Goal: Task Accomplishment & Management: Use online tool/utility

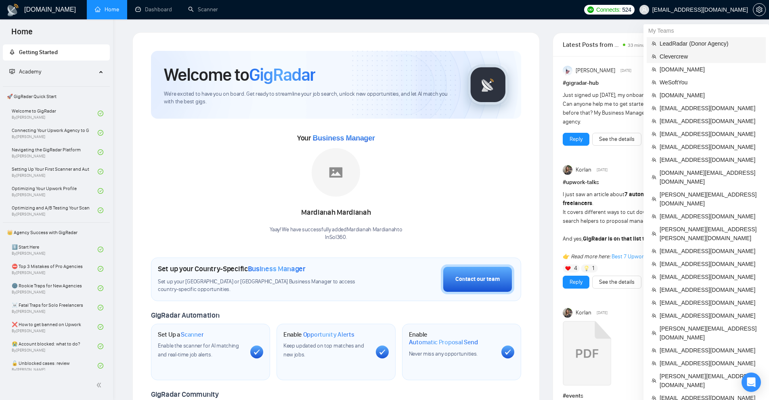
click at [688, 46] on span "LeadRadar (Donor Agency)" at bounding box center [709, 43] width 101 height 9
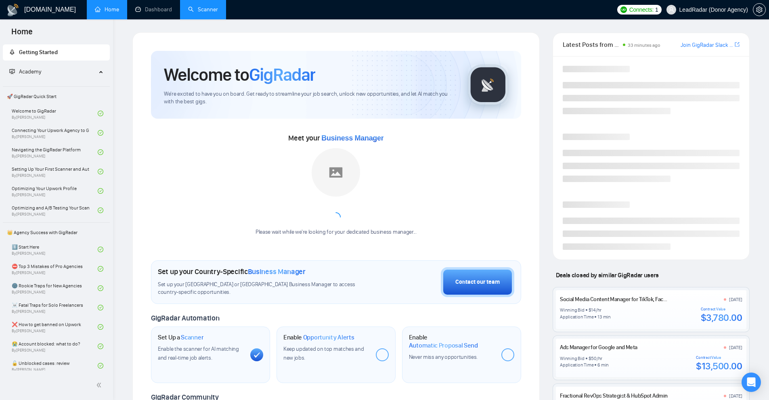
click at [205, 13] on link "Scanner" at bounding box center [203, 9] width 30 height 7
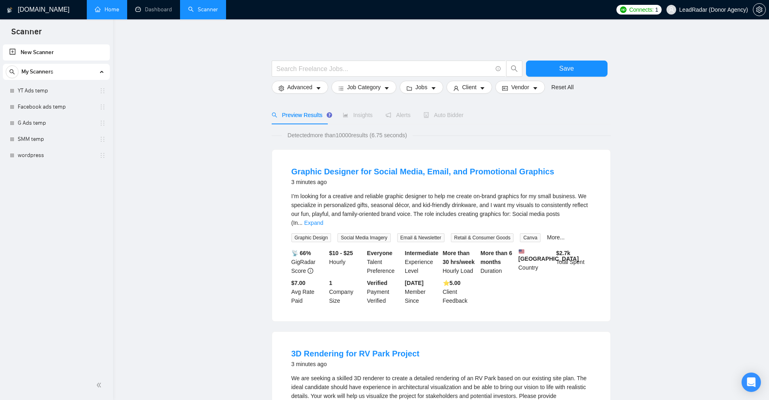
click at [119, 6] on link "Home" at bounding box center [107, 9] width 24 height 7
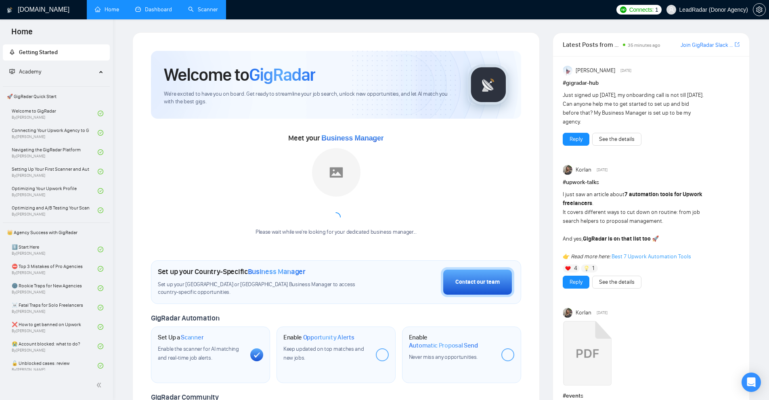
click at [167, 13] on link "Dashboard" at bounding box center [153, 9] width 37 height 7
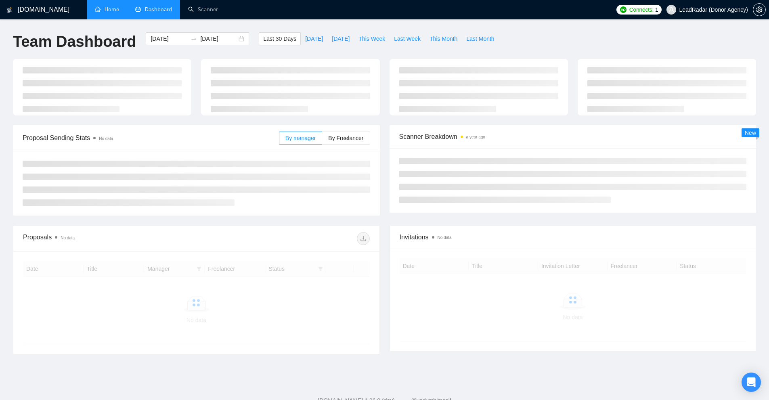
click at [97, 12] on link "Home" at bounding box center [107, 9] width 24 height 7
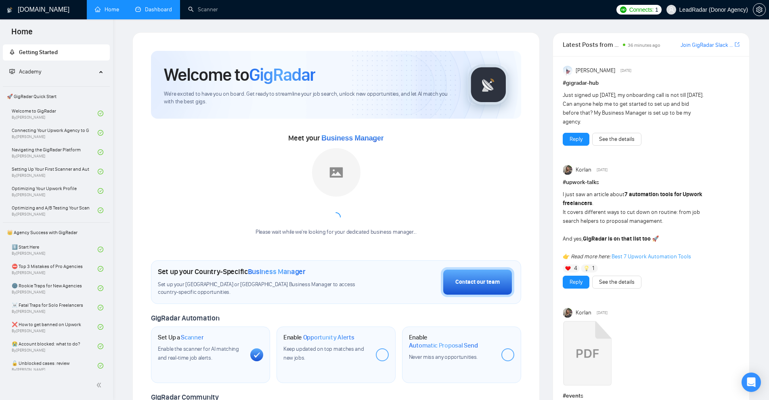
click at [398, 180] on div "Please wait while we're looking for your dedicated business manager..." at bounding box center [336, 192] width 171 height 88
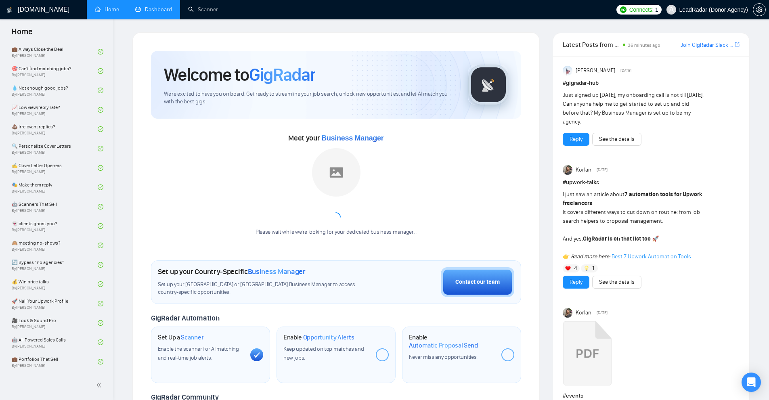
drag, startPoint x: 278, startPoint y: 141, endPoint x: 391, endPoint y: 145, distance: 113.5
click at [391, 145] on div "Meet your Business Manager Please wait while we're looking for your dedicated b…" at bounding box center [336, 188] width 370 height 113
click at [419, 166] on div "Please wait while we're looking for your dedicated business manager..." at bounding box center [336, 192] width 171 height 88
drag, startPoint x: 156, startPoint y: 270, endPoint x: 318, endPoint y: 273, distance: 162.7
click at [318, 273] on div "Welcome to GigRadar We're excited to have you on board. Get ready to streamline…" at bounding box center [335, 302] width 389 height 522
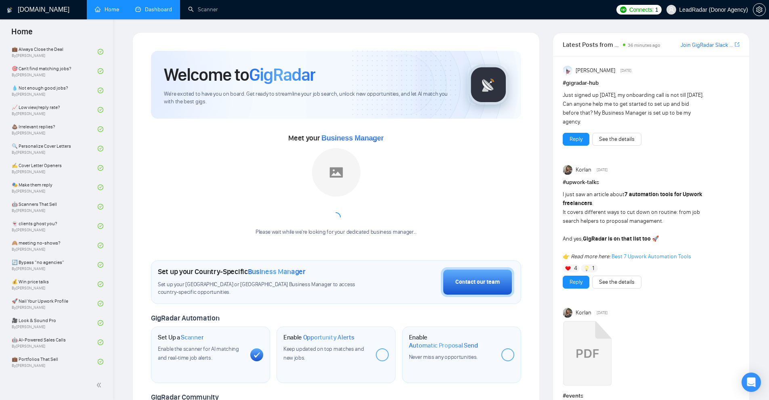
click at [343, 285] on span "Set up your [GEOGRAPHIC_DATA] or [GEOGRAPHIC_DATA] Business Manager to access c…" at bounding box center [265, 288] width 214 height 15
click at [270, 287] on span "Set up your [GEOGRAPHIC_DATA] or [GEOGRAPHIC_DATA] Business Manager to access c…" at bounding box center [265, 288] width 214 height 15
click at [750, 383] on icon "Open Intercom Messenger" at bounding box center [750, 382] width 9 height 10
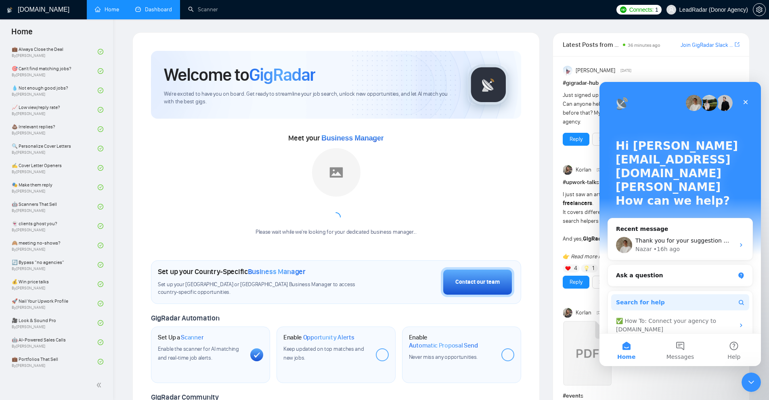
scroll to position [51, 0]
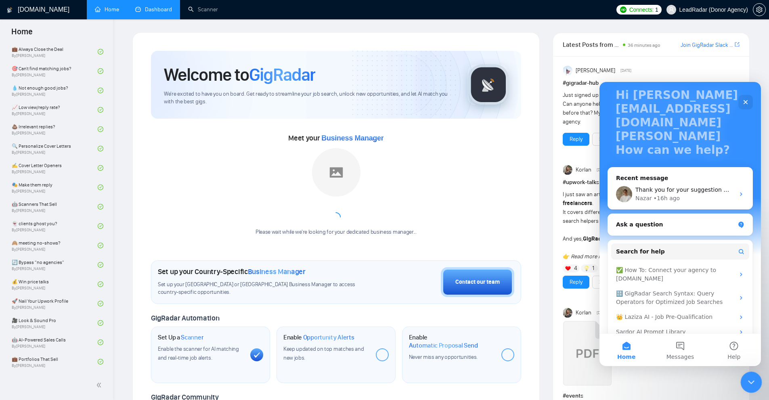
click at [746, 375] on div "Close Intercom Messenger" at bounding box center [749, 380] width 19 height 19
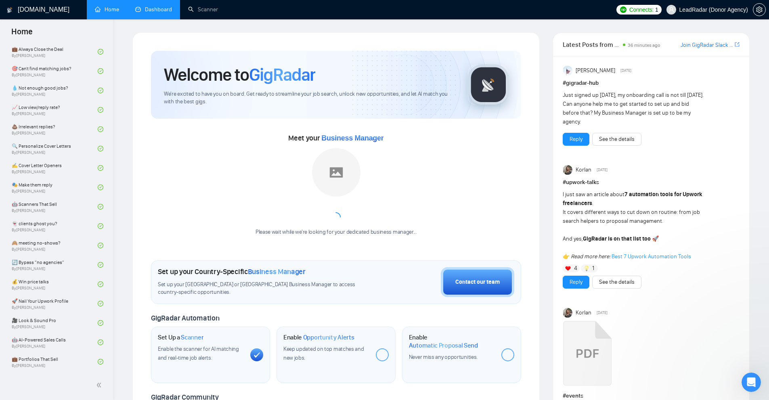
scroll to position [0, 0]
click at [204, 13] on link "Scanner" at bounding box center [203, 9] width 30 height 7
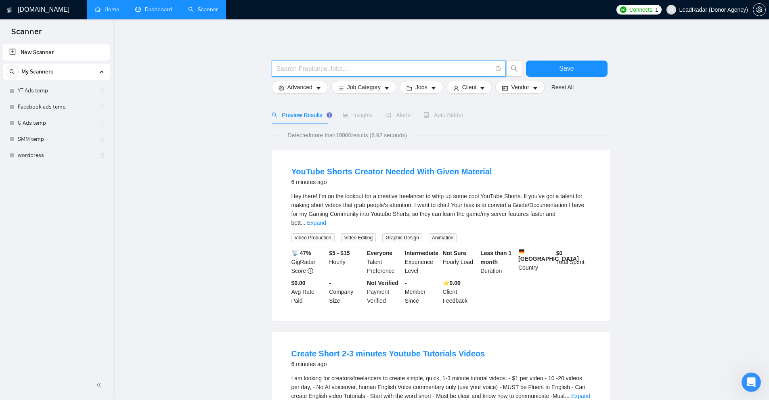
click at [372, 73] on input "text" at bounding box center [383, 69] width 215 height 10
click at [333, 69] on input "text" at bounding box center [383, 69] width 215 height 10
click at [296, 71] on input "text" at bounding box center [383, 69] width 215 height 10
click at [328, 70] on input "text" at bounding box center [383, 69] width 215 height 10
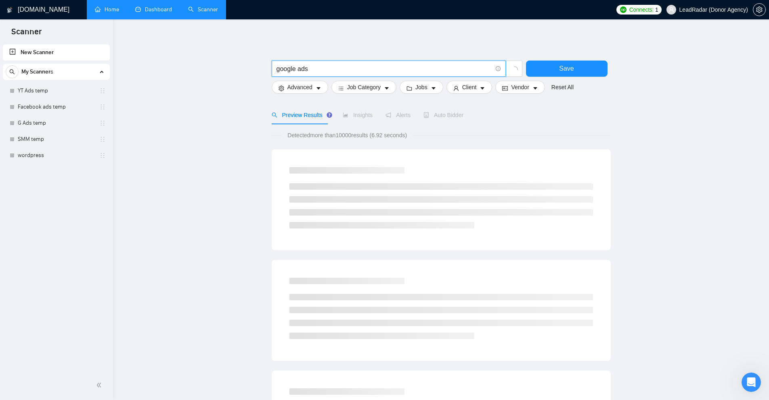
drag, startPoint x: 288, startPoint y: 66, endPoint x: 105, endPoint y: 65, distance: 182.4
click at [105, 65] on section "Scanner New Scanner My Scanners YT Ads temp Facebook ads temp G Ads temp SMM te…" at bounding box center [384, 387] width 769 height 774
click at [282, 68] on input "google ads" at bounding box center [383, 69] width 215 height 10
click at [299, 71] on input "google ads" at bounding box center [383, 69] width 215 height 10
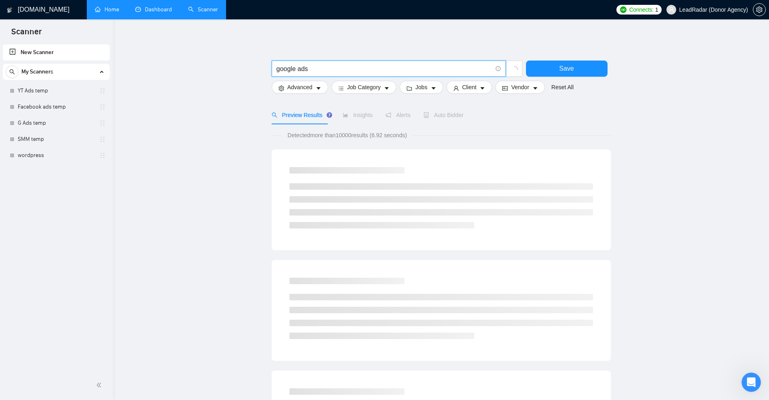
click at [299, 71] on input "google ads" at bounding box center [383, 69] width 215 height 10
click at [300, 70] on input "google ads" at bounding box center [383, 69] width 215 height 10
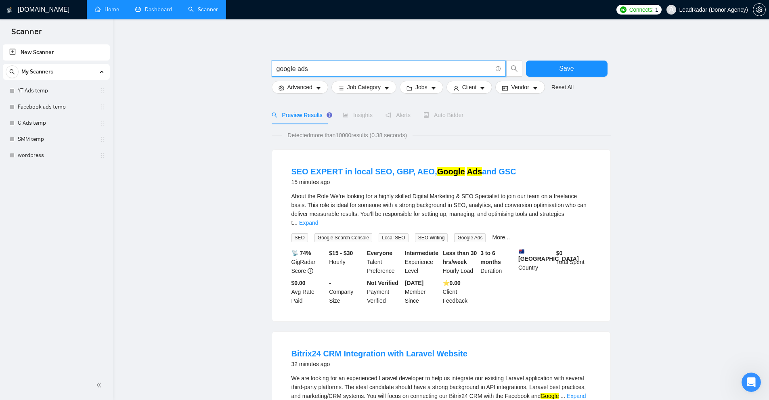
click at [326, 62] on span "google ads" at bounding box center [389, 69] width 234 height 16
click at [368, 68] on input "google ads" at bounding box center [383, 69] width 215 height 10
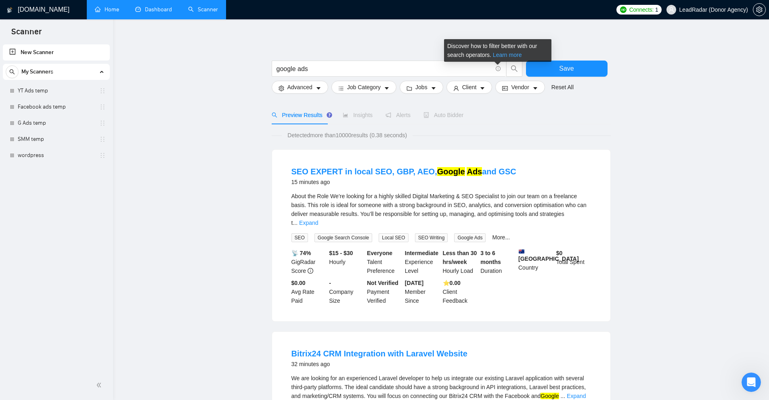
click at [504, 52] on link "Learn more" at bounding box center [507, 55] width 29 height 6
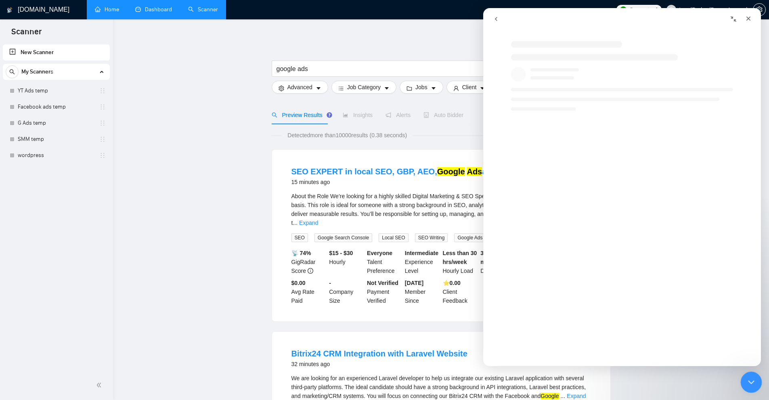
click at [752, 386] on div "Close Intercom Messenger" at bounding box center [749, 380] width 19 height 19
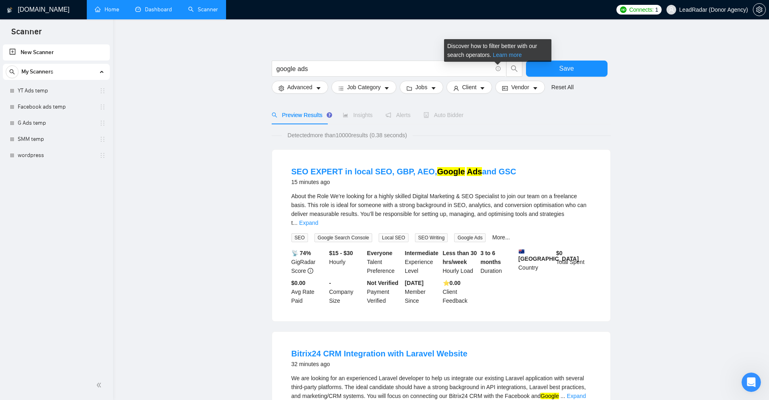
click at [502, 55] on link "Learn more" at bounding box center [507, 55] width 29 height 6
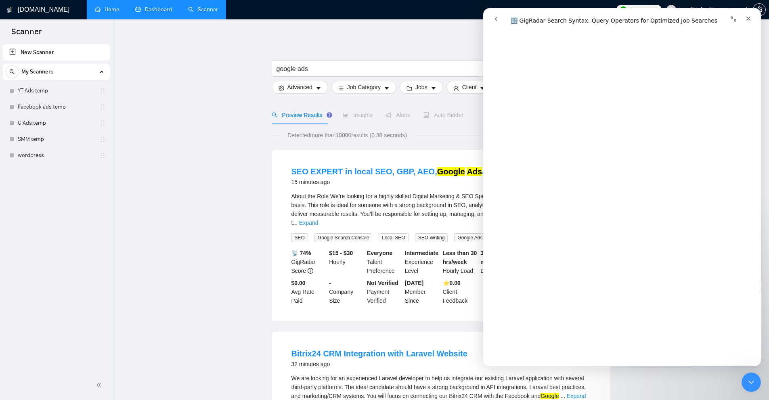
scroll to position [169, 0]
click at [748, 377] on icon "Close Intercom Messenger" at bounding box center [750, 381] width 10 height 10
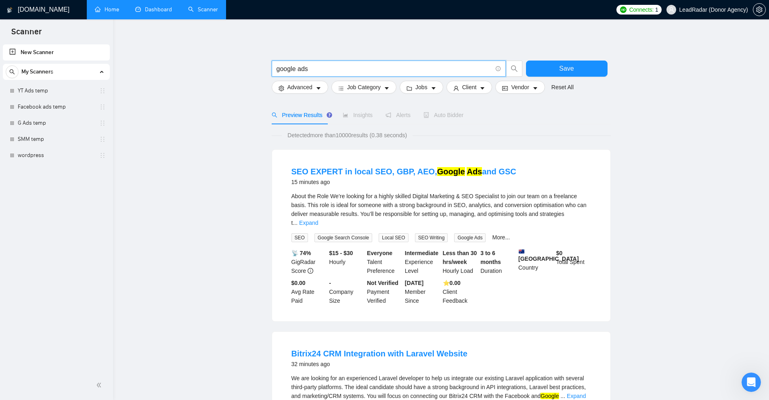
drag, startPoint x: 327, startPoint y: 71, endPoint x: 226, endPoint y: 73, distance: 101.7
click at [318, 73] on input "google ads" at bounding box center [383, 69] width 215 height 10
drag, startPoint x: 298, startPoint y: 67, endPoint x: 294, endPoint y: 68, distance: 4.2
click at [294, 68] on input "google ads" at bounding box center [383, 69] width 215 height 10
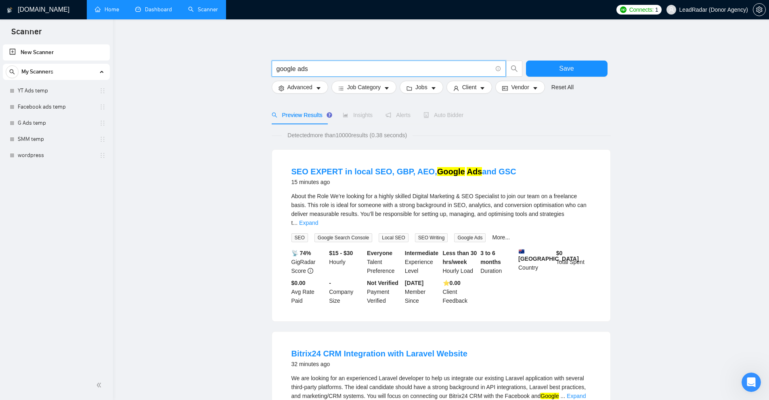
click at [292, 65] on input "google ads" at bounding box center [383, 69] width 215 height 10
click at [296, 68] on input "google ads" at bounding box center [383, 69] width 215 height 10
click at [312, 69] on input "google ads" at bounding box center [383, 69] width 215 height 10
click at [318, 220] on link "Expand" at bounding box center [308, 223] width 19 height 6
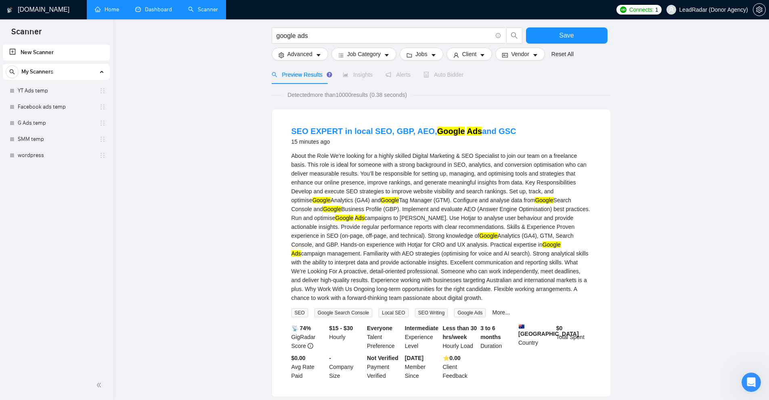
scroll to position [81, 0]
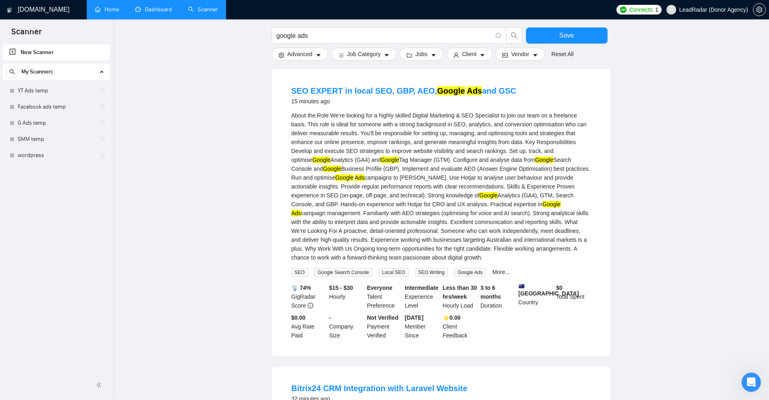
drag, startPoint x: 359, startPoint y: 159, endPoint x: 380, endPoint y: 160, distance: 21.0
click at [380, 160] on div "About the Role We’re looking for a highly skilled Digital Marketing & SEO Speci…" at bounding box center [440, 186] width 299 height 151
click at [383, 161] on div "About the Role We’re looking for a highly skilled Digital Marketing & SEO Speci…" at bounding box center [440, 186] width 299 height 151
click at [363, 160] on div "About the Role We’re looking for a highly skilled Digital Marketing & SEO Speci…" at bounding box center [440, 186] width 299 height 151
click at [407, 172] on div "About the Role We’re looking for a highly skilled Digital Marketing & SEO Speci…" at bounding box center [440, 186] width 299 height 151
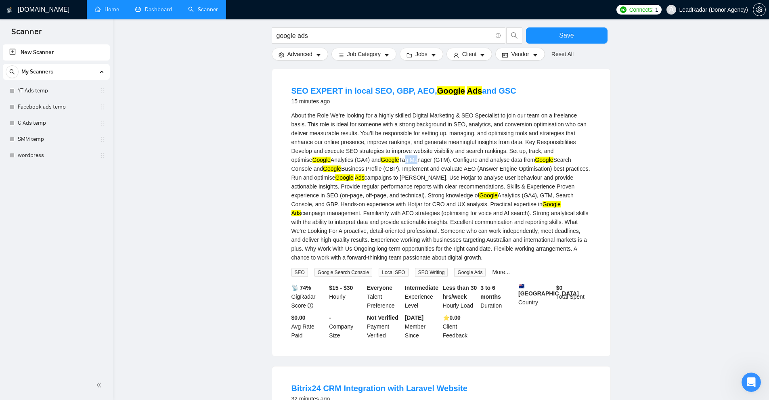
drag, startPoint x: 384, startPoint y: 158, endPoint x: 396, endPoint y: 159, distance: 11.7
click at [396, 159] on div "About the Role We’re looking for a highly skilled Digital Marketing & SEO Speci…" at bounding box center [440, 186] width 299 height 151
drag, startPoint x: 465, startPoint y: 203, endPoint x: 492, endPoint y: 205, distance: 27.5
click at [492, 205] on div "About the Role We’re looking for a highly skilled Digital Marketing & SEO Speci…" at bounding box center [440, 186] width 299 height 151
click at [492, 209] on div "About the Role We’re looking for a highly skilled Digital Marketing & SEO Speci…" at bounding box center [440, 186] width 299 height 151
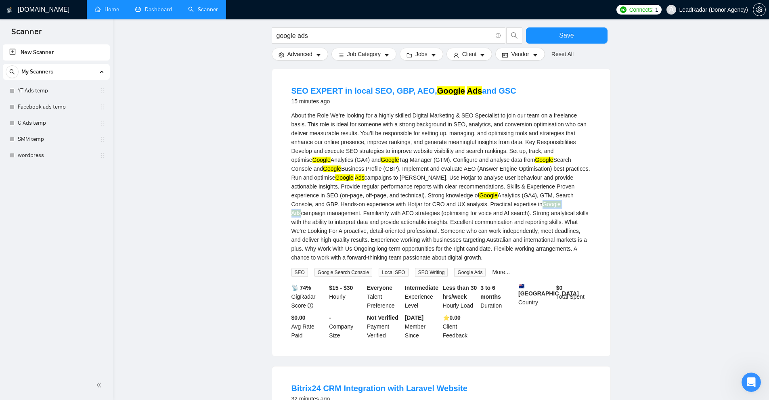
scroll to position [0, 0]
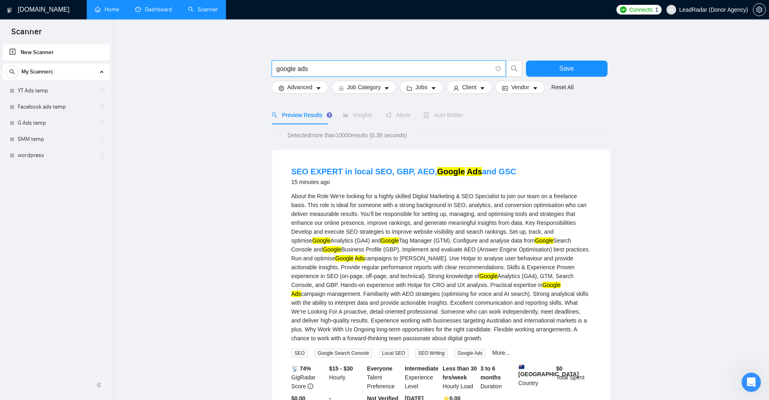
drag, startPoint x: 295, startPoint y: 67, endPoint x: 301, endPoint y: 68, distance: 6.6
click at [299, 68] on input "google ads" at bounding box center [383, 69] width 215 height 10
click at [301, 69] on input "google ads" at bounding box center [383, 69] width 215 height 10
click at [296, 70] on input "google ads" at bounding box center [383, 69] width 215 height 10
click at [299, 69] on input "google ads" at bounding box center [383, 69] width 215 height 10
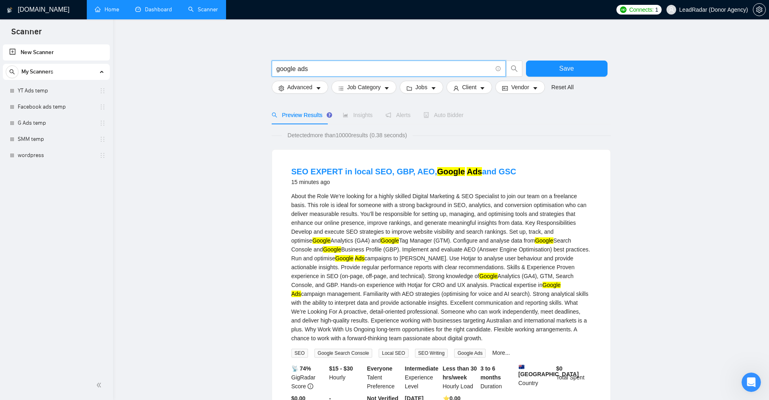
drag, startPoint x: 285, startPoint y: 69, endPoint x: 279, endPoint y: 69, distance: 6.1
drag, startPoint x: 315, startPoint y: 69, endPoint x: 323, endPoint y: 69, distance: 8.1
click at [323, 69] on input "google ads" at bounding box center [383, 69] width 215 height 10
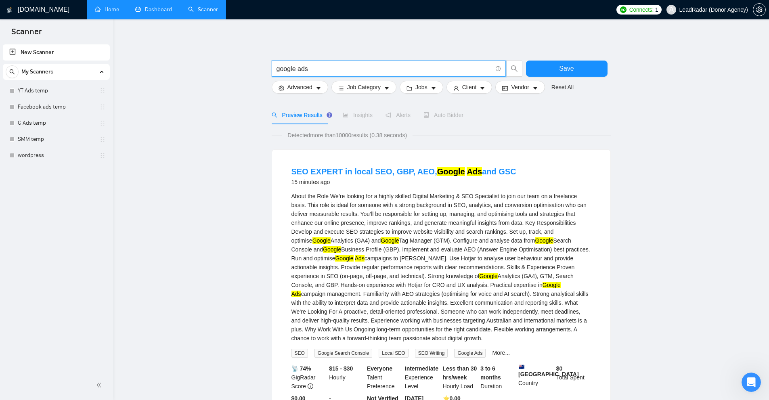
click at [433, 206] on div "About the Role We’re looking for a highly skilled Digital Marketing & SEO Speci…" at bounding box center [440, 267] width 299 height 151
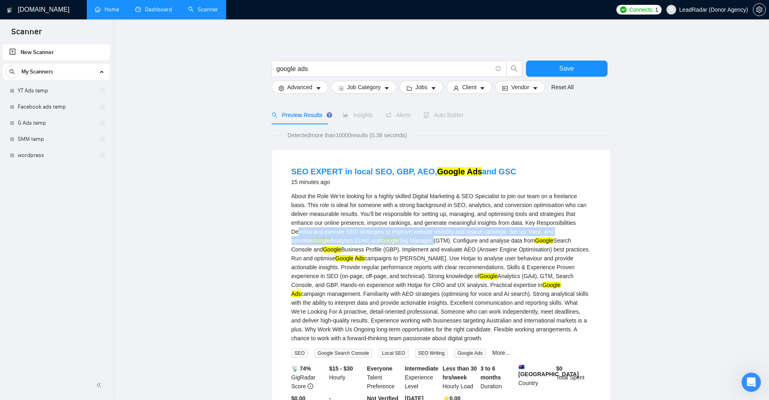
drag, startPoint x: 313, startPoint y: 238, endPoint x: 412, endPoint y: 240, distance: 99.3
click at [412, 240] on div "About the Role We’re looking for a highly skilled Digital Marketing & SEO Speci…" at bounding box center [440, 267] width 299 height 151
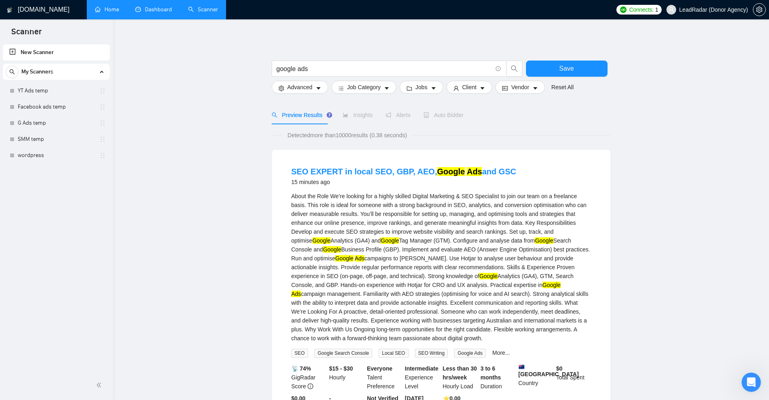
click at [489, 289] on div "About the Role We’re looking for a highly skilled Digital Marketing & SEO Speci…" at bounding box center [440, 267] width 299 height 151
click at [326, 71] on input "google ads" at bounding box center [383, 69] width 215 height 10
drag, startPoint x: 308, startPoint y: 67, endPoint x: 318, endPoint y: 67, distance: 10.1
click at [318, 67] on input ""google ads"" at bounding box center [383, 69] width 215 height 10
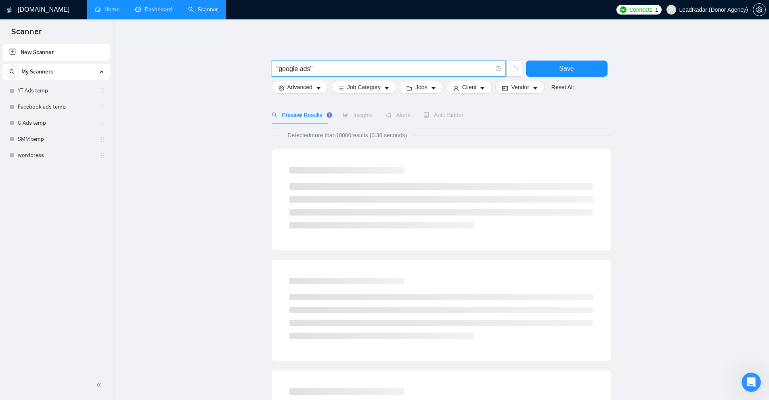
click at [498, 68] on icon "info-circle" at bounding box center [498, 68] width 0 height 2
click at [502, 56] on link "Learn more" at bounding box center [507, 55] width 29 height 6
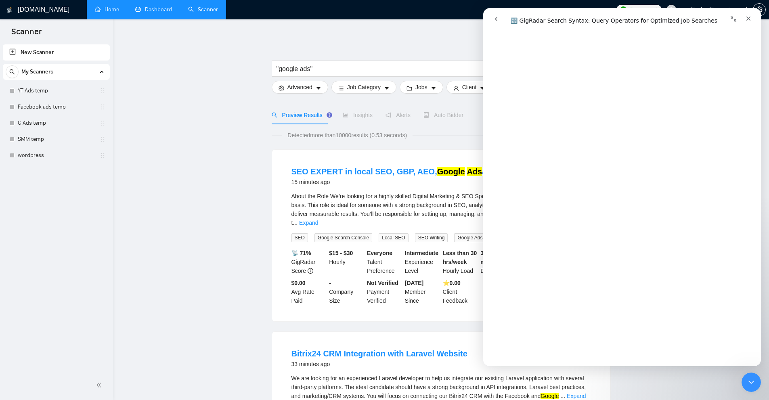
scroll to position [2312, 0]
drag, startPoint x: 749, startPoint y: 379, endPoint x: 744, endPoint y: 377, distance: 5.6
click at [749, 379] on icon "Close Intercom Messenger" at bounding box center [750, 381] width 10 height 10
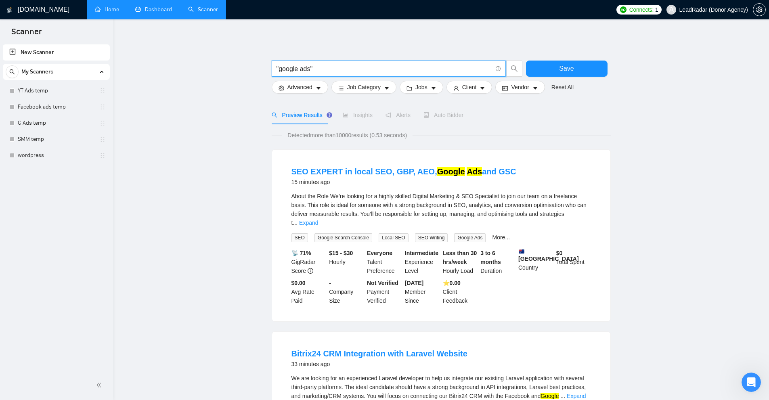
drag, startPoint x: 328, startPoint y: 71, endPoint x: 217, endPoint y: 73, distance: 111.0
click at [314, 72] on input ""google ads"" at bounding box center [383, 69] width 215 height 10
click at [282, 67] on input ""google ads"" at bounding box center [383, 69] width 215 height 10
drag, startPoint x: 282, startPoint y: 67, endPoint x: 307, endPoint y: 68, distance: 25.4
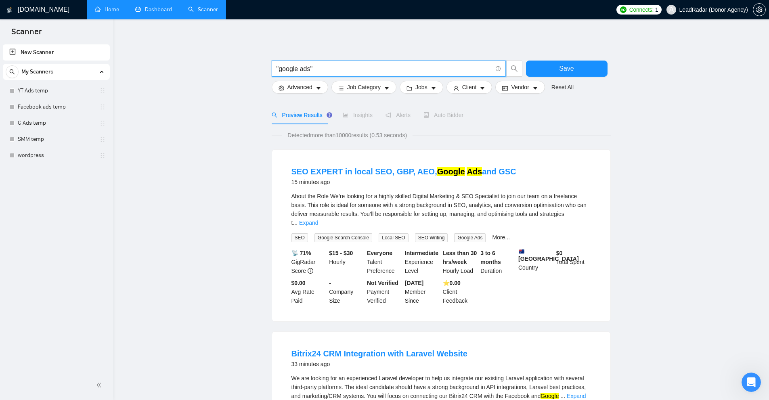
click at [307, 68] on input ""google ads"" at bounding box center [383, 69] width 215 height 10
click at [310, 68] on input ""google ads"" at bounding box center [383, 69] width 215 height 10
drag, startPoint x: 311, startPoint y: 68, endPoint x: 279, endPoint y: 69, distance: 31.5
click at [279, 69] on input ""google ads"" at bounding box center [383, 69] width 215 height 10
click at [318, 220] on link "Expand" at bounding box center [308, 223] width 19 height 6
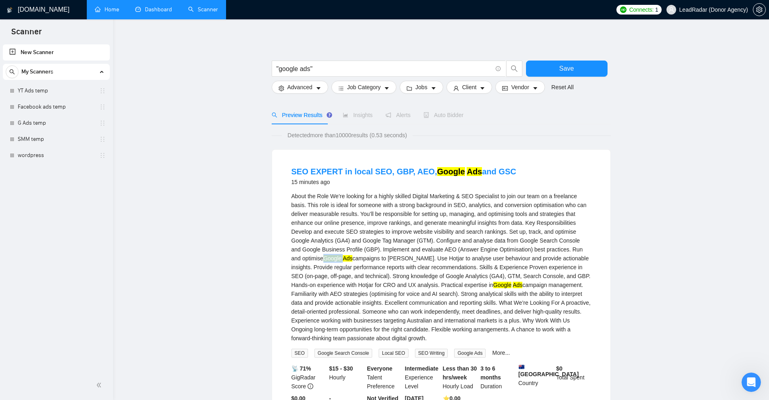
drag, startPoint x: 334, startPoint y: 259, endPoint x: 360, endPoint y: 261, distance: 26.3
click at [356, 258] on div "About the Role We’re looking for a highly skilled Digital Marketing & SEO Speci…" at bounding box center [440, 267] width 299 height 151
drag, startPoint x: 469, startPoint y: 282, endPoint x: 498, endPoint y: 284, distance: 30.0
click at [498, 285] on div "About the Role We’re looking for a highly skilled Digital Marketing & SEO Speci…" at bounding box center [440, 267] width 299 height 151
drag, startPoint x: 525, startPoint y: 174, endPoint x: 280, endPoint y: 170, distance: 245.0
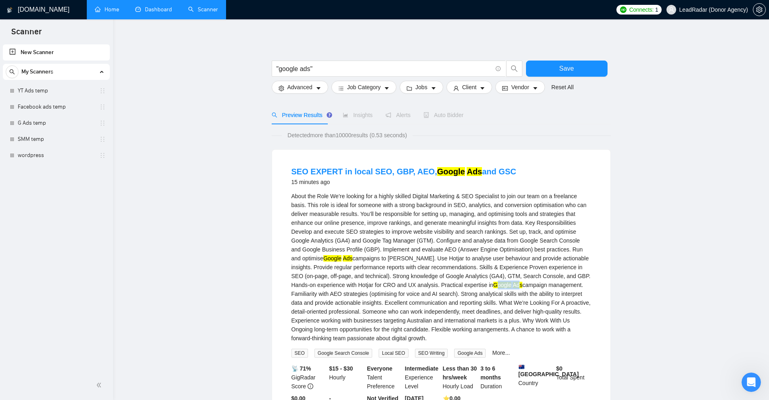
click at [280, 170] on div "SEO EXPERT in local SEO, GBP, AEO, Google Ads and GSC 15 minutes ago About the …" at bounding box center [441, 293] width 338 height 287
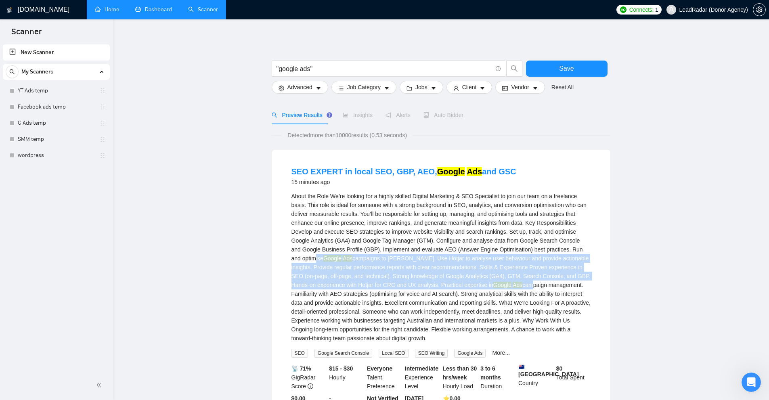
drag, startPoint x: 306, startPoint y: 257, endPoint x: 502, endPoint y: 286, distance: 198.3
click at [502, 286] on div "About the Role We’re looking for a highly skilled Digital Marketing & SEO Speci…" at bounding box center [440, 267] width 299 height 151
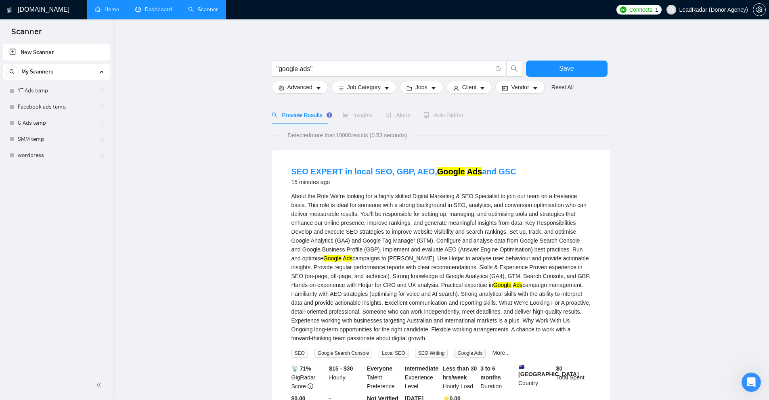
drag, startPoint x: 309, startPoint y: 60, endPoint x: 341, endPoint y: 76, distance: 36.5
drag, startPoint x: 342, startPoint y: 76, endPoint x: 312, endPoint y: 68, distance: 30.8
drag, startPoint x: 312, startPoint y: 68, endPoint x: 237, endPoint y: 71, distance: 75.1
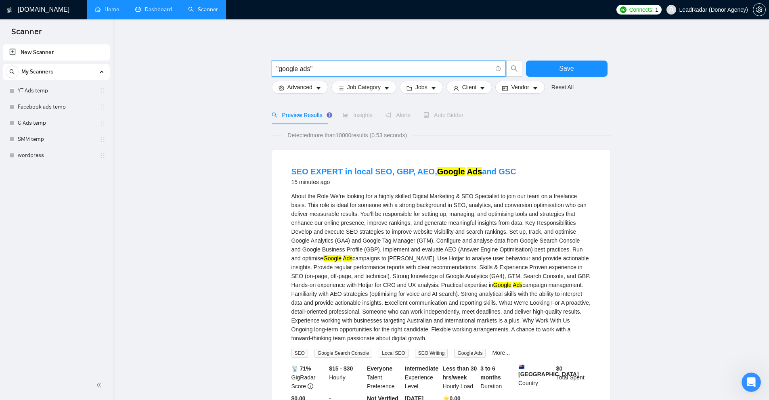
click at [428, 249] on div "About the Role We’re looking for a highly skilled Digital Marketing & SEO Speci…" at bounding box center [440, 267] width 299 height 151
click at [327, 67] on input ""google ads"" at bounding box center [383, 69] width 215 height 10
click at [312, 68] on input ""google ads"" at bounding box center [383, 69] width 215 height 10
click at [306, 71] on input ""google ads"" at bounding box center [383, 69] width 215 height 10
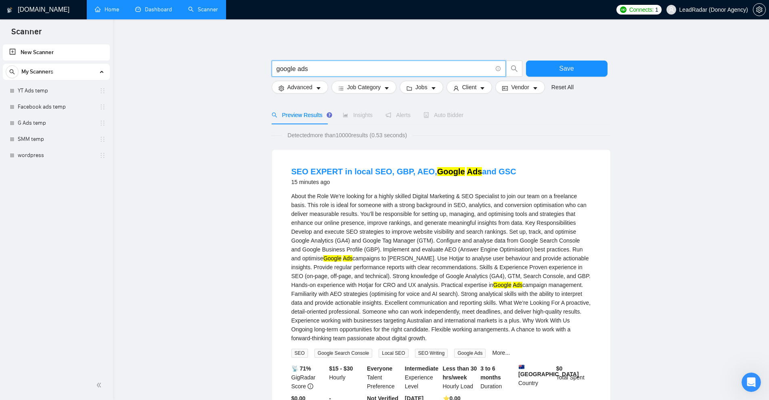
click at [330, 68] on input "google ads" at bounding box center [383, 69] width 215 height 10
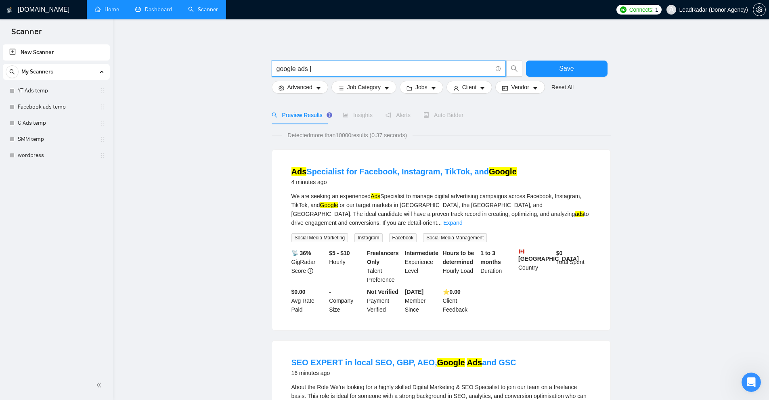
click at [321, 61] on span "google ads |" at bounding box center [389, 69] width 234 height 16
drag, startPoint x: 310, startPoint y: 70, endPoint x: 321, endPoint y: 70, distance: 11.3
click at [318, 70] on input "google ads |" at bounding box center [383, 69] width 215 height 10
click at [303, 70] on input "google ads |" at bounding box center [383, 69] width 215 height 10
click at [306, 69] on input "google ads |" at bounding box center [383, 69] width 215 height 10
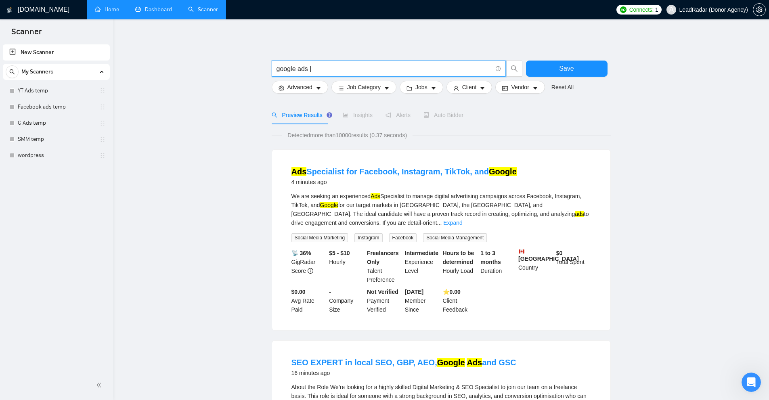
click at [299, 68] on input "google ads |" at bounding box center [383, 69] width 215 height 10
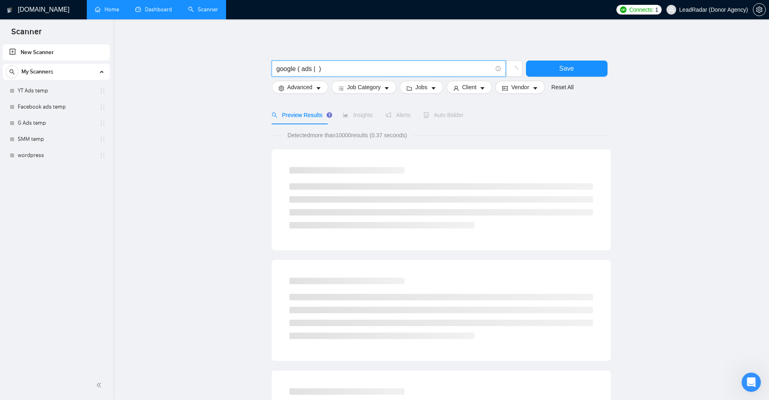
click at [334, 67] on input "google ( ads | )" at bounding box center [383, 69] width 215 height 10
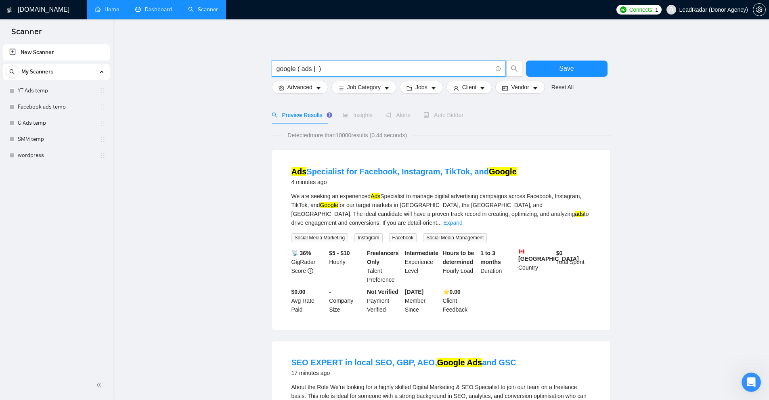
drag, startPoint x: 276, startPoint y: 68, endPoint x: 295, endPoint y: 70, distance: 19.0
click at [295, 70] on input "google ( ads | )" at bounding box center [383, 69] width 215 height 10
click at [306, 69] on input "google ( ads | )" at bounding box center [383, 69] width 215 height 10
drag, startPoint x: 302, startPoint y: 69, endPoint x: 308, endPoint y: 69, distance: 5.6
click at [308, 69] on input "google ( ads | )" at bounding box center [383, 69] width 215 height 10
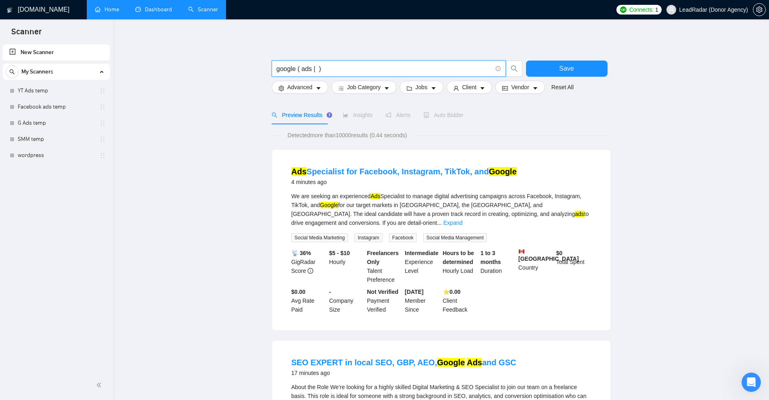
click at [318, 69] on input "google ( ads | )" at bounding box center [383, 69] width 215 height 10
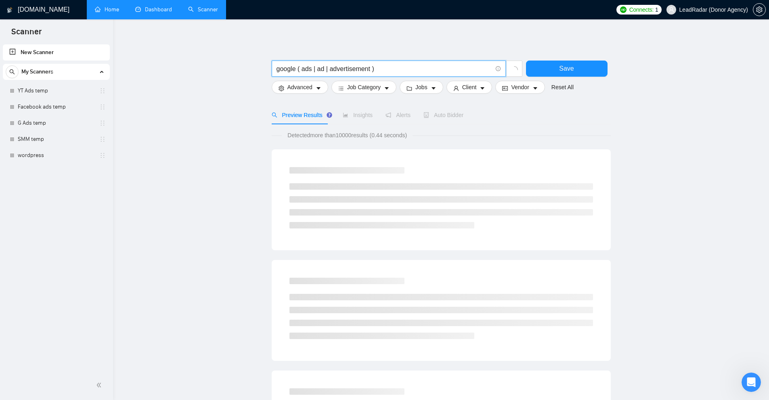
drag, startPoint x: 277, startPoint y: 69, endPoint x: 293, endPoint y: 67, distance: 16.6
click at [293, 67] on input "google ( ads | ad | advertisement )" at bounding box center [383, 69] width 215 height 10
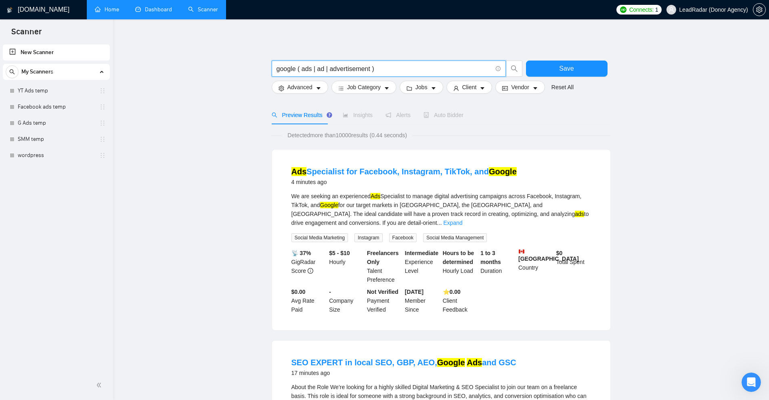
drag, startPoint x: 302, startPoint y: 67, endPoint x: 310, endPoint y: 68, distance: 8.5
click at [310, 68] on input "google ( ads | ad | advertisement )" at bounding box center [383, 69] width 215 height 10
drag, startPoint x: 315, startPoint y: 67, endPoint x: 325, endPoint y: 68, distance: 9.8
click at [325, 68] on input "google ( ads | ad | advertisement )" at bounding box center [383, 69] width 215 height 10
drag, startPoint x: 331, startPoint y: 68, endPoint x: 374, endPoint y: 69, distance: 42.8
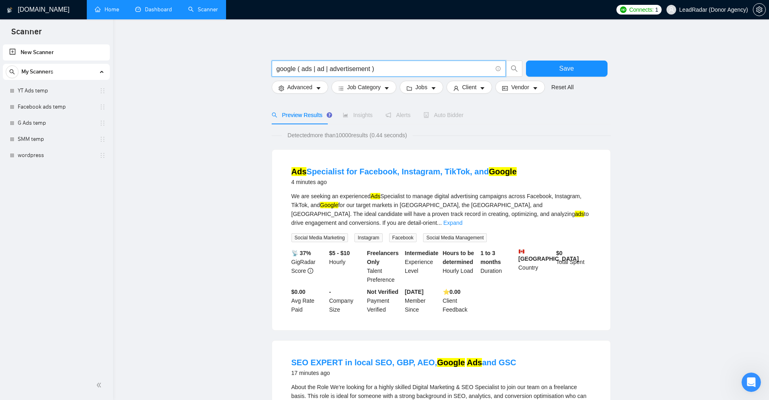
click at [374, 69] on input "google ( ads | ad | advertisement )" at bounding box center [383, 69] width 215 height 10
click at [462, 220] on link "Expand" at bounding box center [452, 223] width 19 height 6
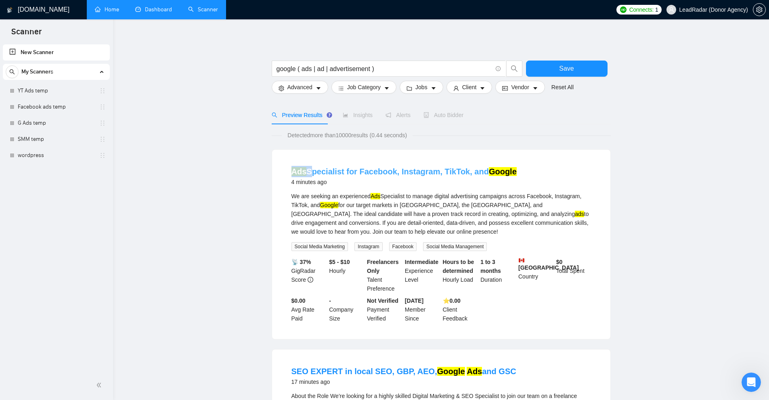
drag, startPoint x: 289, startPoint y: 171, endPoint x: 309, endPoint y: 171, distance: 19.4
click at [309, 171] on li "Ads Specialist for Facebook, Instagram, TikTok, and Google 4 minutes ago We are…" at bounding box center [441, 244] width 319 height 170
drag, startPoint x: 515, startPoint y: 173, endPoint x: 478, endPoint y: 213, distance: 55.1
click at [470, 173] on div "Ads Specialist for Facebook, Instagram, TikTok, and Google 4 minutes ago" at bounding box center [440, 176] width 299 height 21
click at [480, 215] on div "We are seeking an experienced Ads Specialist to manage digital advertising camp…" at bounding box center [440, 214] width 299 height 44
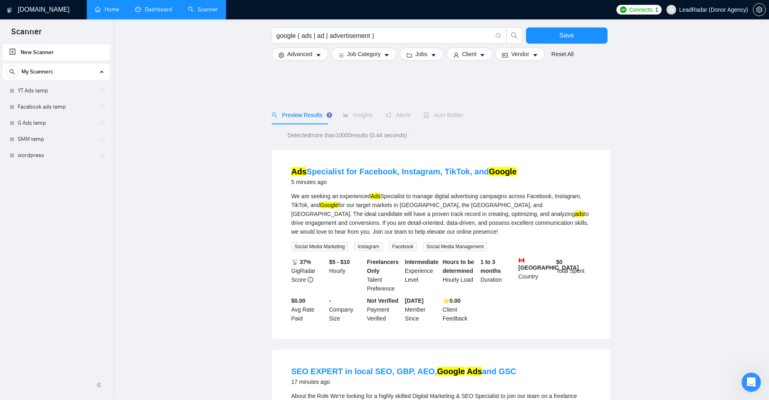
scroll to position [161, 0]
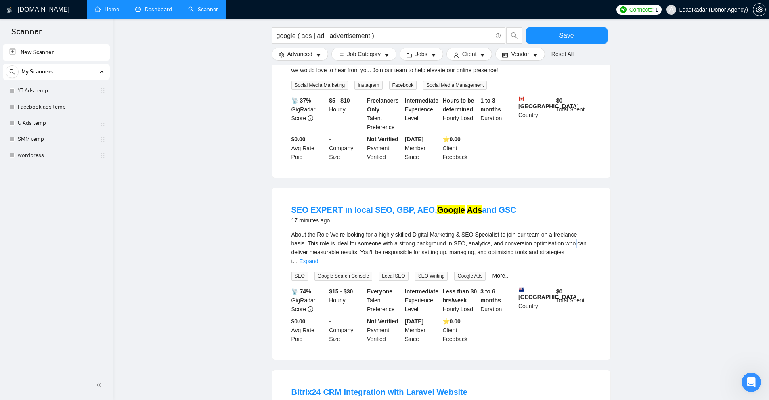
click at [574, 245] on div "About the Role We’re looking for a highly skilled Digital Marketing & SEO Speci…" at bounding box center [440, 248] width 299 height 36
click at [318, 258] on link "Expand" at bounding box center [308, 261] width 19 height 6
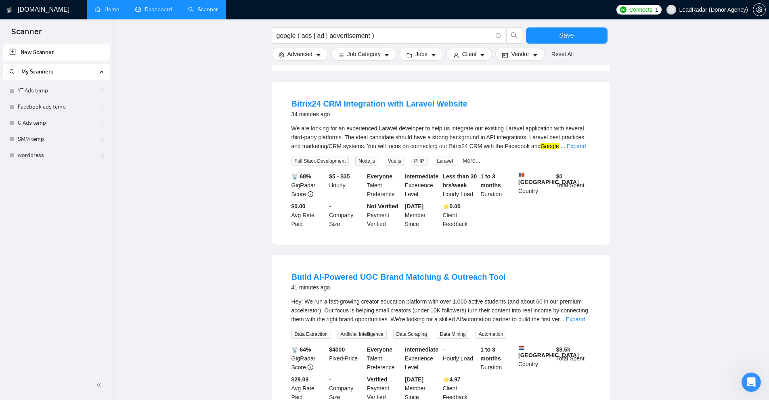
scroll to position [605, 0]
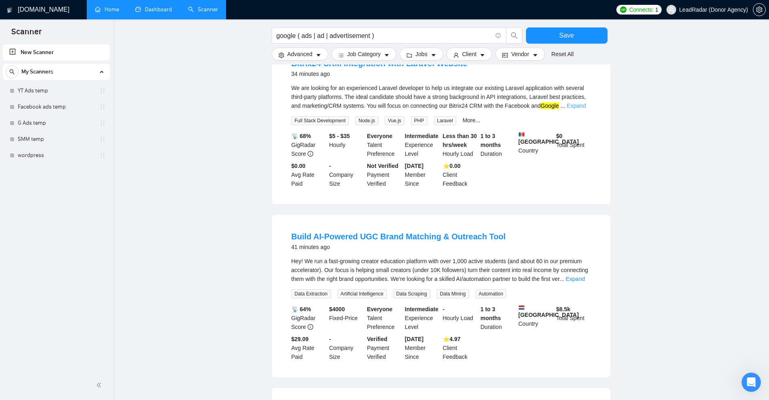
click at [574, 108] on link "Expand" at bounding box center [576, 106] width 19 height 6
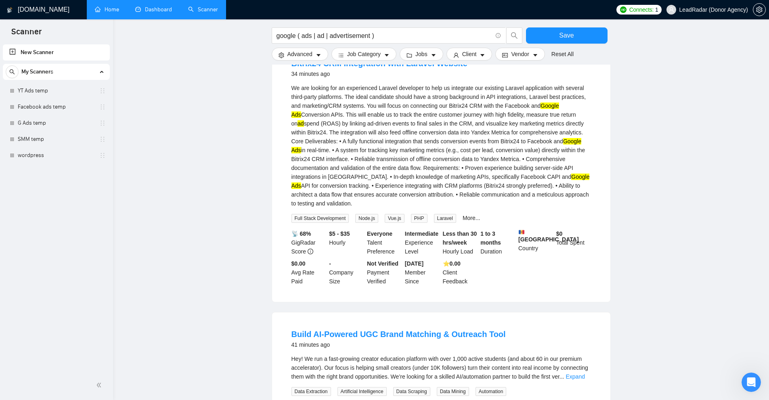
scroll to position [847, 0]
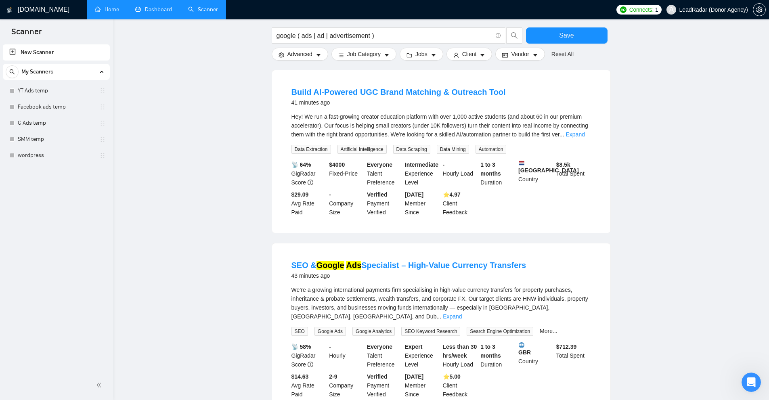
click at [577, 119] on div "Hey! We run a fast-growing creator education platform with over 1,000 active st…" at bounding box center [440, 125] width 299 height 27
click at [580, 131] on link "Expand" at bounding box center [575, 134] width 19 height 6
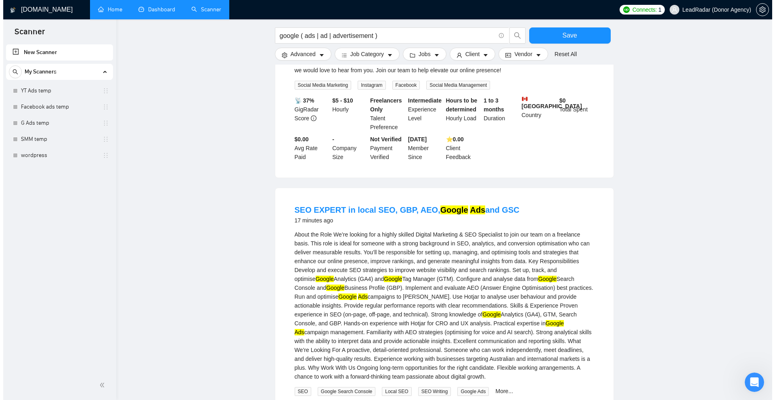
scroll to position [0, 0]
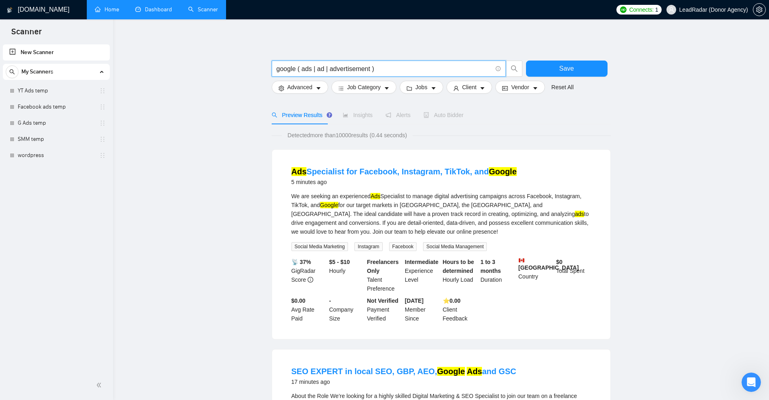
drag, startPoint x: 369, startPoint y: 69, endPoint x: 349, endPoint y: 65, distance: 20.2
click at [349, 65] on input "google ( ads | ad | advertisement )" at bounding box center [383, 69] width 215 height 10
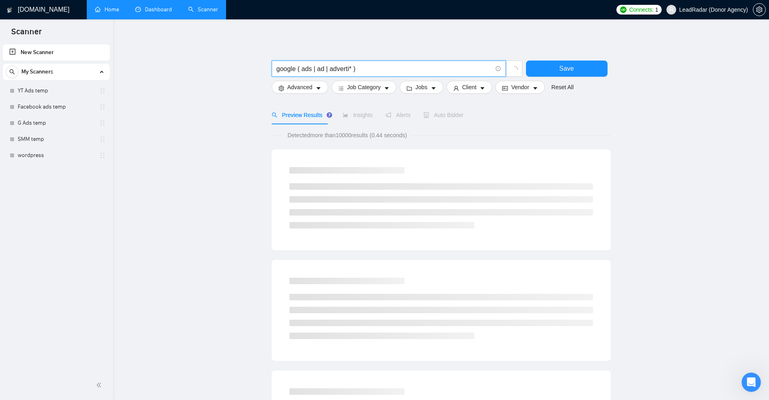
drag, startPoint x: 329, startPoint y: 69, endPoint x: 348, endPoint y: 66, distance: 19.1
click at [348, 66] on input "google ( ads | ad | adverti* )" at bounding box center [383, 69] width 215 height 10
click at [341, 66] on input "google ( ads | ad | adverti* )" at bounding box center [383, 69] width 215 height 10
drag, startPoint x: 329, startPoint y: 67, endPoint x: 347, endPoint y: 67, distance: 18.2
click at [347, 67] on input "google ( ads | ad | adverti* )" at bounding box center [383, 69] width 215 height 10
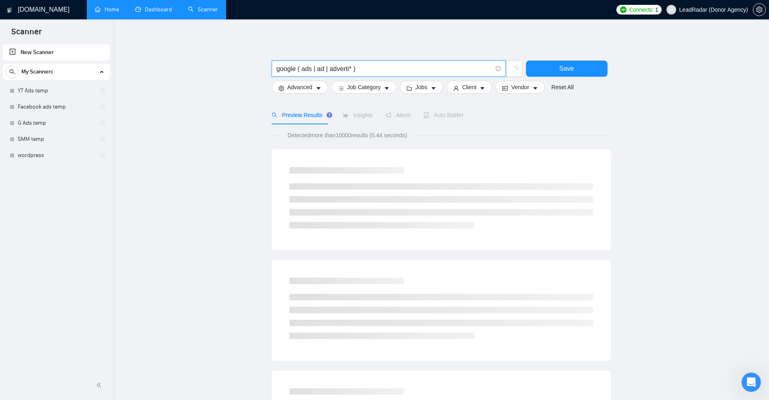
click at [325, 69] on input "google ( ads | ad | adverti* )" at bounding box center [383, 69] width 215 height 10
drag, startPoint x: 335, startPoint y: 68, endPoint x: 347, endPoint y: 68, distance: 12.1
click at [347, 68] on input "google ( ads | ad | adverti* )" at bounding box center [383, 69] width 215 height 10
click at [351, 69] on input "google ( ads | ad | adverti* )" at bounding box center [383, 69] width 215 height 10
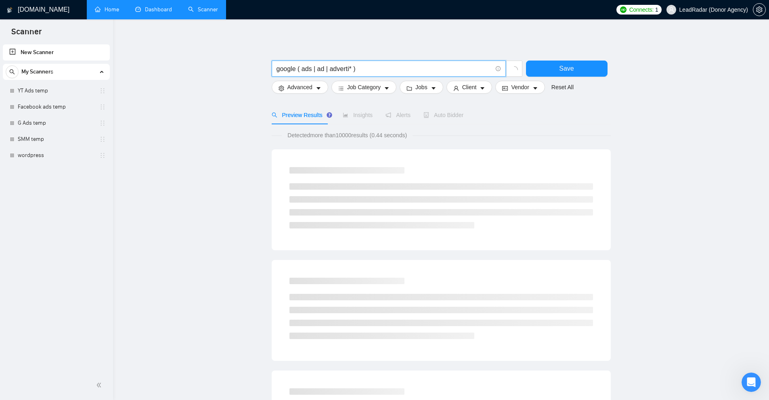
click at [354, 69] on input "google ( ads | ad | adverti* )" at bounding box center [383, 69] width 215 height 10
click at [348, 69] on input "google ( ads | ad | adverti* )" at bounding box center [383, 69] width 215 height 10
click at [339, 69] on input "google ( ads | ad | adverti* )" at bounding box center [383, 69] width 215 height 10
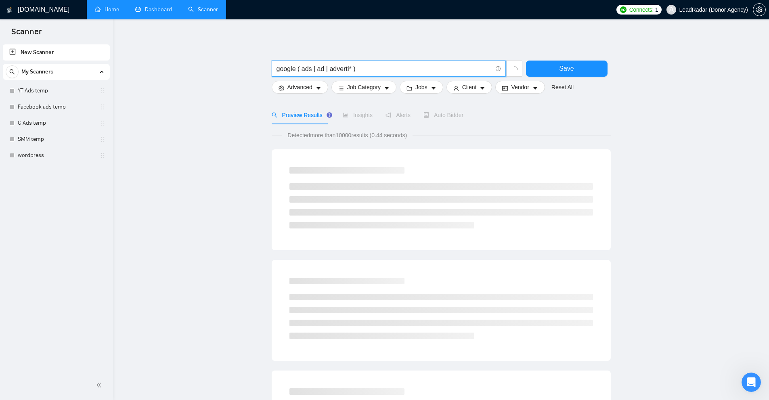
click at [354, 71] on input "google ( ads | ad | adverti* )" at bounding box center [383, 69] width 215 height 10
drag, startPoint x: 328, startPoint y: 68, endPoint x: 340, endPoint y: 68, distance: 12.1
click at [340, 68] on input "google ( ads | ad | adverti* )" at bounding box center [383, 69] width 215 height 10
click at [343, 68] on input "google ( ads | ad | adverti* )" at bounding box center [383, 69] width 215 height 10
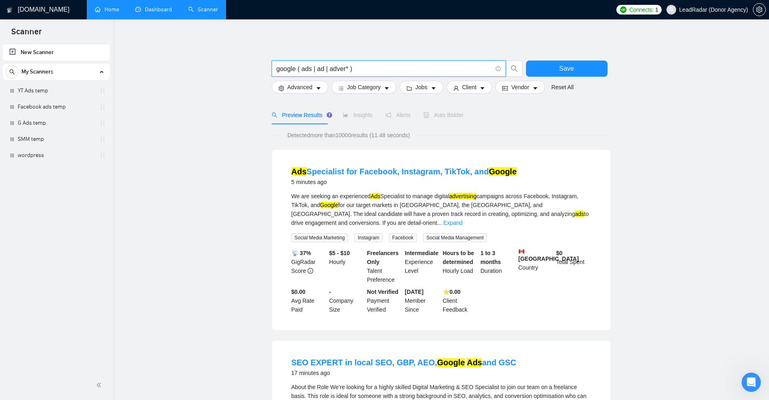
click at [345, 69] on input "google ( ads | ad | adver* )" at bounding box center [383, 69] width 215 height 10
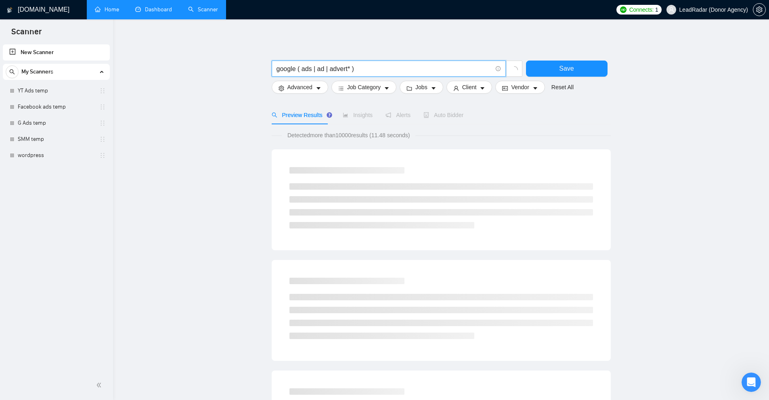
drag, startPoint x: 329, startPoint y: 69, endPoint x: 347, endPoint y: 69, distance: 17.8
click at [347, 69] on input "google ( ads | ad | advert* )" at bounding box center [383, 69] width 215 height 10
click at [349, 69] on input "google ( ads | ad | advert* )" at bounding box center [383, 69] width 215 height 10
click at [359, 69] on input "google ( ads | ad | advert* )" at bounding box center [383, 69] width 215 height 10
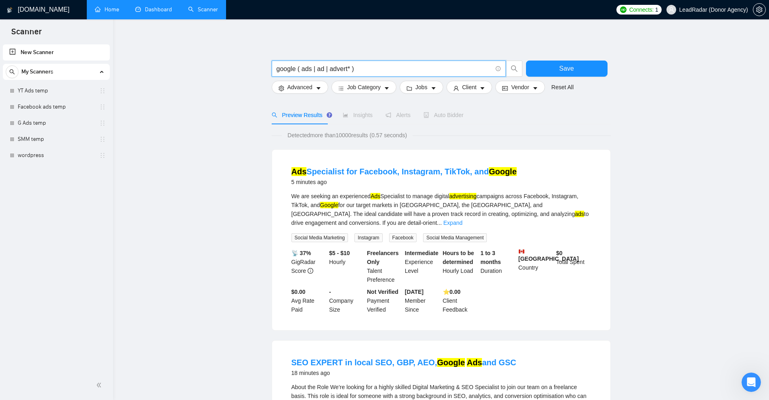
click at [348, 68] on input "google ( ads | ad | advert* )" at bounding box center [383, 69] width 215 height 10
click at [343, 69] on input "google ( ads | ad | advert* )" at bounding box center [383, 69] width 215 height 10
type input "google ( ads | ad | advert* )"
click at [462, 220] on link "Expand" at bounding box center [452, 223] width 19 height 6
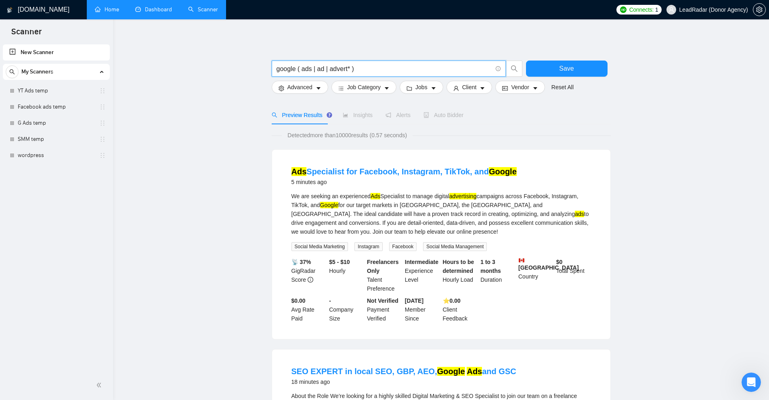
drag, startPoint x: 351, startPoint y: 69, endPoint x: 301, endPoint y: 68, distance: 49.3
click at [301, 68] on input "google ( ads | ad | advert* )" at bounding box center [383, 69] width 215 height 10
drag, startPoint x: 295, startPoint y: 70, endPoint x: 245, endPoint y: 69, distance: 50.1
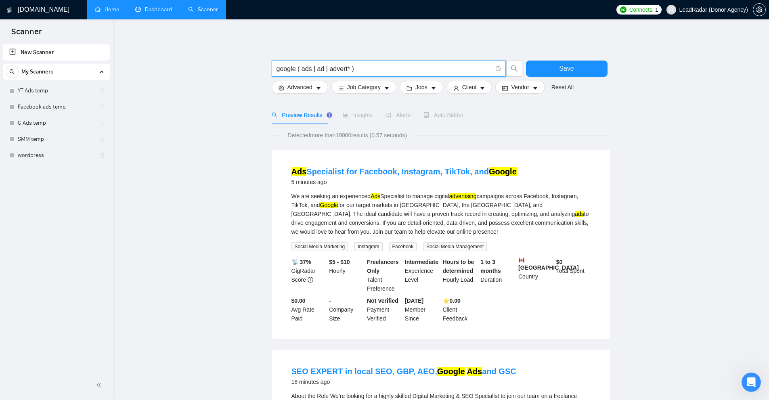
drag, startPoint x: 302, startPoint y: 70, endPoint x: 369, endPoint y: 70, distance: 67.0
click at [369, 70] on input "google ( ads | ad | advert* )" at bounding box center [383, 69] width 215 height 10
click at [370, 70] on input "google ( ads | ad | advert* )" at bounding box center [383, 69] width 215 height 10
click at [525, 200] on div "We are seeking an experienced Ads Specialist to manage digital advertising camp…" at bounding box center [440, 214] width 299 height 44
drag, startPoint x: 342, startPoint y: 69, endPoint x: 245, endPoint y: 59, distance: 97.8
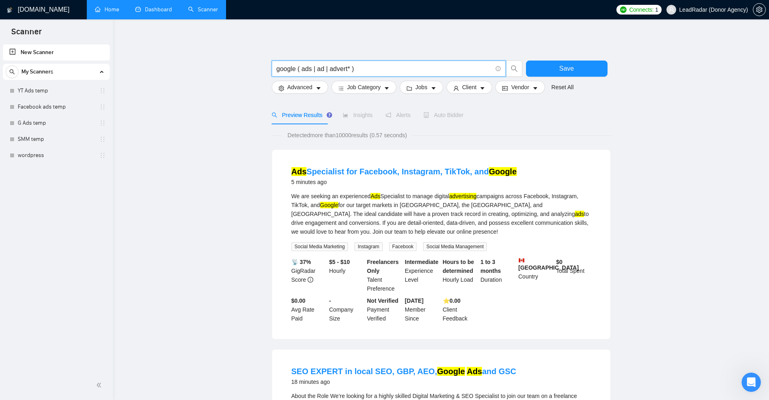
click at [36, 121] on link "G Ads temp" at bounding box center [56, 123] width 77 height 16
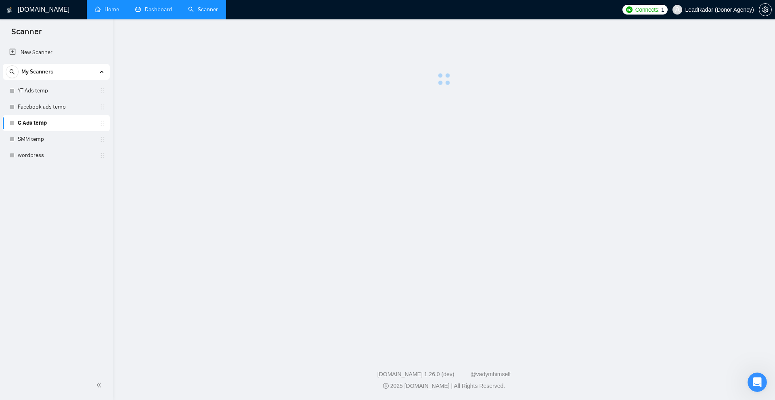
click at [31, 122] on link "G Ads temp" at bounding box center [56, 123] width 77 height 16
click at [35, 121] on link "G Ads temp" at bounding box center [56, 123] width 77 height 16
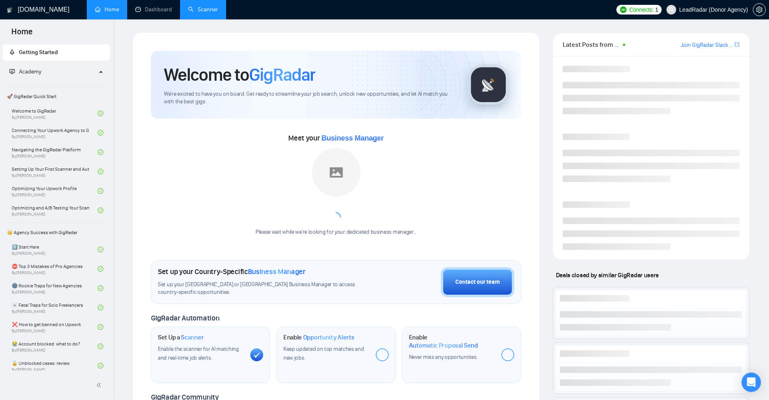
click at [204, 6] on link "Scanner" at bounding box center [203, 9] width 30 height 7
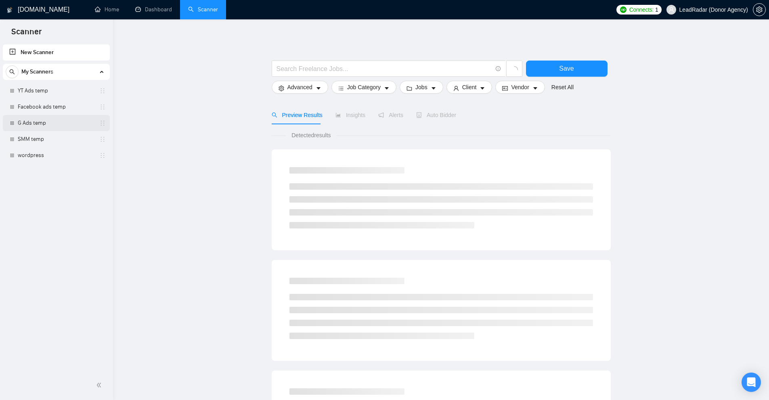
click at [38, 126] on link "G Ads temp" at bounding box center [56, 123] width 77 height 16
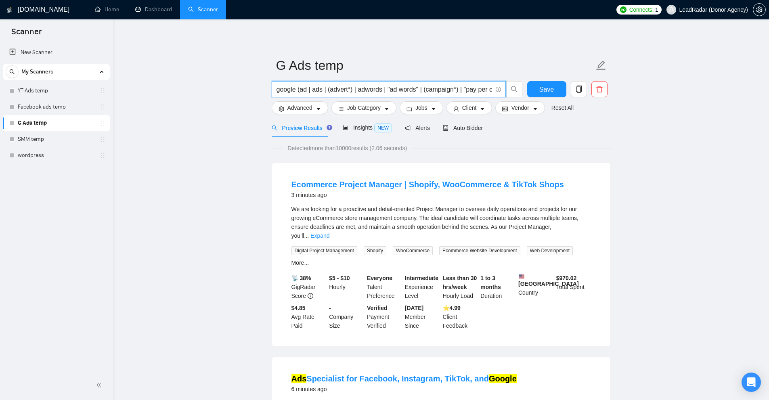
drag, startPoint x: 276, startPoint y: 87, endPoint x: 308, endPoint y: 95, distance: 32.9
click at [313, 94] on input "google (ad | ads | (advert*) | adwords | "ad words" | (campaign*) | "pay per cl…" at bounding box center [383, 89] width 215 height 10
drag, startPoint x: 297, startPoint y: 90, endPoint x: 271, endPoint y: 90, distance: 25.8
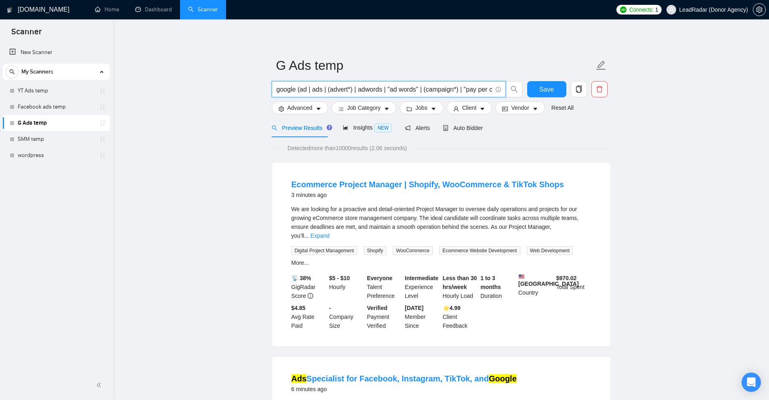
click at [316, 88] on input "google (ad | ads | (advert*) | adwords | "ad words" | (campaign*) | "pay per cl…" at bounding box center [383, 89] width 215 height 10
click at [306, 89] on input "google (ad | ads | (advert*) | adwords | "ad words" | (campaign*) | "pay per cl…" at bounding box center [383, 89] width 215 height 10
drag, startPoint x: 306, startPoint y: 89, endPoint x: 320, endPoint y: 89, distance: 14.5
click at [320, 89] on input "google (ad | ads | (advert*) | adwords | "ad words" | (campaign*) | "pay per cl…" at bounding box center [383, 89] width 215 height 10
click at [345, 87] on input "google (ad | ads | (advert*) | adwords | "ad words" | (campaign*) | "pay per cl…" at bounding box center [383, 89] width 215 height 10
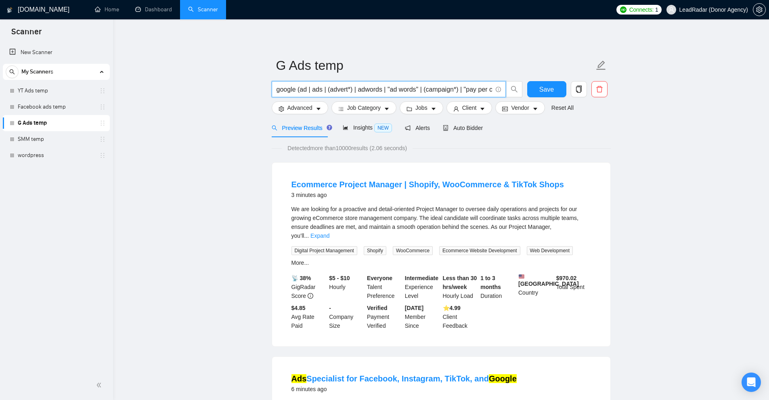
drag, startPoint x: 328, startPoint y: 88, endPoint x: 352, endPoint y: 88, distance: 23.4
click at [350, 88] on input "google (ad | ads | (advert*) | adwords | "ad words" | (campaign*) | "pay per cl…" at bounding box center [383, 89] width 215 height 10
click at [352, 88] on input "google (ad | ads | (advert*) | adwords | "ad words" | (campaign*) | "pay per cl…" at bounding box center [383, 89] width 215 height 10
drag, startPoint x: 359, startPoint y: 89, endPoint x: 386, endPoint y: 90, distance: 26.6
click at [386, 90] on input "google (ad | ads | (advert*) | adwords | "ad words" | (campaign*) | "pay per cl…" at bounding box center [383, 89] width 215 height 10
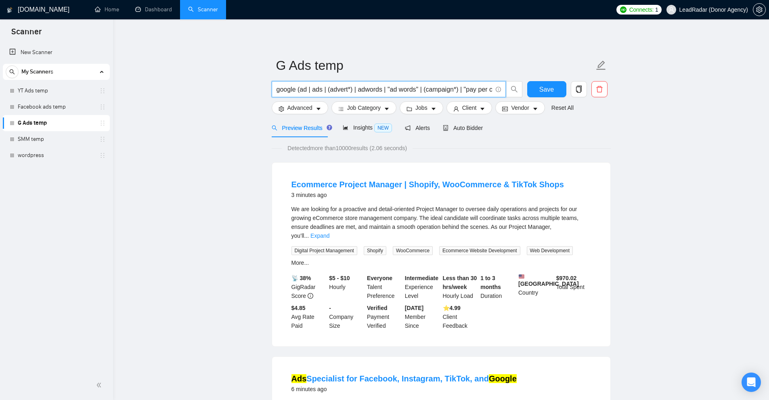
click at [394, 88] on input "google (ad | ads | (advert*) | adwords | "ad words" | (campaign*) | "pay per cl…" at bounding box center [383, 89] width 215 height 10
drag, startPoint x: 393, startPoint y: 88, endPoint x: 406, endPoint y: 88, distance: 13.3
click at [406, 88] on input "google (ad | ads | (advert*) | adwords | "ad words" | (campaign*) | "pay per cl…" at bounding box center [383, 89] width 215 height 10
drag, startPoint x: 400, startPoint y: 90, endPoint x: 394, endPoint y: 91, distance: 5.3
click at [400, 90] on input "google (ad | ads | (advert*) | adwords | "ad words" | (campaign*) | "pay per cl…" at bounding box center [383, 89] width 215 height 10
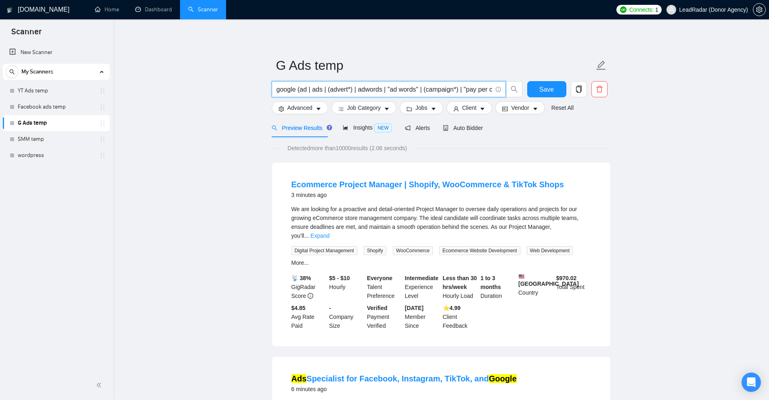
click at [394, 90] on input "google (ad | ads | (advert*) | adwords | "ad words" | (campaign*) | "pay per cl…" at bounding box center [383, 89] width 215 height 10
drag, startPoint x: 476, startPoint y: 90, endPoint x: 470, endPoint y: 90, distance: 5.7
click at [470, 90] on input "google (ad | ads | (advert*) | adwords | "ad words" | (campaign*) | "pay per cl…" at bounding box center [383, 89] width 215 height 10
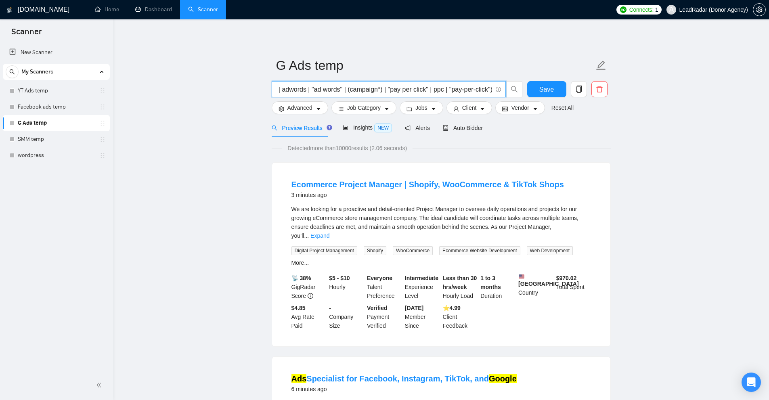
scroll to position [0, 0]
drag, startPoint x: 298, startPoint y: 88, endPoint x: 325, endPoint y: 89, distance: 26.7
click at [372, 86] on input "google (ad | ads | (advert*) | adwords | "ad words" | (campaign*) | "pay per cl…" at bounding box center [383, 89] width 215 height 10
drag, startPoint x: 297, startPoint y: 87, endPoint x: 268, endPoint y: 88, distance: 29.1
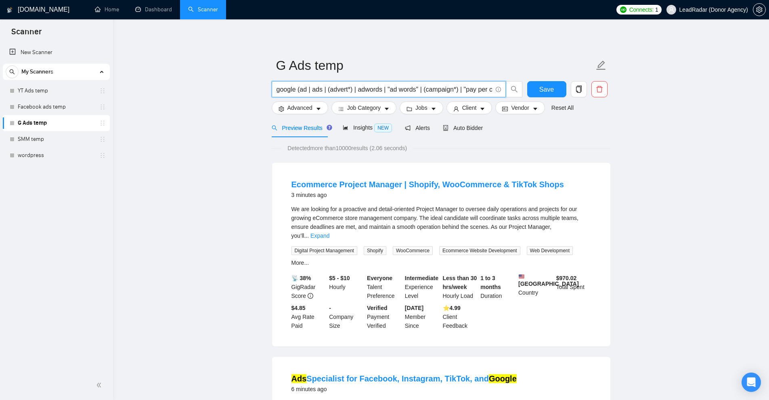
click at [292, 94] on input "google (ad | ads | (advert*) | adwords | "ad words" | (campaign*) | "pay per cl…" at bounding box center [383, 89] width 215 height 10
drag, startPoint x: 296, startPoint y: 89, endPoint x: 322, endPoint y: 87, distance: 25.5
click at [322, 87] on input "google (ad | ads | (advert*) | adwords | "ad words" | (campaign*) | "pay per cl…" at bounding box center [383, 89] width 215 height 10
click at [321, 87] on input "google (ad | ads | (advert*) | adwords | "ad words" | (campaign*) | "pay per cl…" at bounding box center [383, 89] width 215 height 10
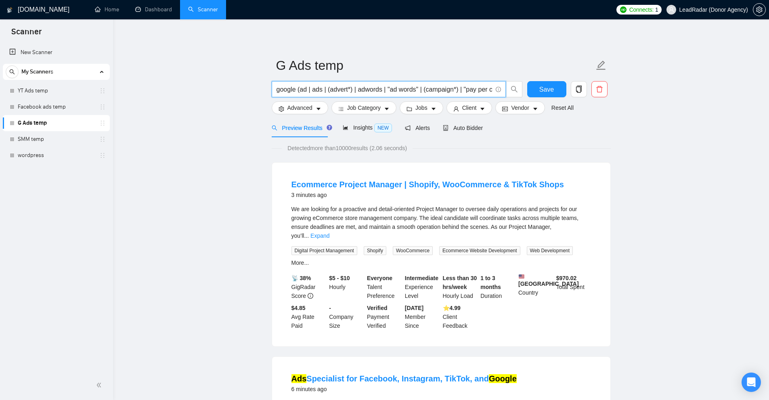
drag, startPoint x: 297, startPoint y: 88, endPoint x: 188, endPoint y: 88, distance: 109.0
click at [293, 87] on input "google (ad | ads | (advert*) | adwords | "ad words" | (campaign*) | "pay per cl…" at bounding box center [383, 89] width 215 height 10
click at [296, 90] on input "google (ad | ads | (advert*) | adwords | "ad words" | (campaign*) | "pay per cl…" at bounding box center [383, 89] width 215 height 10
click at [313, 89] on input "google (ad | ads | (advert*) | adwords | "ad words" | (campaign*) | "pay per cl…" at bounding box center [383, 89] width 215 height 10
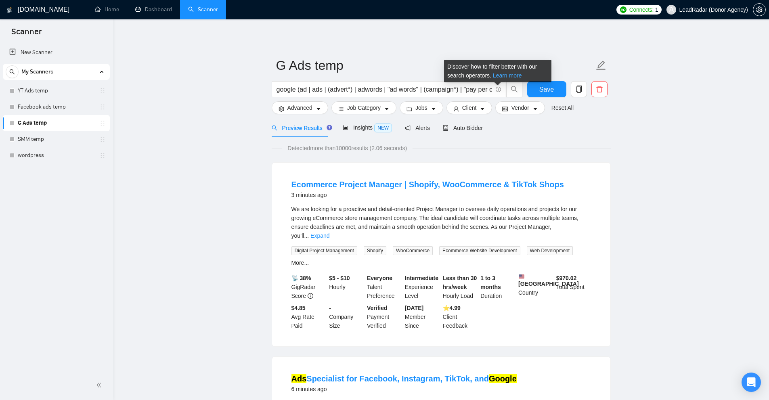
click at [499, 77] on link "Learn more" at bounding box center [507, 75] width 29 height 6
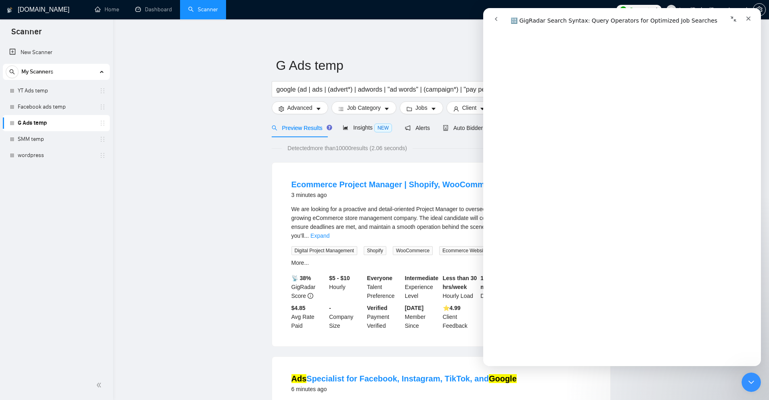
drag, startPoint x: 758, startPoint y: 61, endPoint x: 1245, endPoint y: 296, distance: 540.6
click at [749, 380] on icon "Close Intercom Messenger" at bounding box center [750, 381] width 10 height 10
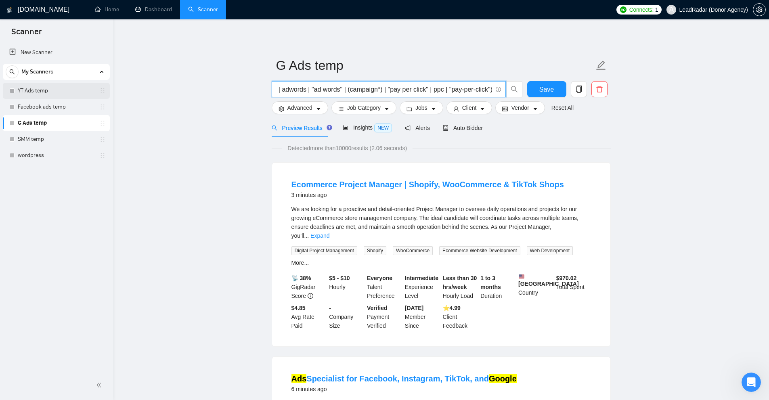
scroll to position [0, 0]
drag, startPoint x: 300, startPoint y: 91, endPoint x: 226, endPoint y: 96, distance: 74.0
click at [311, 88] on input "google (ad | ads | (advert*) | adwords | "ad words" | (campaign*) | "pay per cl…" at bounding box center [383, 89] width 215 height 10
click at [294, 89] on input "google (ad | ads | (advert*) | adwords | "ad words" | (campaign*) | "pay per cl…" at bounding box center [383, 89] width 215 height 10
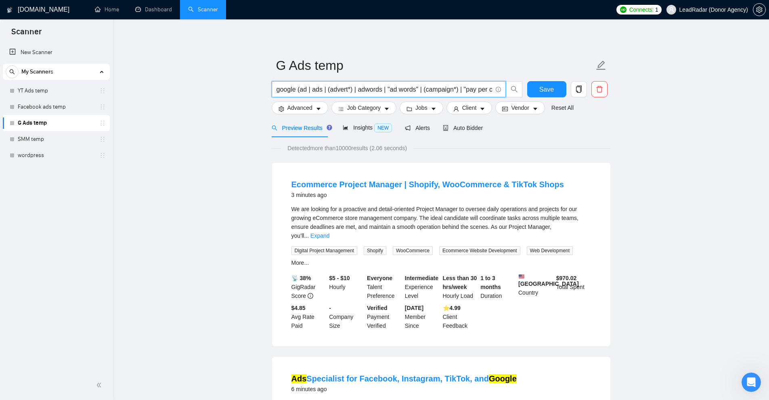
scroll to position [0, 76]
drag, startPoint x: 297, startPoint y: 88, endPoint x: 633, endPoint y: 87, distance: 335.4
click at [298, 91] on input "google (ad | ads | (advert*) | adwords | "ad words" | (campaign*) | "pay per cl…" at bounding box center [383, 89] width 215 height 10
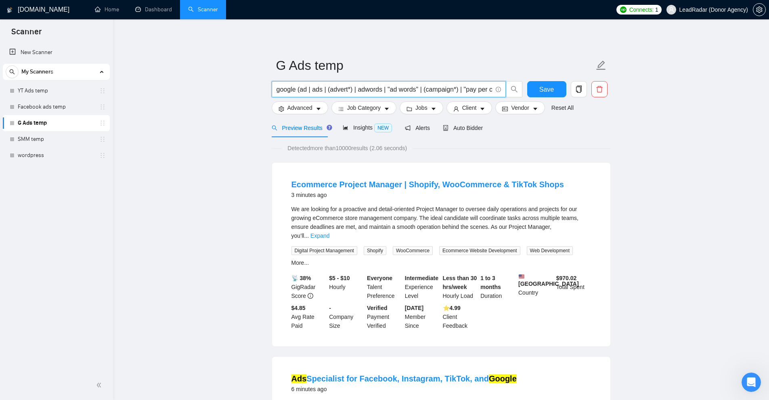
click at [295, 90] on input "google (ad | ads | (advert*) | adwords | "ad words" | (campaign*) | "pay per cl…" at bounding box center [383, 89] width 215 height 10
drag, startPoint x: 297, startPoint y: 90, endPoint x: 747, endPoint y: 94, distance: 450.0
click at [385, 88] on input "google (ad | ads | (advert*) | adwords | "ad words" | (campaign*) | "pay per cl…" at bounding box center [383, 89] width 215 height 10
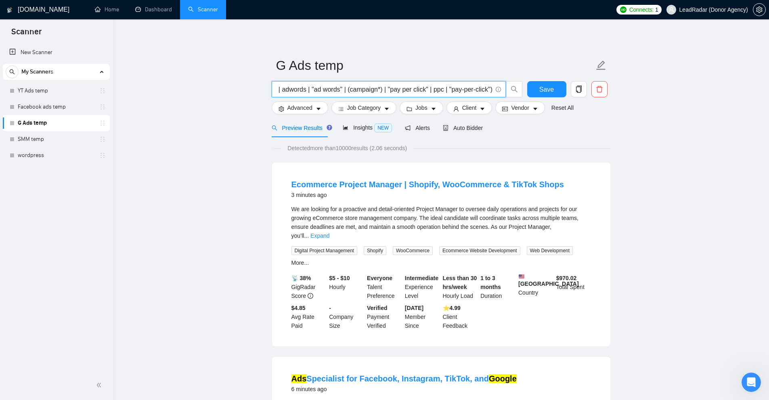
scroll to position [0, 0]
drag, startPoint x: 251, startPoint y: 87, endPoint x: 245, endPoint y: 87, distance: 6.5
click at [439, 87] on input "google (ad | ads | (advert*) | adwords | "ad words" | (campaign*) | "pay per cl…" at bounding box center [383, 89] width 215 height 10
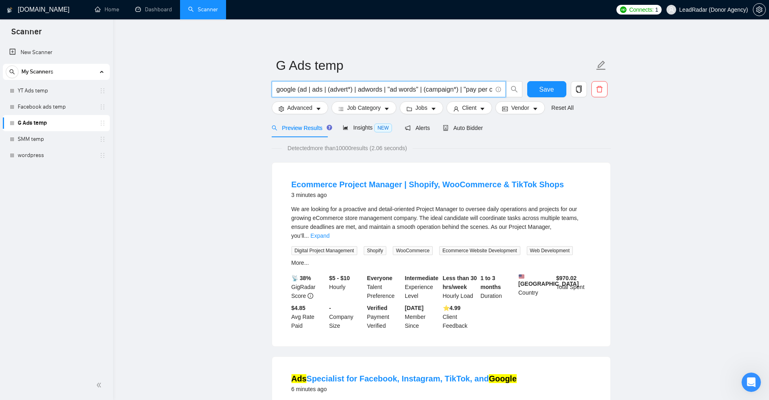
click at [365, 86] on input "google (ad | ads | (advert*) | adwords | "ad words" | (campaign*) | "pay per cl…" at bounding box center [383, 89] width 215 height 10
click at [405, 88] on input "google (ad | ads | (advert*) | adwords | "ad words" | (campaign*) | "pay per cl…" at bounding box center [383, 89] width 215 height 10
drag, startPoint x: 405, startPoint y: 88, endPoint x: 370, endPoint y: 90, distance: 35.2
click at [369, 90] on input "google (ad | ads | (advert*) | adwords | "ad words" | (campaign*) | "pay per cl…" at bounding box center [383, 89] width 215 height 10
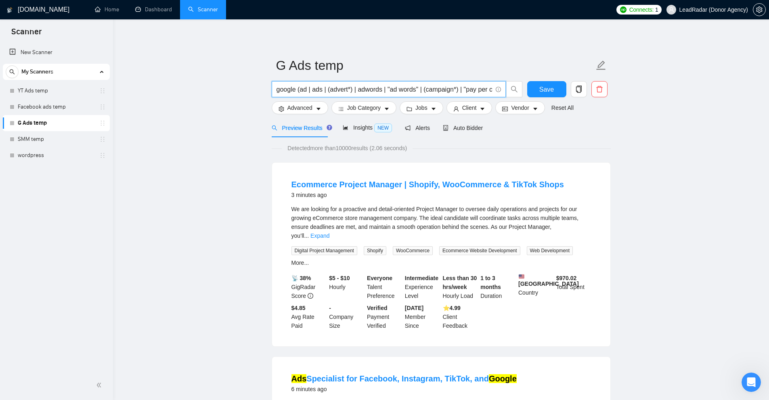
scroll to position [0, 76]
drag, startPoint x: 302, startPoint y: 88, endPoint x: 717, endPoint y: 105, distance: 415.6
click at [45, 108] on link "Facebook ads temp" at bounding box center [56, 107] width 77 height 16
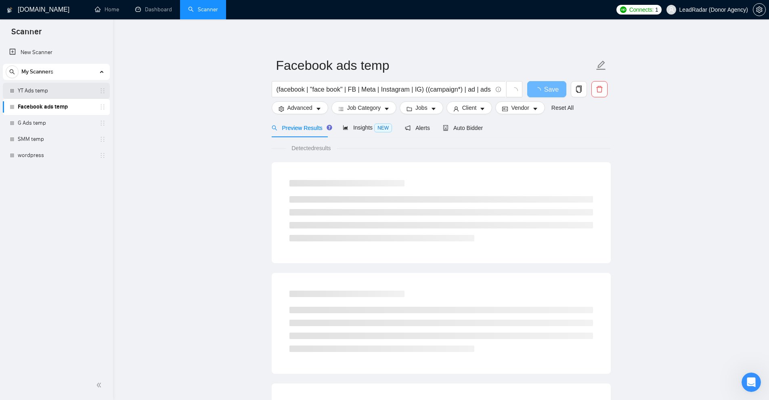
click at [49, 87] on link "YT Ads temp" at bounding box center [56, 91] width 77 height 16
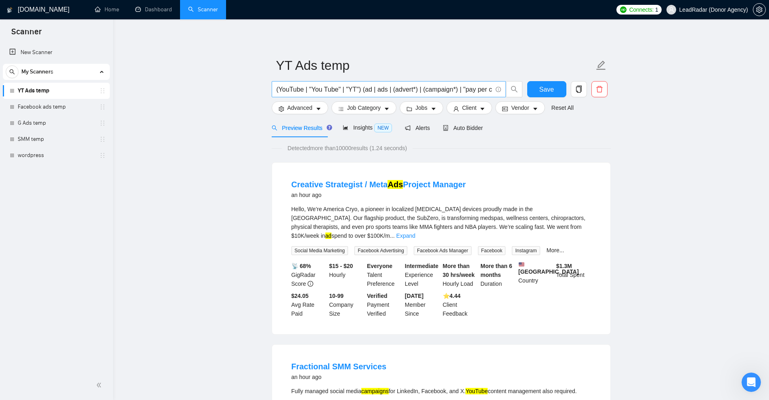
drag, startPoint x: 360, startPoint y: 90, endPoint x: 370, endPoint y: 92, distance: 10.1
click at [361, 90] on input "(YouTube | "You Tube" | "YT") (ad | ads | (advert*) | (campaign*) | "pay per cl…" at bounding box center [383, 89] width 215 height 10
drag, startPoint x: 314, startPoint y: 87, endPoint x: 302, endPoint y: 87, distance: 11.3
click at [302, 87] on input "(YouTube | "You Tube" | "YT") (ad | ads | (advert*) | (campaign*) | "pay per cl…" at bounding box center [383, 89] width 215 height 10
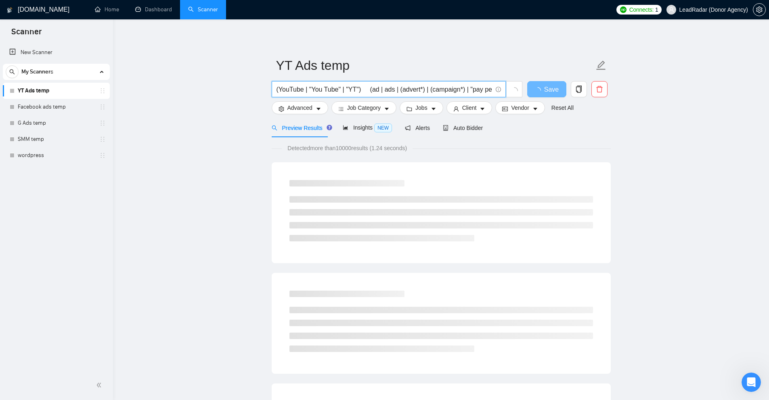
drag, startPoint x: 309, startPoint y: 87, endPoint x: 322, endPoint y: 90, distance: 12.8
click at [335, 91] on input "(YouTube | "You Tube" | "YT") (ad | ads | (advert*) | (campaign*) | "pay per cl…" at bounding box center [383, 89] width 215 height 10
click at [318, 88] on input "(YouTube | "You Tube" | "YT") (ad | ads | (advert*) | (campaign*) | "pay per cl…" at bounding box center [383, 89] width 215 height 10
drag, startPoint x: 321, startPoint y: 87, endPoint x: 326, endPoint y: 88, distance: 5.3
click at [324, 88] on input "(YouTube | "You Tube" | "YT") (ad | ads | (advert*) | (campaign*) | "pay per cl…" at bounding box center [383, 89] width 215 height 10
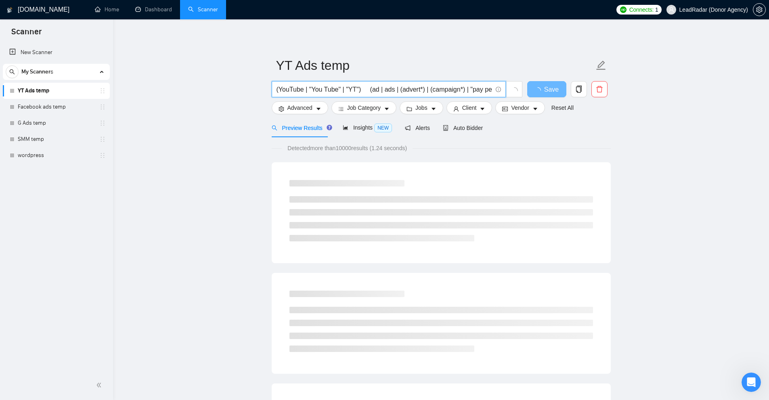
drag, startPoint x: 347, startPoint y: 88, endPoint x: 355, endPoint y: 88, distance: 7.7
click at [355, 88] on input "(YouTube | "You Tube" | "YT") (ad | ads | (advert*) | (campaign*) | "pay per cl…" at bounding box center [383, 89] width 215 height 10
click at [357, 88] on input "(YouTube | "You Tube" | "YT") (ad | ads | (advert*) | (campaign*) | "pay per cl…" at bounding box center [383, 89] width 215 height 10
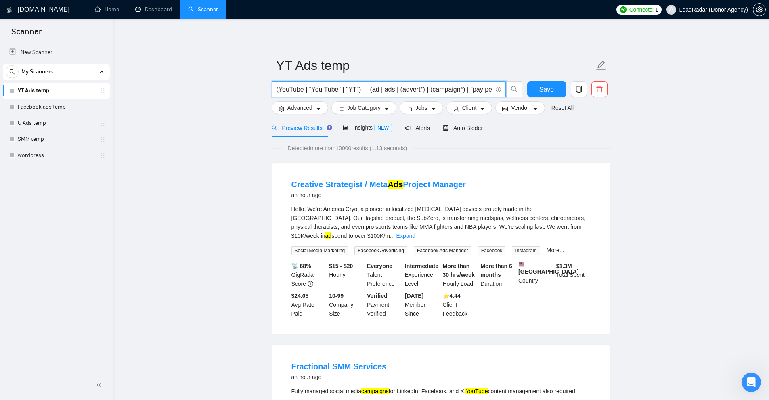
click at [351, 90] on input "(YouTube | "You Tube" | "YT") (ad | ads | (advert*) | (campaign*) | "pay per cl…" at bounding box center [383, 89] width 215 height 10
click at [354, 89] on input "(YouTube | "You Tube" | "YT") (ad | ads | (advert*) | (campaign*) | "pay per cl…" at bounding box center [383, 89] width 215 height 10
drag, startPoint x: 348, startPoint y: 89, endPoint x: 354, endPoint y: 88, distance: 5.7
click at [354, 88] on input "(YouTube | "You Tube" | "YT") (ad | ads | (advert*) | (campaign*) | "pay per cl…" at bounding box center [383, 89] width 215 height 10
drag, startPoint x: 361, startPoint y: 90, endPoint x: 370, endPoint y: 90, distance: 9.7
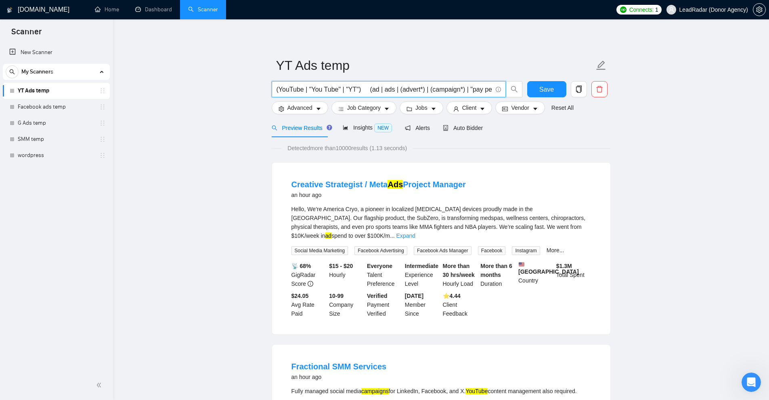
click at [370, 90] on input "(YouTube | "You Tube" | "YT") (ad | ads | (advert*) | (campaign*) | "pay per cl…" at bounding box center [383, 89] width 215 height 10
click at [366, 91] on input "(YouTube | "You Tube" | "YT") (ad | ads | (advert*) | (campaign*) | "pay per cl…" at bounding box center [383, 89] width 215 height 10
drag, startPoint x: 361, startPoint y: 90, endPoint x: 368, endPoint y: 91, distance: 6.9
click at [368, 91] on input "(YouTube | "You Tube" | "YT") (ad | ads | (advert*) | (campaign*) | "pay per cl…" at bounding box center [383, 89] width 215 height 10
click at [362, 90] on input "(YouTube | "You Tube" | "YT") (ad | ads | (advert*) | (campaign*) | "pay per cl…" at bounding box center [383, 89] width 215 height 10
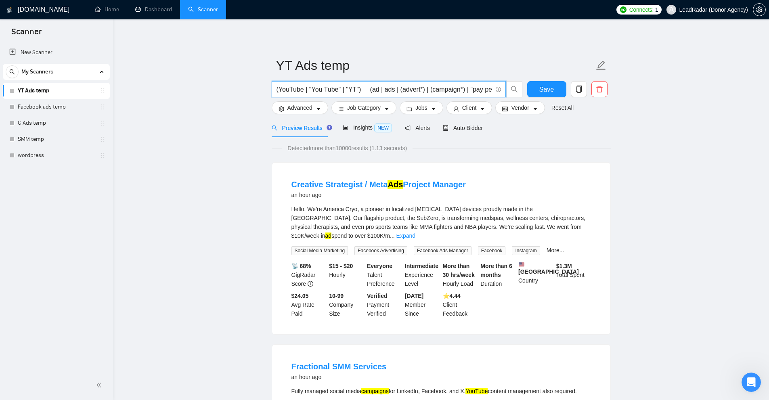
drag, startPoint x: 360, startPoint y: 90, endPoint x: 368, endPoint y: 90, distance: 8.5
click at [368, 90] on input "(YouTube | "You Tube" | "YT") (ad | ads | (advert*) | (campaign*) | "pay per cl…" at bounding box center [383, 89] width 215 height 10
type input "(YouTube | "You Tube" | "YT") (ad | ads | (advert*) | (campaign*) | "pay per cl…"
click at [534, 130] on div "Preview Results Insights NEW Alerts Auto Bidder" at bounding box center [441, 127] width 339 height 19
click at [284, 90] on input "(YouTube | "You Tube" | "YT") (ad | ads | (advert*) | (campaign*) | "pay per cl…" at bounding box center [383, 89] width 215 height 10
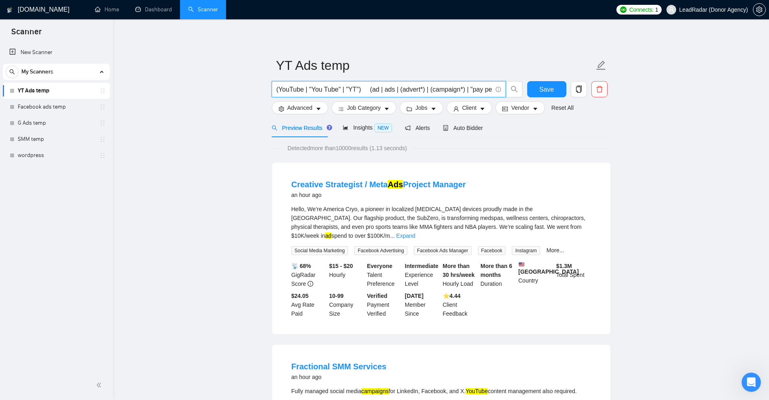
click at [284, 90] on input "(YouTube | "You Tube" | "YT") (ad | ads | (advert*) | (campaign*) | "pay per cl…" at bounding box center [383, 89] width 215 height 10
drag, startPoint x: 284, startPoint y: 90, endPoint x: 406, endPoint y: 95, distance: 122.4
click at [415, 94] on span "(YouTube | "You Tube" | "YT") (ad | ads | (advert*) | (campaign*) | "pay per cl…" at bounding box center [389, 89] width 234 height 16
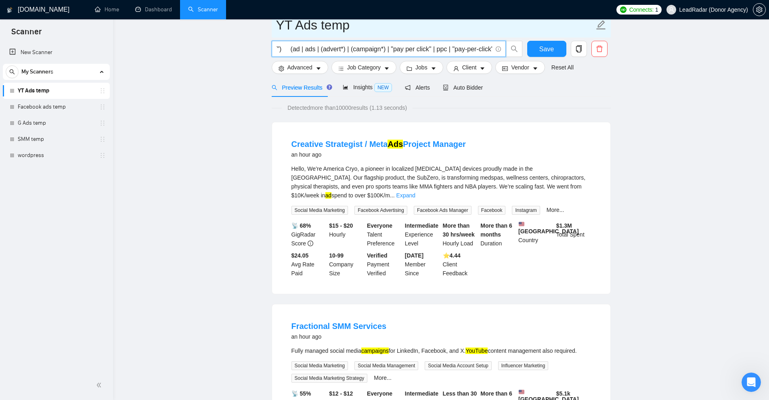
scroll to position [0, 0]
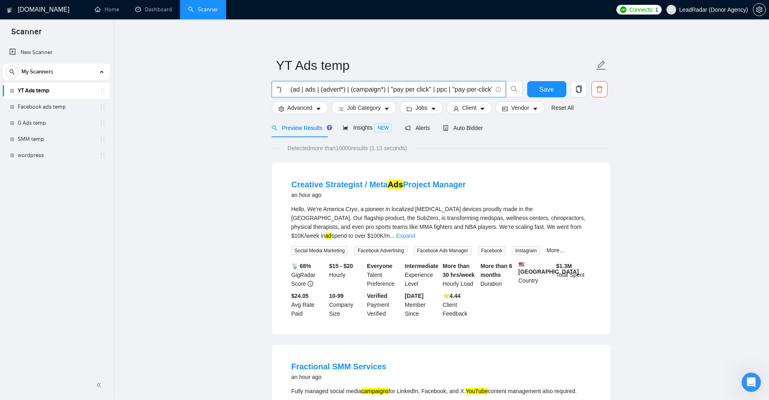
click at [423, 89] on input "(YouTube | "You Tube" | "YT") (ad | ads | (advert*) | (campaign*) | "pay per cl…" at bounding box center [383, 89] width 215 height 10
drag, startPoint x: 423, startPoint y: 89, endPoint x: 421, endPoint y: 96, distance: 7.2
click at [423, 89] on input "(YouTube | "You Tube" | "YT") (ad | ads | (advert*) | (campaign*) | "pay per cl…" at bounding box center [383, 89] width 215 height 10
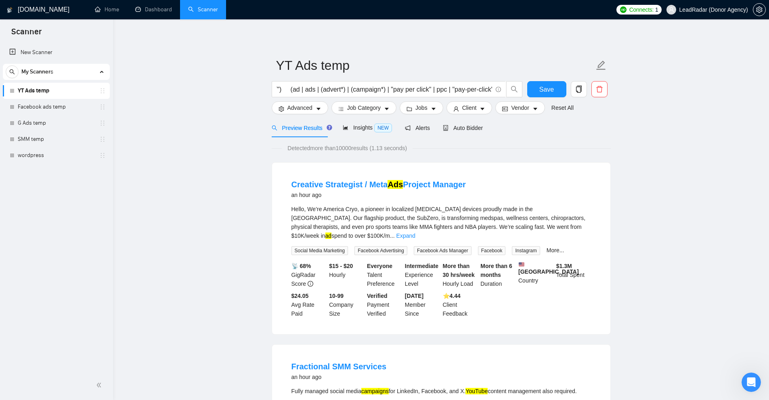
click at [194, 8] on link "Scanner" at bounding box center [203, 9] width 30 height 7
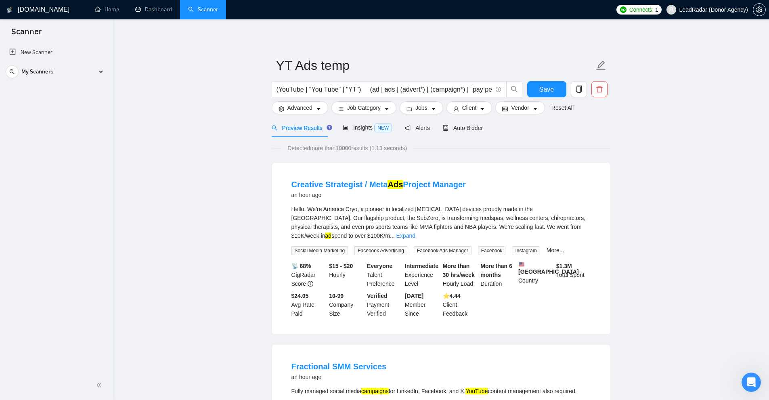
click at [205, 7] on link "Scanner" at bounding box center [203, 9] width 30 height 7
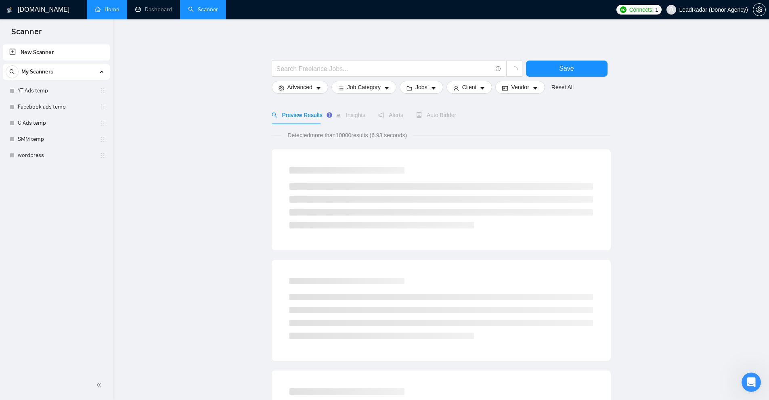
click at [112, 8] on link "Home" at bounding box center [107, 9] width 24 height 7
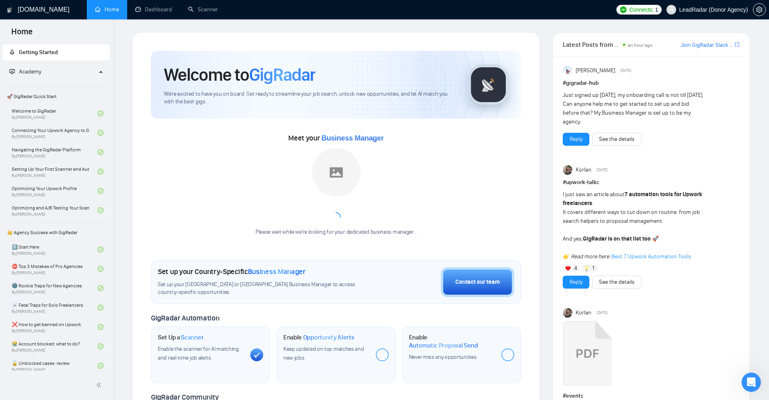
scroll to position [81, 0]
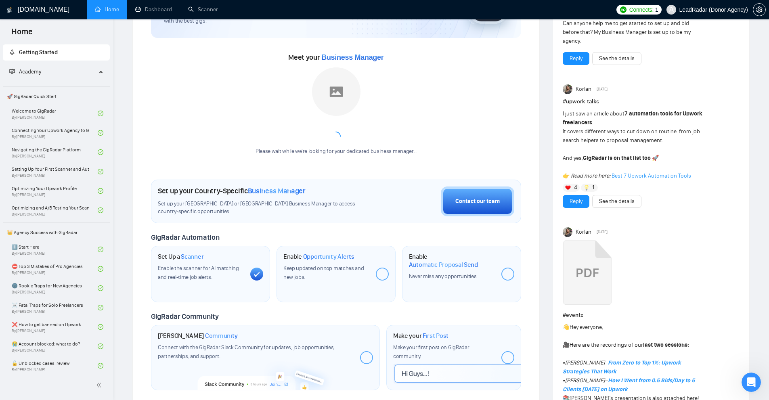
click at [258, 273] on icon at bounding box center [257, 274] width 6 height 5
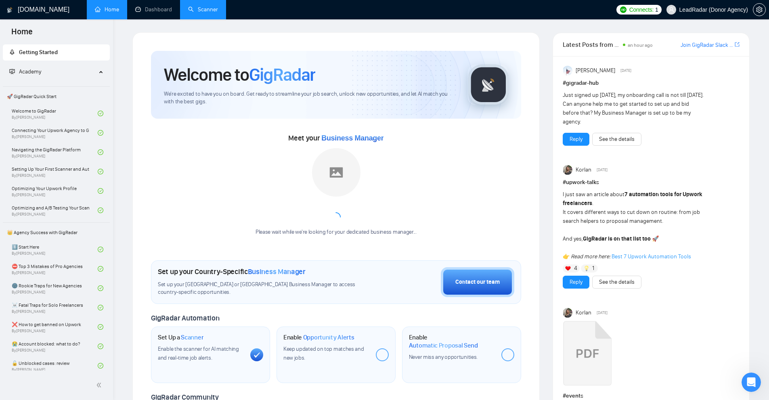
click at [211, 10] on link "Scanner" at bounding box center [203, 9] width 30 height 7
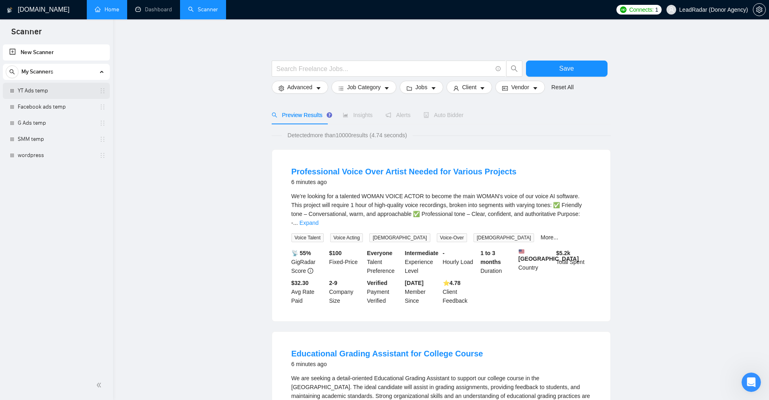
click at [70, 89] on link "YT Ads temp" at bounding box center [56, 91] width 77 height 16
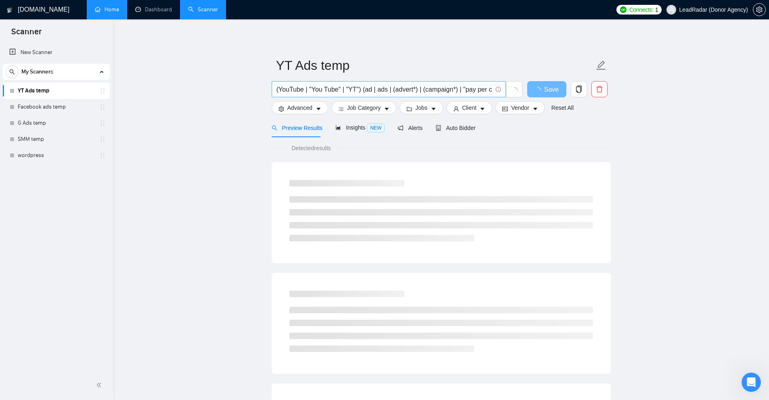
click at [398, 87] on input "(YouTube | "You Tube" | "YT") (ad | ads | (advert*) | (campaign*) | "pay per cl…" at bounding box center [383, 89] width 215 height 10
drag, startPoint x: 398, startPoint y: 87, endPoint x: 448, endPoint y: 83, distance: 49.4
click at [399, 87] on input "(YouTube | "You Tube" | "YT") (ad | ads | (advert*) | (campaign*) | "pay per cl…" at bounding box center [383, 89] width 215 height 10
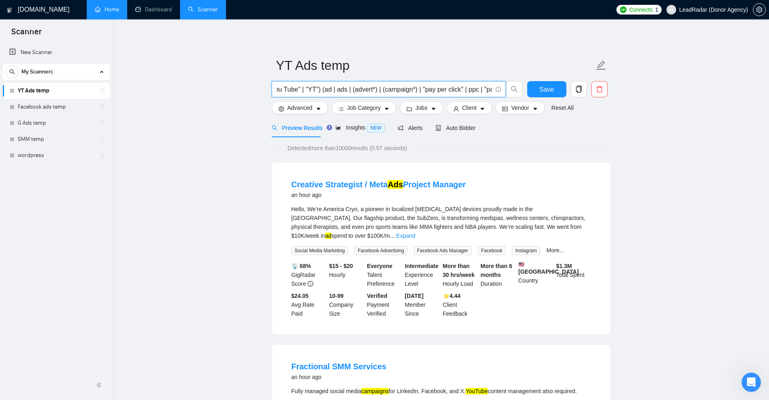
scroll to position [0, 72]
click at [437, 91] on input "(YouTube | "You Tube" | "YT") (ad | ads | (advert*) | (campaign*) | "pay per cl…" at bounding box center [383, 89] width 215 height 10
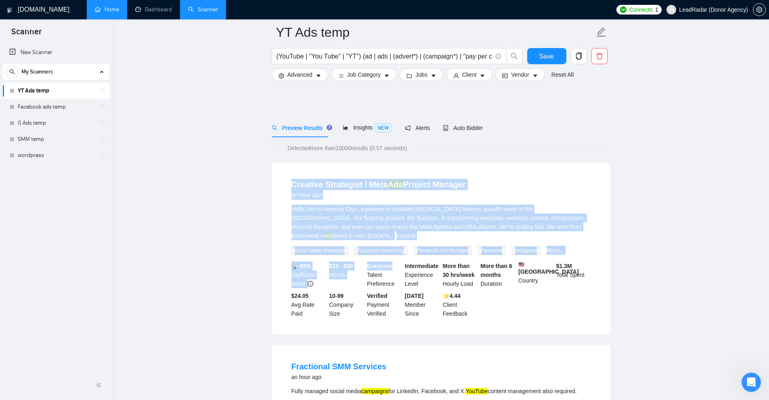
scroll to position [161, 0]
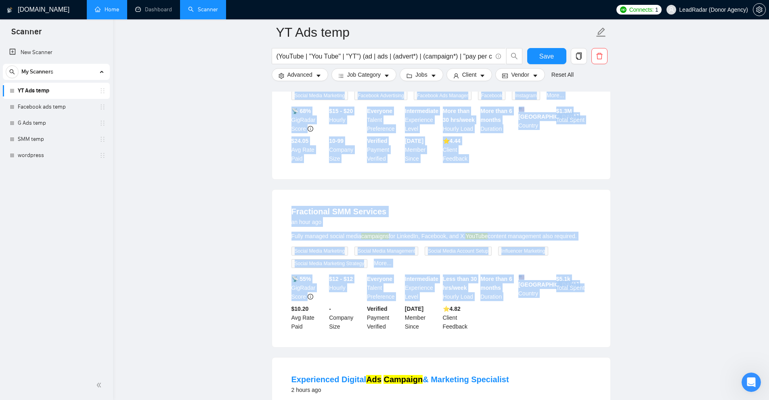
drag, startPoint x: 276, startPoint y: 177, endPoint x: 584, endPoint y: 310, distance: 334.7
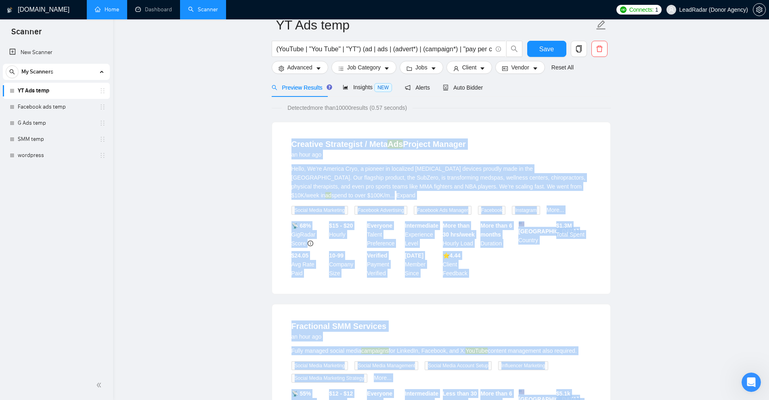
scroll to position [0, 0]
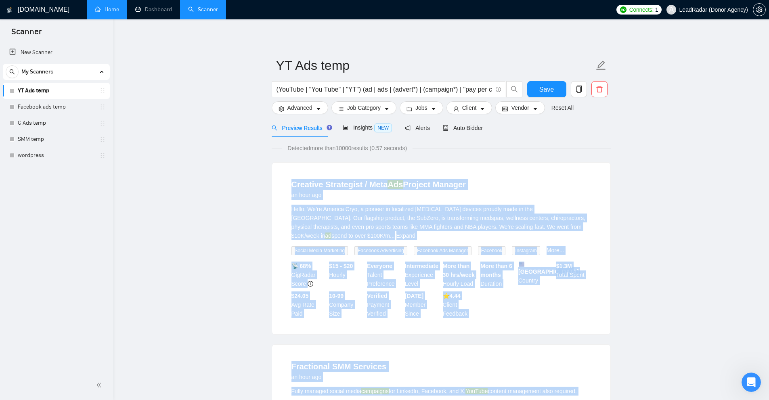
click at [543, 197] on div "Creative Strategist / Meta Ads Project Manager an hour ago" at bounding box center [440, 189] width 299 height 21
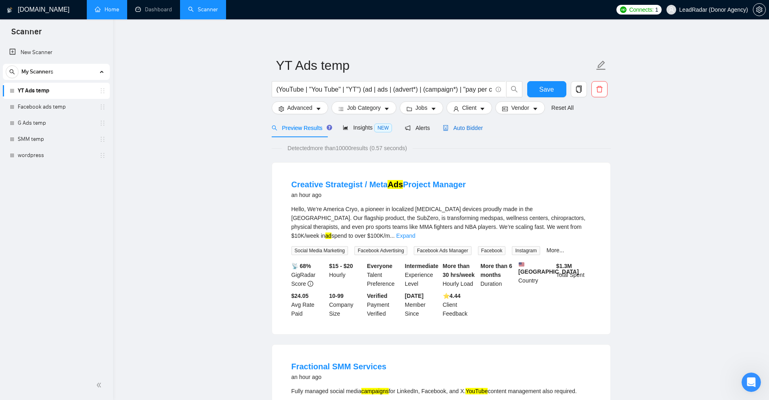
click at [457, 130] on span "Auto Bidder" at bounding box center [463, 128] width 40 height 6
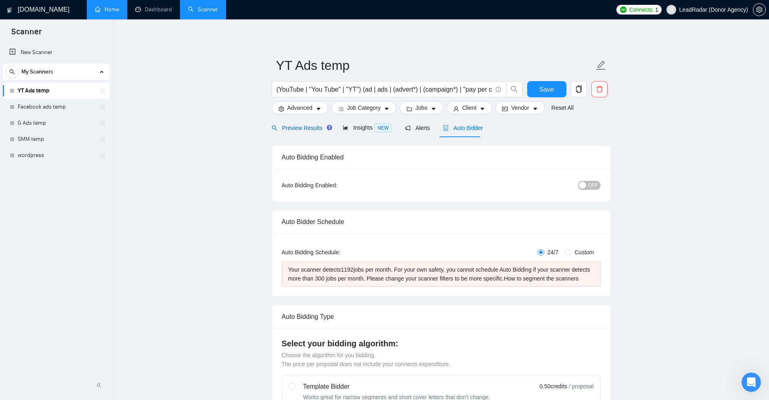
click at [286, 130] on span "Preview Results" at bounding box center [301, 128] width 58 height 6
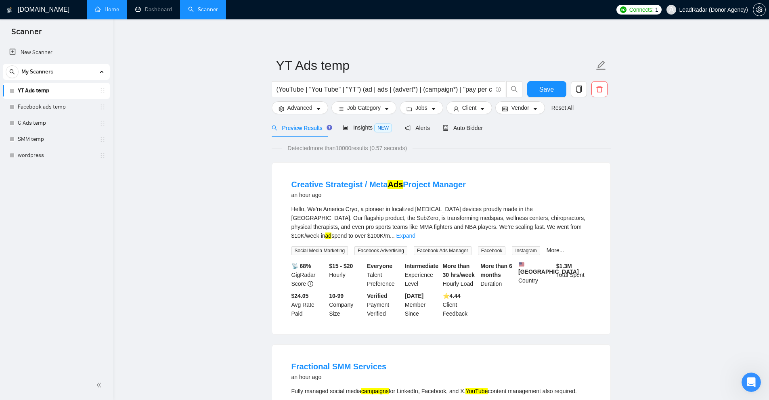
drag, startPoint x: 195, startPoint y: 122, endPoint x: 368, endPoint y: 165, distance: 178.8
click at [594, 175] on li "Creative Strategist / Meta Ads Project Manager an hour ago Hello, We’re America…" at bounding box center [441, 248] width 319 height 152
click at [537, 147] on div "Detected more than 10000 results (0.57 seconds)" at bounding box center [441, 148] width 339 height 9
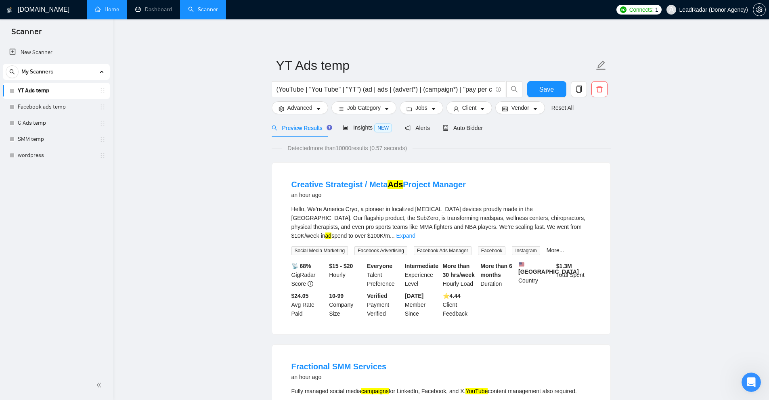
click at [564, 199] on div "Creative Strategist / Meta Ads Project Manager an hour ago" at bounding box center [440, 189] width 299 height 21
drag, startPoint x: 360, startPoint y: 89, endPoint x: 218, endPoint y: 89, distance: 142.1
click at [314, 88] on input "(YouTube | "You Tube" | "YT") (ad | ads | (advert*) | (campaign*) | "pay per cl…" at bounding box center [383, 89] width 215 height 10
drag, startPoint x: 278, startPoint y: 91, endPoint x: 353, endPoint y: 87, distance: 74.8
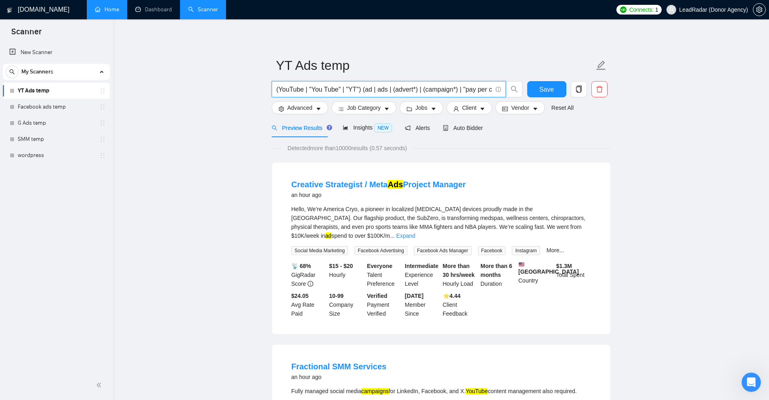
click at [338, 86] on input "(YouTube | "You Tube" | "YT") (ad | ads | (advert*) | (campaign*) | "pay per cl…" at bounding box center [383, 89] width 215 height 10
drag, startPoint x: 362, startPoint y: 88, endPoint x: 625, endPoint y: 102, distance: 263.5
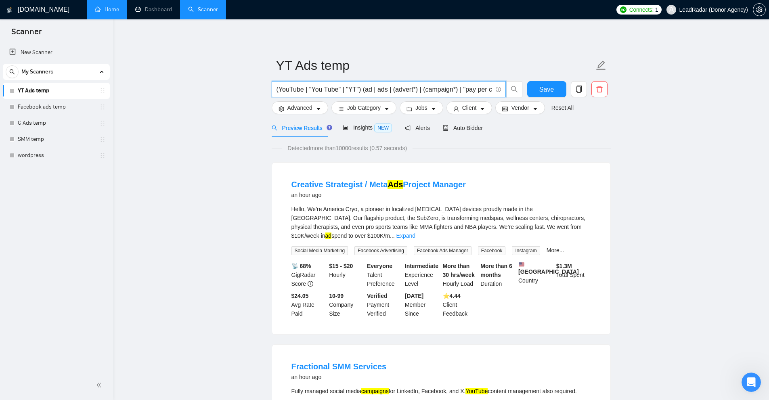
click at [579, 135] on div "Preview Results Insights NEW Alerts Auto Bidder" at bounding box center [441, 127] width 339 height 19
click at [297, 110] on span "Advanced" at bounding box center [299, 107] width 25 height 9
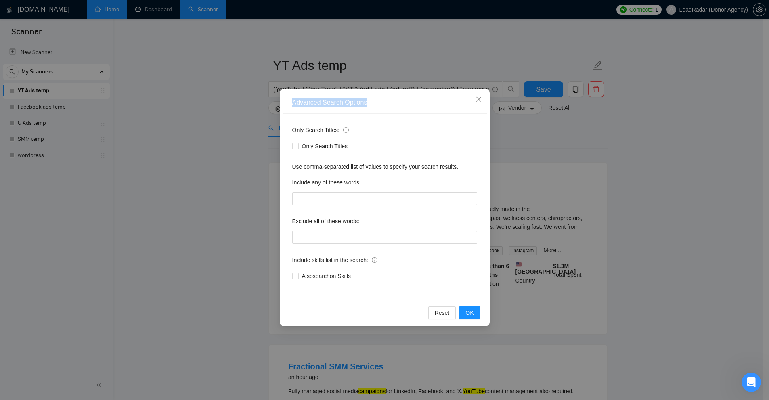
drag, startPoint x: 291, startPoint y: 104, endPoint x: 368, endPoint y: 105, distance: 77.5
click at [368, 105] on div "Advanced Search Options" at bounding box center [384, 103] width 204 height 22
click at [383, 112] on div "Advanced Search Options" at bounding box center [384, 103] width 204 height 22
click at [524, 111] on div "Advanced Search Options Only Search Titles: Only Search Titles Use comma-separa…" at bounding box center [384, 200] width 769 height 400
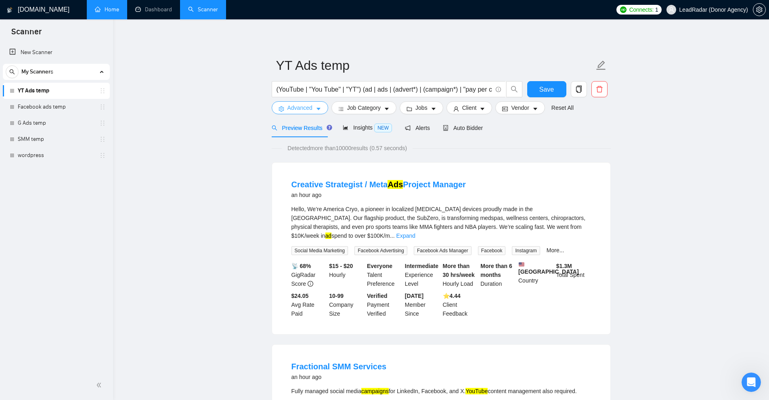
click at [304, 103] on span "Advanced" at bounding box center [299, 107] width 25 height 9
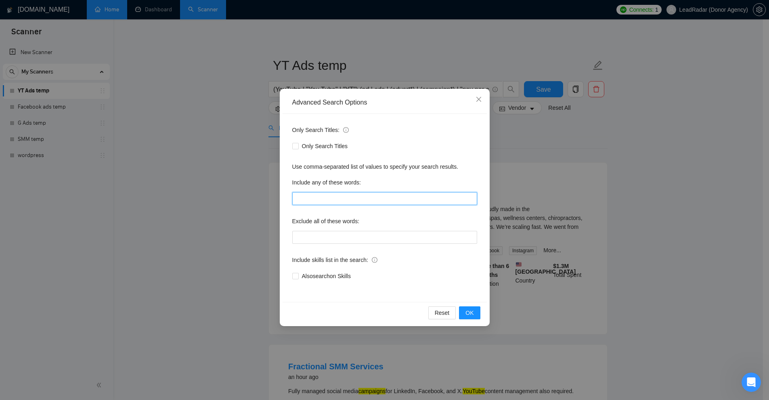
click at [314, 197] on input "text" at bounding box center [384, 198] width 185 height 13
click at [340, 220] on label "Exclude all of these words:" at bounding box center [325, 221] width 67 height 13
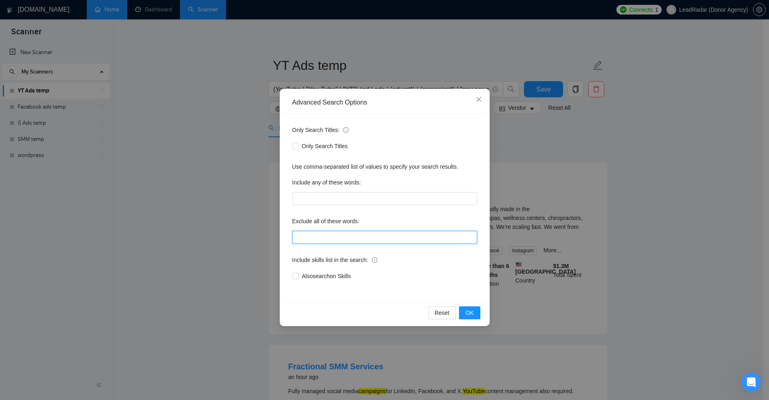
click at [374, 239] on input "text" at bounding box center [384, 237] width 185 height 13
drag, startPoint x: 288, startPoint y: 128, endPoint x: 388, endPoint y: 129, distance: 100.1
click at [378, 124] on div "Only Search Titles: Only Search Titles Use comma-separated list of values to sp…" at bounding box center [384, 208] width 204 height 188
click at [388, 129] on div "Only Search Titles:" at bounding box center [384, 131] width 185 height 16
drag, startPoint x: 286, startPoint y: 129, endPoint x: 344, endPoint y: 124, distance: 58.7
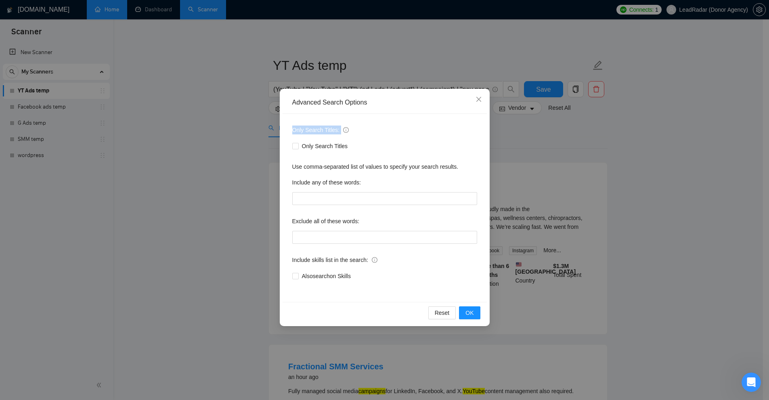
click at [344, 124] on div "Only Search Titles: Only Search Titles Use comma-separated list of values to sp…" at bounding box center [384, 208] width 204 height 188
click at [508, 117] on div "Advanced Search Options Only Search Titles: Only Search Titles Use comma-separa…" at bounding box center [384, 200] width 769 height 400
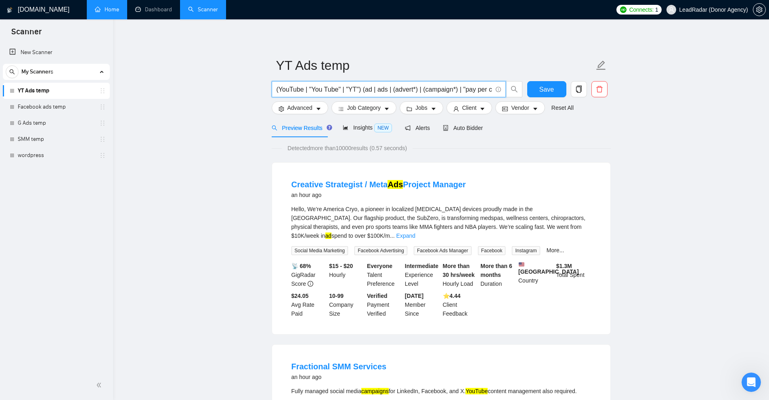
click at [311, 90] on input "(YouTube | "You Tube" | "YT") (ad | ads | (advert*) | (campaign*) | "pay per cl…" at bounding box center [383, 89] width 215 height 10
click at [397, 231] on div "Hello, We’re America Cryo, a pioneer in localized cryotherapy devices proudly m…" at bounding box center [440, 223] width 299 height 36
drag, startPoint x: 280, startPoint y: 184, endPoint x: 489, endPoint y: 181, distance: 209.5
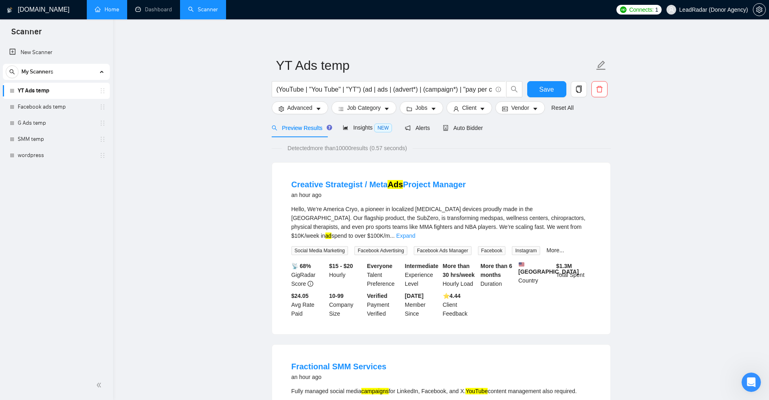
click at [489, 181] on div "Creative Strategist / Meta Ads Project Manager an hour ago Hello, We’re America…" at bounding box center [441, 249] width 338 height 172
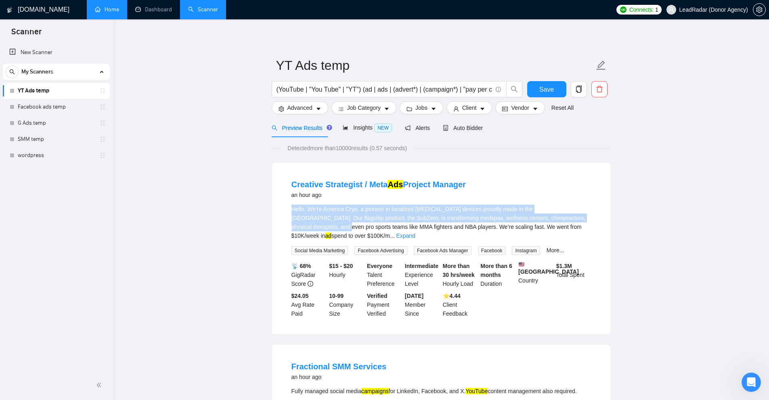
drag, startPoint x: 345, startPoint y: 211, endPoint x: 570, endPoint y: 219, distance: 224.9
click at [570, 219] on li "Creative Strategist / Meta Ads Project Manager an hour ago Hello, We’re America…" at bounding box center [441, 248] width 319 height 152
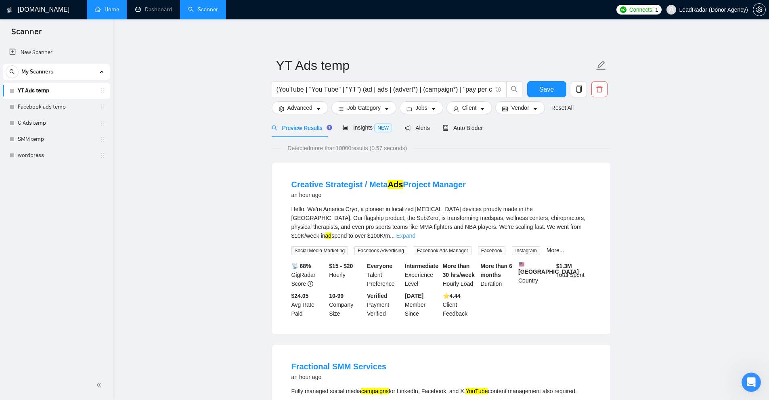
click at [415, 232] on link "Expand" at bounding box center [405, 235] width 19 height 6
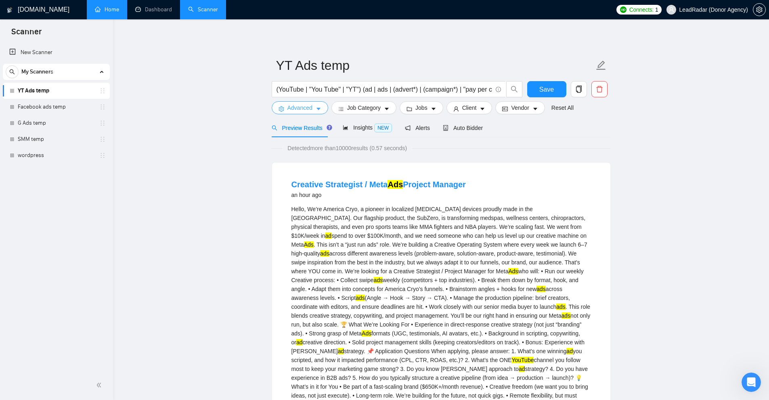
click at [307, 105] on span "Advanced" at bounding box center [299, 107] width 25 height 9
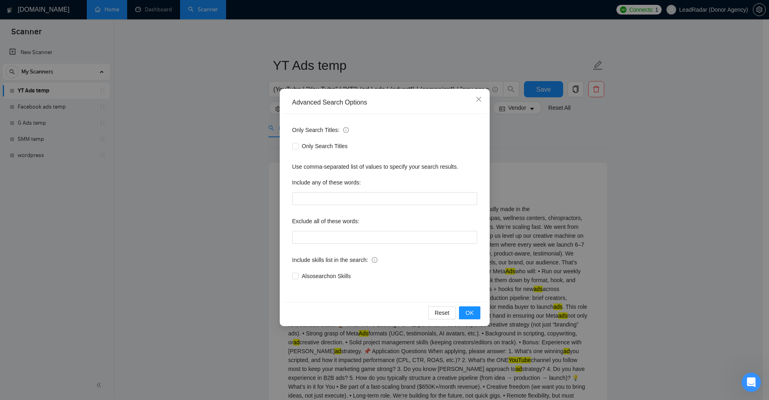
click at [425, 141] on div "Only Search Titles" at bounding box center [384, 146] width 185 height 13
click at [306, 61] on div "Advanced Search Options Only Search Titles: Only Search Titles Use comma-separa…" at bounding box center [384, 200] width 769 height 400
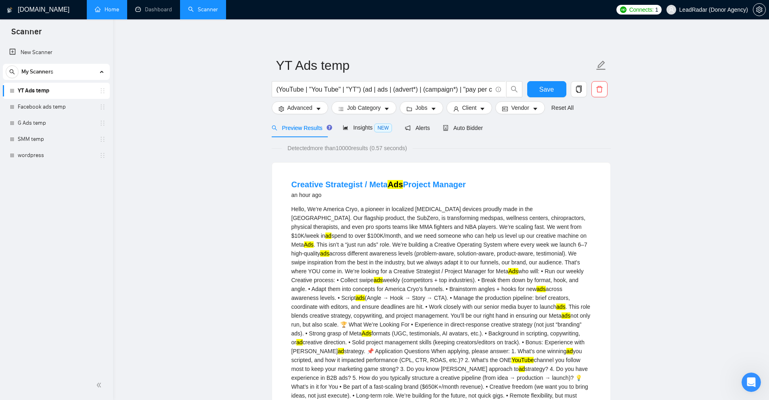
click at [507, 287] on div "Hello, We’re America Cryo, a pioneer in localized cryotherapy devices proudly m…" at bounding box center [440, 320] width 299 height 231
click at [305, 116] on form "YT Ads temp (YouTube | "You Tube" | "YT") (ad | ads | (advert*) | (campaign*) |…" at bounding box center [441, 85] width 339 height 66
click at [310, 108] on span "Advanced" at bounding box center [299, 107] width 25 height 9
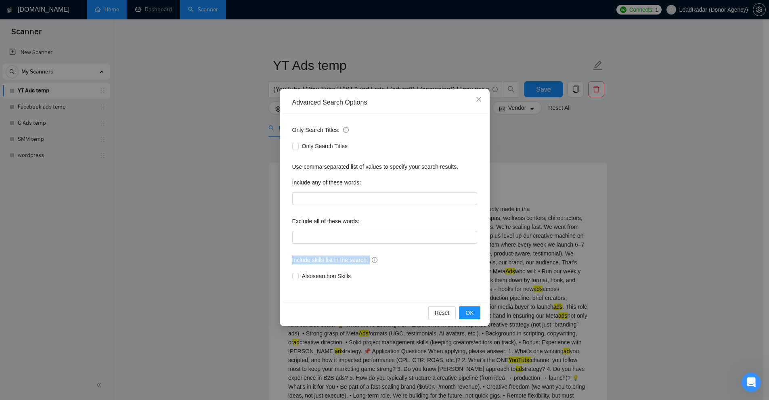
drag, startPoint x: 293, startPoint y: 257, endPoint x: 368, endPoint y: 260, distance: 74.7
click at [368, 260] on div "Only Search Titles: Only Search Titles Use comma-separated list of values to sp…" at bounding box center [384, 208] width 204 height 188
click at [597, 239] on div "Advanced Search Options Only Search Titles: Only Search Titles Use comma-separa…" at bounding box center [384, 200] width 769 height 400
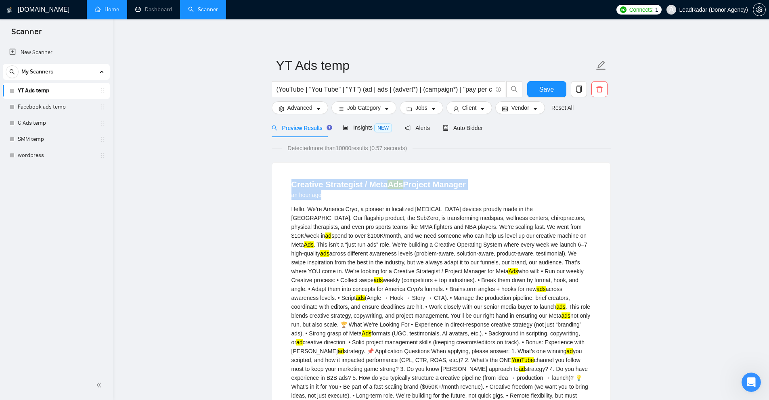
drag, startPoint x: 290, startPoint y: 186, endPoint x: 550, endPoint y: 191, distance: 260.3
click at [550, 191] on li "Creative Strategist / Meta Ads Project Manager an hour ago Hello, We’re America…" at bounding box center [441, 345] width 319 height 347
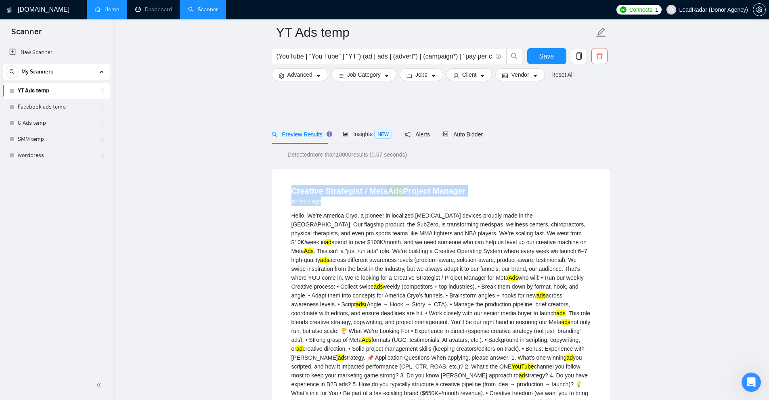
scroll to position [81, 0]
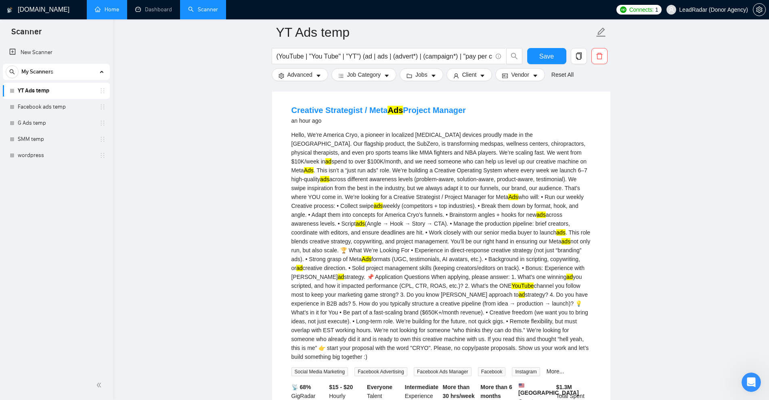
click at [416, 165] on div "Hello, We’re America Cryo, a pioneer in localized cryotherapy devices proudly m…" at bounding box center [440, 245] width 299 height 231
drag, startPoint x: 285, startPoint y: 132, endPoint x: 572, endPoint y: 345, distance: 358.0
click at [572, 345] on li "Creative Strategist / Meta Ads Project Manager an hour ago Hello, We’re America…" at bounding box center [441, 271] width 319 height 347
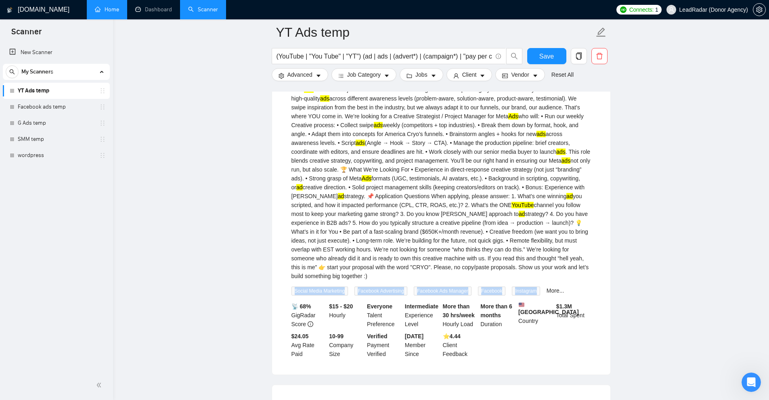
drag, startPoint x: 285, startPoint y: 279, endPoint x: 538, endPoint y: 282, distance: 253.5
click at [538, 282] on li "Creative Strategist / Meta Ads Project Manager an hour ago Hello, We’re America…" at bounding box center [441, 190] width 319 height 347
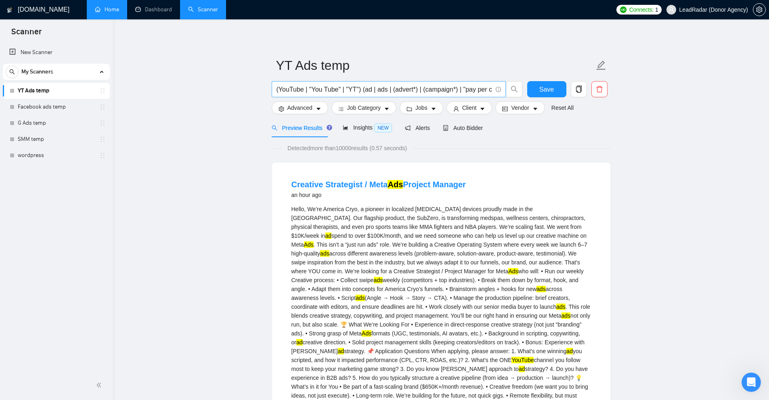
click at [354, 85] on input "(YouTube | "You Tube" | "YT") (ad | ads | (advert*) | (campaign*) | "pay per cl…" at bounding box center [383, 89] width 215 height 10
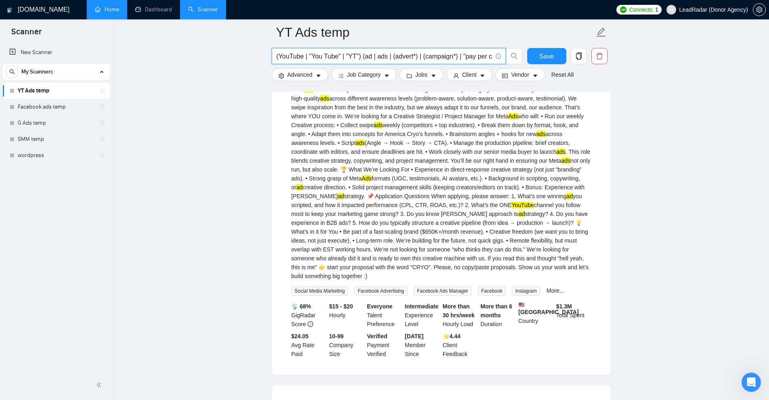
scroll to position [202, 0]
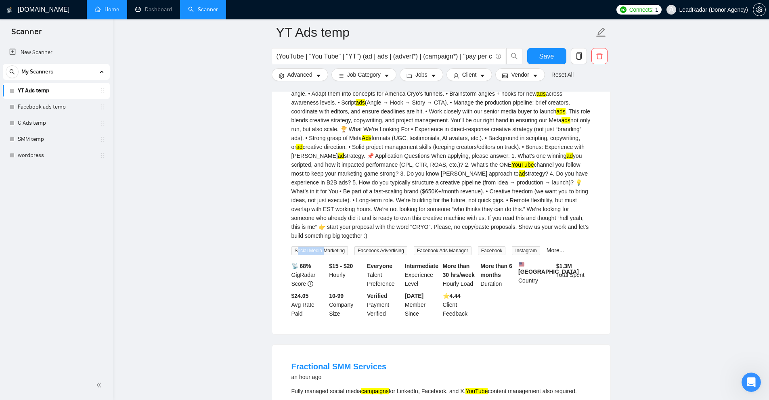
drag, startPoint x: 297, startPoint y: 243, endPoint x: 324, endPoint y: 243, distance: 26.6
click at [324, 246] on span "Social Media Marketing" at bounding box center [319, 250] width 57 height 9
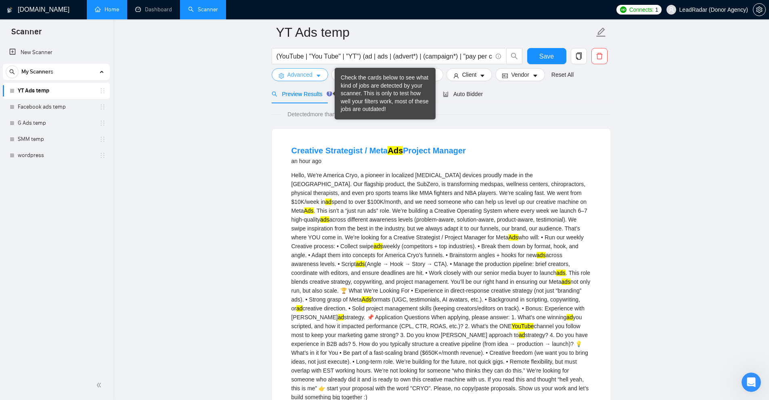
click at [297, 73] on span "Advanced" at bounding box center [299, 74] width 25 height 9
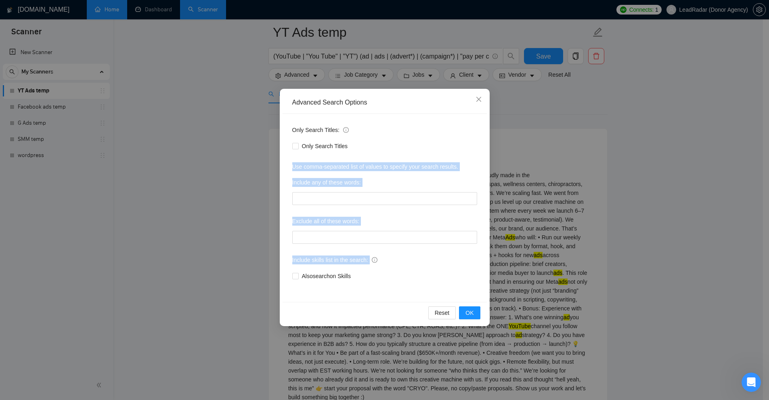
drag, startPoint x: 289, startPoint y: 164, endPoint x: 454, endPoint y: 251, distance: 185.9
click at [455, 251] on div "Only Search Titles: Only Search Titles Use comma-separated list of values to sp…" at bounding box center [384, 208] width 204 height 188
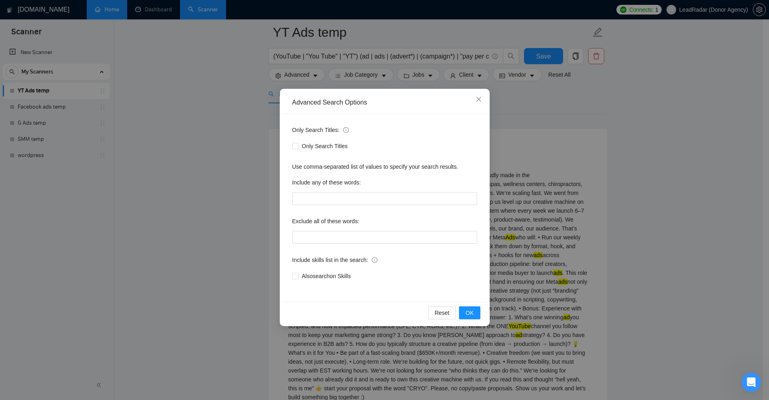
click at [454, 251] on div "Only Search Titles: Only Search Titles Use comma-separated list of values to sp…" at bounding box center [384, 208] width 204 height 188
drag, startPoint x: 293, startPoint y: 182, endPoint x: 390, endPoint y: 179, distance: 97.3
click at [390, 179] on div "Include any of these words:" at bounding box center [384, 184] width 185 height 16
drag, startPoint x: 287, startPoint y: 220, endPoint x: 385, endPoint y: 217, distance: 98.9
click at [385, 217] on div "Only Search Titles: Only Search Titles Use comma-separated list of values to sp…" at bounding box center [384, 208] width 204 height 188
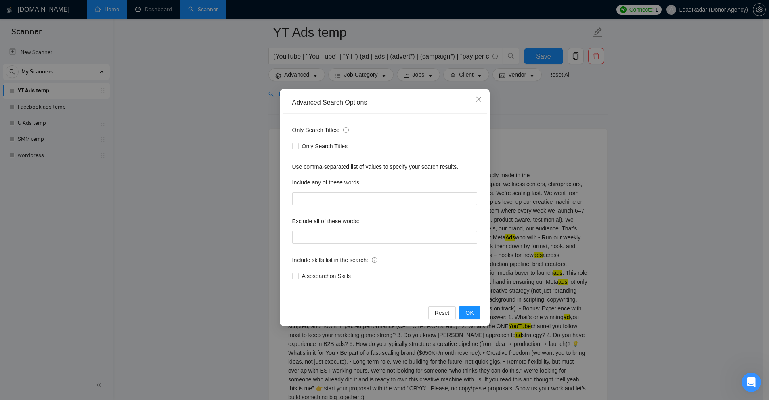
click at [385, 217] on div "Exclude all of these words:" at bounding box center [384, 223] width 185 height 16
drag, startPoint x: 291, startPoint y: 182, endPoint x: 372, endPoint y: 187, distance: 80.9
click at [372, 187] on div "Only Search Titles: Only Search Titles Use comma-separated list of values to sp…" at bounding box center [384, 208] width 204 height 188
click at [354, 197] on input "text" at bounding box center [384, 198] width 185 height 13
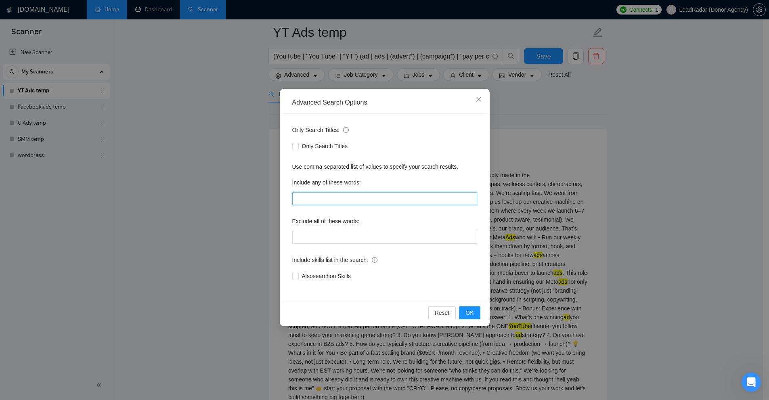
click at [354, 197] on input "text" at bounding box center [384, 198] width 185 height 13
click at [366, 183] on div "Include any of these words:" at bounding box center [384, 184] width 185 height 16
click at [532, 186] on div "Advanced Search Options Only Search Titles: Only Search Titles Use comma-separa…" at bounding box center [384, 200] width 769 height 400
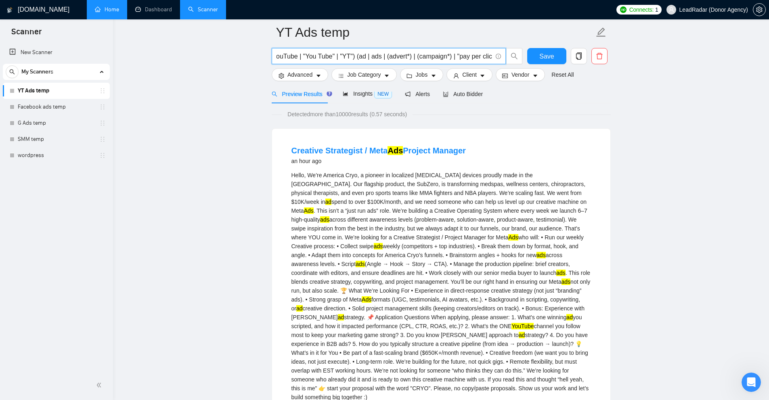
scroll to position [0, 11]
drag, startPoint x: 297, startPoint y: 57, endPoint x: 399, endPoint y: 60, distance: 101.7
click at [399, 60] on input "(YouTube | "You Tube" | "YT") (ad | ads | (advert*) | (campaign*) | "pay per cl…" at bounding box center [383, 56] width 215 height 10
drag, startPoint x: 351, startPoint y: 56, endPoint x: 381, endPoint y: 56, distance: 29.1
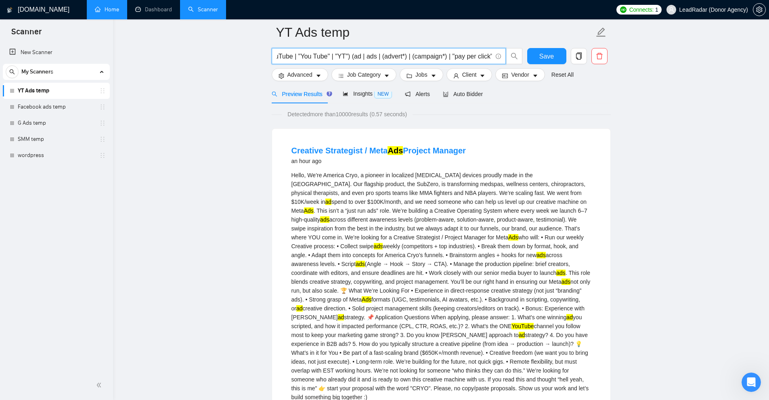
click at [381, 56] on input "(YouTube | "You Tube" | "YT") (ad | ads | (advert*) | (campaign*) | "pay per cl…" at bounding box center [383, 56] width 215 height 10
click at [349, 59] on input "(YouTube | "You Tube" | "YT") (ad | ads | (advert*) | (campaign*) | "pay per cl…" at bounding box center [383, 56] width 215 height 10
click at [359, 56] on input "(YouTube | "You Tube" | "YT") (ad | ads | (advert*) | (campaign*) | "pay per cl…" at bounding box center [383, 56] width 215 height 10
click at [371, 57] on input "(YouTube | "You Tube" | "YT") (ad | ads | (advert*) | (campaign*) | "pay per cl…" at bounding box center [383, 56] width 215 height 10
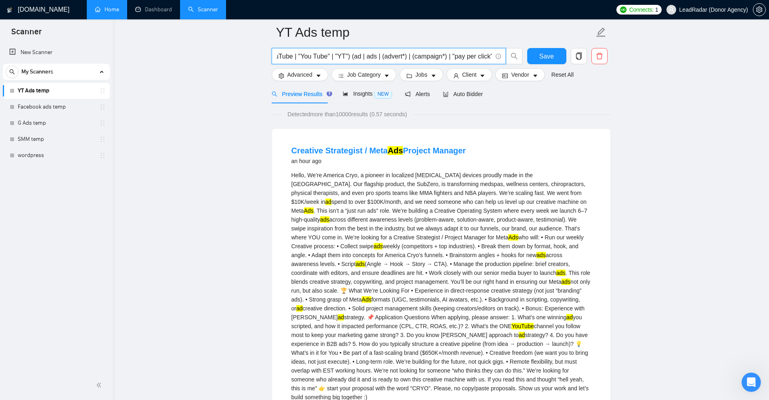
click at [371, 57] on input "(YouTube | "You Tube" | "YT") (ad | ads | (advert*) | (campaign*) | "pay per cl…" at bounding box center [383, 56] width 215 height 10
click at [311, 77] on span "Advanced" at bounding box center [299, 74] width 25 height 9
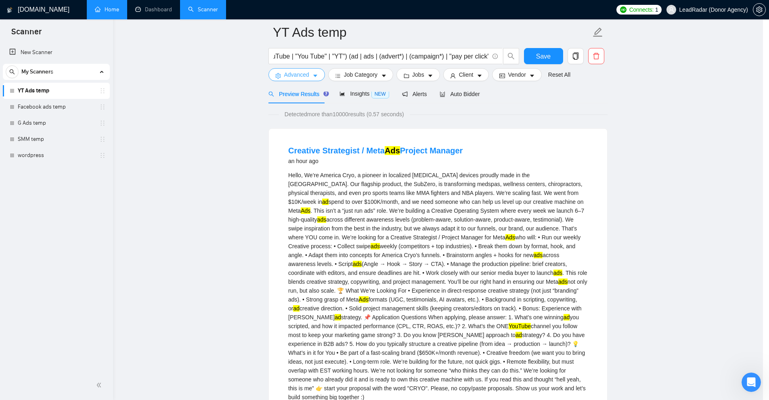
scroll to position [0, 0]
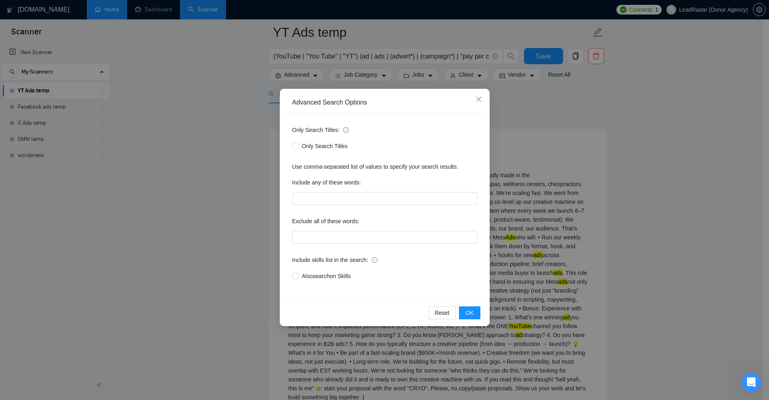
click at [333, 181] on label "Include any of these words:" at bounding box center [326, 182] width 69 height 13
click at [313, 198] on input "text" at bounding box center [384, 198] width 185 height 13
click at [318, 184] on label "Include any of these words:" at bounding box center [326, 182] width 69 height 13
click at [328, 189] on div "Include any of these words:" at bounding box center [384, 184] width 185 height 16
drag, startPoint x: 328, startPoint y: 189, endPoint x: 370, endPoint y: 74, distance: 122.3
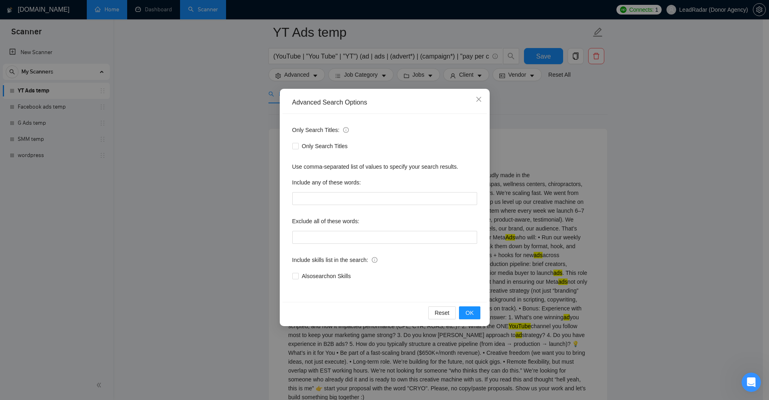
click at [366, 88] on div "Advanced Search Options Only Search Titles: Only Search Titles Use comma-separa…" at bounding box center [384, 200] width 769 height 400
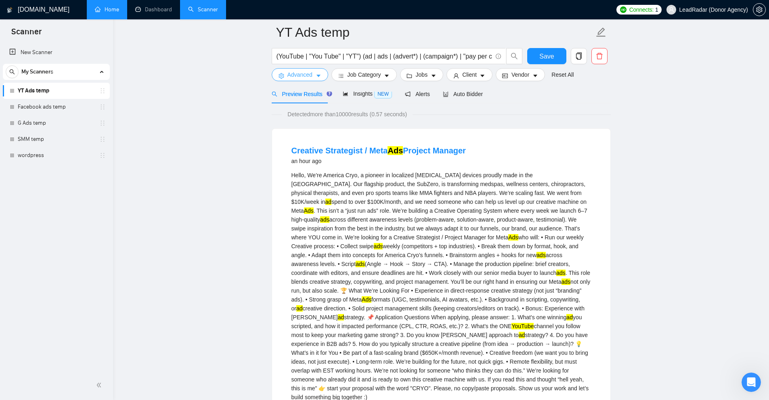
click at [299, 79] on span "Advanced" at bounding box center [299, 74] width 25 height 9
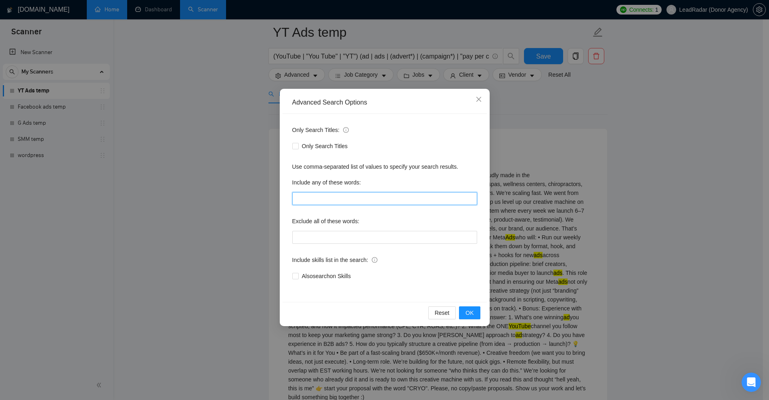
click at [323, 193] on input "text" at bounding box center [384, 198] width 185 height 13
click at [383, 82] on div "Advanced Search Options Only Search Titles: Only Search Titles Use comma-separa…" at bounding box center [384, 200] width 769 height 400
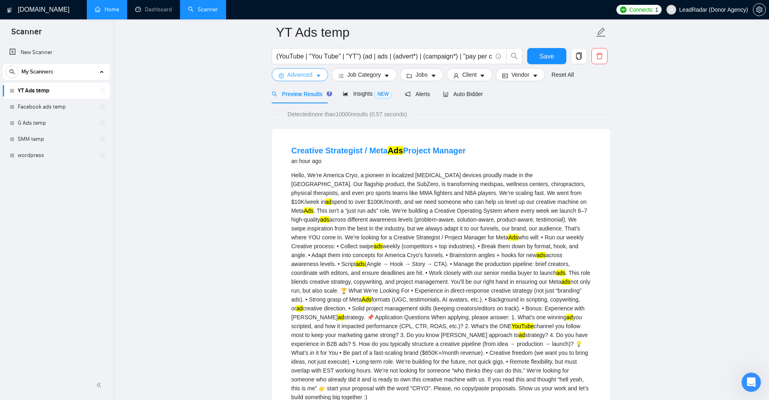
click at [299, 75] on span "Advanced" at bounding box center [299, 74] width 25 height 9
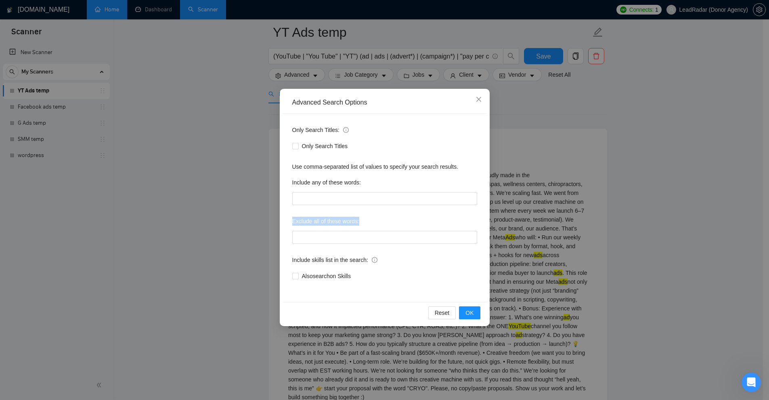
drag, startPoint x: 303, startPoint y: 223, endPoint x: 414, endPoint y: 210, distance: 111.3
click at [414, 210] on div "Only Search Titles: Only Search Titles Use comma-separated list of values to sp…" at bounding box center [384, 208] width 204 height 188
click at [331, 223] on label "Exclude all of these words:" at bounding box center [325, 221] width 67 height 13
click at [319, 235] on input "text" at bounding box center [384, 237] width 185 height 13
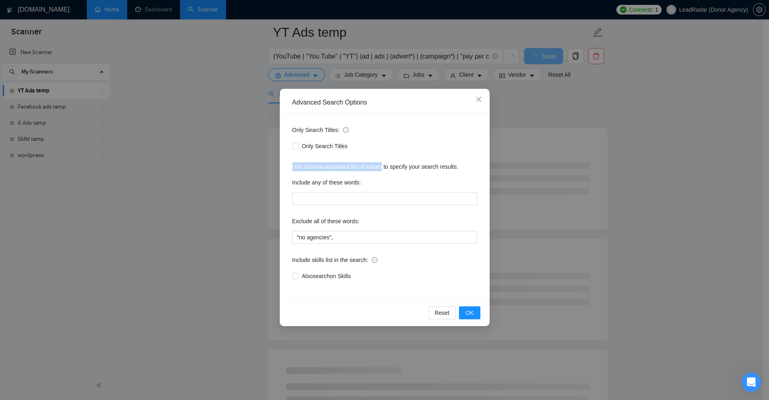
drag, startPoint x: 313, startPoint y: 167, endPoint x: 383, endPoint y: 169, distance: 70.7
click at [383, 169] on div "Only Search Titles: Only Search Titles Use comma-separated list of values to sp…" at bounding box center [384, 208] width 204 height 188
click at [383, 169] on div "Use comma-separated list of values to specify your search results." at bounding box center [384, 166] width 185 height 9
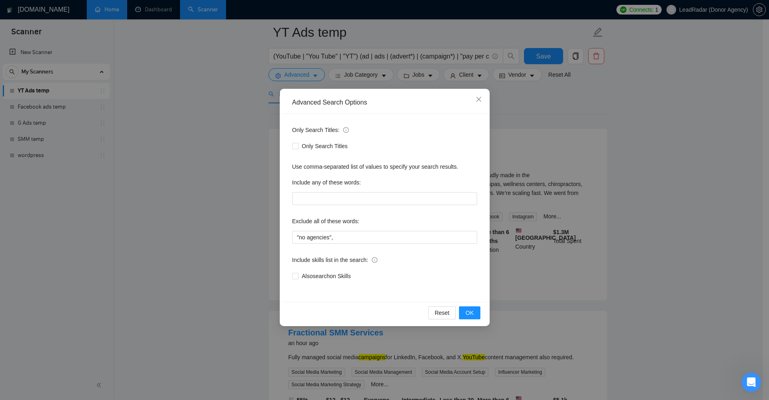
drag, startPoint x: 609, startPoint y: 190, endPoint x: 552, endPoint y: 122, distance: 89.1
click at [611, 186] on div "Advanced Search Options Only Search Titles: Only Search Titles Use comma-separa…" at bounding box center [384, 200] width 769 height 400
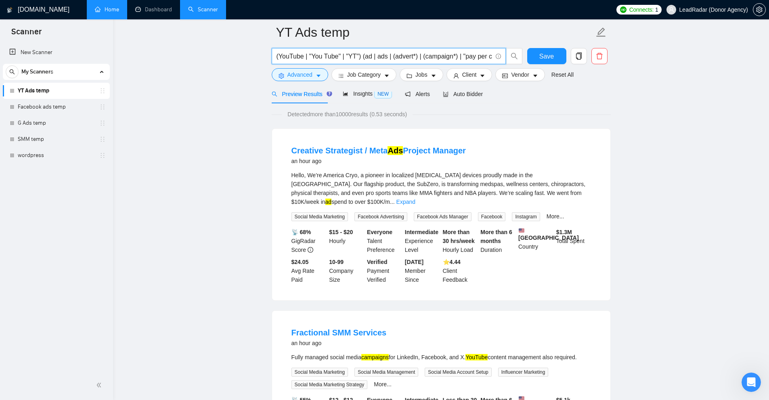
drag, startPoint x: 420, startPoint y: 55, endPoint x: 453, endPoint y: 57, distance: 33.2
click at [453, 57] on input "(YouTube | "You Tube" | "YT") (ad | ads | (advert*) | (campaign*) | "pay per cl…" at bounding box center [383, 56] width 215 height 10
click at [451, 55] on input "(YouTube | "You Tube" | "YT") (ad | ads | (advert*) | (campaign*) | "pay per cl…" at bounding box center [383, 56] width 215 height 10
click at [456, 56] on input "(YouTube | "You Tube" | "YT") (ad | ads | (advert*) | (campaign*) | "pay per cl…" at bounding box center [383, 56] width 215 height 10
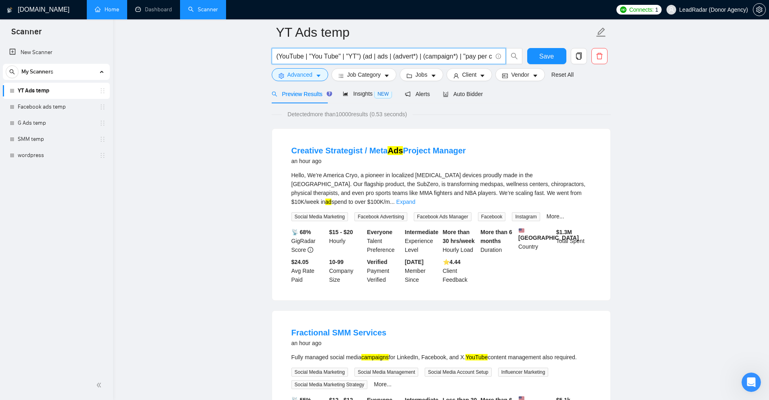
click at [450, 56] on input "(YouTube | "You Tube" | "YT") (ad | ads | (advert*) | (campaign*) | "pay per cl…" at bounding box center [383, 56] width 215 height 10
click at [456, 55] on input "(YouTube | "You Tube" | "YT") (ad | ads | (advert*) | (campaign*) | "pay per cl…" at bounding box center [383, 56] width 215 height 10
click at [314, 74] on button "Advanced" at bounding box center [300, 74] width 56 height 13
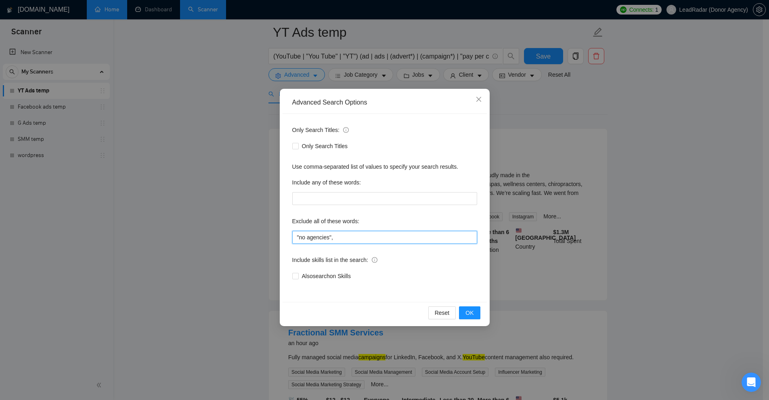
click at [355, 237] on input ""no agencies"," at bounding box center [384, 237] width 185 height 13
drag, startPoint x: 297, startPoint y: 236, endPoint x: 332, endPoint y: 236, distance: 34.7
click at [332, 236] on input ""no agencies"," at bounding box center [384, 237] width 185 height 13
click at [300, 239] on input ""no agencies"," at bounding box center [384, 237] width 185 height 13
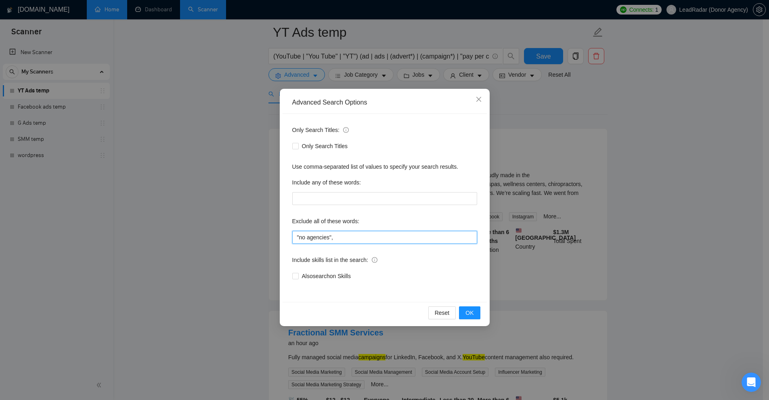
drag, startPoint x: 300, startPoint y: 239, endPoint x: 314, endPoint y: 238, distance: 14.2
click at [313, 238] on input ""no agencies"," at bounding box center [384, 237] width 185 height 13
click at [328, 235] on input ""no agencies"," at bounding box center [384, 237] width 185 height 13
click at [549, 98] on div "Advanced Search Options Only Search Titles: Only Search Titles Use comma-separa…" at bounding box center [384, 200] width 769 height 400
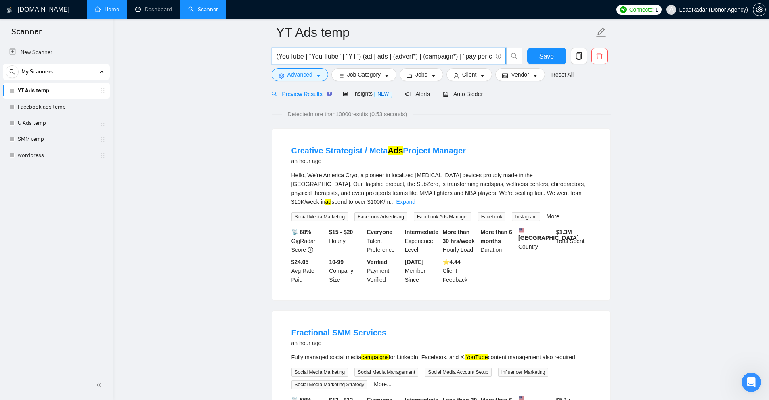
drag, startPoint x: 310, startPoint y: 54, endPoint x: 338, endPoint y: 57, distance: 28.8
click at [338, 57] on input "(YouTube | "You Tube" | "YT") (ad | ads | (advert*) | (campaign*) | "pay per cl…" at bounding box center [383, 56] width 215 height 10
click at [293, 78] on span "Advanced" at bounding box center [299, 74] width 25 height 9
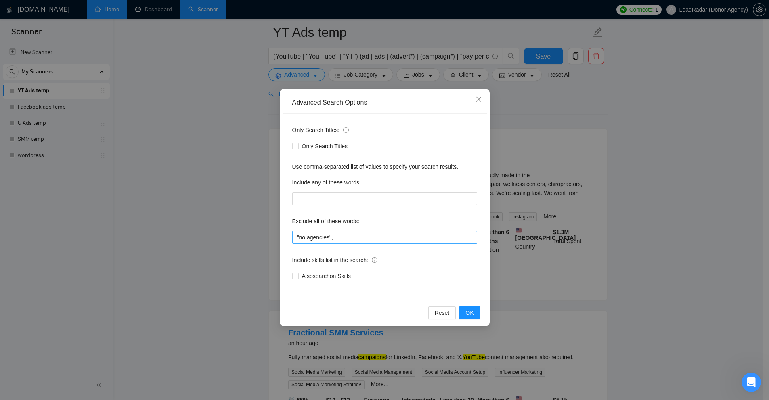
click at [345, 243] on div "Only Search Titles: Only Search Titles Use comma-separated list of values to sp…" at bounding box center [384, 208] width 204 height 188
click at [349, 236] on input ""no agencies"," at bounding box center [384, 237] width 185 height 13
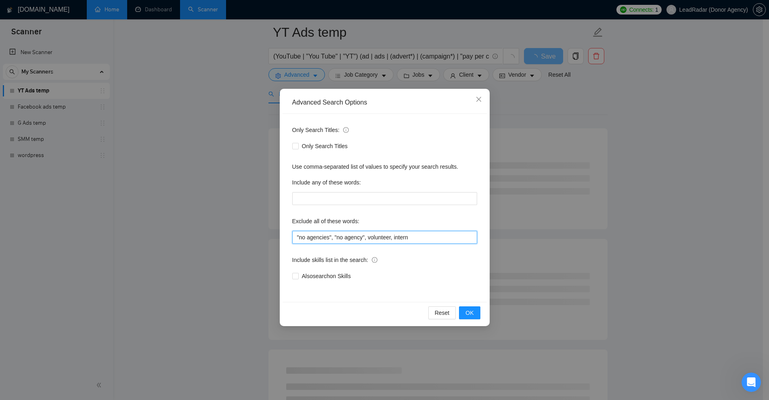
drag, startPoint x: 251, startPoint y: 239, endPoint x: 305, endPoint y: 236, distance: 53.3
click at [293, 236] on input ""no agencies", "no agency", volunteer, intern" at bounding box center [384, 237] width 185 height 13
click at [314, 234] on input ""no agencies", "no agency", volunteer, intern" at bounding box center [384, 237] width 185 height 13
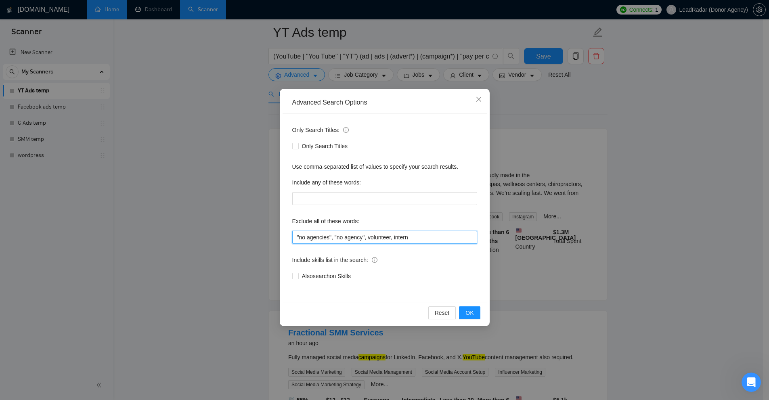
drag, startPoint x: 368, startPoint y: 236, endPoint x: 389, endPoint y: 235, distance: 21.0
click at [389, 235] on input ""no agencies", "no agency", volunteer, intern" at bounding box center [384, 237] width 185 height 13
click at [368, 238] on input ""no agencies", "no agency", volunteer, intern" at bounding box center [384, 237] width 185 height 13
drag, startPoint x: 367, startPoint y: 237, endPoint x: 389, endPoint y: 236, distance: 21.8
click at [389, 236] on input ""no agencies", "no agency", volunteer, intern" at bounding box center [384, 237] width 185 height 13
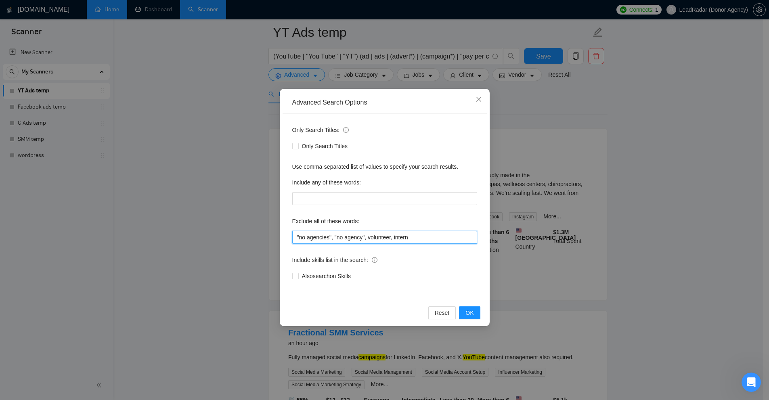
click at [389, 236] on input ""no agencies", "no agency", volunteer, intern" at bounding box center [384, 237] width 185 height 13
click at [390, 236] on input ""no agencies", "no agency", volunteer, intern" at bounding box center [384, 237] width 185 height 13
type input ""no agencies", "no agency", volunteer, intern"
click at [327, 220] on label "Exclude all of these words:" at bounding box center [325, 221] width 67 height 13
click at [476, 314] on button "OK" at bounding box center [469, 312] width 21 height 13
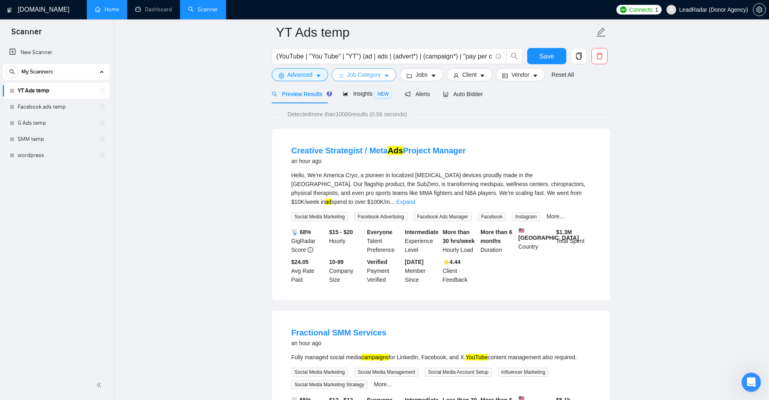
click at [371, 71] on span "Job Category" at bounding box center [363, 74] width 33 height 9
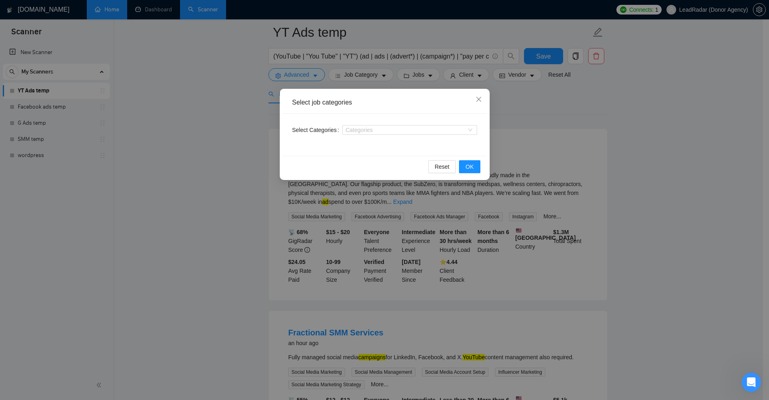
click at [536, 116] on div "Select job categories Select Categories Categories Reset OK" at bounding box center [384, 200] width 769 height 400
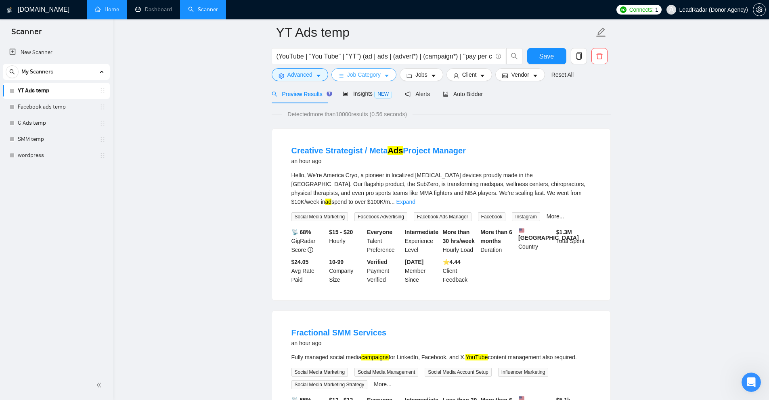
click at [376, 74] on span "Job Category" at bounding box center [363, 74] width 33 height 9
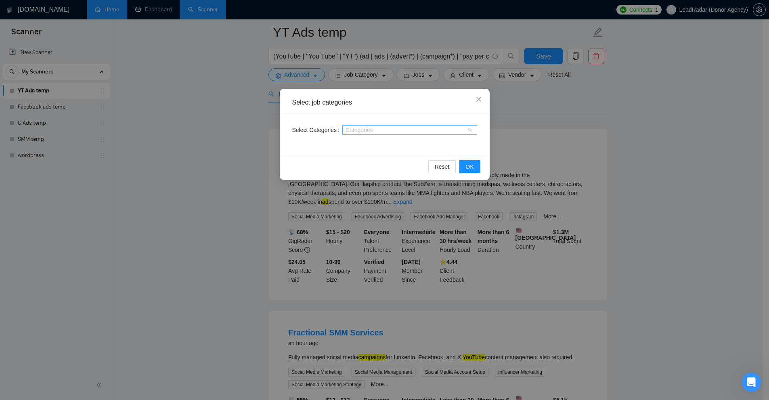
click at [413, 131] on div at bounding box center [405, 130] width 123 height 6
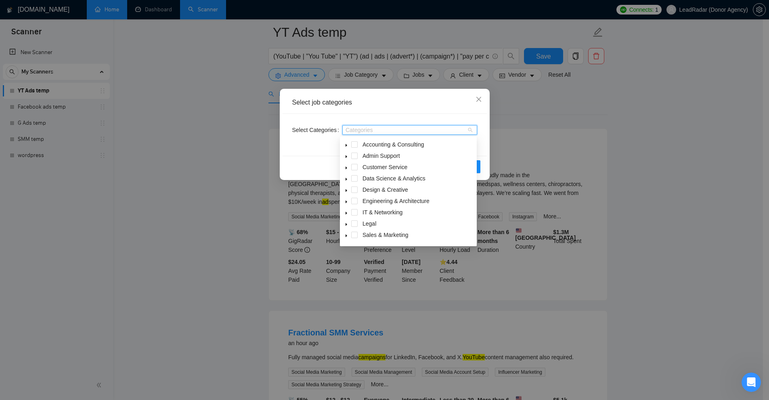
click at [346, 147] on icon "caret-down" at bounding box center [346, 145] width 4 height 4
click at [346, 141] on span at bounding box center [346, 145] width 10 height 10
click at [370, 129] on div at bounding box center [405, 130] width 123 height 6
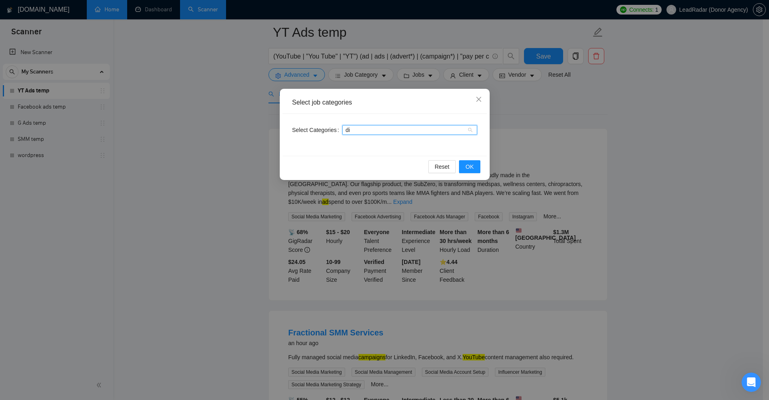
type input "dig"
click at [364, 129] on div "dig" at bounding box center [405, 130] width 123 height 6
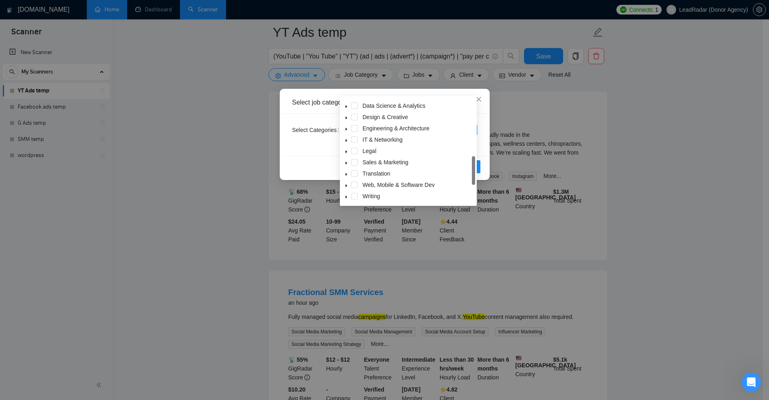
scroll to position [40, 0]
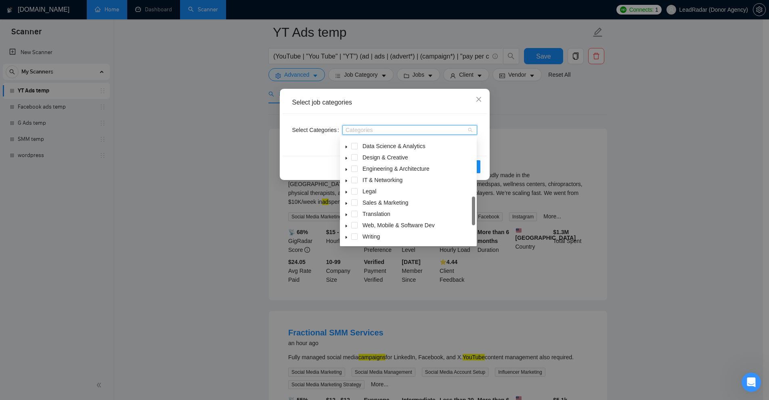
click at [348, 204] on span at bounding box center [346, 203] width 10 height 10
click at [381, 182] on span "Digital Marketing" at bounding box center [393, 180] width 42 height 6
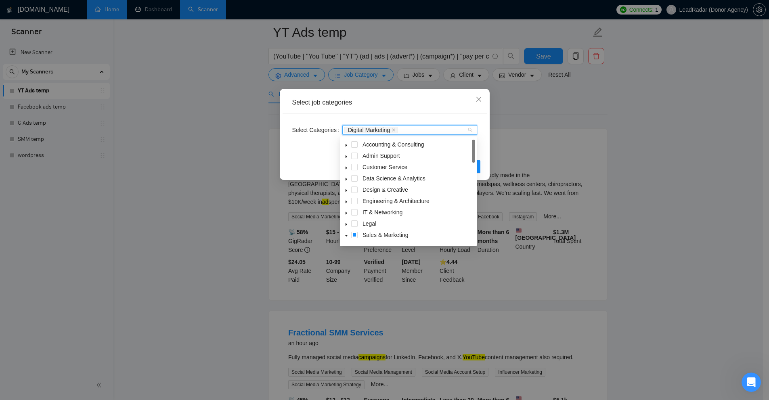
scroll to position [0, 0]
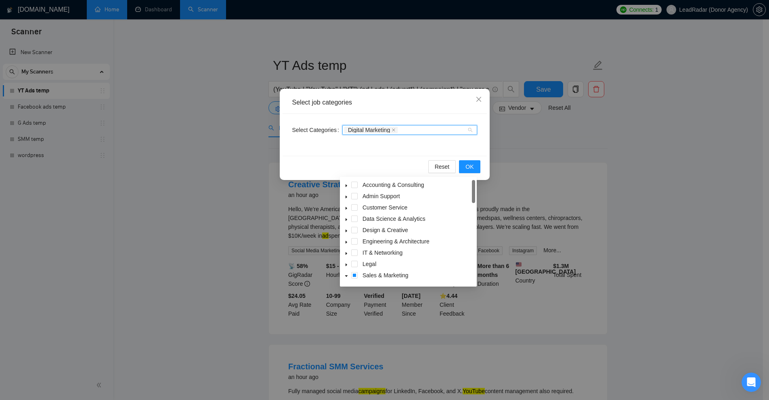
click at [305, 138] on div "Select Categories Digital Marketing" at bounding box center [384, 135] width 204 height 42
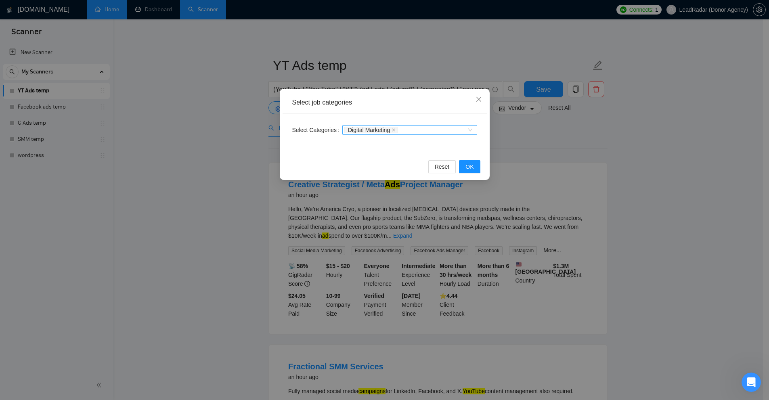
click at [405, 128] on div "Digital Marketing" at bounding box center [405, 130] width 123 height 8
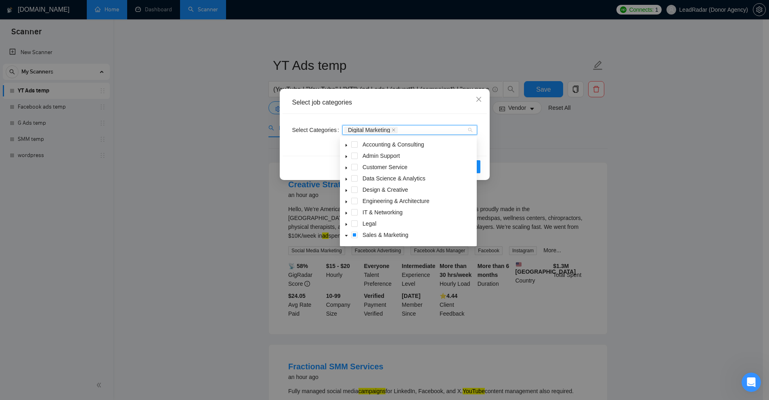
click at [402, 113] on div "Select job categories" at bounding box center [384, 103] width 204 height 22
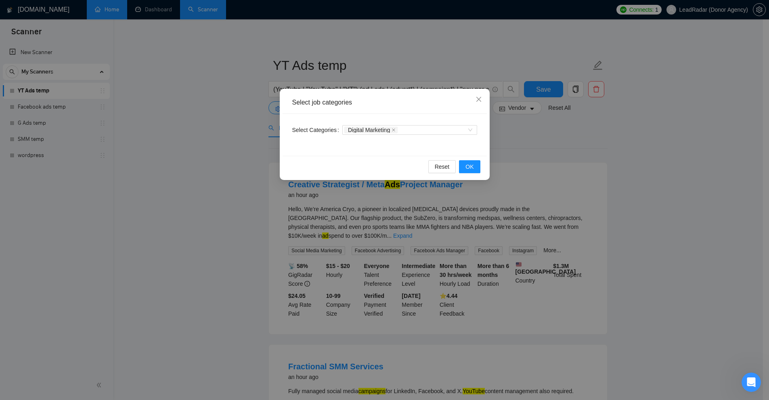
click at [657, 152] on div "Select job categories Select Categories Digital Marketing Reset OK" at bounding box center [384, 200] width 769 height 400
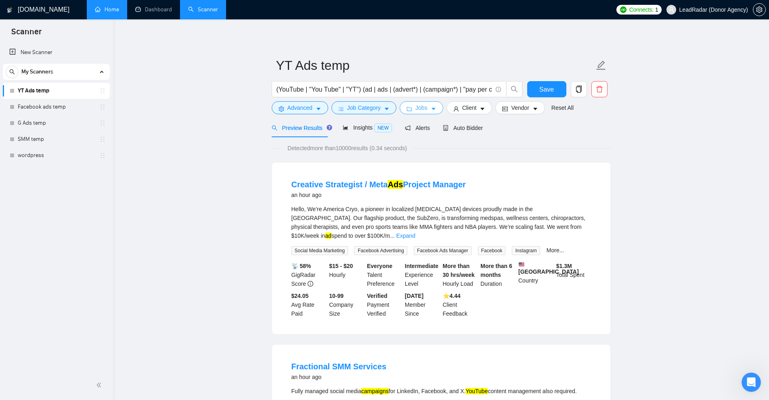
click at [426, 109] on button "Jobs" at bounding box center [422, 107] width 44 height 13
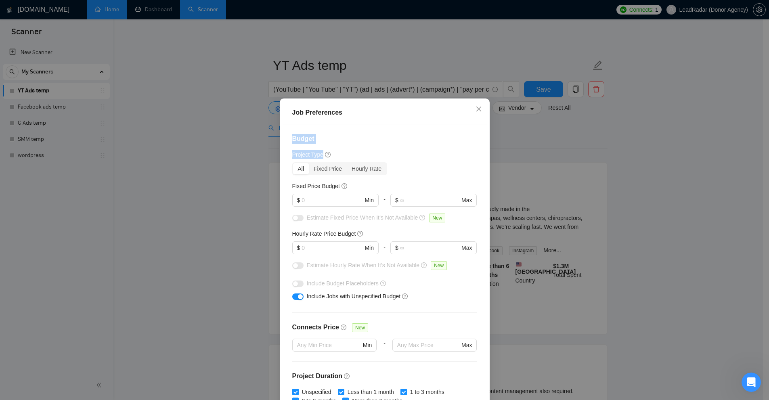
drag, startPoint x: 287, startPoint y: 140, endPoint x: 339, endPoint y: 147, distance: 52.1
click at [339, 147] on div "Budget Project Type All Fixed Price Hourly Rate Fixed Price Budget $ Min - $ Ma…" at bounding box center [384, 264] width 204 height 280
click at [364, 137] on h4 "Budget" at bounding box center [384, 139] width 185 height 10
click at [298, 171] on div "All" at bounding box center [301, 168] width 16 height 11
click at [293, 163] on input "All" at bounding box center [293, 163] width 0 height 0
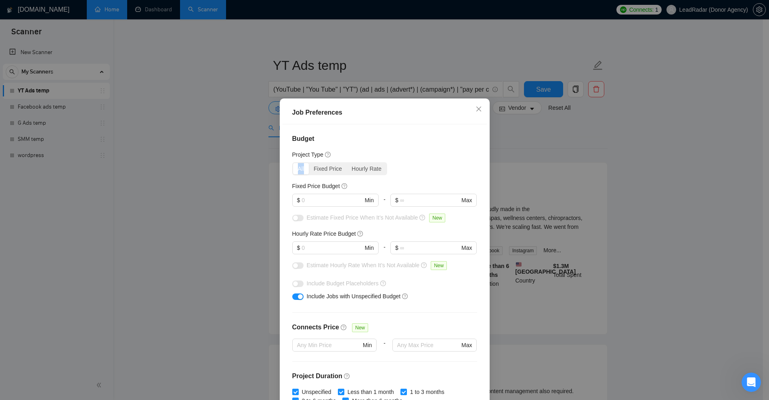
drag, startPoint x: 293, startPoint y: 170, endPoint x: 300, endPoint y: 172, distance: 7.0
click at [300, 170] on div "All" at bounding box center [301, 168] width 16 height 11
click at [420, 163] on div "All Fixed Price Hourly Rate" at bounding box center [384, 168] width 185 height 13
drag, startPoint x: 479, startPoint y: 140, endPoint x: 480, endPoint y: 149, distance: 9.8
click at [480, 149] on div "Budget Project Type All Fixed Price Hourly Rate Fixed Price Budget $ Min - $ Ma…" at bounding box center [384, 264] width 204 height 280
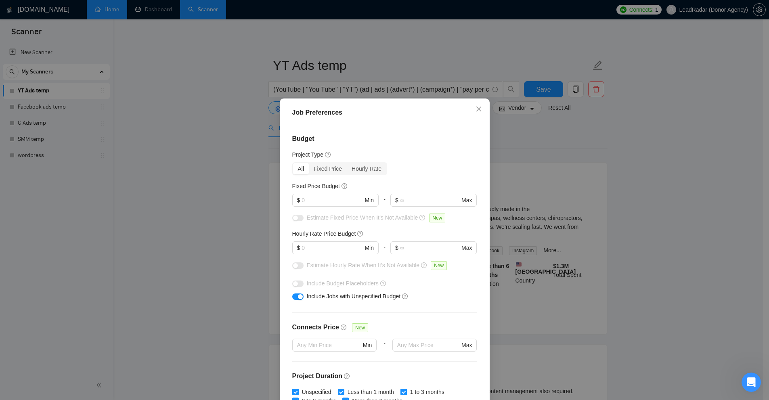
click at [456, 149] on div "Budget Project Type All Fixed Price Hourly Rate Fixed Price Budget $ Min - $ Ma…" at bounding box center [384, 264] width 204 height 280
click at [309, 200] on input "text" at bounding box center [331, 200] width 61 height 9
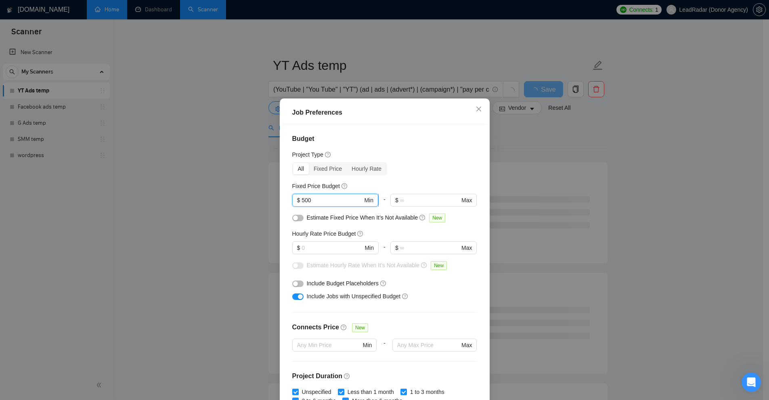
drag, startPoint x: 314, startPoint y: 201, endPoint x: 300, endPoint y: 197, distance: 14.8
click at [295, 199] on span "$ 500 Min" at bounding box center [335, 200] width 86 height 13
click at [310, 196] on input "500" at bounding box center [331, 200] width 61 height 9
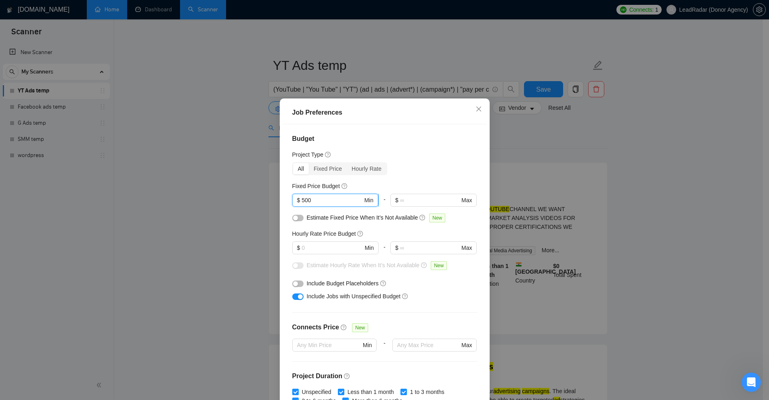
click at [309, 201] on input "500" at bounding box center [331, 200] width 61 height 9
drag, startPoint x: 282, startPoint y: 203, endPoint x: 285, endPoint y: 198, distance: 5.1
click at [285, 198] on div "Budget Project Type All Fixed Price Hourly Rate Fixed Price Budget 500 $ 500 Mi…" at bounding box center [384, 264] width 204 height 280
type input "500"
click at [328, 207] on div at bounding box center [335, 210] width 86 height 6
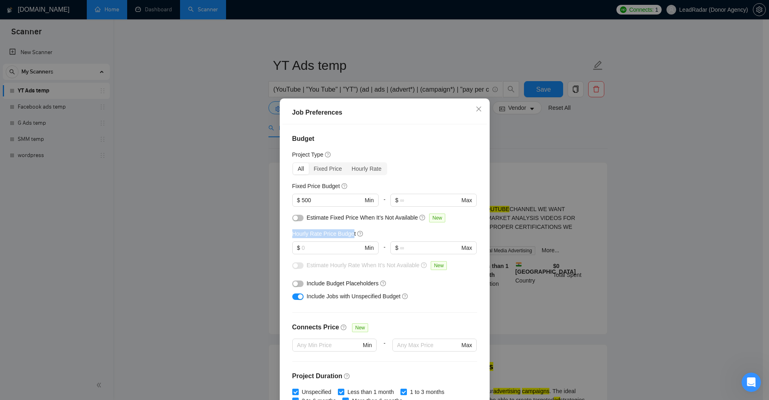
drag, startPoint x: 290, startPoint y: 232, endPoint x: 348, endPoint y: 230, distance: 58.5
click at [348, 230] on h5 "Hourly Rate Price Budget" at bounding box center [324, 233] width 64 height 9
click at [316, 245] on input "text" at bounding box center [331, 247] width 61 height 9
click at [510, 188] on div "Job Preferences Budget Project Type All Fixed Price Hourly Rate Fixed Price Bud…" at bounding box center [384, 200] width 769 height 400
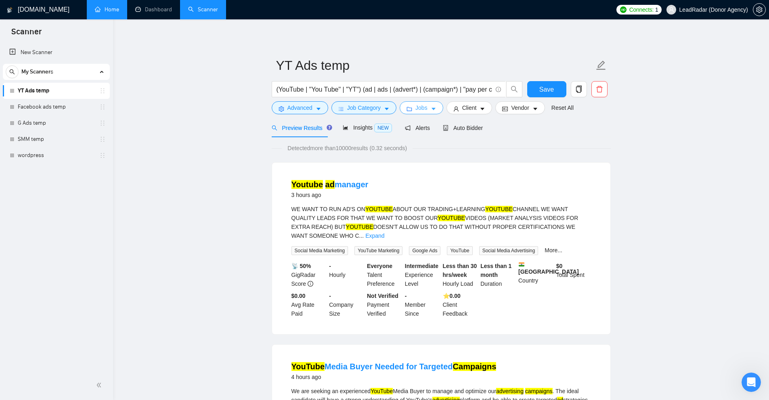
click at [421, 104] on span "Jobs" at bounding box center [421, 107] width 12 height 9
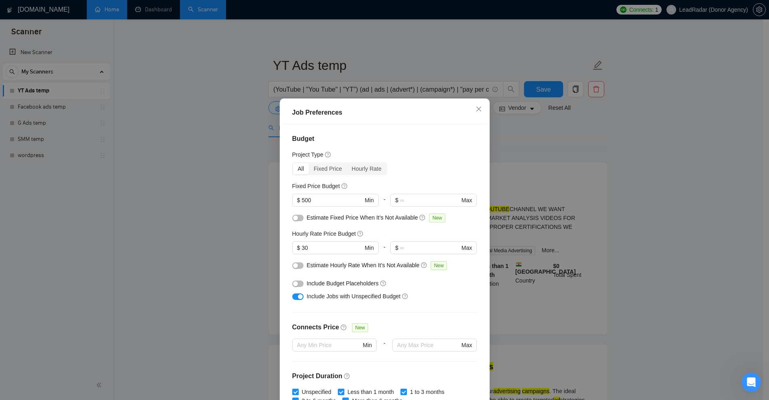
click at [654, 205] on div "Job Preferences Budget Project Type All Fixed Price Hourly Rate Fixed Price Bud…" at bounding box center [384, 200] width 769 height 400
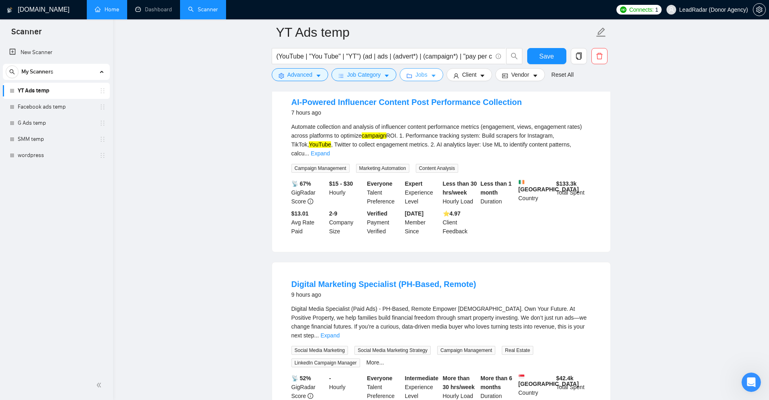
scroll to position [404, 0]
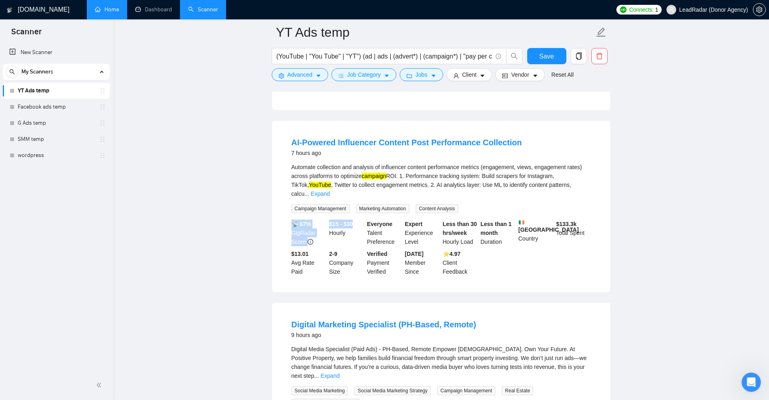
drag, startPoint x: 326, startPoint y: 204, endPoint x: 353, endPoint y: 210, distance: 27.3
click at [353, 220] on div "📡 67% GigRadar Score $15 - $30 Hourly Everyone Talent Preference Expert Experie…" at bounding box center [441, 248] width 303 height 56
click at [353, 220] on div "$15 - $30 Hourly" at bounding box center [346, 233] width 38 height 27
click at [432, 78] on icon "caret-down" at bounding box center [434, 76] width 6 height 6
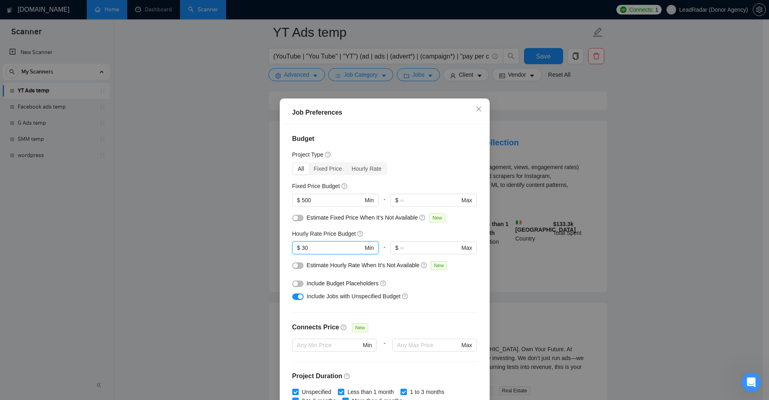
drag, startPoint x: 308, startPoint y: 248, endPoint x: 286, endPoint y: 247, distance: 21.8
click at [286, 247] on div "Budget Project Type All Fixed Price Hourly Rate Fixed Price Budget $ 500 Min - …" at bounding box center [384, 264] width 204 height 280
click at [551, 205] on div "Job Preferences Budget Project Type All Fixed Price Hourly Rate Fixed Price Bud…" at bounding box center [384, 200] width 769 height 400
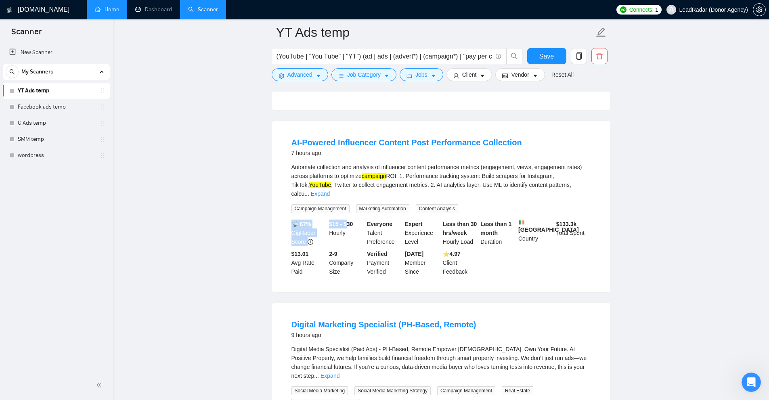
drag, startPoint x: 320, startPoint y: 203, endPoint x: 349, endPoint y: 205, distance: 29.5
click at [349, 220] on div "📡 67% GigRadar Score $15 - $30 Hourly Everyone Talent Preference Expert Experie…" at bounding box center [441, 248] width 303 height 56
click at [349, 221] on b "$15 - $30" at bounding box center [341, 224] width 24 height 6
drag, startPoint x: 326, startPoint y: 203, endPoint x: 337, endPoint y: 204, distance: 10.6
click at [337, 220] on div "📡 67% GigRadar Score $15 - $30 Hourly Everyone Talent Preference Expert Experie…" at bounding box center [441, 248] width 303 height 56
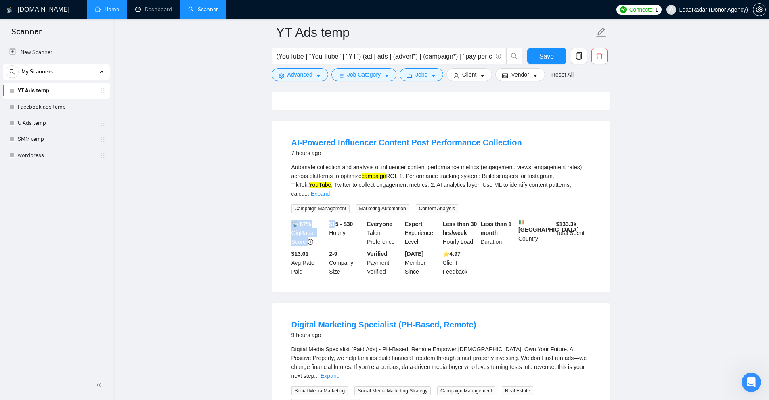
click at [337, 221] on b "$15 - $30" at bounding box center [341, 224] width 24 height 6
drag, startPoint x: 354, startPoint y: 204, endPoint x: 362, endPoint y: 206, distance: 7.4
click at [362, 220] on div "$15 - $30 Hourly" at bounding box center [346, 233] width 38 height 27
click at [421, 71] on span "Jobs" at bounding box center [421, 74] width 12 height 9
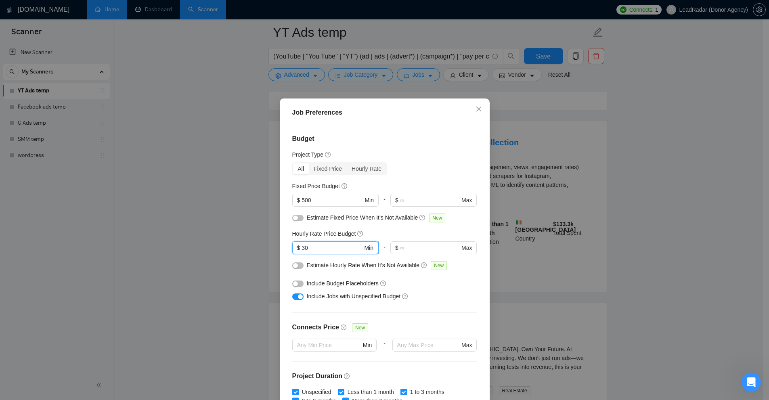
drag, startPoint x: 316, startPoint y: 249, endPoint x: 307, endPoint y: 242, distance: 11.2
click at [292, 250] on span "$ 30 Min" at bounding box center [335, 247] width 86 height 13
click at [678, 160] on div "Job Preferences Budget Project Type All Fixed Price Hourly Rate Fixed Price Bud…" at bounding box center [384, 200] width 769 height 400
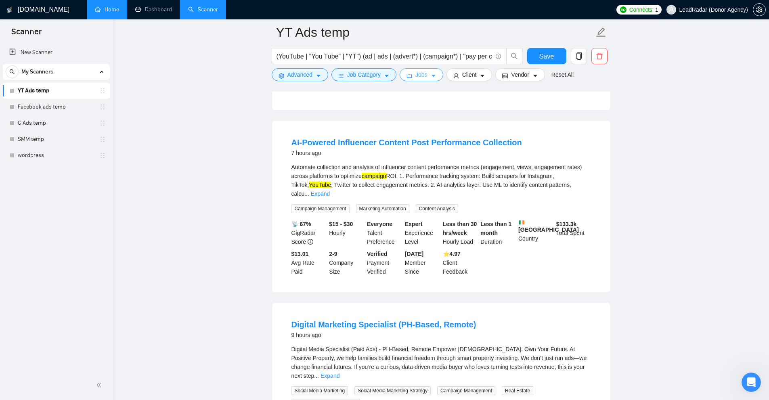
click at [431, 77] on icon "caret-down" at bounding box center [434, 76] width 6 height 6
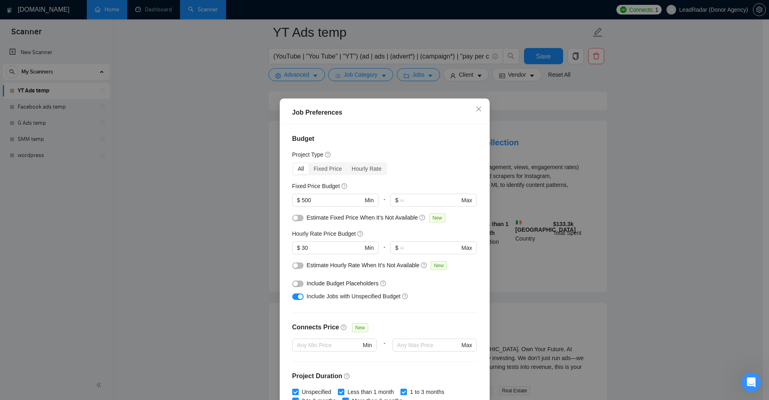
drag, startPoint x: 308, startPoint y: 241, endPoint x: 225, endPoint y: 243, distance: 82.8
click at [225, 243] on div "Job Preferences Budget Project Type All Fixed Price Hourly Rate Fixed Price Bud…" at bounding box center [384, 200] width 769 height 400
drag, startPoint x: 319, startPoint y: 249, endPoint x: 248, endPoint y: 249, distance: 71.0
click at [248, 249] on div "Job Preferences Budget Project Type All Fixed Price Hourly Rate Fixed Price Bud…" at bounding box center [384, 200] width 769 height 400
drag, startPoint x: 307, startPoint y: 248, endPoint x: 186, endPoint y: 247, distance: 120.3
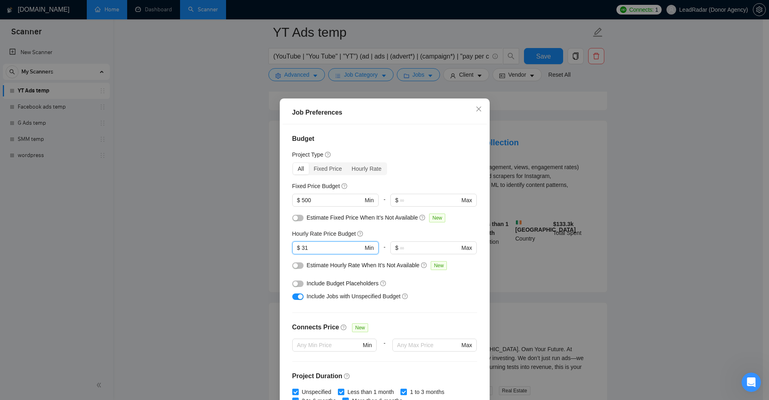
click at [194, 248] on div "Job Preferences Budget Project Type All Fixed Price Hourly Rate Fixed Price Bud…" at bounding box center [384, 200] width 769 height 400
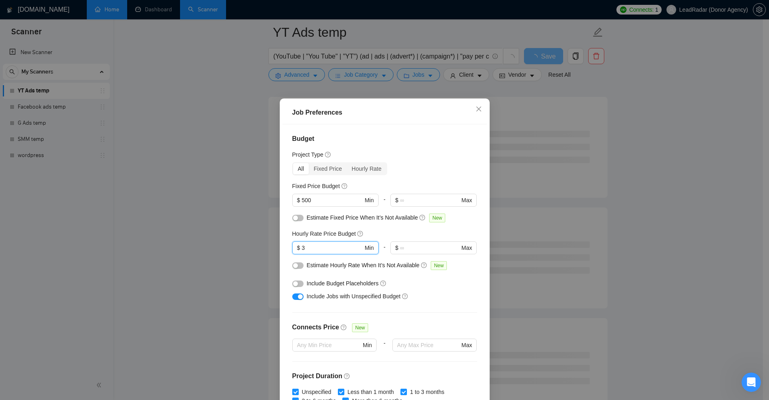
type input "30"
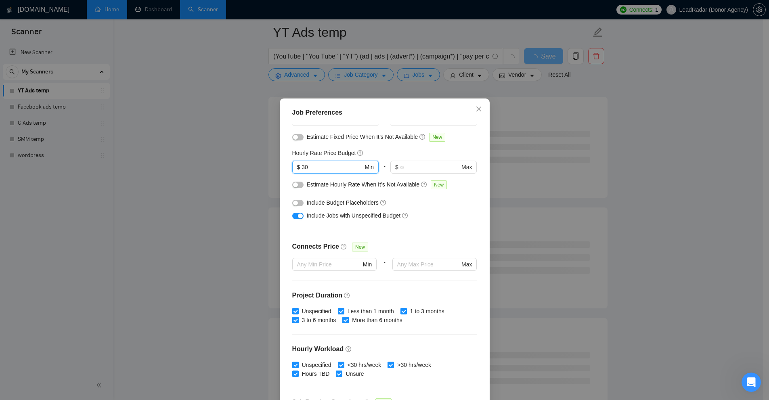
scroll to position [40, 0]
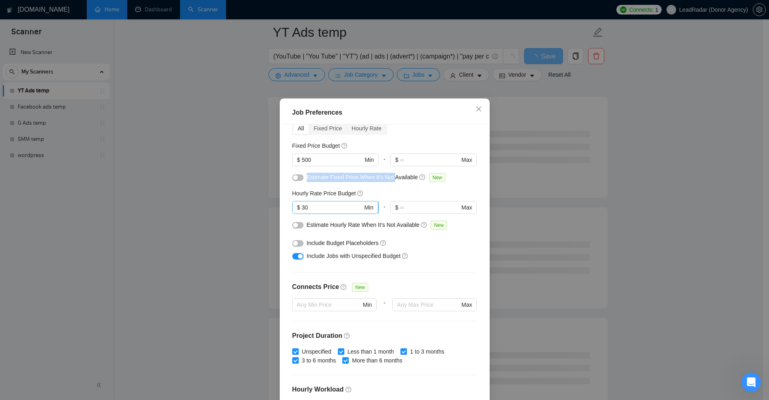
drag, startPoint x: 305, startPoint y: 178, endPoint x: 338, endPoint y: 206, distance: 43.8
click at [390, 176] on span "Estimate Fixed Price When It’s Not Available" at bounding box center [362, 177] width 111 height 6
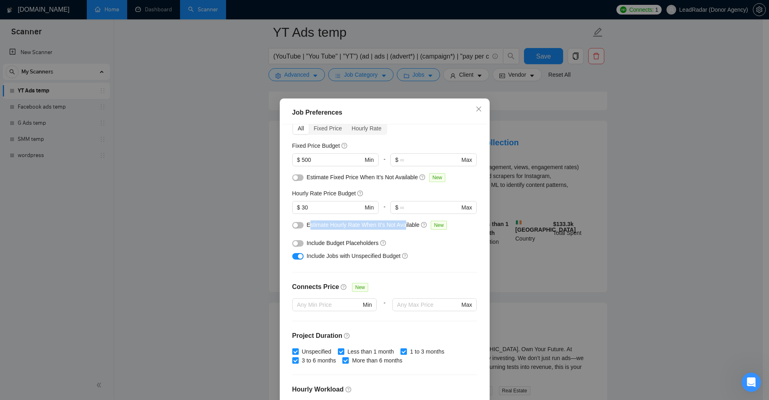
drag, startPoint x: 306, startPoint y: 225, endPoint x: 402, endPoint y: 222, distance: 95.7
click at [402, 222] on span "Estimate Hourly Rate When It’s Not Available" at bounding box center [363, 225] width 113 height 6
drag, startPoint x: 402, startPoint y: 222, endPoint x: 314, endPoint y: 226, distance: 87.6
click at [313, 226] on span "Estimate Hourly Rate When It’s Not Available" at bounding box center [363, 225] width 113 height 6
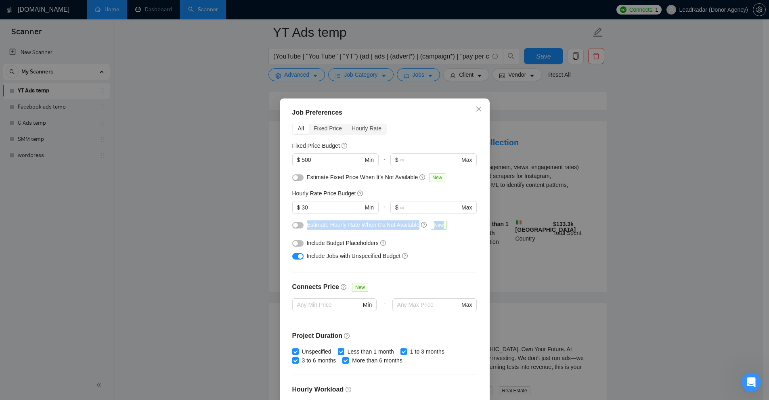
click at [314, 226] on span "Estimate Hourly Rate When It’s Not Available" at bounding box center [363, 225] width 113 height 6
drag, startPoint x: 314, startPoint y: 226, endPoint x: 398, endPoint y: 223, distance: 84.0
click at [398, 223] on span "Estimate Hourly Rate When It’s Not Available" at bounding box center [363, 225] width 113 height 6
click at [381, 225] on span "Estimate Hourly Rate When It’s Not Available" at bounding box center [363, 225] width 113 height 6
click at [581, 203] on div "Job Preferences Budget Project Type All Fixed Price Hourly Rate Fixed Price Bud…" at bounding box center [384, 200] width 769 height 400
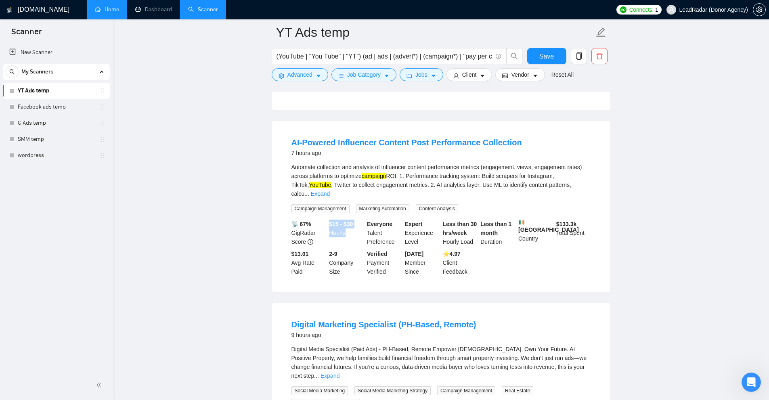
drag, startPoint x: 328, startPoint y: 206, endPoint x: 358, endPoint y: 216, distance: 31.8
click at [358, 220] on div "$15 - $30 Hourly" at bounding box center [346, 233] width 38 height 27
drag, startPoint x: 480, startPoint y: 201, endPoint x: 509, endPoint y: 219, distance: 33.7
click at [509, 220] on div "Less than 1 month Duration" at bounding box center [498, 233] width 38 height 27
drag, startPoint x: 439, startPoint y: 203, endPoint x: 476, endPoint y: 224, distance: 42.8
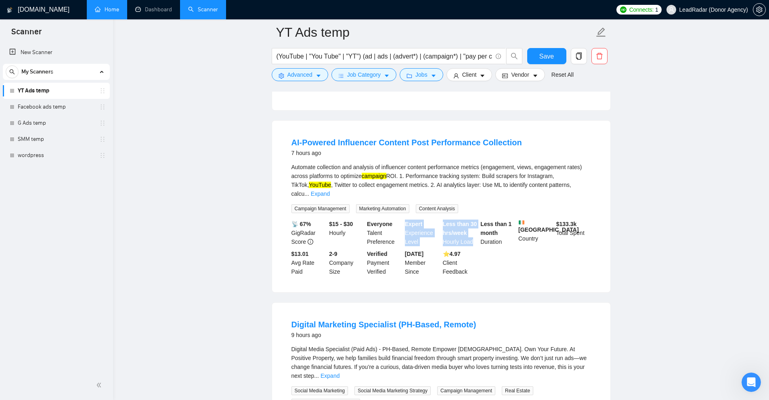
click at [476, 224] on div "📡 67% GigRadar Score $15 - $30 Hourly Everyone Talent Preference Expert Experie…" at bounding box center [441, 248] width 303 height 56
click at [476, 224] on div "Less than 30 hrs/week Hourly Load" at bounding box center [460, 233] width 38 height 27
drag, startPoint x: 476, startPoint y: 224, endPoint x: 445, endPoint y: 201, distance: 38.1
click at [445, 220] on div "Less than 30 hrs/week Hourly Load" at bounding box center [460, 233] width 38 height 27
click at [421, 69] on button "Jobs" at bounding box center [422, 74] width 44 height 13
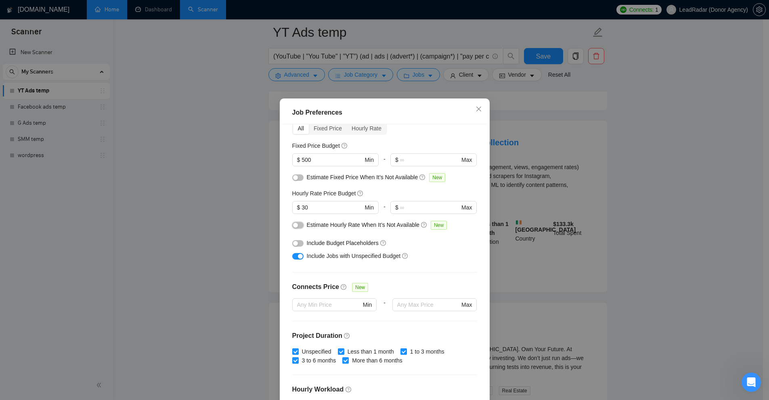
click at [294, 226] on div "button" at bounding box center [295, 225] width 5 height 5
click at [296, 178] on button "button" at bounding box center [297, 177] width 11 height 6
click at [586, 189] on div "Job Preferences Budget Project Type All Fixed Price Hourly Rate Fixed Price Bud…" at bounding box center [384, 200] width 769 height 400
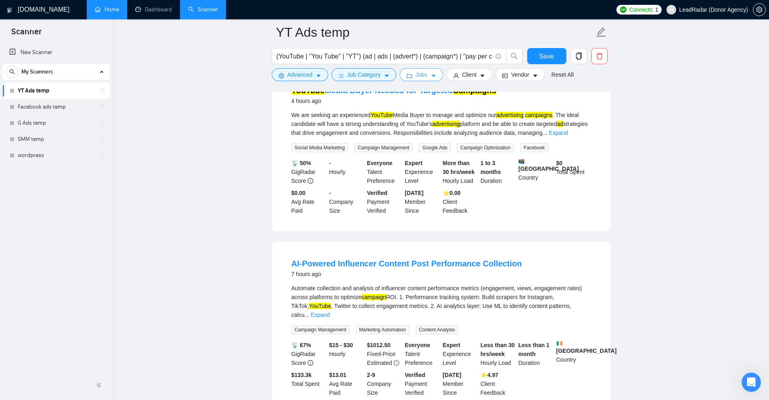
scroll to position [484, 0]
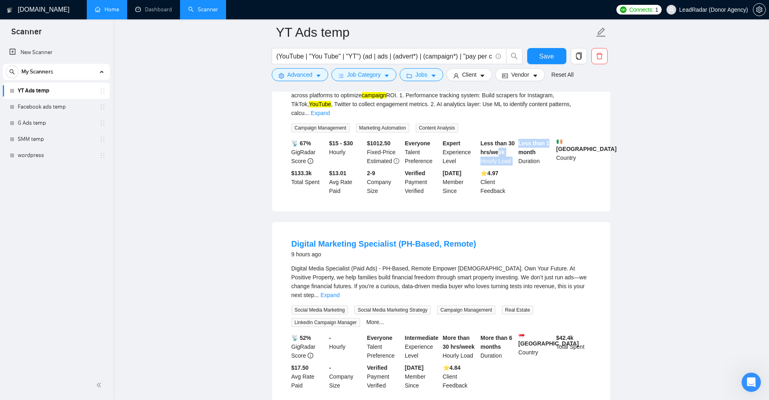
drag, startPoint x: 554, startPoint y: 119, endPoint x: 410, endPoint y: 129, distance: 144.5
click at [495, 131] on li "AI-Powered Influencer Content Post Performance Collection 7 hours ago Automate …" at bounding box center [441, 126] width 319 height 152
drag, startPoint x: 364, startPoint y: 126, endPoint x: 395, endPoint y: 128, distance: 31.5
click at [395, 139] on div "📡 67% GigRadar Score $15 - $30 Hourly $ 1012.50 Fixed-Price Estimated Everyone …" at bounding box center [441, 167] width 303 height 56
click at [393, 139] on div "$ 1012.50 Fixed-Price Estimated" at bounding box center [384, 152] width 38 height 27
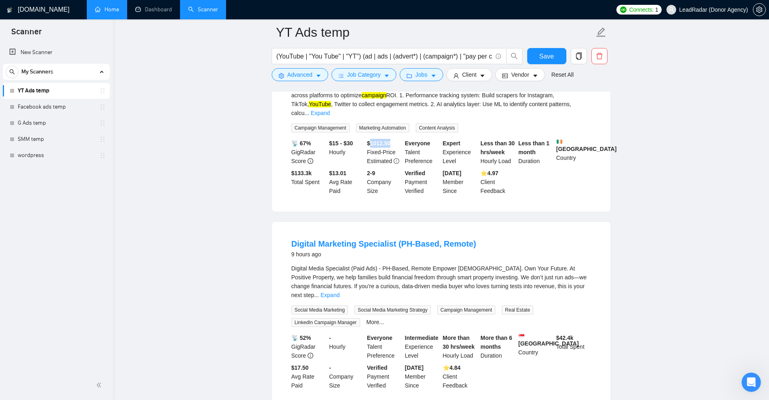
drag, startPoint x: 371, startPoint y: 122, endPoint x: 392, endPoint y: 121, distance: 21.0
click at [392, 139] on div "$ 1012.50 Fixed-Price Estimated" at bounding box center [384, 152] width 38 height 27
click at [387, 139] on div "$ 1012.50 Fixed-Price Estimated" at bounding box center [384, 152] width 38 height 27
click at [424, 79] on span "Jobs" at bounding box center [421, 74] width 12 height 9
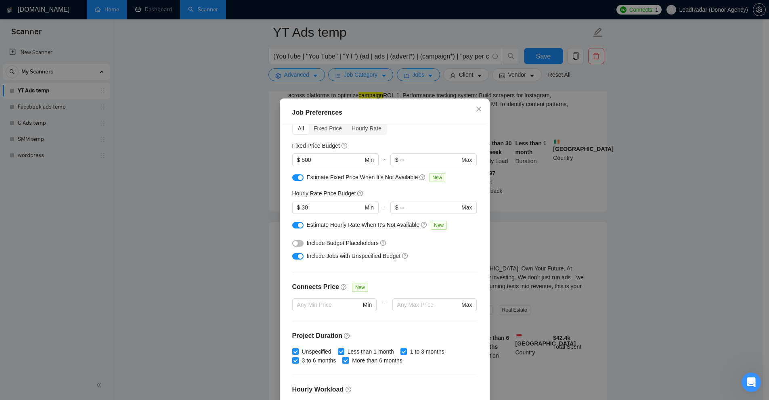
click at [293, 180] on div at bounding box center [297, 177] width 11 height 9
click at [294, 177] on button "button" at bounding box center [297, 177] width 11 height 6
click at [298, 224] on div "button" at bounding box center [300, 225] width 5 height 5
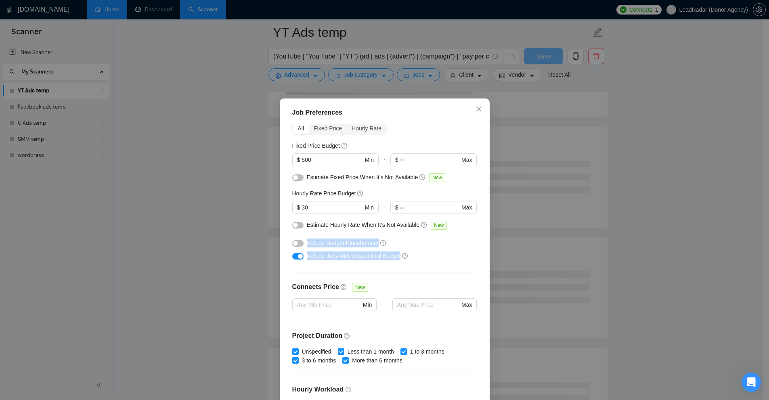
drag, startPoint x: 303, startPoint y: 237, endPoint x: 424, endPoint y: 258, distance: 122.4
click at [424, 258] on div "Include Budget Placeholders Include Jobs with Unspecified Budget" at bounding box center [384, 249] width 185 height 26
click at [424, 258] on div "Include Jobs with Unspecified Budget" at bounding box center [388, 255] width 162 height 9
click at [303, 257] on div "Include Jobs with Unspecified Budget" at bounding box center [384, 255] width 185 height 13
drag, startPoint x: 303, startPoint y: 257, endPoint x: 392, endPoint y: 257, distance: 89.2
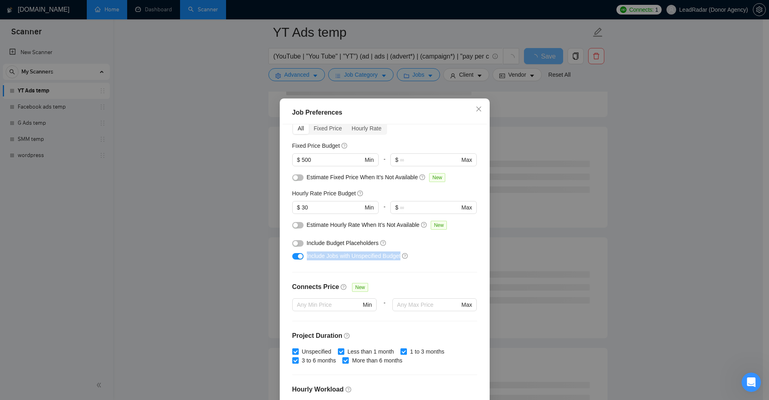
click at [392, 257] on div "Include Jobs with Unspecified Budget" at bounding box center [384, 255] width 185 height 13
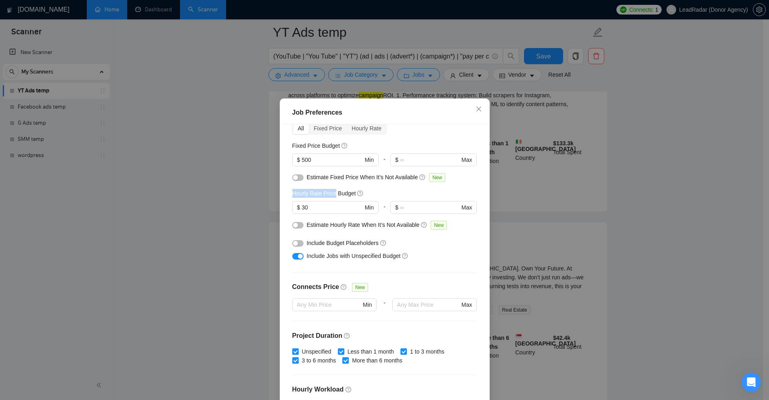
drag, startPoint x: 289, startPoint y: 196, endPoint x: 331, endPoint y: 195, distance: 41.2
click at [331, 195] on h5 "Hourly Rate Price Budget" at bounding box center [324, 193] width 64 height 9
click at [551, 184] on div "Job Preferences Budget Project Type All Fixed Price Hourly Rate Fixed Price Bud…" at bounding box center [384, 200] width 769 height 400
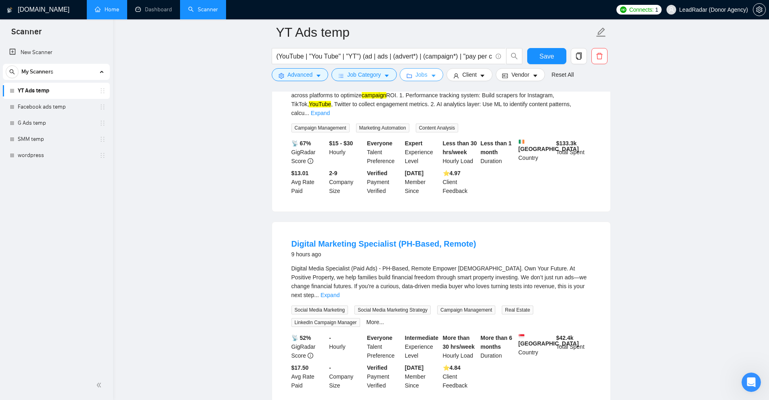
scroll to position [969, 0]
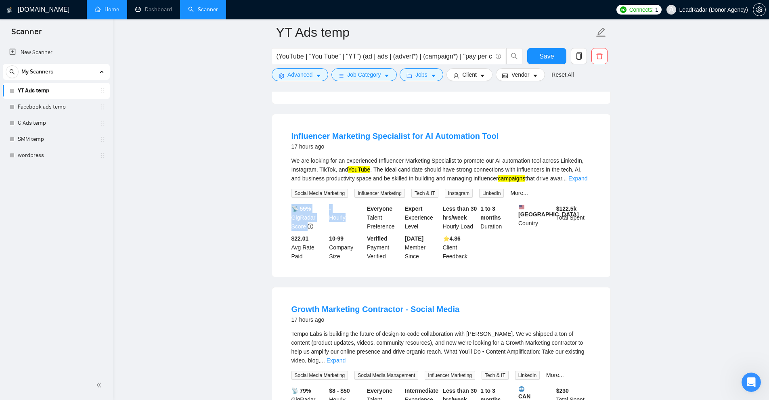
drag, startPoint x: 353, startPoint y: 180, endPoint x: 348, endPoint y: 181, distance: 5.1
click at [348, 204] on div "📡 55% GigRadar Score - Hourly Everyone Talent Preference Expert Experience Leve…" at bounding box center [441, 232] width 303 height 56
click at [348, 204] on div "- Hourly" at bounding box center [346, 217] width 38 height 27
drag, startPoint x: 348, startPoint y: 181, endPoint x: 331, endPoint y: 168, distance: 21.3
click at [331, 204] on div "- Hourly" at bounding box center [346, 217] width 38 height 27
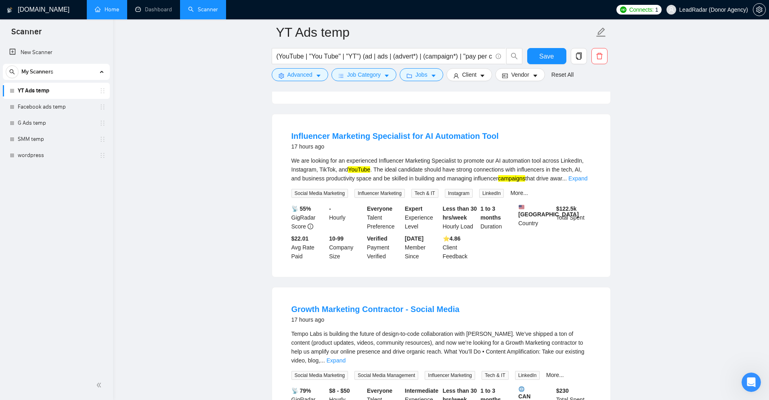
click at [414, 66] on div "(YouTube | "You Tube" | "YT") (ad | ads | (advert*) | (campaign*) | "pay per cl…" at bounding box center [397, 58] width 254 height 20
click at [415, 71] on span "Jobs" at bounding box center [421, 74] width 12 height 9
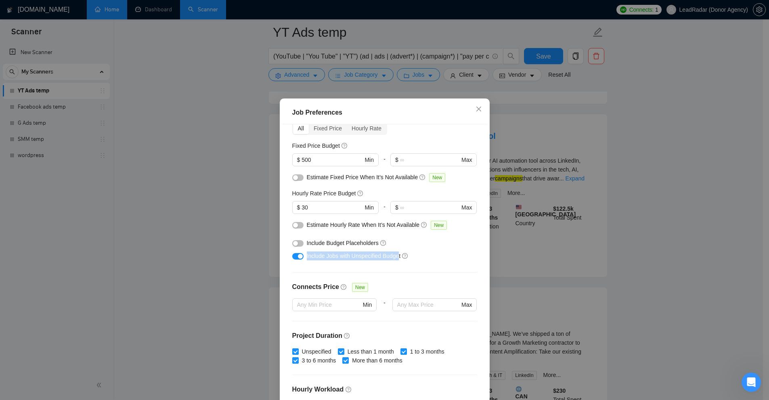
drag, startPoint x: 303, startPoint y: 255, endPoint x: 394, endPoint y: 253, distance: 90.8
click at [394, 253] on div "Include Jobs with Unspecified Budget" at bounding box center [384, 255] width 185 height 13
click at [349, 265] on div "Budget Project Type All Fixed Price Hourly Rate Fixed Price Budget $ 500 Min - …" at bounding box center [384, 264] width 204 height 280
click at [642, 214] on div "Job Preferences Budget Project Type All Fixed Price Hourly Rate Fixed Price Bud…" at bounding box center [384, 200] width 769 height 400
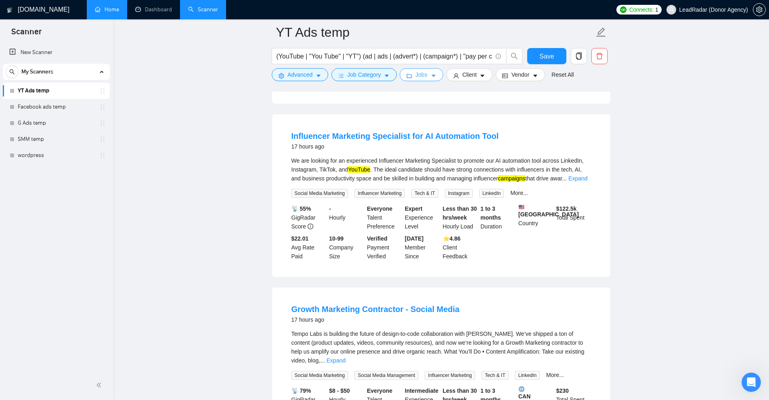
scroll to position [928, 0]
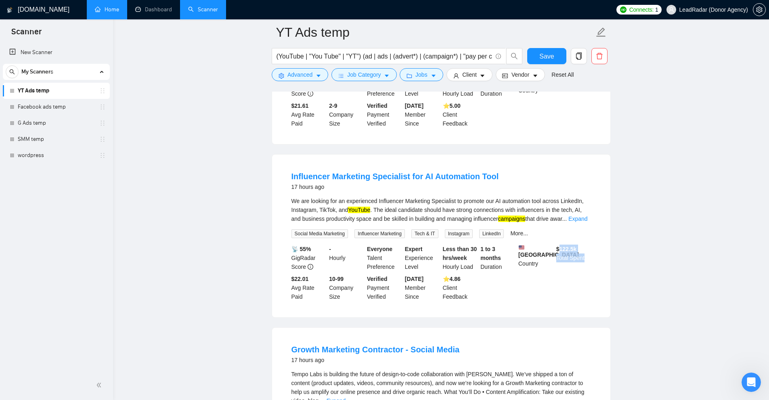
drag, startPoint x: 560, startPoint y: 209, endPoint x: 586, endPoint y: 218, distance: 27.3
click at [586, 245] on div "$ 122.5k Total Spent" at bounding box center [573, 258] width 38 height 27
click at [566, 246] on b "$ 122.5k" at bounding box center [566, 249] width 21 height 6
drag, startPoint x: 566, startPoint y: 210, endPoint x: 573, endPoint y: 211, distance: 7.4
click at [582, 245] on div "$ 122.5k Total Spent" at bounding box center [573, 258] width 38 height 27
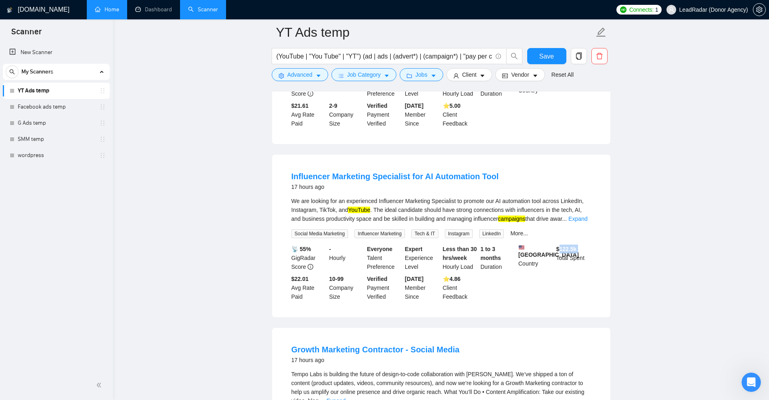
click at [569, 246] on b "$ 122.5k" at bounding box center [566, 249] width 21 height 6
click at [571, 245] on div "$ 122.5k Total Spent" at bounding box center [573, 258] width 38 height 27
drag, startPoint x: 339, startPoint y: 222, endPoint x: 352, endPoint y: 218, distance: 14.2
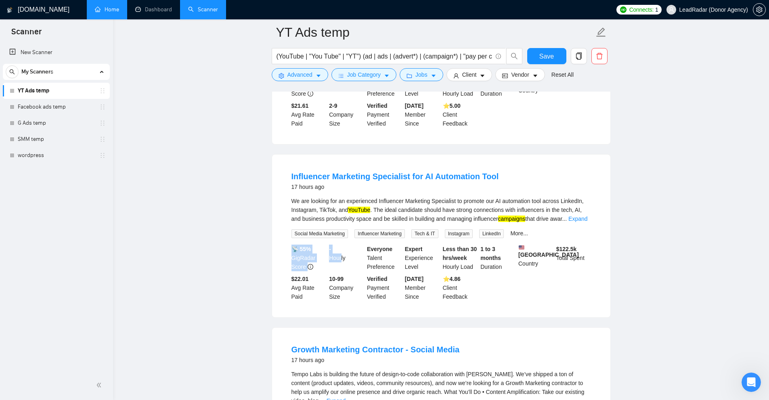
click at [350, 245] on div "📡 55% GigRadar Score - Hourly Everyone Talent Preference Expert Experience Leve…" at bounding box center [441, 273] width 303 height 56
drag, startPoint x: 416, startPoint y: 72, endPoint x: 351, endPoint y: 128, distance: 85.3
click at [416, 72] on span "Jobs" at bounding box center [421, 74] width 12 height 9
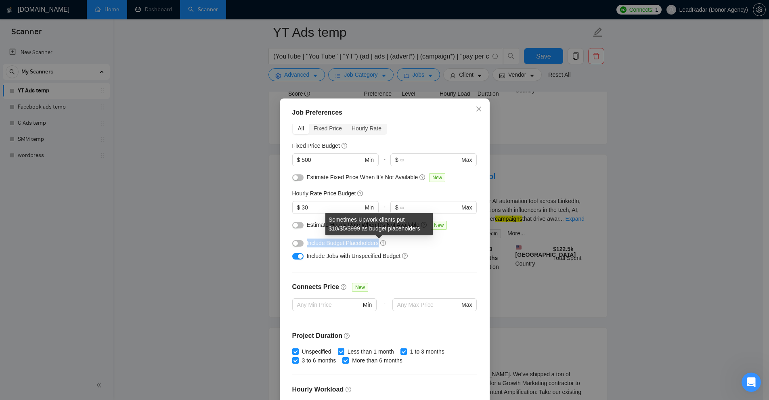
drag, startPoint x: 302, startPoint y: 240, endPoint x: 377, endPoint y: 244, distance: 75.6
click at [377, 244] on div "Include Budget Placeholders" at bounding box center [384, 242] width 185 height 13
drag, startPoint x: 328, startPoint y: 226, endPoint x: 361, endPoint y: 226, distance: 32.7
click at [361, 226] on div "Sometimes Upwork clients put $10/$5/$999 as budget placeholders" at bounding box center [378, 224] width 107 height 23
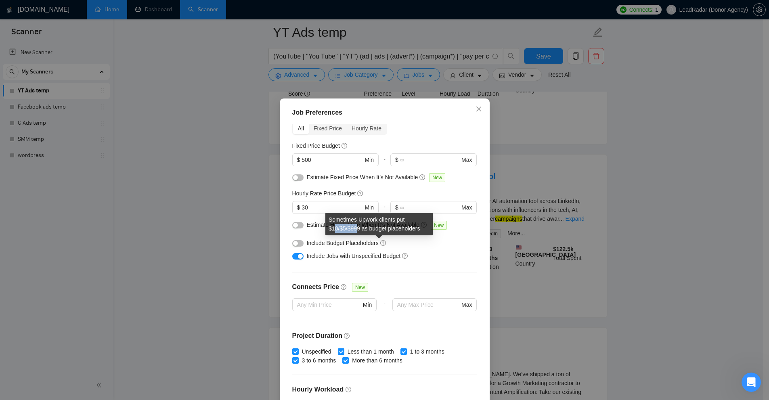
drag, startPoint x: 358, startPoint y: 226, endPoint x: 334, endPoint y: 226, distance: 24.2
click at [334, 226] on div "Sometimes Upwork clients put $10/$5/$999 as budget placeholders" at bounding box center [378, 224] width 107 height 23
click at [332, 226] on div "Sometimes Upwork clients put $10/$5/$999 as budget placeholders" at bounding box center [378, 224] width 107 height 23
drag, startPoint x: 332, startPoint y: 226, endPoint x: 365, endPoint y: 228, distance: 33.2
click at [365, 228] on div "Sometimes Upwork clients put $10/$5/$999 as budget placeholders" at bounding box center [378, 224] width 107 height 23
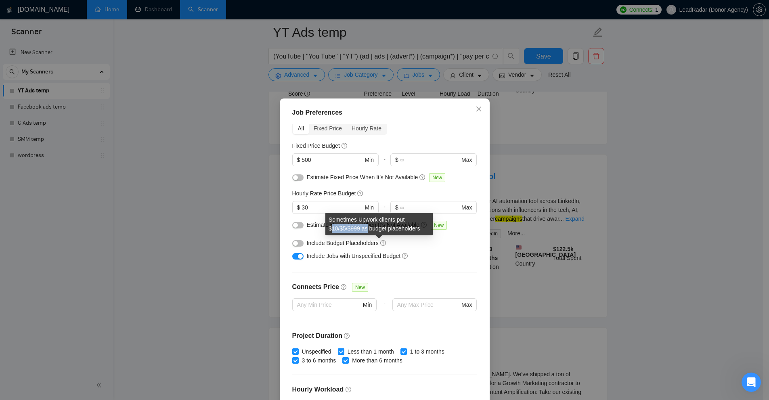
click at [365, 228] on div "Sometimes Upwork clients put $10/$5/$999 as budget placeholders" at bounding box center [378, 224] width 107 height 23
drag, startPoint x: 347, startPoint y: 227, endPoint x: 342, endPoint y: 229, distance: 5.2
click at [342, 229] on div "Sometimes Upwork clients put $10/$5/$999 as budget placeholders" at bounding box center [378, 224] width 107 height 23
click at [349, 228] on div "Sometimes Upwork clients put $10/$5/$999 as budget placeholders" at bounding box center [378, 224] width 107 height 23
drag, startPoint x: 346, startPoint y: 228, endPoint x: 341, endPoint y: 228, distance: 4.8
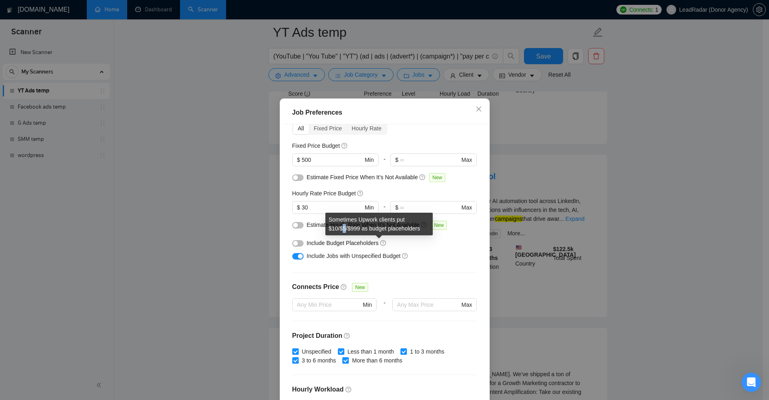
click at [341, 228] on div "Sometimes Upwork clients put $10/$5/$999 as budget placeholders" at bounding box center [378, 224] width 107 height 23
drag, startPoint x: 341, startPoint y: 227, endPoint x: 349, endPoint y: 227, distance: 8.1
click at [349, 227] on div "Sometimes Upwork clients put $10/$5/$999 as budget placeholders" at bounding box center [378, 224] width 107 height 23
click at [430, 250] on div "Include Jobs with Unspecified Budget" at bounding box center [384, 255] width 185 height 13
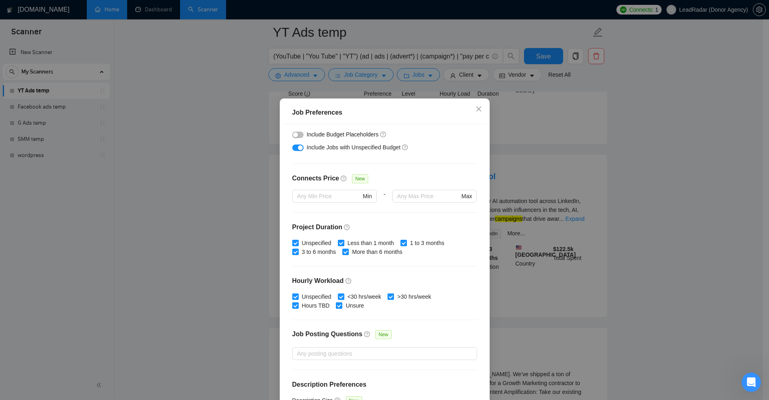
scroll to position [154, 0]
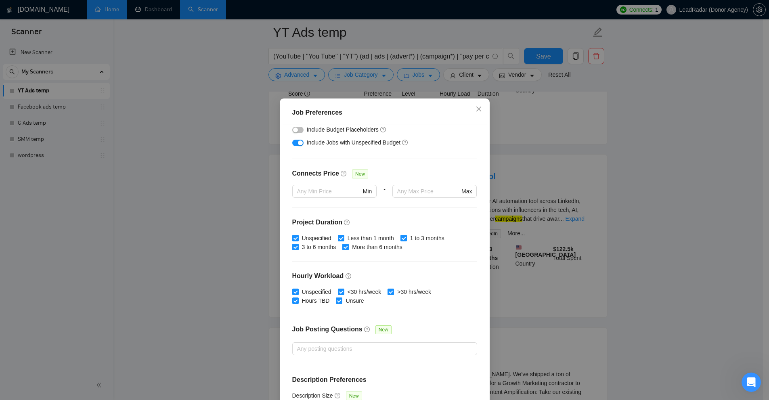
click at [384, 221] on h4 "Project Duration" at bounding box center [384, 223] width 185 height 10
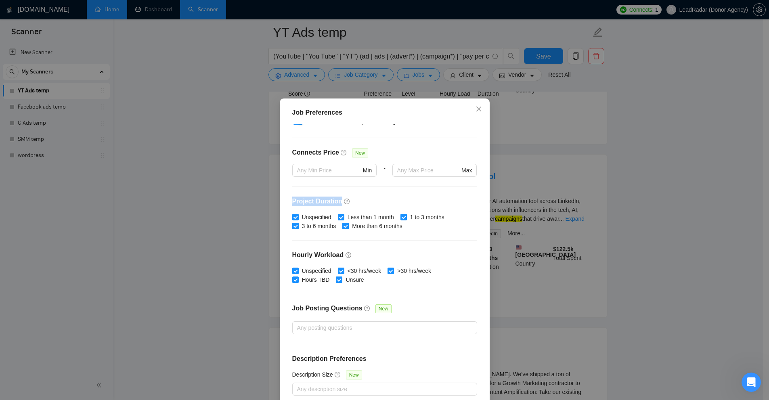
drag, startPoint x: 289, startPoint y: 197, endPoint x: 338, endPoint y: 199, distance: 49.3
click at [338, 199] on div "Budget Project Type All Fixed Price Hourly Rate Fixed Price Budget $ 500 Min - …" at bounding box center [384, 264] width 204 height 280
click at [296, 200] on h4 "Project Duration" at bounding box center [384, 202] width 185 height 10
drag, startPoint x: 296, startPoint y: 200, endPoint x: 322, endPoint y: 199, distance: 26.7
click at [322, 199] on h4 "Project Duration" at bounding box center [384, 202] width 185 height 10
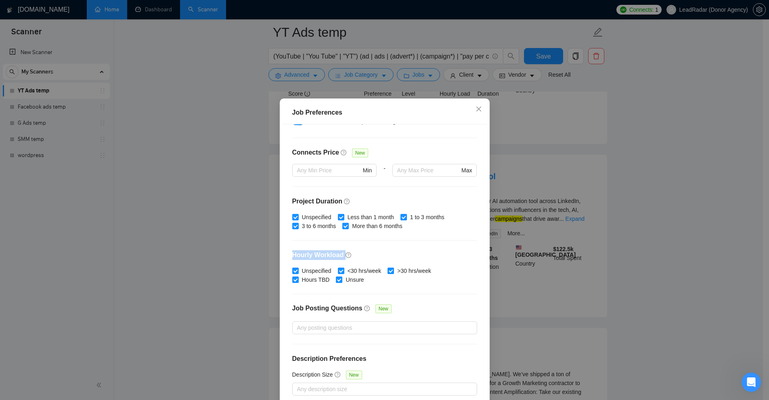
drag, startPoint x: 285, startPoint y: 259, endPoint x: 340, endPoint y: 249, distance: 55.7
click at [340, 249] on div "Budget Project Type All Fixed Price Hourly Rate Fixed Price Budget $ 500 Min - …" at bounding box center [384, 264] width 204 height 280
click at [390, 251] on h4 "Hourly Workload" at bounding box center [384, 255] width 185 height 10
click at [538, 232] on div "Job Preferences Budget Project Type All Fixed Price Hourly Rate Fixed Price Bud…" at bounding box center [384, 200] width 769 height 400
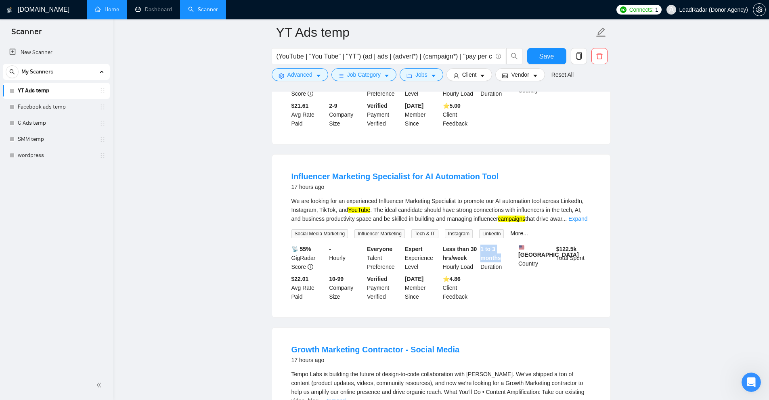
drag, startPoint x: 482, startPoint y: 205, endPoint x: 503, endPoint y: 221, distance: 26.0
click at [503, 221] on li "Influencer Marketing Specialist for AI Automation Tool 17 hours ago We are look…" at bounding box center [441, 235] width 319 height 143
click at [494, 246] on b "1 to 3 months" at bounding box center [490, 253] width 21 height 15
drag, startPoint x: 481, startPoint y: 209, endPoint x: 489, endPoint y: 211, distance: 7.8
click at [489, 246] on b "1 to 3 months" at bounding box center [490, 253] width 21 height 15
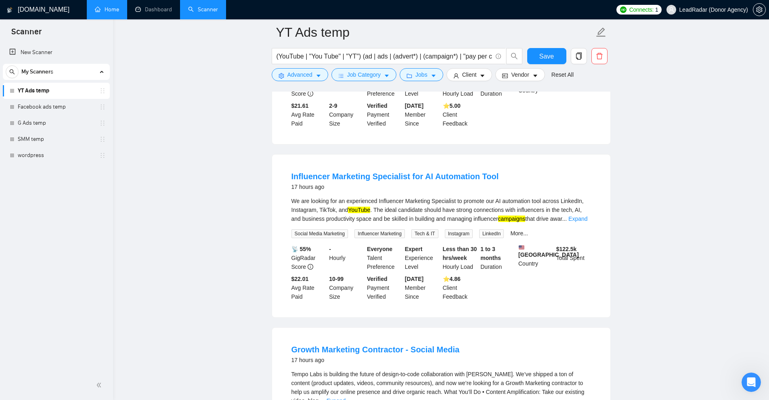
drag, startPoint x: 492, startPoint y: 209, endPoint x: 496, endPoint y: 209, distance: 4.1
click at [495, 246] on b "1 to 3 months" at bounding box center [490, 253] width 21 height 15
click at [492, 246] on b "1 to 3 months" at bounding box center [490, 253] width 21 height 15
drag, startPoint x: 443, startPoint y: 207, endPoint x: 467, endPoint y: 225, distance: 29.8
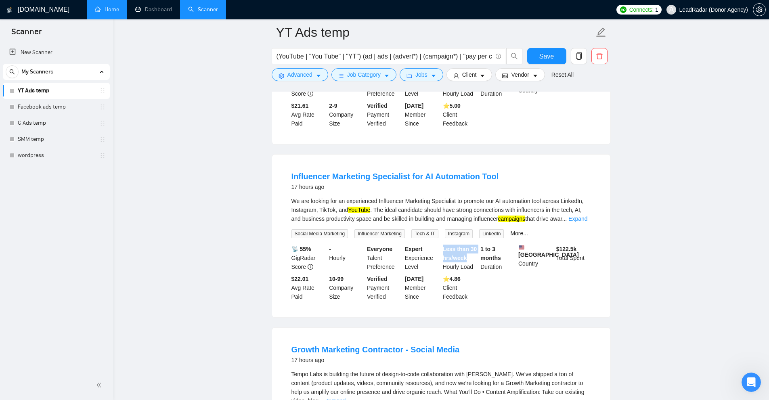
click at [466, 245] on div "Less than 30 hrs/week Hourly Load" at bounding box center [460, 258] width 38 height 27
click at [467, 245] on div "Less than 30 hrs/week Hourly Load" at bounding box center [460, 258] width 38 height 27
click at [447, 245] on div "Less than 30 hrs/week Hourly Load" at bounding box center [460, 258] width 38 height 27
click at [474, 245] on div "Less than 30 hrs/week Hourly Load" at bounding box center [460, 258] width 38 height 27
drag, startPoint x: 463, startPoint y: 221, endPoint x: 427, endPoint y: 217, distance: 35.7
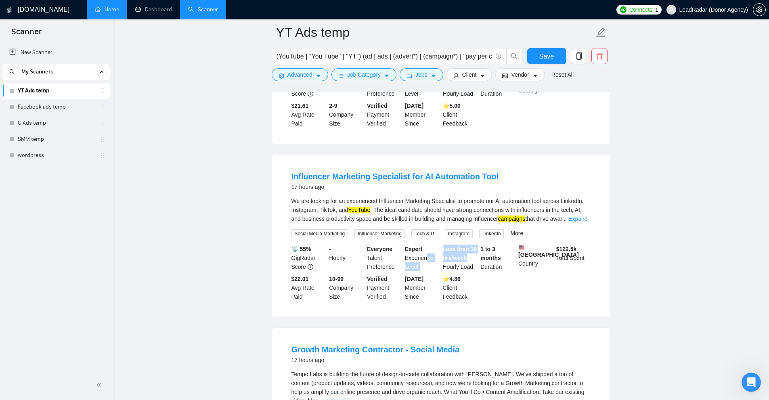
click at [425, 245] on div "📡 55% GigRadar Score - Hourly Everyone Talent Preference Expert Experience Leve…" at bounding box center [441, 273] width 303 height 56
click at [434, 80] on button "Jobs" at bounding box center [422, 74] width 44 height 13
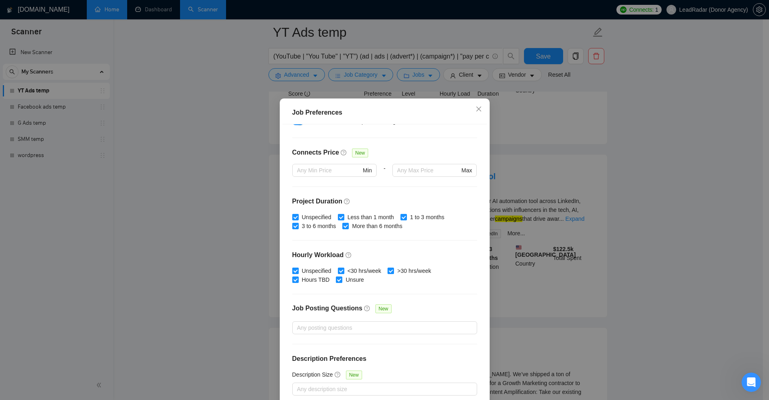
scroll to position [40, 0]
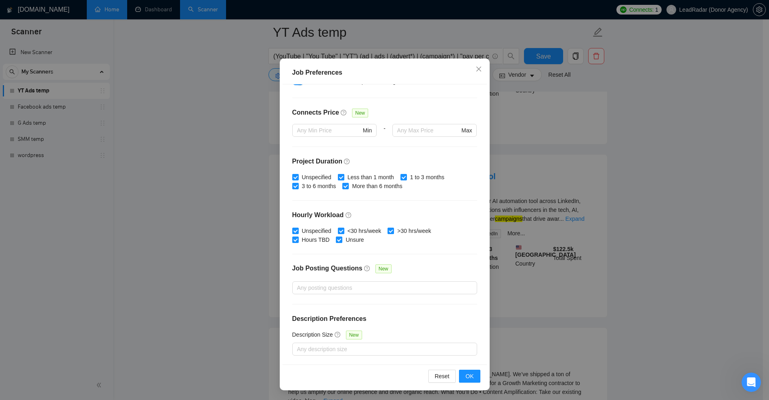
click at [354, 178] on span "Less than 1 month" at bounding box center [370, 177] width 53 height 9
click at [343, 178] on input "Less than 1 month" at bounding box center [341, 177] width 6 height 6
click at [344, 178] on span "Less than 1 month" at bounding box center [370, 177] width 53 height 9
click at [341, 178] on input "Less than 1 month" at bounding box center [341, 177] width 6 height 6
checkbox input "true"
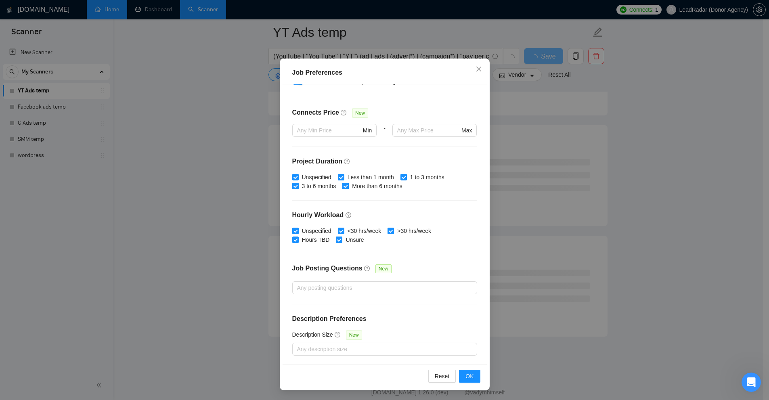
click at [349, 186] on span "More than 6 months" at bounding box center [377, 186] width 57 height 9
click at [348, 186] on input "More than 6 months" at bounding box center [345, 186] width 6 height 6
click at [342, 188] on input "More than 6 months" at bounding box center [345, 186] width 6 height 6
checkbox input "true"
click at [300, 213] on h4 "Hourly Workload" at bounding box center [384, 215] width 185 height 10
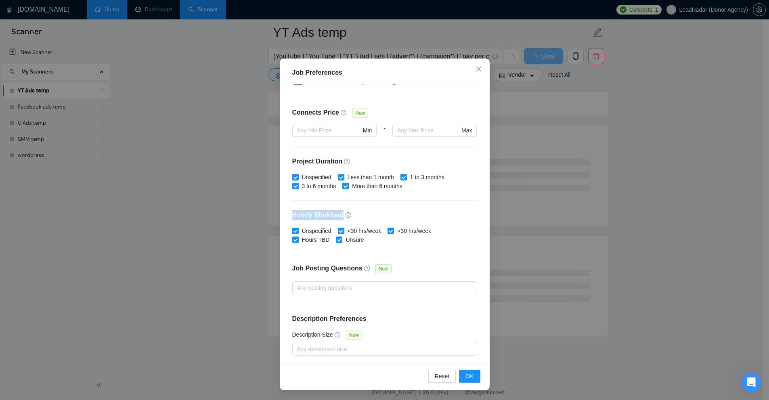
drag, startPoint x: 300, startPoint y: 213, endPoint x: 320, endPoint y: 215, distance: 20.3
click at [320, 215] on h4 "Hourly Workload" at bounding box center [384, 215] width 185 height 10
click at [418, 262] on div "Budget Project Type All Fixed Price Hourly Rate Fixed Price Budget $ 500 Min - …" at bounding box center [384, 224] width 204 height 280
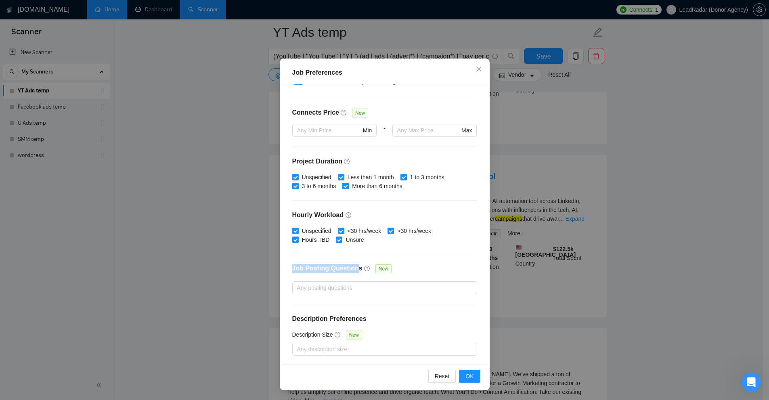
drag, startPoint x: 286, startPoint y: 264, endPoint x: 352, endPoint y: 266, distance: 66.6
click at [352, 266] on div "Budget Project Type All Fixed Price Hourly Rate Fixed Price Budget $ 500 Min - …" at bounding box center [384, 224] width 204 height 280
drag, startPoint x: 288, startPoint y: 317, endPoint x: 369, endPoint y: 320, distance: 81.6
click at [369, 320] on div "Budget Project Type All Fixed Price Hourly Rate Fixed Price Budget $ 500 Min - …" at bounding box center [384, 224] width 204 height 280
click at [369, 320] on h4 "Description Preferences" at bounding box center [384, 319] width 185 height 10
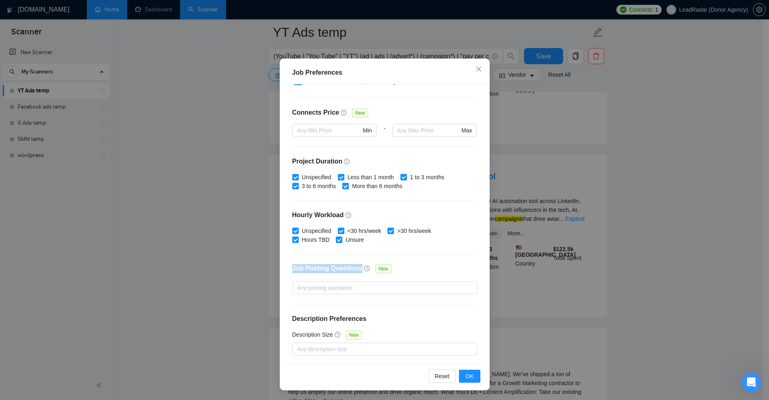
drag, startPoint x: 286, startPoint y: 266, endPoint x: 355, endPoint y: 268, distance: 69.1
click at [355, 268] on div "Budget Project Type All Fixed Price Hourly Rate Fixed Price Budget $ 500 Min - …" at bounding box center [384, 224] width 204 height 280
click at [344, 288] on div at bounding box center [380, 288] width 173 height 10
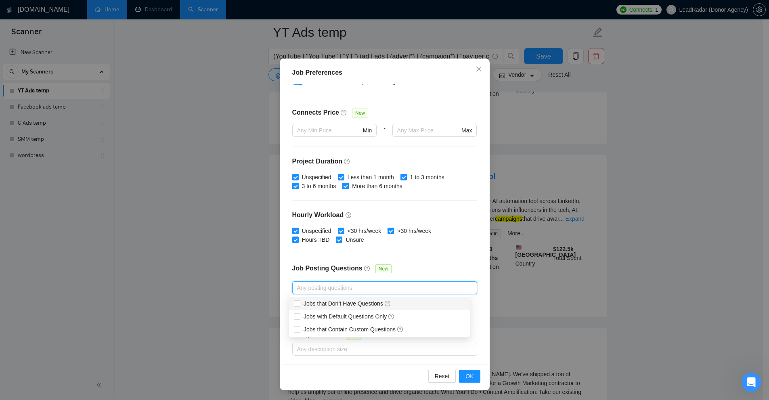
click at [423, 266] on div "Job Posting Questions New" at bounding box center [384, 272] width 185 height 17
click at [400, 283] on div at bounding box center [380, 288] width 173 height 10
click at [420, 267] on div "Job Posting Questions New" at bounding box center [384, 272] width 185 height 17
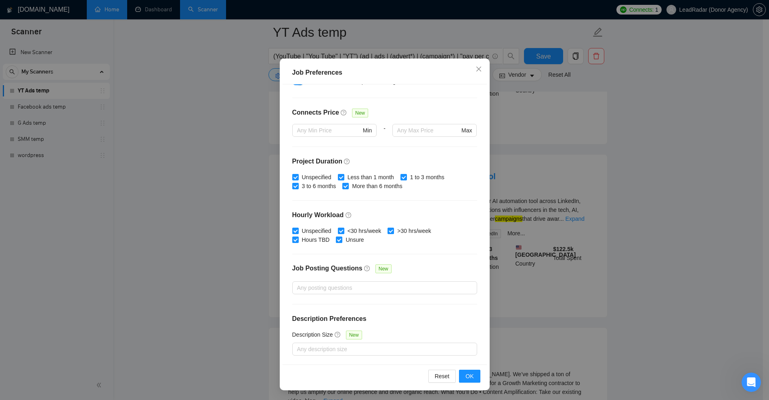
click at [398, 295] on div "Budget Project Type All Fixed Price Hourly Rate Fixed Price Budget $ 500 Min - …" at bounding box center [384, 224] width 204 height 280
click at [389, 293] on div "Any posting questions" at bounding box center [384, 287] width 185 height 13
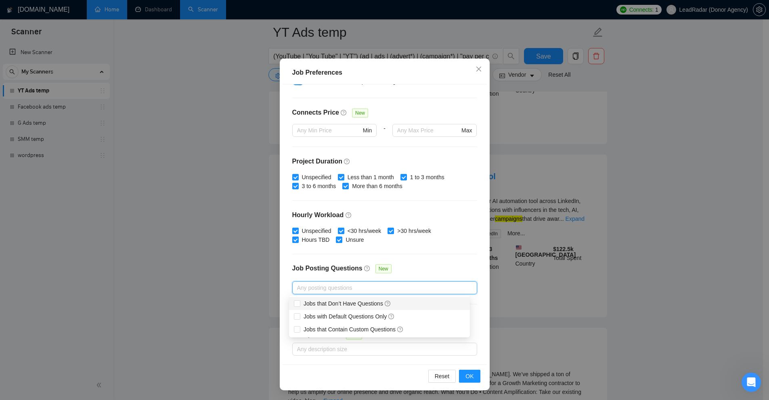
click at [412, 248] on div "Budget Project Type All Fixed Price Hourly Rate Fixed Price Budget $ 500 Min - …" at bounding box center [384, 224] width 204 height 280
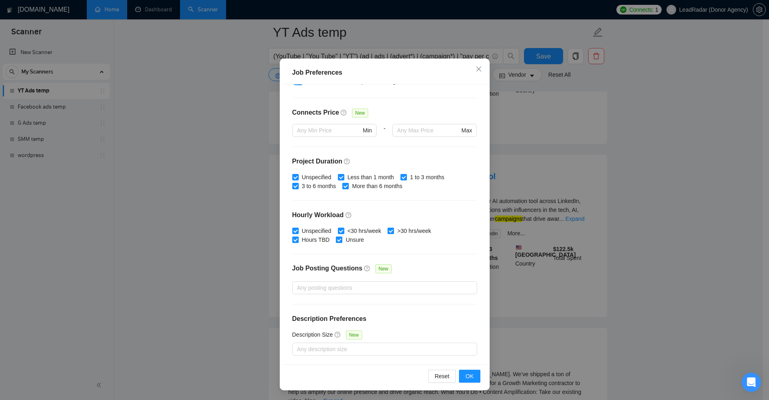
click at [393, 319] on h4 "Description Preferences" at bounding box center [384, 319] width 185 height 10
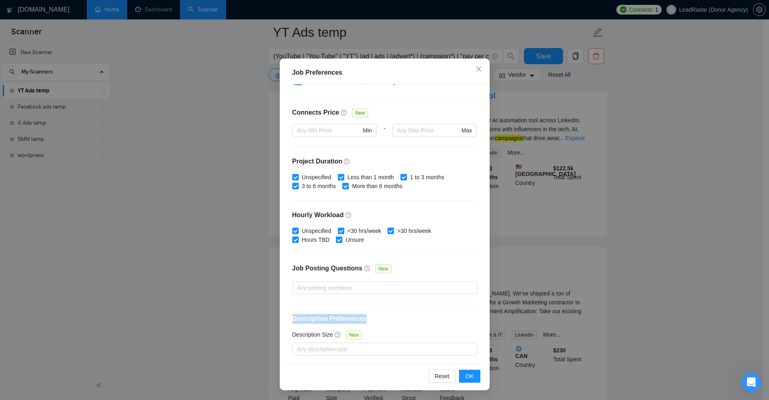
drag, startPoint x: 322, startPoint y: 318, endPoint x: 372, endPoint y: 316, distance: 50.1
click at [372, 316] on div "Budget Project Type All Fixed Price Hourly Rate Fixed Price Budget $ 500 Min - …" at bounding box center [384, 224] width 204 height 280
click at [314, 353] on div at bounding box center [380, 349] width 173 height 10
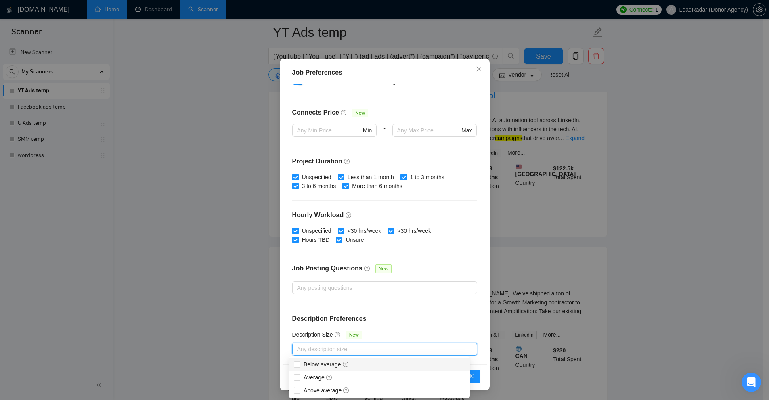
click at [389, 362] on div "Below average" at bounding box center [379, 364] width 171 height 9
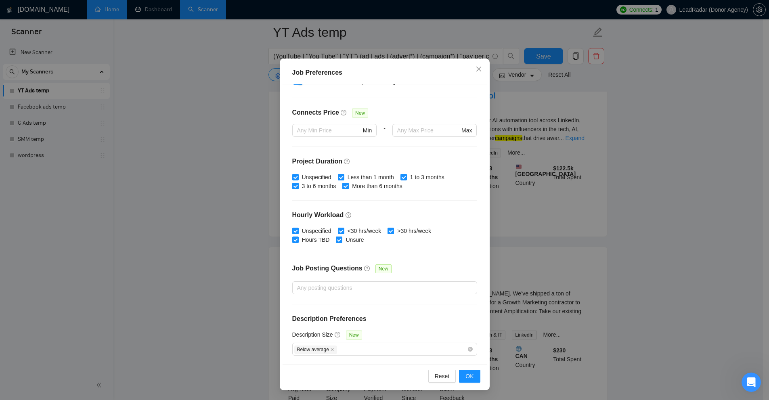
click at [611, 250] on div "Job Preferences Budget Project Type All Fixed Price Hourly Rate Fixed Price Bud…" at bounding box center [384, 200] width 769 height 400
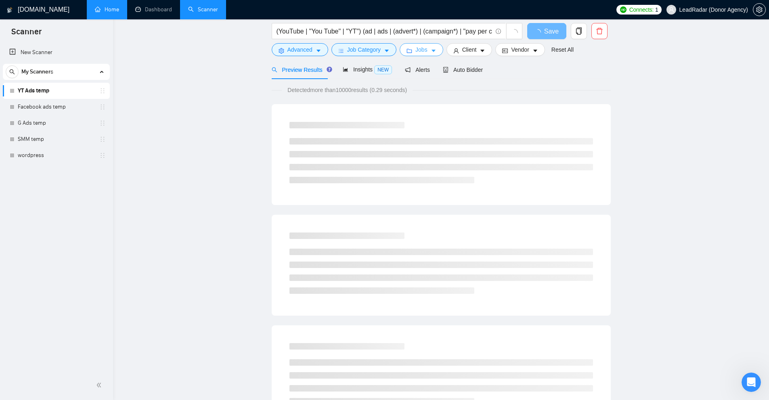
scroll to position [0, 0]
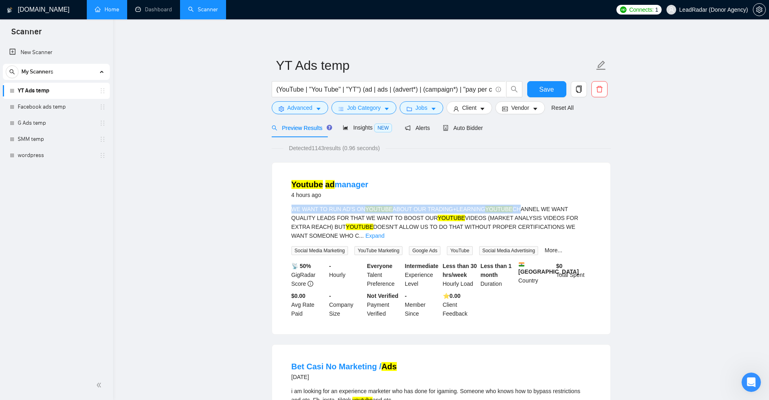
drag, startPoint x: 288, startPoint y: 203, endPoint x: 517, endPoint y: 215, distance: 229.1
click at [507, 212] on li "Youtube ad manager 4 hours ago WE WANT TO RUN AD'S ON YOUTUBE ABOUT OUR TRADING…" at bounding box center [441, 248] width 319 height 152
click at [543, 216] on div "WE WANT TO RUN AD'S ON YOUTUBE ABOUT OUR TRADING+LEARNING YOUTUBE CHANNEL WE WA…" at bounding box center [440, 223] width 299 height 36
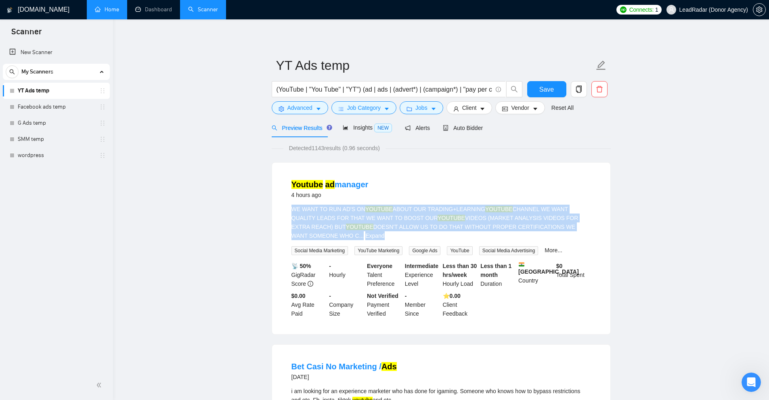
drag, startPoint x: 543, startPoint y: 216, endPoint x: 349, endPoint y: 217, distance: 193.7
click at [540, 216] on div "WE WANT TO RUN AD'S ON YOUTUBE ABOUT OUR TRADING+LEARNING YOUTUBE CHANNEL WE WA…" at bounding box center [440, 223] width 299 height 36
click at [437, 216] on mark "YOUTUBE" at bounding box center [450, 218] width 27 height 6
click at [597, 225] on li "Youtube ad manager 4 hours ago WE WANT TO RUN AD'S ON YOUTUBE ABOUT OUR TRADING…" at bounding box center [441, 248] width 319 height 152
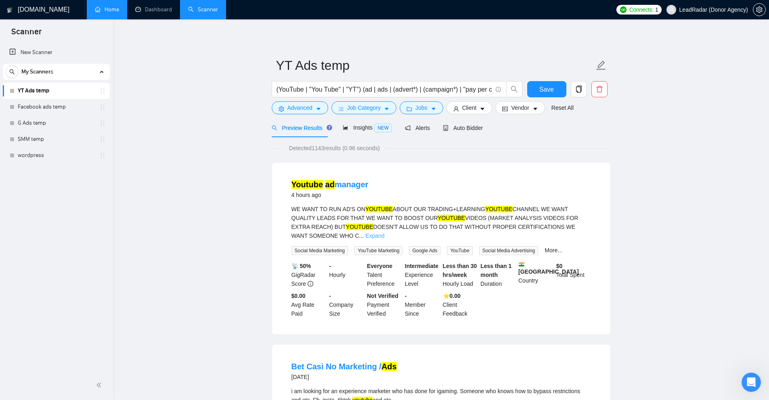
click at [384, 232] on link "Expand" at bounding box center [374, 235] width 19 height 6
click at [426, 103] on button "Jobs" at bounding box center [422, 107] width 44 height 13
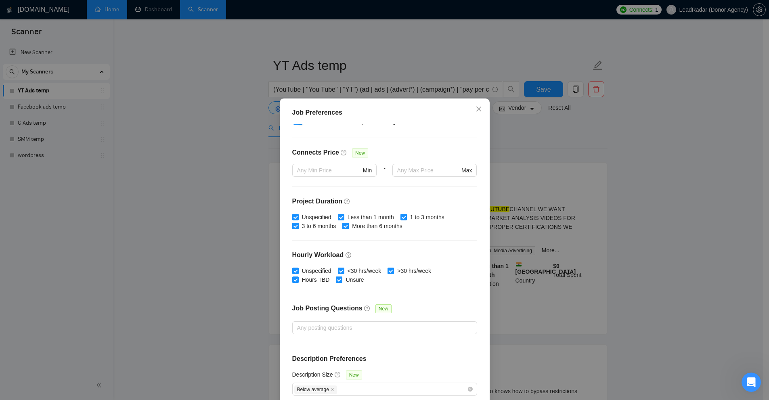
scroll to position [40, 0]
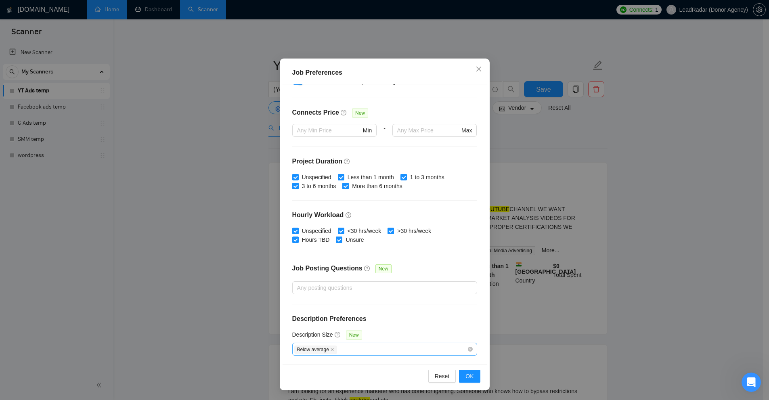
click at [338, 352] on div "Below average" at bounding box center [380, 349] width 173 height 10
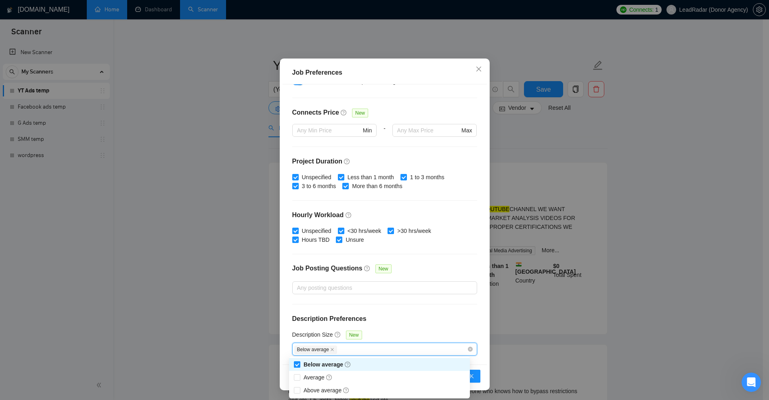
click at [297, 364] on input "Below average" at bounding box center [297, 364] width 6 height 6
click at [387, 325] on div "Budget Project Type All Fixed Price Hourly Rate Fixed Price Budget $ 500 Min - …" at bounding box center [384, 224] width 204 height 280
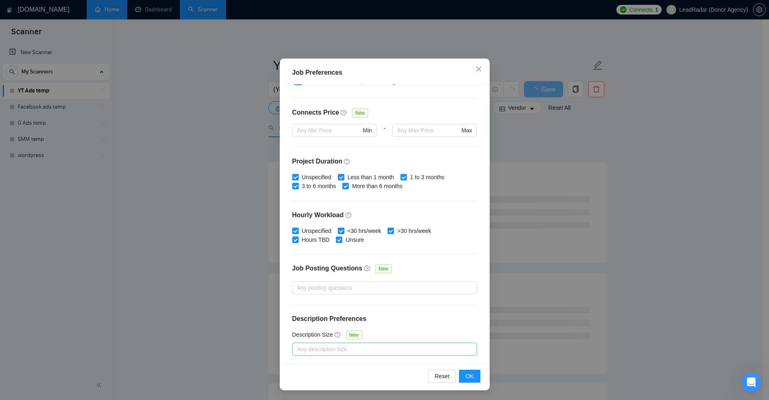
click at [312, 349] on div at bounding box center [380, 349] width 173 height 10
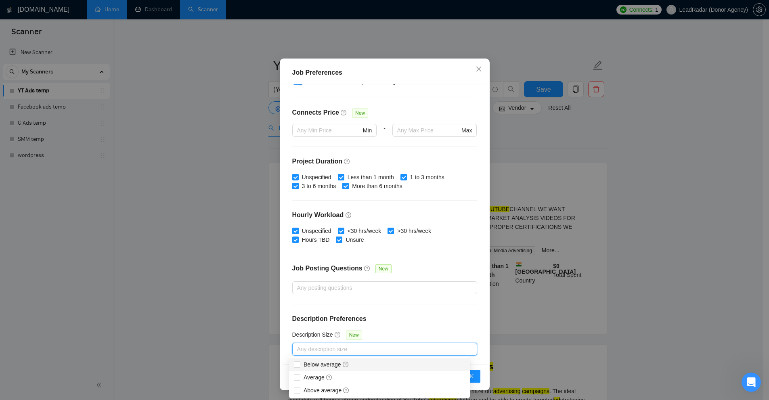
click at [385, 333] on div "Description Size New" at bounding box center [384, 336] width 185 height 13
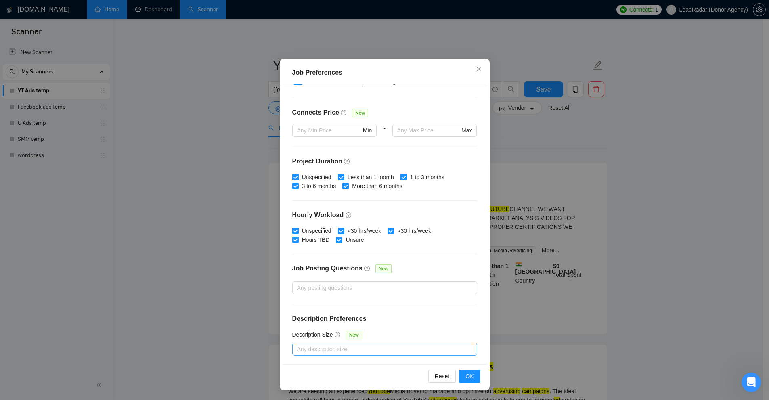
click at [330, 349] on div at bounding box center [380, 349] width 173 height 10
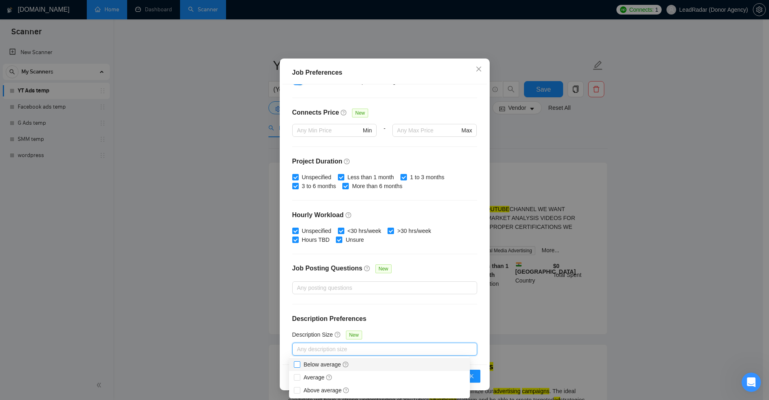
click at [318, 364] on span "Below average" at bounding box center [326, 364] width 46 height 6
click at [299, 364] on input "Below average" at bounding box center [297, 364] width 6 height 6
checkbox input "true"
click at [542, 245] on div "Job Preferences Budget Project Type All Fixed Price Hourly Rate Fixed Price Bud…" at bounding box center [384, 200] width 769 height 400
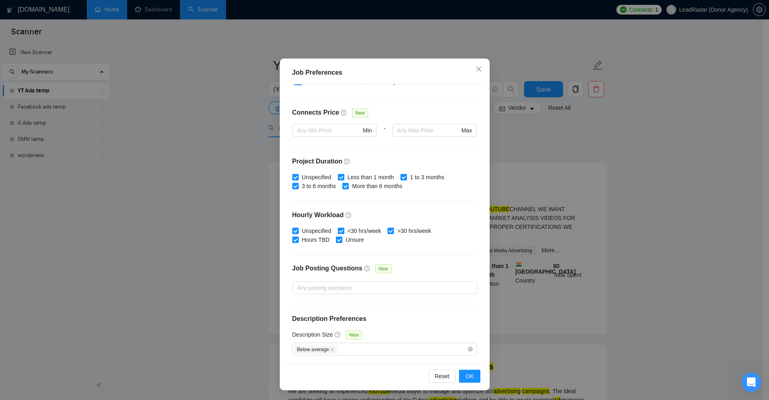
scroll to position [0, 0]
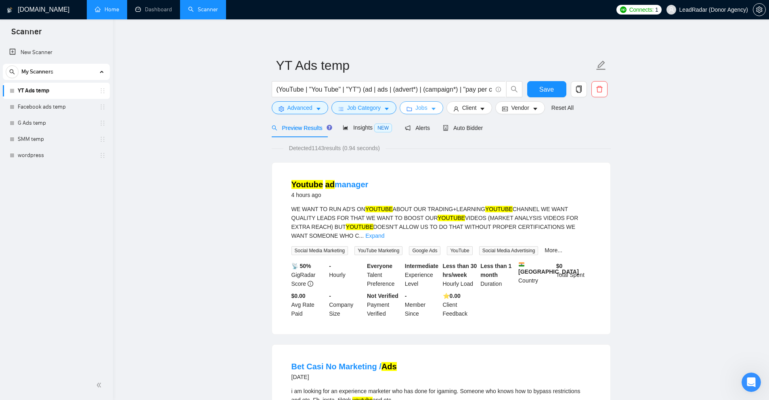
drag, startPoint x: 429, startPoint y: 107, endPoint x: 423, endPoint y: 127, distance: 20.1
click at [427, 108] on button "Jobs" at bounding box center [422, 107] width 44 height 13
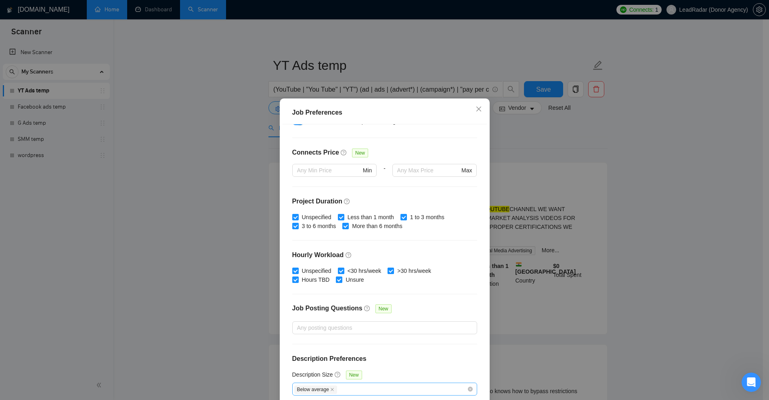
scroll to position [40, 0]
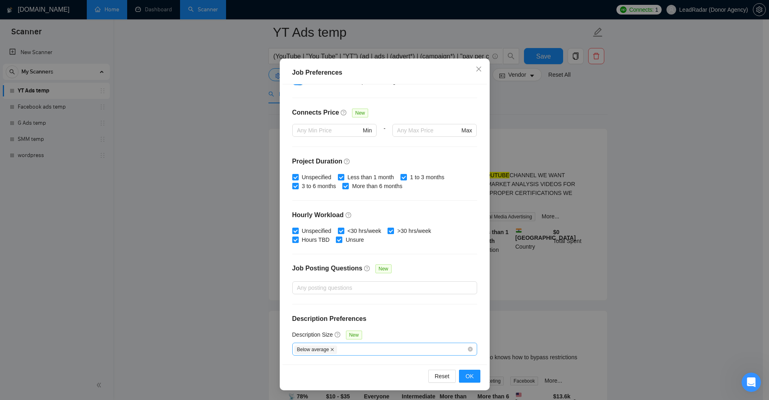
click at [330, 349] on icon "close" at bounding box center [332, 349] width 4 height 4
click at [596, 296] on div "Job Preferences Budget Project Type All Fixed Price Hourly Rate Fixed Price Bud…" at bounding box center [384, 200] width 769 height 400
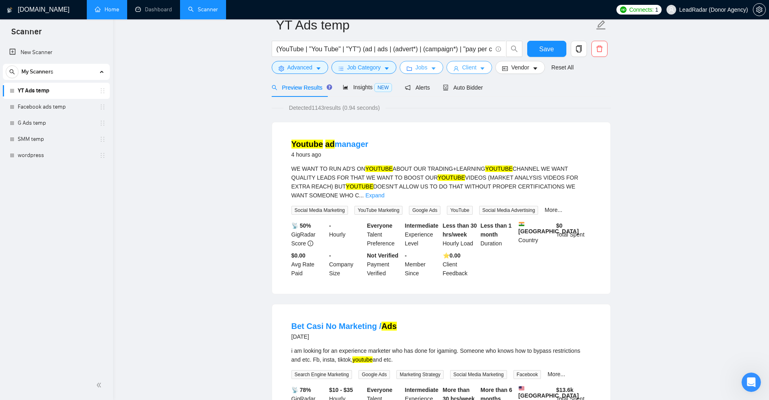
scroll to position [0, 0]
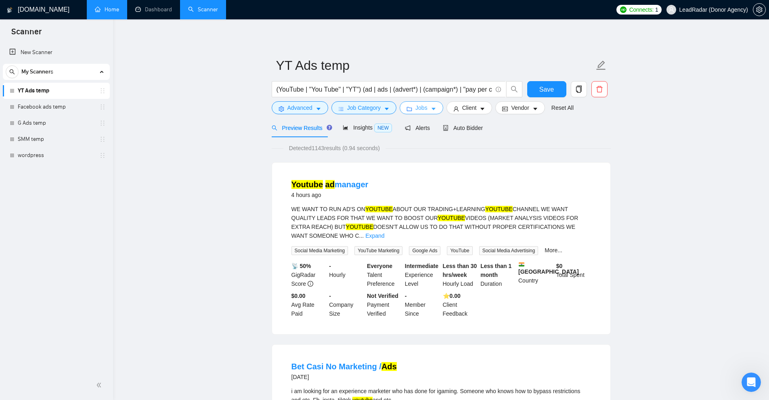
click at [426, 111] on button "Jobs" at bounding box center [422, 107] width 44 height 13
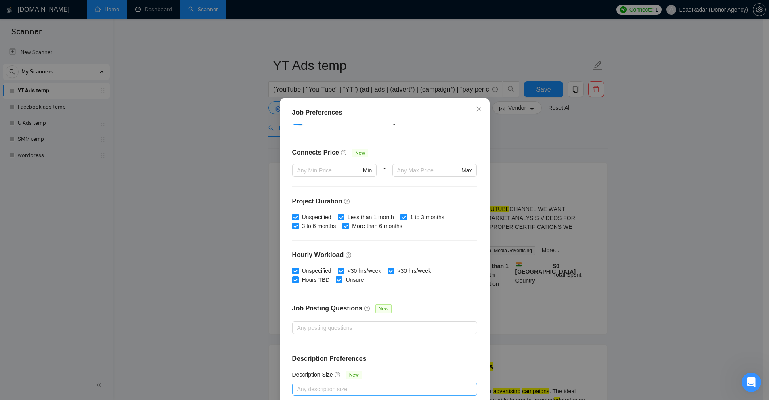
scroll to position [40, 0]
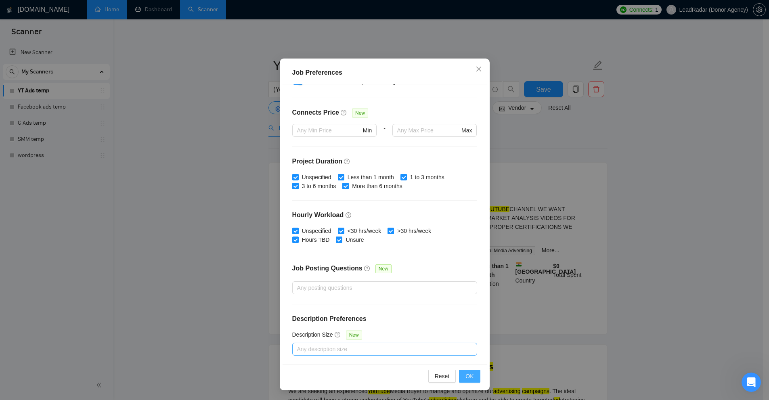
click at [465, 377] on span "OK" at bounding box center [469, 376] width 8 height 9
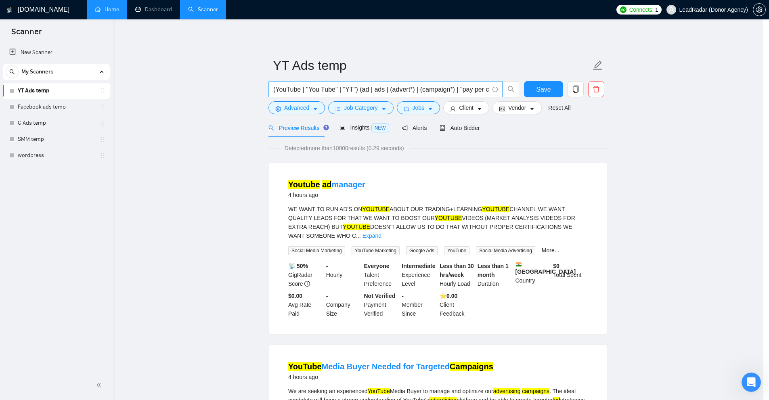
scroll to position [0, 0]
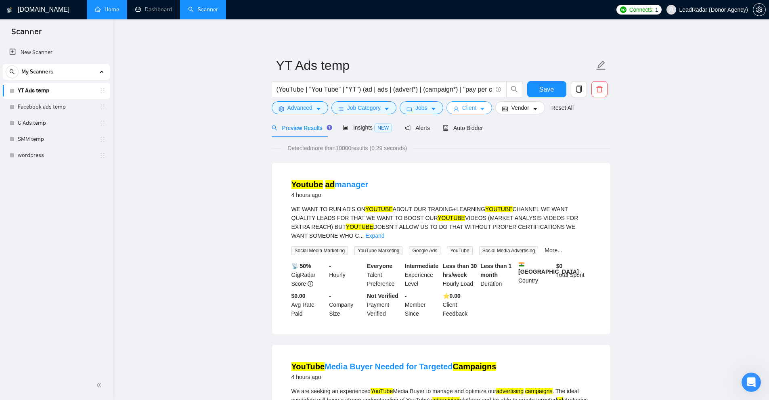
click at [471, 111] on span "Client" at bounding box center [469, 107] width 15 height 9
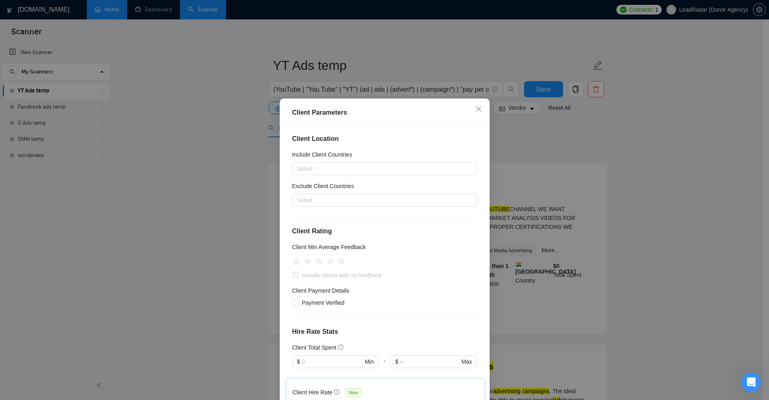
drag, startPoint x: 584, startPoint y: 135, endPoint x: 570, endPoint y: 129, distance: 15.4
click at [590, 135] on div "Client Parameters Client Location Include Client Countries Select Exclude Clien…" at bounding box center [384, 200] width 769 height 400
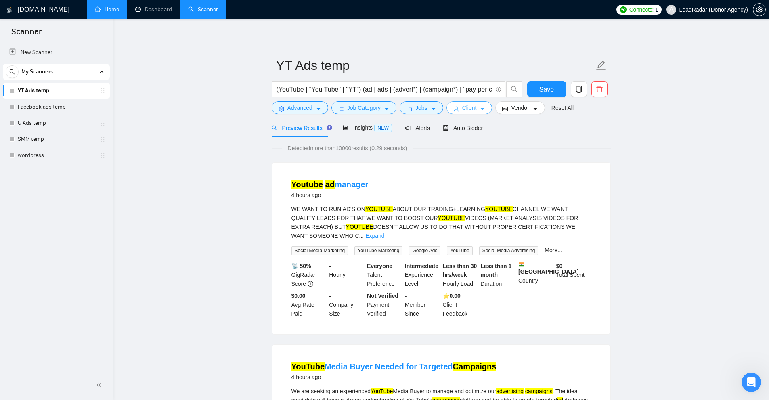
click at [466, 109] on span "Client" at bounding box center [469, 107] width 15 height 9
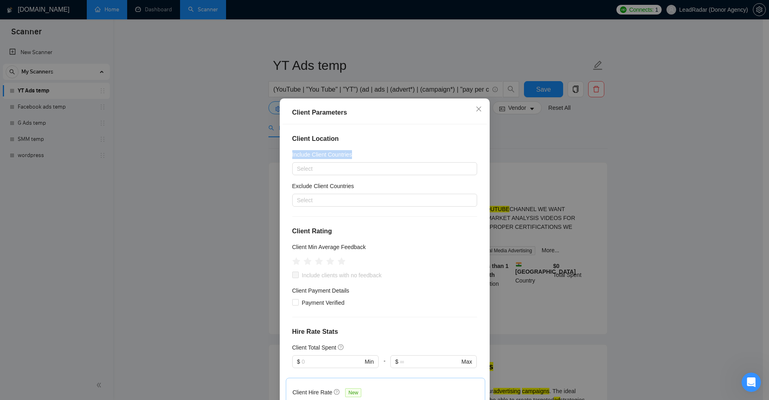
drag, startPoint x: 287, startPoint y: 155, endPoint x: 351, endPoint y: 155, distance: 64.2
click at [351, 155] on div "Client Location Include Client Countries Select Exclude Client Countries Select…" at bounding box center [384, 264] width 204 height 280
click at [374, 166] on div at bounding box center [380, 169] width 173 height 10
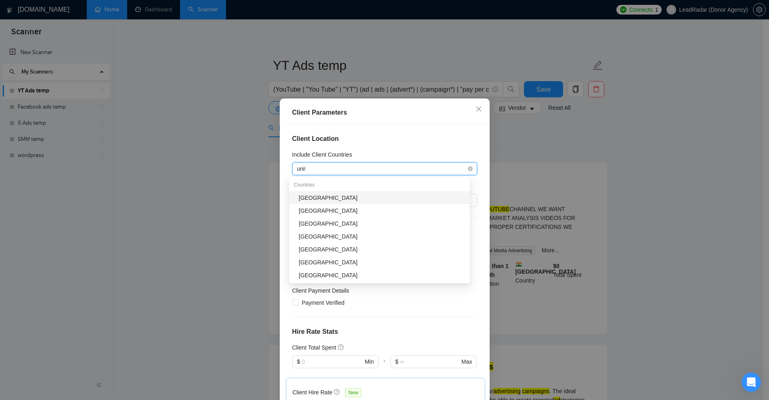
type input "unite"
click at [339, 197] on div "[GEOGRAPHIC_DATA]" at bounding box center [382, 197] width 166 height 9
click at [353, 165] on div "[GEOGRAPHIC_DATA]" at bounding box center [380, 168] width 173 height 11
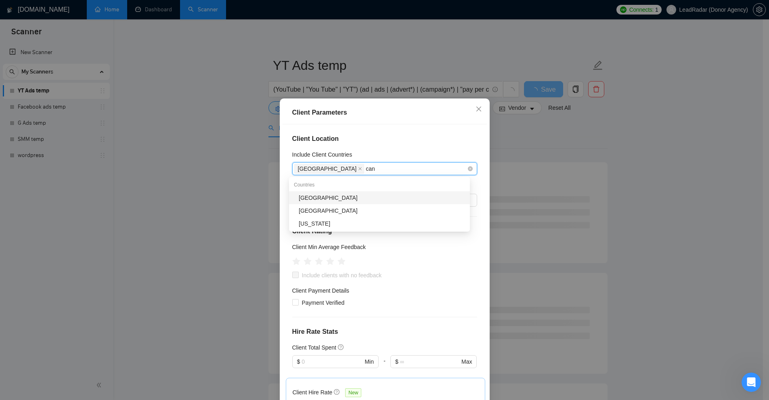
type input "cana"
click at [318, 199] on div "Canada" at bounding box center [382, 197] width 166 height 9
click at [382, 168] on div "United States Canada" at bounding box center [380, 168] width 173 height 11
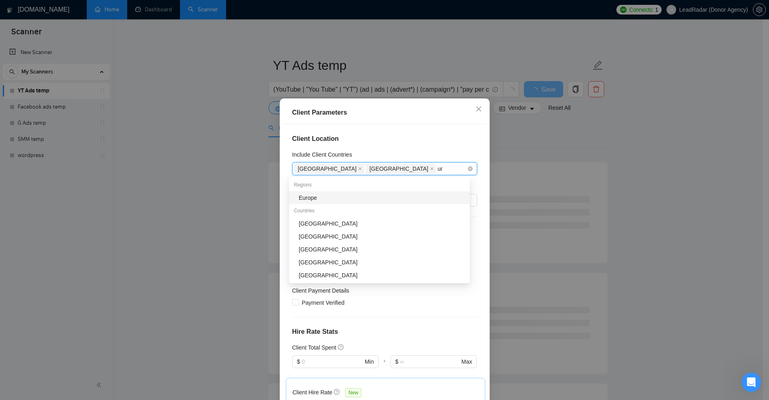
type input "uro"
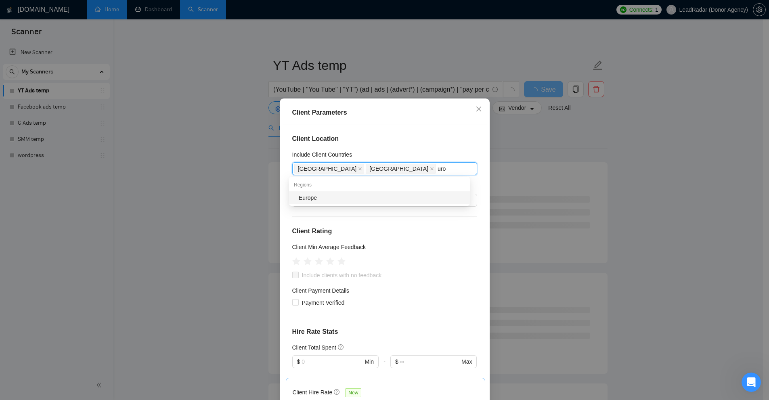
click at [357, 197] on div "Europe" at bounding box center [382, 197] width 166 height 9
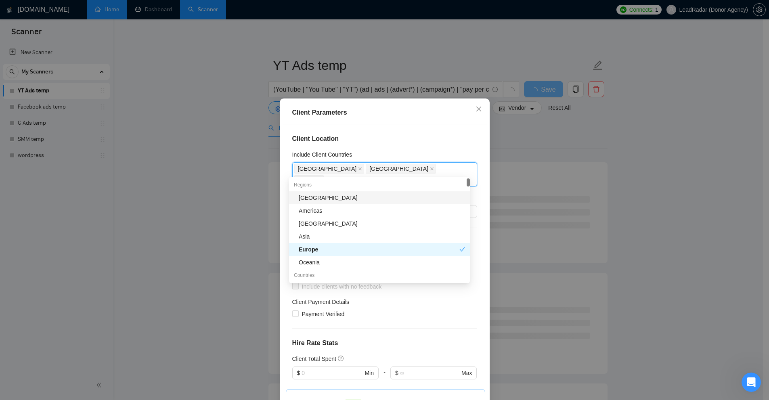
click at [410, 153] on div "Include Client Countries" at bounding box center [384, 156] width 185 height 12
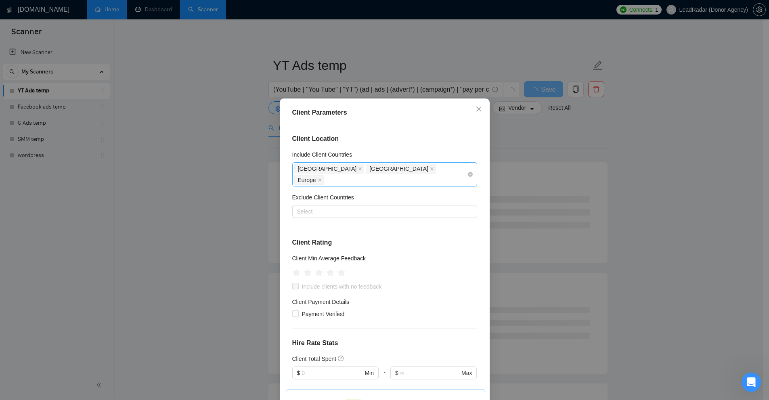
click at [406, 170] on div "United States Canada Europe" at bounding box center [380, 174] width 173 height 23
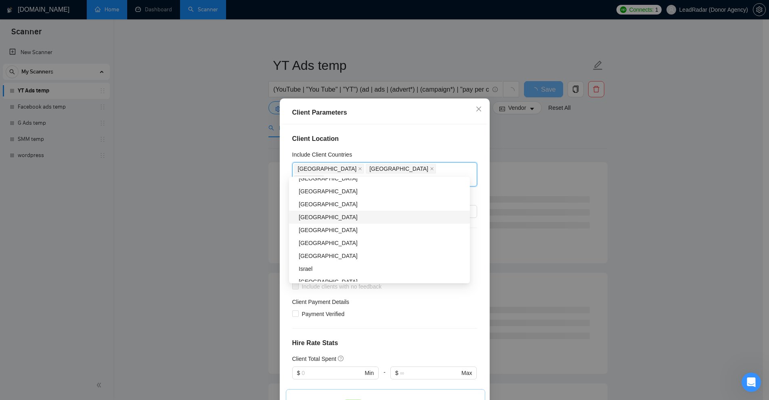
scroll to position [81, 0]
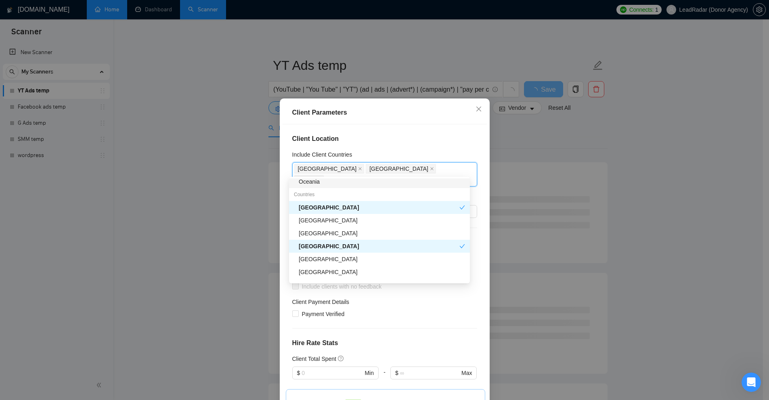
click at [434, 127] on div "Client Location Include Client Countries United States Canada Europe Exclude Cl…" at bounding box center [384, 264] width 204 height 280
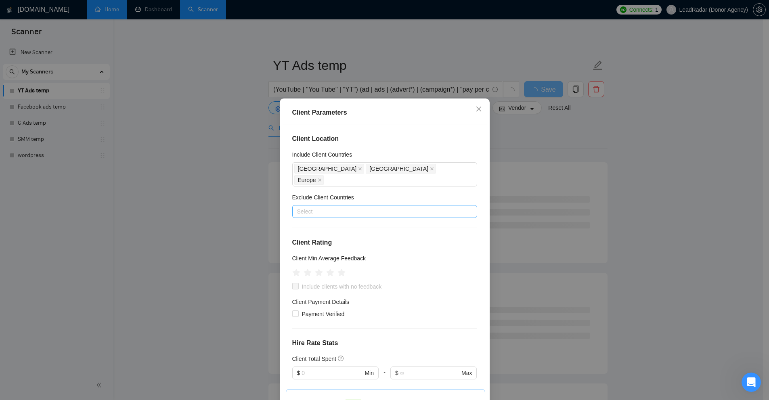
click at [315, 207] on div at bounding box center [380, 212] width 173 height 10
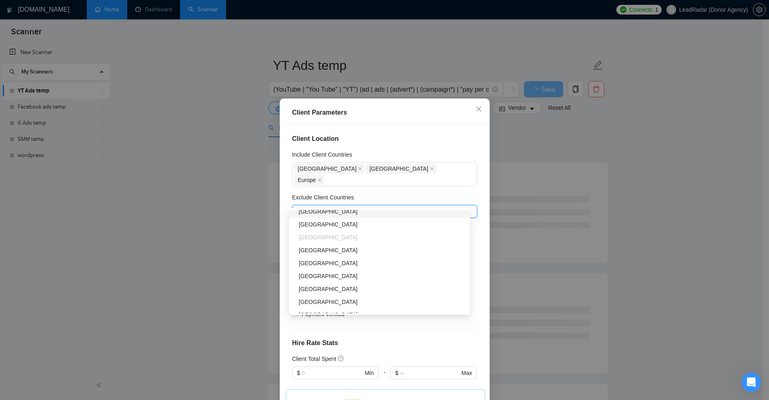
click at [385, 193] on div "Exclude Client Countries" at bounding box center [384, 199] width 185 height 12
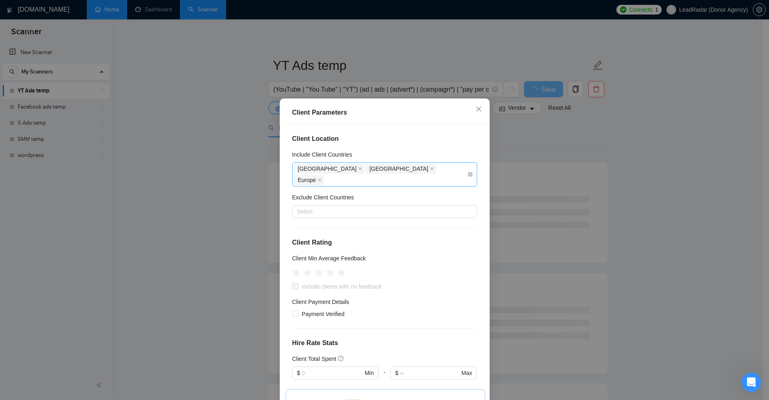
click at [403, 168] on div "United States Canada Europe" at bounding box center [380, 174] width 173 height 23
click at [392, 140] on h4 "Client Location" at bounding box center [384, 139] width 185 height 10
click at [334, 205] on div "Select" at bounding box center [384, 211] width 185 height 13
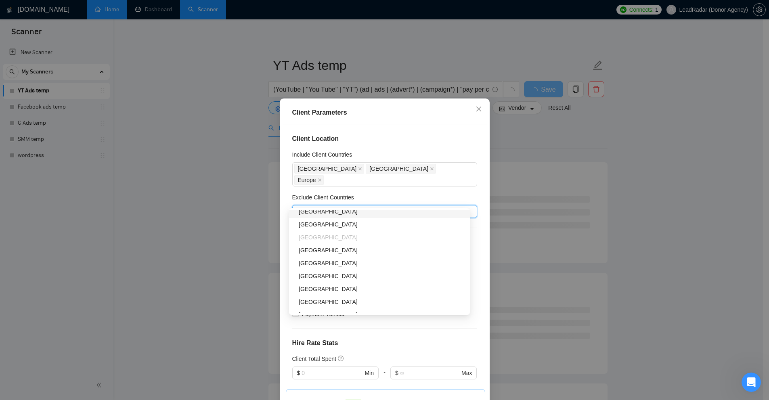
click at [370, 207] on div at bounding box center [380, 212] width 173 height 10
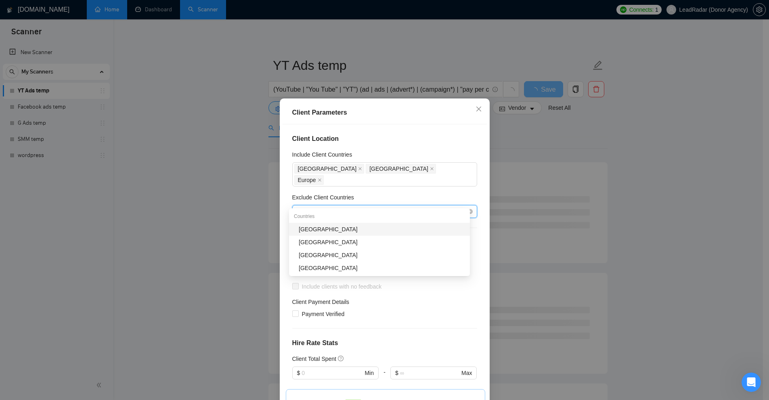
scroll to position [0, 0]
type input "pola"
click at [305, 231] on div "Poland" at bounding box center [382, 229] width 166 height 9
click at [358, 209] on icon "close" at bounding box center [360, 211] width 4 height 4
click at [360, 193] on div "Exclude Client Countries" at bounding box center [384, 199] width 185 height 12
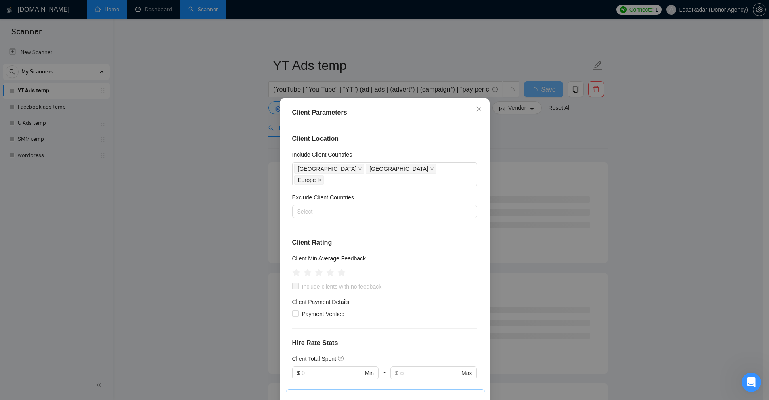
click at [400, 135] on h4 "Client Location" at bounding box center [384, 139] width 185 height 10
click at [430, 168] on icon "close" at bounding box center [432, 169] width 4 height 4
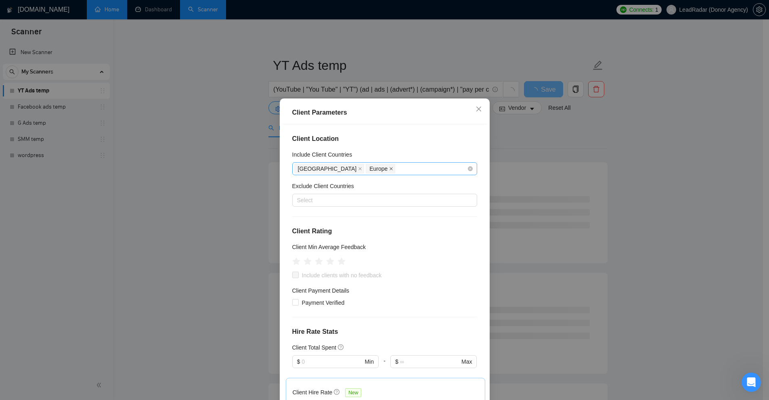
click at [390, 168] on icon "close" at bounding box center [391, 168] width 3 height 3
click at [361, 220] on div "Client Location Include Client Countries United States Exclude Client Countries…" at bounding box center [384, 264] width 204 height 280
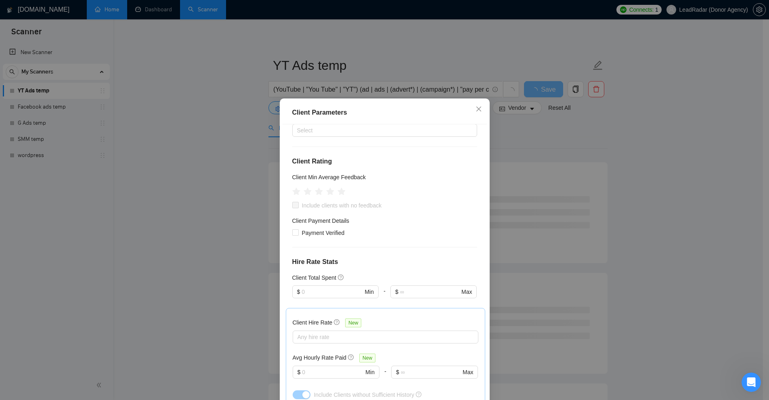
scroll to position [72, 0]
drag, startPoint x: 285, startPoint y: 154, endPoint x: 367, endPoint y: 171, distance: 84.4
click at [367, 171] on div "Client Location Include Client Countries United States Exclude Client Countries…" at bounding box center [384, 264] width 204 height 280
click at [368, 171] on div "Client Min Average Feedback" at bounding box center [384, 177] width 185 height 12
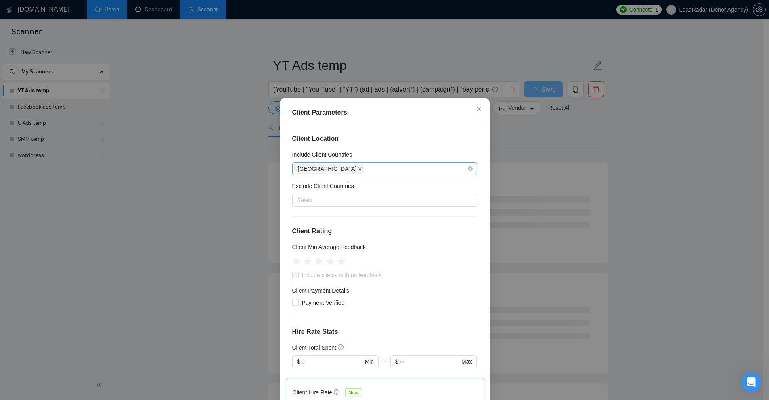
click at [358, 168] on icon "close" at bounding box center [360, 169] width 4 height 4
click at [316, 198] on div at bounding box center [380, 200] width 173 height 10
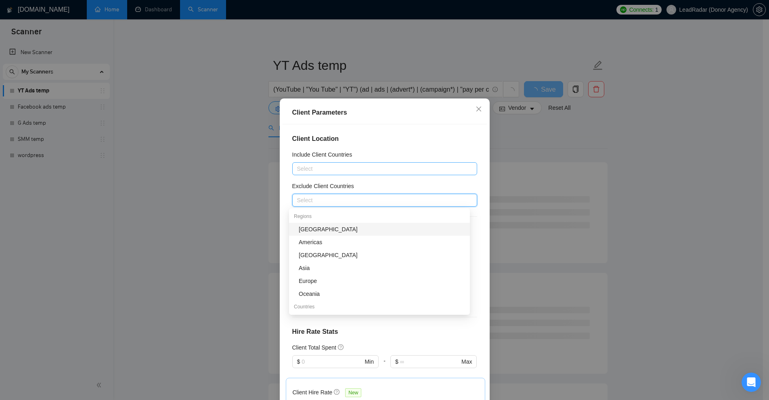
click at [329, 178] on div "Client Location Include Client Countries Select Exclude Client Countries Select…" at bounding box center [384, 264] width 204 height 280
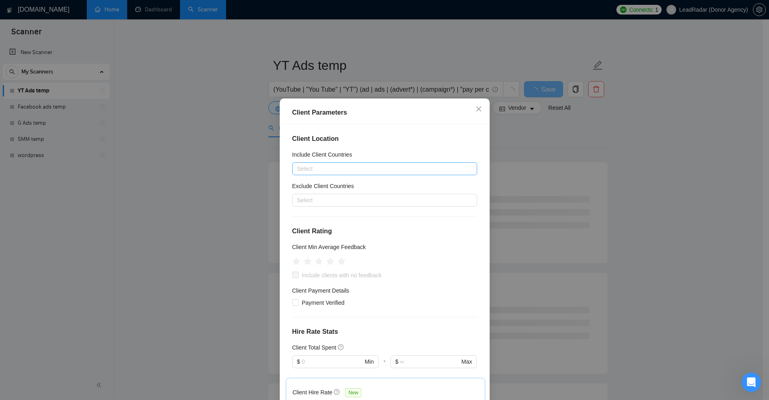
click at [338, 165] on div at bounding box center [380, 169] width 173 height 10
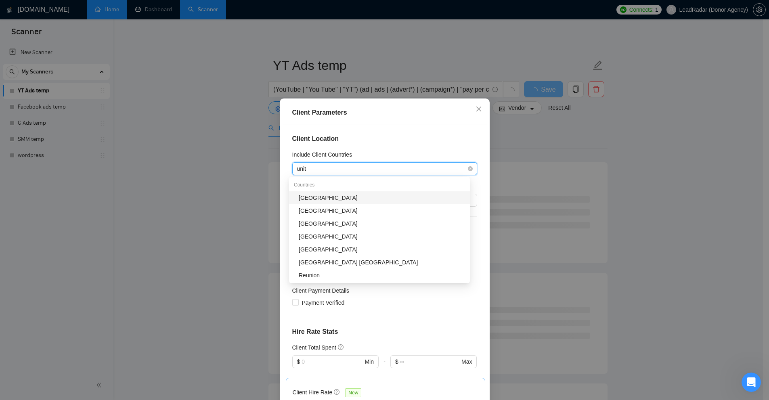
type input "unite"
click at [332, 198] on div "[GEOGRAPHIC_DATA]" at bounding box center [382, 197] width 166 height 9
click at [392, 144] on div "Client Location Include Client Countries United States United States Exclude Cl…" at bounding box center [384, 264] width 204 height 280
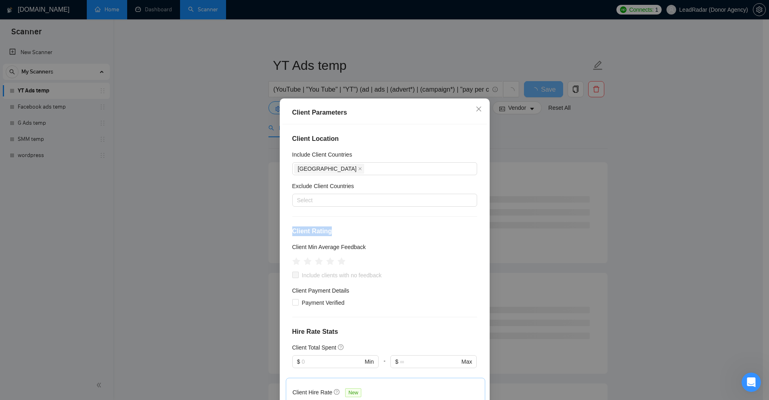
drag, startPoint x: 282, startPoint y: 225, endPoint x: 333, endPoint y: 226, distance: 50.0
click at [333, 226] on div "Client Parameters Client Location Include Client Countries United States Exclud…" at bounding box center [385, 264] width 210 height 332
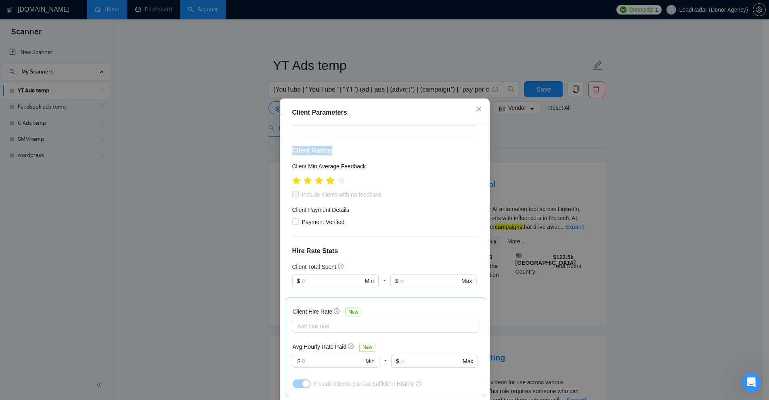
click at [330, 182] on icon "star" at bounding box center [330, 180] width 9 height 9
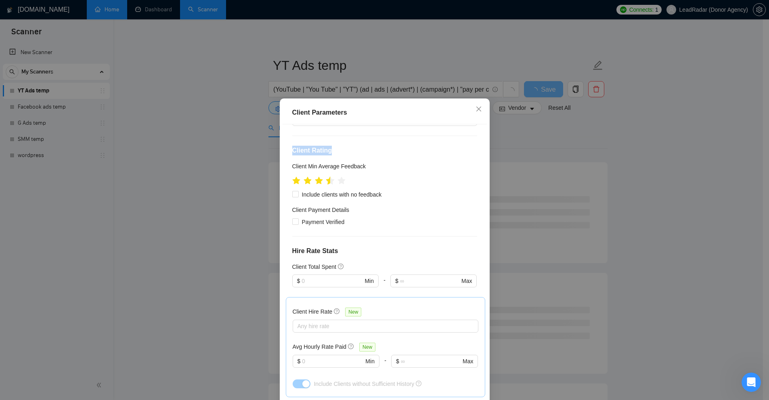
click at [326, 182] on icon "star" at bounding box center [330, 180] width 8 height 8
click at [534, 173] on div "Client Parameters Client Location Include Client Countries United States Exclud…" at bounding box center [384, 200] width 769 height 400
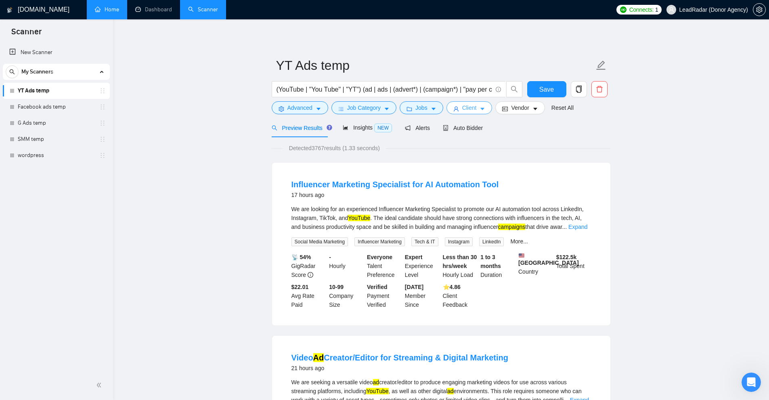
click at [476, 107] on button "Client" at bounding box center [469, 107] width 46 height 13
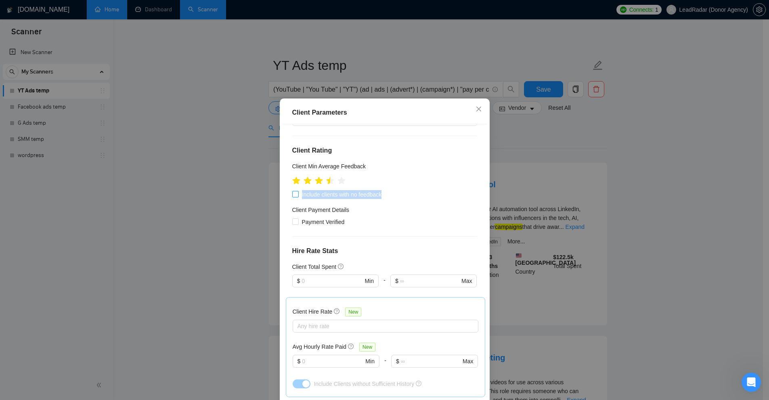
drag, startPoint x: 297, startPoint y: 195, endPoint x: 381, endPoint y: 195, distance: 83.5
click at [381, 195] on span "Include clients with no feedback" at bounding box center [342, 194] width 86 height 9
click at [356, 195] on span "Include clients with no feedback" at bounding box center [342, 194] width 86 height 9
click at [298, 195] on input "Include clients with no feedback" at bounding box center [295, 194] width 6 height 6
checkbox input "true"
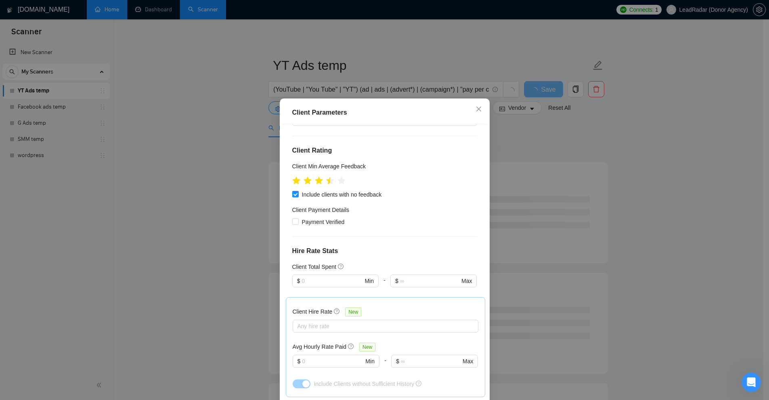
click at [591, 198] on div "Client Parameters Client Location Include Client Countries United States Exclud…" at bounding box center [384, 200] width 769 height 400
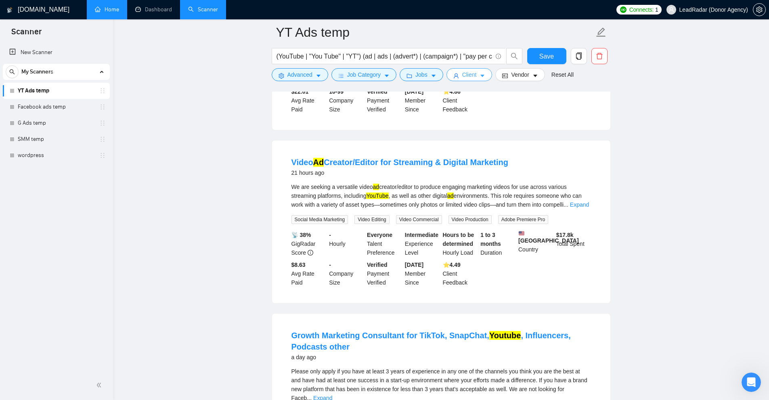
scroll to position [0, 0]
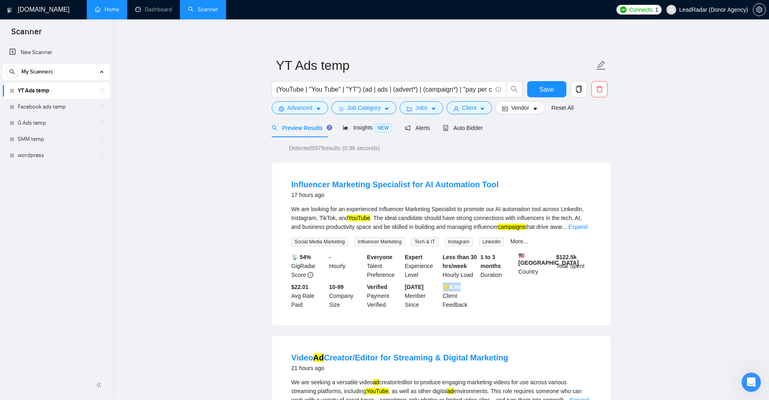
drag, startPoint x: 470, startPoint y: 291, endPoint x: 475, endPoint y: 291, distance: 4.4
click at [475, 291] on div "⭐️ 4.86 Client Feedback" at bounding box center [460, 295] width 38 height 27
click at [479, 107] on icon "caret-down" at bounding box center [482, 109] width 6 height 6
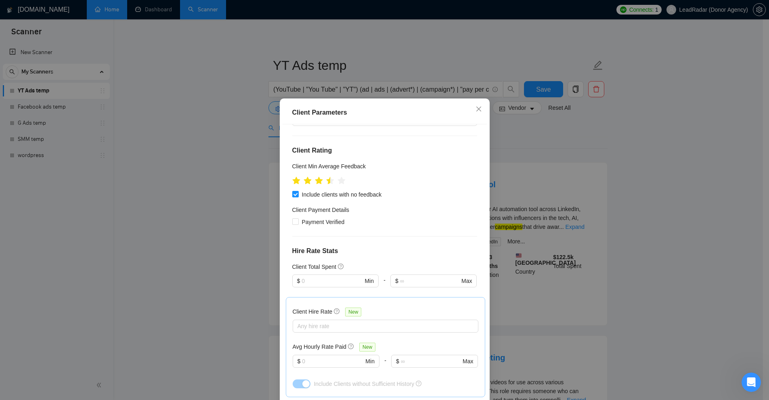
click at [585, 168] on div "Client Parameters Client Location Include Client Countries United States Exclud…" at bounding box center [384, 200] width 769 height 400
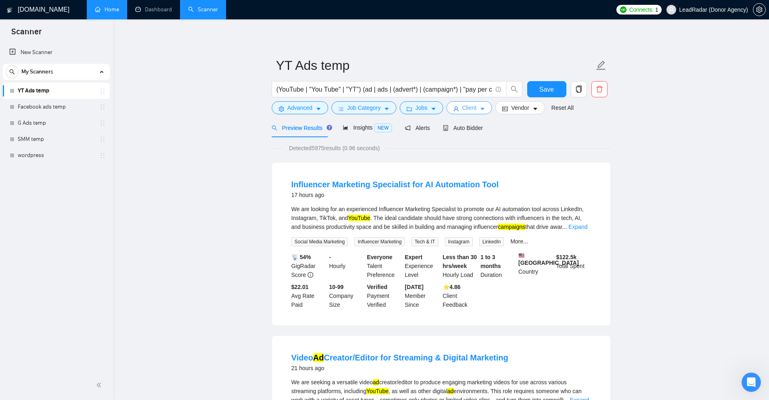
drag, startPoint x: 479, startPoint y: 115, endPoint x: 476, endPoint y: 104, distance: 11.3
click at [479, 114] on form "YT Ads temp (YouTube | "You Tube" | "YT") (ad | ads | (advert*) | (campaign*) |…" at bounding box center [441, 85] width 339 height 66
click at [476, 103] on button "Client" at bounding box center [469, 107] width 46 height 13
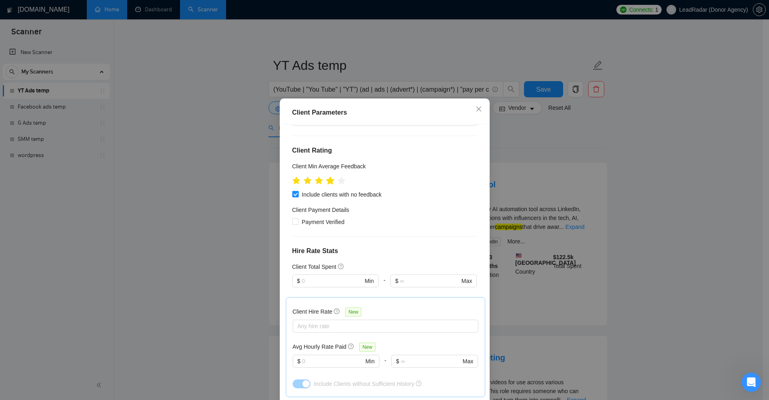
click at [330, 184] on icon "star" at bounding box center [330, 180] width 9 height 9
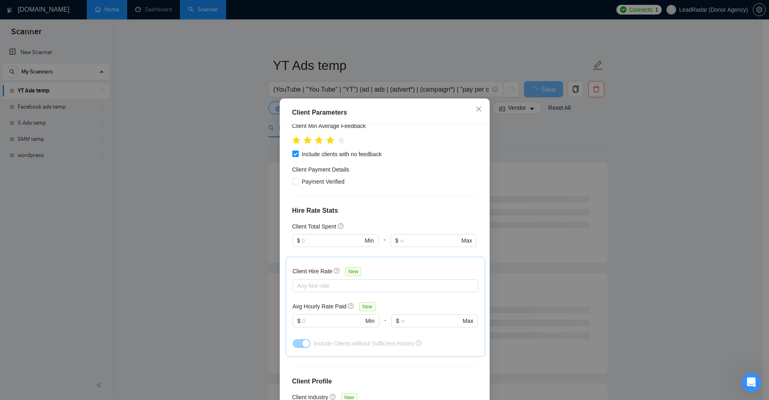
scroll to position [81, 0]
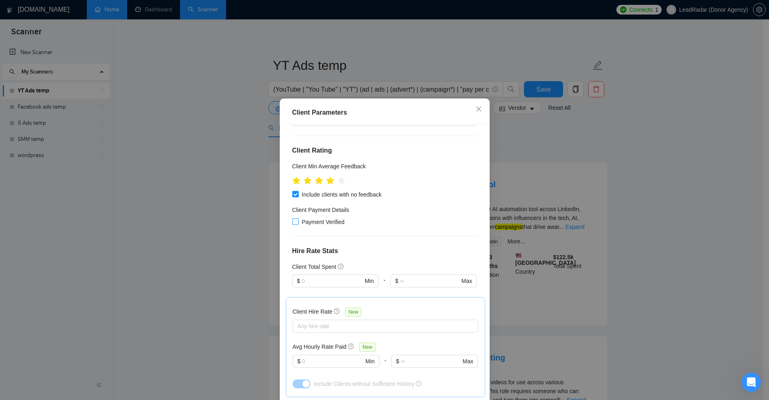
click at [330, 222] on span "Payment Verified" at bounding box center [323, 222] width 49 height 9
click at [298, 222] on input "Payment Verified" at bounding box center [295, 221] width 6 height 6
checkbox input "true"
drag, startPoint x: 284, startPoint y: 222, endPoint x: 287, endPoint y: 225, distance: 4.6
click at [287, 225] on div "Client Location Include Client Countries United States Exclude Client Countries…" at bounding box center [384, 264] width 204 height 280
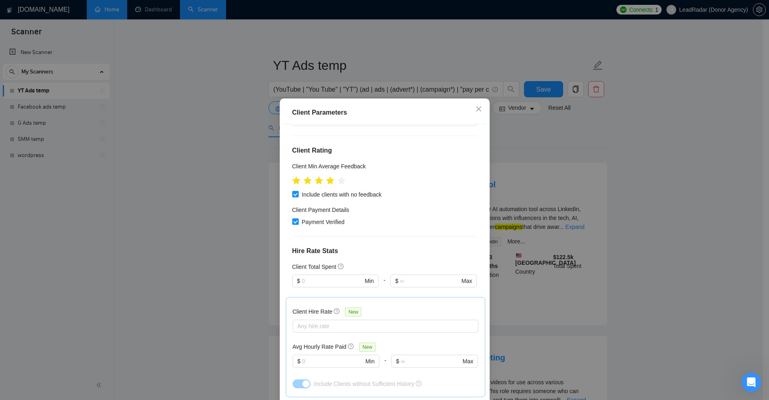
click at [305, 240] on div "Client Location Include Client Countries United States Exclude Client Countries…" at bounding box center [384, 264] width 204 height 280
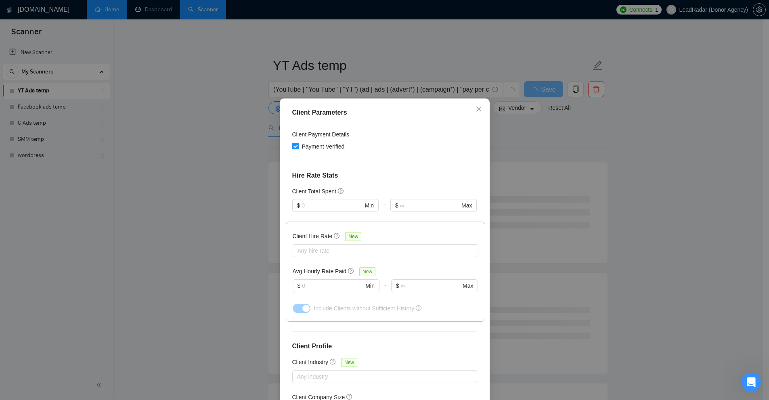
scroll to position [160, 0]
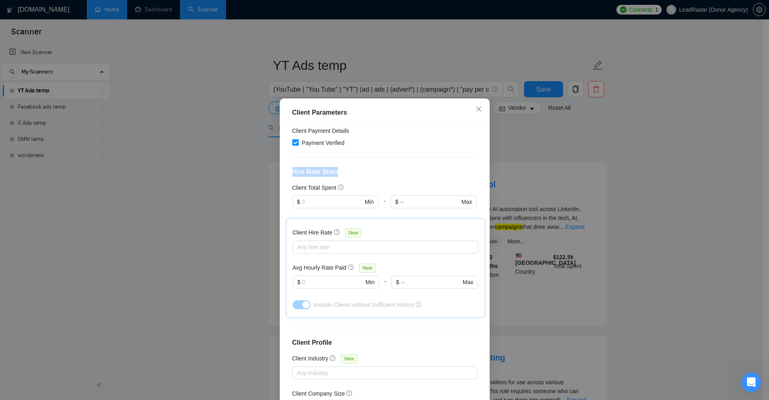
click at [360, 172] on div "Client Location Include Client Countries United States Exclude Client Countries…" at bounding box center [384, 264] width 204 height 280
click at [360, 172] on h4 "Hire Rate Stats" at bounding box center [384, 172] width 185 height 10
drag, startPoint x: 285, startPoint y: 169, endPoint x: 364, endPoint y: 169, distance: 79.1
click at [364, 169] on div "Client Location Include Client Countries United States Exclude Client Countries…" at bounding box center [384, 264] width 204 height 280
click at [304, 198] on input "text" at bounding box center [331, 201] width 61 height 9
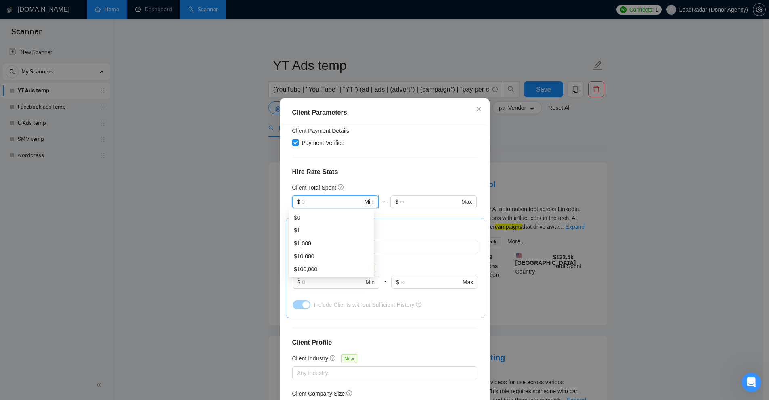
type input "1"
click at [401, 171] on h4 "Hire Rate Stats" at bounding box center [384, 172] width 185 height 10
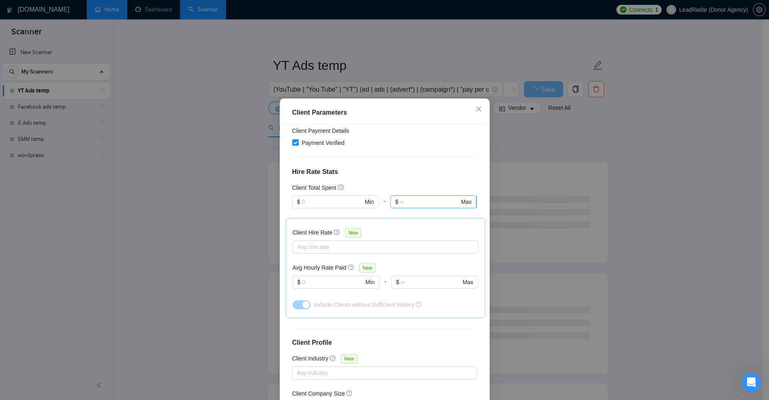
click at [418, 199] on input "text" at bounding box center [429, 201] width 59 height 9
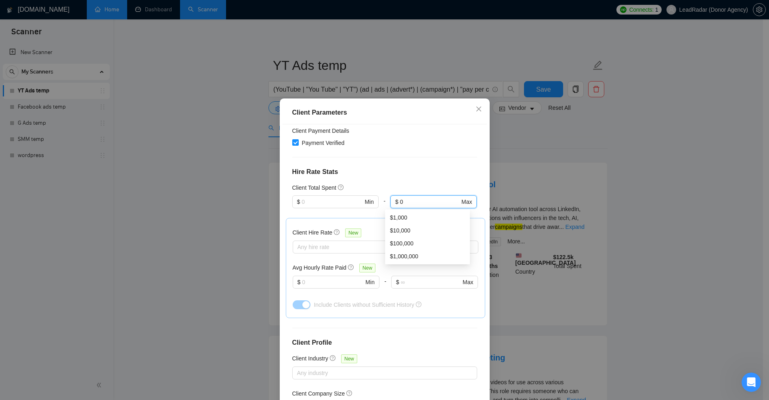
type input "0"
click at [414, 188] on div "Client Total Spent" at bounding box center [384, 187] width 185 height 9
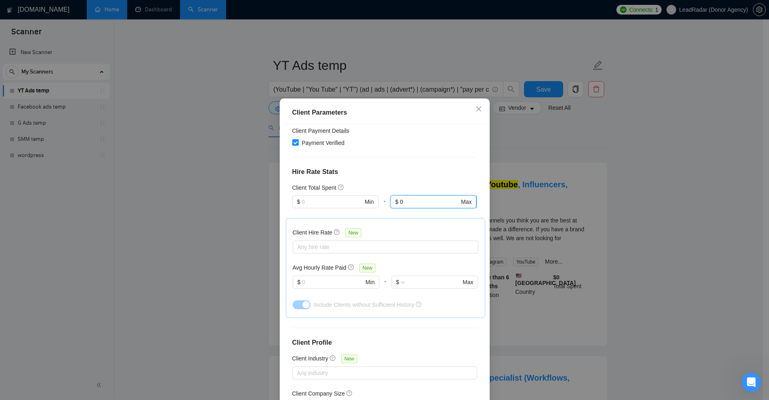
click at [402, 203] on input "0" at bounding box center [429, 201] width 59 height 9
click at [333, 200] on input "text" at bounding box center [331, 201] width 61 height 9
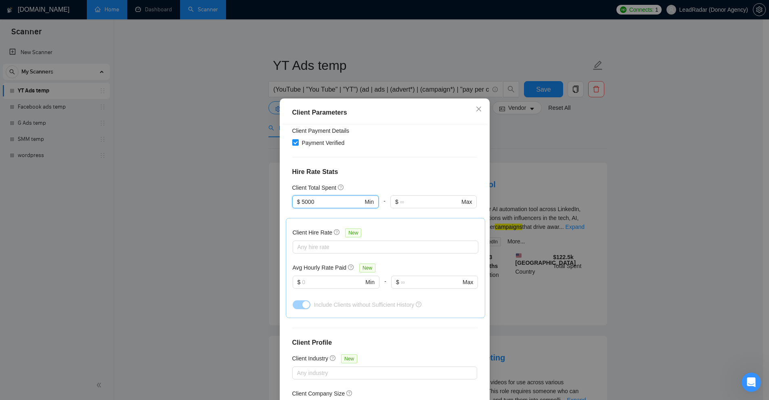
drag, startPoint x: 303, startPoint y: 202, endPoint x: 286, endPoint y: 202, distance: 16.9
click at [286, 202] on div "Client Location Include Client Countries United States Exclude Client Countries…" at bounding box center [384, 264] width 204 height 280
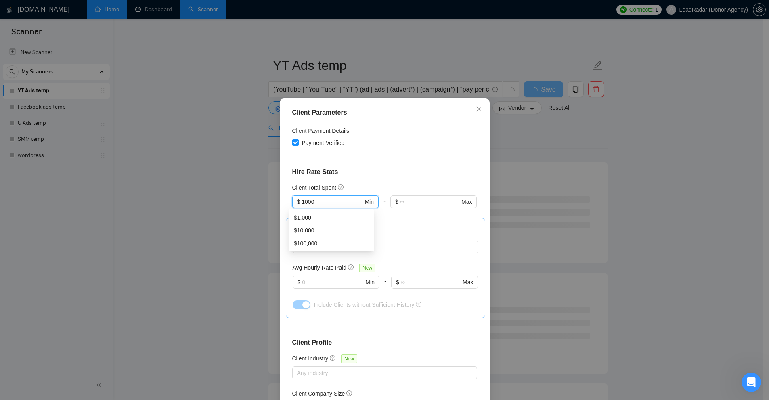
type input "1000"
click at [363, 191] on div "Client Total Spent" at bounding box center [384, 187] width 185 height 9
drag, startPoint x: 331, startPoint y: 203, endPoint x: 230, endPoint y: 207, distance: 100.6
click at [230, 207] on div "Client Parameters Client Location Include Client Countries United States Exclud…" at bounding box center [384, 200] width 769 height 400
click at [430, 228] on div "Client Hire Rate New" at bounding box center [386, 234] width 186 height 13
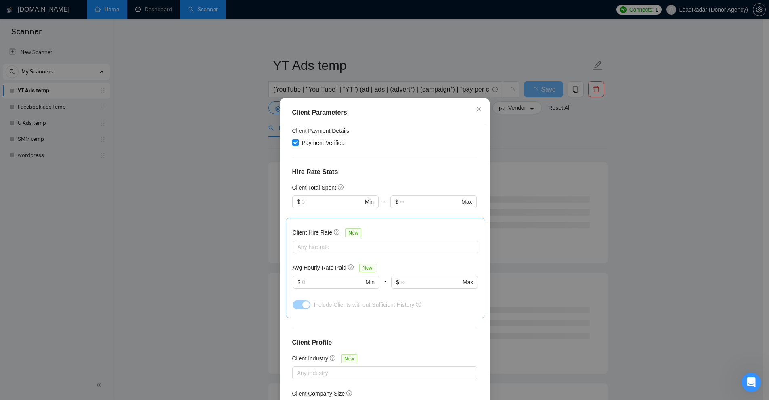
scroll to position [177, 0]
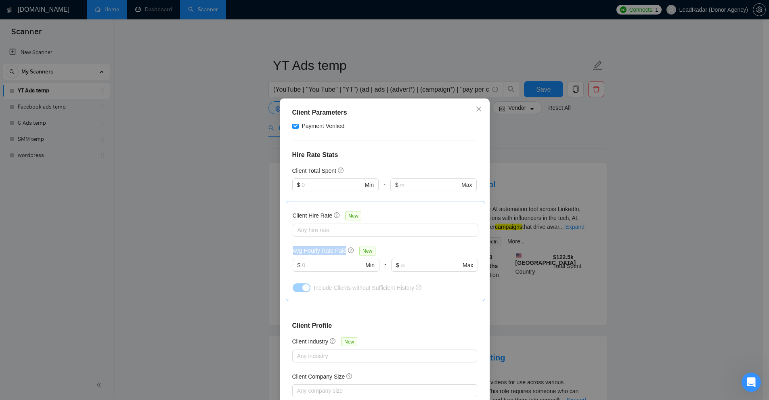
drag, startPoint x: 289, startPoint y: 247, endPoint x: 341, endPoint y: 246, distance: 51.3
click at [341, 246] on h5 "Avg Hourly Rate Paid" at bounding box center [320, 250] width 54 height 9
click at [332, 248] on h5 "Avg Hourly Rate Paid" at bounding box center [320, 250] width 54 height 9
click at [331, 249] on h5 "Avg Hourly Rate Paid" at bounding box center [320, 250] width 54 height 9
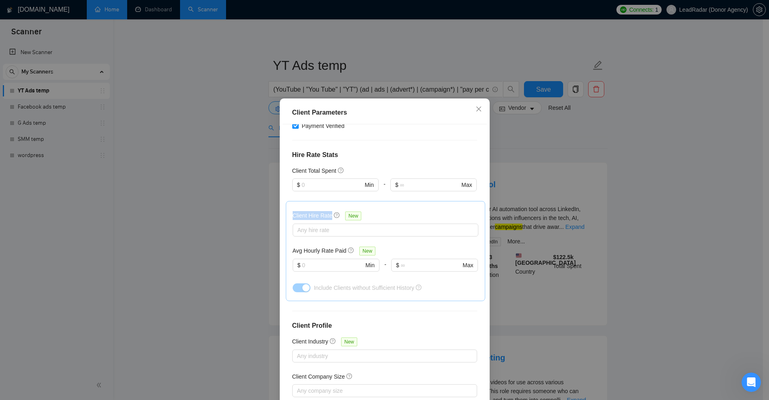
drag, startPoint x: 285, startPoint y: 212, endPoint x: 327, endPoint y: 213, distance: 42.4
click at [327, 213] on div "Client Hire Rate New Any hire rate Avg Hourly Rate Paid New $ Min - $ Max Inclu…" at bounding box center [385, 251] width 199 height 100
click at [304, 231] on div at bounding box center [382, 230] width 174 height 10
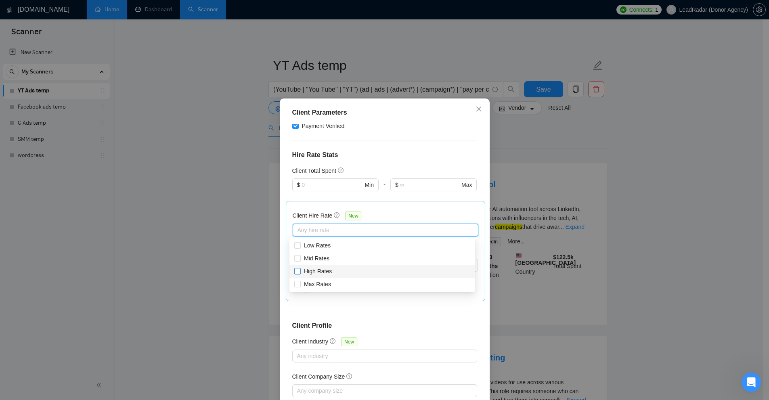
click at [308, 274] on span "High Rates" at bounding box center [318, 271] width 28 height 6
click at [300, 274] on input "High Rates" at bounding box center [297, 271] width 6 height 6
checkbox input "true"
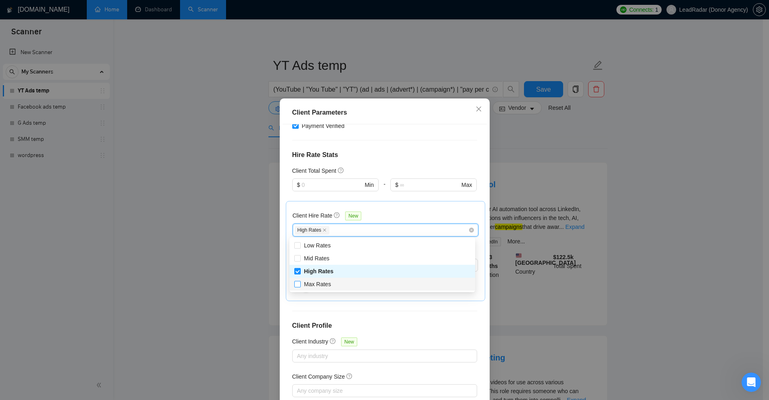
click at [312, 282] on span "Max Rates" at bounding box center [317, 284] width 27 height 6
click at [300, 282] on input "Max Rates" at bounding box center [297, 284] width 6 height 6
checkbox input "true"
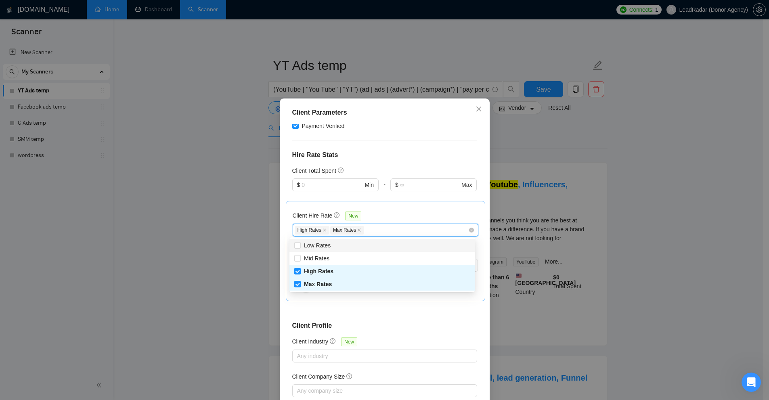
click at [400, 215] on div "Client Hire Rate New" at bounding box center [386, 217] width 186 height 13
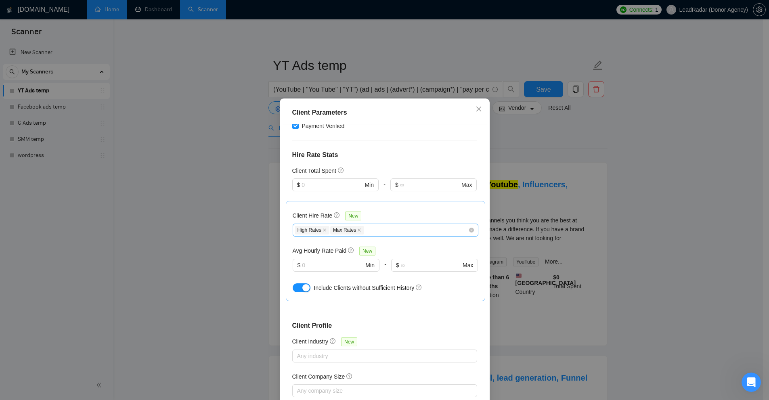
click at [376, 230] on div "High Rates Max Rates" at bounding box center [382, 230] width 174 height 10
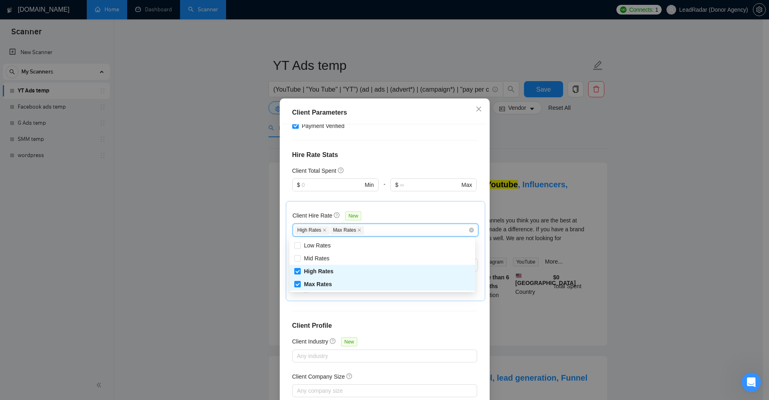
click at [395, 218] on div "Client Hire Rate New" at bounding box center [386, 217] width 186 height 13
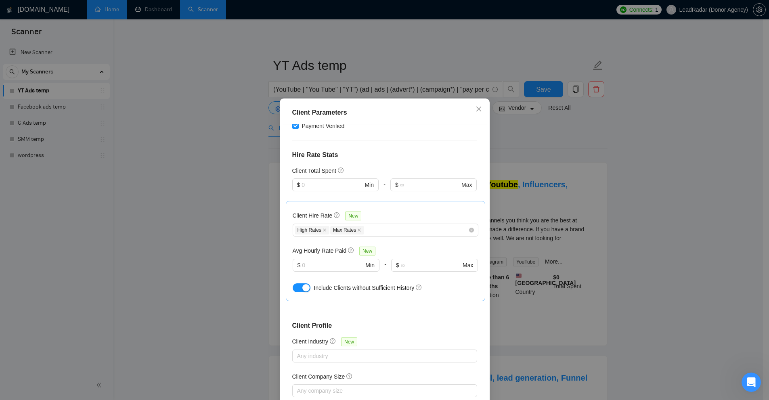
scroll to position [217, 0]
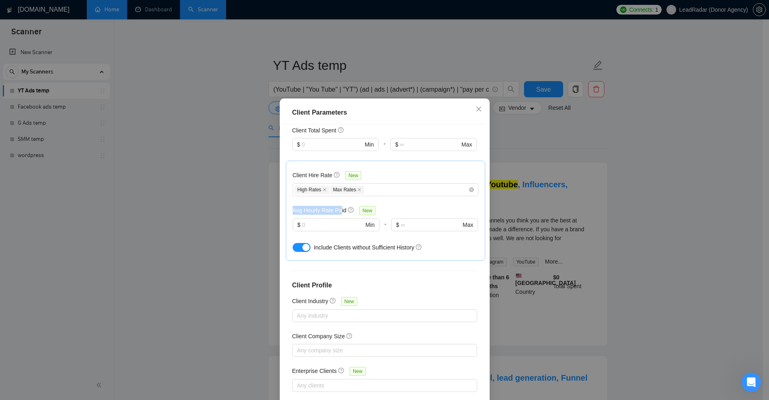
drag, startPoint x: 289, startPoint y: 208, endPoint x: 325, endPoint y: 213, distance: 36.2
click at [337, 211] on h5 "Avg Hourly Rate Paid" at bounding box center [320, 210] width 54 height 9
click at [306, 211] on h5 "Avg Hourly Rate Paid" at bounding box center [320, 210] width 54 height 9
drag, startPoint x: 306, startPoint y: 211, endPoint x: 339, endPoint y: 211, distance: 33.5
click at [339, 211] on h5 "Avg Hourly Rate Paid" at bounding box center [320, 210] width 54 height 9
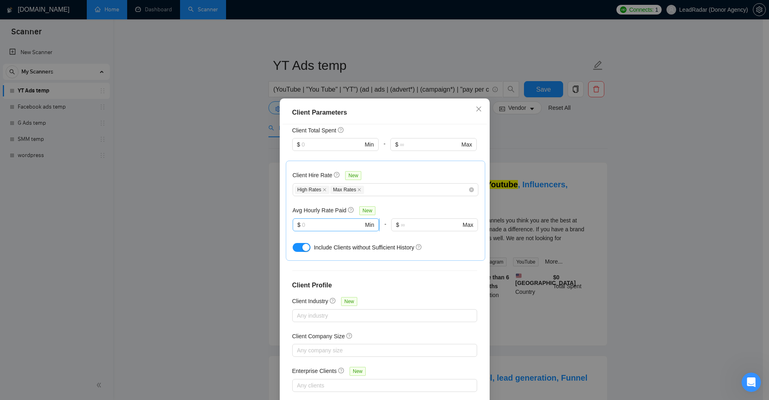
click at [320, 224] on input "text" at bounding box center [332, 224] width 61 height 9
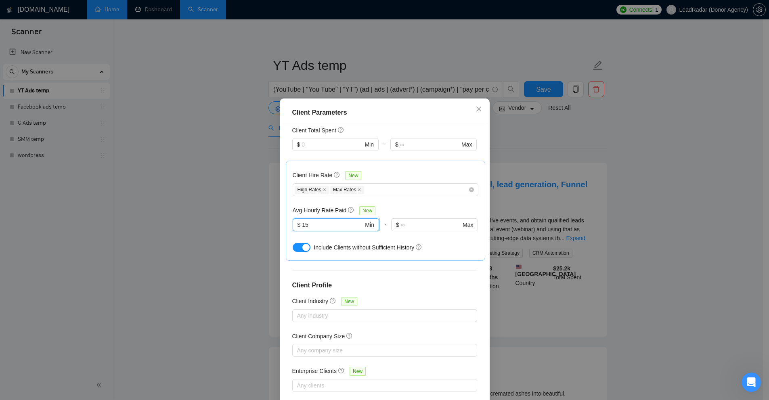
drag, startPoint x: 312, startPoint y: 226, endPoint x: 293, endPoint y: 226, distance: 18.6
click at [293, 226] on span "$ 15 Min" at bounding box center [336, 224] width 86 height 13
click at [304, 211] on h5 "Avg Hourly Rate Paid" at bounding box center [320, 210] width 54 height 9
drag, startPoint x: 304, startPoint y: 211, endPoint x: 340, endPoint y: 212, distance: 35.5
click at [340, 212] on h5 "Avg Hourly Rate Paid" at bounding box center [320, 210] width 54 height 9
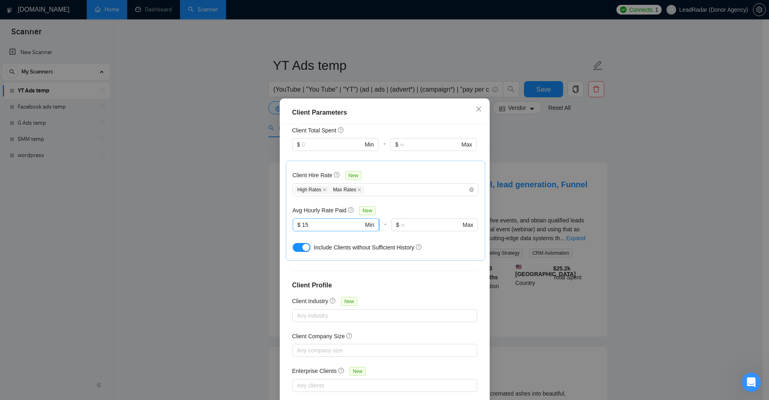
click at [314, 221] on input "15" at bounding box center [332, 224] width 61 height 9
drag, startPoint x: 312, startPoint y: 224, endPoint x: 285, endPoint y: 224, distance: 27.4
click at [286, 224] on div "Client Hire Rate New High Rates Max Rates Avg Hourly Rate Paid New 15 $ 15 Min …" at bounding box center [385, 211] width 199 height 100
click at [556, 141] on div "Client Parameters Client Location Include Client Countries United States Exclud…" at bounding box center [384, 200] width 769 height 400
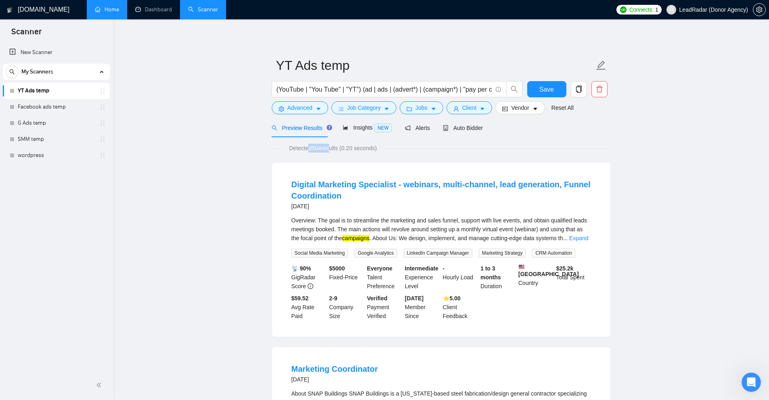
drag, startPoint x: 308, startPoint y: 146, endPoint x: 399, endPoint y: 129, distance: 92.8
click at [331, 146] on span "Detected 504 results (0.20 seconds)" at bounding box center [332, 148] width 99 height 9
click at [296, 145] on span "Detected 504 results (0.20 seconds)" at bounding box center [332, 148] width 99 height 9
drag, startPoint x: 296, startPoint y: 145, endPoint x: 326, endPoint y: 149, distance: 30.1
click at [326, 149] on span "Detected 504 results (0.20 seconds)" at bounding box center [332, 148] width 99 height 9
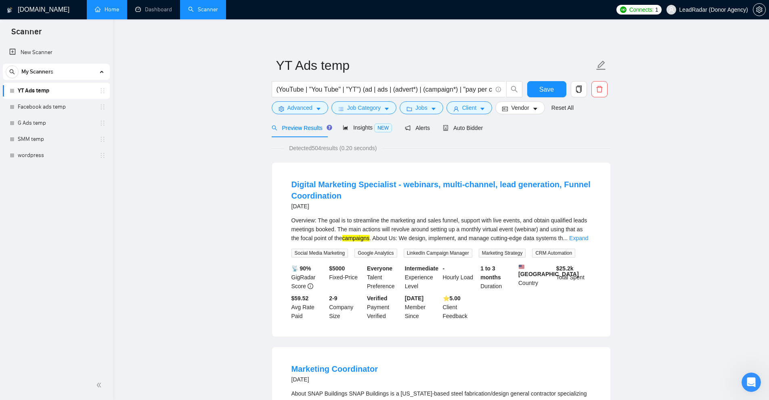
click at [316, 147] on span "Detected 504 results (0.20 seconds)" at bounding box center [332, 148] width 99 height 9
click at [303, 148] on span "Detected 504 results (0.20 seconds)" at bounding box center [332, 148] width 99 height 9
click at [473, 109] on span "Client" at bounding box center [469, 107] width 15 height 9
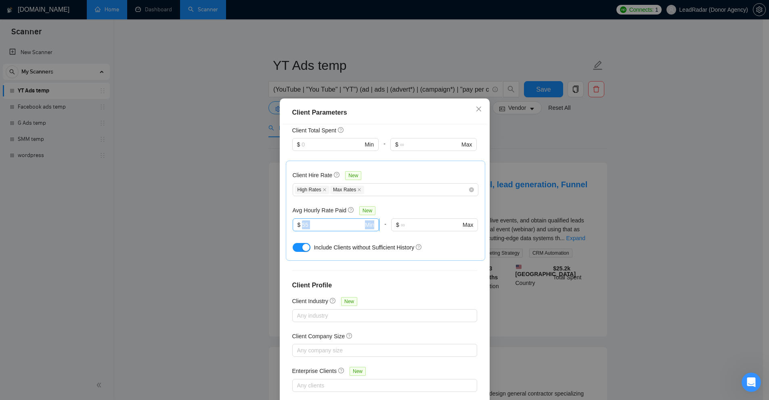
drag, startPoint x: 295, startPoint y: 225, endPoint x: 340, endPoint y: 223, distance: 45.2
click at [340, 223] on div "$ 55 Min" at bounding box center [336, 229] width 87 height 23
click at [323, 223] on input "55" at bounding box center [332, 224] width 61 height 9
drag, startPoint x: 328, startPoint y: 222, endPoint x: 272, endPoint y: 224, distance: 56.5
click at [272, 224] on div "Client Parameters Client Location Include Client Countries United States Exclud…" at bounding box center [384, 200] width 769 height 400
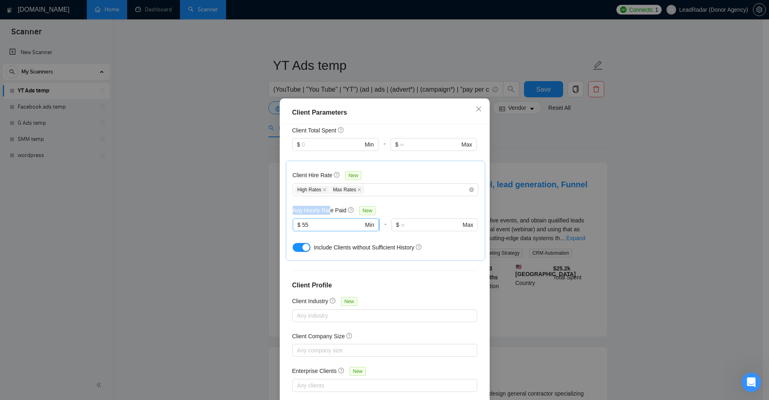
drag, startPoint x: 286, startPoint y: 213, endPoint x: 324, endPoint y: 219, distance: 38.0
click at [326, 213] on div "Client Hire Rate New High Rates Max Rates Avg Hourly Rate Paid New $ 55 Min - $…" at bounding box center [385, 211] width 199 height 100
click at [324, 220] on input "55" at bounding box center [332, 224] width 61 height 9
drag, startPoint x: 324, startPoint y: 219, endPoint x: 283, endPoint y: 221, distance: 40.4
click at [286, 221] on div "Client Hire Rate New High Rates Max Rates Avg Hourly Rate Paid New 55 $ 55 Min …" at bounding box center [385, 211] width 199 height 100
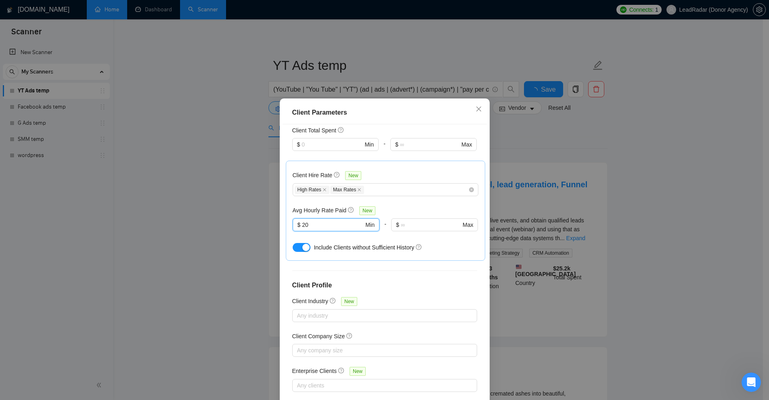
type input "20"
click at [349, 273] on div "Client Location Include Client Countries United States Exclude Client Countries…" at bounding box center [384, 264] width 204 height 280
drag, startPoint x: 312, startPoint y: 247, endPoint x: 316, endPoint y: 246, distance: 4.5
click at [316, 246] on span "Include Clients without Sufficient History" at bounding box center [364, 247] width 100 height 6
click at [314, 244] on span "Include Clients without Sufficient History" at bounding box center [364, 247] width 100 height 6
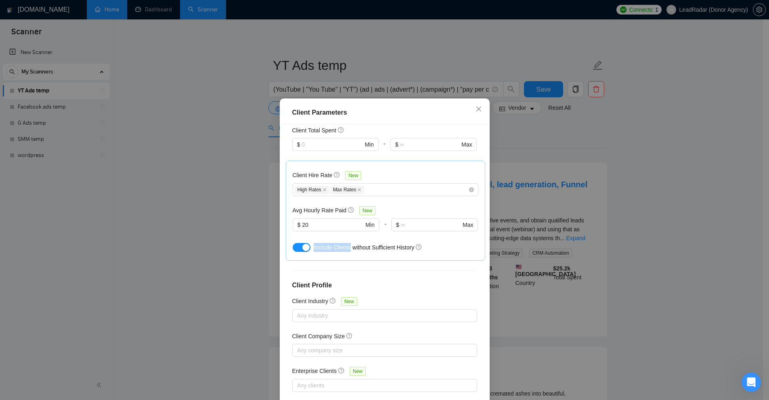
drag, startPoint x: 314, startPoint y: 244, endPoint x: 331, endPoint y: 248, distance: 17.7
click at [331, 248] on span "Include Clients without Sufficient History" at bounding box center [364, 247] width 100 height 6
click at [331, 251] on div "Include Clients without Sufficient History" at bounding box center [386, 247] width 186 height 13
drag, startPoint x: 310, startPoint y: 245, endPoint x: 409, endPoint y: 244, distance: 99.3
click at [409, 244] on div "Include Clients without Sufficient History" at bounding box center [386, 247] width 186 height 13
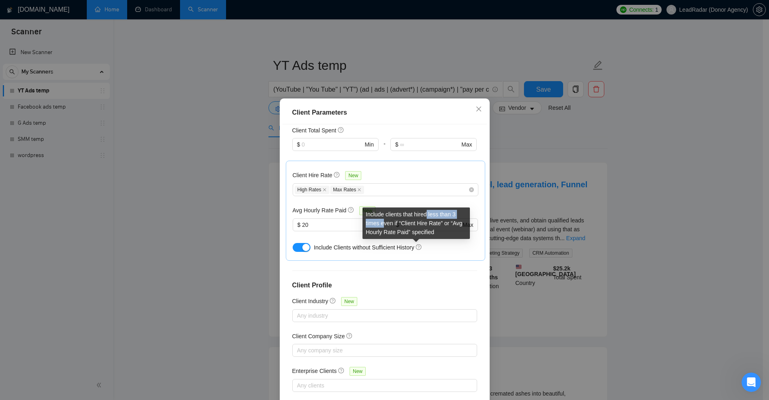
drag, startPoint x: 427, startPoint y: 214, endPoint x: 387, endPoint y: 222, distance: 41.1
click at [384, 222] on div "Include clients that hired less than 3 times even if “Client Hire Rate” or “Avg…" at bounding box center [415, 222] width 107 height 31
click at [387, 222] on div "Include clients that hired less than 3 times even if “Client Hire Rate” or “Avg…" at bounding box center [415, 222] width 107 height 31
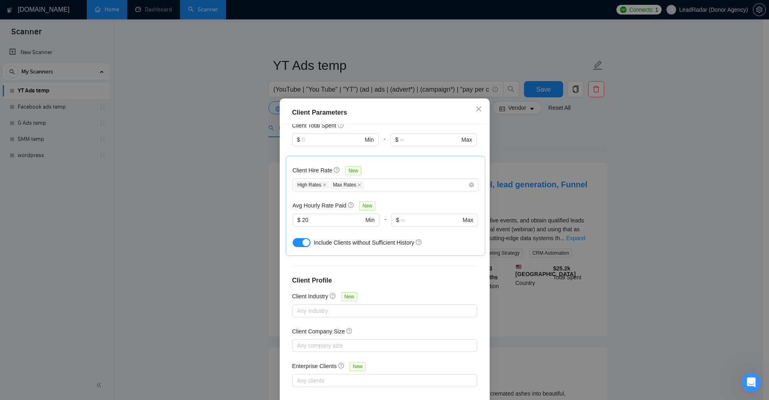
scroll to position [40, 0]
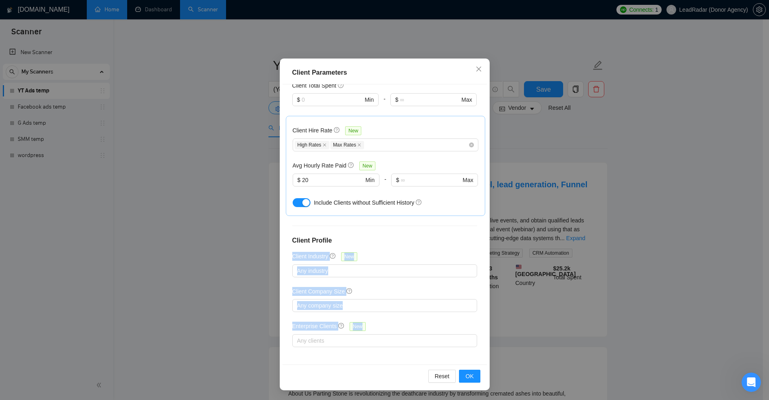
drag, startPoint x: 320, startPoint y: 256, endPoint x: 368, endPoint y: 322, distance: 82.1
click at [368, 322] on div "Client Location Include Client Countries United States Exclude Client Countries…" at bounding box center [384, 224] width 204 height 280
click at [368, 322] on div "Enterprise Clients New" at bounding box center [384, 328] width 185 height 13
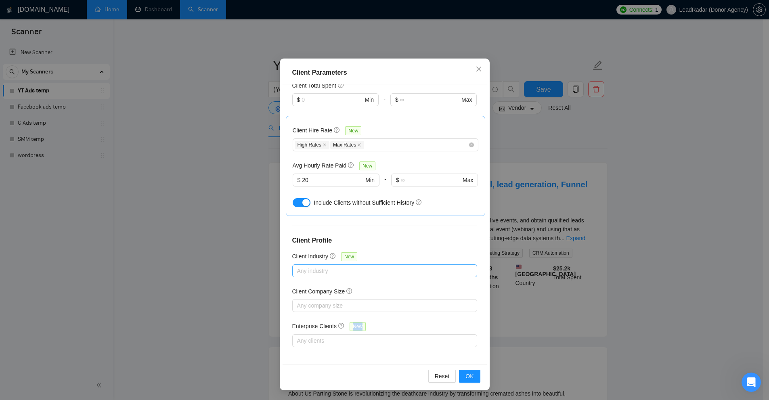
click at [316, 269] on div at bounding box center [380, 271] width 173 height 10
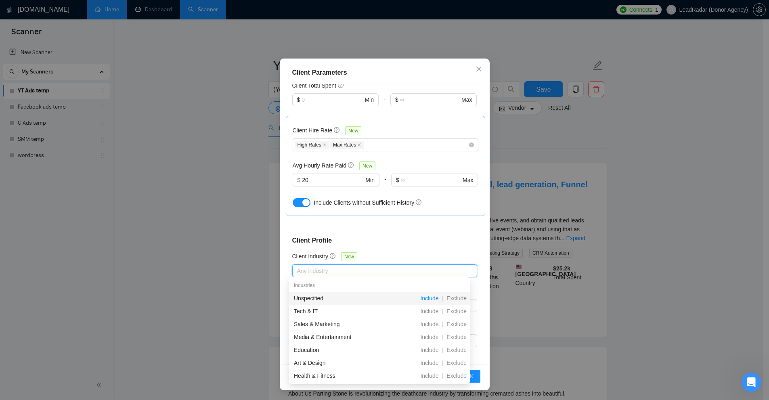
click at [433, 299] on span "Include" at bounding box center [429, 298] width 25 height 6
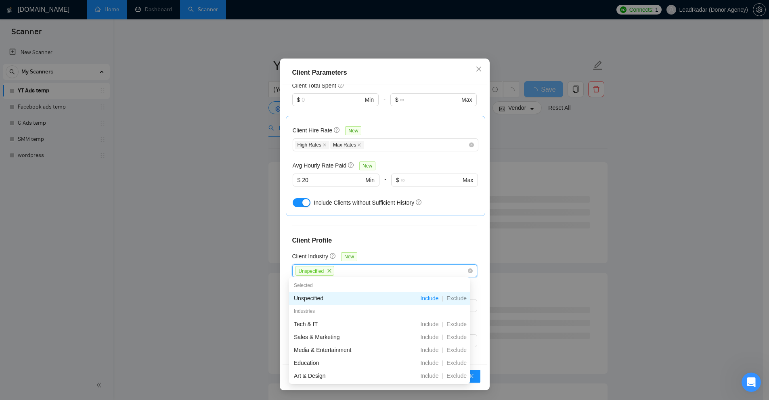
click at [435, 300] on span "Include" at bounding box center [429, 298] width 25 height 6
click at [417, 253] on div "Client Location Include Client Countries United States Exclude Client Countries…" at bounding box center [384, 224] width 204 height 280
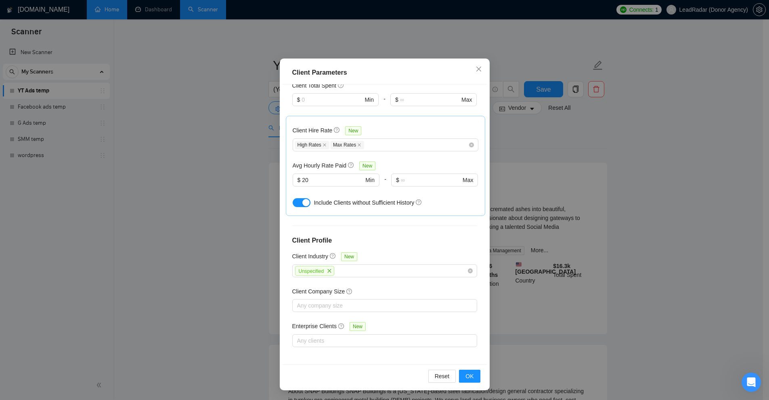
click at [327, 270] on icon "close" at bounding box center [329, 270] width 5 height 5
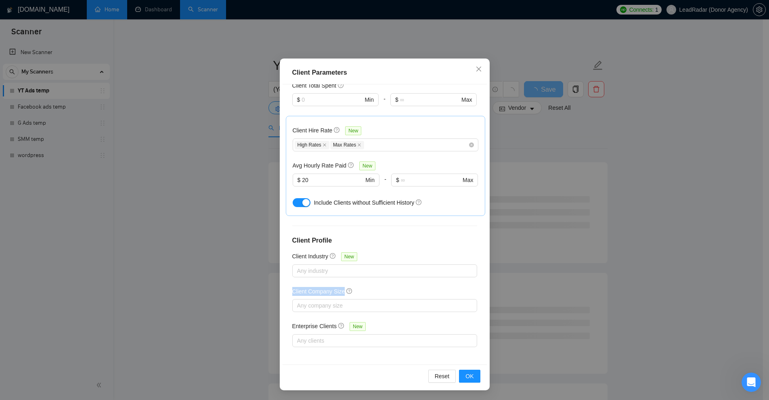
drag, startPoint x: 297, startPoint y: 287, endPoint x: 348, endPoint y: 287, distance: 51.3
click at [348, 287] on div "Client Location Include Client Countries United States Exclude Client Countries…" at bounding box center [384, 224] width 204 height 280
click at [361, 308] on div at bounding box center [380, 306] width 173 height 10
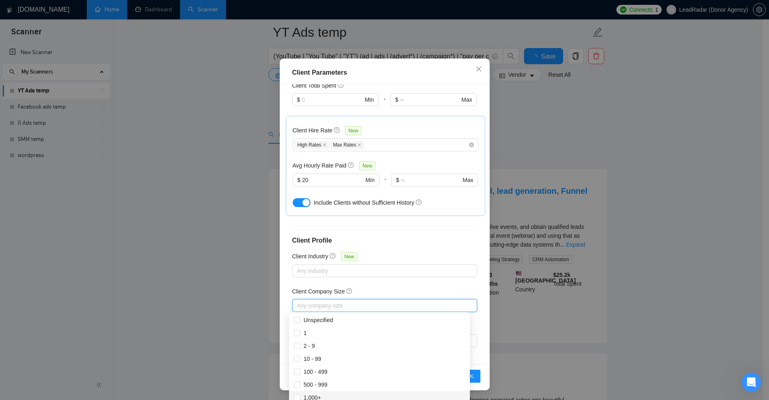
scroll to position [81, 0]
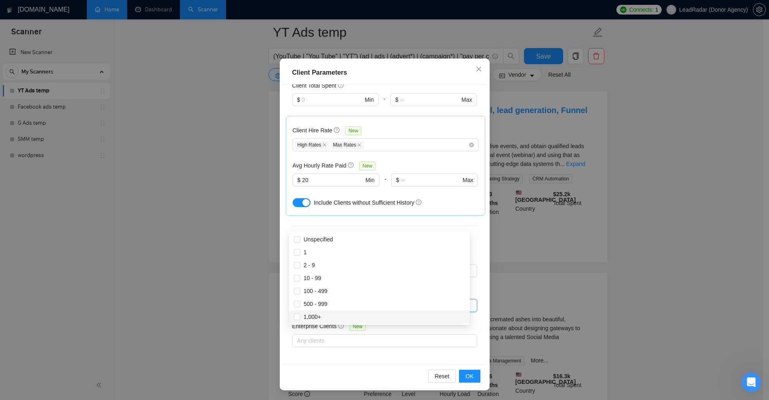
click at [366, 356] on div "Client Location Include Client Countries United States Exclude Client Countries…" at bounding box center [384, 224] width 204 height 280
drag, startPoint x: 291, startPoint y: 323, endPoint x: 331, endPoint y: 322, distance: 39.6
click at [331, 322] on h5 "Enterprise Clients" at bounding box center [314, 326] width 45 height 9
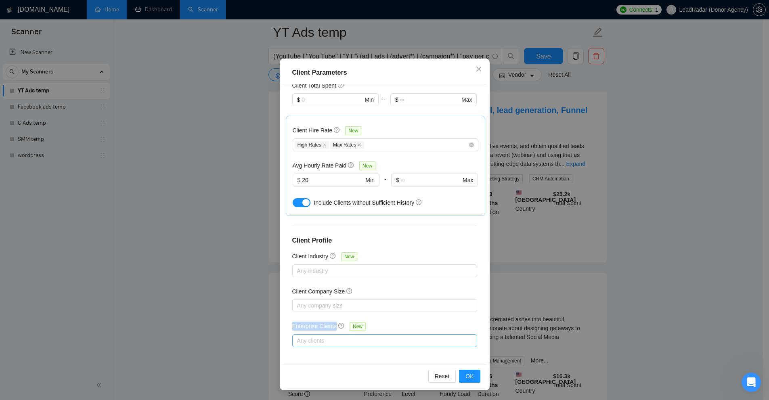
click at [341, 337] on div at bounding box center [380, 341] width 173 height 10
click at [406, 323] on div "Enterprise Clients New" at bounding box center [384, 328] width 185 height 13
click at [328, 339] on div at bounding box center [380, 341] width 173 height 10
click at [446, 320] on div "Client Location Include Client Countries United States Exclude Client Countries…" at bounding box center [384, 224] width 204 height 280
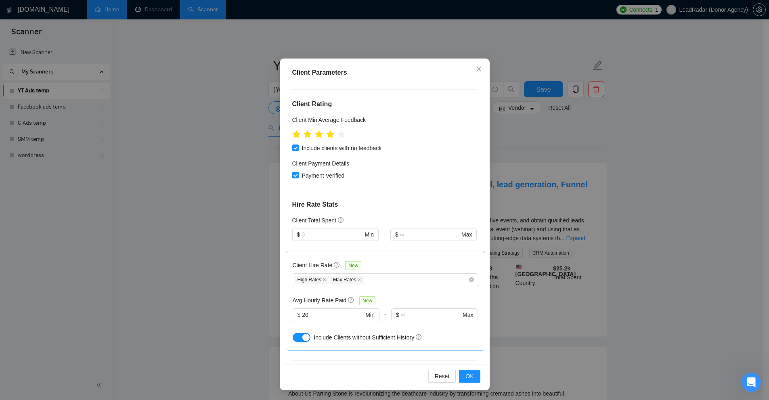
scroll to position [222, 0]
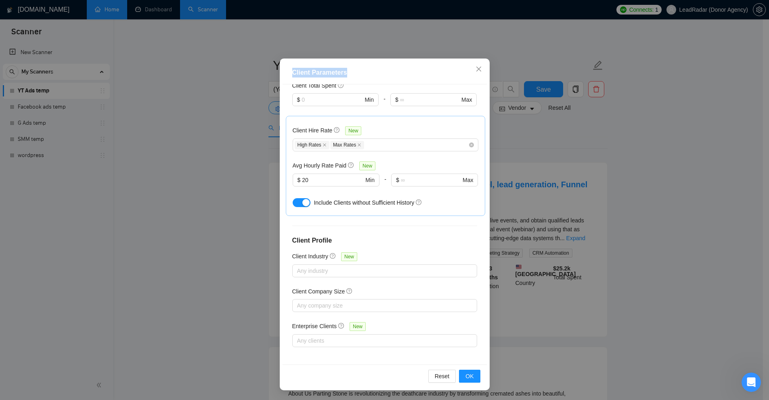
drag, startPoint x: 289, startPoint y: 70, endPoint x: 345, endPoint y: 71, distance: 56.5
click at [345, 71] on div "Client Parameters" at bounding box center [384, 73] width 185 height 10
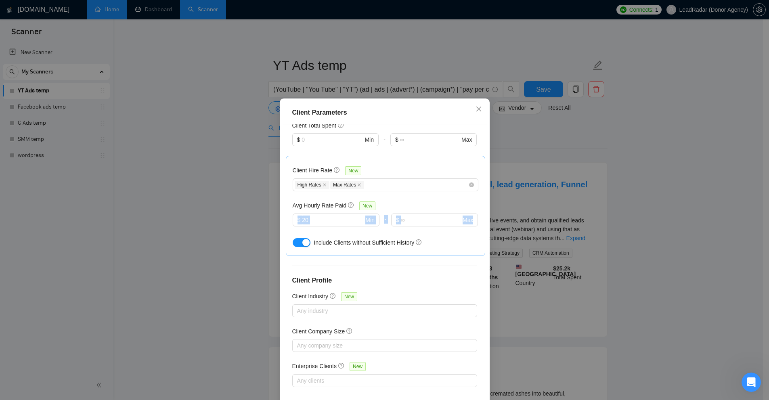
click at [657, 209] on div "Client Parameters Client Location Include Client Countries United States Exclud…" at bounding box center [384, 200] width 769 height 400
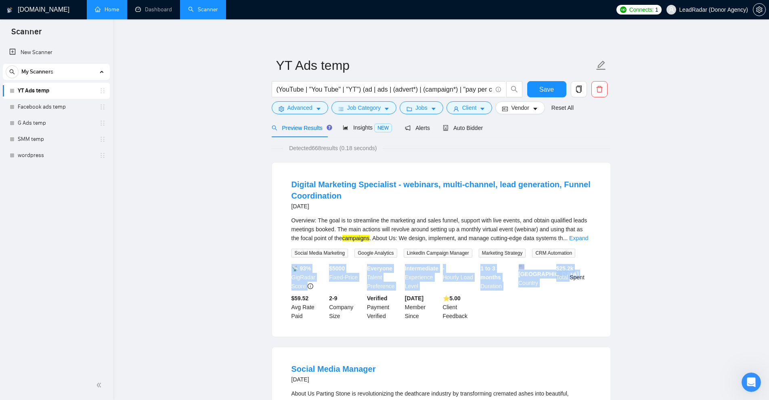
drag, startPoint x: 294, startPoint y: 264, endPoint x: 571, endPoint y: 320, distance: 282.5
click at [571, 320] on li "Digital Marketing Specialist - webinars, multi-channel, lead generation, Funnel…" at bounding box center [441, 249] width 319 height 155
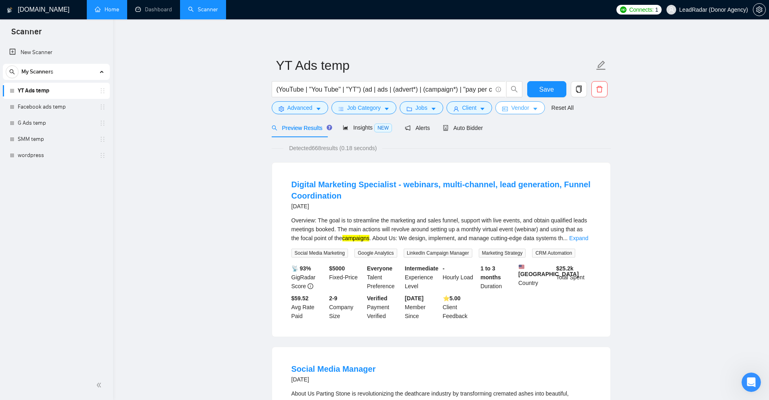
click at [513, 110] on span "Vendor" at bounding box center [520, 107] width 18 height 9
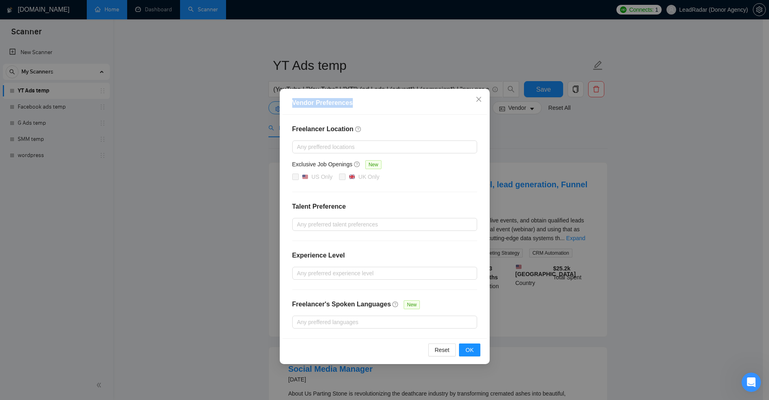
drag, startPoint x: 287, startPoint y: 102, endPoint x: 366, endPoint y: 106, distance: 78.8
click at [364, 106] on div "Vendor Preferences" at bounding box center [384, 103] width 204 height 23
click at [372, 108] on div "Vendor Preferences" at bounding box center [384, 103] width 204 height 23
click at [348, 138] on div "Freelancer Location Any preffered locations Exclusive Job Openings New US Only …" at bounding box center [384, 227] width 204 height 224
click at [348, 143] on div at bounding box center [380, 147] width 173 height 10
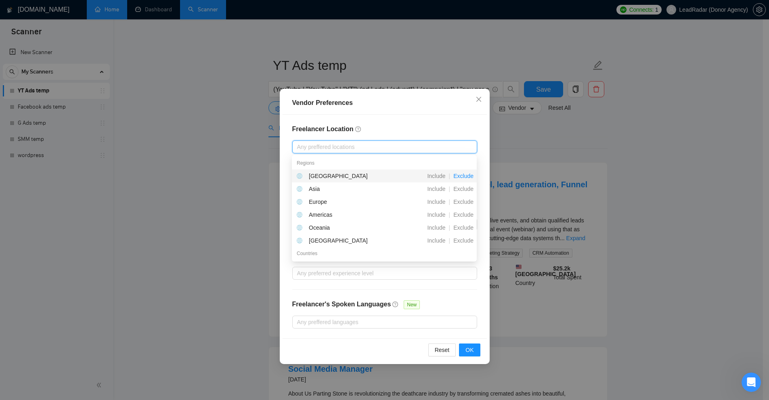
click at [464, 177] on span "Exclude" at bounding box center [463, 176] width 27 height 6
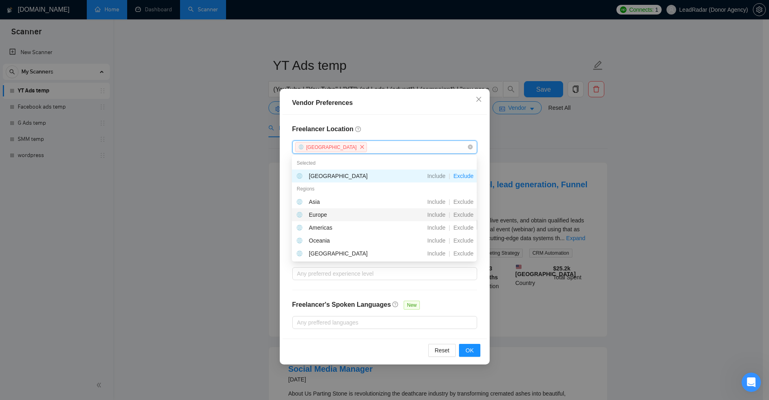
click at [464, 213] on span "Exclude" at bounding box center [463, 214] width 27 height 6
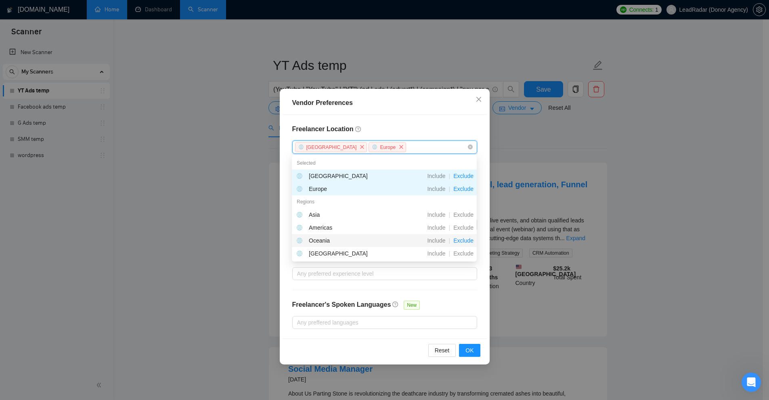
click at [461, 239] on span "Exclude" at bounding box center [463, 240] width 27 height 6
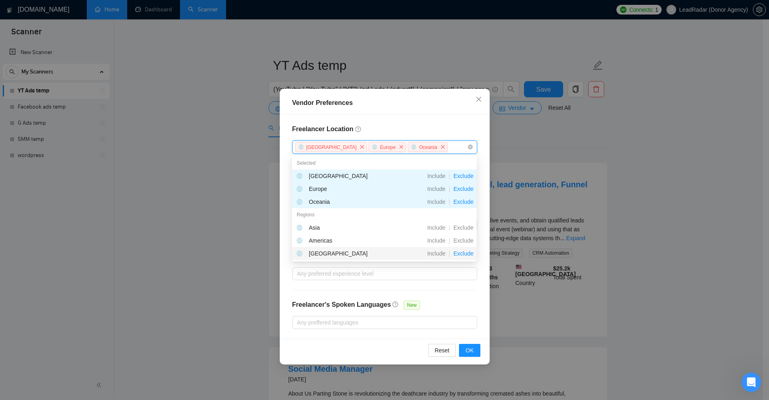
click at [462, 253] on span "Exclude" at bounding box center [463, 253] width 27 height 6
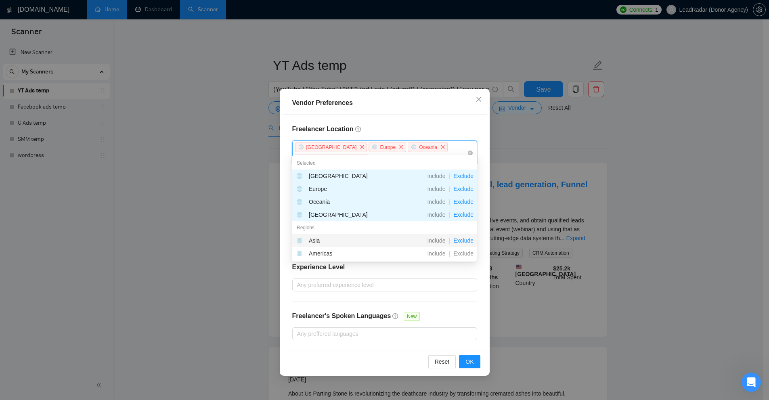
click at [463, 241] on span "Exclude" at bounding box center [463, 240] width 27 height 6
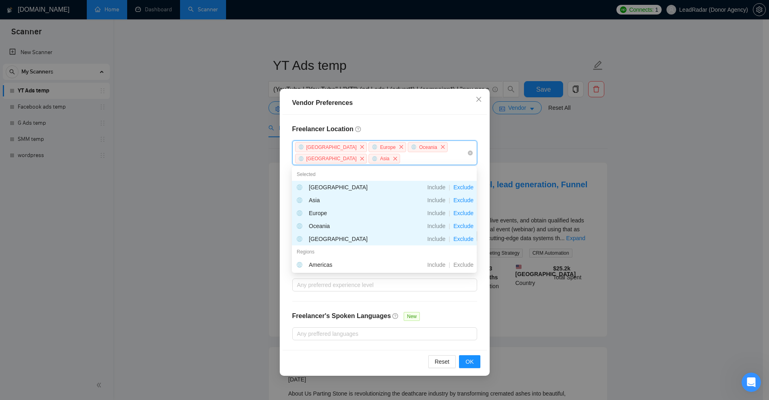
click at [431, 106] on div "Vendor Preferences" at bounding box center [384, 103] width 185 height 10
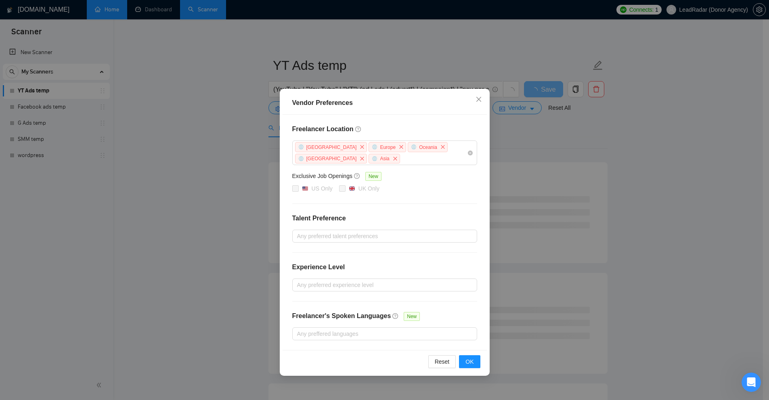
click at [456, 198] on div "Freelancer Location Africa Europe Oceania Antarctica Asia Exclusive Job Opening…" at bounding box center [384, 232] width 204 height 235
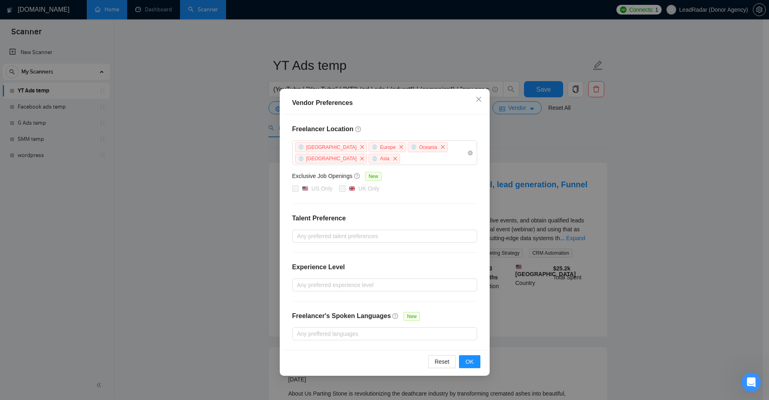
click at [256, 81] on div "Vendor Preferences Freelancer Location Africa Europe Oceania Antarctica Asia Ex…" at bounding box center [384, 200] width 769 height 400
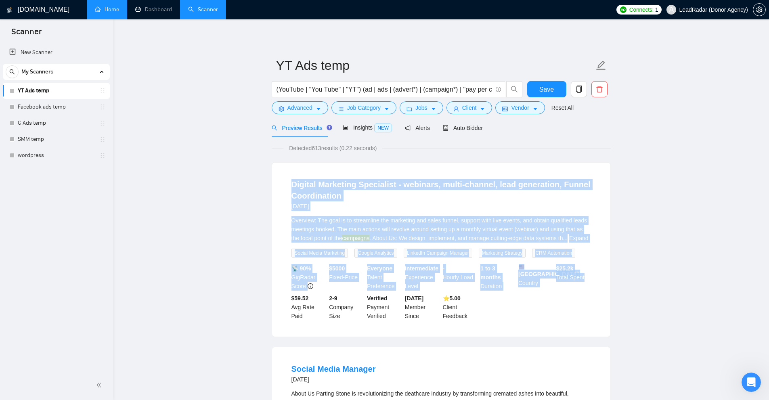
drag, startPoint x: 312, startPoint y: 182, endPoint x: 629, endPoint y: 324, distance: 347.0
click at [610, 311] on div "Digital Marketing Specialist - webinars, multi-channel, lead generation, Funnel…" at bounding box center [441, 250] width 338 height 174
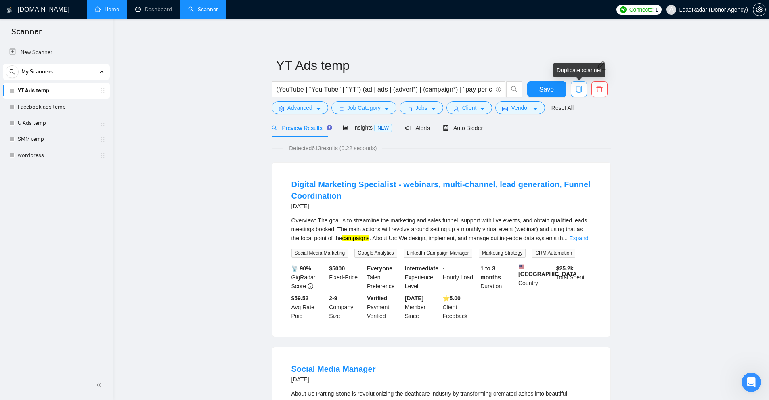
click at [580, 90] on icon "copy" at bounding box center [578, 89] width 6 height 7
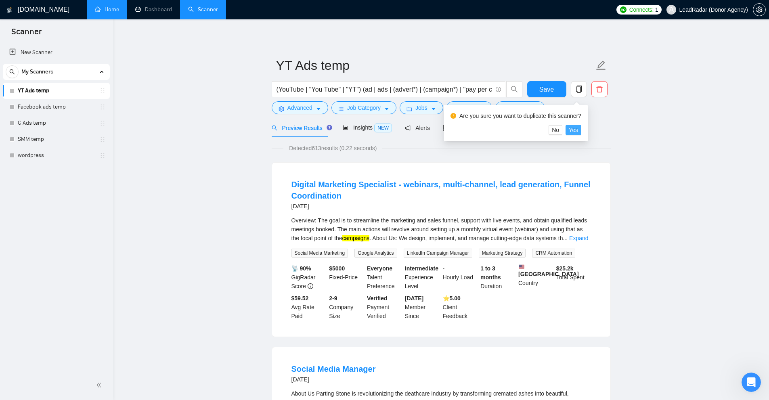
click at [574, 129] on span "Yes" at bounding box center [573, 130] width 9 height 9
click at [537, 79] on form "YT Ads temp (YouTube | "You Tube" | "YT") (ad | ads | (advert*) | (campaign*) |…" at bounding box center [441, 85] width 339 height 66
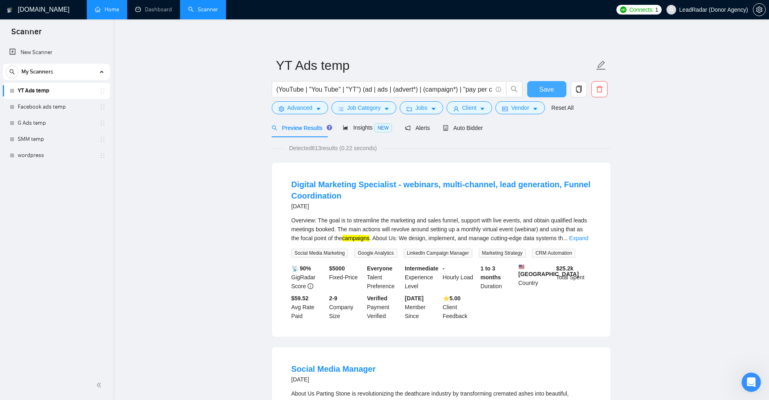
click at [543, 85] on span "Save" at bounding box center [546, 89] width 15 height 10
click at [585, 90] on span "copy" at bounding box center [578, 89] width 15 height 7
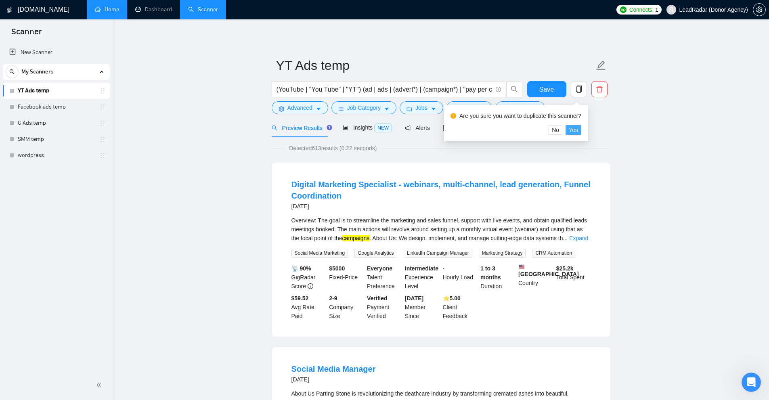
click at [572, 132] on span "Yes" at bounding box center [573, 130] width 9 height 9
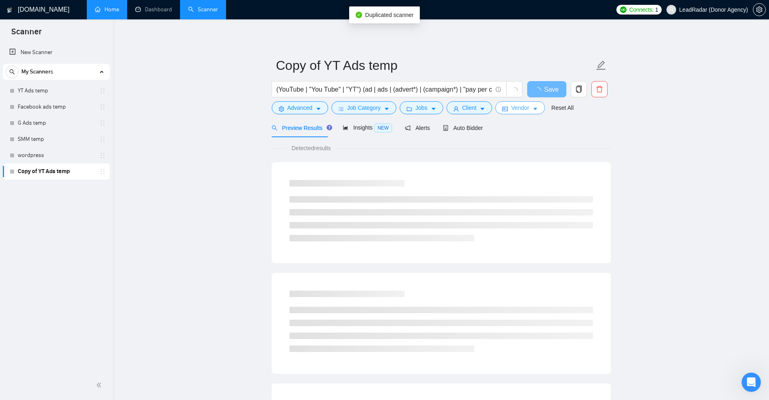
click at [532, 108] on icon "caret-down" at bounding box center [535, 109] width 6 height 6
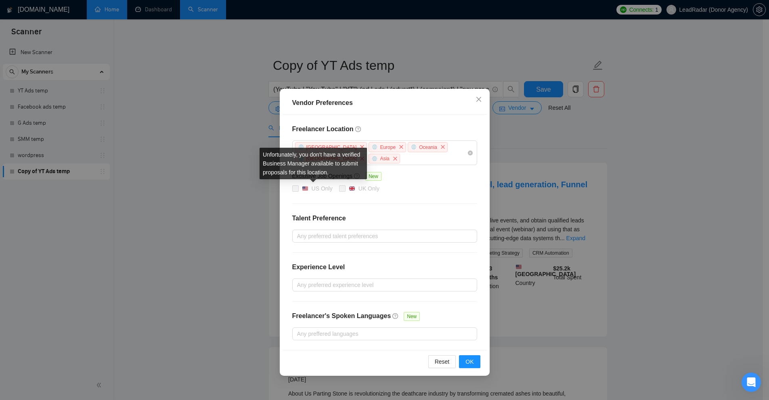
drag, startPoint x: 303, startPoint y: 185, endPoint x: 323, endPoint y: 190, distance: 20.3
click at [329, 188] on div "US Only" at bounding box center [317, 188] width 31 height 9
click at [323, 190] on div "US Only" at bounding box center [322, 188] width 21 height 9
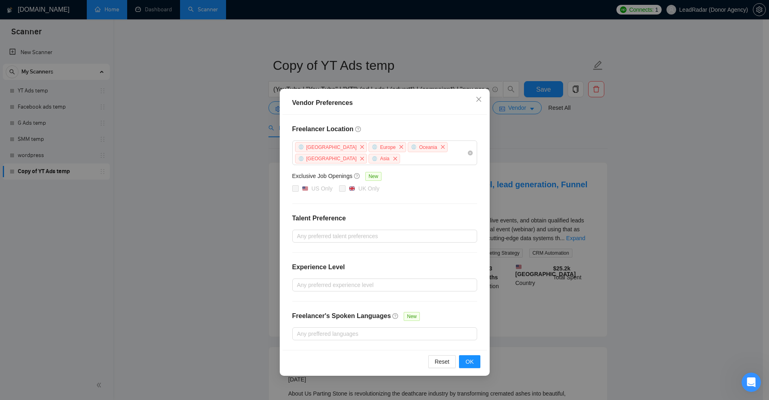
click at [635, 179] on div "Vendor Preferences Freelancer Location Africa Europe Oceania Antarctica Asia Ex…" at bounding box center [384, 200] width 769 height 400
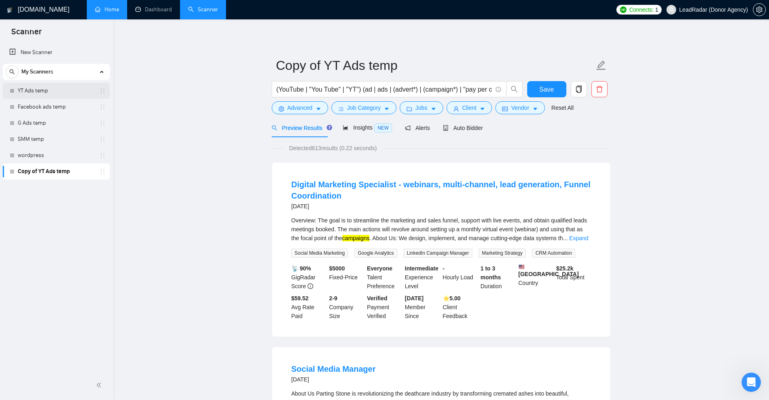
click at [46, 89] on link "YT Ads temp" at bounding box center [56, 91] width 77 height 16
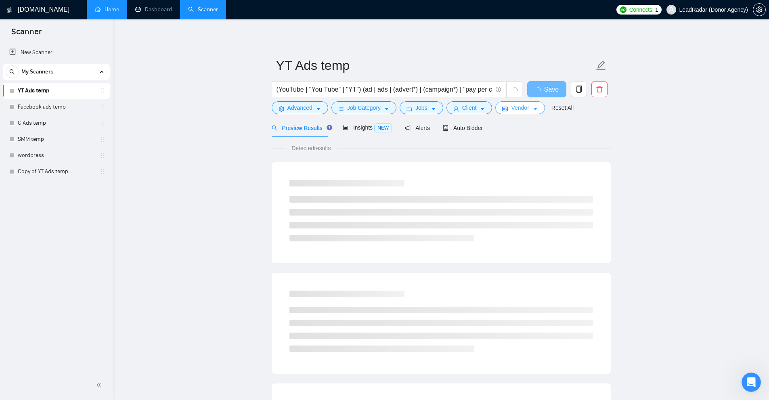
click at [513, 108] on span "Vendor" at bounding box center [520, 107] width 18 height 9
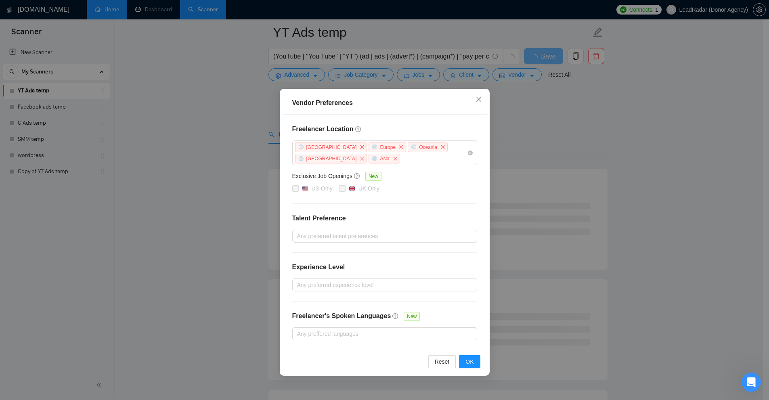
scroll to position [40, 0]
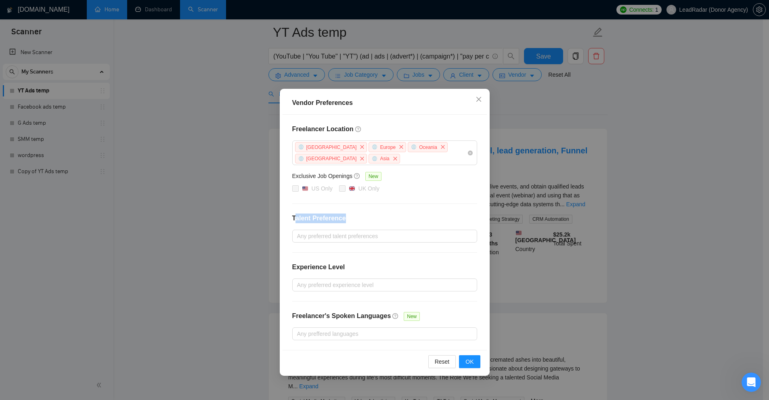
drag, startPoint x: 362, startPoint y: 218, endPoint x: 370, endPoint y: 218, distance: 8.1
click at [370, 218] on h4 "Talent Preference" at bounding box center [384, 218] width 185 height 10
click at [327, 238] on div at bounding box center [380, 236] width 173 height 10
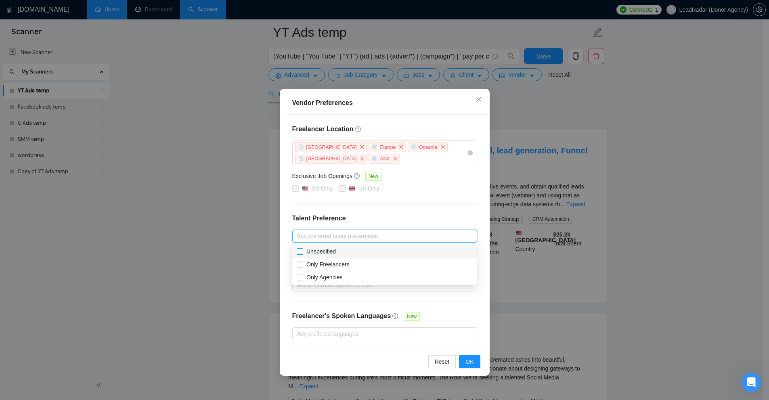
click at [308, 249] on span "Unspecified" at bounding box center [320, 251] width 29 height 6
click at [302, 249] on input "Unspecified" at bounding box center [300, 251] width 6 height 6
checkbox input "true"
click at [313, 280] on span "Only Agencies" at bounding box center [324, 277] width 36 height 6
click at [302, 280] on input "Only Agencies" at bounding box center [300, 277] width 6 height 6
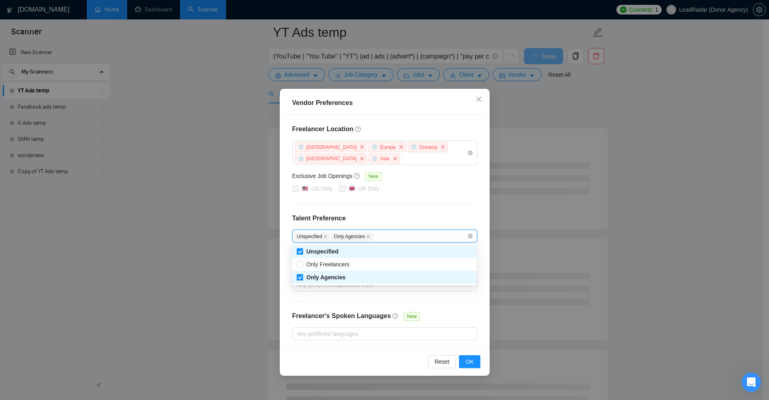
click at [299, 275] on input "Only Agencies" at bounding box center [300, 277] width 6 height 6
checkbox input "false"
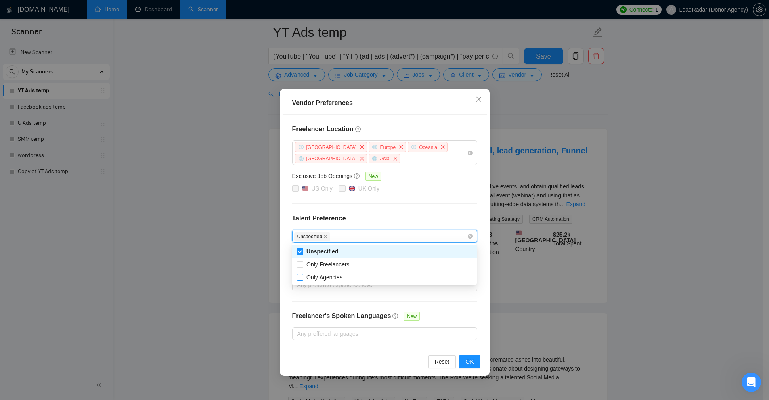
click at [300, 251] on input "Unspecified" at bounding box center [300, 251] width 6 height 6
checkbox input "false"
click at [303, 264] on span "Only Freelancers" at bounding box center [328, 264] width 50 height 9
click at [302, 264] on input "Only Freelancers" at bounding box center [300, 264] width 6 height 6
click at [317, 264] on span "Only Freelancers" at bounding box center [327, 264] width 43 height 6
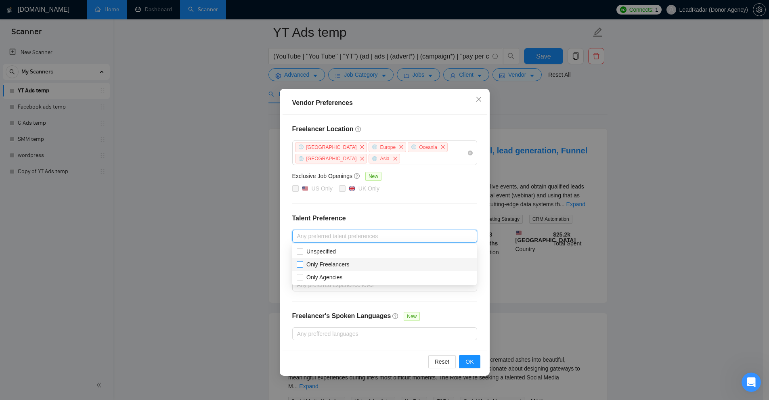
click at [302, 264] on input "Only Freelancers" at bounding box center [300, 264] width 6 height 6
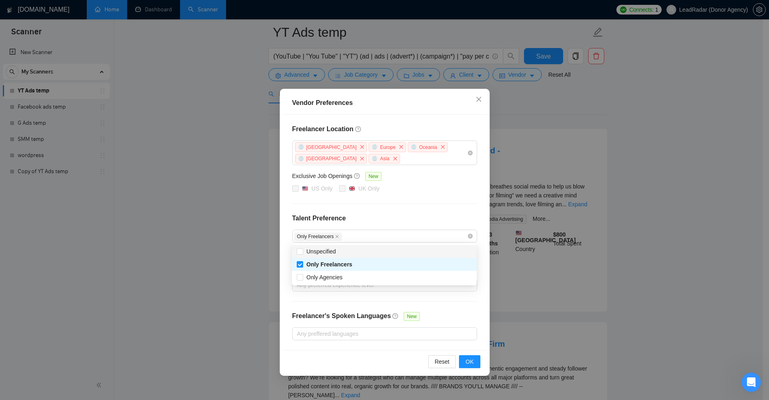
click at [527, 208] on div "Vendor Preferences Freelancer Location Africa Europe Oceania Antarctica Asia Ex…" at bounding box center [384, 200] width 769 height 400
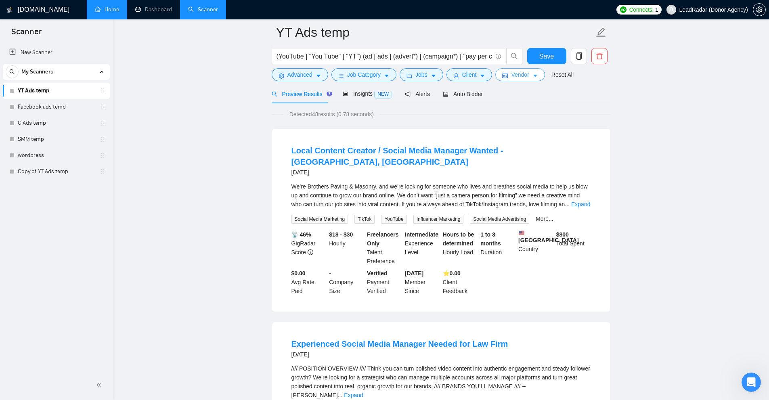
click at [511, 76] on span "Vendor" at bounding box center [520, 74] width 18 height 9
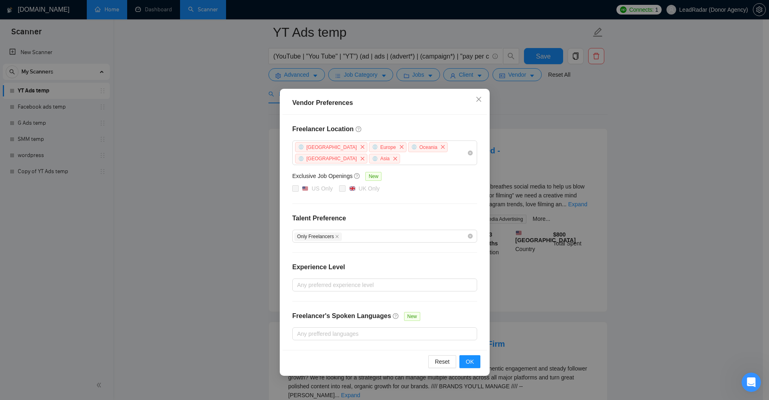
click at [633, 132] on div "Vendor Preferences Freelancer Location Africa Europe Oceania Antarctica Asia Ex…" at bounding box center [384, 200] width 769 height 400
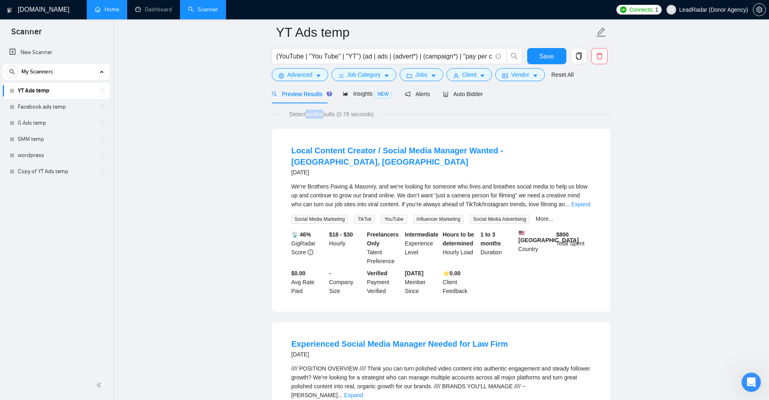
drag, startPoint x: 310, startPoint y: 114, endPoint x: 323, endPoint y: 116, distance: 13.1
click at [323, 116] on span "Detected 48 results (0.78 seconds)" at bounding box center [332, 114] width 96 height 9
click at [316, 115] on span "Detected 48 results (0.78 seconds)" at bounding box center [332, 114] width 96 height 9
click at [511, 76] on span "Vendor" at bounding box center [520, 74] width 18 height 9
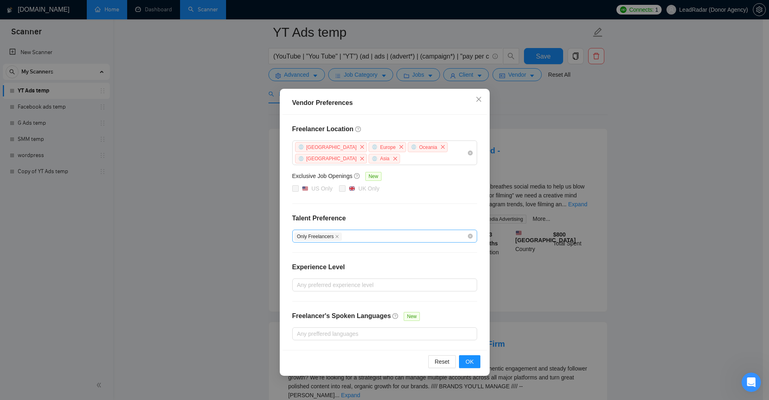
click at [347, 234] on div "Only Freelancers" at bounding box center [380, 236] width 173 height 10
click at [300, 263] on input "Only Freelancers" at bounding box center [300, 264] width 6 height 6
checkbox input "false"
click at [300, 253] on input "Unspecified" at bounding box center [300, 251] width 6 height 6
checkbox input "true"
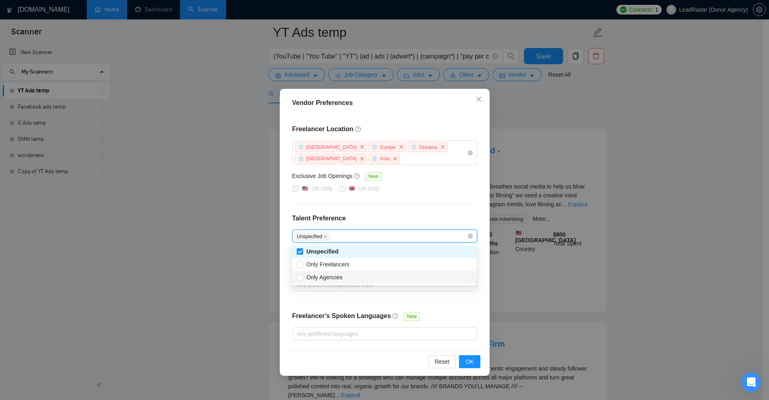
drag, startPoint x: 300, startPoint y: 278, endPoint x: 393, endPoint y: 281, distance: 92.4
click at [300, 278] on input "Only Agencies" at bounding box center [300, 277] width 6 height 6
checkbox input "true"
click at [621, 183] on div "Vendor Preferences Freelancer Location Africa Europe Oceania Antarctica Asia Ex…" at bounding box center [384, 200] width 769 height 400
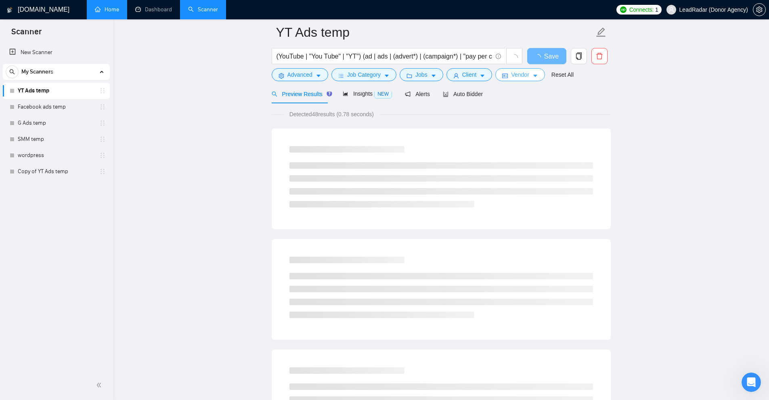
click at [517, 73] on span "Vendor" at bounding box center [520, 74] width 18 height 9
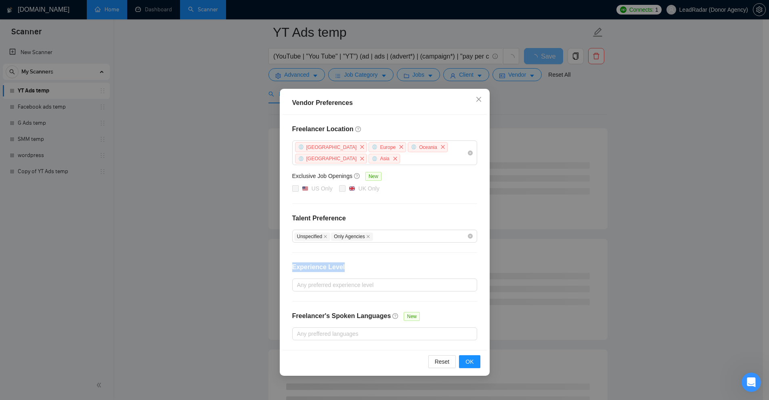
drag, startPoint x: 289, startPoint y: 266, endPoint x: 367, endPoint y: 270, distance: 78.0
click at [367, 270] on div "Freelancer Location Africa Europe Oceania Antarctica Asia Exclusive Job Opening…" at bounding box center [384, 232] width 204 height 235
click at [326, 283] on div at bounding box center [380, 285] width 173 height 10
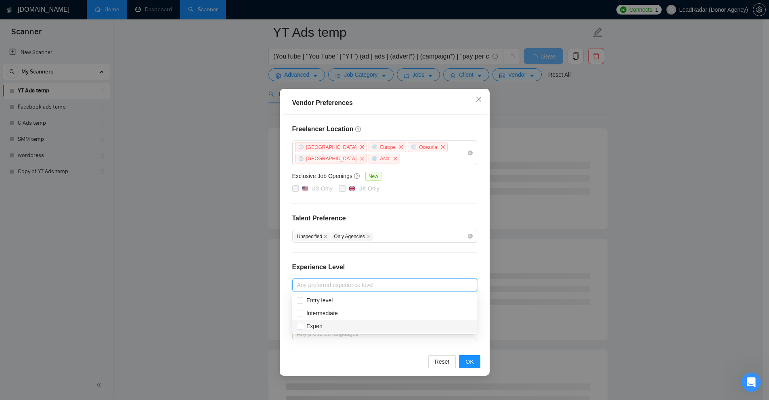
click at [314, 326] on span "Expert" at bounding box center [314, 326] width 16 height 6
click at [302, 326] on input "Expert" at bounding box center [300, 326] width 6 height 6
checkbox input "true"
click at [314, 313] on span "Intermediate" at bounding box center [321, 313] width 31 height 6
click at [302, 313] on input "Intermediate" at bounding box center [300, 313] width 6 height 6
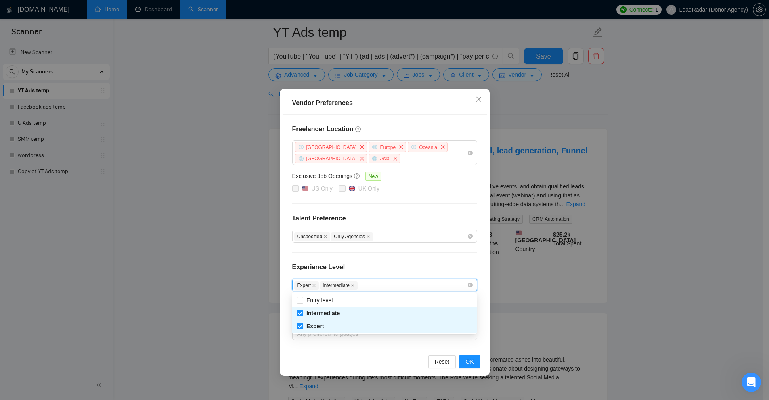
click at [326, 313] on span "Intermediate" at bounding box center [322, 313] width 33 height 6
click at [302, 313] on input "Intermediate" at bounding box center [300, 313] width 6 height 6
checkbox input "false"
click at [316, 326] on span "Expert" at bounding box center [315, 326] width 18 height 6
click at [302, 326] on input "Expert" at bounding box center [300, 326] width 6 height 6
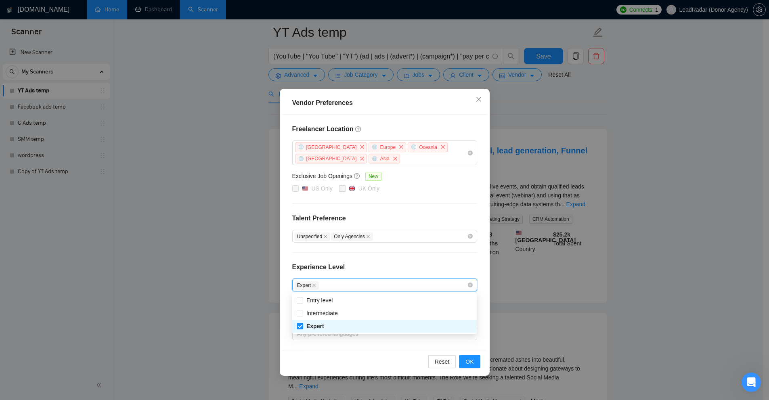
checkbox input "false"
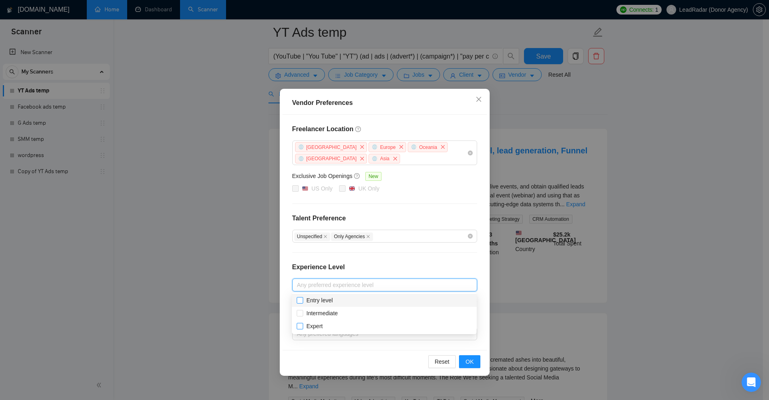
click at [310, 297] on span "Entry level" at bounding box center [319, 300] width 26 height 6
click at [302, 297] on input "Entry level" at bounding box center [300, 300] width 6 height 6
click at [654, 257] on div "Vendor Preferences Freelancer Location Africa Europe Oceania Antarctica Asia Ex…" at bounding box center [384, 200] width 769 height 400
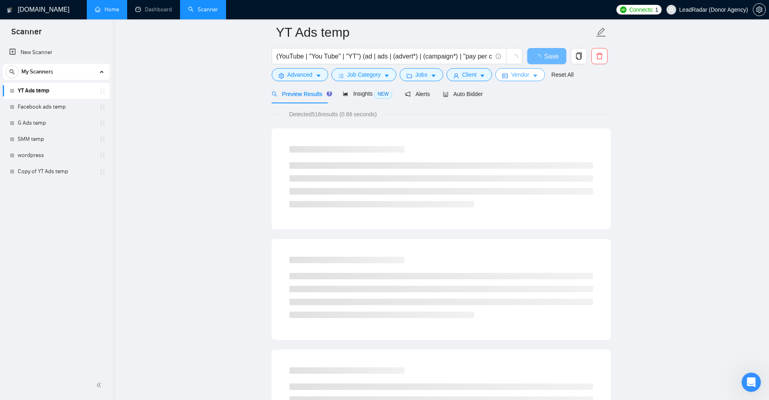
click at [505, 77] on icon "idcard" at bounding box center [505, 76] width 6 height 4
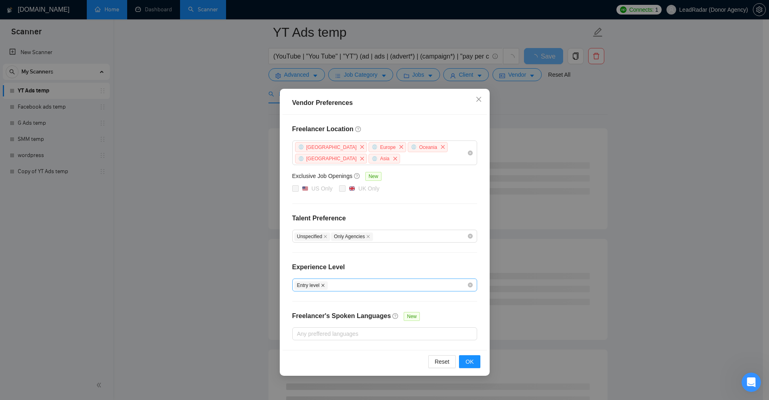
click at [321, 283] on icon "close" at bounding box center [323, 285] width 4 height 4
checkbox input "false"
click at [334, 287] on div at bounding box center [380, 285] width 173 height 10
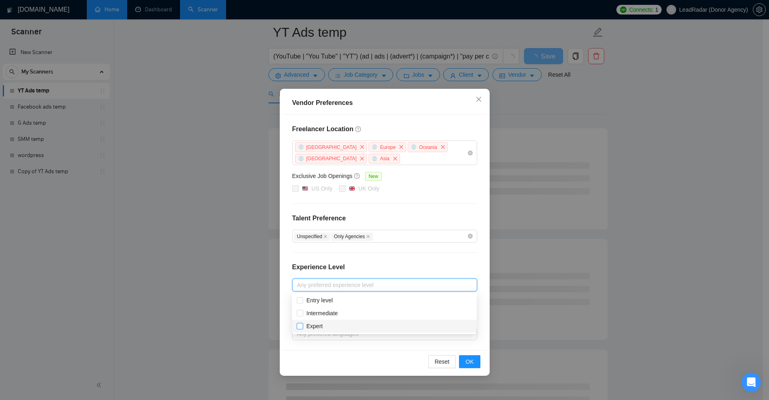
click at [314, 324] on span "Expert" at bounding box center [314, 326] width 16 height 6
click at [302, 324] on input "Expert" at bounding box center [300, 326] width 6 height 6
checkbox input "true"
click at [313, 312] on span "Intermediate" at bounding box center [321, 313] width 31 height 6
click at [302, 312] on input "Intermediate" at bounding box center [300, 313] width 6 height 6
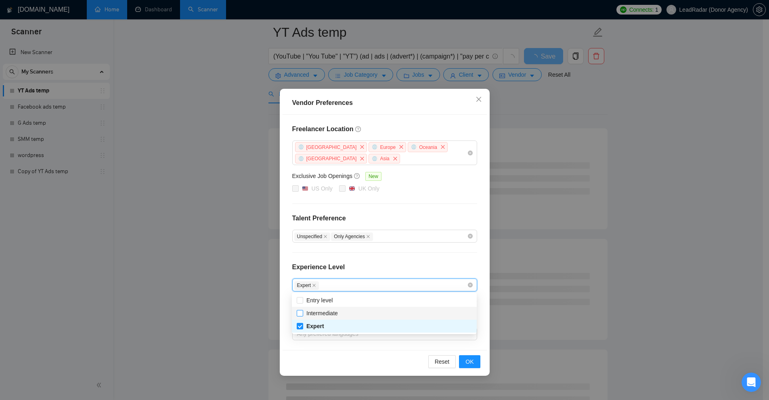
checkbox input "true"
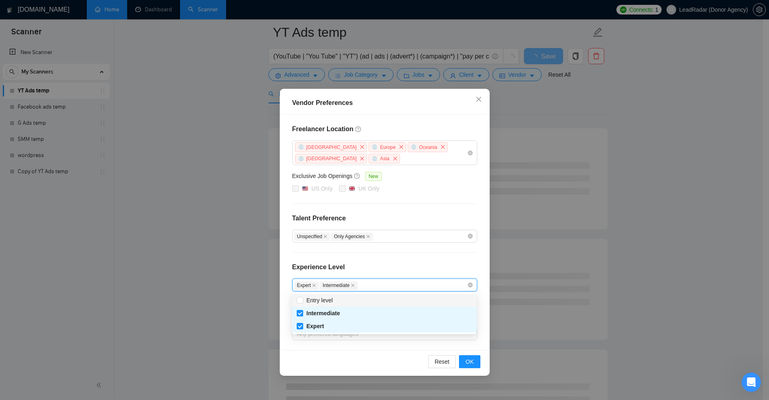
click at [351, 266] on div "Experience Level" at bounding box center [384, 270] width 185 height 16
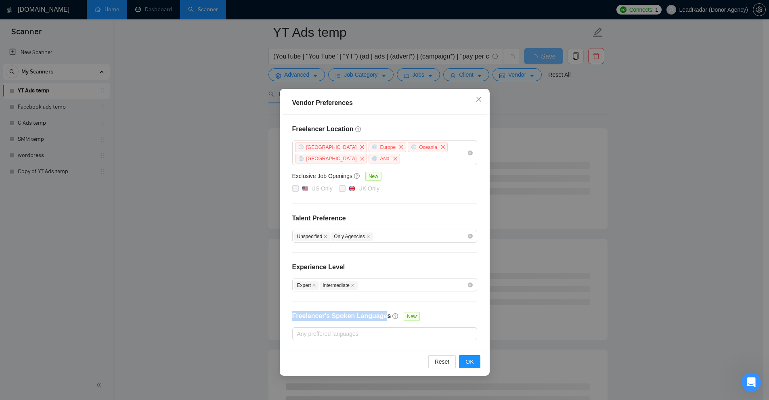
drag, startPoint x: 295, startPoint y: 314, endPoint x: 381, endPoint y: 315, distance: 85.6
click at [381, 315] on div "Freelancer Location Africa Europe Oceania Antarctica Asia Exclusive Job Opening…" at bounding box center [384, 232] width 204 height 235
click at [381, 315] on h4 "Freelancer's Spoken Languages" at bounding box center [341, 316] width 99 height 10
drag, startPoint x: 381, startPoint y: 315, endPoint x: 344, endPoint y: 317, distance: 36.8
click at [344, 317] on h4 "Freelancer's Spoken Languages" at bounding box center [341, 316] width 99 height 10
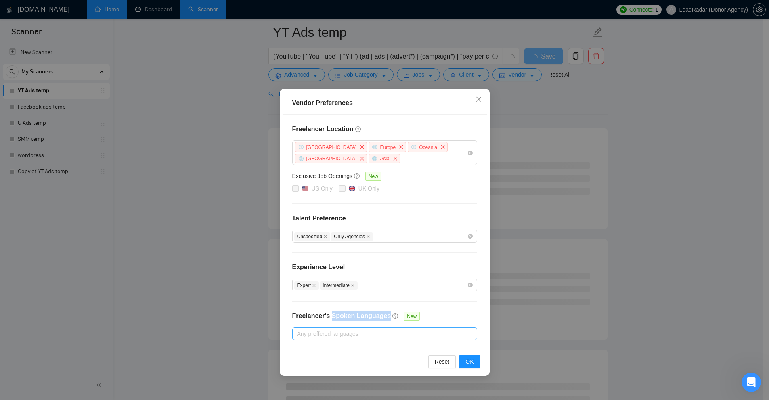
click at [361, 332] on div at bounding box center [380, 334] width 173 height 10
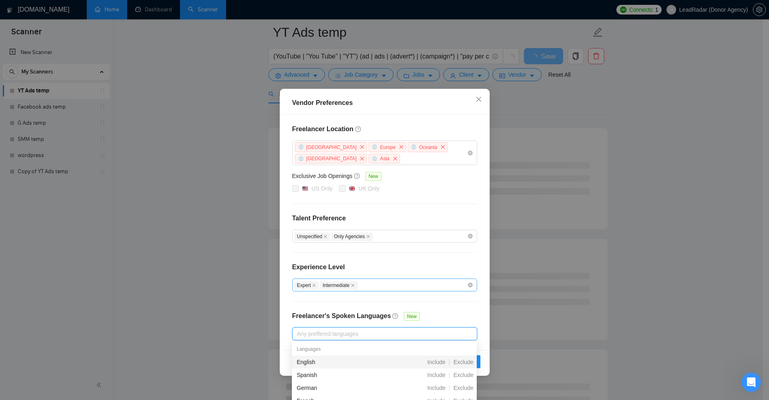
scroll to position [81, 0]
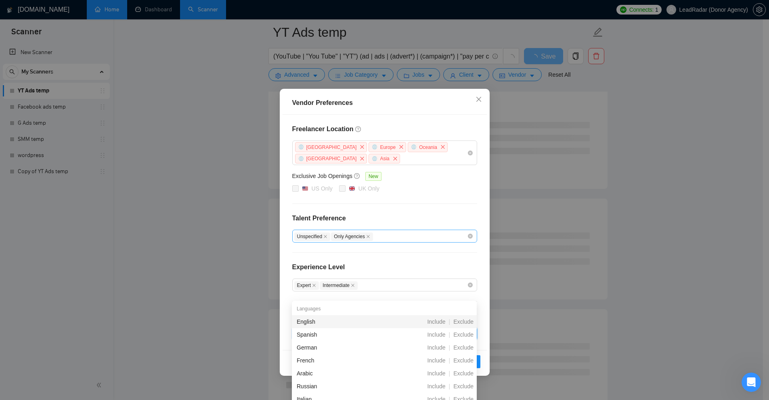
click at [436, 239] on div "Unspecified Only Agencies" at bounding box center [380, 236] width 173 height 10
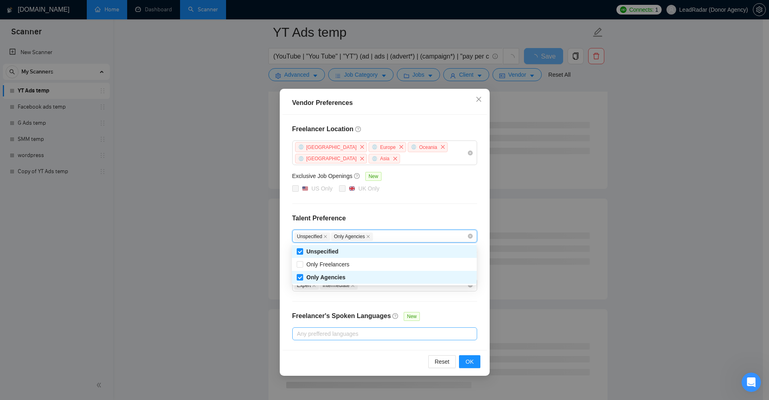
drag, startPoint x: 437, startPoint y: 312, endPoint x: 420, endPoint y: 335, distance: 28.7
click at [437, 312] on div "Freelancer Location Africa Europe Oceania Antarctica Asia Exclusive Job Opening…" at bounding box center [384, 232] width 204 height 235
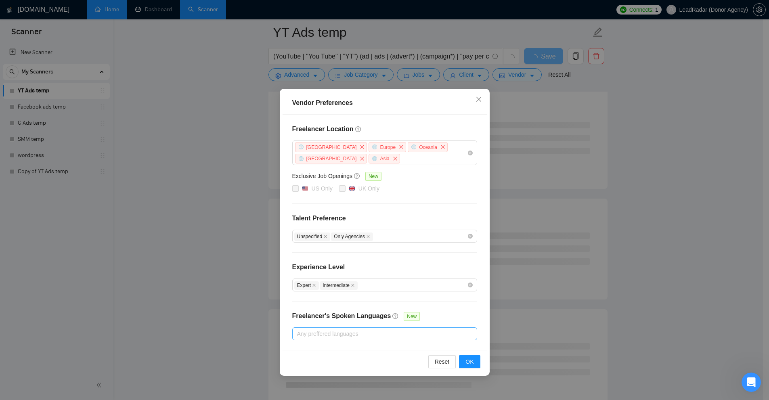
click at [410, 333] on div at bounding box center [380, 334] width 173 height 10
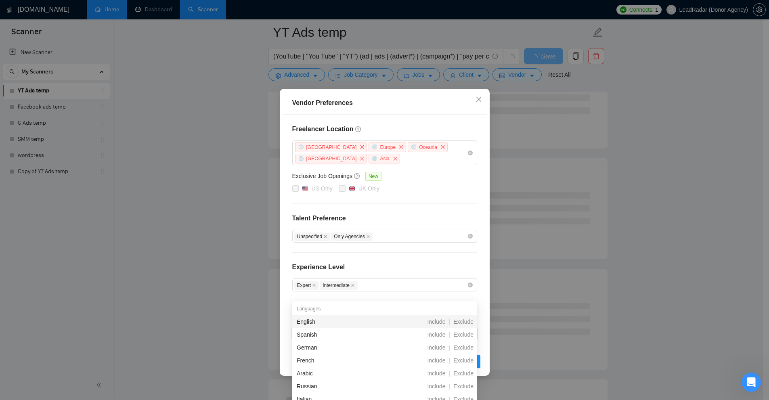
scroll to position [40, 0]
click at [444, 252] on div "Freelancer Location Africa Europe Oceania Antarctica Asia Exclusive Job Opening…" at bounding box center [384, 232] width 204 height 235
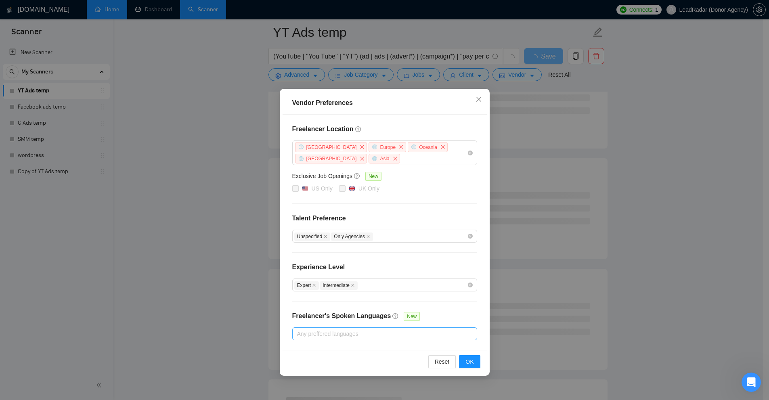
click at [448, 331] on div at bounding box center [380, 334] width 173 height 10
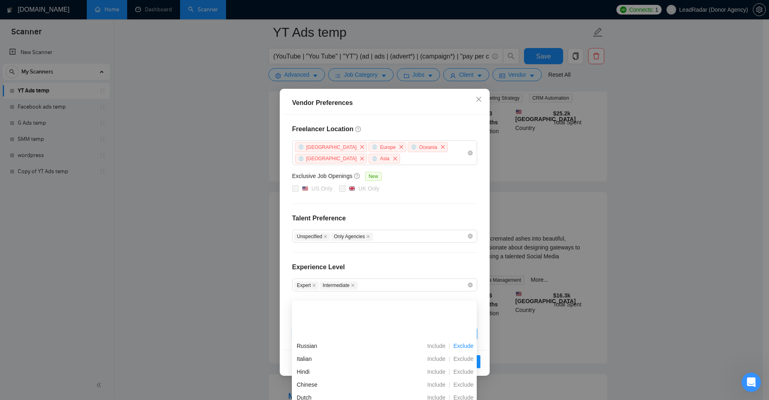
scroll to position [81, 0]
click at [466, 306] on span "Exclude" at bounding box center [463, 305] width 27 height 6
click at [465, 318] on span "Exclude" at bounding box center [463, 315] width 27 height 6
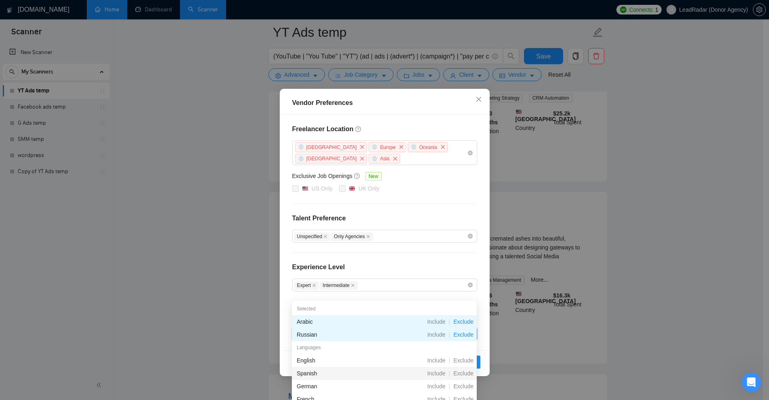
click at [458, 372] on span "Exclude" at bounding box center [463, 373] width 27 height 6
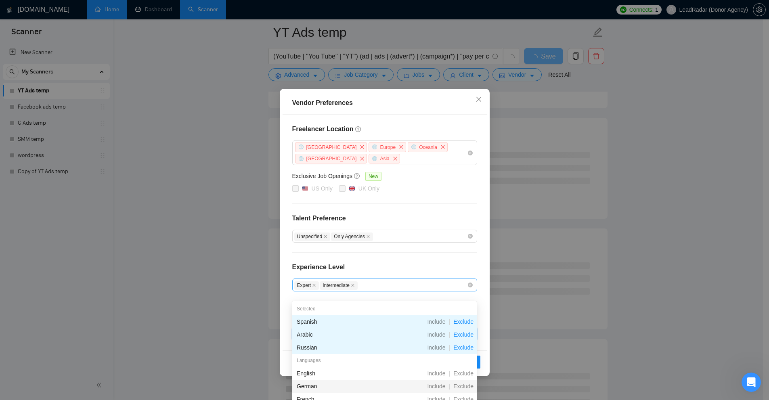
drag, startPoint x: 460, startPoint y: 387, endPoint x: 396, endPoint y: 280, distance: 124.9
click at [412, 268] on div "Experience Level" at bounding box center [384, 270] width 185 height 16
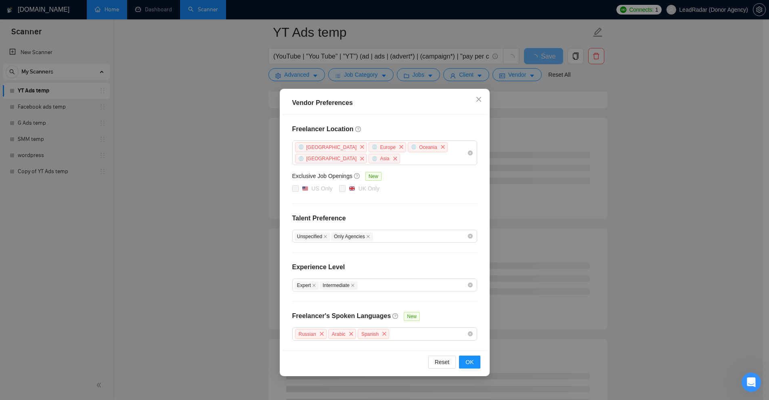
click at [429, 343] on div "Freelancer Location Africa Europe Oceania Antarctica Asia Exclusive Job Opening…" at bounding box center [384, 233] width 204 height 236
click at [434, 333] on div "Russian Arabic Spanish" at bounding box center [380, 334] width 173 height 12
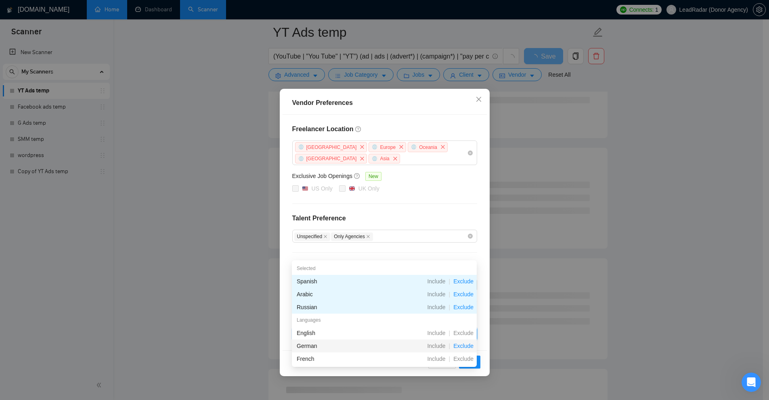
click at [466, 346] on span "Exclude" at bounding box center [463, 346] width 27 height 6
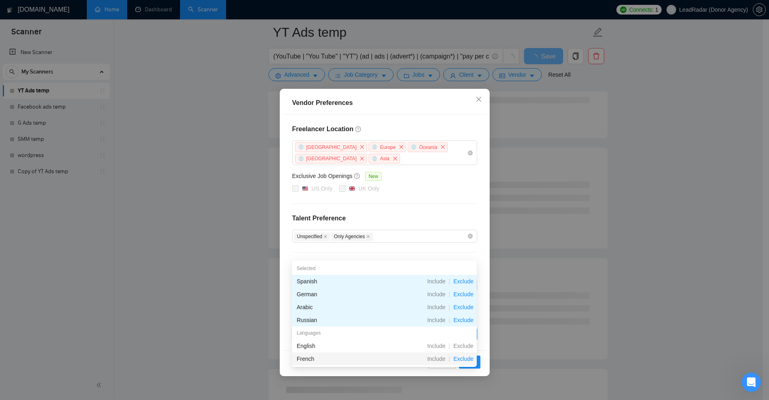
click at [463, 360] on span "Exclude" at bounding box center [463, 359] width 27 height 6
click at [432, 200] on div "Freelancer Location Africa Europe Oceania Antarctica Asia Exclusive Job Opening…" at bounding box center [384, 233] width 204 height 236
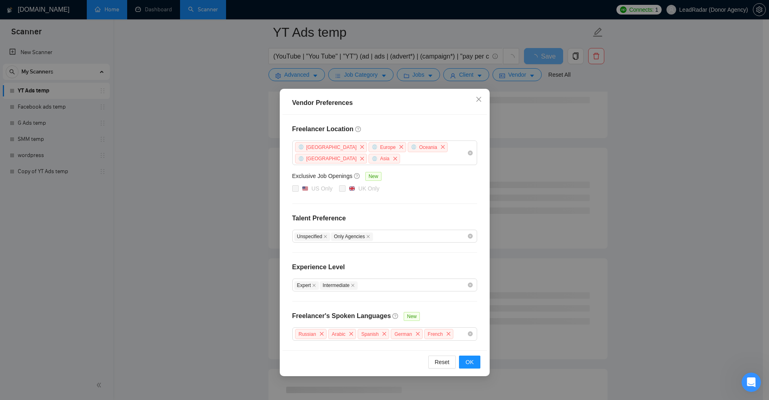
click at [433, 311] on div "Freelancer Location Africa Europe Oceania Antarctica Asia Exclusive Job Opening…" at bounding box center [384, 233] width 204 height 236
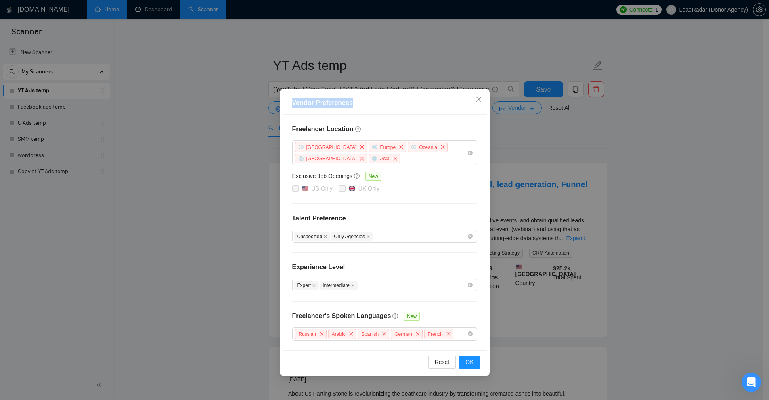
drag, startPoint x: 332, startPoint y: 101, endPoint x: 374, endPoint y: 102, distance: 42.4
click at [374, 102] on div "Vendor Preferences" at bounding box center [384, 103] width 204 height 23
click at [470, 362] on span "OK" at bounding box center [469, 362] width 8 height 9
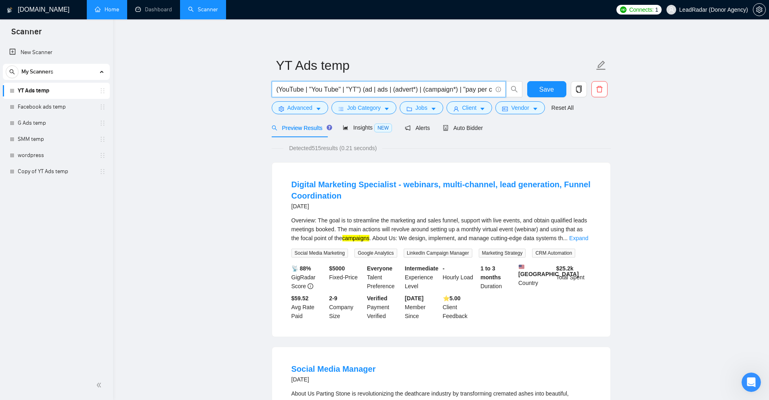
click at [480, 91] on input "(YouTube | "You Tube" | "YT") (ad | ads | (advert*) | (campaign*) | "pay per cl…" at bounding box center [383, 89] width 215 height 10
drag, startPoint x: 314, startPoint y: 148, endPoint x: 324, endPoint y: 147, distance: 10.5
click at [324, 147] on span "Detected 515 results (0.21 seconds)" at bounding box center [332, 148] width 99 height 9
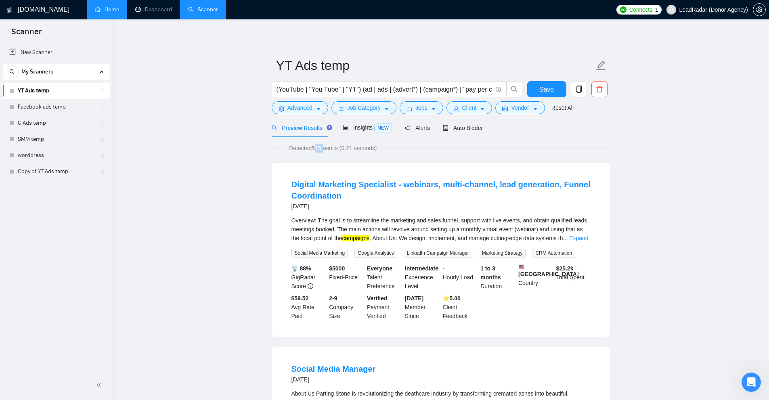
click at [315, 149] on span "Detected 515 results (0.21 seconds)" at bounding box center [332, 148] width 99 height 9
drag, startPoint x: 315, startPoint y: 149, endPoint x: 319, endPoint y: 150, distance: 4.5
click at [319, 150] on span "Detected 515 results (0.21 seconds)" at bounding box center [332, 148] width 99 height 9
click at [374, 130] on span "NEW" at bounding box center [383, 127] width 18 height 9
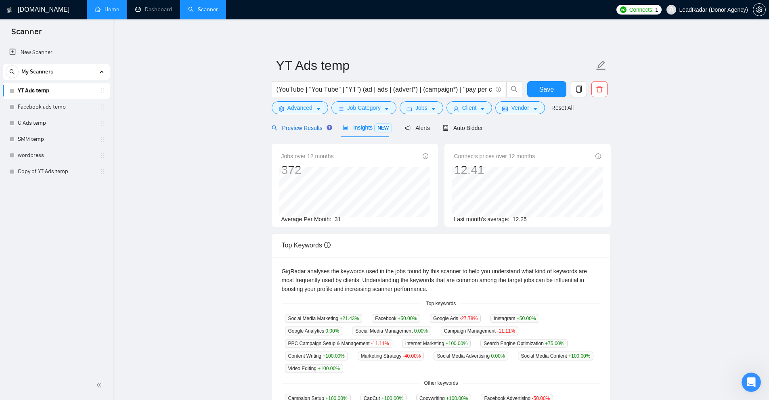
click at [301, 131] on span "Preview Results" at bounding box center [301, 128] width 58 height 6
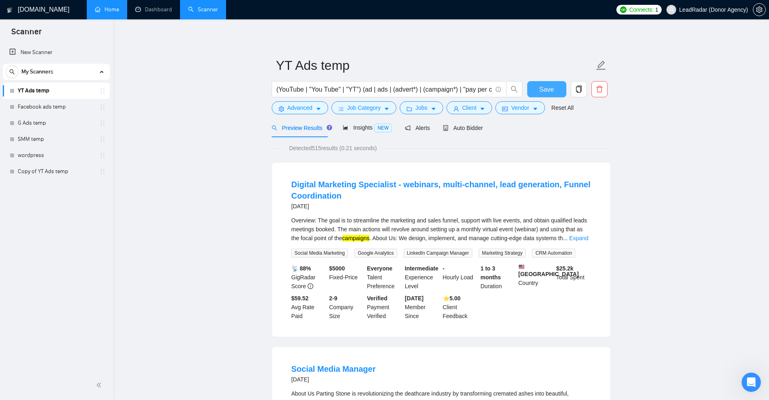
click at [543, 90] on span "Save" at bounding box center [546, 89] width 15 height 10
click at [394, 146] on div "Detected 515 results (0.21 seconds)" at bounding box center [441, 148] width 339 height 9
drag, startPoint x: 277, startPoint y: 88, endPoint x: 717, endPoint y: 99, distance: 440.4
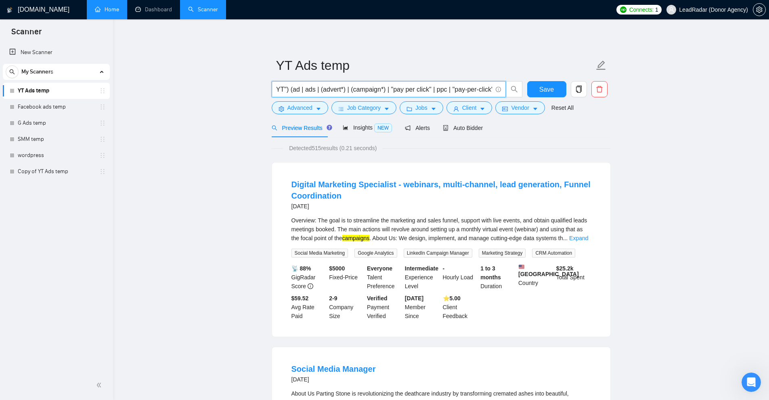
click at [295, 91] on input "(YouTube | "You Tube" | "YT") (ad | ads | (advert*) | (campaign*) | "pay per cl…" at bounding box center [383, 89] width 215 height 10
click at [291, 107] on span "Advanced" at bounding box center [299, 107] width 25 height 9
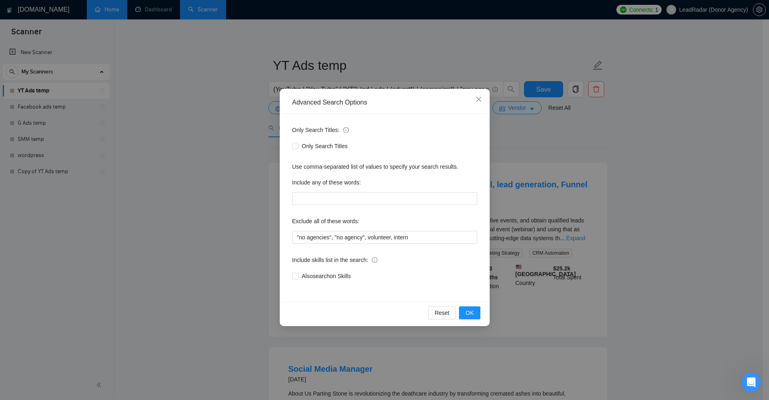
click at [653, 185] on div "Advanced Search Options Only Search Titles: Only Search Titles Use comma-separa…" at bounding box center [384, 200] width 769 height 400
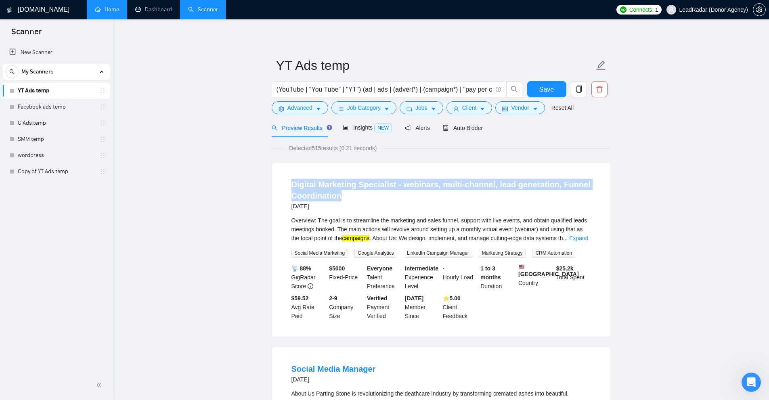
drag, startPoint x: 276, startPoint y: 178, endPoint x: 396, endPoint y: 195, distance: 121.4
click at [396, 195] on div "Digital Marketing Specialist - webinars, multi-channel, lead generation, Funnel…" at bounding box center [441, 250] width 338 height 174
click at [396, 195] on h4 "Digital Marketing Specialist - webinars, multi-channel, lead generation, Funnel…" at bounding box center [440, 190] width 299 height 23
click at [583, 238] on link "Expand" at bounding box center [578, 238] width 19 height 6
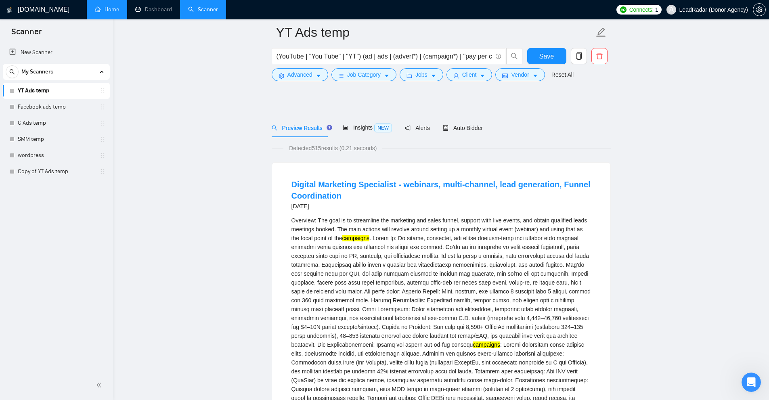
scroll to position [121, 0]
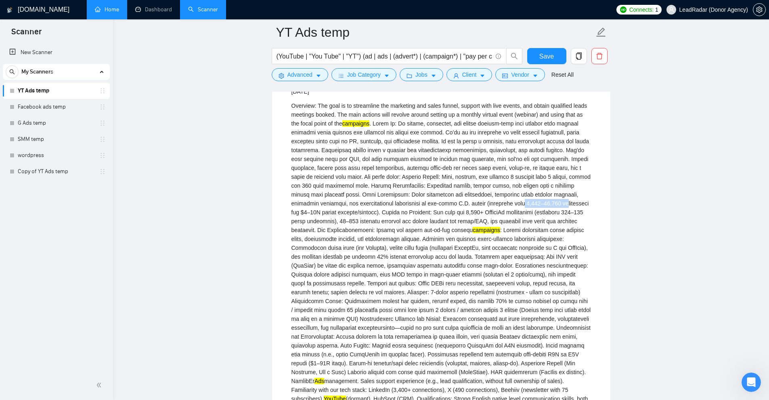
drag, startPoint x: 483, startPoint y: 205, endPoint x: 525, endPoint y: 204, distance: 41.2
click at [525, 204] on div "Overview: The goal is to streamline the marketing and sales funnel, support wit…" at bounding box center [440, 278] width 299 height 355
click at [502, 241] on div "Overview: The goal is to streamline the marketing and sales funnel, support wit…" at bounding box center [440, 278] width 299 height 355
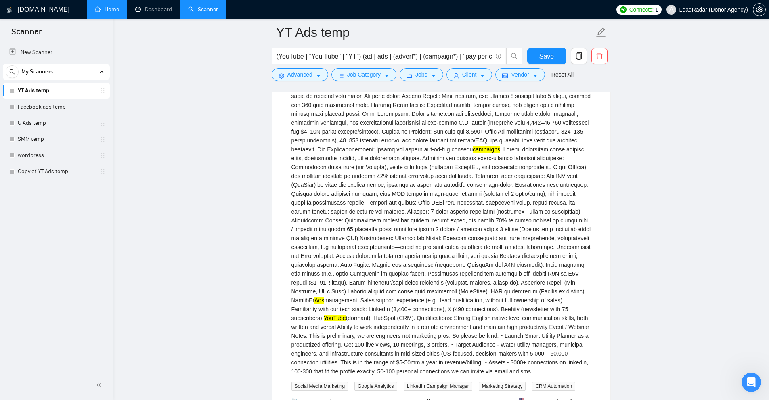
scroll to position [242, 0]
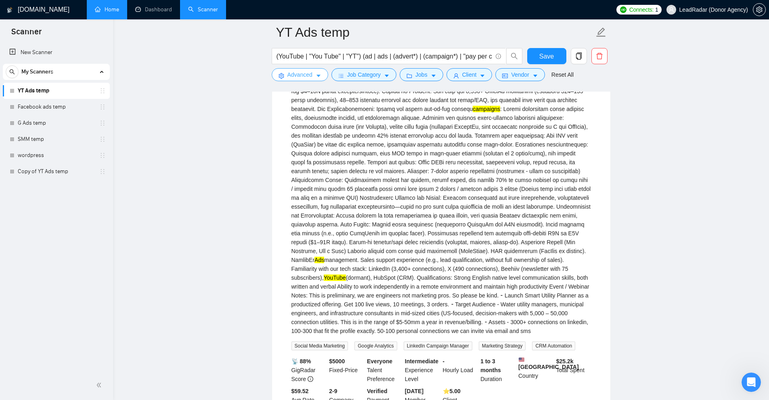
click at [295, 73] on span "Advanced" at bounding box center [299, 74] width 25 height 9
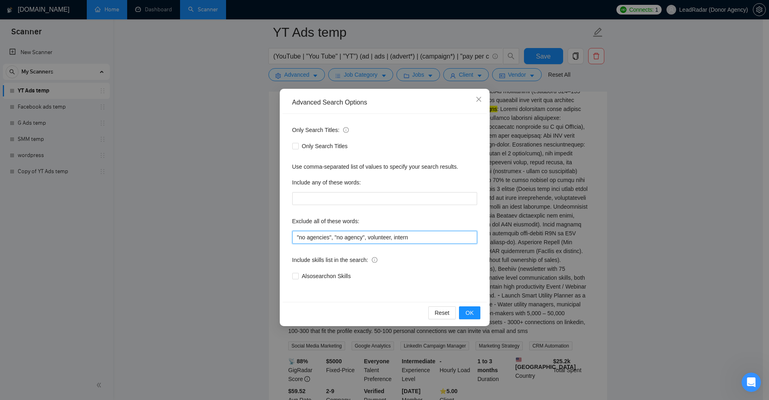
click at [434, 241] on input ""no agencies", "no agency", volunteer, intern" at bounding box center [384, 237] width 185 height 13
click at [548, 221] on div "Advanced Search Options Only Search Titles: Only Search Titles Use comma-separa…" at bounding box center [384, 200] width 769 height 400
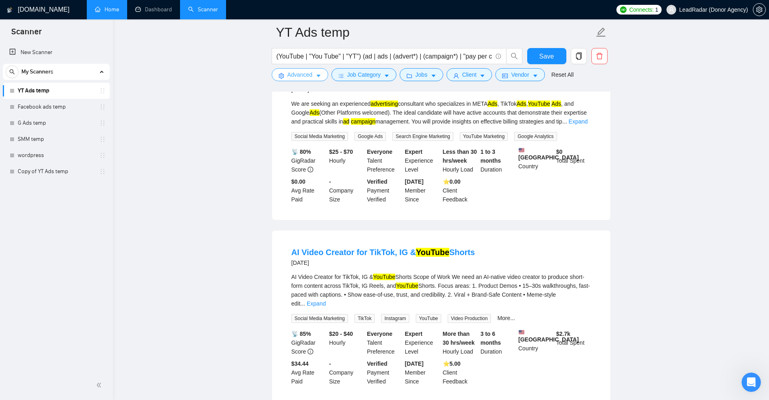
scroll to position [1975, 0]
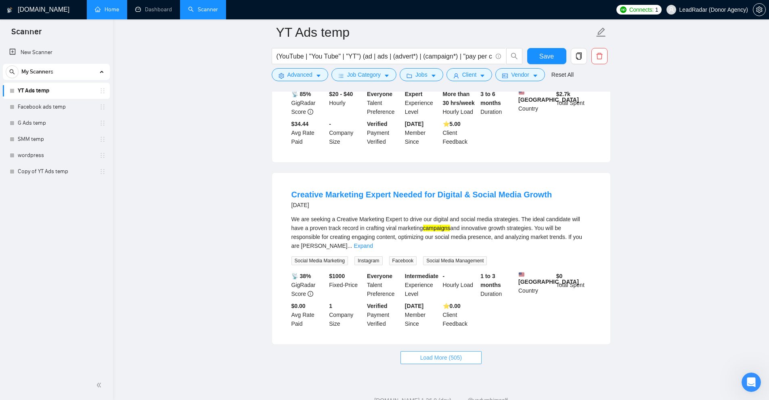
click at [439, 353] on span "Load More (505)" at bounding box center [441, 357] width 42 height 9
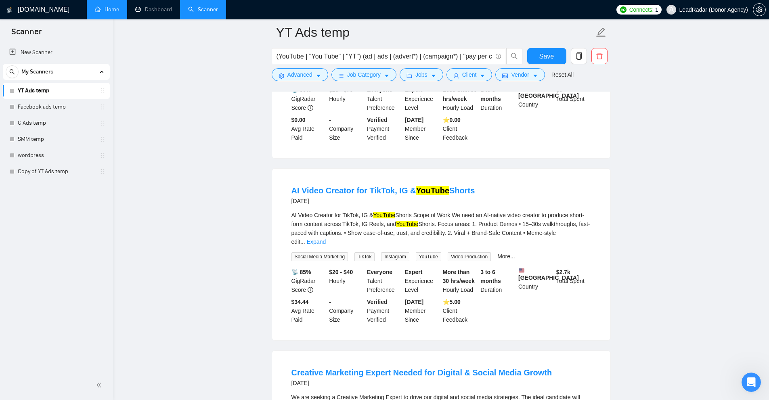
scroll to position [899, 0]
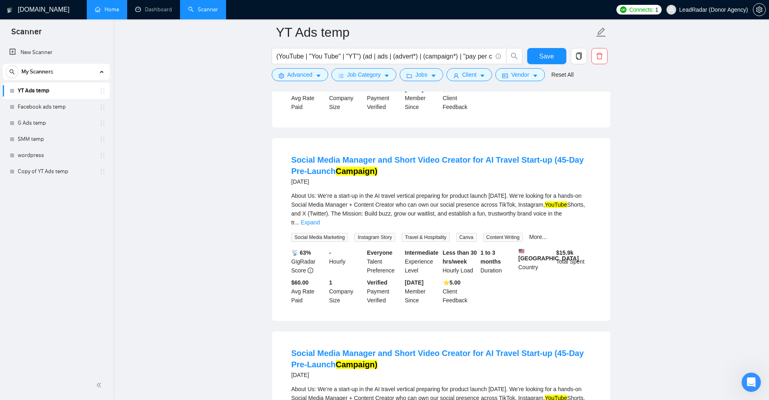
drag, startPoint x: 638, startPoint y: 218, endPoint x: 633, endPoint y: 93, distance: 124.8
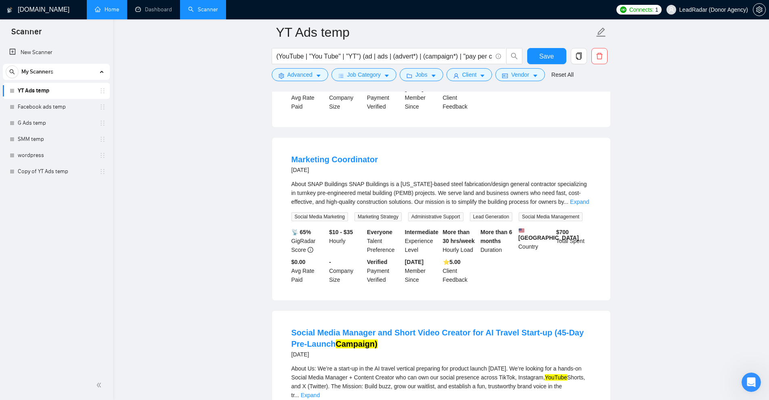
scroll to position [0, 0]
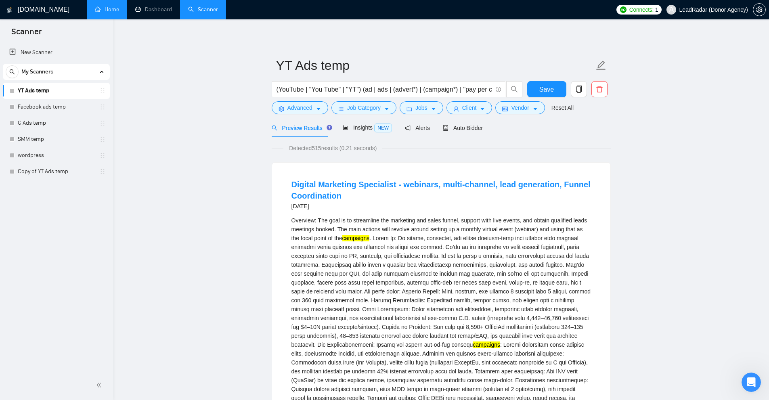
drag, startPoint x: 279, startPoint y: 207, endPoint x: 416, endPoint y: 220, distance: 138.3
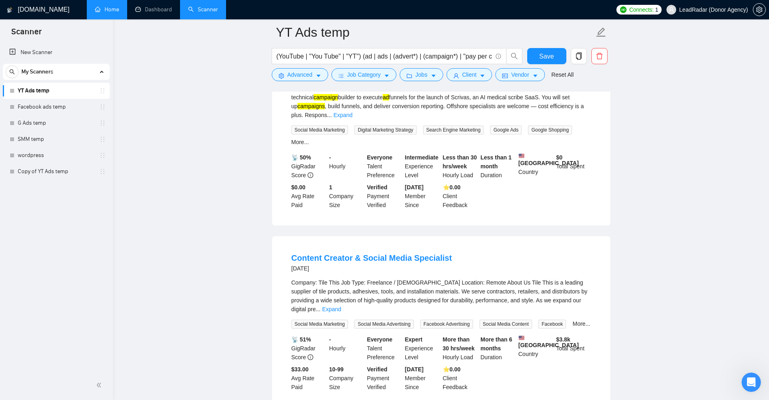
scroll to position [3818, 0]
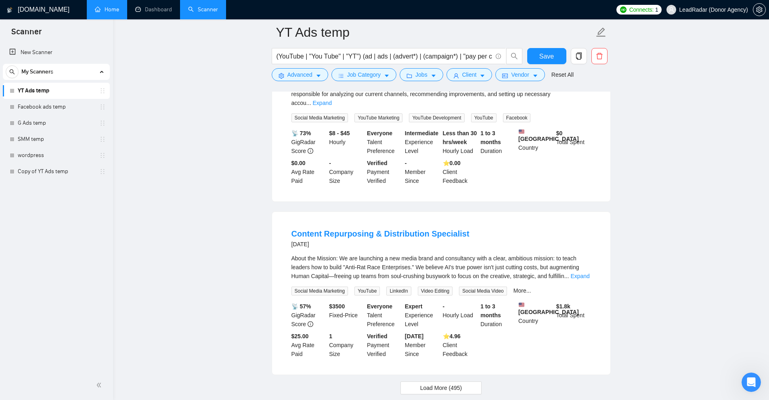
click at [582, 254] on div "About the Mission: We are launching a new media brand and consultancy with a cl…" at bounding box center [440, 275] width 299 height 42
click at [582, 273] on link "Expand" at bounding box center [579, 276] width 19 height 6
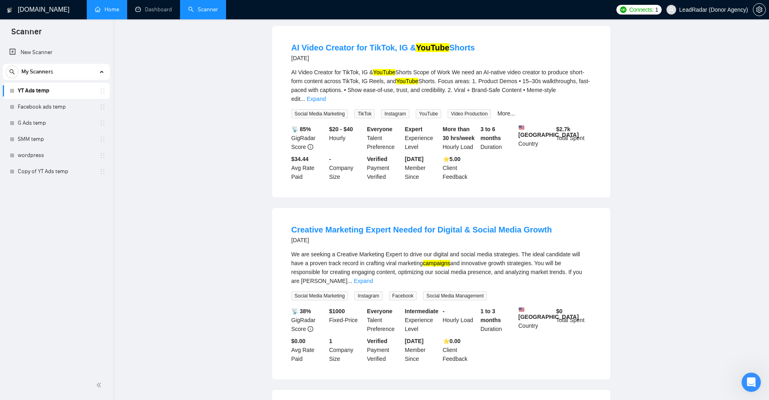
scroll to position [0, 0]
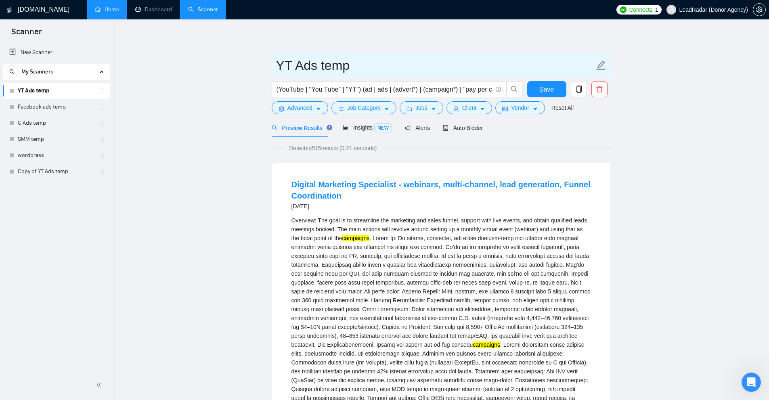
drag, startPoint x: 585, startPoint y: 289, endPoint x: 583, endPoint y: 20, distance: 269.6
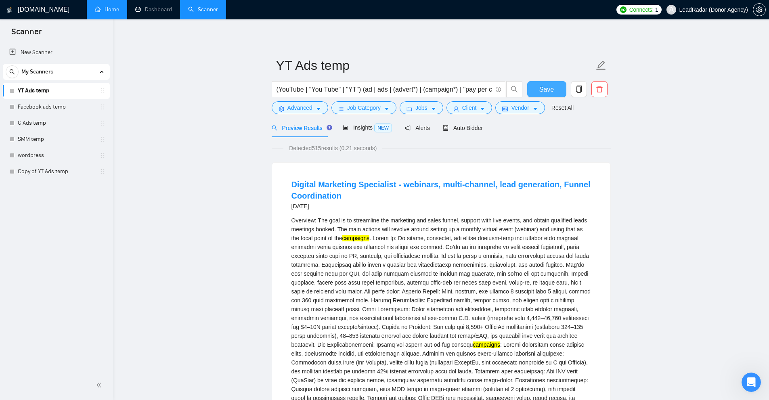
click at [541, 89] on span "Save" at bounding box center [546, 89] width 15 height 10
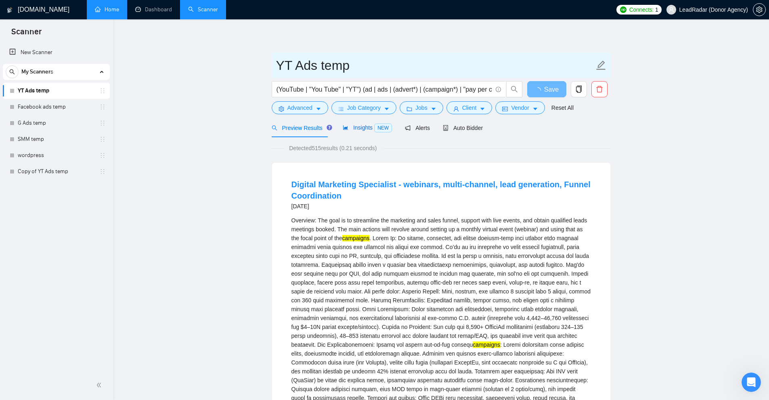
click at [360, 129] on span "Insights NEW" at bounding box center [367, 127] width 49 height 6
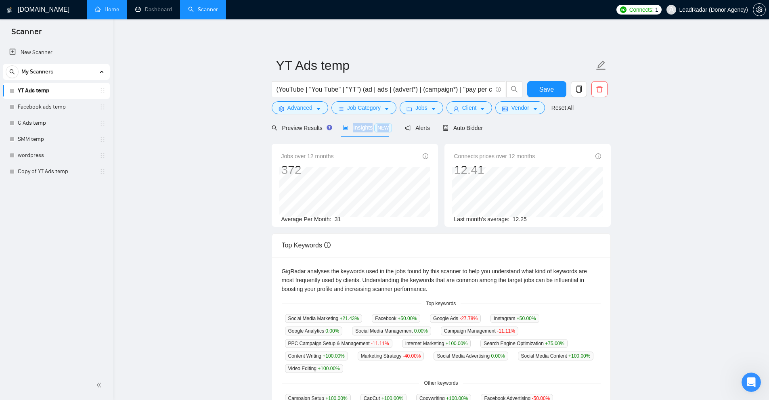
drag, startPoint x: 371, startPoint y: 125, endPoint x: 398, endPoint y: 125, distance: 27.0
click at [398, 125] on div "Preview Results Insights NEW Alerts Auto Bidder" at bounding box center [377, 127] width 211 height 19
click at [344, 147] on div "Jobs over 12 months 372 Mar 2025 36 Average Per Month: 31" at bounding box center [355, 185] width 166 height 83
click at [381, 105] on button "Job Category" at bounding box center [363, 107] width 65 height 13
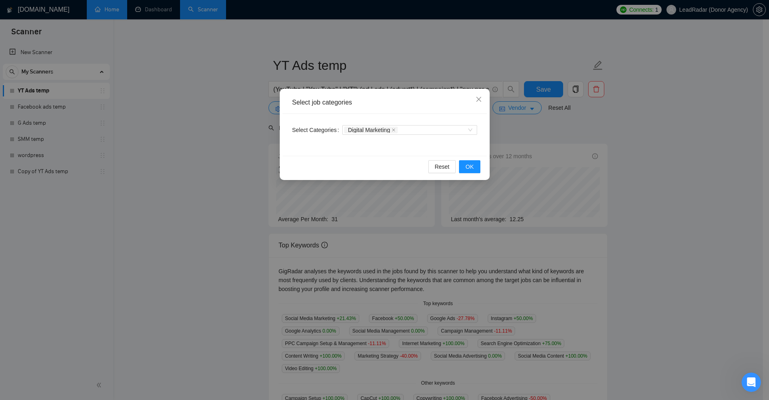
click at [586, 154] on div "Select job categories Select Categories Digital Marketing Reset OK" at bounding box center [384, 200] width 769 height 400
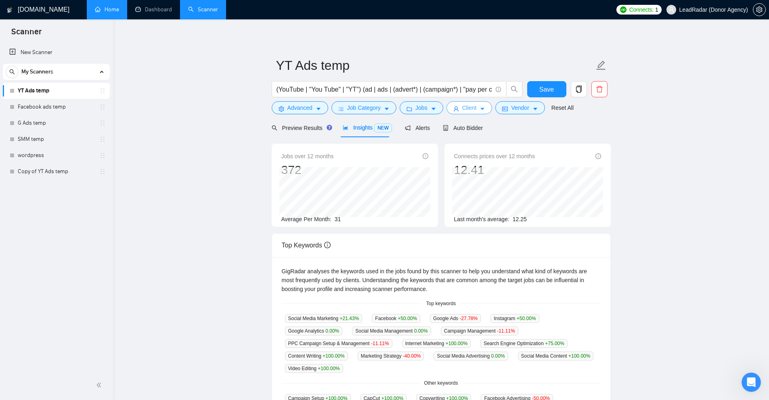
click at [467, 109] on span "Client" at bounding box center [469, 107] width 15 height 9
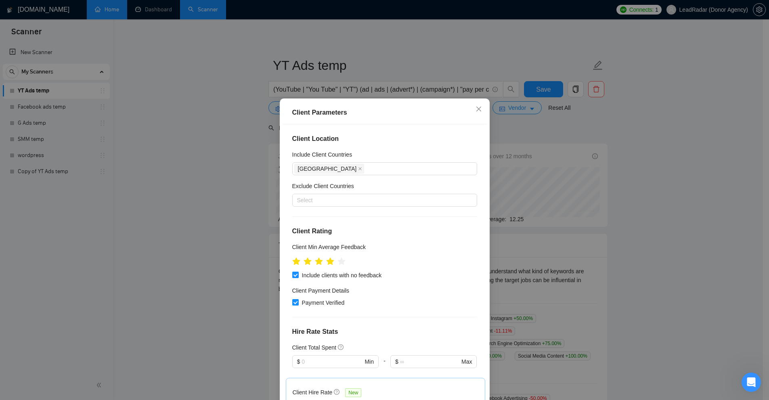
click at [642, 174] on div "Client Parameters Client Location Include Client Countries United States Exclud…" at bounding box center [384, 200] width 769 height 400
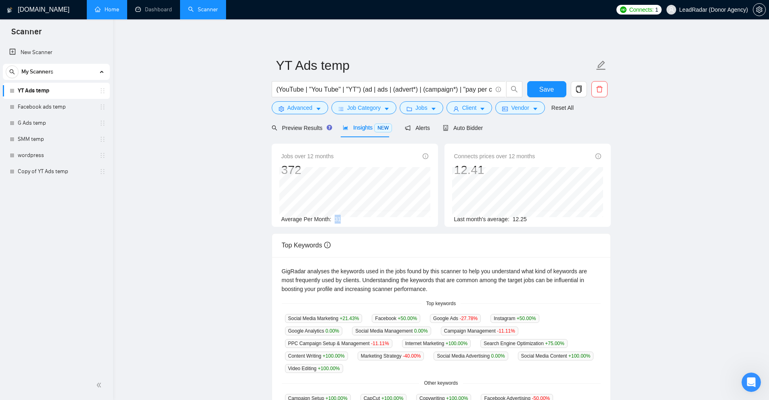
drag, startPoint x: 335, startPoint y: 216, endPoint x: 351, endPoint y: 218, distance: 16.7
click at [351, 218] on div "Average Per Month: 31" at bounding box center [354, 219] width 147 height 9
click at [332, 220] on div "Average Per Month: 31" at bounding box center [354, 219] width 147 height 9
drag, startPoint x: 332, startPoint y: 220, endPoint x: 343, endPoint y: 218, distance: 11.8
click at [343, 218] on div "Average Per Month: 31" at bounding box center [354, 219] width 147 height 9
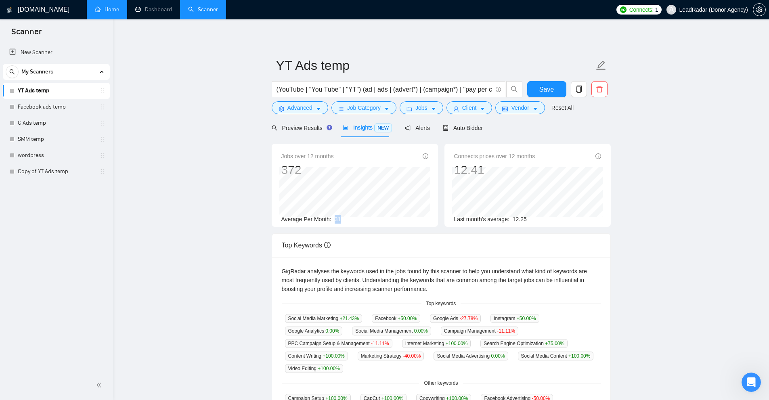
click at [343, 218] on div "Average Per Month: 31" at bounding box center [354, 219] width 147 height 9
drag, startPoint x: 334, startPoint y: 218, endPoint x: 359, endPoint y: 222, distance: 25.2
click at [359, 222] on div "Average Per Month: 31" at bounding box center [354, 219] width 147 height 9
click at [360, 219] on div "Average Per Month: 31" at bounding box center [354, 219] width 147 height 9
click at [423, 111] on span "Jobs" at bounding box center [421, 107] width 12 height 9
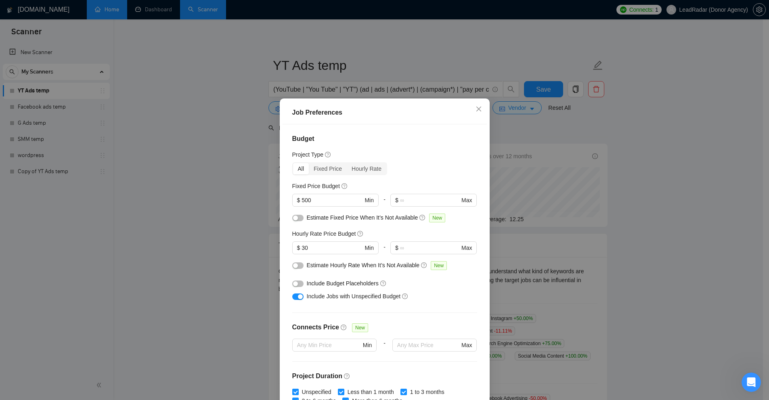
click at [561, 145] on div "Job Preferences Budget Project Type All Fixed Price Hourly Rate Fixed Price Bud…" at bounding box center [384, 200] width 769 height 400
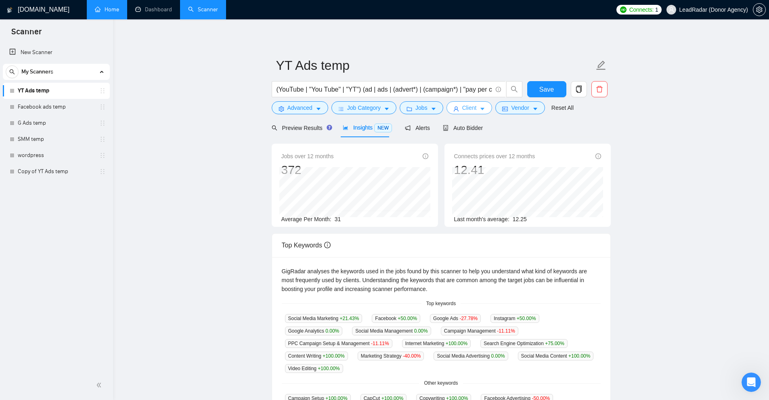
click at [459, 102] on form "YT Ads temp (YouTube | "You Tube" | "YT") (ad | ads | (advert*) | (campaign*) |…" at bounding box center [441, 85] width 339 height 66
click at [465, 109] on span "Client" at bounding box center [469, 107] width 15 height 9
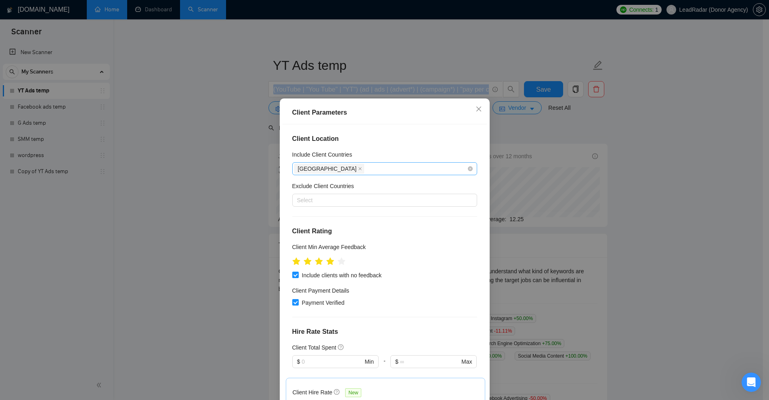
click at [374, 166] on div "[GEOGRAPHIC_DATA]" at bounding box center [380, 168] width 173 height 11
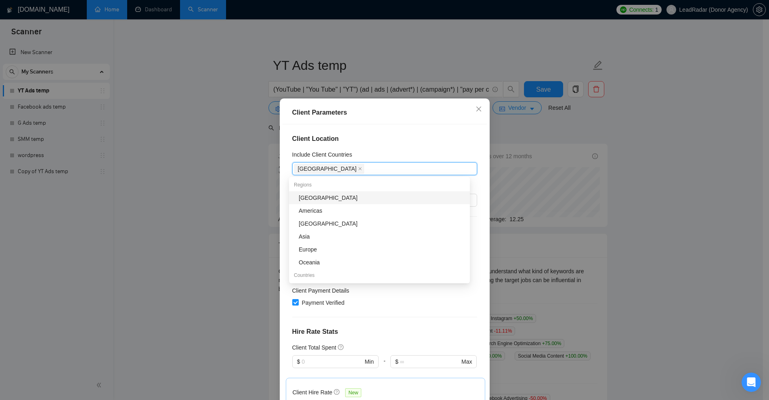
click at [570, 176] on div "Client Parameters Client Location Include Client Countries United States United…" at bounding box center [384, 200] width 769 height 400
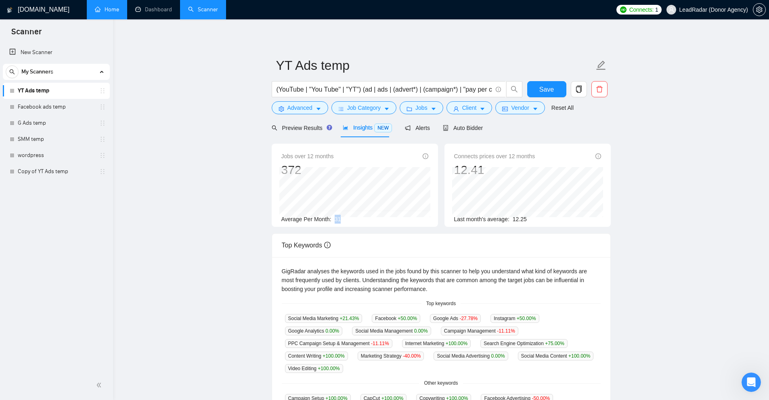
drag, startPoint x: 338, startPoint y: 221, endPoint x: 333, endPoint y: 222, distance: 5.4
click at [333, 222] on div "Average Per Month: 31" at bounding box center [354, 219] width 147 height 9
click at [470, 109] on span "Client" at bounding box center [469, 107] width 15 height 9
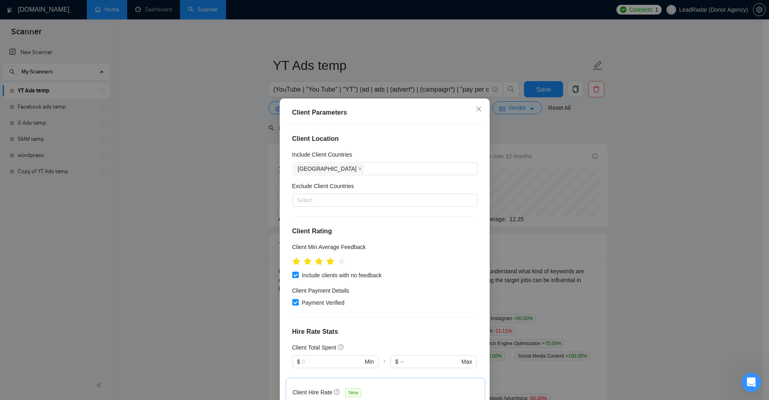
click at [606, 187] on div "Client Parameters Client Location Include Client Countries United States Exclud…" at bounding box center [384, 200] width 769 height 400
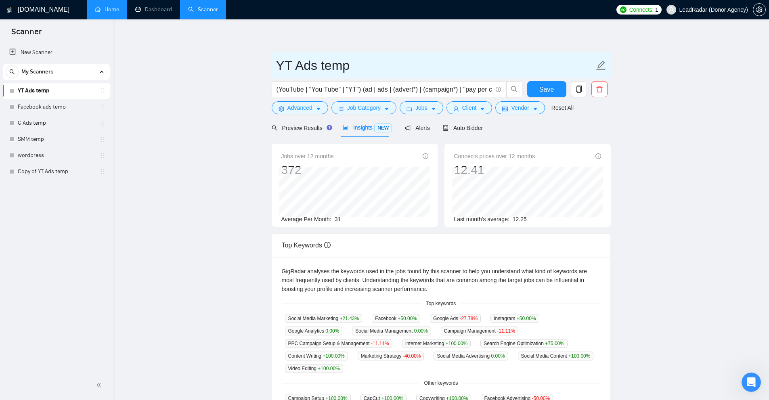
click at [376, 64] on input "YT Ads temp" at bounding box center [435, 65] width 318 height 20
drag, startPoint x: 337, startPoint y: 68, endPoint x: 392, endPoint y: 92, distance: 59.8
click at [323, 68] on input "YT Ads US temp" at bounding box center [435, 65] width 318 height 20
click at [338, 65] on input "YT Ads US temp" at bounding box center [435, 65] width 318 height 20
type input "YT Ads US temp"
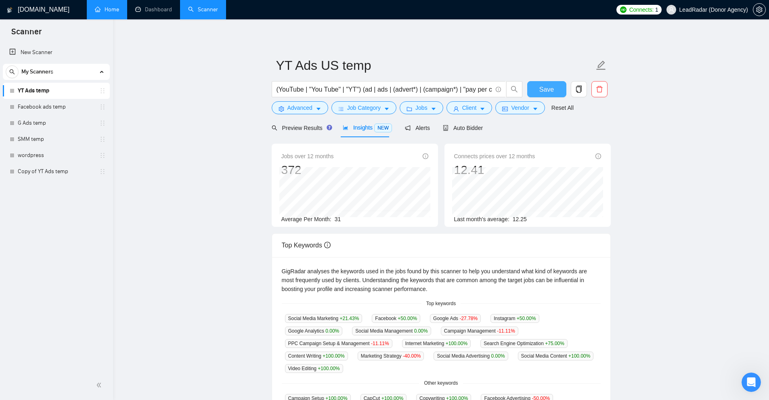
click at [546, 83] on button "Save" at bounding box center [546, 89] width 39 height 16
drag, startPoint x: 344, startPoint y: 220, endPoint x: 324, endPoint y: 224, distance: 20.4
click at [324, 224] on div "Jobs over 12 months 372 Feb 2025 29 Average Per Month: 31" at bounding box center [355, 185] width 166 height 83
click at [352, 223] on div "Average Per Month: 31" at bounding box center [354, 219] width 147 height 9
drag, startPoint x: 353, startPoint y: 222, endPoint x: 347, endPoint y: 221, distance: 6.2
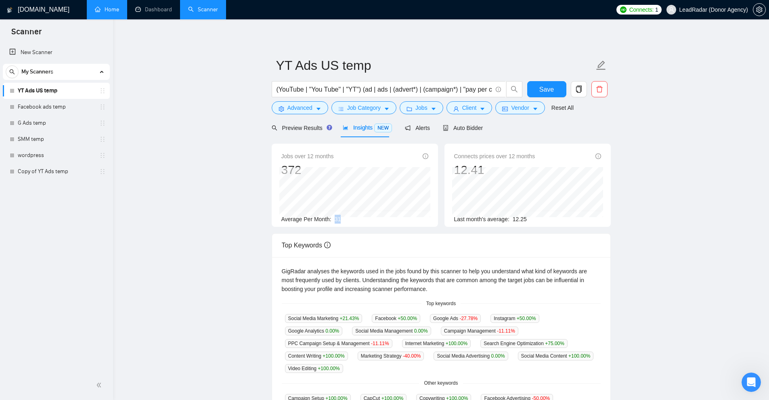
click at [347, 221] on div "Average Per Month: 31" at bounding box center [354, 219] width 147 height 9
click at [337, 220] on span "31" at bounding box center [338, 219] width 6 height 6
click at [353, 217] on div "Average Per Month: 31" at bounding box center [354, 219] width 147 height 9
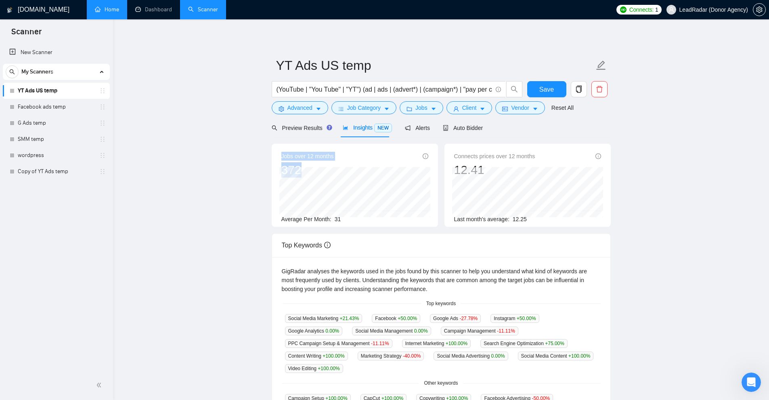
click at [310, 171] on div "Jobs over 12 months 372 Feb 2025 29 Average Per Month: 31" at bounding box center [355, 185] width 166 height 83
drag, startPoint x: 337, startPoint y: 215, endPoint x: 338, endPoint y: 220, distance: 5.4
click at [338, 220] on span "31" at bounding box center [338, 219] width 6 height 6
drag, startPoint x: 334, startPoint y: 220, endPoint x: 357, endPoint y: 220, distance: 23.0
click at [357, 220] on div "Average Per Month: 31" at bounding box center [354, 219] width 147 height 9
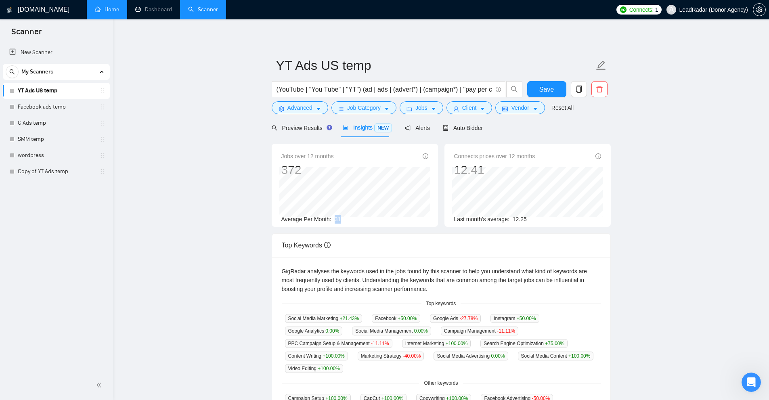
click at [356, 220] on div "Average Per Month: 31" at bounding box center [354, 219] width 147 height 9
click at [481, 171] on div "Connects prices over 12 months 12.41 Oct 2024 11.37 Last month's average: 12.25" at bounding box center [527, 185] width 166 height 83
drag, startPoint x: 525, startPoint y: 222, endPoint x: 511, endPoint y: 220, distance: 13.8
click at [511, 220] on div "Last month's average: 12.25" at bounding box center [527, 219] width 147 height 9
click at [515, 220] on span "12.25" at bounding box center [520, 219] width 14 height 6
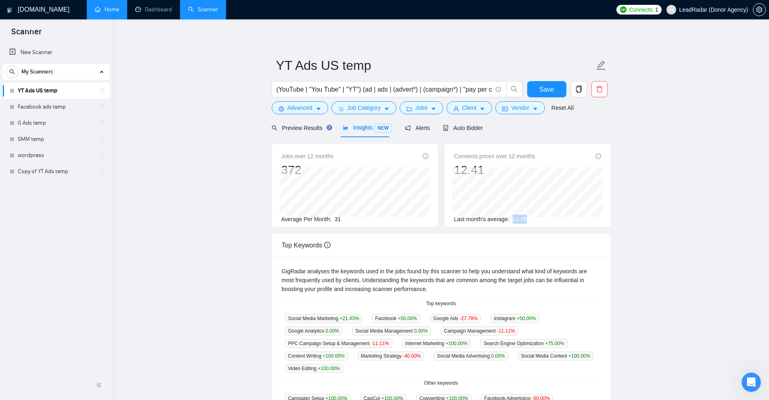
drag, startPoint x: 511, startPoint y: 220, endPoint x: 535, endPoint y: 221, distance: 23.8
click at [535, 221] on div "Last month's average: 12.25" at bounding box center [527, 219] width 147 height 9
click at [495, 226] on div "Connects prices over 12 months 12.41 Dec 2024 12.17 Last month's average: 12.25" at bounding box center [527, 185] width 166 height 83
drag, startPoint x: 332, startPoint y: 216, endPoint x: 347, endPoint y: 217, distance: 15.0
click at [347, 217] on div "Average Per Month: 31" at bounding box center [354, 219] width 147 height 9
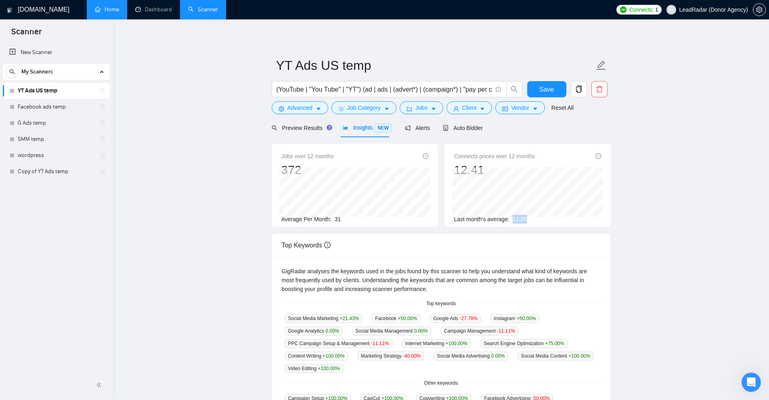
drag, startPoint x: 522, startPoint y: 221, endPoint x: 542, endPoint y: 218, distance: 20.8
click at [542, 218] on div "Last month's average: 12.25" at bounding box center [527, 219] width 147 height 9
click at [552, 241] on div "Top Keywords" at bounding box center [441, 245] width 319 height 23
drag, startPoint x: 355, startPoint y: 218, endPoint x: 378, endPoint y: 219, distance: 23.4
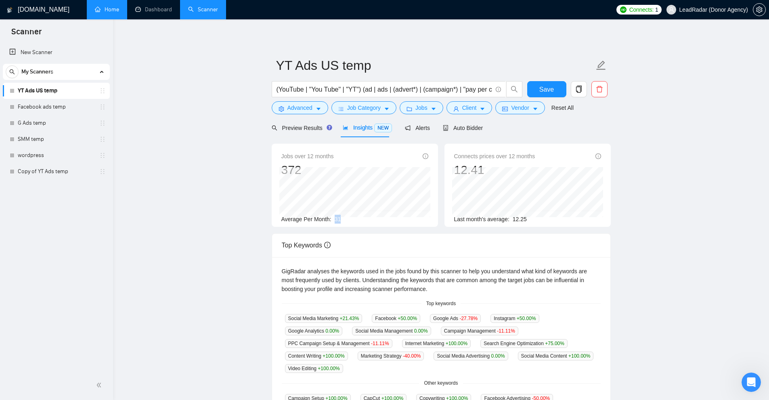
click at [378, 219] on div "Average Per Month: 31" at bounding box center [354, 219] width 147 height 9
click at [347, 220] on div "Average Per Month: 31" at bounding box center [354, 219] width 147 height 9
click at [343, 219] on div "Average Per Month: 31" at bounding box center [354, 219] width 147 height 9
click at [387, 227] on div "Jobs over 12 months 372 Jul 2025 40 Average Per Month: 31 Connects prices over …" at bounding box center [440, 189] width 345 height 90
click at [381, 231] on div "Jobs over 12 months 372 Jul 2025 40 Average Per Month: 31 Connects prices over …" at bounding box center [440, 189] width 345 height 90
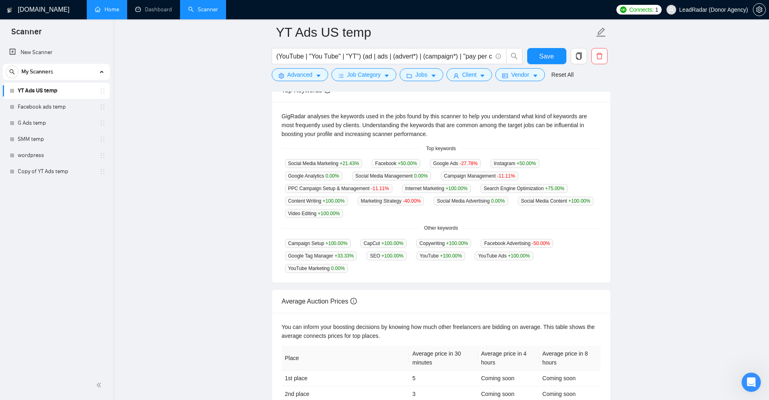
scroll to position [81, 0]
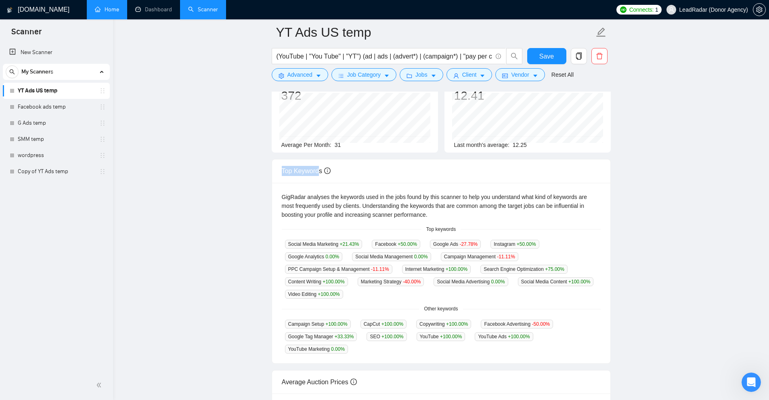
drag, startPoint x: 274, startPoint y: 163, endPoint x: 320, endPoint y: 168, distance: 46.3
click at [320, 168] on div "Top Keywords GigRadar analyses the keywords used in the jobs found by this scan…" at bounding box center [440, 261] width 345 height 205
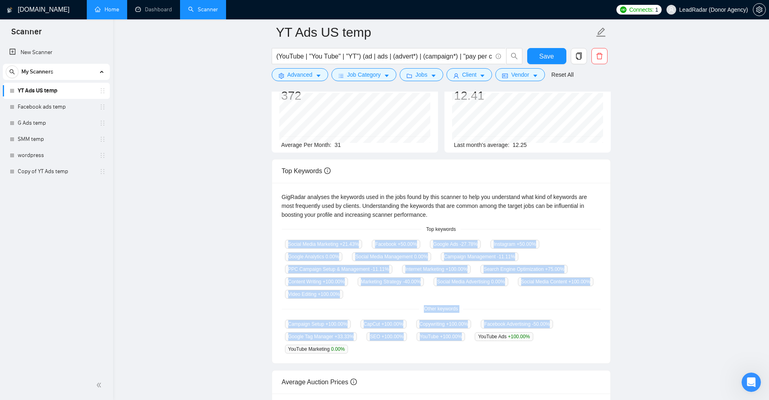
drag, startPoint x: 284, startPoint y: 242, endPoint x: 454, endPoint y: 348, distance: 200.5
click at [454, 348] on div "GigRadar analyses the keywords used in the jobs found by this scanner to help y…" at bounding box center [441, 273] width 338 height 181
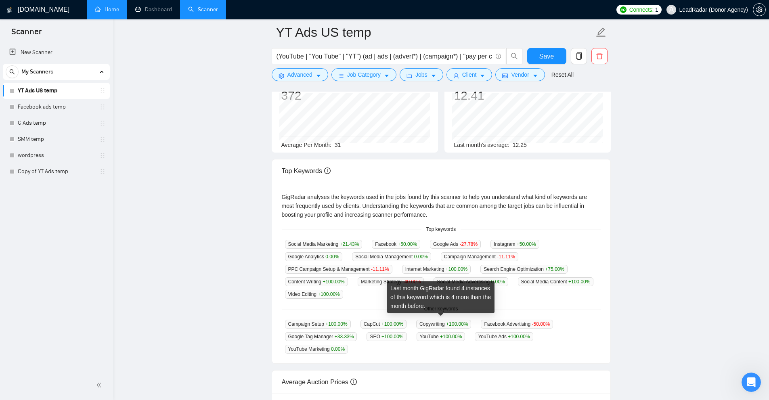
click at [504, 192] on div "GigRadar analyses the keywords used in the jobs found by this scanner to help y…" at bounding box center [441, 205] width 319 height 27
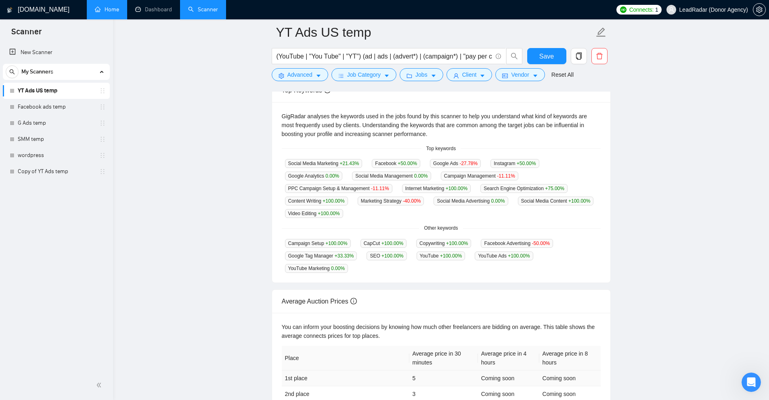
scroll to position [242, 0]
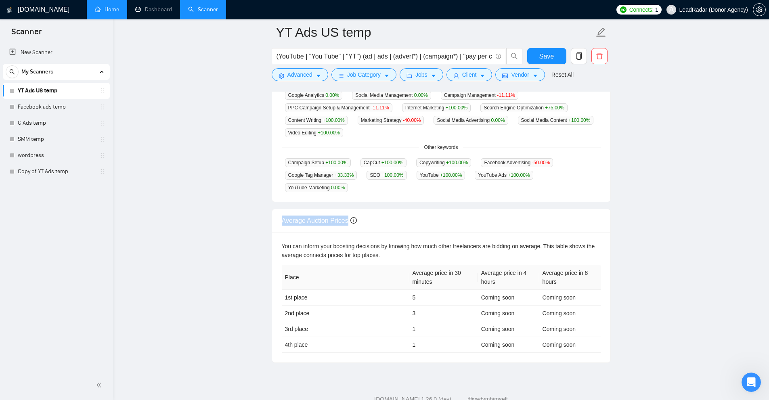
drag, startPoint x: 278, startPoint y: 213, endPoint x: 357, endPoint y: 213, distance: 78.3
click at [357, 213] on div "Average Auction Prices" at bounding box center [441, 220] width 338 height 23
click at [419, 255] on div "You can inform your boosting decisions by knowing how much other freelancers ar…" at bounding box center [441, 251] width 319 height 18
drag, startPoint x: 409, startPoint y: 268, endPoint x: 450, endPoint y: 276, distance: 41.9
click at [450, 276] on tr "Place Average price in 30 minutes Average price in 4 hours Average price in 8 h…" at bounding box center [441, 277] width 319 height 25
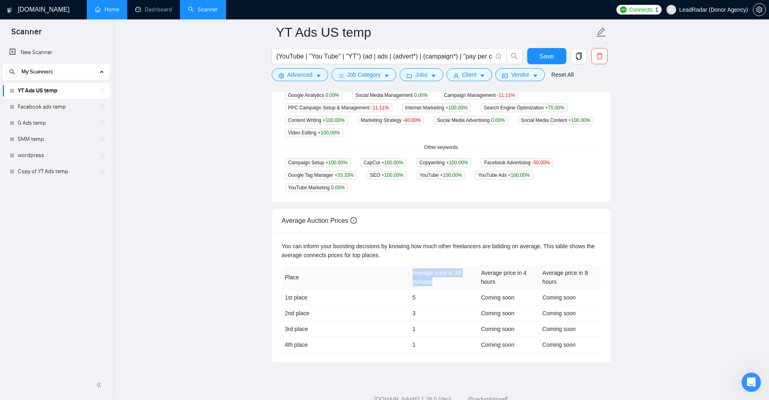
click at [448, 272] on th "Average price in 30 minutes" at bounding box center [443, 277] width 69 height 25
drag, startPoint x: 444, startPoint y: 278, endPoint x: 421, endPoint y: 268, distance: 24.6
click at [421, 268] on th "Average price in 30 minutes" at bounding box center [443, 277] width 69 height 25
click at [340, 290] on td "1st place" at bounding box center [346, 298] width 128 height 16
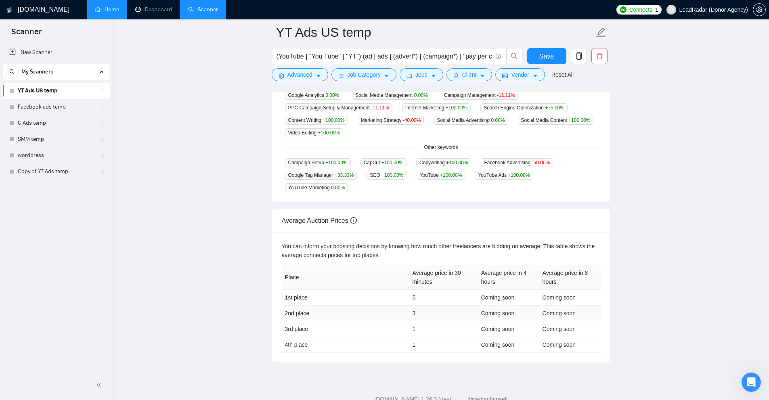
scroll to position [264, 0]
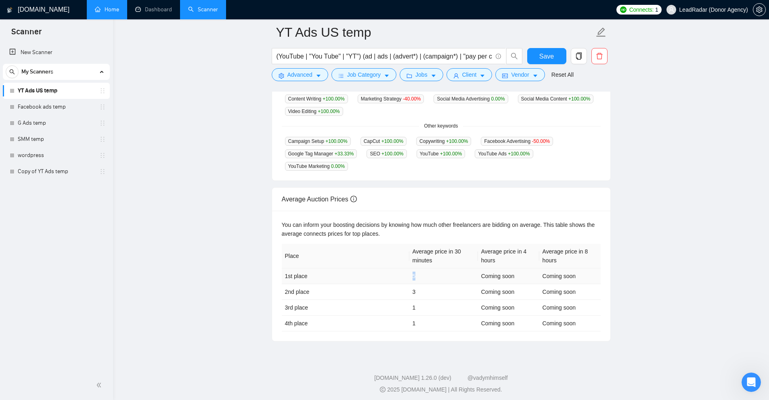
click at [409, 276] on td "5" at bounding box center [443, 276] width 69 height 16
click at [415, 272] on td "5" at bounding box center [443, 276] width 69 height 16
click at [416, 272] on td "5" at bounding box center [443, 276] width 69 height 16
click at [412, 272] on td "5" at bounding box center [443, 276] width 69 height 16
drag, startPoint x: 411, startPoint y: 243, endPoint x: 449, endPoint y: 257, distance: 40.3
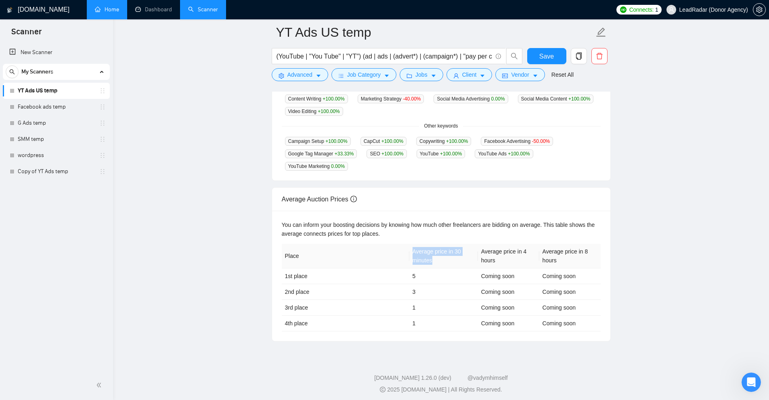
click at [447, 257] on th "Average price in 30 minutes" at bounding box center [443, 256] width 69 height 25
click at [449, 257] on th "Average price in 30 minutes" at bounding box center [443, 256] width 69 height 25
drag, startPoint x: 455, startPoint y: 247, endPoint x: 467, endPoint y: 250, distance: 11.9
click at [467, 250] on th "Average price in 30 minutes" at bounding box center [443, 256] width 69 height 25
click at [460, 257] on th "Average price in 30 minutes" at bounding box center [443, 256] width 69 height 25
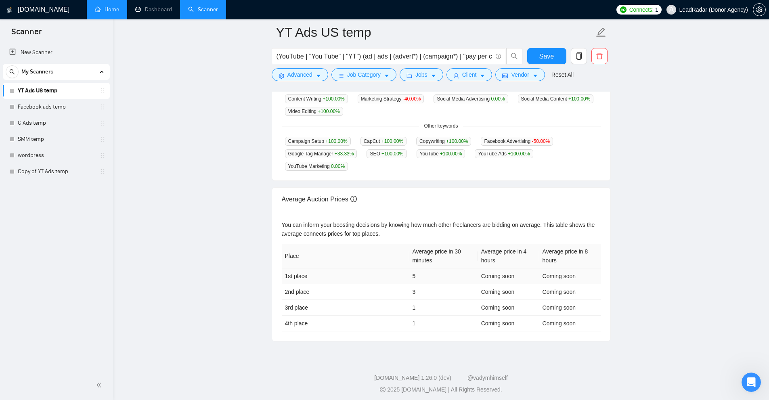
click at [424, 276] on td "5" at bounding box center [443, 276] width 69 height 16
drag, startPoint x: 406, startPoint y: 271, endPoint x: 427, endPoint y: 274, distance: 20.8
click at [427, 275] on tr "1st place 5 Coming soon Coming soon" at bounding box center [441, 276] width 319 height 16
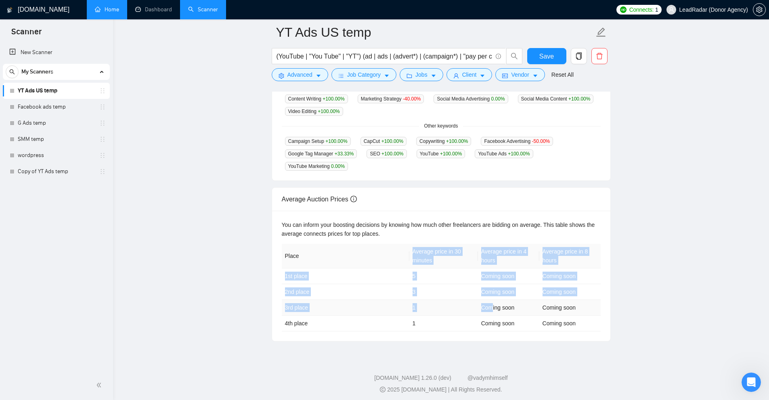
drag, startPoint x: 441, startPoint y: 274, endPoint x: 493, endPoint y: 302, distance: 58.7
click at [493, 302] on table "Place Average price in 30 minutes Average price in 4 hours Average price in 8 h…" at bounding box center [441, 288] width 319 height 88
click at [468, 300] on td "1" at bounding box center [443, 308] width 69 height 16
drag, startPoint x: 282, startPoint y: 275, endPoint x: 623, endPoint y: 329, distance: 344.9
click at [623, 329] on main "YT Ads US temp (YouTube | "You Tube" | "YT") (ad | ads | (advert*) | (campaign*…" at bounding box center [441, 55] width 630 height 573
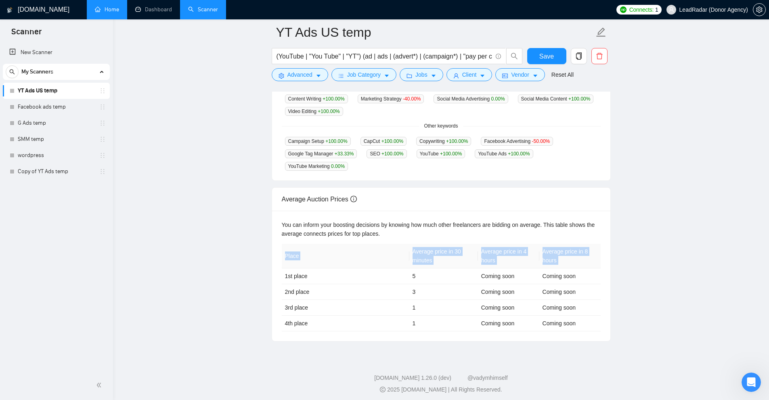
click at [601, 266] on div "You can inform your boosting decisions by knowing how much other freelancers ar…" at bounding box center [441, 276] width 338 height 130
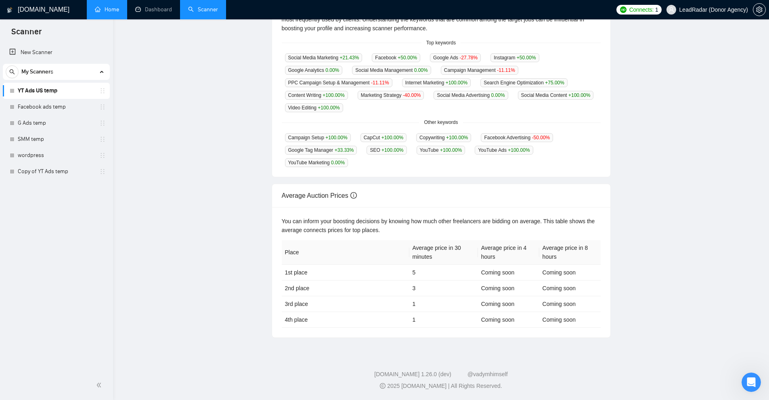
scroll to position [0, 0]
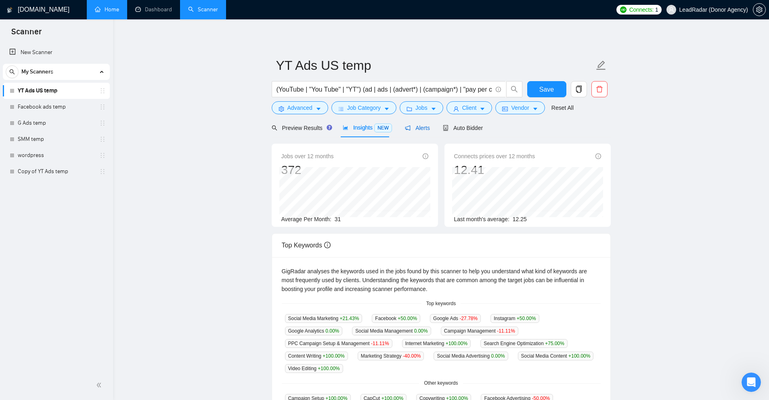
click at [419, 126] on span "Alerts" at bounding box center [417, 128] width 25 height 6
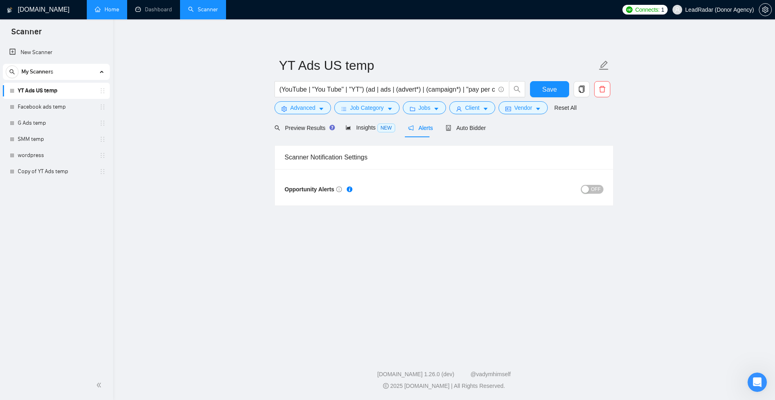
click at [275, 188] on div "Opportunity Alerts OFF" at bounding box center [444, 187] width 338 height 36
drag, startPoint x: 275, startPoint y: 188, endPoint x: 320, endPoint y: 185, distance: 45.7
click at [320, 185] on div "Opportunity Alerts OFF" at bounding box center [444, 187] width 338 height 36
click at [594, 186] on span "OFF" at bounding box center [596, 189] width 10 height 9
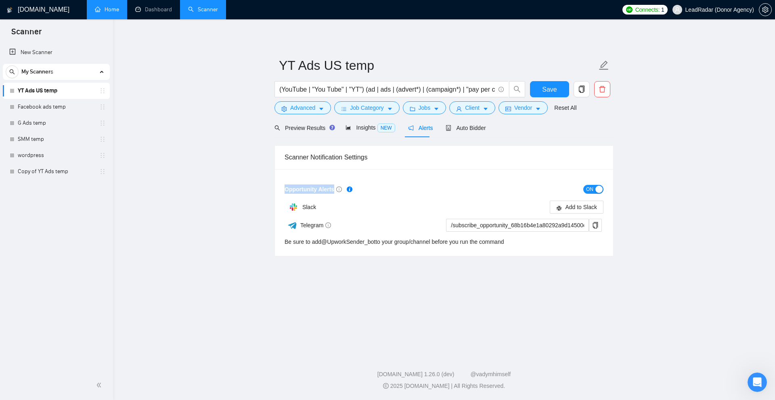
click at [595, 186] on div "button" at bounding box center [598, 189] width 7 height 7
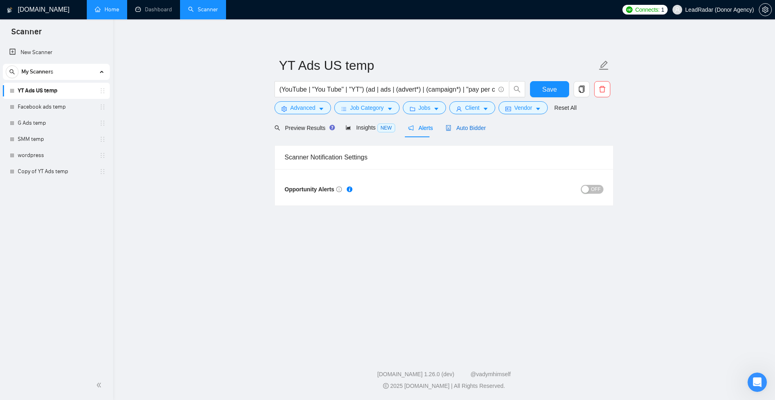
click at [460, 127] on span "Auto Bidder" at bounding box center [466, 128] width 40 height 6
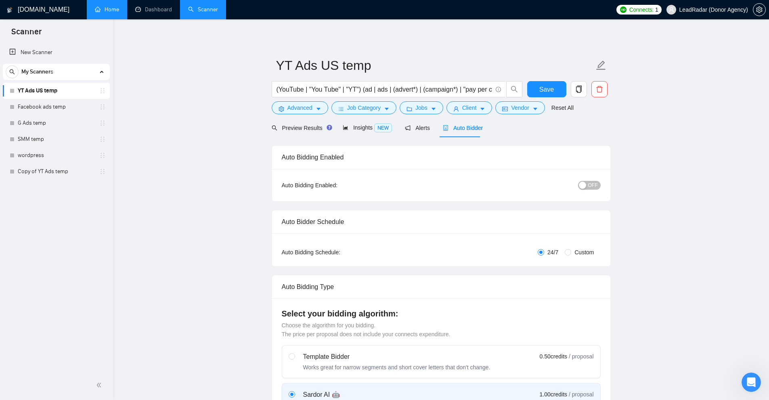
click at [592, 186] on span "OFF" at bounding box center [593, 185] width 10 height 9
click at [589, 185] on span "ON" at bounding box center [586, 185] width 7 height 9
click at [590, 185] on span "OFF" at bounding box center [593, 185] width 10 height 9
click at [588, 188] on span "ON" at bounding box center [586, 185] width 7 height 9
drag, startPoint x: 322, startPoint y: 185, endPoint x: 435, endPoint y: 180, distance: 112.3
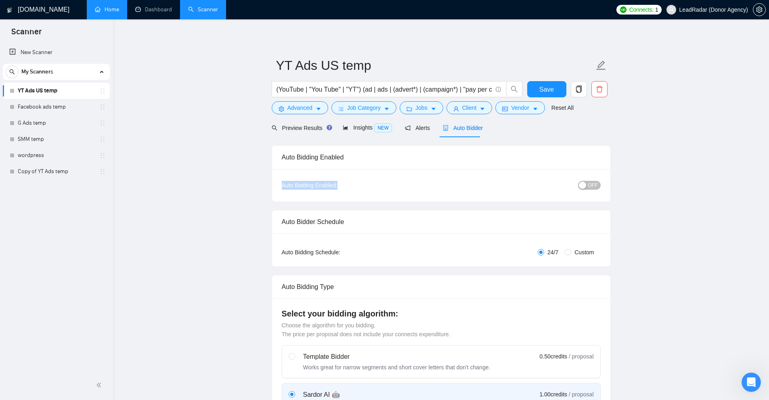
click at [430, 180] on div "Auto Bidding Enabled: OFF" at bounding box center [441, 185] width 338 height 32
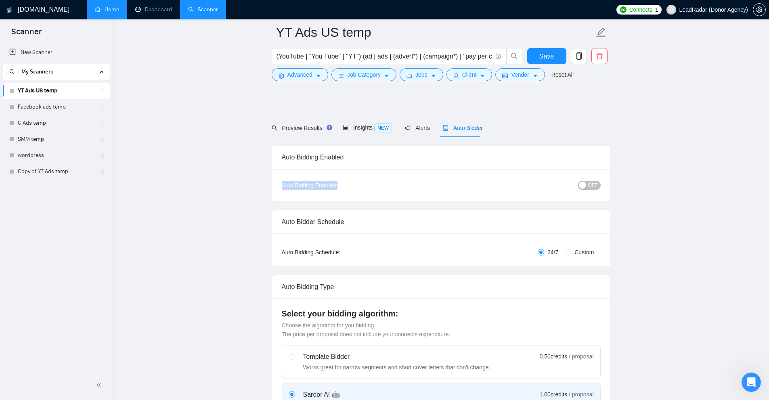
scroll to position [121, 0]
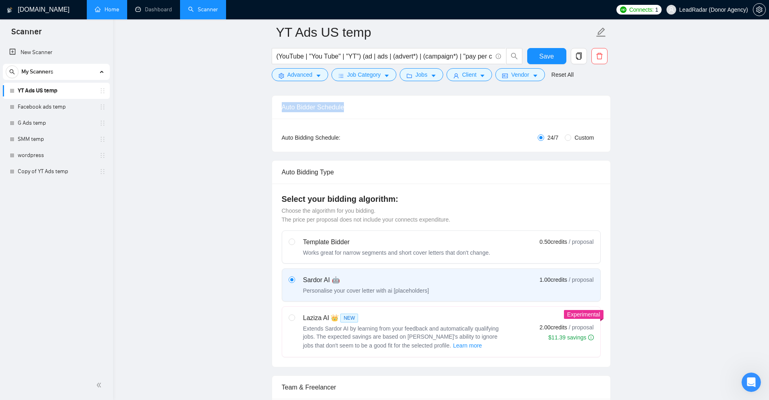
drag, startPoint x: 278, startPoint y: 105, endPoint x: 396, endPoint y: 112, distance: 118.4
click at [396, 112] on div "Auto Bidder Schedule" at bounding box center [441, 107] width 338 height 23
click at [396, 112] on div "Auto Bidder Schedule" at bounding box center [441, 107] width 319 height 23
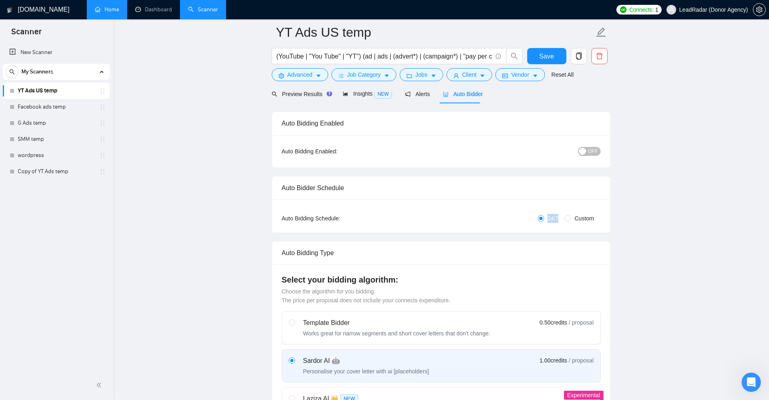
click at [538, 219] on div "24/7 Custom" at bounding box center [494, 218] width 213 height 9
click at [540, 220] on input "24/7" at bounding box center [541, 218] width 6 height 6
click at [568, 216] on input "Custom" at bounding box center [568, 218] width 6 height 6
radio input "true"
radio input "false"
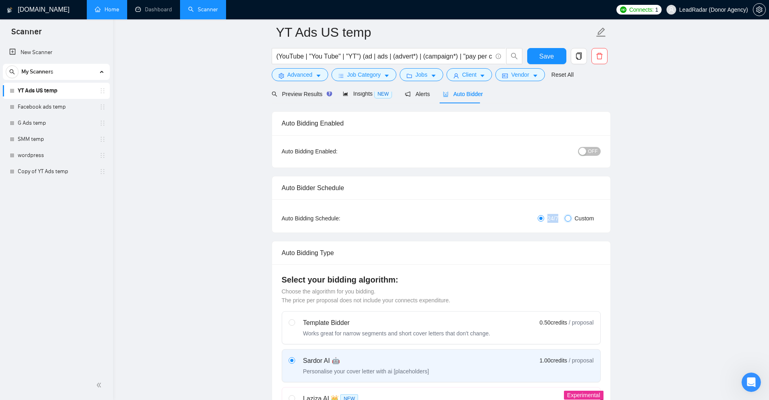
checkbox input "true"
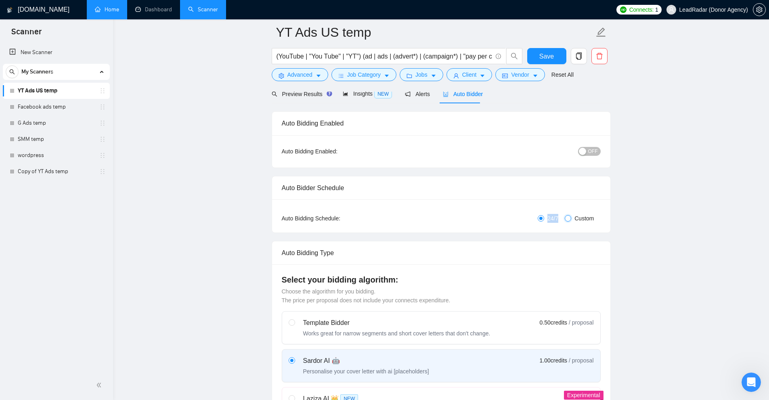
checkbox input "true"
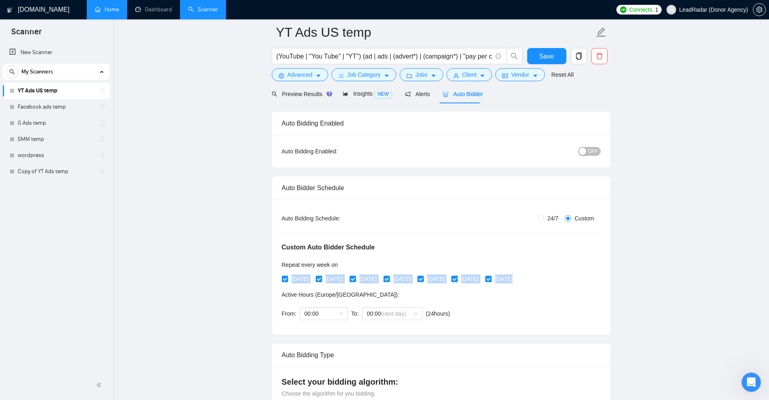
drag, startPoint x: 274, startPoint y: 280, endPoint x: 586, endPoint y: 285, distance: 311.6
click at [586, 285] on div "Auto Bidding Type: Automated (recommended) Semi-automated Auto Bidding Schedule…" at bounding box center [441, 266] width 338 height 135
click at [341, 277] on span "Tuesday" at bounding box center [334, 278] width 24 height 9
click at [321, 277] on input "Tuesday" at bounding box center [319, 279] width 6 height 6
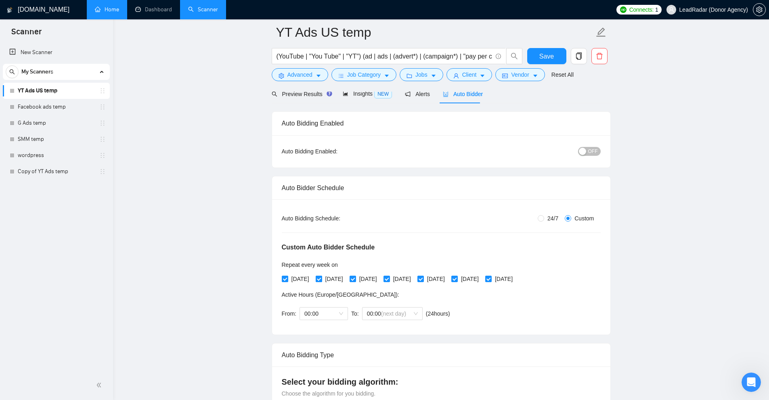
checkbox input "false"
click at [411, 276] on span "Thursday" at bounding box center [402, 278] width 24 height 9
click at [389, 276] on input "Thursday" at bounding box center [386, 279] width 6 height 6
checkbox input "false"
click at [479, 279] on span "[DATE]" at bounding box center [470, 278] width 24 height 9
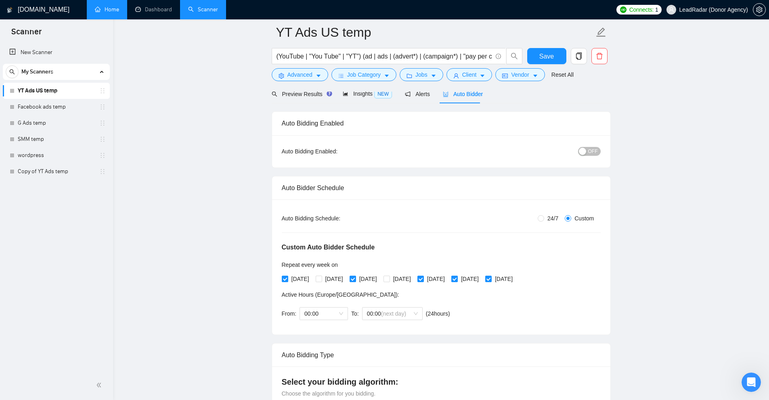
click at [457, 279] on input "[DATE]" at bounding box center [454, 279] width 6 height 6
checkbox input "false"
click at [333, 280] on span "Tuesday" at bounding box center [334, 278] width 24 height 9
click at [321, 280] on input "Tuesday" at bounding box center [319, 279] width 6 height 6
checkbox input "true"
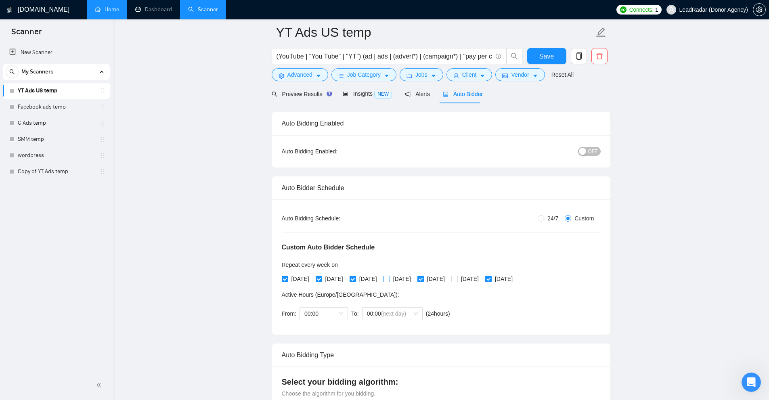
click at [414, 279] on span "Thursday" at bounding box center [402, 278] width 24 height 9
click at [389, 279] on input "Thursday" at bounding box center [386, 279] width 6 height 6
checkbox input "true"
click at [482, 277] on span "[DATE]" at bounding box center [470, 278] width 24 height 9
click at [457, 277] on input "[DATE]" at bounding box center [454, 279] width 6 height 6
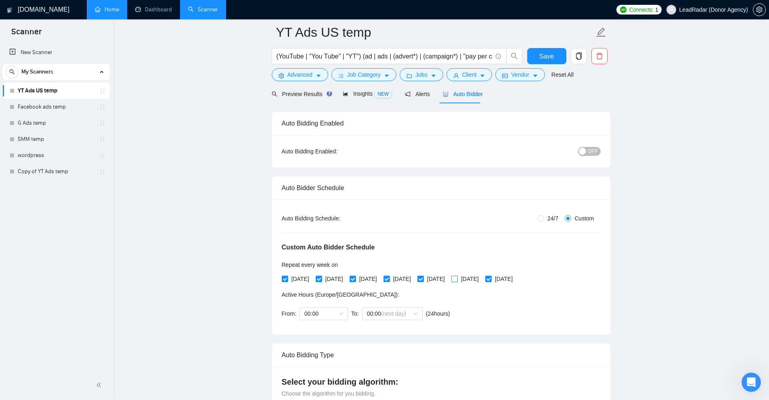
checkbox input "true"
click at [318, 311] on span "00:00" at bounding box center [323, 314] width 39 height 12
drag, startPoint x: 423, startPoint y: 298, endPoint x: 284, endPoint y: 294, distance: 138.9
click at [423, 298] on div "Active Hours ( Europe/Kiev ):" at bounding box center [368, 294] width 172 height 9
drag, startPoint x: 322, startPoint y: 301, endPoint x: 605, endPoint y: 293, distance: 283.0
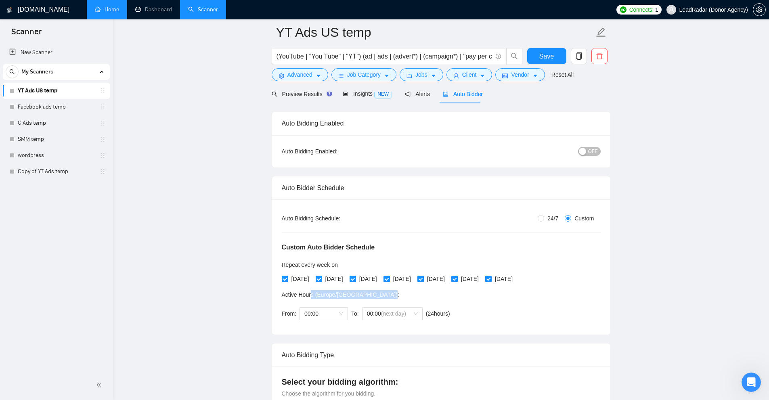
click at [366, 295] on div "Active Hours ( Europe/Kiev ):" at bounding box center [368, 294] width 172 height 9
click at [538, 214] on label "24/7" at bounding box center [550, 218] width 24 height 9
click at [538, 215] on input "24/7" at bounding box center [541, 218] width 6 height 6
radio input "true"
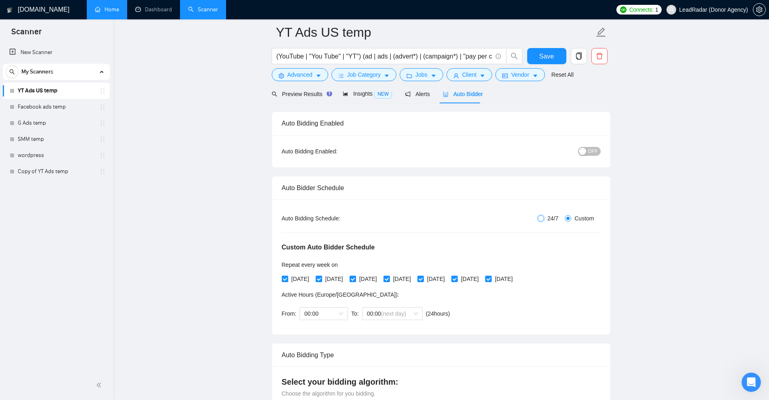
radio input "false"
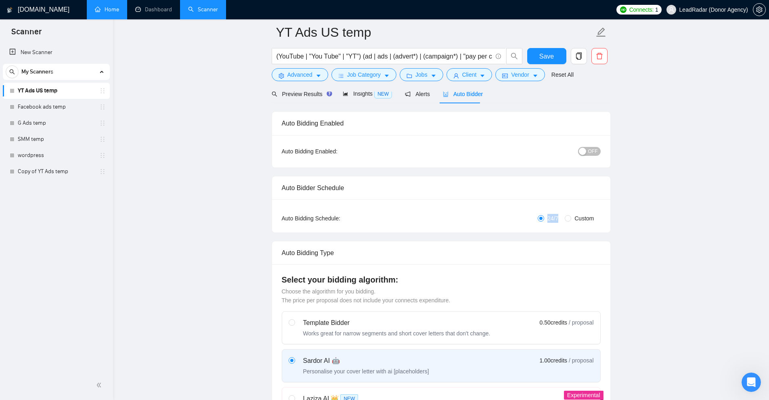
drag, startPoint x: 475, startPoint y: 206, endPoint x: 559, endPoint y: 220, distance: 85.2
click at [559, 220] on div "Auto Bidding Type: Automated (recommended) Semi-automated Auto Bidding Schedule…" at bounding box center [441, 215] width 338 height 33
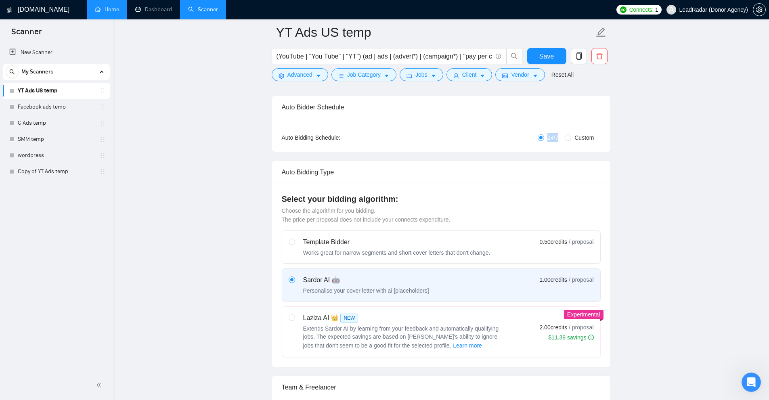
scroll to position [161, 0]
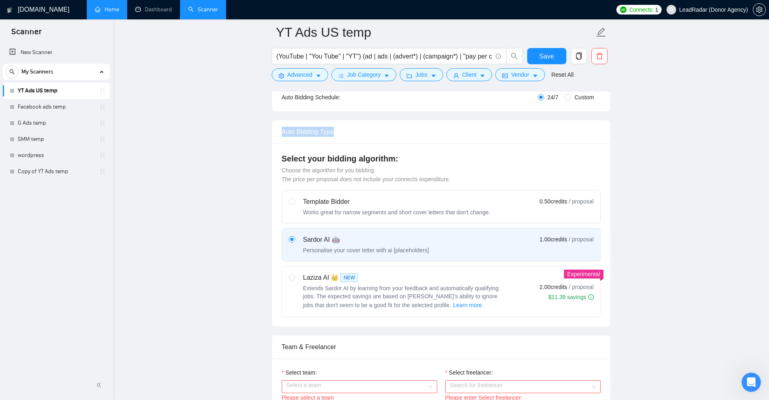
drag, startPoint x: 280, startPoint y: 128, endPoint x: 389, endPoint y: 137, distance: 110.2
click at [389, 137] on div "Auto Bidding Type" at bounding box center [441, 131] width 338 height 23
click at [287, 135] on div "Auto Bidding Type" at bounding box center [441, 131] width 319 height 23
drag, startPoint x: 287, startPoint y: 135, endPoint x: 386, endPoint y: 135, distance: 98.9
click at [385, 135] on div "Auto Bidding Type" at bounding box center [441, 131] width 319 height 23
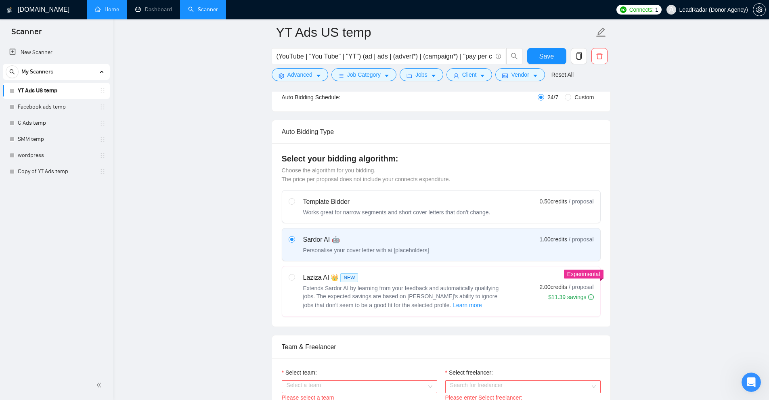
click at [461, 150] on div "Select your bidding algorithm: Choose the algorithm for you bidding. The price …" at bounding box center [441, 234] width 338 height 183
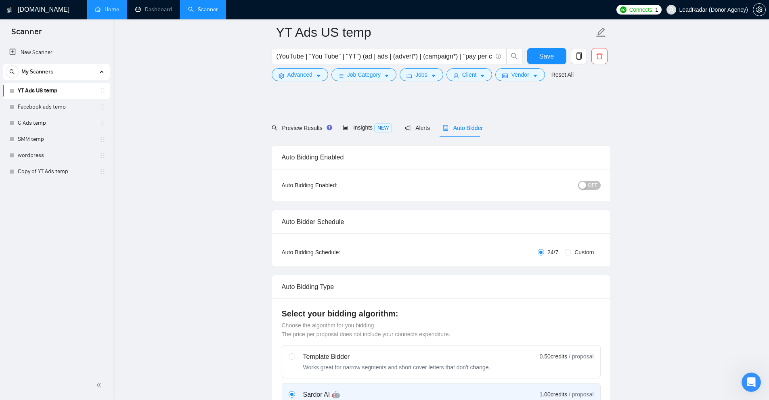
scroll to position [121, 0]
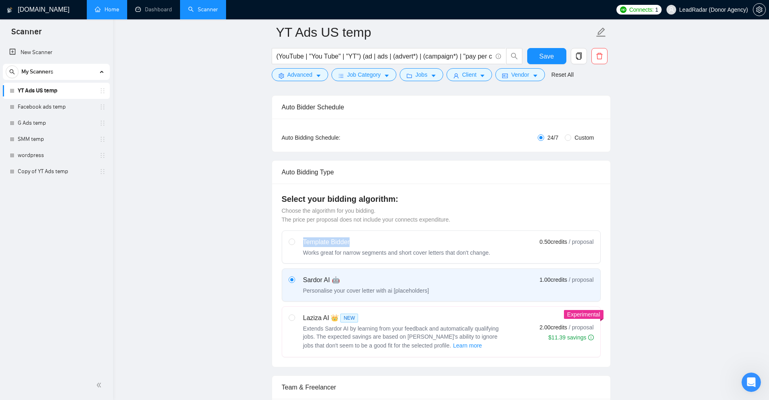
drag, startPoint x: 301, startPoint y: 239, endPoint x: 374, endPoint y: 242, distance: 73.1
click at [374, 242] on div "Template Bidder Works great for narrow segments and short cover letters that do…" at bounding box center [390, 246] width 202 height 19
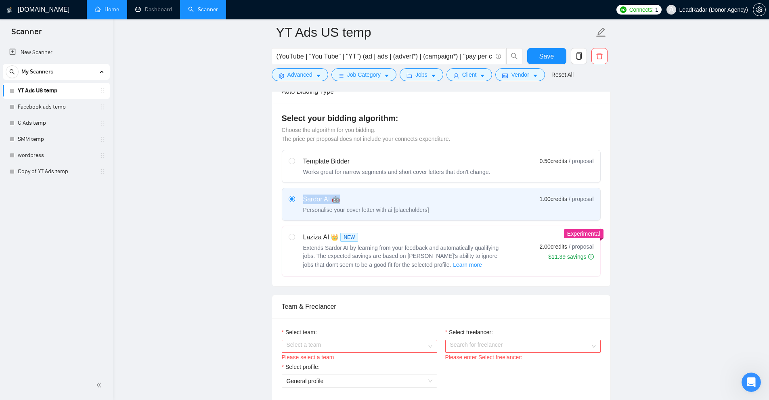
drag, startPoint x: 298, startPoint y: 204, endPoint x: 346, endPoint y: 197, distance: 48.5
click at [346, 197] on div "Sardor AI 🤖 Personalise your cover letter with ai [placeholders]" at bounding box center [359, 204] width 140 height 19
click at [302, 195] on div "Sardor AI 🤖 Personalise your cover letter with ai [placeholders]" at bounding box center [359, 204] width 140 height 19
click at [294, 196] on input "radio" at bounding box center [292, 199] width 6 height 6
drag, startPoint x: 302, startPoint y: 195, endPoint x: 366, endPoint y: 199, distance: 63.5
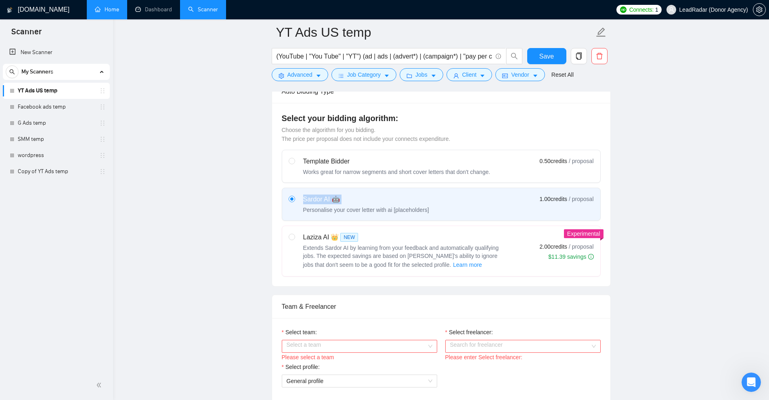
click at [366, 199] on div "Sardor AI 🤖 Personalise your cover letter with ai [placeholders]" at bounding box center [359, 204] width 140 height 19
click at [294, 199] on input "radio" at bounding box center [292, 199] width 6 height 6
drag, startPoint x: 301, startPoint y: 232, endPoint x: 357, endPoint y: 235, distance: 55.7
click at [357, 235] on div "Laziza AI 👑 NEW Extends Sardor AI by learning from your feedback and automatica…" at bounding box center [397, 250] width 216 height 37
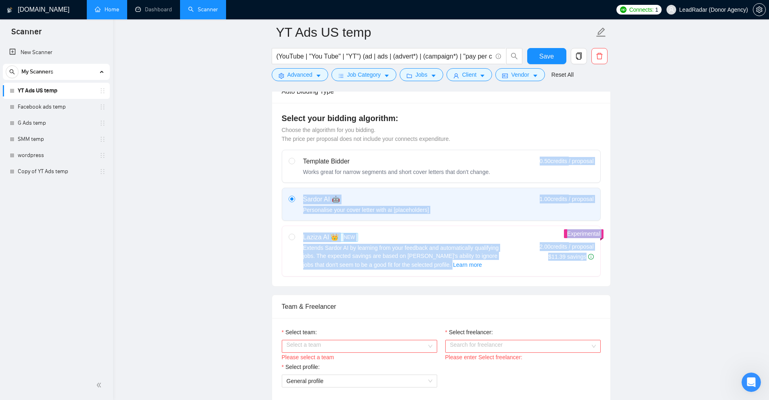
drag, startPoint x: 547, startPoint y: 160, endPoint x: 635, endPoint y: 164, distance: 88.1
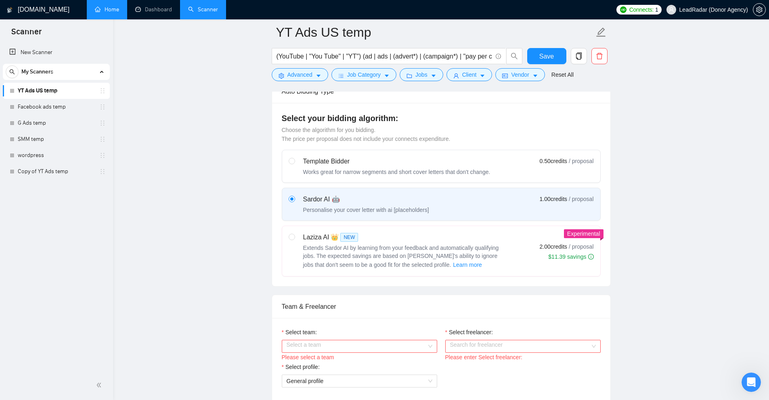
drag, startPoint x: 571, startPoint y: 159, endPoint x: 627, endPoint y: 166, distance: 56.5
click at [570, 161] on div "Template Bidder Works great for narrow segments and short cover letters that do…" at bounding box center [441, 166] width 305 height 19
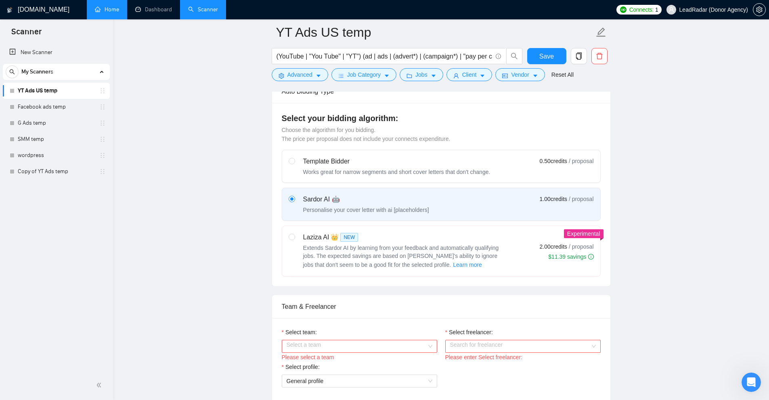
drag, startPoint x: 530, startPoint y: 197, endPoint x: 570, endPoint y: 201, distance: 40.2
click at [570, 201] on div "Sardor AI 🤖 Personalise your cover letter with ai [placeholders] 1.00 credits /…" at bounding box center [441, 204] width 305 height 19
drag, startPoint x: 532, startPoint y: 198, endPoint x: 571, endPoint y: 202, distance: 39.0
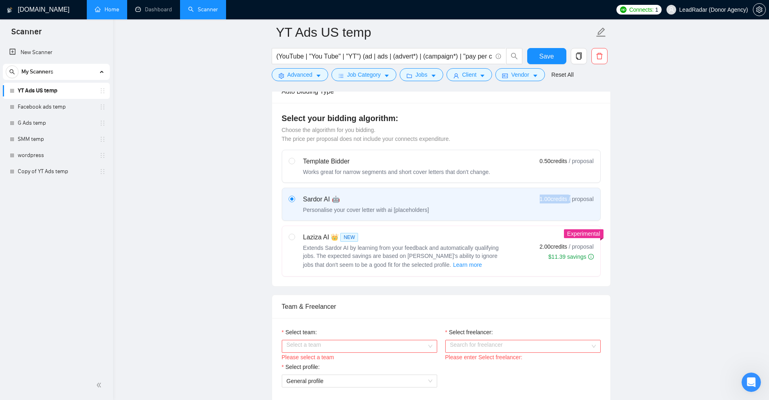
click at [571, 202] on div "Sardor AI 🤖 Personalise your cover letter with ai [placeholders] 1.00 credits /…" at bounding box center [441, 204] width 305 height 19
drag, startPoint x: 308, startPoint y: 200, endPoint x: 348, endPoint y: 199, distance: 40.0
click at [348, 199] on div "Sardor AI 🤖" at bounding box center [366, 200] width 126 height 10
drag, startPoint x: 530, startPoint y: 249, endPoint x: 640, endPoint y: 250, distance: 110.2
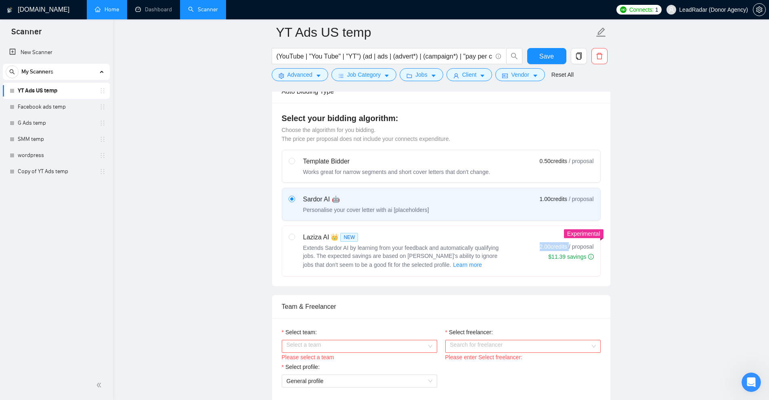
click at [571, 245] on div "Laziza AI 👑 NEW Extends Sardor AI by learning from your feedback and automatica…" at bounding box center [441, 250] width 305 height 37
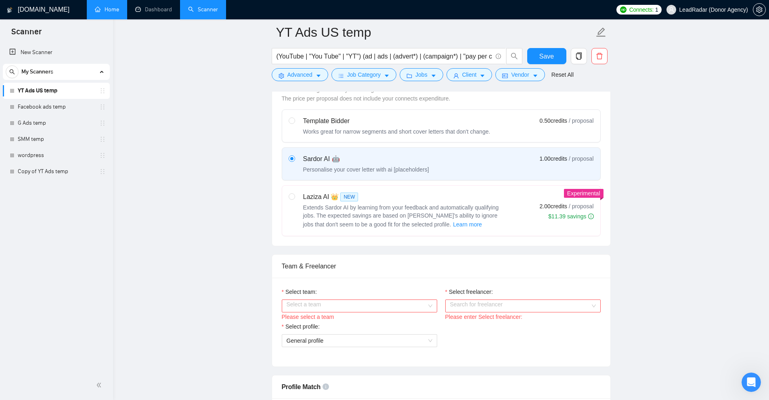
drag, startPoint x: 289, startPoint y: 160, endPoint x: 352, endPoint y: 159, distance: 63.0
click at [352, 159] on div "Sardor AI 🤖 Personalise your cover letter with ai [placeholders]" at bounding box center [359, 163] width 140 height 19
click at [294, 159] on input "radio" at bounding box center [292, 158] width 6 height 6
drag, startPoint x: 295, startPoint y: 160, endPoint x: 344, endPoint y: 163, distance: 49.3
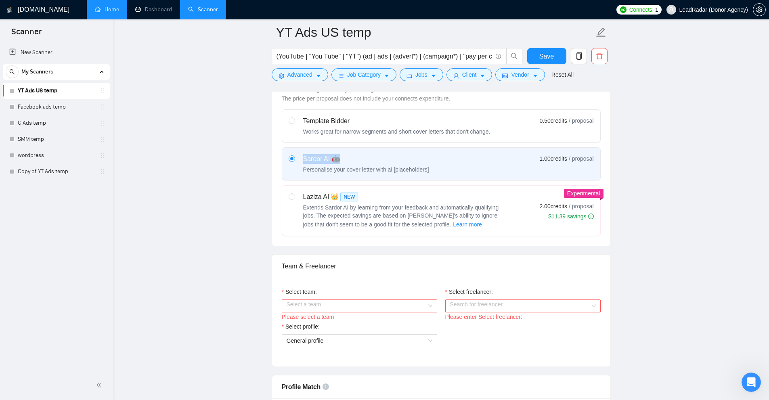
click at [352, 157] on div "Sardor AI 🤖 Personalise your cover letter with ai [placeholders]" at bounding box center [359, 163] width 140 height 19
drag, startPoint x: 355, startPoint y: 197, endPoint x: 370, endPoint y: 197, distance: 15.7
click at [370, 197] on label "Laziza AI 👑 NEW Extends Sardor AI by learning from your feedback and automatica…" at bounding box center [441, 211] width 318 height 50
drag, startPoint x: 389, startPoint y: 172, endPoint x: 423, endPoint y: 172, distance: 33.5
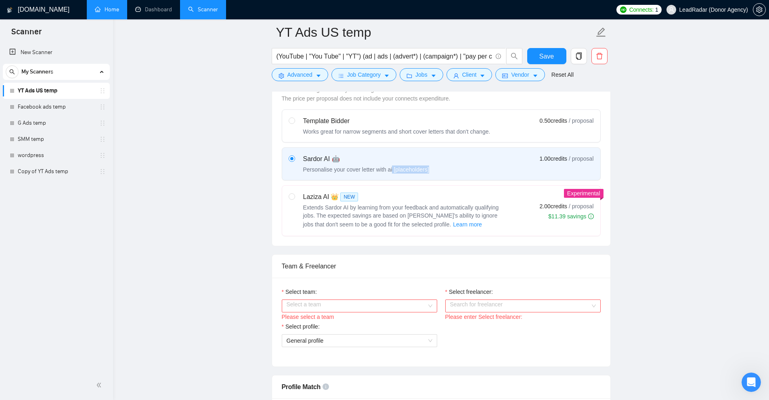
click at [423, 172] on div "Sardor AI 🤖 Personalise your cover letter with ai [placeholders] 1.00 credits /…" at bounding box center [441, 163] width 305 height 19
drag, startPoint x: 302, startPoint y: 198, endPoint x: 433, endPoint y: 197, distance: 131.6
click at [433, 197] on div "Laziza AI 👑 NEW Extends Sardor AI by learning from your feedback and automatica…" at bounding box center [397, 210] width 216 height 37
drag, startPoint x: 303, startPoint y: 209, endPoint x: 349, endPoint y: 207, distance: 46.4
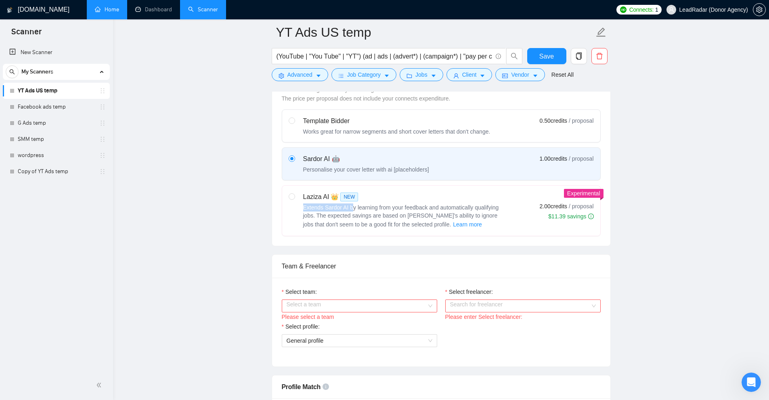
click at [349, 207] on div "Extends Sardor AI by learning from your feedback and automatically qualifying j…" at bounding box center [404, 216] width 202 height 26
drag, startPoint x: 329, startPoint y: 157, endPoint x: 347, endPoint y: 156, distance: 18.6
click at [347, 156] on div "Sardor AI 🤖 Personalise your cover letter with ai [placeholders]" at bounding box center [359, 163] width 140 height 19
click at [289, 233] on label "Laziza AI 👑 NEW Extends Sardor AI by learning from your feedback and automatica…" at bounding box center [441, 211] width 318 height 50
click at [289, 199] on input "radio" at bounding box center [292, 196] width 6 height 6
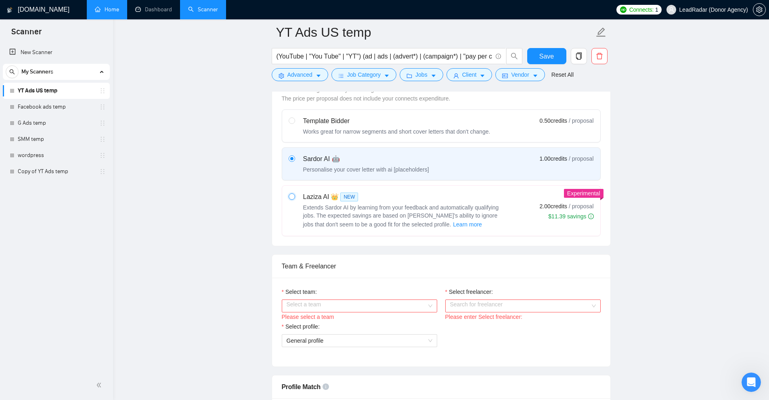
radio input "true"
radio input "false"
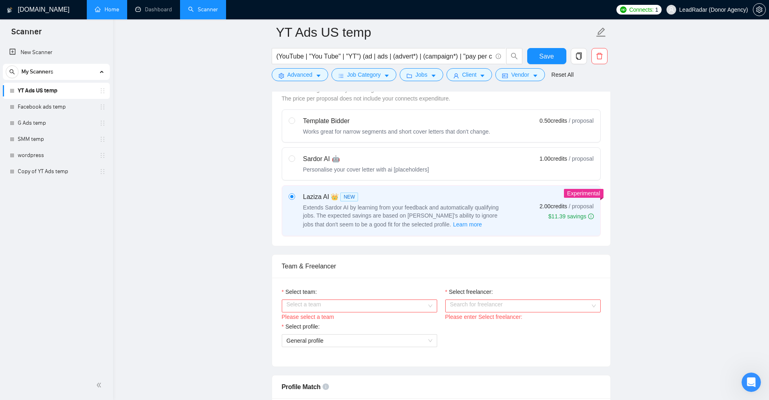
click at [347, 171] on div "Personalise your cover letter with ai [placeholders]" at bounding box center [366, 169] width 126 height 8
click at [294, 161] on input "radio" at bounding box center [292, 158] width 6 height 6
radio input "true"
radio input "false"
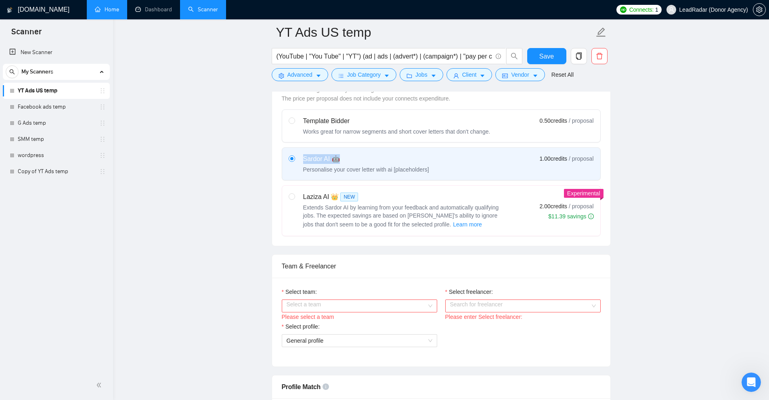
drag, startPoint x: 301, startPoint y: 159, endPoint x: 356, endPoint y: 158, distance: 54.9
click at [356, 158] on div "Sardor AI 🤖 Personalise your cover letter with ai [placeholders]" at bounding box center [359, 163] width 140 height 19
click at [569, 154] on div "Sardor AI 🤖 Personalise your cover letter with ai [placeholders] 1.00 credits /…" at bounding box center [441, 163] width 305 height 19
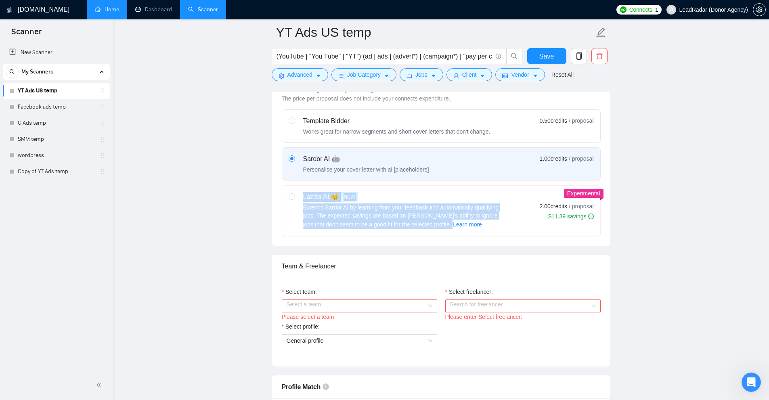
drag, startPoint x: 296, startPoint y: 198, endPoint x: 422, endPoint y: 220, distance: 127.8
click at [422, 220] on div "Laziza AI 👑 NEW Extends Sardor AI by learning from your feedback and automatica…" at bounding box center [397, 210] width 216 height 37
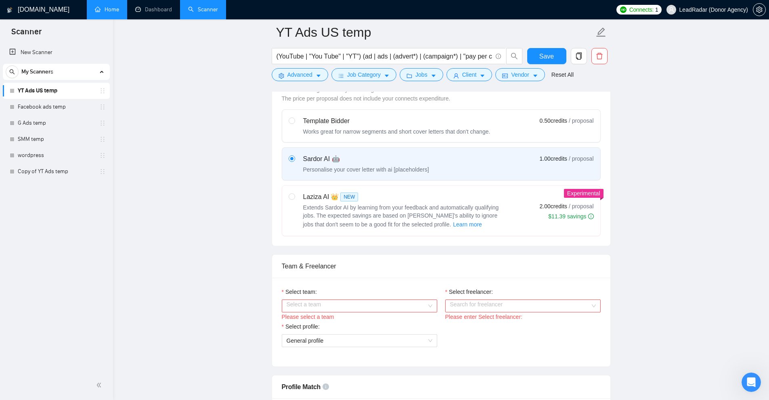
drag, startPoint x: 522, startPoint y: 216, endPoint x: 644, endPoint y: 214, distance: 121.9
click at [523, 216] on div "Laziza AI 👑 NEW Extends Sardor AI by learning from your feedback and automatica…" at bounding box center [441, 210] width 305 height 37
click at [294, 199] on input "radio" at bounding box center [292, 196] width 6 height 6
radio input "true"
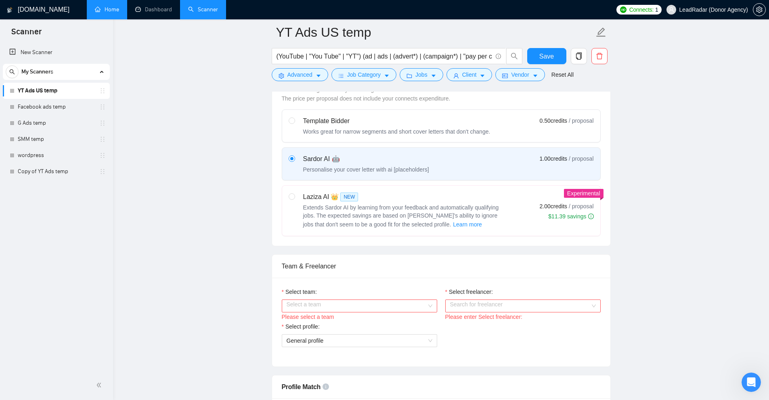
radio input "false"
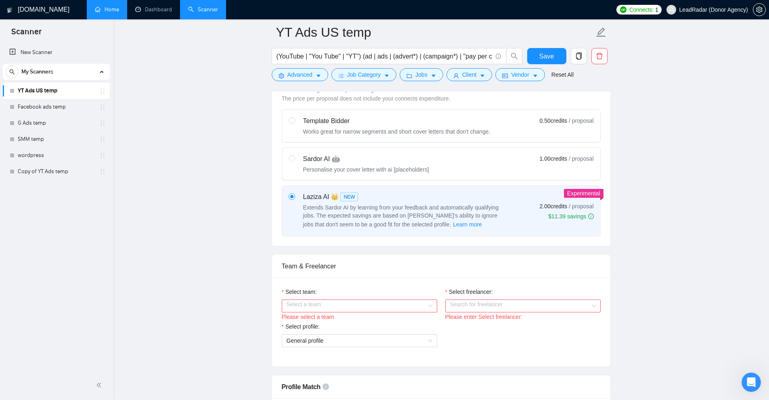
scroll to position [363, 0]
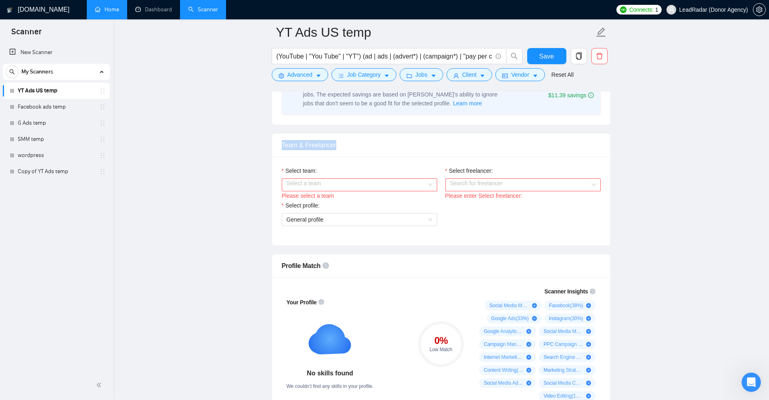
drag, startPoint x: 282, startPoint y: 148, endPoint x: 310, endPoint y: 157, distance: 28.5
click at [341, 146] on div "Team & Freelancer" at bounding box center [441, 145] width 338 height 23
click at [326, 188] on input "Select team:" at bounding box center [357, 185] width 140 height 12
click at [322, 197] on div "Heart Agency 💔" at bounding box center [359, 200] width 146 height 9
click at [481, 185] on input "Select freelancer:" at bounding box center [520, 185] width 140 height 12
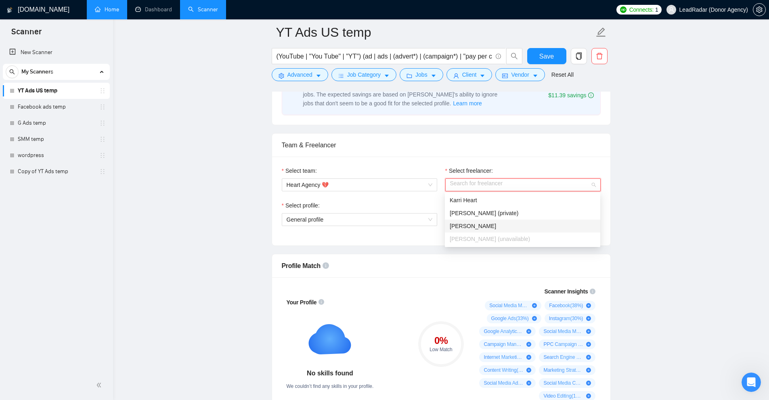
click at [378, 195] on div "Select team: Heart Agency 💔" at bounding box center [359, 183] width 163 height 35
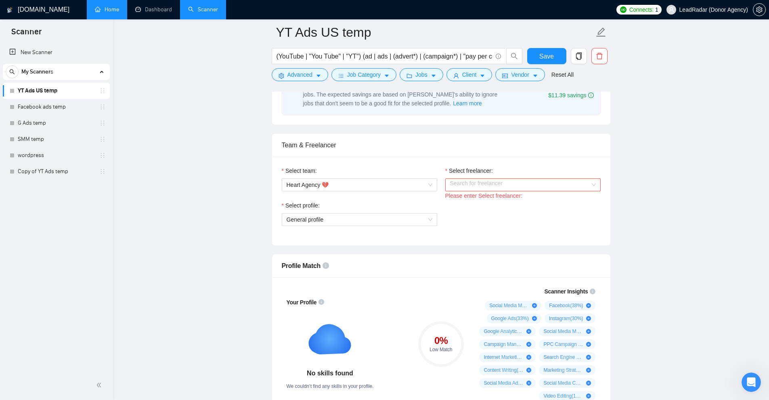
click at [492, 183] on input "Select freelancer:" at bounding box center [520, 185] width 140 height 12
click at [461, 198] on span "Karri Heart" at bounding box center [463, 200] width 27 height 6
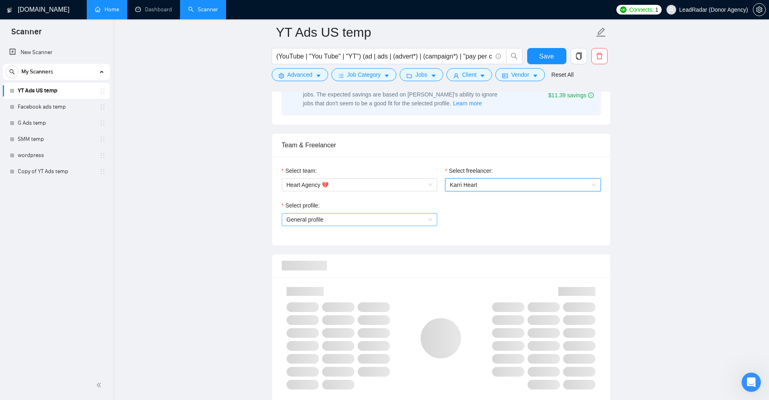
click at [335, 219] on span "General profile" at bounding box center [360, 219] width 146 height 12
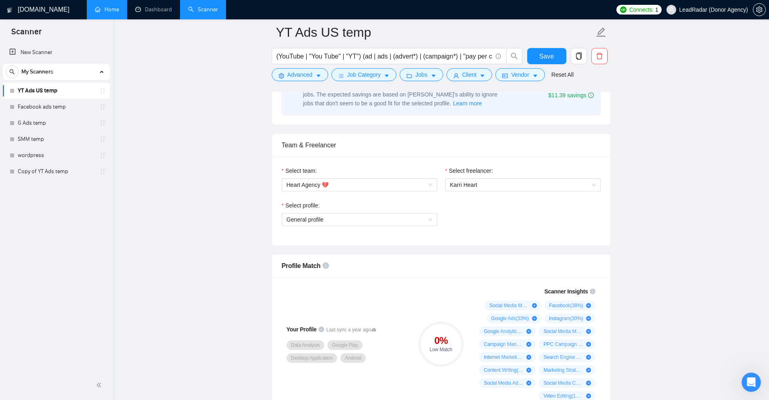
click at [464, 205] on div "Select profile: General profile" at bounding box center [441, 218] width 327 height 35
click at [369, 215] on span "General profile" at bounding box center [360, 219] width 146 height 12
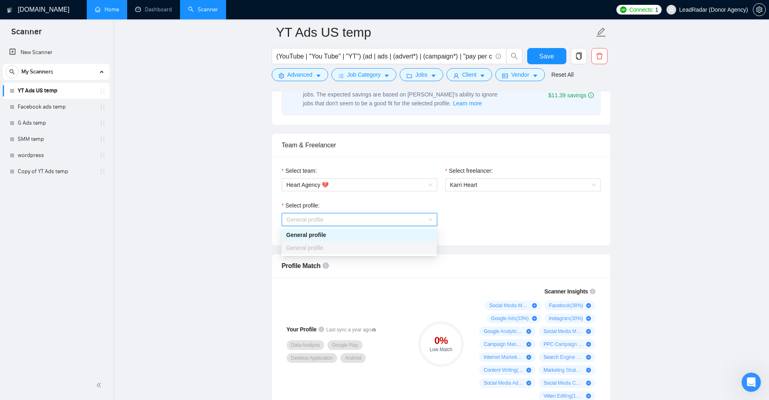
click at [324, 225] on div "General profile" at bounding box center [359, 219] width 155 height 13
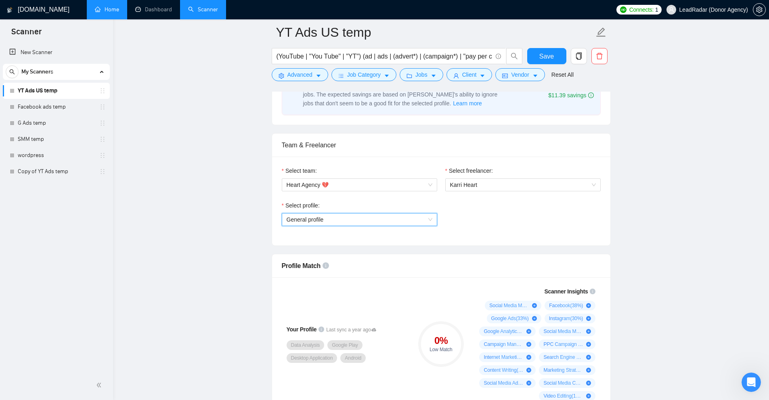
click at [323, 239] on div "Select team: Heart Agency 💔 Select freelancer: Karri Heart Select profile: Gene…" at bounding box center [441, 201] width 338 height 89
click at [334, 211] on div "Select profile:" at bounding box center [359, 207] width 155 height 12
click at [399, 227] on div "Select profile: General profile" at bounding box center [359, 218] width 163 height 35
click at [387, 223] on span "General profile" at bounding box center [360, 219] width 146 height 12
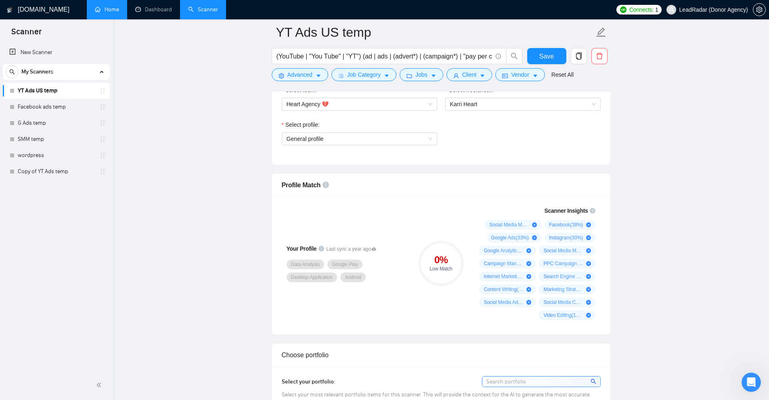
scroll to position [484, 0]
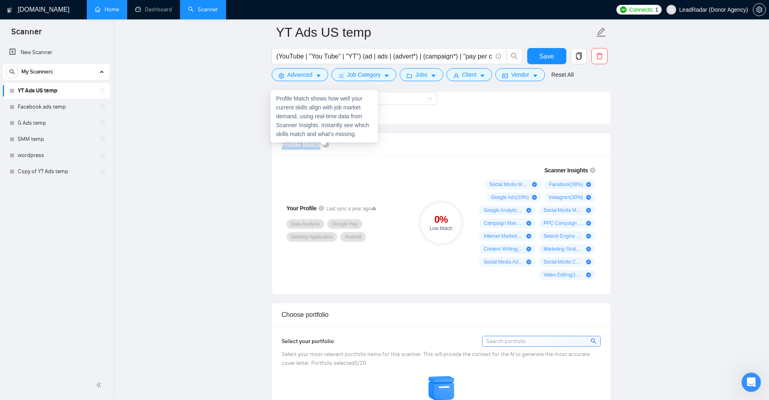
drag, startPoint x: 274, startPoint y: 145, endPoint x: 326, endPoint y: 146, distance: 51.7
click at [326, 146] on div "Profile Match" at bounding box center [441, 144] width 338 height 23
click at [358, 173] on div "Your Profile Last sync a year ago Data Analysis Google Play Desktop Application…" at bounding box center [346, 222] width 136 height 123
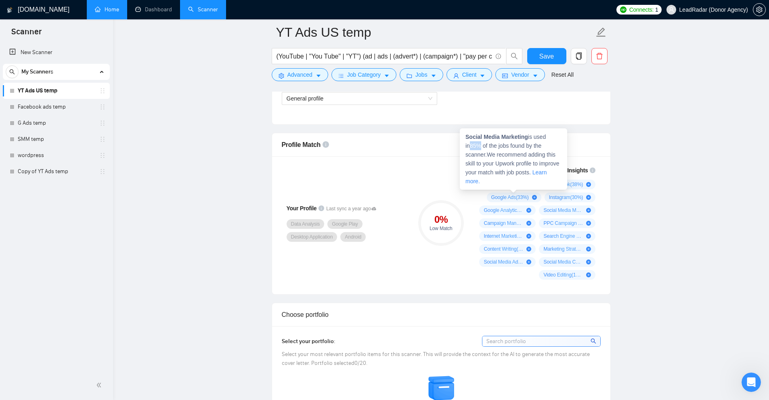
drag, startPoint x: 469, startPoint y: 144, endPoint x: 476, endPoint y: 144, distance: 6.9
click at [476, 144] on div "Social Media Marketing is used in 85 % of the jobs found by the scanner. We rec…" at bounding box center [513, 158] width 107 height 61
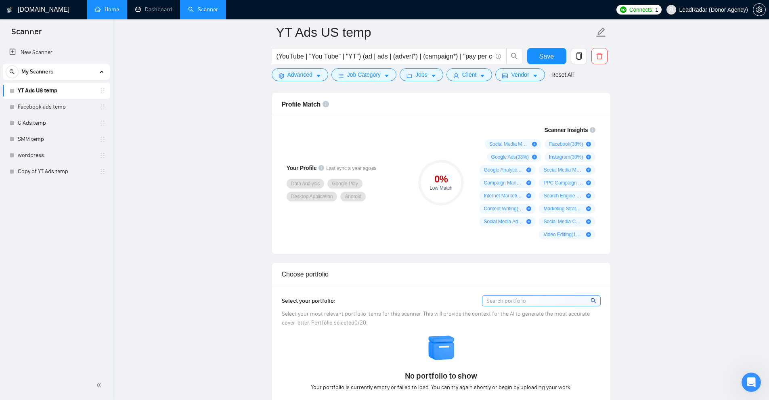
scroll to position [646, 0]
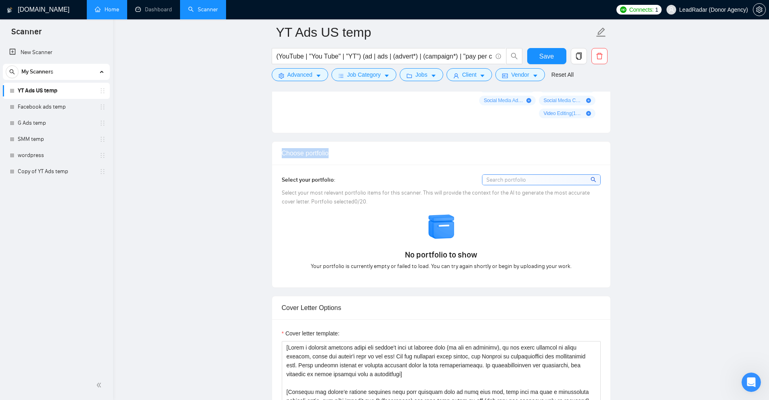
drag, startPoint x: 282, startPoint y: 153, endPoint x: 357, endPoint y: 149, distance: 74.7
click at [357, 149] on div "Choose portfolio" at bounding box center [441, 153] width 319 height 23
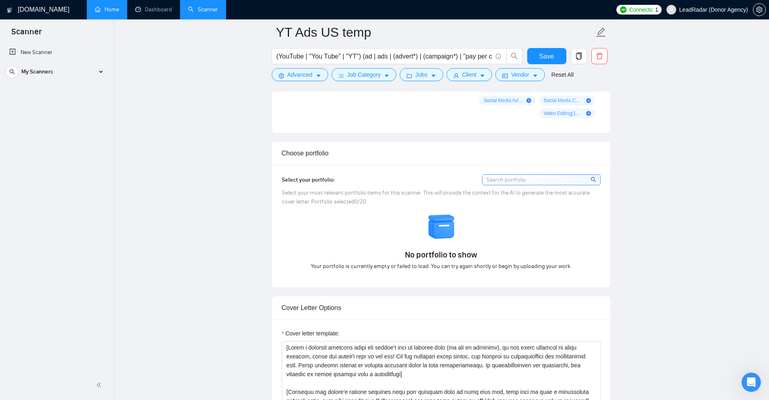
click at [547, 252] on div "No portfolio to show Your portfolio is currently empty or failed to load. You c…" at bounding box center [441, 242] width 324 height 58
click at [328, 192] on span "Select your most relevant portfolio items for this scanner. This will provide t…" at bounding box center [436, 197] width 308 height 16
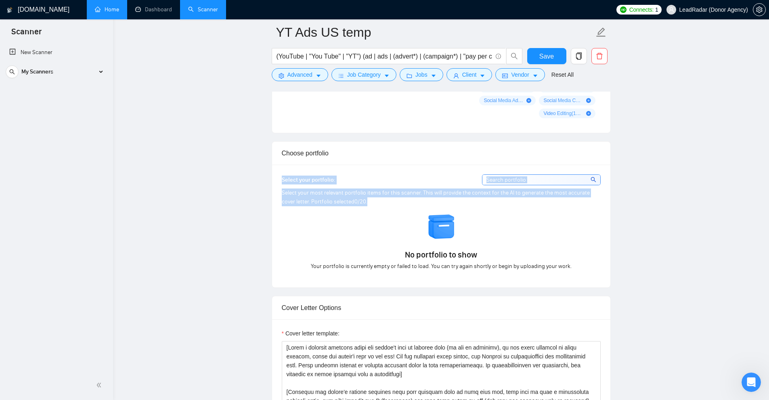
drag, startPoint x: 271, startPoint y: 171, endPoint x: 369, endPoint y: 205, distance: 103.6
click at [372, 205] on div "Select your most relevant portfolio items for this scanner. This will provide t…" at bounding box center [441, 197] width 319 height 18
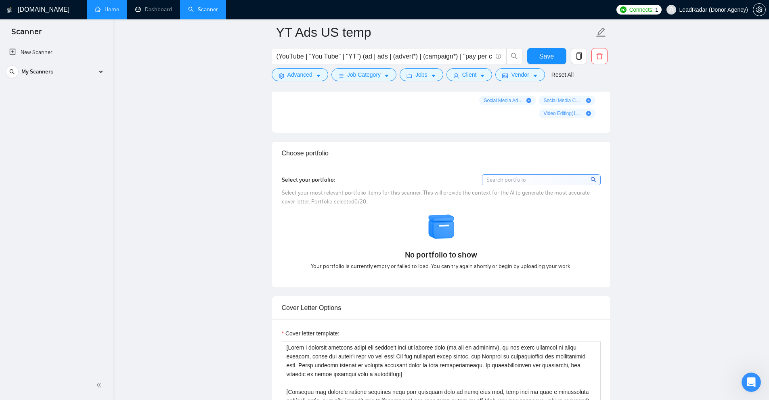
click at [387, 228] on div "No portfolio to show Your portfolio is currently empty or failed to load. You c…" at bounding box center [441, 242] width 324 height 58
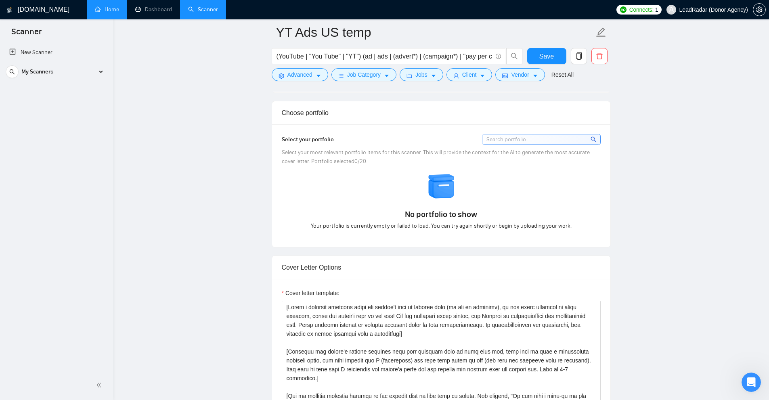
click at [515, 182] on div "No portfolio to show Your portfolio is currently empty or failed to load. You c…" at bounding box center [441, 201] width 324 height 58
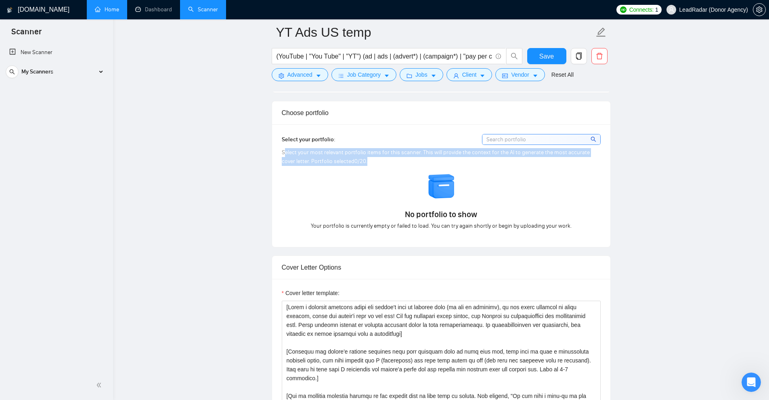
drag, startPoint x: 356, startPoint y: 162, endPoint x: 285, endPoint y: 153, distance: 71.2
click at [285, 153] on div "Select your most relevant portfolio items for this scanner. This will provide t…" at bounding box center [441, 157] width 319 height 18
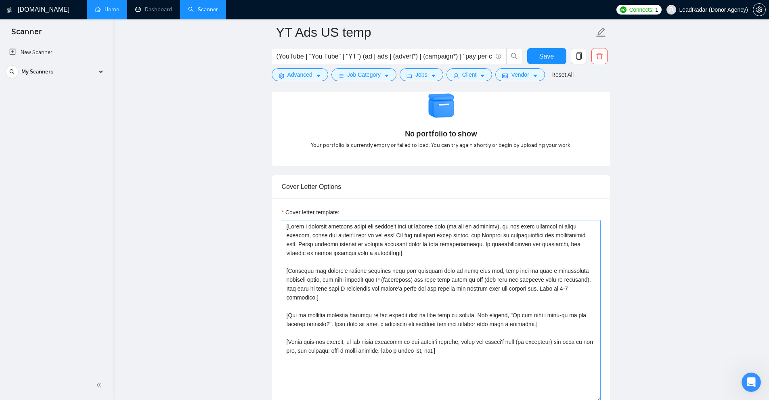
scroll to position [807, 0]
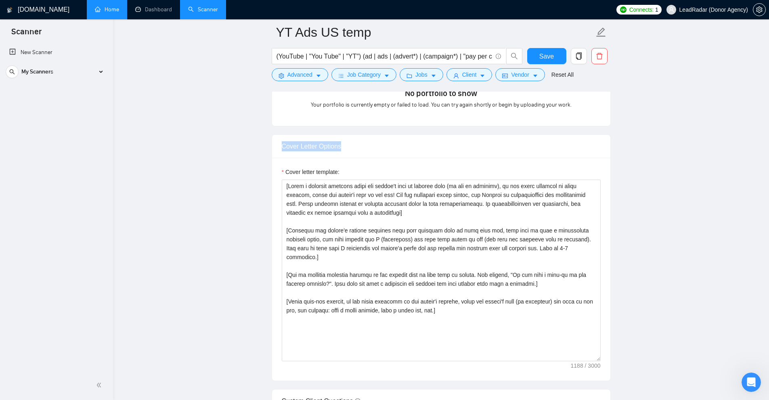
drag, startPoint x: 276, startPoint y: 142, endPoint x: 379, endPoint y: 147, distance: 103.4
click at [379, 147] on div "Cover Letter Options" at bounding box center [441, 146] width 338 height 23
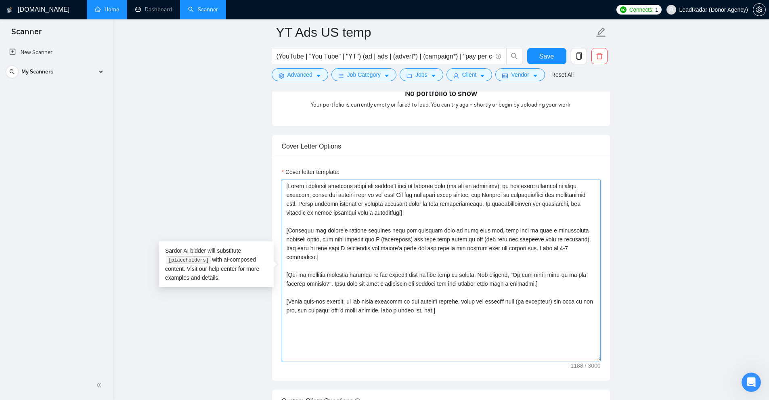
drag, startPoint x: 284, startPoint y: 185, endPoint x: 482, endPoint y: 308, distance: 233.0
click at [482, 308] on textarea "Cover letter template:" at bounding box center [441, 271] width 319 height 182
drag, startPoint x: 501, startPoint y: 342, endPoint x: 279, endPoint y: 177, distance: 276.9
click at [279, 177] on div "Cover letter template:" at bounding box center [441, 269] width 338 height 223
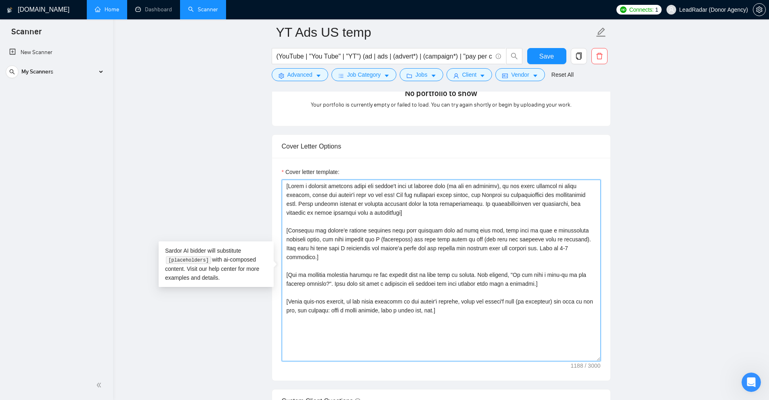
click at [404, 291] on textarea "Cover letter template:" at bounding box center [441, 271] width 319 height 182
click at [483, 318] on textarea "Cover letter template:" at bounding box center [441, 271] width 319 height 182
drag, startPoint x: 521, startPoint y: 333, endPoint x: 383, endPoint y: 272, distance: 150.3
click at [383, 272] on textarea "Cover letter template:" at bounding box center [441, 271] width 319 height 182
click at [422, 278] on textarea "Cover letter template:" at bounding box center [441, 271] width 319 height 182
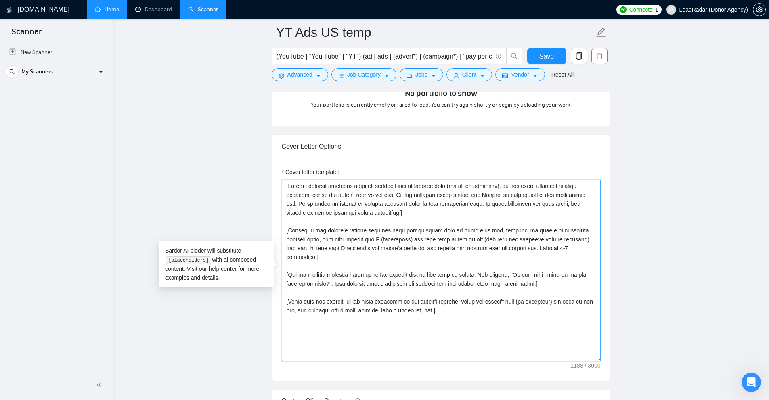
drag, startPoint x: 489, startPoint y: 321, endPoint x: 266, endPoint y: 144, distance: 285.3
click at [266, 144] on main "YT Ads US temp (YouTube | "You Tube" | "YT") (ad | ads | (advert*) | (campaign*…" at bounding box center [441, 294] width 630 height 2138
click at [445, 214] on textarea "Cover letter template:" at bounding box center [441, 271] width 319 height 182
click at [395, 201] on textarea "Cover letter template:" at bounding box center [441, 271] width 319 height 182
paste textarea "Hi [use client’s name if it’s mentioned, don’t use company name; omit otherwise…"
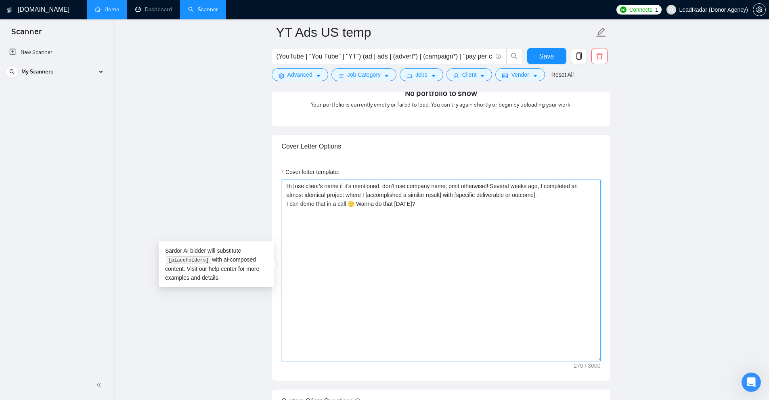
click at [467, 222] on textarea "Hi [use client’s name if it’s mentioned, don’t use company name; omit otherwise…" at bounding box center [441, 271] width 319 height 182
drag, startPoint x: 288, startPoint y: 186, endPoint x: 293, endPoint y: 186, distance: 5.2
click at [293, 186] on textarea "Hi [use client’s name if it’s mentioned, don’t use company name; omit otherwise…" at bounding box center [441, 271] width 319 height 182
click at [301, 195] on textarea "Hi [use client’s name if it’s mentioned, don’t use company name; omit otherwise…" at bounding box center [441, 271] width 319 height 182
click at [295, 186] on textarea "Hi [use client’s name if it’s mentioned, don’t use company name; omit otherwise…" at bounding box center [441, 271] width 319 height 182
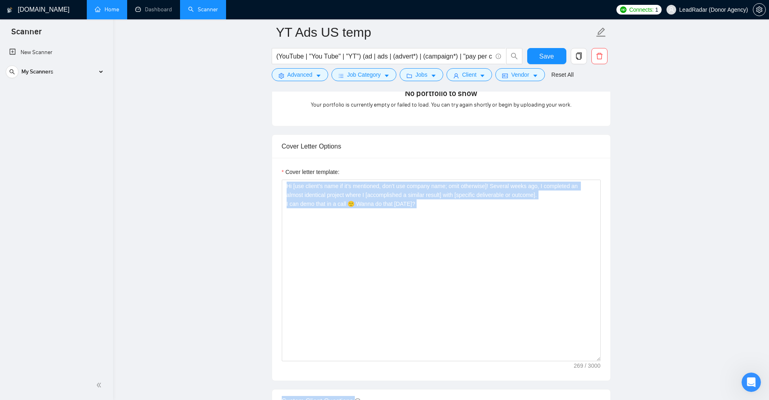
drag, startPoint x: 180, startPoint y: 251, endPoint x: 238, endPoint y: 249, distance: 57.7
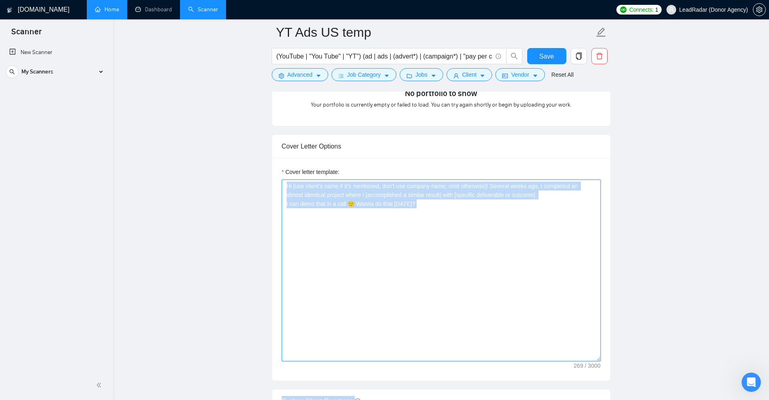
click at [304, 194] on textarea "Hi [use client’s name if it’s mentioned, don’t use company name; omit otherwise…" at bounding box center [441, 271] width 319 height 182
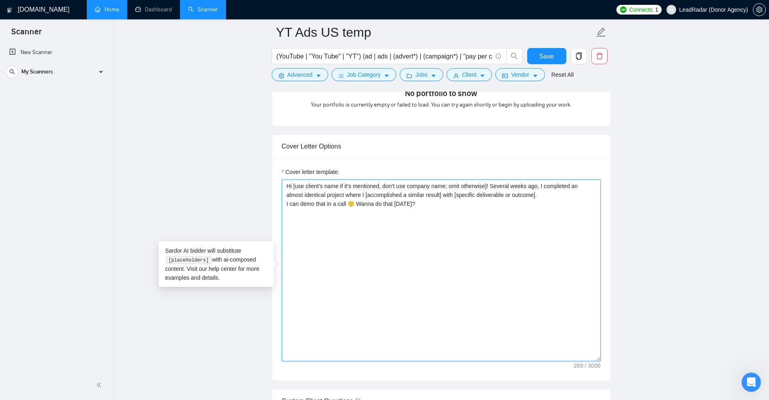
click at [333, 242] on textarea "Hi [use client’s name if it’s mentioned, don’t use company name; omit otherwise…" at bounding box center [441, 271] width 319 height 182
drag, startPoint x: 293, startPoint y: 184, endPoint x: 487, endPoint y: 184, distance: 194.1
click at [487, 184] on textarea "Hi [use client’s name if it’s mentioned, don’t use company name; omit otherwise…" at bounding box center [441, 271] width 319 height 182
click at [404, 186] on textarea "Hi [use client’s name if it’s mentioned, don’t use company name; omit otherwise…" at bounding box center [441, 271] width 319 height 182
drag, startPoint x: 379, startPoint y: 186, endPoint x: 445, endPoint y: 187, distance: 66.2
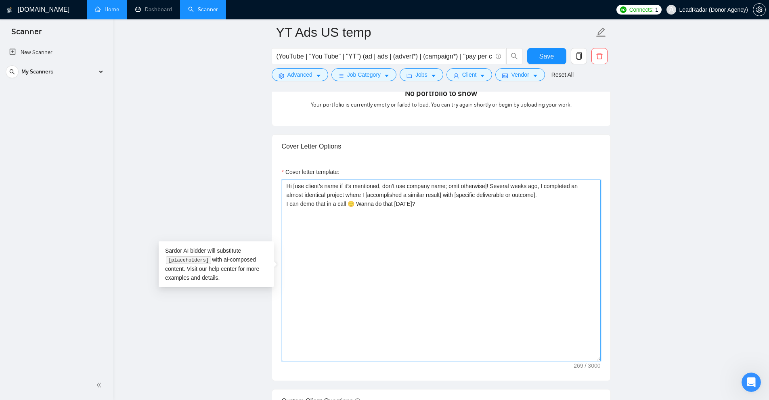
click at [445, 187] on textarea "Hi [use client’s name if it’s mentioned, don’t use company name; omit otherwise…" at bounding box center [441, 271] width 319 height 182
click at [404, 184] on textarea "Hi [use client’s name if it’s mentioned, don’t use company name; omit otherwise…" at bounding box center [441, 271] width 319 height 182
drag, startPoint x: 377, startPoint y: 184, endPoint x: 440, endPoint y: 185, distance: 63.0
click at [440, 185] on textarea "Hi [use client’s name if it’s mentioned, don’t use company name; omit otherwise…" at bounding box center [441, 271] width 319 height 182
click at [441, 190] on textarea "Hi [use client’s name if it’s mentioned, don’t use company name; omit otherwise…" at bounding box center [441, 271] width 319 height 182
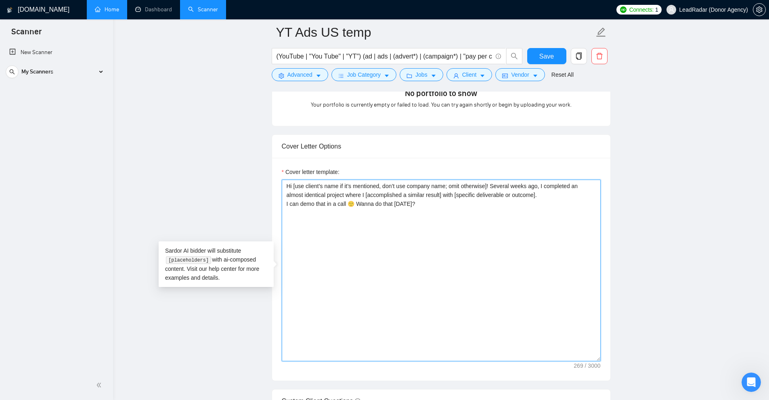
click at [302, 186] on textarea "Hi [use client’s name if it’s mentioned, don’t use company name; omit otherwise…" at bounding box center [441, 271] width 319 height 182
drag, startPoint x: 295, startPoint y: 184, endPoint x: 387, endPoint y: 187, distance: 92.5
click at [387, 187] on textarea "Hi [use client’s name if it’s mentioned, don’t use company name; omit otherwise…" at bounding box center [441, 271] width 319 height 182
click at [385, 187] on textarea "Hi [use client’s name if it’s mentioned, don’t use company name; omit otherwise…" at bounding box center [441, 271] width 319 height 182
click at [296, 186] on textarea "Hi [use client’s name if it’s mentioned, don’t use company name; omit otherwise…" at bounding box center [441, 271] width 319 height 182
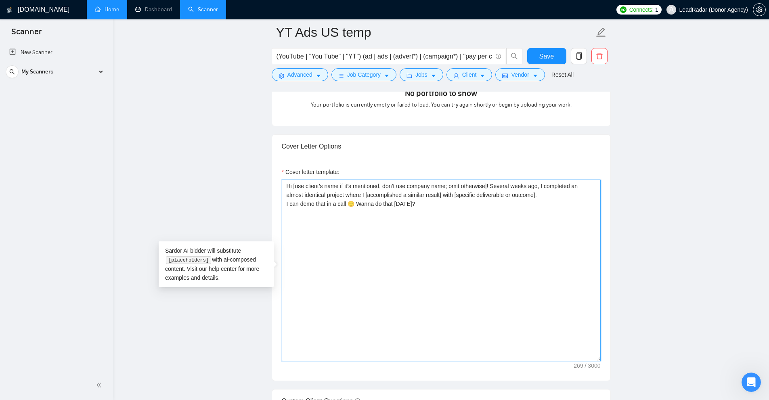
drag, startPoint x: 296, startPoint y: 186, endPoint x: 337, endPoint y: 185, distance: 41.2
click at [331, 185] on textarea "Hi [use client’s name if it’s mentioned, don’t use company name; omit otherwise…" at bounding box center [441, 271] width 319 height 182
click at [410, 189] on textarea "Hi [use client’s name if it’s mentioned, don’t use company name; omit otherwise…" at bounding box center [441, 271] width 319 height 182
click at [485, 189] on textarea "Hi [use client’s name if it’s mentioned, don’t use company name; omit otherwise…" at bounding box center [441, 271] width 319 height 182
click at [480, 188] on textarea "Hi [use client’s name if it’s mentioned, don’t use company name; omit otherwise…" at bounding box center [441, 271] width 319 height 182
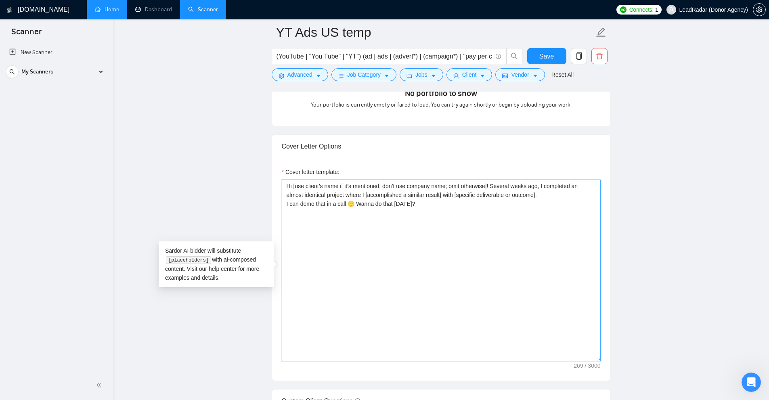
drag, startPoint x: 480, startPoint y: 188, endPoint x: 452, endPoint y: 188, distance: 27.5
click at [452, 188] on textarea "Hi [use client’s name if it’s mentioned, don’t use company name; omit otherwise…" at bounding box center [441, 271] width 319 height 182
click at [467, 191] on textarea "Hi [use client’s name if it’s mentioned, don’t use company name; omit otherwise…" at bounding box center [441, 271] width 319 height 182
drag, startPoint x: 504, startPoint y: 187, endPoint x: 373, endPoint y: 200, distance: 131.4
click at [364, 200] on textarea "Hi [use client’s name if it’s mentioned, don’t use company name; omit otherwise…" at bounding box center [441, 271] width 319 height 182
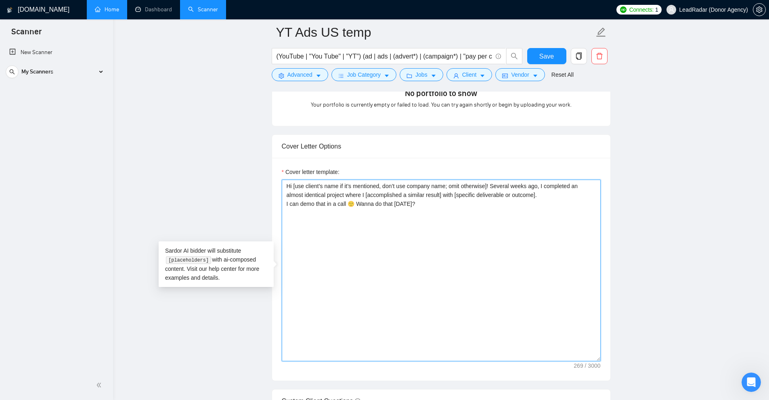
click at [374, 200] on textarea "Hi [use client’s name if it’s mentioned, don’t use company name; omit otherwise…" at bounding box center [441, 271] width 319 height 182
drag, startPoint x: 360, startPoint y: 197, endPoint x: 440, endPoint y: 195, distance: 79.9
click at [440, 195] on textarea "Hi [use client’s name if it’s mentioned, don’t use company name; omit otherwise…" at bounding box center [441, 271] width 319 height 182
click at [445, 197] on textarea "Hi [use client’s name if it’s mentioned, don’t use company name; omit otherwise…" at bounding box center [441, 271] width 319 height 182
drag, startPoint x: 347, startPoint y: 194, endPoint x: 425, endPoint y: 194, distance: 78.3
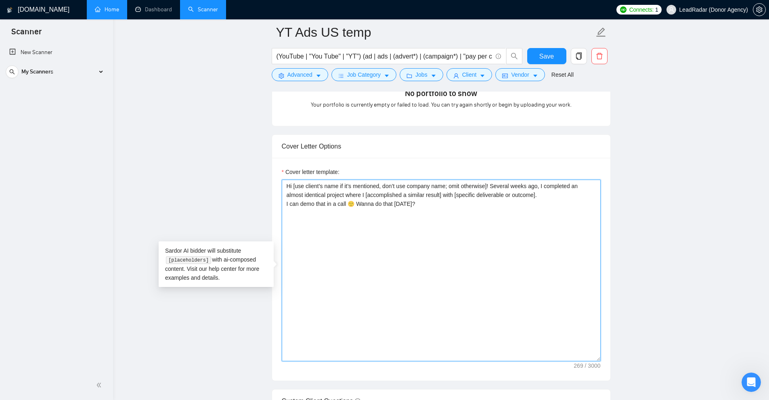
click at [425, 194] on textarea "Hi [use client’s name if it’s mentioned, don’t use company name; omit otherwise…" at bounding box center [441, 271] width 319 height 182
drag, startPoint x: 423, startPoint y: 195, endPoint x: 348, endPoint y: 190, distance: 74.8
click at [348, 190] on textarea "Hi [use client’s name if it’s mentioned, don’t use company name; omit otherwise…" at bounding box center [441, 271] width 319 height 182
click at [359, 201] on textarea "Hi [use client’s name if it’s mentioned, don’t use company name; omit otherwise…" at bounding box center [441, 271] width 319 height 182
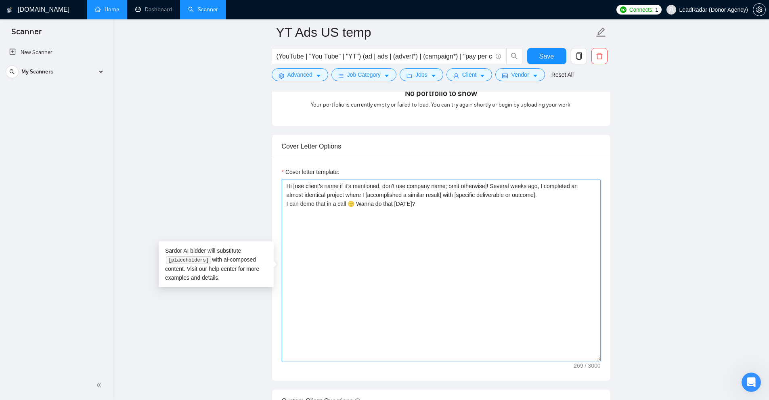
drag, startPoint x: 347, startPoint y: 194, endPoint x: 402, endPoint y: 192, distance: 55.3
click at [402, 192] on textarea "Hi [use client’s name if it’s mentioned, don’t use company name; omit otherwise…" at bounding box center [441, 271] width 319 height 182
click at [368, 194] on textarea "Hi [use client’s name if it’s mentioned, don’t use company name; omit otherwise…" at bounding box center [441, 271] width 319 height 182
drag, startPoint x: 368, startPoint y: 194, endPoint x: 391, endPoint y: 194, distance: 23.0
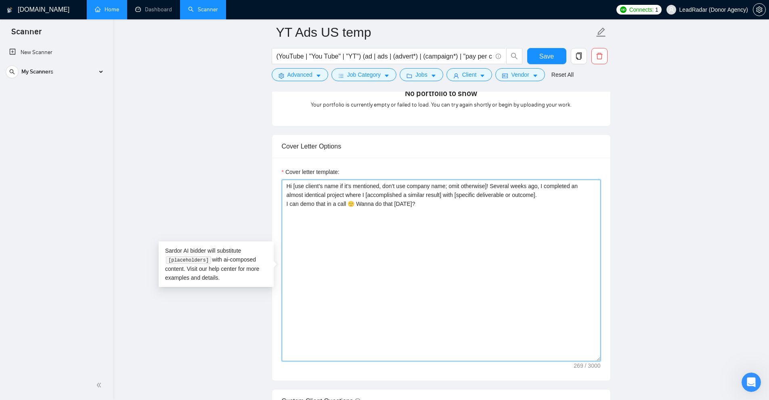
click at [396, 193] on textarea "Hi [use client’s name if it’s mentioned, don’t use company name; omit otherwise…" at bounding box center [441, 271] width 319 height 182
click at [390, 194] on textarea "Hi [use client’s name if it’s mentioned, don’t use company name; omit otherwise…" at bounding box center [441, 271] width 319 height 182
drag, startPoint x: 390, startPoint y: 194, endPoint x: 413, endPoint y: 194, distance: 23.4
click at [413, 194] on textarea "Hi [use client’s name if it’s mentioned, don’t use company name; omit otherwise…" at bounding box center [441, 271] width 319 height 182
click at [414, 194] on textarea "Hi [use client’s name if it’s mentioned, don’t use company name; omit otherwise…" at bounding box center [441, 271] width 319 height 182
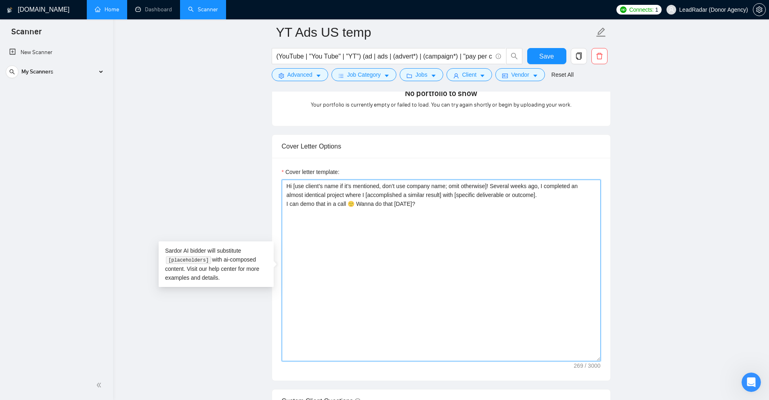
click at [420, 195] on textarea "Hi [use client’s name if it’s mentioned, don’t use company name; omit otherwise…" at bounding box center [441, 271] width 319 height 182
drag, startPoint x: 426, startPoint y: 192, endPoint x: 444, endPoint y: 195, distance: 17.5
click at [443, 195] on textarea "Hi [use client’s name if it’s mentioned, don’t use company name; omit otherwise…" at bounding box center [441, 271] width 319 height 182
click at [462, 196] on textarea "Hi [use client’s name if it’s mentioned, don’t use company name; omit otherwise…" at bounding box center [441, 271] width 319 height 182
click at [504, 195] on textarea "Hi [use client’s name if it’s mentioned, don’t use company name; omit otherwise…" at bounding box center [441, 271] width 319 height 182
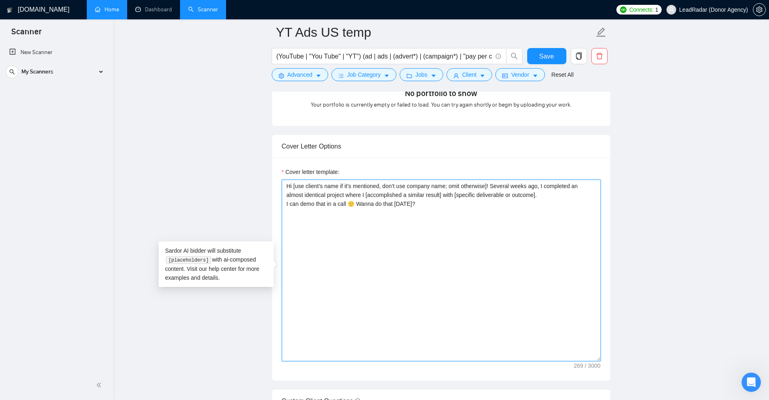
drag, startPoint x: 504, startPoint y: 195, endPoint x: 444, endPoint y: 195, distance: 59.3
click at [444, 195] on textarea "Hi [use client’s name if it’s mentioned, don’t use company name; omit otherwise…" at bounding box center [441, 271] width 319 height 182
click at [439, 195] on textarea "Hi [use client’s name if it’s mentioned, don’t use company name; omit otherwise…" at bounding box center [441, 271] width 319 height 182
drag, startPoint x: 437, startPoint y: 195, endPoint x: 537, endPoint y: 200, distance: 100.6
click at [537, 200] on textarea "Hi [use client’s name if it’s mentioned, don’t use company name; omit otherwise…" at bounding box center [441, 271] width 319 height 182
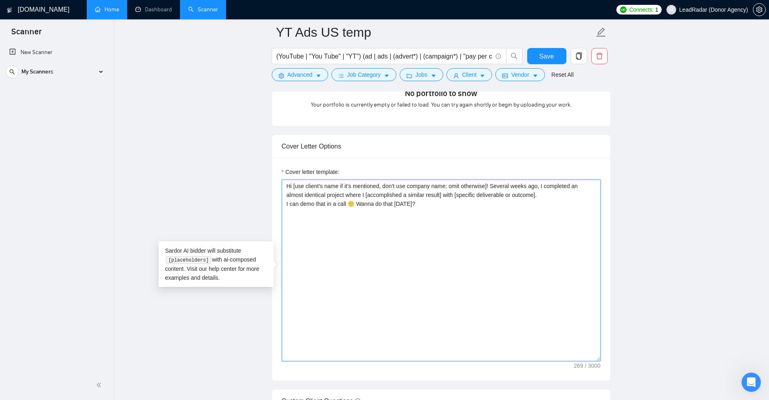
click at [532, 199] on textarea "Hi [use client’s name if it’s mentioned, don’t use company name; omit otherwise…" at bounding box center [441, 271] width 319 height 182
click at [520, 199] on textarea "Hi [use client’s name if it’s mentioned, don’t use company name; omit otherwise…" at bounding box center [441, 271] width 319 height 182
drag, startPoint x: 346, startPoint y: 194, endPoint x: 519, endPoint y: 194, distance: 173.1
click at [519, 194] on textarea "Hi [use client’s name if it’s mentioned, don’t use company name; omit otherwise…" at bounding box center [441, 271] width 319 height 182
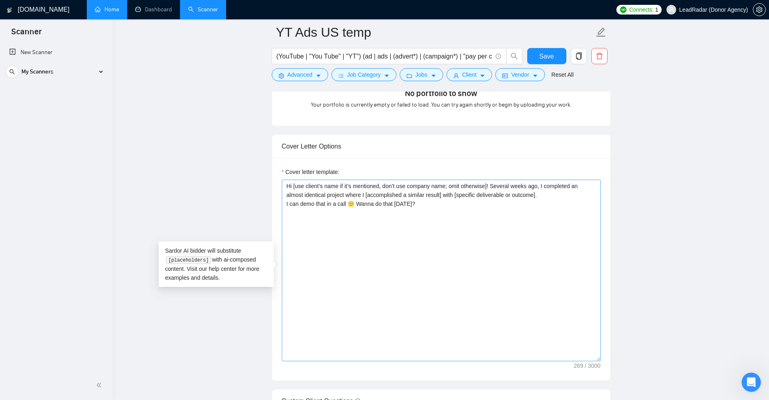
drag, startPoint x: 414, startPoint y: 206, endPoint x: 438, endPoint y: 205, distance: 24.2
click at [438, 205] on div "Cover letter template: Hi [use client’s name if it’s mentioned, don’t use compa…" at bounding box center [441, 269] width 338 height 223
drag, startPoint x: 440, startPoint y: 206, endPoint x: 282, endPoint y: 204, distance: 157.8
click at [282, 204] on textarea "Hi [use client’s name if it’s mentioned, don’t use company name; omit otherwise…" at bounding box center [441, 271] width 319 height 182
click at [344, 213] on textarea "Hi [use client’s name if it’s mentioned, don’t use company name; omit otherwise…" at bounding box center [441, 271] width 319 height 182
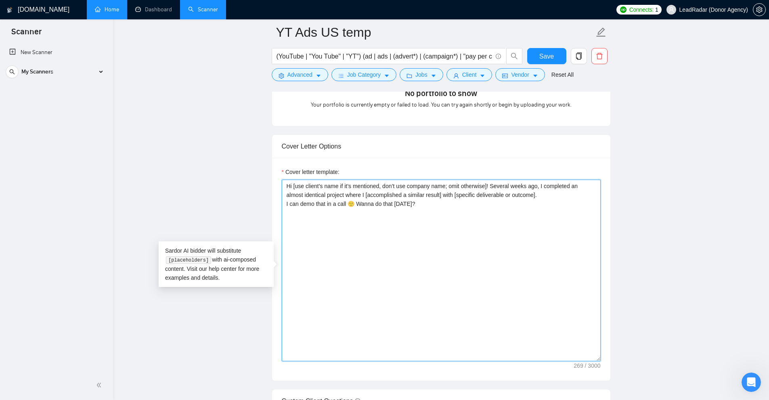
drag, startPoint x: 420, startPoint y: 209, endPoint x: 301, endPoint y: 205, distance: 119.1
click at [301, 205] on textarea "Hi [use client’s name if it’s mentioned, don’t use company name; omit otherwise…" at bounding box center [441, 271] width 319 height 182
click at [421, 203] on textarea "Hi [use client’s name if it’s mentioned, don’t use company name; omit otherwise…" at bounding box center [441, 271] width 319 height 182
drag, startPoint x: 545, startPoint y: 264, endPoint x: 172, endPoint y: 98, distance: 408.8
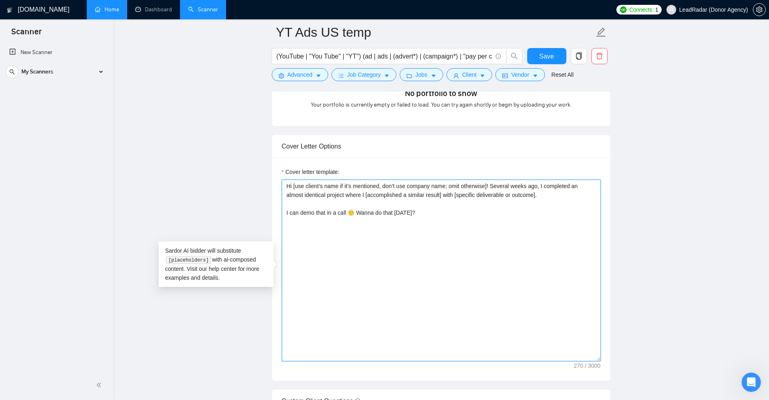
click at [172, 98] on main "YT Ads US temp (YouTube | "You Tube" | "YT") (ad | ads | (advert*) | (campaign*…" at bounding box center [441, 294] width 630 height 2138
click at [500, 265] on textarea "Hi [use client’s name if it’s mentioned, don’t use company name; omit otherwise…" at bounding box center [441, 271] width 319 height 182
drag, startPoint x: 347, startPoint y: 153, endPoint x: 224, endPoint y: 94, distance: 136.6
click at [224, 94] on main "YT Ads US temp (YouTube | "You Tube" | "YT") (ad | ads | (advert*) | (campaign*…" at bounding box center [441, 294] width 630 height 2138
click at [502, 217] on textarea "Hi [use client’s name if it’s mentioned, don’t use company name; omit otherwise…" at bounding box center [441, 271] width 319 height 182
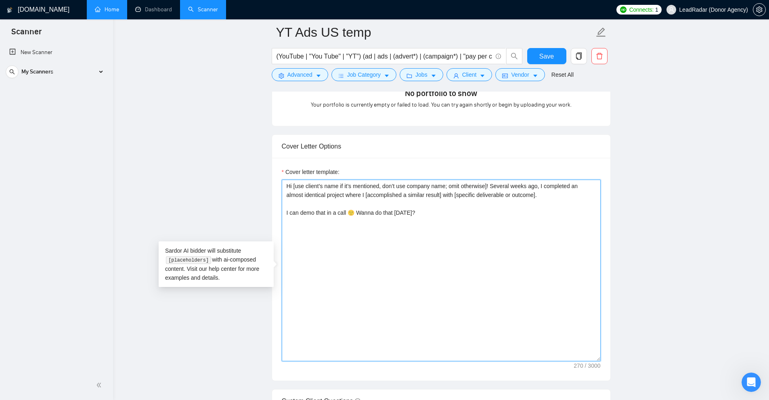
click at [466, 227] on textarea "Hi [use client’s name if it’s mentioned, don’t use company name; omit otherwise…" at bounding box center [441, 271] width 319 height 182
click at [520, 234] on textarea "Hi [use client’s name if it’s mentioned, don’t use company name; omit otherwise…" at bounding box center [441, 271] width 319 height 182
drag, startPoint x: 495, startPoint y: 246, endPoint x: 162, endPoint y: 139, distance: 349.9
click at [128, 118] on main "YT Ads US temp (YouTube | "You Tube" | "YT") (ad | ads | (advert*) | (campaign*…" at bounding box center [441, 294] width 630 height 2138
click at [482, 257] on textarea "Hi [use client’s name if it’s mentioned, don’t use company name; omit otherwise…" at bounding box center [441, 271] width 319 height 182
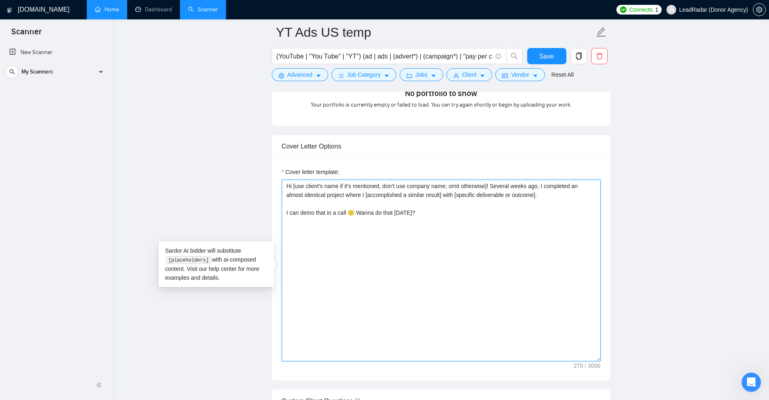
drag, startPoint x: 525, startPoint y: 228, endPoint x: 135, endPoint y: 111, distance: 406.9
click at [135, 111] on main "YT Ads US temp (YouTube | "You Tube" | "YT") (ad | ads | (advert*) | (campaign*…" at bounding box center [441, 294] width 630 height 2138
click at [459, 213] on textarea "Hi [use client’s name if it’s mentioned, don’t use company name; omit otherwise…" at bounding box center [441, 271] width 319 height 182
click at [467, 224] on textarea "Hi [use client’s name if it’s mentioned, don’t use company name; omit otherwise…" at bounding box center [441, 271] width 319 height 182
type textarea "Hi [use client’s name if it’s mentioned, don’t use company name; omit otherwise…"
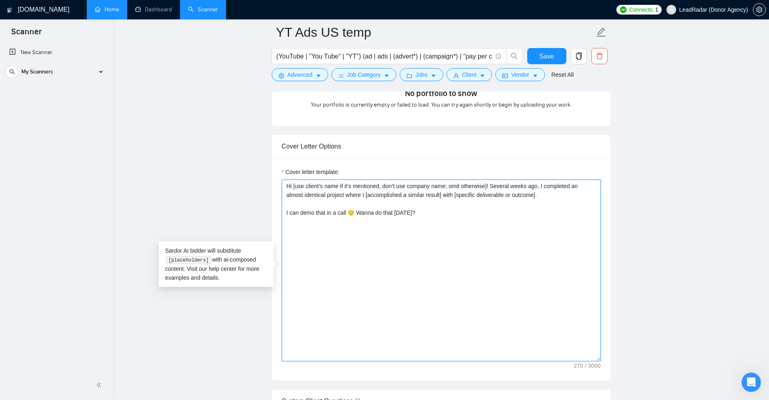
click at [486, 240] on textarea "Hi [use client’s name if it’s mentioned, don’t use company name; omit otherwise…" at bounding box center [441, 271] width 319 height 182
drag, startPoint x: 466, startPoint y: 233, endPoint x: 280, endPoint y: 182, distance: 192.5
click at [266, 178] on main "YT Ads US temp (YouTube | "You Tube" | "YT") (ad | ads | (advert*) | (campaign*…" at bounding box center [441, 294] width 630 height 2138
click at [480, 233] on textarea "Hi [use client’s name if it’s mentioned, don’t use company name; omit otherwise…" at bounding box center [441, 271] width 319 height 182
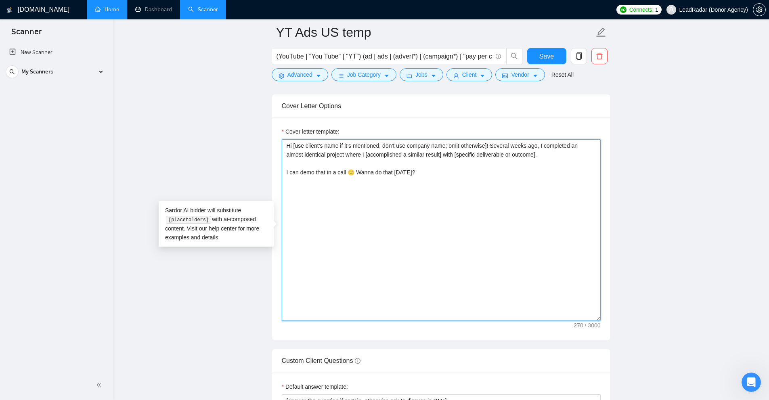
scroll to position [888, 0]
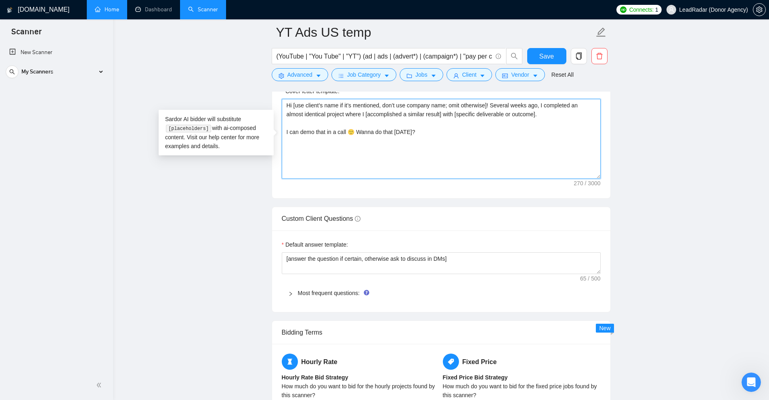
drag, startPoint x: 598, startPoint y: 278, endPoint x: 596, endPoint y: 177, distance: 101.7
click at [596, 177] on textarea "Hi [use client’s name if it’s mentioned, don’t use company name; omit otherwise…" at bounding box center [441, 139] width 319 height 80
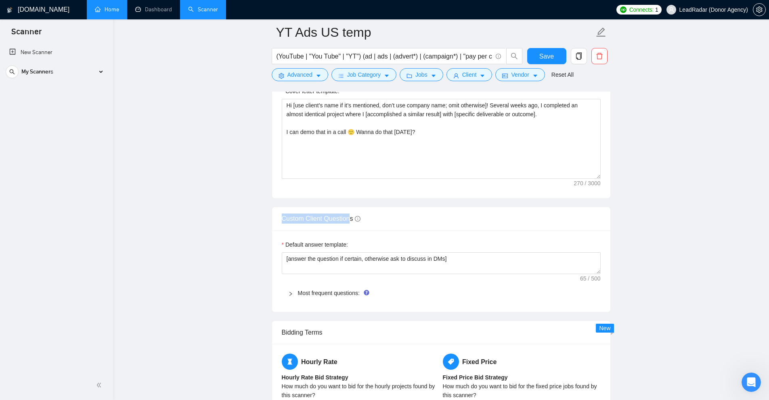
drag, startPoint x: 282, startPoint y: 224, endPoint x: 352, endPoint y: 215, distance: 70.4
click at [352, 215] on div "Custom Client Questions" at bounding box center [441, 218] width 319 height 23
click at [320, 294] on link "Most frequent questions:" at bounding box center [329, 293] width 62 height 6
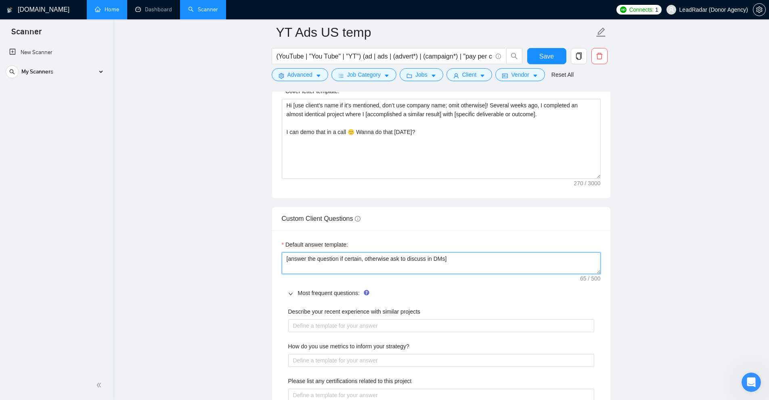
drag, startPoint x: 395, startPoint y: 257, endPoint x: 86, endPoint y: 230, distance: 309.9
click at [86, 230] on section "Scanner New Scanner My Scanners YT Ads US temp Facebook ads temp G Ads temp SMM…" at bounding box center [384, 356] width 769 height 2488
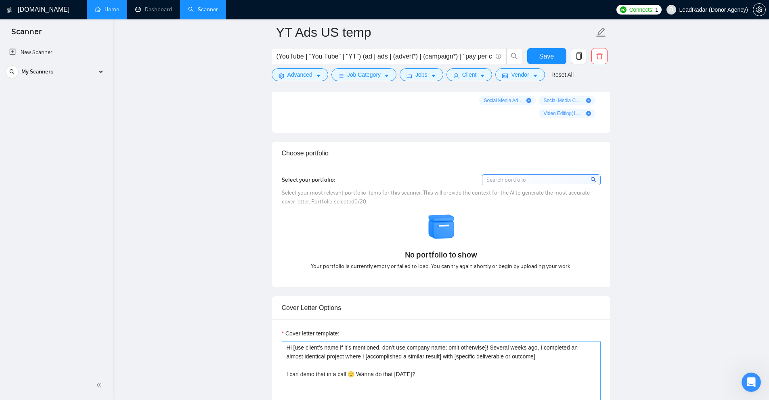
scroll to position [847, 0]
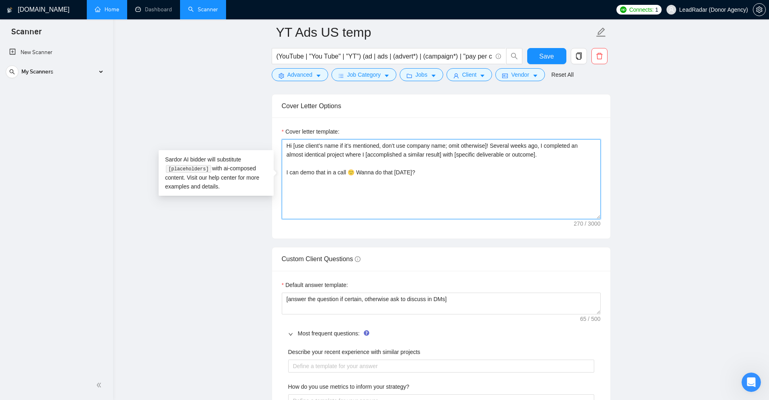
drag, startPoint x: 455, startPoint y: 193, endPoint x: 234, endPoint y: 142, distance: 227.1
click at [234, 142] on main "YT Ads US temp (YouTube | "You Tube" | "YT") (ad | ads | (advert*) | (campaign*…" at bounding box center [441, 381] width 630 height 2393
click at [418, 170] on textarea "Hi [use client’s name if it’s mentioned, don’t use company name; omit otherwise…" at bounding box center [441, 179] width 319 height 80
click at [402, 165] on textarea "Hi [use client’s name if it’s mentioned, don’t use company name; omit otherwise…" at bounding box center [441, 179] width 319 height 80
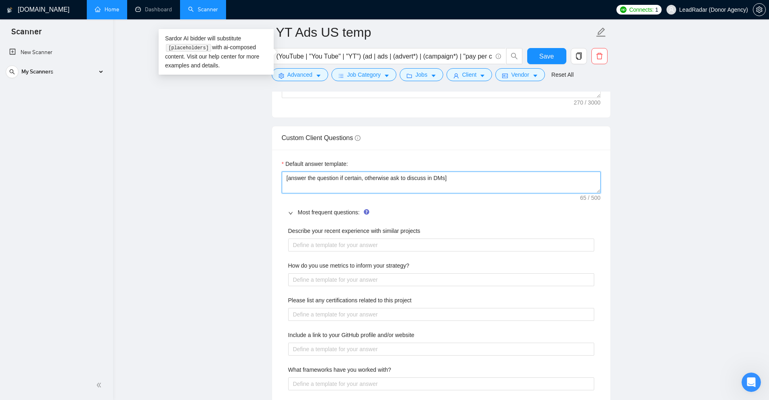
drag, startPoint x: 543, startPoint y: 186, endPoint x: 228, endPoint y: 180, distance: 315.2
click at [228, 180] on main "YT Ads US temp (YouTube | "You Tube" | "YT") (ad | ads | (advert*) | (campaign*…" at bounding box center [441, 260] width 630 height 2393
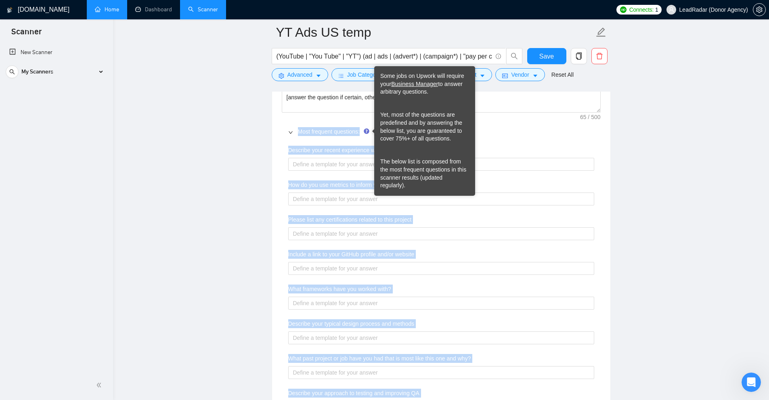
click at [527, 134] on span "Most frequent questions:" at bounding box center [446, 131] width 296 height 9
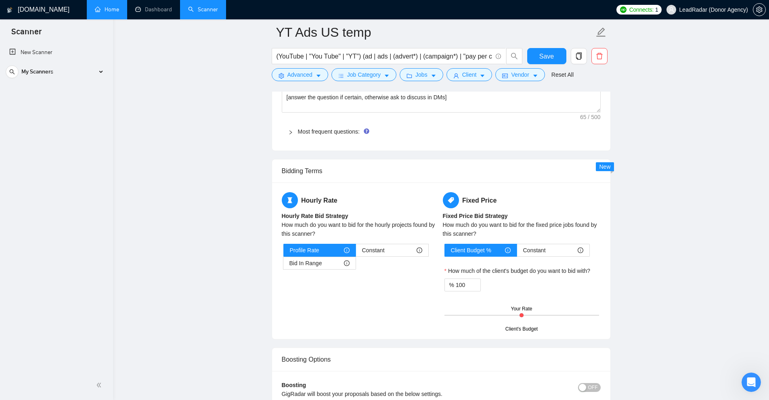
click at [301, 136] on div "Most frequent questions:" at bounding box center [441, 131] width 319 height 19
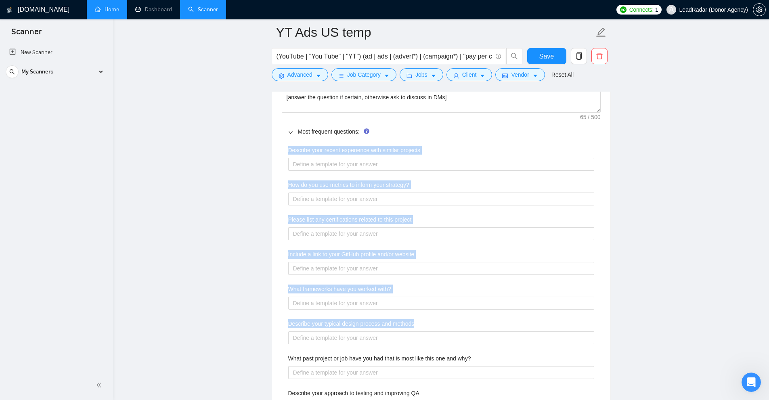
drag, startPoint x: 282, startPoint y: 149, endPoint x: 501, endPoint y: 310, distance: 271.9
click at [501, 314] on div "Describe your recent experience with similar projects How do you use metrics to…" at bounding box center [441, 319] width 319 height 357
click at [501, 308] on with\? "What frameworks have you worked with?" at bounding box center [441, 303] width 306 height 13
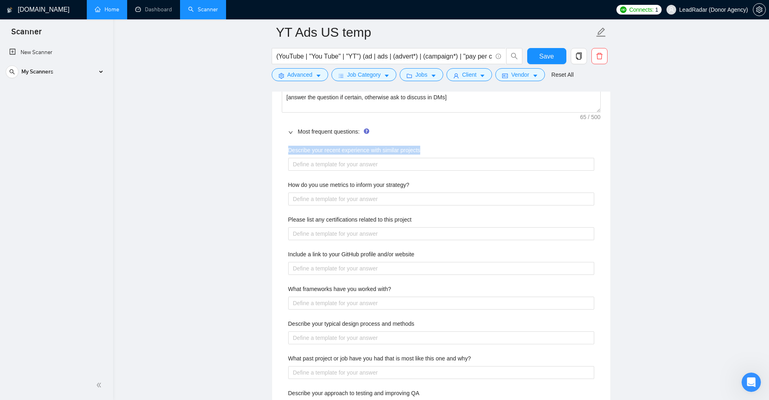
drag, startPoint x: 285, startPoint y: 144, endPoint x: 425, endPoint y: 152, distance: 139.4
click at [425, 152] on div "Describe your recent experience with similar projects How do you use metrics to…" at bounding box center [441, 319] width 319 height 357
click at [429, 150] on div "Describe your recent experience with similar projects" at bounding box center [441, 152] width 306 height 12
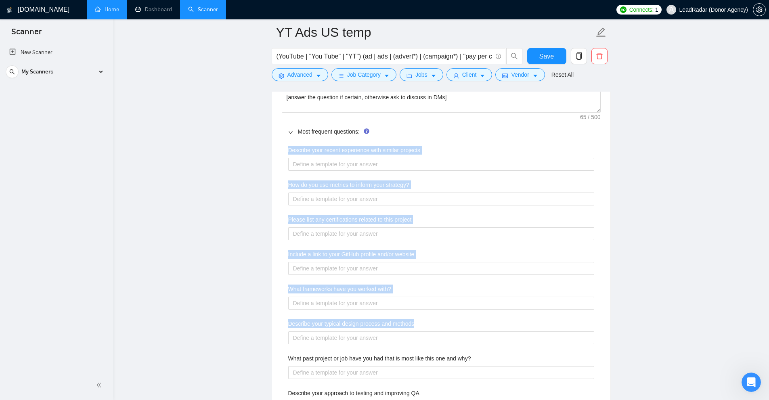
scroll to position [1009, 0]
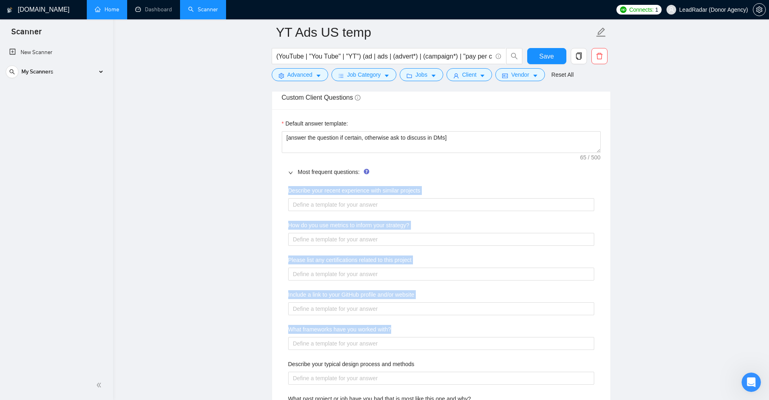
drag, startPoint x: 278, startPoint y: 145, endPoint x: 477, endPoint y: 330, distance: 271.8
click at [477, 330] on div "Default answer template: [answer the question if certain, otherwise ask to disc…" at bounding box center [441, 328] width 338 height 438
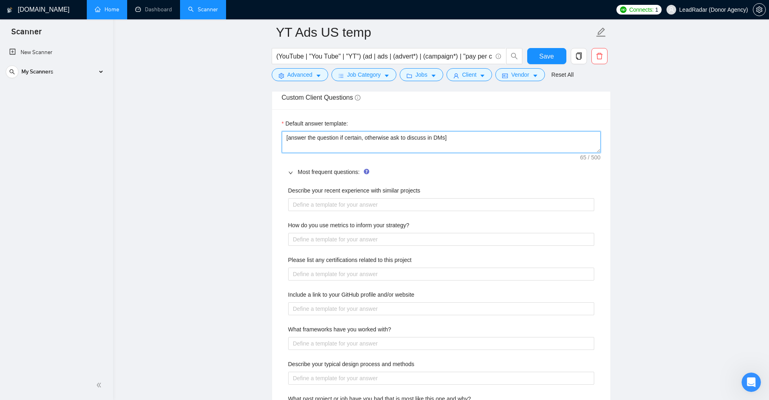
drag, startPoint x: 493, startPoint y: 142, endPoint x: 297, endPoint y: 136, distance: 195.8
click at [262, 142] on main "YT Ads US temp (YouTube | "You Tube" | "YT") (ad | ads | (advert*) | (campaign*…" at bounding box center [441, 219] width 630 height 2393
click at [310, 134] on textarea "[answer the question if certain, otherwise ask to discuss in DMs]" at bounding box center [441, 142] width 319 height 22
drag, startPoint x: 286, startPoint y: 135, endPoint x: 496, endPoint y: 137, distance: 209.9
click at [496, 137] on textarea "[answer the question if certain, otherwise ask to discuss in DMs]" at bounding box center [441, 142] width 319 height 22
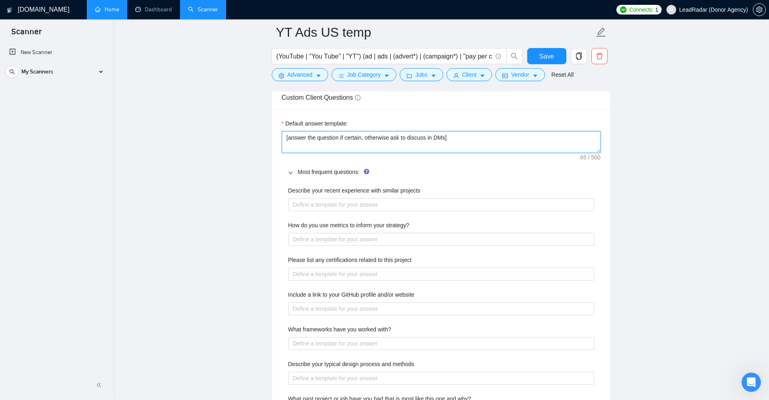
click at [469, 138] on textarea "[answer the question if certain, otherwise ask to discuss in DMs]" at bounding box center [441, 142] width 319 height 22
click at [297, 134] on textarea "[answer the question if certain, otherwise ask to discuss in DMs]" at bounding box center [441, 142] width 319 height 22
drag, startPoint x: 297, startPoint y: 134, endPoint x: 436, endPoint y: 137, distance: 138.4
click at [437, 137] on textarea "[answer the question if certain, otherwise ask to discuss in DMs]" at bounding box center [441, 142] width 319 height 22
click at [434, 136] on textarea "[answer the question if certain, otherwise ask to discuss in DMs]" at bounding box center [441, 142] width 319 height 22
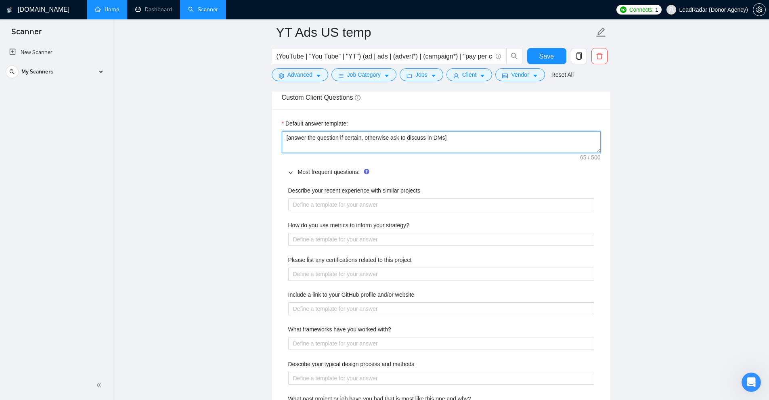
click at [468, 137] on textarea "[answer the question if certain, otherwise ask to discuss in DMs]" at bounding box center [441, 142] width 319 height 22
type textarea "[answer the question if certain, otherwise ask to discuss in DMs]"
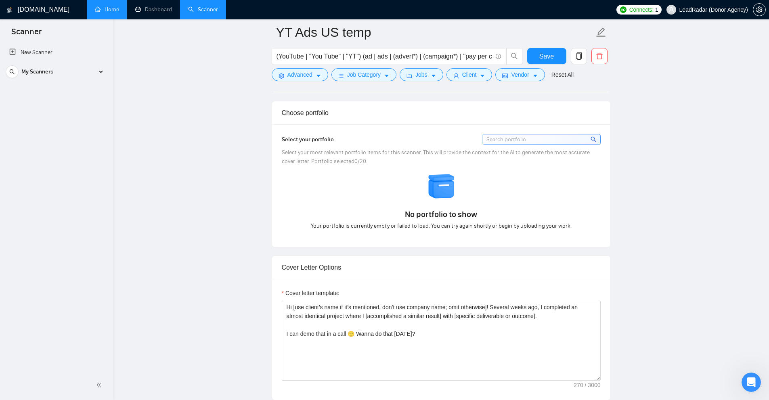
scroll to position [969, 0]
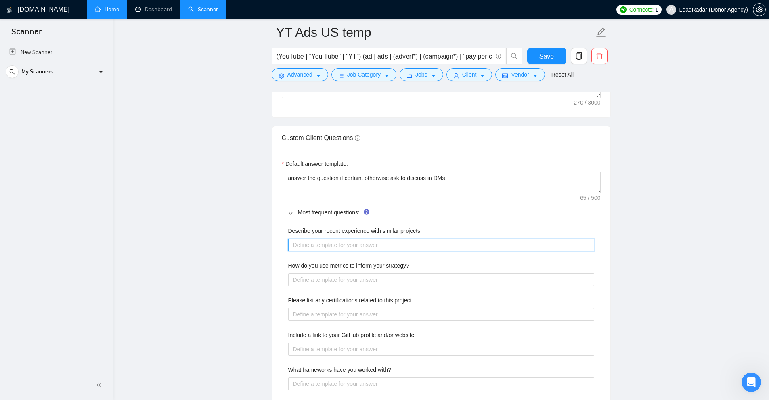
click at [383, 239] on projects "Describe your recent experience with similar projects" at bounding box center [441, 245] width 306 height 13
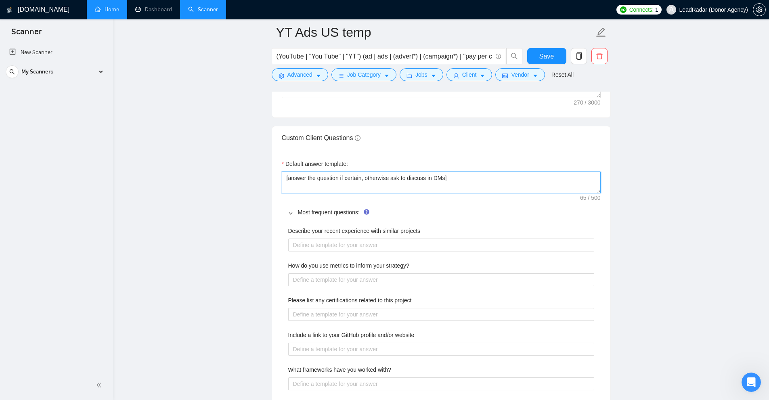
drag, startPoint x: 469, startPoint y: 182, endPoint x: 186, endPoint y: 184, distance: 282.5
click at [165, 164] on main "YT Ads US temp (YouTube | "You Tube" | "YT") (ad | ads | (advert*) | (campaign*…" at bounding box center [441, 260] width 630 height 2393
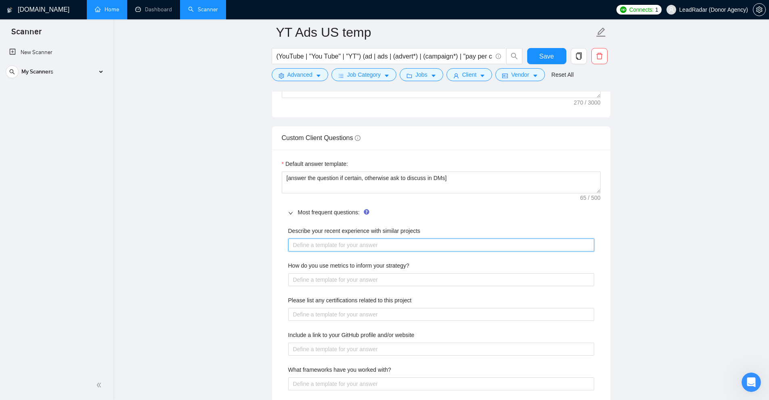
click at [467, 240] on projects "Describe your recent experience with similar projects" at bounding box center [441, 245] width 306 height 13
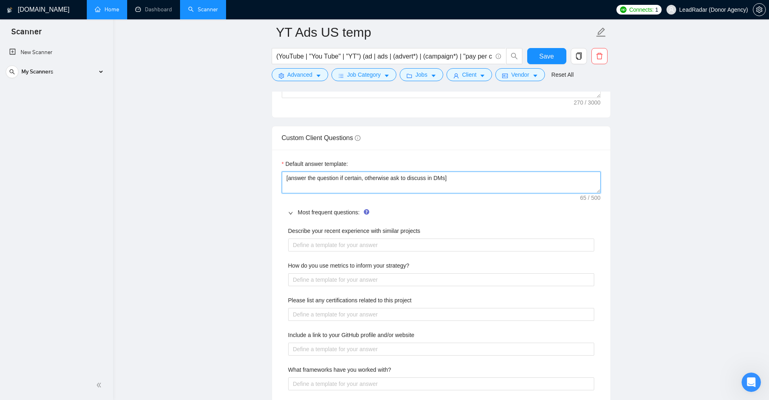
click at [450, 190] on textarea "[answer the question if certain, otherwise ask to discuss in DMs]" at bounding box center [441, 183] width 319 height 22
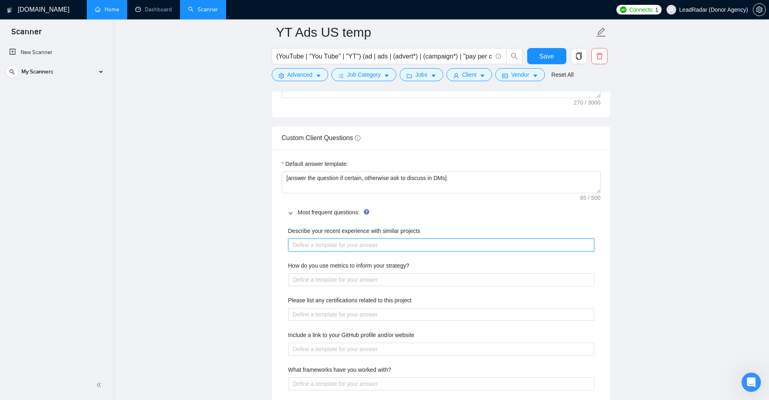
click at [333, 243] on projects "Describe your recent experience with similar projects" at bounding box center [441, 245] width 306 height 13
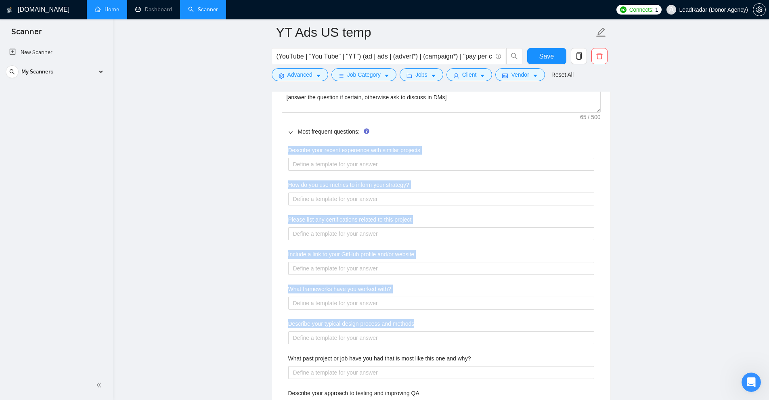
drag, startPoint x: 289, startPoint y: 234, endPoint x: 484, endPoint y: 290, distance: 203.1
click at [530, 335] on div "Describe your recent experience with similar projects How do you use metrics to…" at bounding box center [441, 319] width 319 height 357
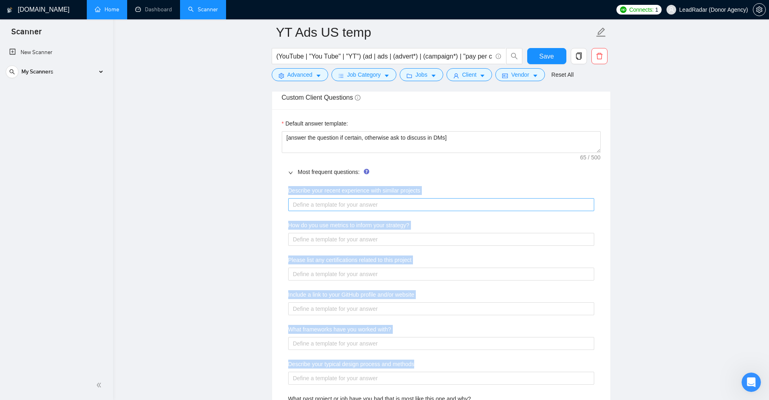
click at [342, 202] on projects "Describe your recent experience with similar projects" at bounding box center [441, 204] width 306 height 13
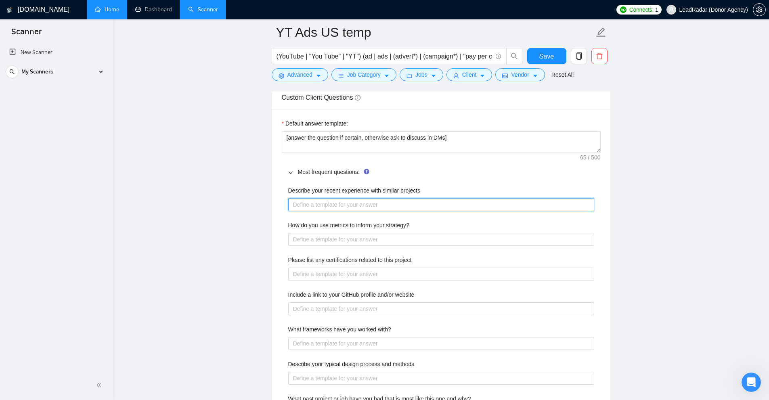
type projects "r"
type projects "re"
type projects "r"
type projects "re"
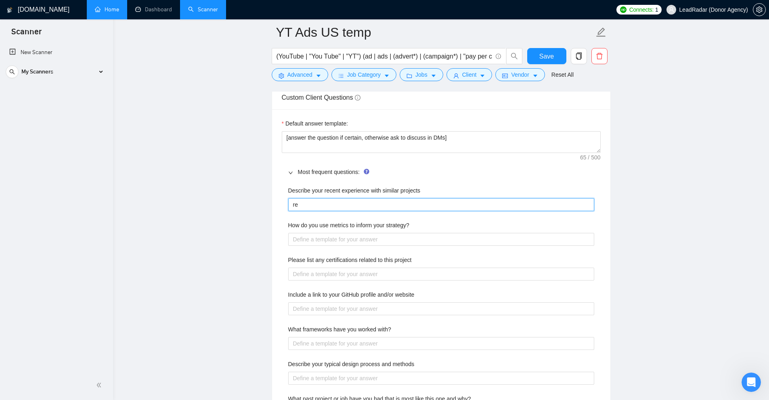
type projects "rec"
type projects "rece"
type projects "recen"
type projects "recenl"
type projects "recen"
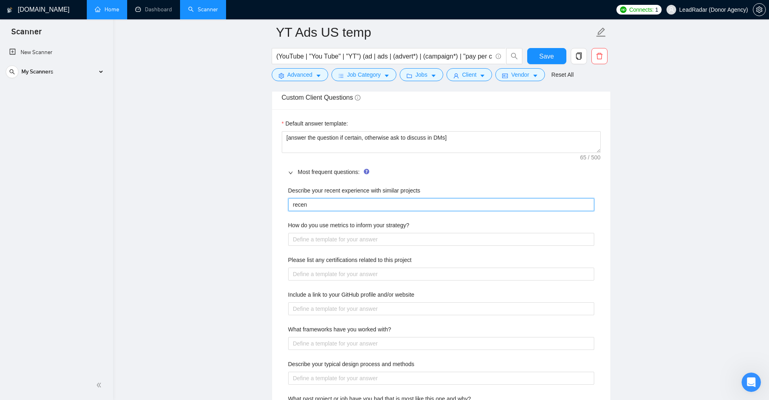
type projects "recent"
type projects "recently"
type projects "recently,"
type projects "recently, I"
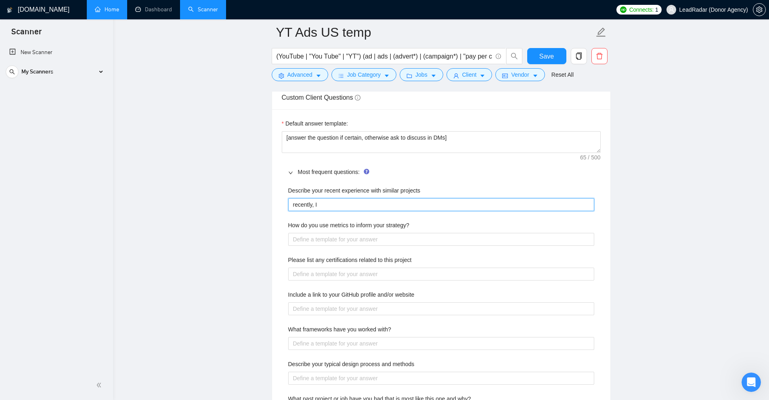
type projects "recently, I'"
type projects "recently, I'v"
type projects "recently, I've"
type projects "recently, I've c"
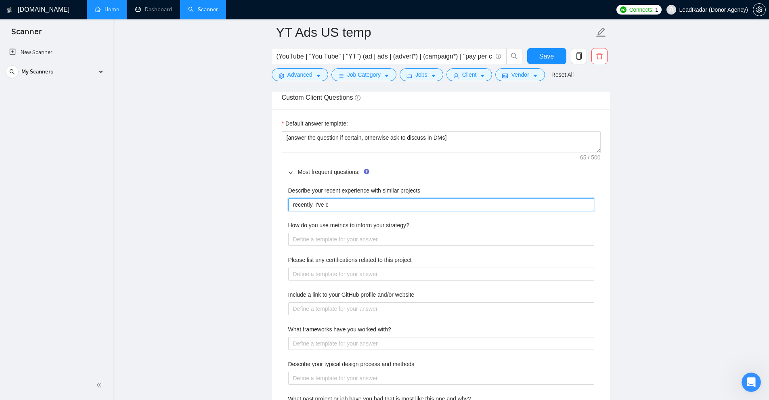
type projects "recently, I've co"
type projects "recently, I've com"
type projects "recently, I've comp"
type projects "recently, I've compl"
type projects "recently, I've comple"
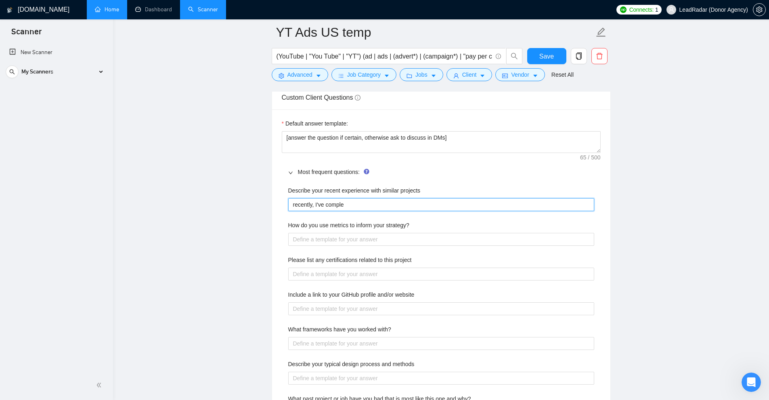
type projects "recently, I've complet"
type projects "recently, I've complete"
type projects "recently, I've completed"
type projects "recently, I've completed ["
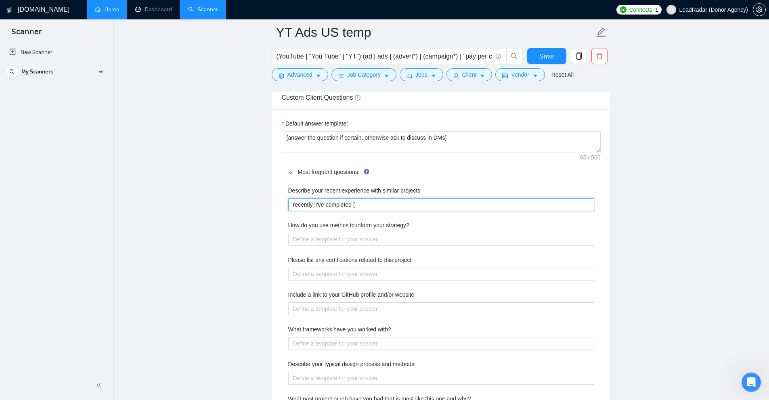
type projects "recently, I've completed []"
type projects "recently, I've completed [s]"
type projects "recently, I've completed [se]"
type projects "recently, I've completed [sel]"
type projects "recently, I've completed [sele]"
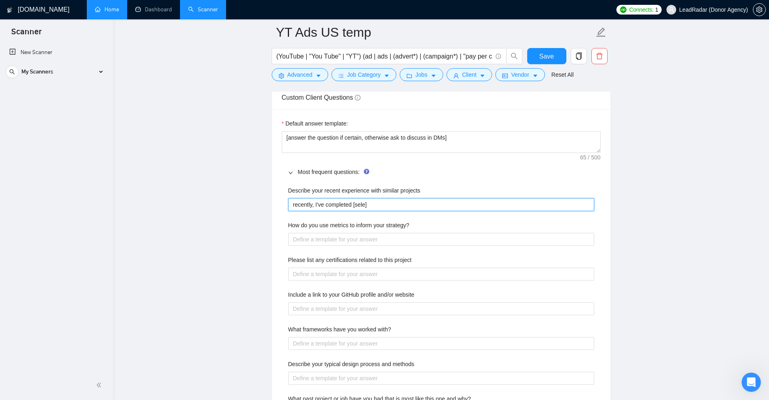
type projects "recently, I've completed [selec]"
type projects "recently, I've completed [selecte]"
type projects "recently, I've completed [selected]"
type projects "recently, I've completed [selected ]"
type projects "recently, I've completed [selected t]"
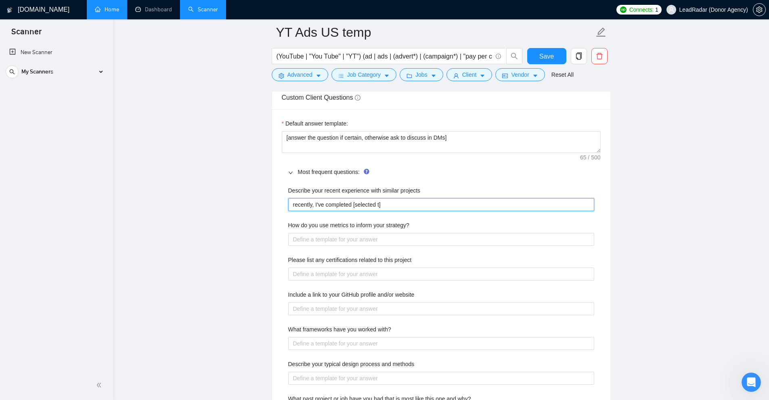
type projects "recently, I've completed [selected th]"
type projects "recently, I've completed [selected tho]"
type projects "recently, I've completed [selected th]"
type projects "recently, I've completed [selected the]"
type projects "recently, I've completed [selected the ]"
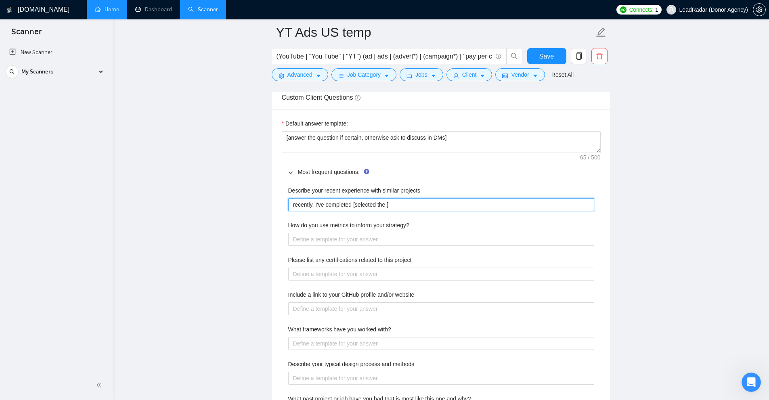
type projects "recently, I've completed [selected the f]"
type projects "recently, I've completed [selected the fr]"
type projects "recently, I've completed [selected the fro]"
type projects "recently, I've completed [selected the from]"
type projects "recently, I've completed [selected the from ]"
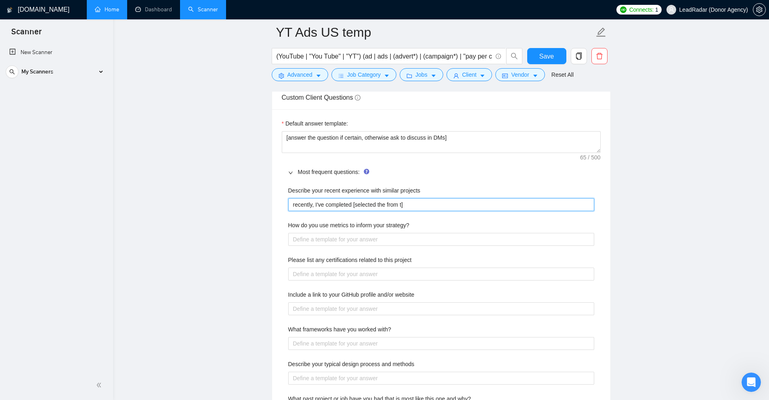
type projects "recently, I've completed [selected the from th]"
type projects "recently, I've completed [selected the from the]"
type projects "recently, I've completed [selected the from thee]"
type projects "recently, I've completed [selected the from the]"
type projects "recently, I've completed [selected the from thes]"
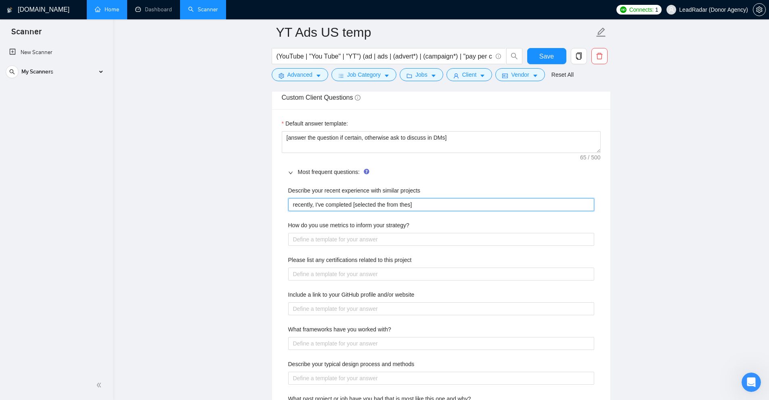
type projects "recently, I've completed [selected the from these]"
type projects "recently, I've completed [selected the from these;]"
type projects "recently, I've completed [selected the from these]"
type projects "recently, I've completed [selected the from these:]"
type projects "recently, I've completed [selected the from these: ]"
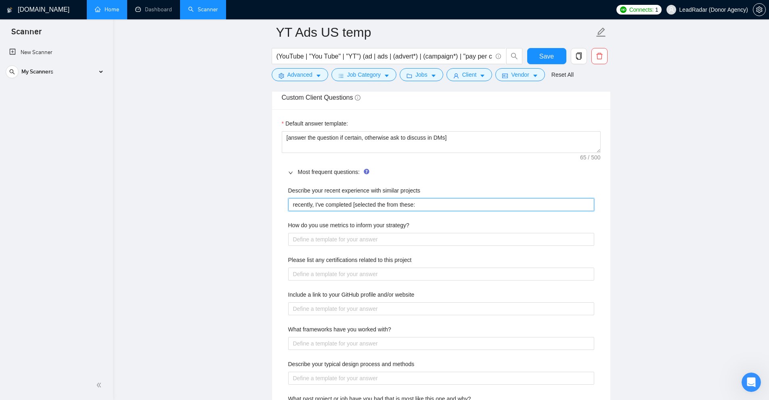
type projects "recently, I've completed [selected the from these: ]"
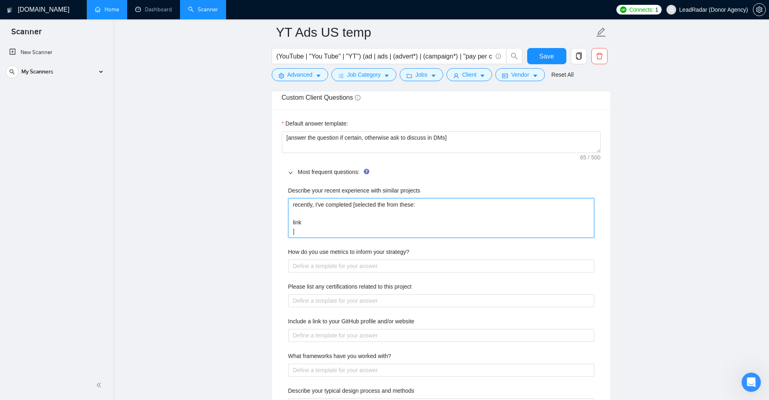
drag, startPoint x: 307, startPoint y: 233, endPoint x: 228, endPoint y: 139, distance: 122.6
click at [228, 139] on main "YT Ads US temp (YouTube | "You Tube" | "YT") (ad | ads | (advert*) | (campaign*…" at bounding box center [441, 233] width 630 height 2420
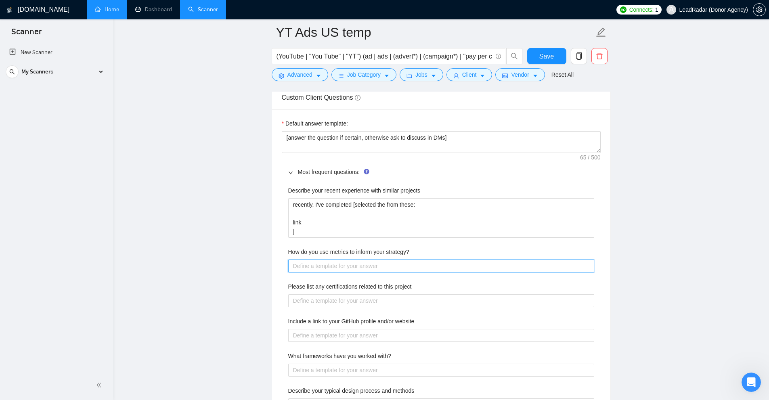
click at [377, 271] on strategy\? "How do you use metrics to inform your strategy?" at bounding box center [441, 265] width 306 height 13
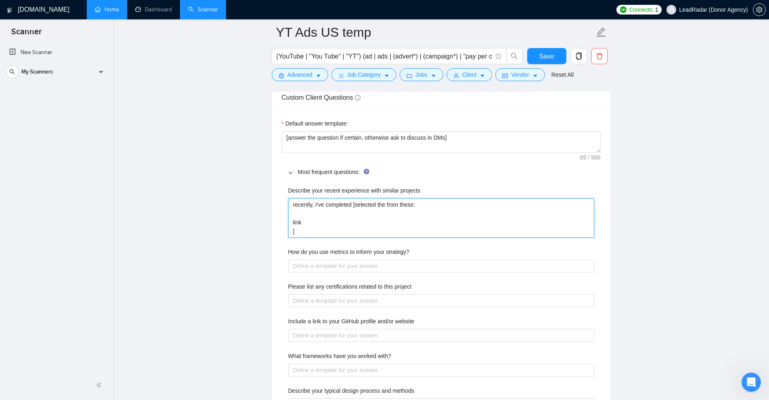
click at [314, 223] on projects "recently, I've completed [selected the from these: link ]" at bounding box center [441, 218] width 306 height 40
drag, startPoint x: 293, startPoint y: 204, endPoint x: 353, endPoint y: 204, distance: 59.3
click at [353, 204] on projects "recently, I've completed [selected the from these: link ]" at bounding box center [441, 218] width 306 height 40
click at [374, 212] on projects "recently, I've completed [selected the from these: link ]" at bounding box center [441, 218] width 306 height 40
drag, startPoint x: 386, startPoint y: 216, endPoint x: 400, endPoint y: 229, distance: 18.8
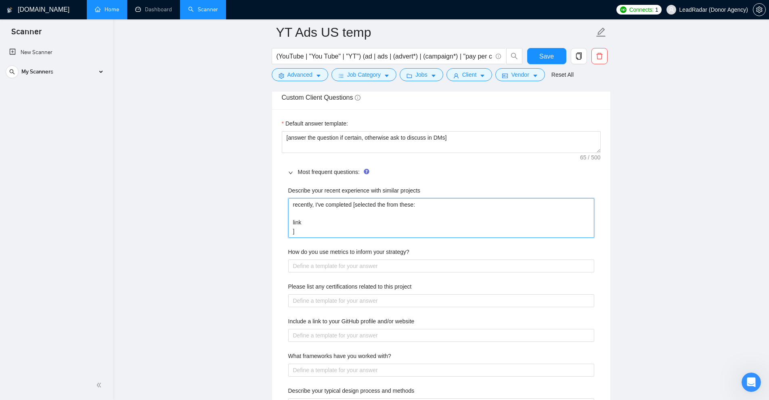
click at [400, 230] on projects "recently, I've completed [selected the from these: link ]" at bounding box center [441, 218] width 306 height 40
click at [400, 229] on projects "recently, I've completed [selected the from these: link ]" at bounding box center [441, 218] width 306 height 40
drag, startPoint x: 368, startPoint y: 231, endPoint x: 353, endPoint y: 200, distance: 34.1
click at [353, 200] on projects "recently, I've completed [selected the from these: link ]" at bounding box center [441, 218] width 306 height 40
click at [353, 205] on projects "recently, I've completed [selected the from these: link ]" at bounding box center [441, 218] width 306 height 40
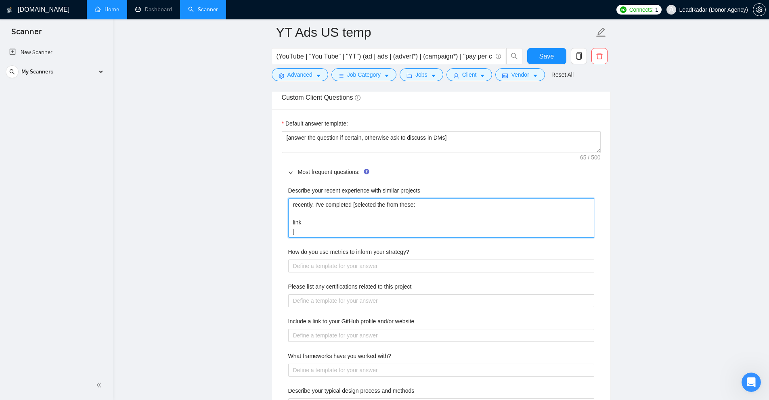
drag, startPoint x: 305, startPoint y: 226, endPoint x: 300, endPoint y: 233, distance: 8.1
click at [304, 226] on projects "recently, I've completed [selected the from these: link ]" at bounding box center [441, 218] width 306 height 40
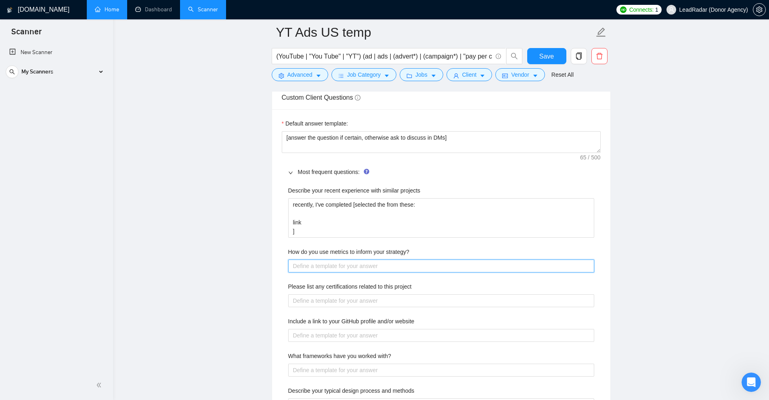
click at [305, 264] on strategy\? "How do you use metrics to inform your strategy?" at bounding box center [441, 265] width 306 height 13
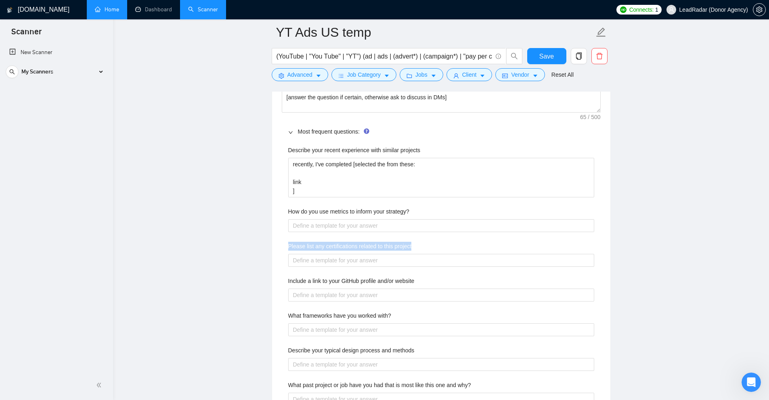
drag, startPoint x: 282, startPoint y: 243, endPoint x: 425, endPoint y: 244, distance: 143.3
click at [425, 244] on div "Describe your recent experience with similar projects recently, I've completed …" at bounding box center [441, 332] width 319 height 383
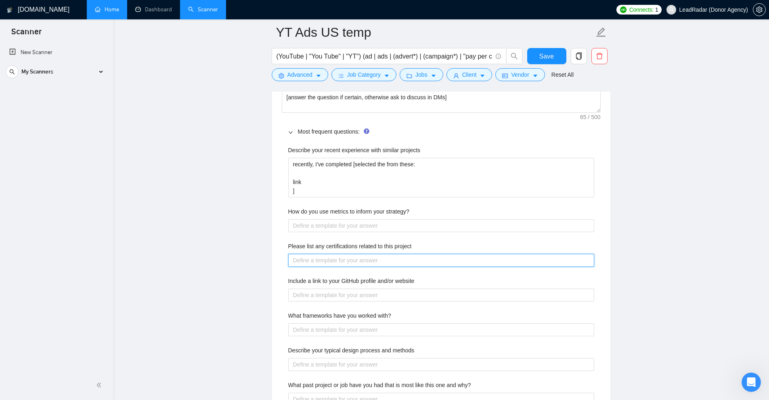
click at [412, 256] on project "Please list any certifications related to this project" at bounding box center [441, 260] width 306 height 13
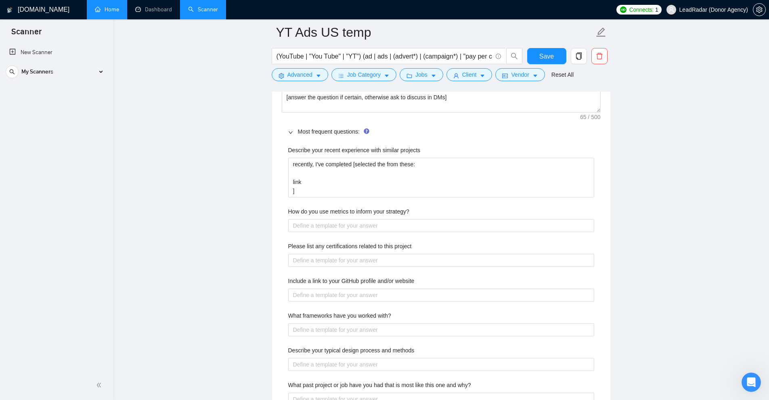
click at [286, 296] on div "Describe your recent experience with similar projects recently, I've completed …" at bounding box center [441, 332] width 319 height 383
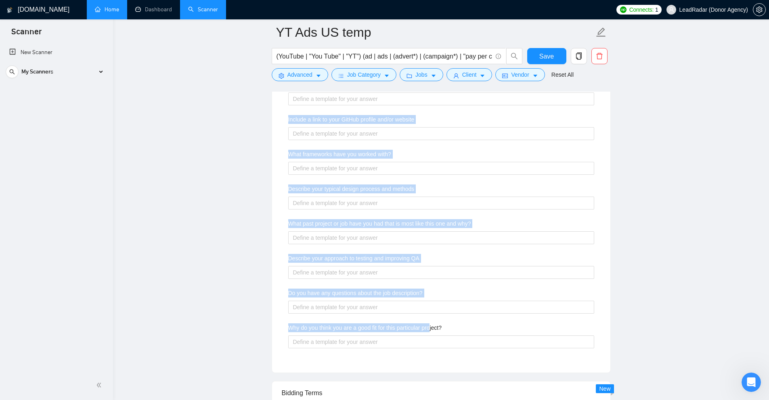
scroll to position [1251, 0]
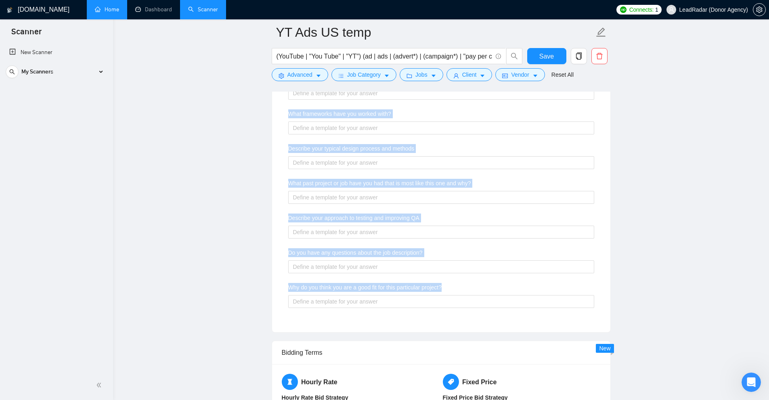
drag, startPoint x: 278, startPoint y: 276, endPoint x: 448, endPoint y: 287, distance: 170.2
click at [448, 287] on div "Default answer template: [answer the question if certain, otherwise ask to disc…" at bounding box center [441, 99] width 338 height 465
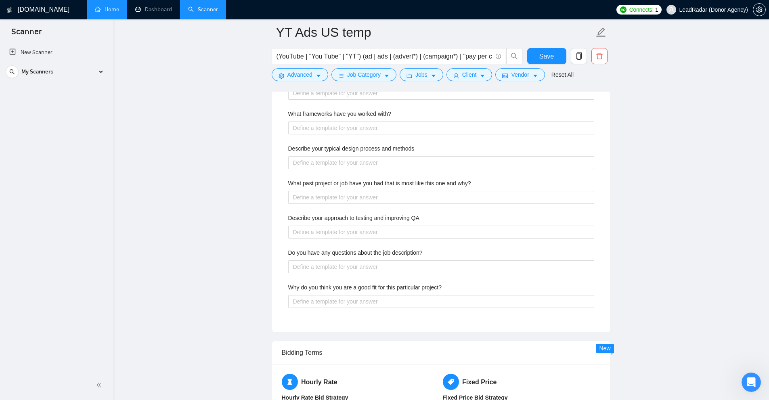
click at [448, 287] on div "Why do you think you are a good fit for this particular project?" at bounding box center [441, 289] width 306 height 12
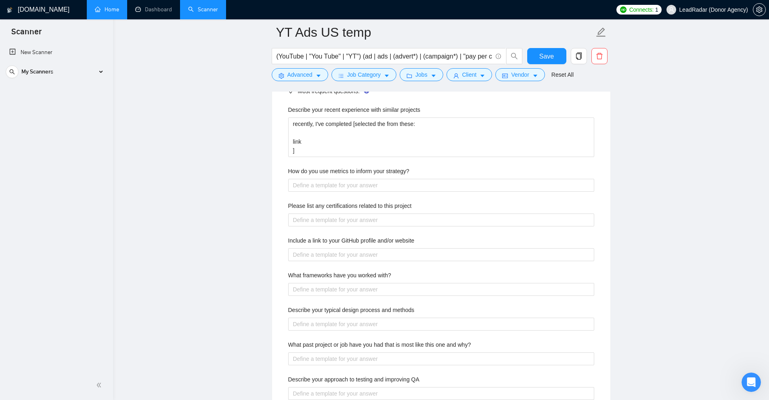
scroll to position [1049, 0]
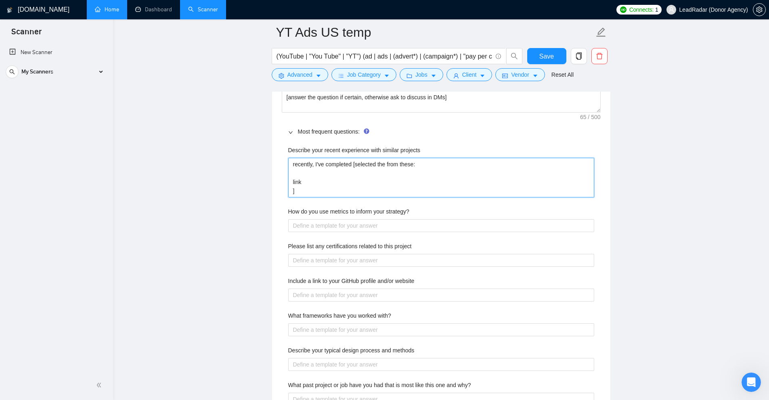
drag, startPoint x: 377, startPoint y: 190, endPoint x: 184, endPoint y: 104, distance: 211.9
click at [184, 104] on main "YT Ads US temp (YouTube | "You Tube" | "YT") (ad | ads | (advert*) | (campaign*…" at bounding box center [441, 193] width 630 height 2420
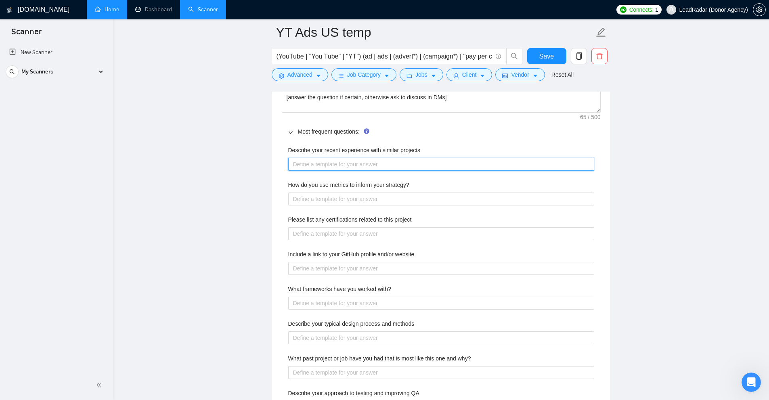
drag, startPoint x: 315, startPoint y: 164, endPoint x: 339, endPoint y: 363, distance: 200.8
click at [338, 364] on div "Describe your recent experience with similar projects How do you use metrics to…" at bounding box center [441, 319] width 319 height 357
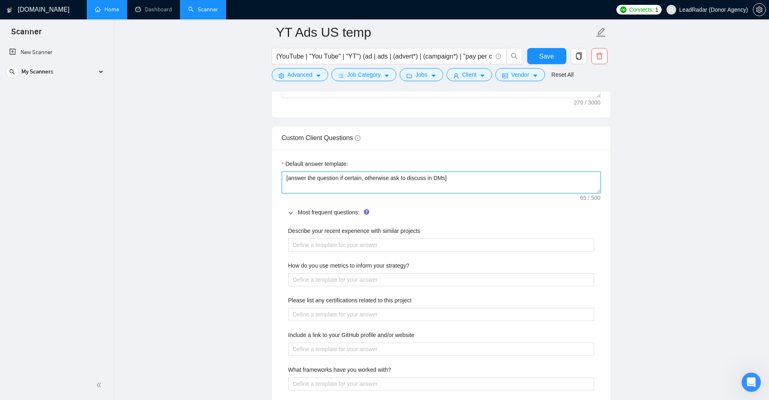
drag, startPoint x: 464, startPoint y: 184, endPoint x: 216, endPoint y: 158, distance: 248.7
click at [215, 159] on main "YT Ads US temp (YouTube | "You Tube" | "YT") (ad | ads | (advert*) | (campaign*…" at bounding box center [441, 260] width 630 height 2393
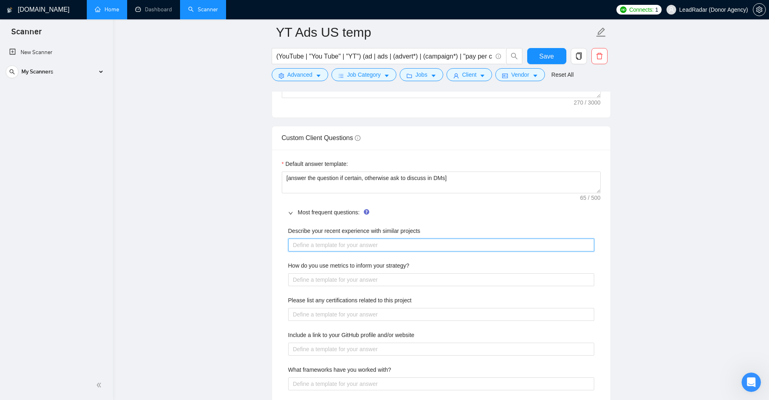
click at [310, 244] on projects "Describe your recent experience with similar projects" at bounding box center [441, 245] width 306 height 13
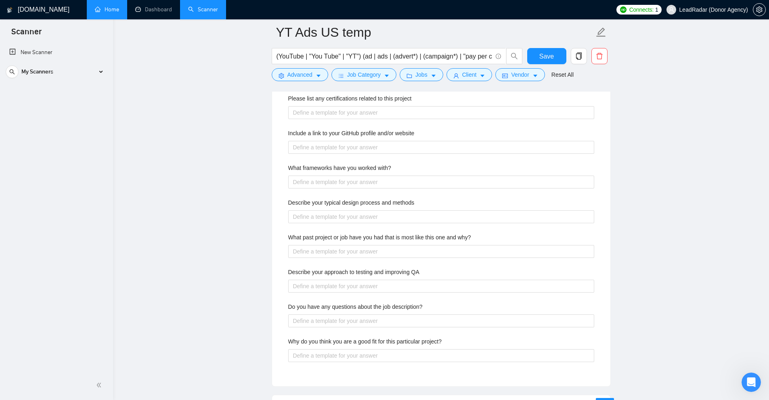
scroll to position [928, 0]
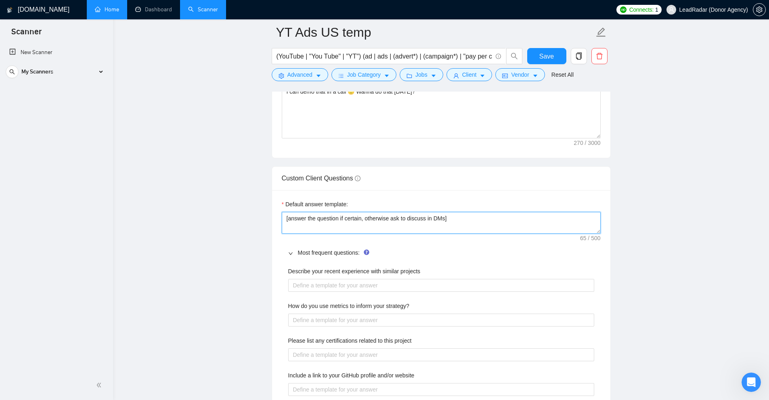
drag, startPoint x: 485, startPoint y: 223, endPoint x: 348, endPoint y: 200, distance: 139.5
click at [400, 210] on div "Default answer template: [answer the question if certain, otherwise ask to disc…" at bounding box center [441, 217] width 319 height 34
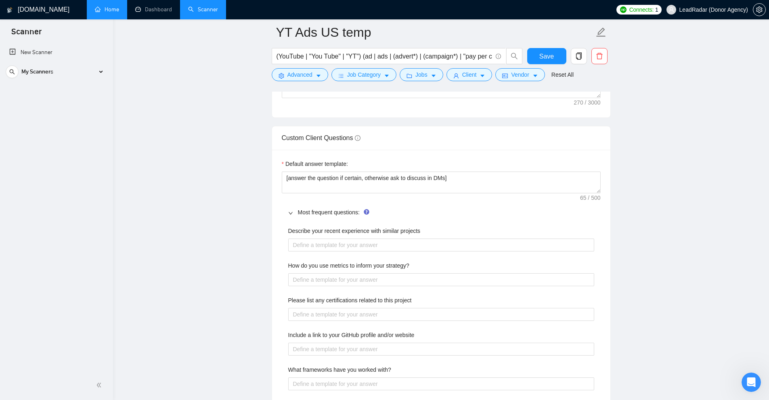
click at [323, 194] on div "Default answer template: [answer the question if certain, otherwise ask to disc…" at bounding box center [441, 369] width 338 height 438
click at [312, 208] on span "Most frequent questions:" at bounding box center [446, 212] width 296 height 9
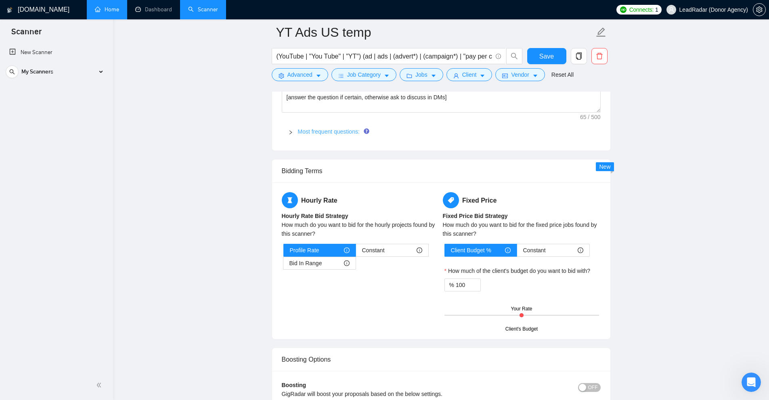
scroll to position [1090, 0]
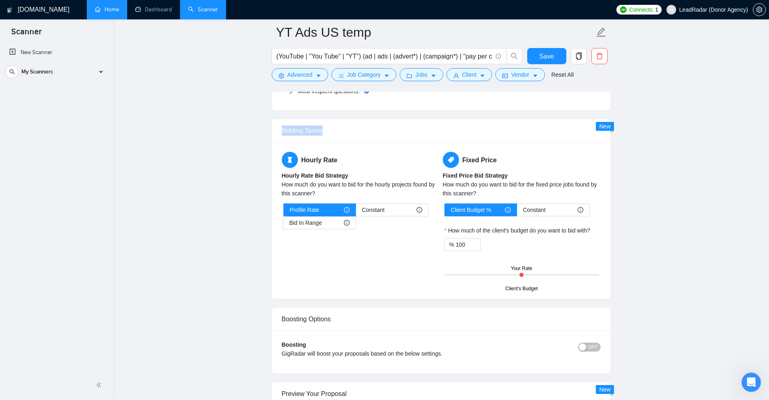
drag, startPoint x: 280, startPoint y: 135, endPoint x: 347, endPoint y: 132, distance: 66.6
click at [347, 132] on div "Bidding Terms" at bounding box center [441, 130] width 338 height 23
click at [347, 132] on div "Bidding Terms" at bounding box center [441, 130] width 319 height 23
drag, startPoint x: 339, startPoint y: 160, endPoint x: 404, endPoint y: 167, distance: 64.5
click at [404, 167] on h5 "Hourly Rate" at bounding box center [361, 160] width 158 height 16
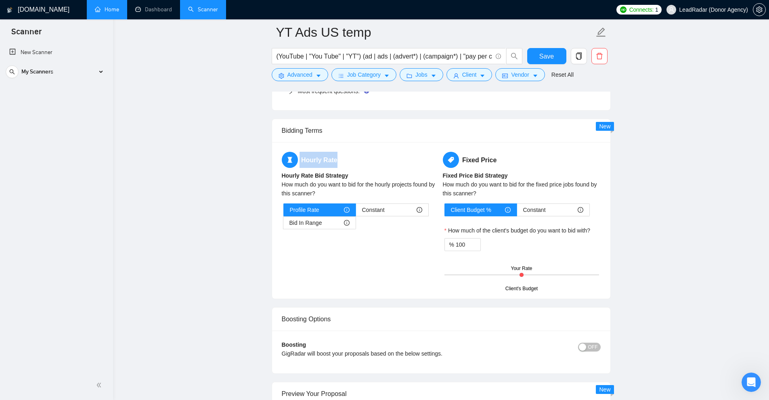
click at [404, 167] on h5 "Hourly Rate" at bounding box center [361, 160] width 158 height 16
drag, startPoint x: 302, startPoint y: 204, endPoint x: 540, endPoint y: 192, distance: 238.4
click at [320, 205] on div "Hourly Rate Hourly Rate Bid Strategy How much do you want to bid for the hourly…" at bounding box center [441, 220] width 338 height 157
click at [322, 192] on div "How much do you want to bid for the hourly projects found by this scanner?" at bounding box center [361, 189] width 158 height 18
click at [400, 200] on div "Hourly Rate Hourly Rate Bid Strategy How much do you want to bid for the hourly…" at bounding box center [360, 195] width 161 height 87
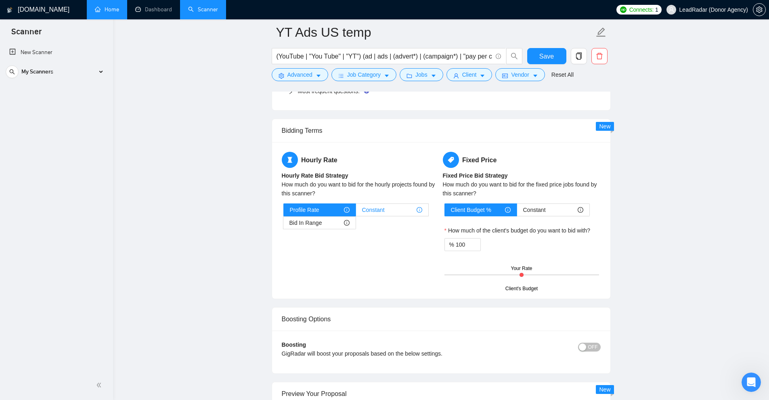
click at [393, 204] on div "Constant" at bounding box center [392, 210] width 60 height 12
click at [356, 212] on input "Constant" at bounding box center [356, 212] width 0 height 0
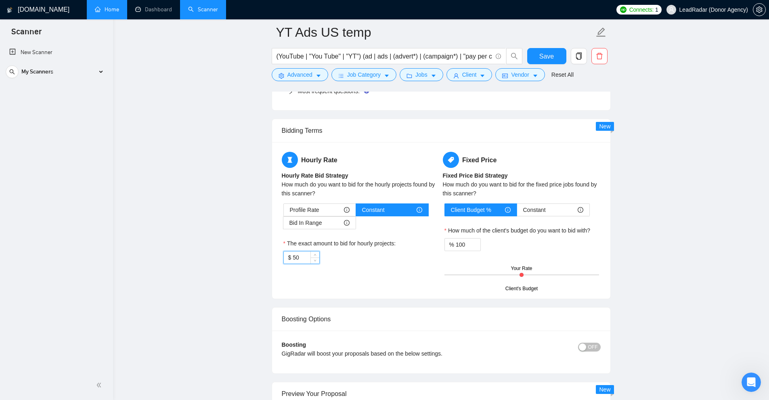
drag, startPoint x: 303, startPoint y: 258, endPoint x: 234, endPoint y: 259, distance: 68.2
drag, startPoint x: 288, startPoint y: 225, endPoint x: 337, endPoint y: 225, distance: 48.4
click at [337, 225] on label "Bid In Range" at bounding box center [319, 222] width 73 height 13
drag, startPoint x: 351, startPoint y: 241, endPoint x: 312, endPoint y: 228, distance: 40.7
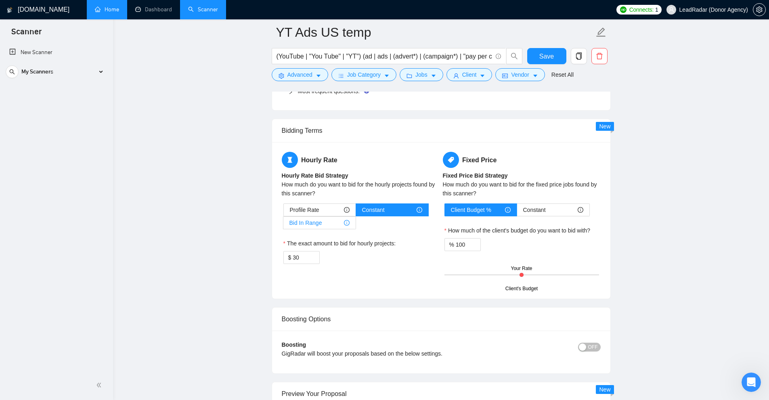
click at [345, 242] on label "The exact amount to bid for hourly projects:" at bounding box center [339, 243] width 113 height 9
click at [312, 228] on span "Bid In Range" at bounding box center [305, 223] width 33 height 12
click at [283, 225] on input "Bid In Range" at bounding box center [283, 225] width 0 height 0
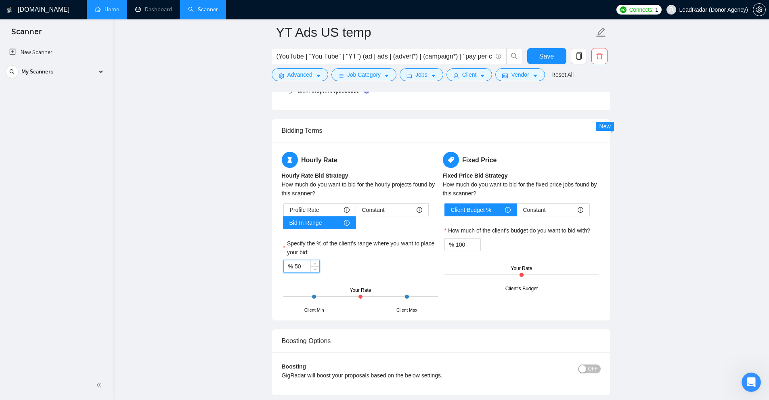
drag, startPoint x: 286, startPoint y: 268, endPoint x: 239, endPoint y: 274, distance: 48.1
click at [303, 272] on input "120" at bounding box center [307, 266] width 25 height 12
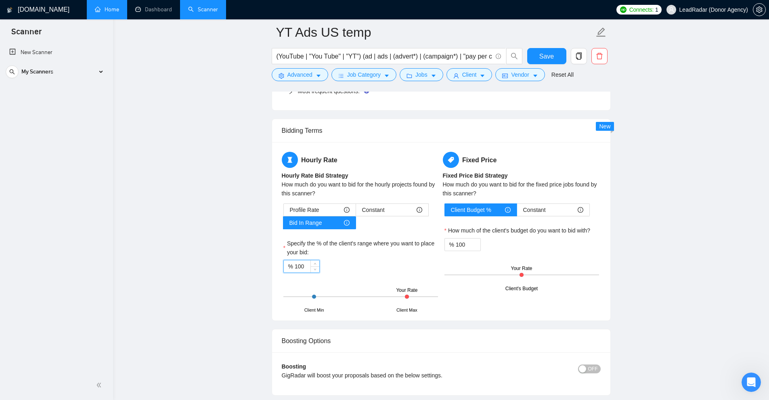
click at [291, 266] on div "% 100" at bounding box center [301, 266] width 36 height 13
click at [303, 264] on input "100" at bounding box center [307, 266] width 25 height 12
drag, startPoint x: 301, startPoint y: 260, endPoint x: 274, endPoint y: 262, distance: 27.1
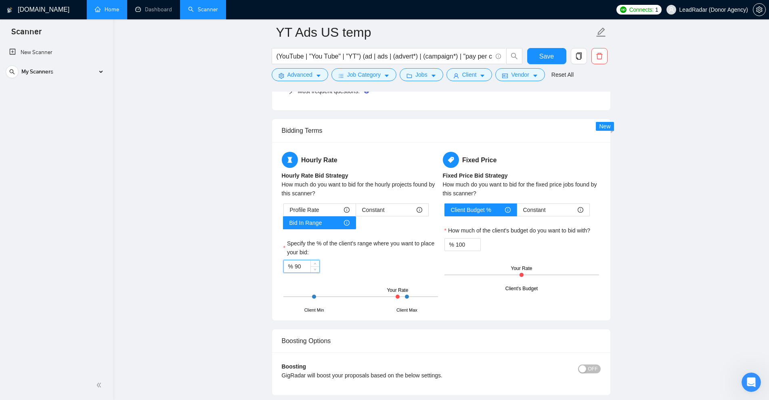
click at [275, 262] on div "Hourly Rate Hourly Rate Bid Strategy How much do you want to bid for the hourly…" at bounding box center [441, 231] width 338 height 178
click at [538, 280] on div "Client's Budget Your Rate" at bounding box center [521, 275] width 155 height 28
drag, startPoint x: 501, startPoint y: 161, endPoint x: 554, endPoint y: 156, distance: 53.2
click at [554, 156] on h5 "Fixed Price" at bounding box center [522, 160] width 158 height 16
click at [468, 244] on input "100" at bounding box center [468, 245] width 25 height 12
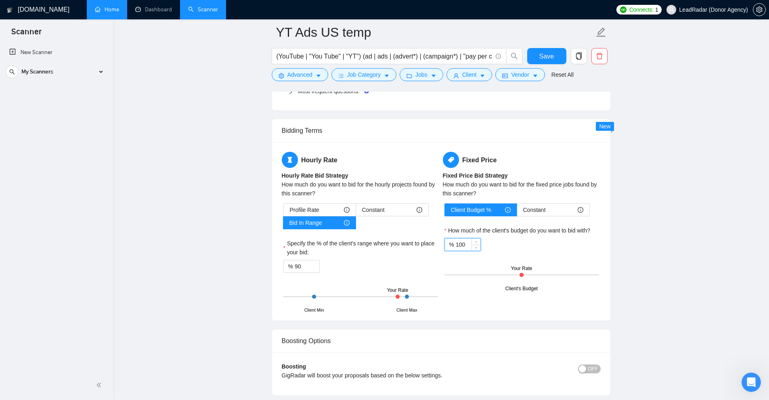
drag, startPoint x: 468, startPoint y: 244, endPoint x: 441, endPoint y: 246, distance: 27.1
click at [441, 246] on div "Fixed Price Fixed Price Bid Strategy How much do you want to bid for the fixed …" at bounding box center [521, 220] width 161 height 137
click at [525, 272] on div "Your Rate" at bounding box center [514, 269] width 21 height 8
drag, startPoint x: 463, startPoint y: 243, endPoint x: 422, endPoint y: 244, distance: 41.2
click at [422, 244] on div "Hourly Rate Hourly Rate Bid Strategy How much do you want to bid for the hourly…" at bounding box center [441, 231] width 322 height 159
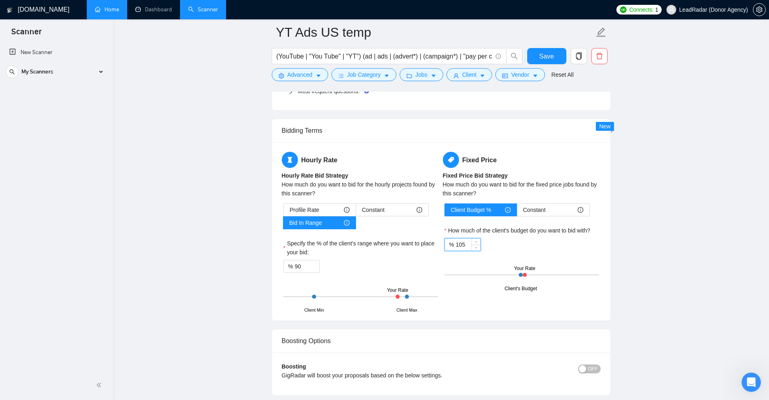
drag, startPoint x: 464, startPoint y: 245, endPoint x: 363, endPoint y: 241, distance: 101.4
click at [363, 241] on div "Hourly Rate Hourly Rate Bid Strategy How much do you want to bid for the hourly…" at bounding box center [441, 231] width 322 height 159
click at [551, 209] on div "Constant" at bounding box center [553, 210] width 60 height 12
click at [517, 212] on input "Constant" at bounding box center [517, 212] width 0 height 0
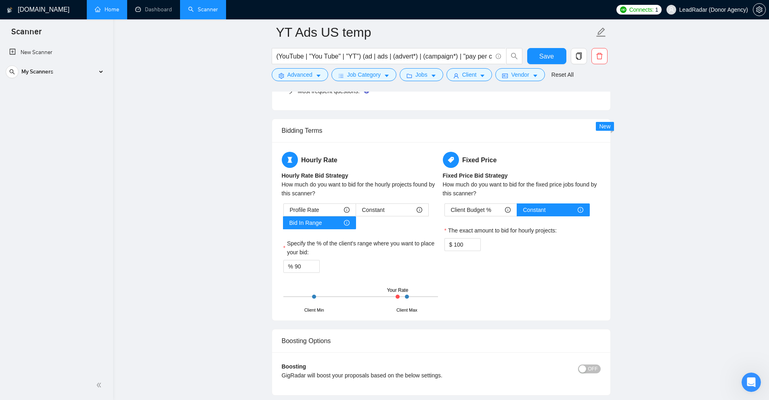
click at [484, 216] on div "Client Budget % Constant The exact amount to bid for hourly projects: $ 100" at bounding box center [522, 227] width 158 height 48
click at [478, 212] on span "Client Budget %" at bounding box center [471, 210] width 40 height 12
click at [445, 212] on input "Client Budget %" at bounding box center [445, 212] width 0 height 0
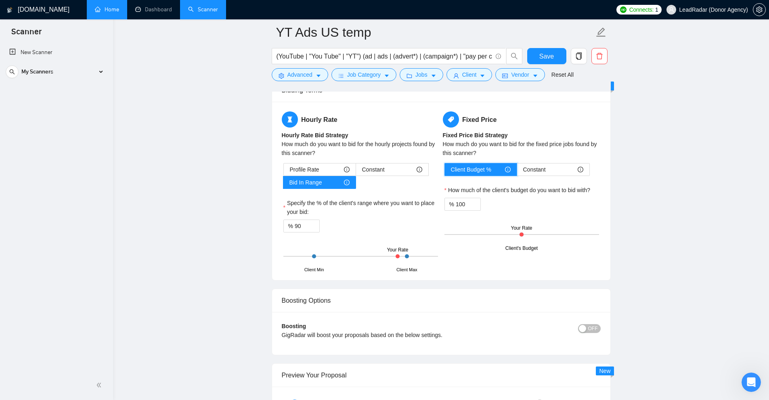
scroll to position [1251, 0]
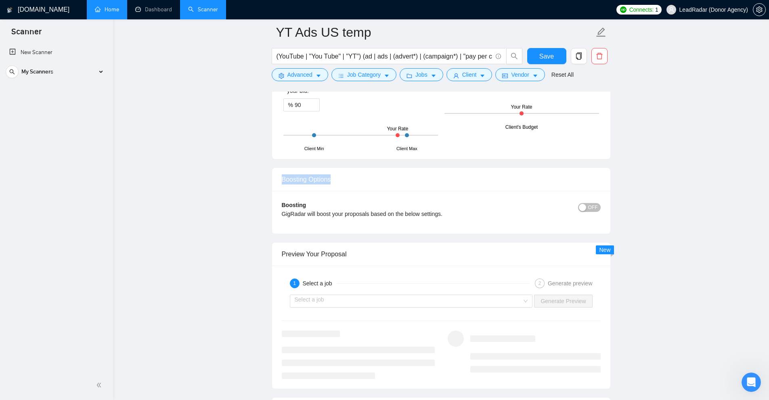
drag, startPoint x: 280, startPoint y: 180, endPoint x: 503, endPoint y: 174, distance: 223.2
click at [503, 174] on div "Boosting Options" at bounding box center [441, 179] width 319 height 23
click at [595, 206] on span "OFF" at bounding box center [593, 207] width 10 height 9
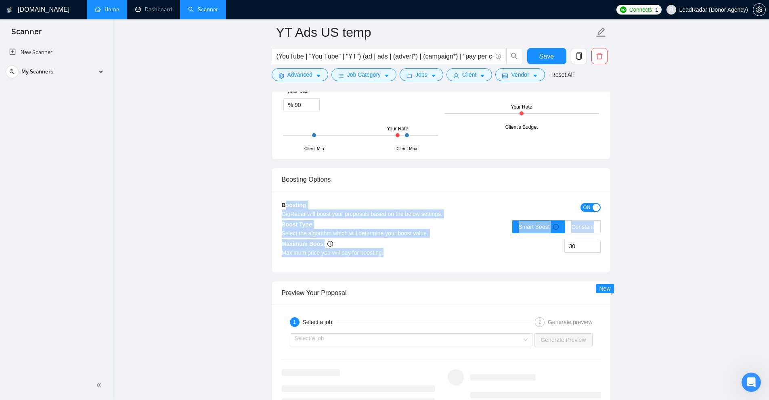
drag, startPoint x: 285, startPoint y: 202, endPoint x: 419, endPoint y: 249, distance: 141.5
click at [419, 249] on div "Boosting GigRadar will boost your proposals based on the below settings. ON Boo…" at bounding box center [441, 232] width 338 height 82
click at [419, 249] on div "Maximum price you will pay for boosting." at bounding box center [361, 252] width 159 height 9
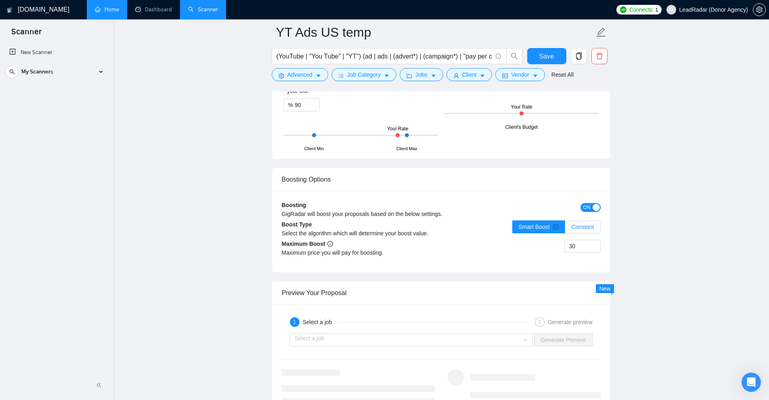
click at [590, 230] on span "Constant" at bounding box center [582, 227] width 23 height 6
click at [565, 229] on input "Constant" at bounding box center [565, 229] width 0 height 0
drag, startPoint x: 580, startPoint y: 246, endPoint x: 461, endPoint y: 237, distance: 119.8
click at [461, 238] on div "Boosting GigRadar will boost your proposals based on the below settings. ON Boo…" at bounding box center [441, 232] width 338 height 82
drag, startPoint x: 286, startPoint y: 245, endPoint x: 577, endPoint y: 247, distance: 290.6
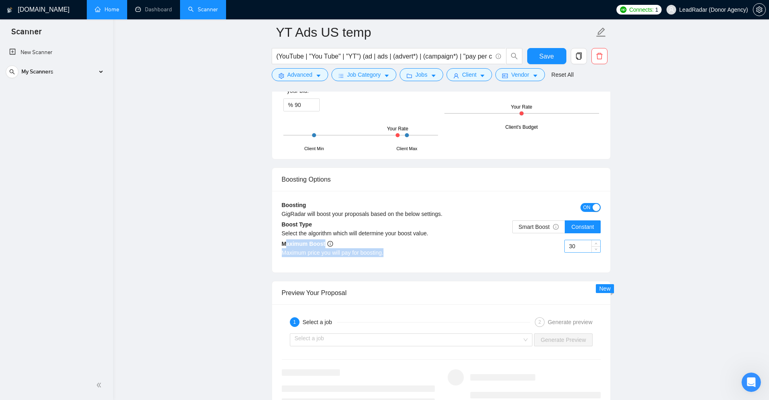
click at [569, 252] on div "Maximum Boost Maximum price you will pay for boosting. 30" at bounding box center [441, 250] width 319 height 23
click at [574, 246] on input "30" at bounding box center [583, 246] width 36 height 12
click at [580, 250] on input "30" at bounding box center [583, 246] width 36 height 12
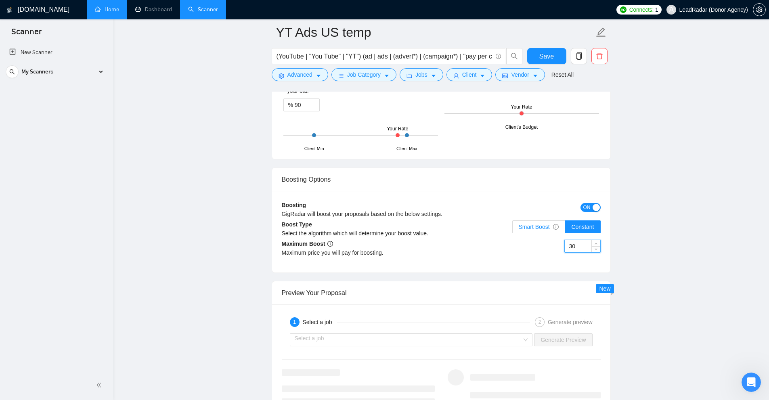
click at [533, 230] on label "Smart Boost" at bounding box center [538, 226] width 53 height 13
click at [513, 229] on input "Smart Boost" at bounding box center [513, 229] width 0 height 0
drag, startPoint x: 521, startPoint y: 229, endPoint x: 551, endPoint y: 229, distance: 29.9
click at [551, 229] on span "Smart Boost" at bounding box center [539, 227] width 40 height 6
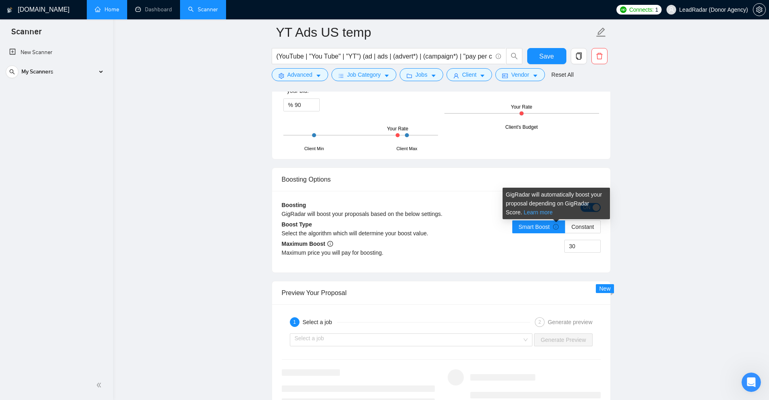
click at [523, 214] on link "Learn more" at bounding box center [537, 212] width 29 height 6
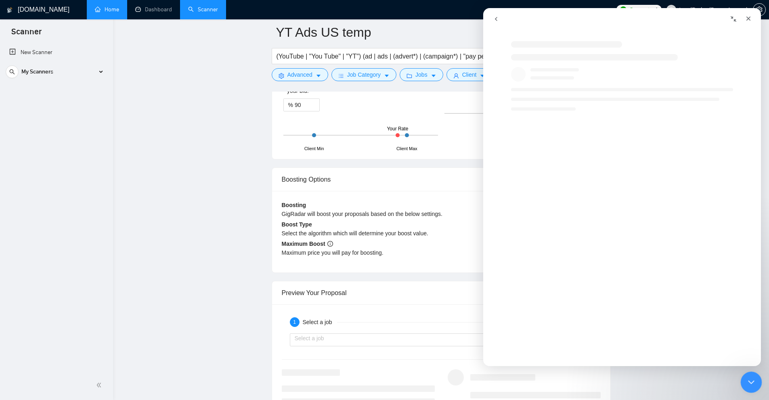
click at [753, 376] on div "Close Intercom Messenger" at bounding box center [749, 380] width 19 height 19
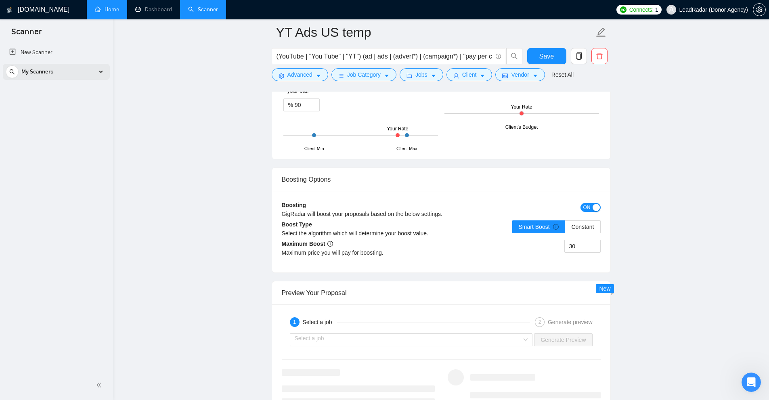
click at [102, 73] on div "My Scanners" at bounding box center [56, 72] width 101 height 16
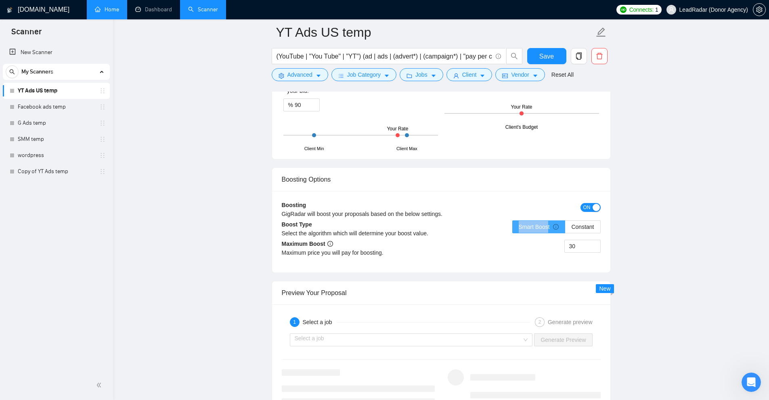
drag, startPoint x: 525, startPoint y: 226, endPoint x: 548, endPoint y: 224, distance: 23.5
click at [548, 224] on div "Smart Boost Constant" at bounding box center [520, 231] width 159 height 23
drag, startPoint x: 578, startPoint y: 247, endPoint x: 505, endPoint y: 247, distance: 73.4
click at [523, 247] on div "30" at bounding box center [520, 251] width 159 height 23
click at [576, 251] on input "30" at bounding box center [583, 246] width 36 height 12
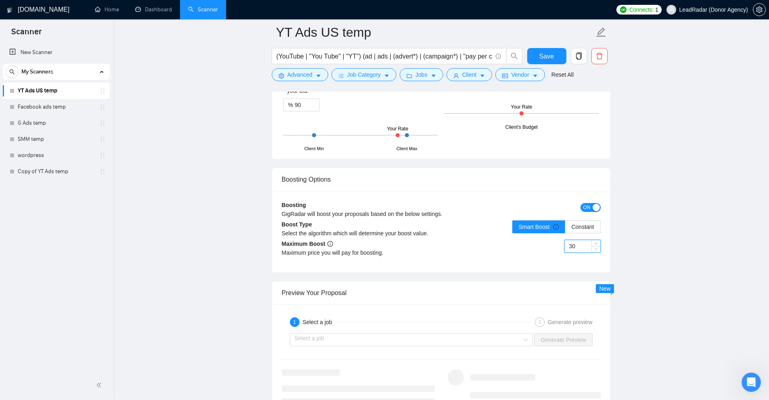
click at [578, 249] on input "30" at bounding box center [583, 246] width 36 height 12
drag, startPoint x: 578, startPoint y: 246, endPoint x: 523, endPoint y: 245, distance: 54.5
click at [523, 245] on div "30" at bounding box center [520, 251] width 159 height 23
click at [579, 250] on input "30" at bounding box center [583, 246] width 36 height 12
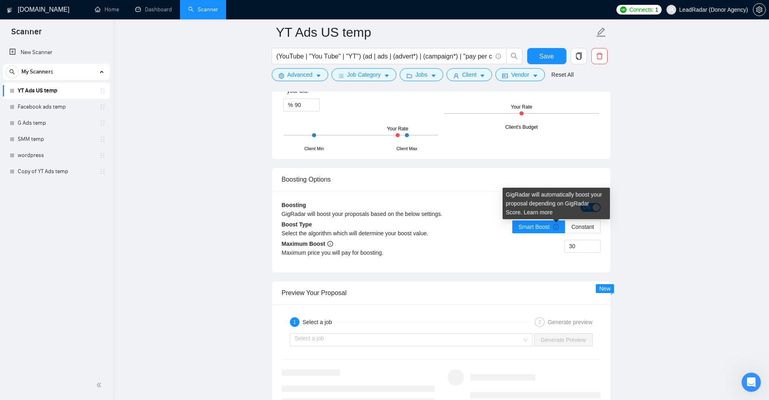
click at [518, 216] on div "GigRadar will automatically boost your proposal depending on GigRadar Score. Le…" at bounding box center [555, 203] width 107 height 31
click at [523, 213] on link "Learn more" at bounding box center [537, 212] width 29 height 6
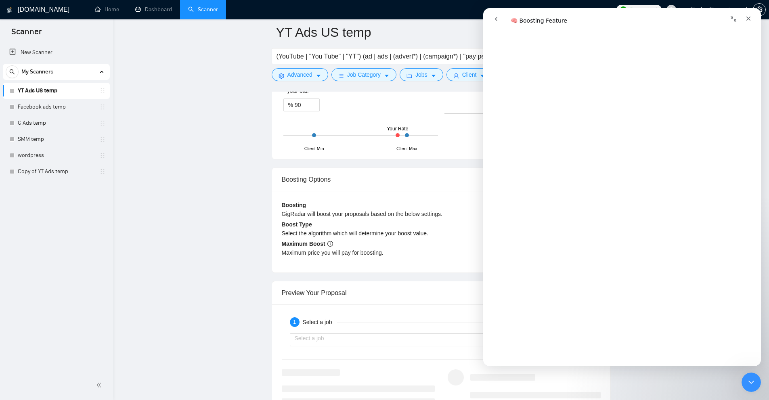
scroll to position [484, 0]
click at [750, 381] on icon "Close Intercom Messenger" at bounding box center [750, 381] width 10 height 10
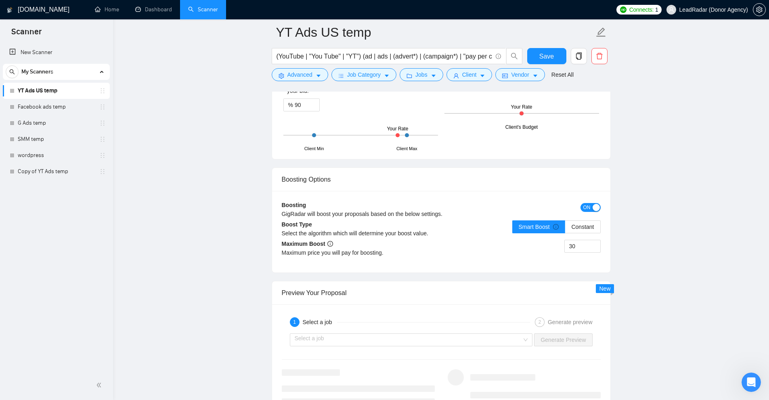
click at [589, 207] on span "ON" at bounding box center [586, 207] width 7 height 9
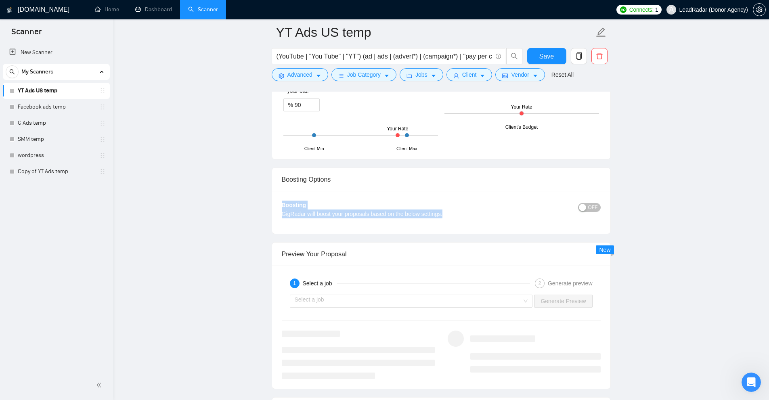
drag, startPoint x: 273, startPoint y: 198, endPoint x: 484, endPoint y: 224, distance: 212.7
click at [484, 224] on div "Boosting GigRadar will boost your proposals based on the below settings. OFF Bo…" at bounding box center [441, 212] width 338 height 43
click at [467, 216] on div "GigRadar will boost your proposals based on the below settings." at bounding box center [401, 213] width 239 height 9
drag, startPoint x: 316, startPoint y: 206, endPoint x: 282, endPoint y: 186, distance: 38.8
click at [278, 184] on div "Boosting Options Boosting GigRadar will boost your proposals based on the below…" at bounding box center [441, 200] width 339 height 67
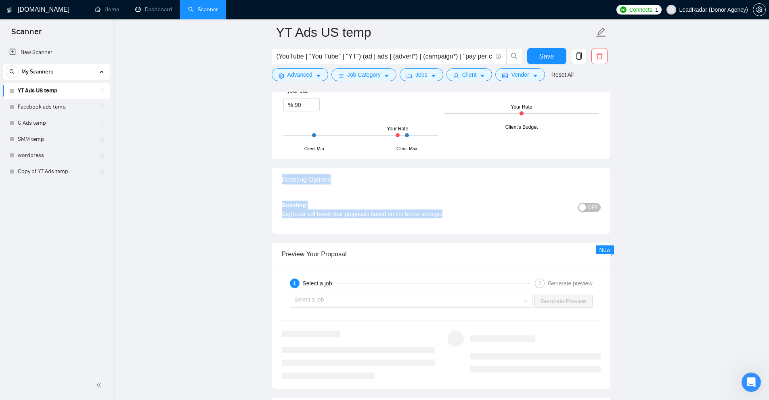
click at [369, 199] on div "Boosting GigRadar will boost your proposals based on the below settings. OFF Bo…" at bounding box center [441, 212] width 338 height 43
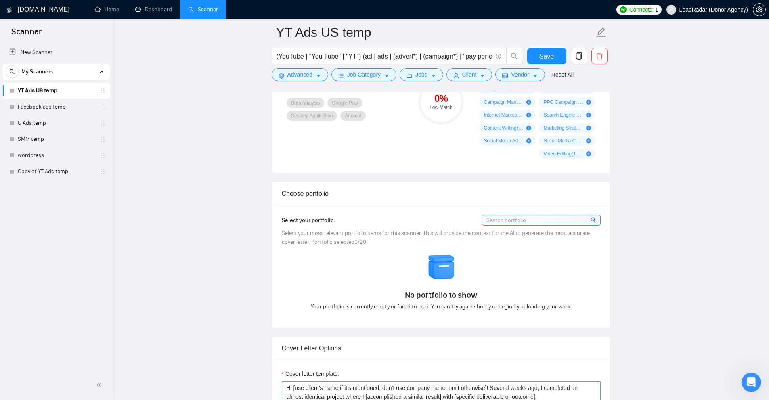
scroll to position [847, 0]
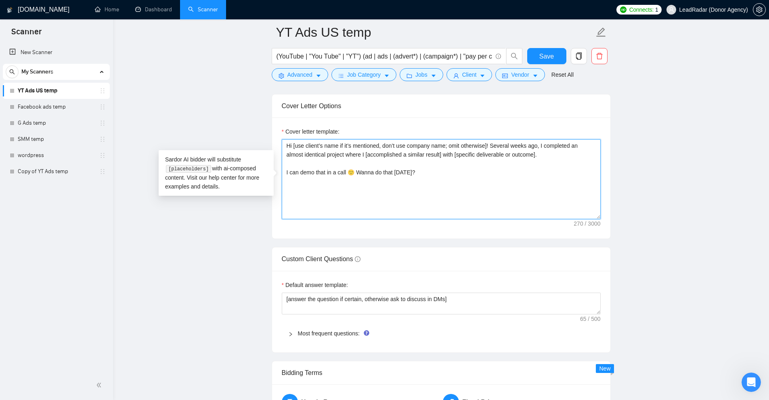
drag, startPoint x: 429, startPoint y: 186, endPoint x: 266, endPoint y: 180, distance: 163.2
click at [207, 116] on main "YT Ads US temp (YouTube | "You Tube" | "YT") (ad | ads | (advert*) | (campaign*…" at bounding box center [441, 214] width 630 height 2059
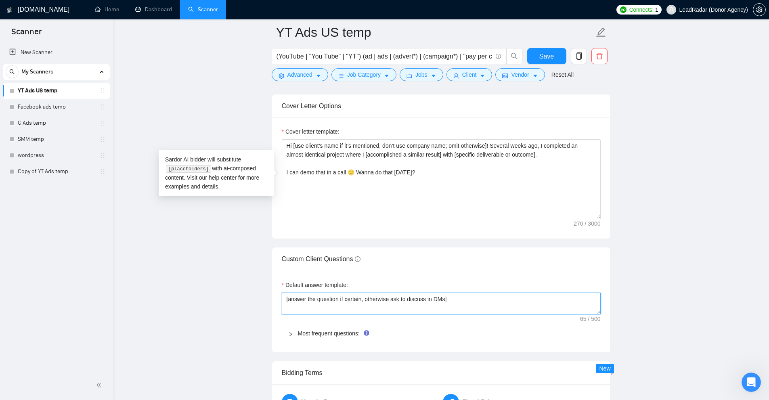
drag, startPoint x: 439, startPoint y: 302, endPoint x: 222, endPoint y: 292, distance: 218.2
click at [231, 294] on main "YT Ads US temp (YouTube | "You Tube" | "YT") (ad | ads | (advert*) | (campaign*…" at bounding box center [441, 214] width 630 height 2059
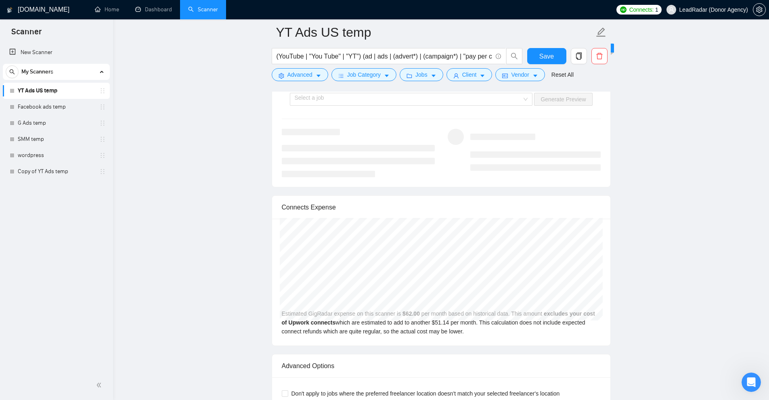
scroll to position [1372, 0]
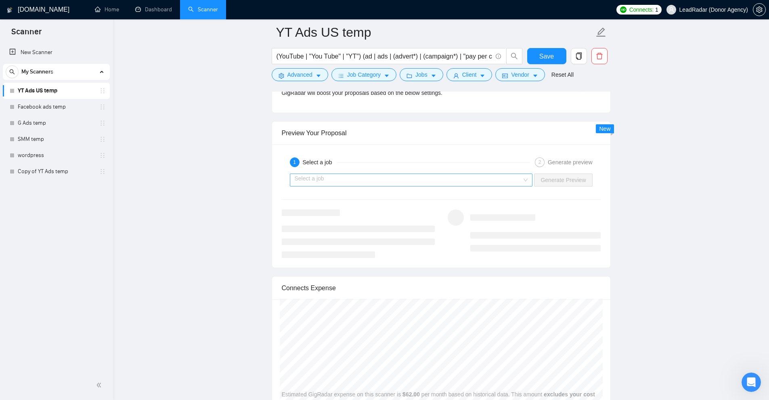
click at [392, 179] on input "search" at bounding box center [409, 180] width 228 height 12
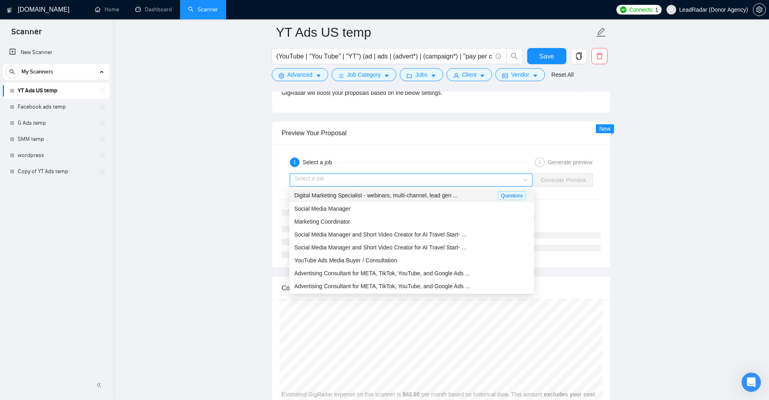
click at [301, 182] on input "search" at bounding box center [409, 180] width 228 height 12
click at [427, 184] on input "search" at bounding box center [409, 180] width 228 height 12
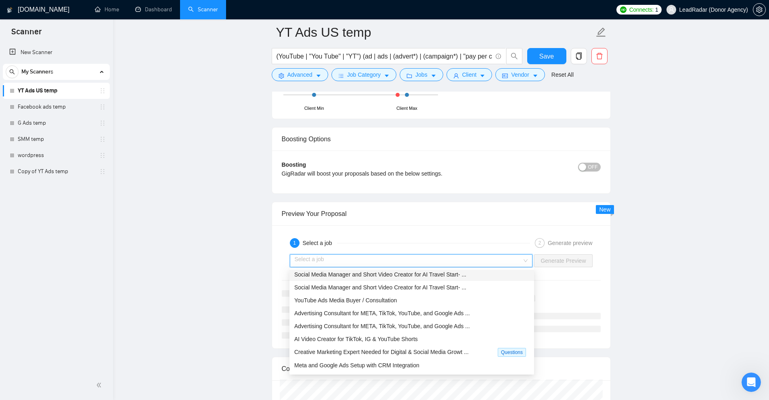
scroll to position [1332, 0]
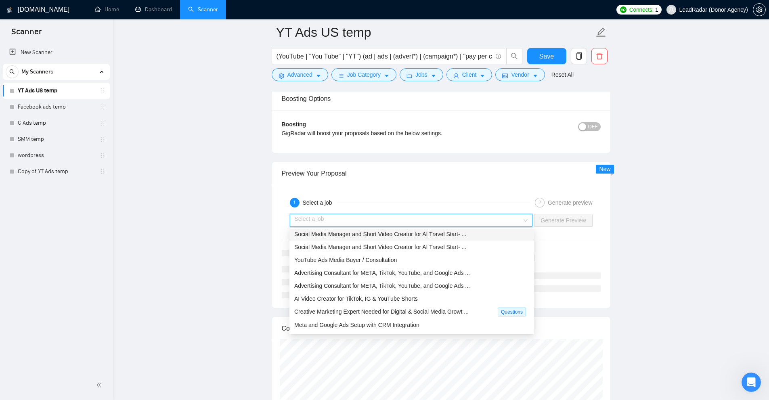
click at [332, 231] on span "Social Media Manager and Short Video Creator for AI Travel Start- ..." at bounding box center [380, 234] width 172 height 6
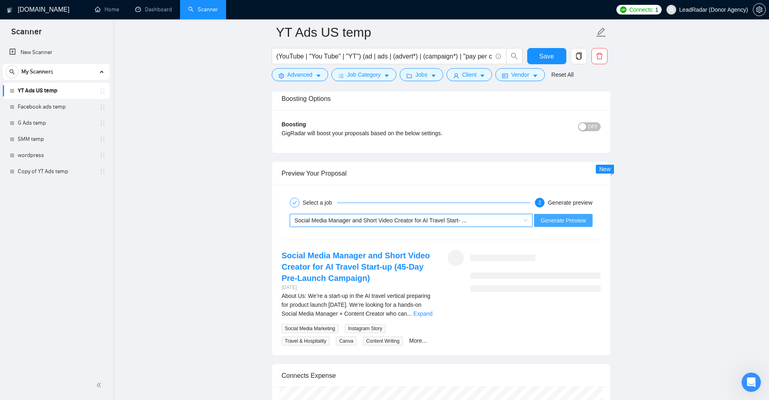
click at [569, 218] on span "Generate Preview" at bounding box center [562, 220] width 45 height 9
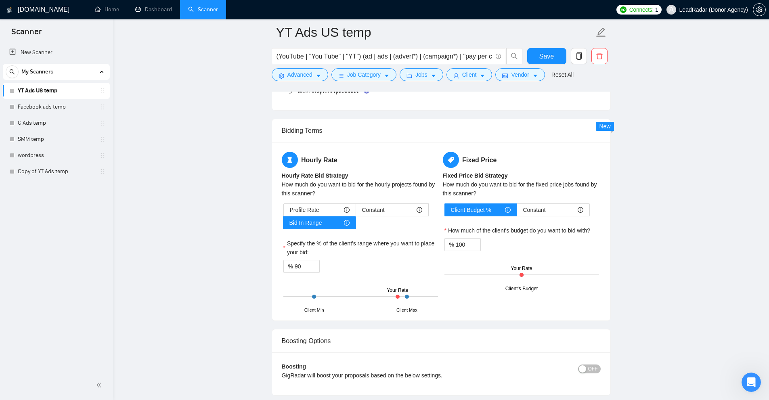
scroll to position [969, 0]
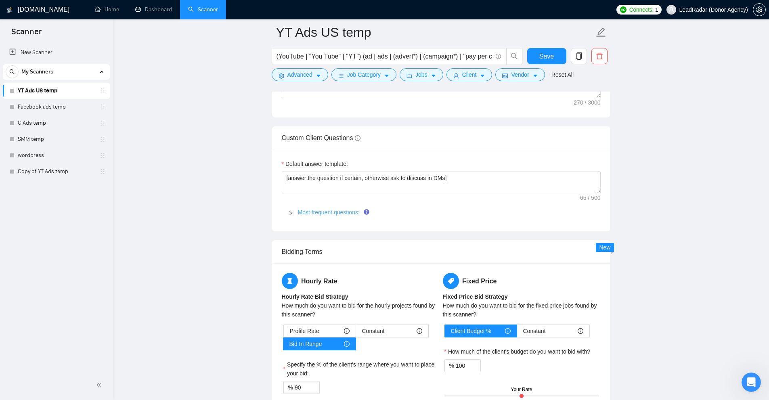
click at [323, 214] on link "Most frequent questions:" at bounding box center [329, 212] width 62 height 6
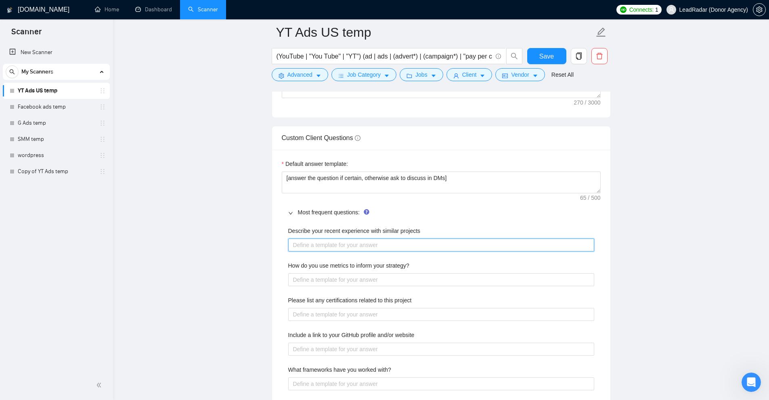
click at [303, 243] on projects "Describe your recent experience with similar projects" at bounding box center [441, 245] width 306 height 13
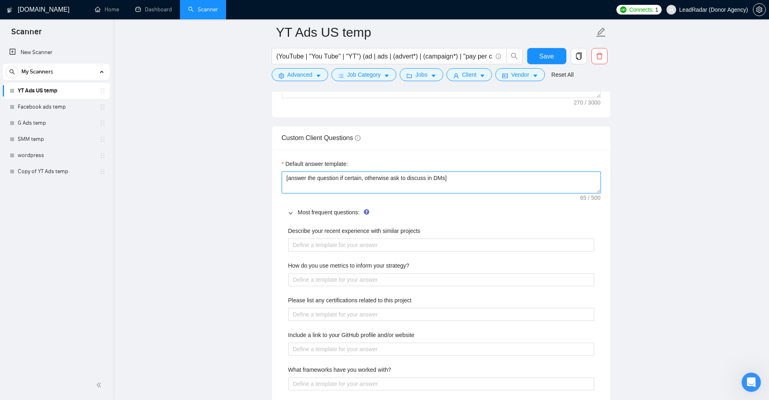
drag, startPoint x: 470, startPoint y: 178, endPoint x: 414, endPoint y: 177, distance: 55.3
click at [210, 168] on main "YT Ads US temp (YouTube | "You Tube" | "YT") (ad | ads | (advert*) | (campaign*…" at bounding box center [441, 295] width 630 height 2462
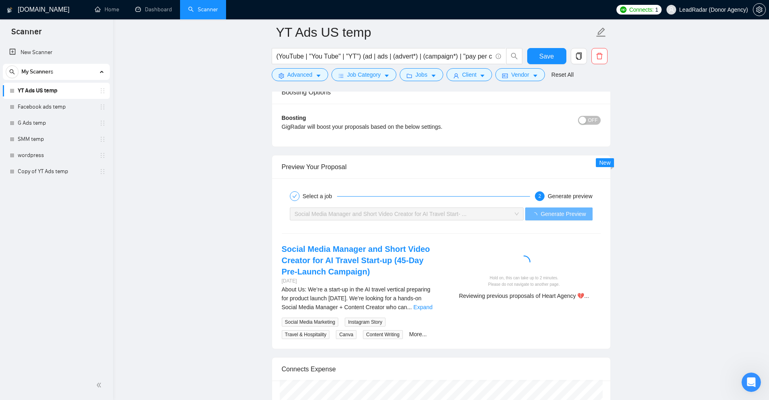
scroll to position [1735, 0]
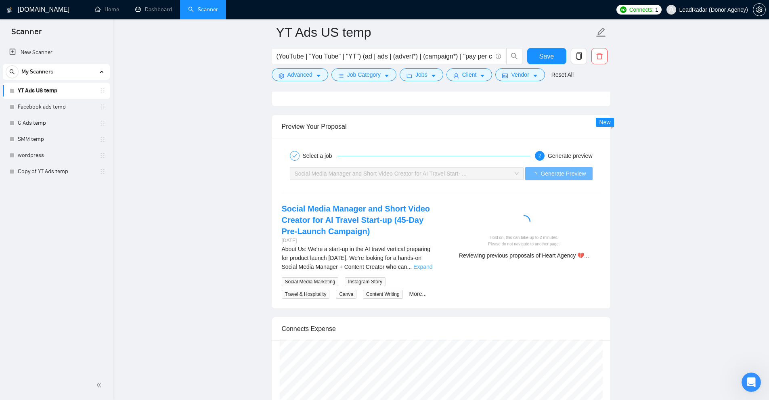
click at [429, 264] on link "Expand" at bounding box center [422, 267] width 19 height 6
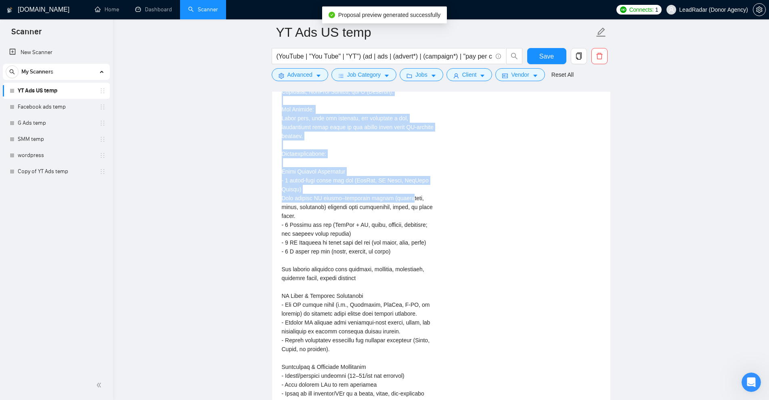
scroll to position [2018, 0]
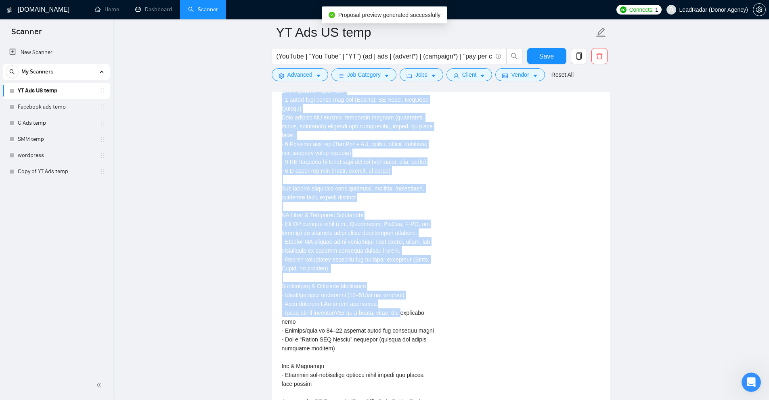
drag, startPoint x: 269, startPoint y: 199, endPoint x: 429, endPoint y: 277, distance: 177.8
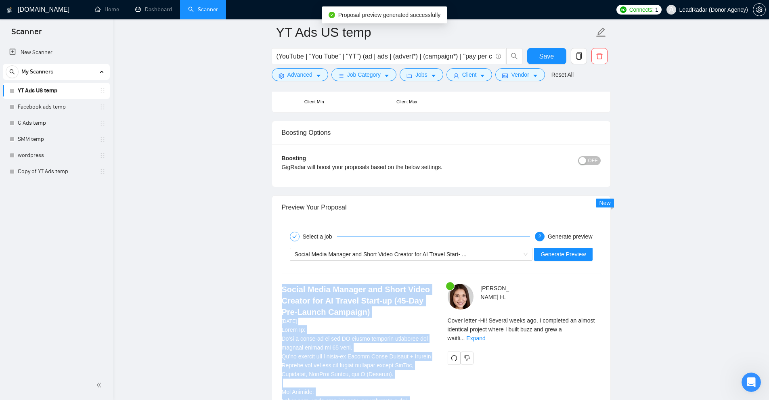
scroll to position [1816, 0]
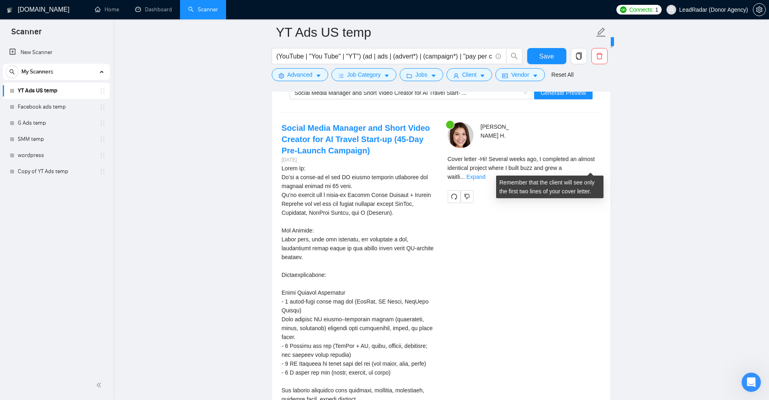
drag, startPoint x: 541, startPoint y: 167, endPoint x: 574, endPoint y: 166, distance: 33.1
click at [574, 166] on span "Cover letter - Hi! Several weeks ago, I completed an almost identical project w…" at bounding box center [521, 168] width 147 height 24
click at [485, 174] on link "Expand" at bounding box center [475, 177] width 19 height 6
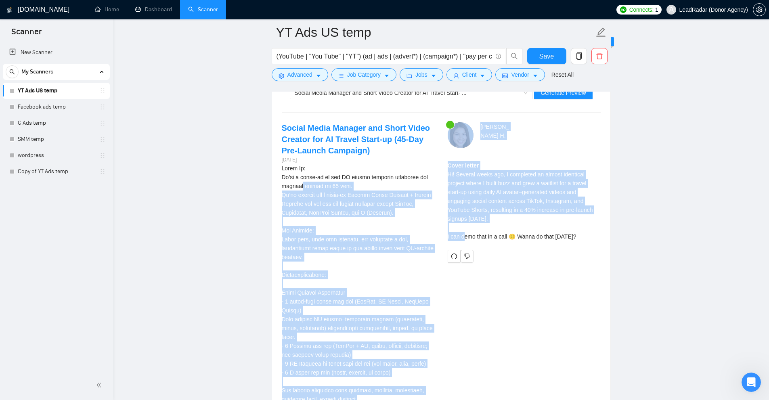
drag, startPoint x: 439, startPoint y: 174, endPoint x: 569, endPoint y: 236, distance: 144.4
click at [569, 237] on div "Cover letter Hi! Several weeks ago, I completed an almost identical project whe…" at bounding box center [524, 201] width 153 height 80
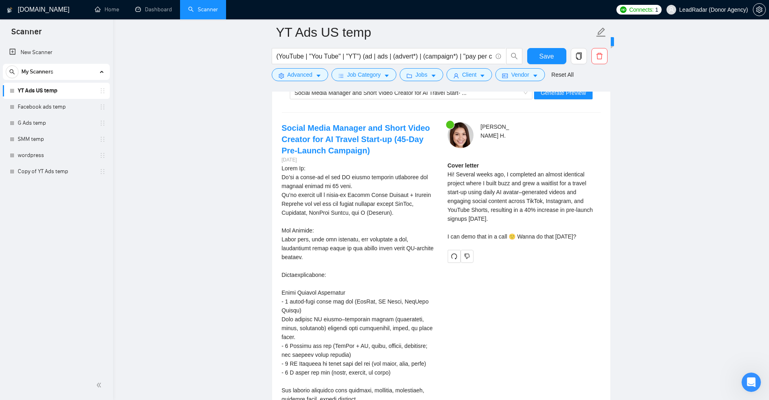
click at [571, 237] on div "Cover letter Hi! Several weeks ago, I completed an almost identical project whe…" at bounding box center [524, 201] width 153 height 80
drag, startPoint x: 571, startPoint y: 237, endPoint x: 443, endPoint y: 172, distance: 143.8
click at [443, 172] on div "Karri H . Cover letter Hi! Several weeks ago, I completed an almost identical p…" at bounding box center [524, 192] width 166 height 140
click at [446, 172] on div "Karri H . Cover letter Hi! Several weeks ago, I completed an almost identical p…" at bounding box center [524, 192] width 166 height 140
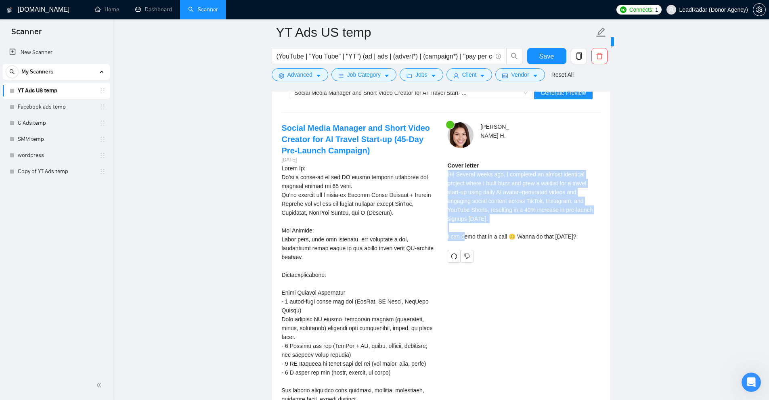
click at [446, 172] on div "Karri H . Cover letter Hi! Several weeks ago, I completed an almost identical p…" at bounding box center [524, 192] width 166 height 140
click at [477, 183] on div "Cover letter Hi! Several weeks ago, I completed an almost identical project whe…" at bounding box center [524, 201] width 153 height 80
click at [450, 176] on div "Cover letter Hi! Several weeks ago, I completed an almost identical project whe…" at bounding box center [524, 201] width 153 height 80
click at [452, 174] on div "Cover letter Hi! Several weeks ago, I completed an almost identical project whe…" at bounding box center [524, 201] width 153 height 80
drag, startPoint x: 582, startPoint y: 237, endPoint x: 454, endPoint y: 189, distance: 137.0
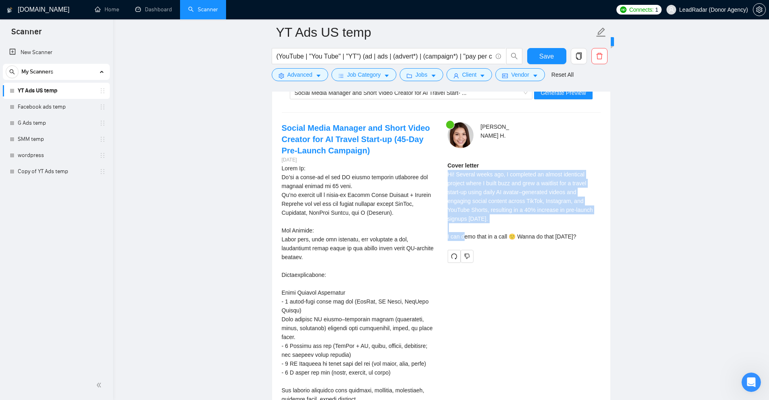
click at [452, 188] on div "Cover letter Hi! Several weeks ago, I completed an almost identical project whe…" at bounding box center [524, 201] width 153 height 80
click at [462, 189] on div "Cover letter Hi! Several weeks ago, I completed an almost identical project whe…" at bounding box center [524, 201] width 153 height 80
drag, startPoint x: 507, startPoint y: 172, endPoint x: 565, endPoint y: 219, distance: 75.2
click at [567, 211] on div "Cover letter Hi! Several weeks ago, I completed an almost identical project whe…" at bounding box center [524, 201] width 153 height 80
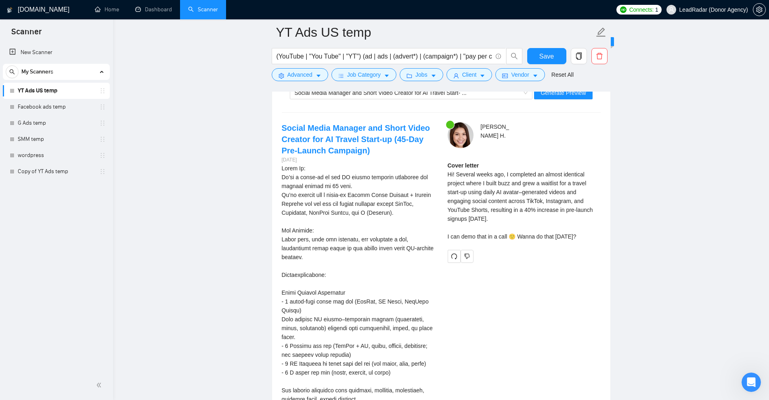
click at [563, 230] on div "Cover letter Hi! Several weeks ago, I completed an almost identical project whe…" at bounding box center [524, 201] width 153 height 80
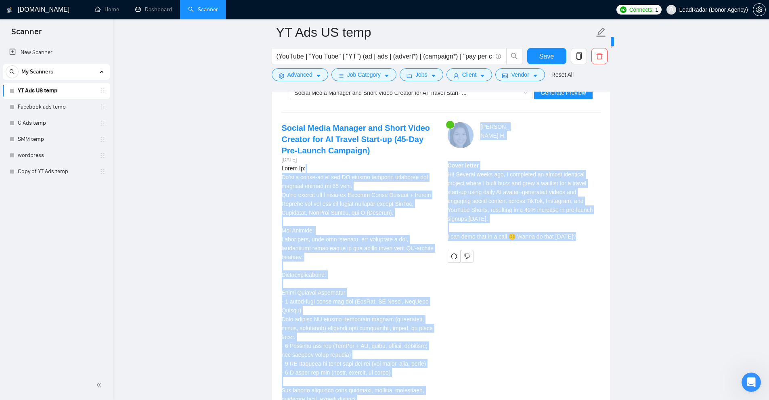
drag, startPoint x: 380, startPoint y: 177, endPoint x: 391, endPoint y: 170, distance: 12.9
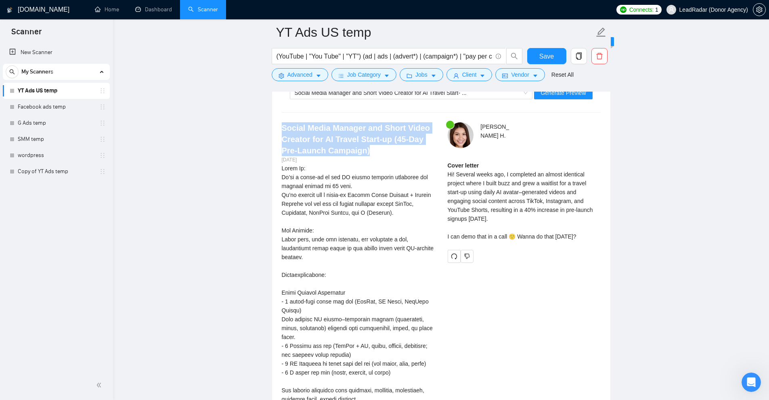
drag, startPoint x: 263, startPoint y: 117, endPoint x: 394, endPoint y: 150, distance: 134.8
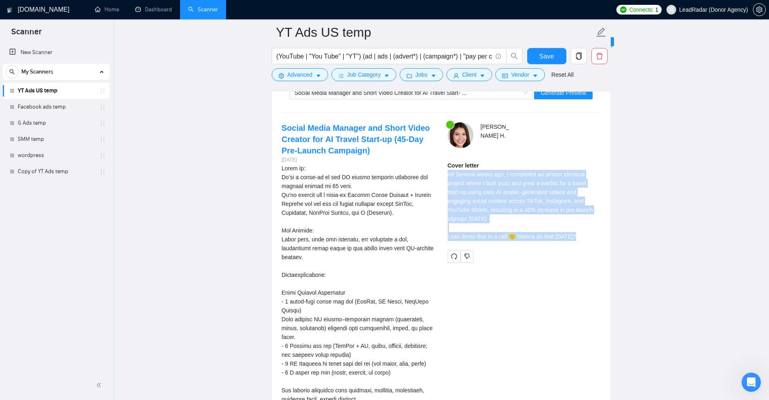
drag, startPoint x: 473, startPoint y: 195, endPoint x: 590, endPoint y: 252, distance: 130.5
click at [590, 252] on div "Karri H . Cover letter Hi! Several weeks ago, I completed an almost identical p…" at bounding box center [524, 192] width 166 height 140
click at [603, 245] on div "Karri H . Cover letter Hi! Several weeks ago, I completed an almost identical p…" at bounding box center [524, 192] width 166 height 140
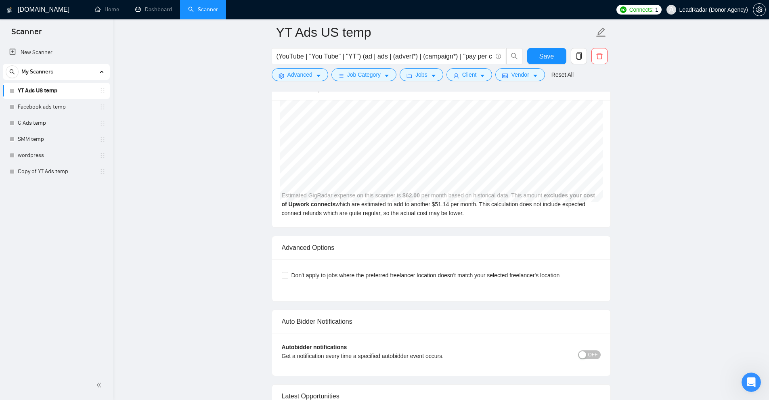
scroll to position [2623, 0]
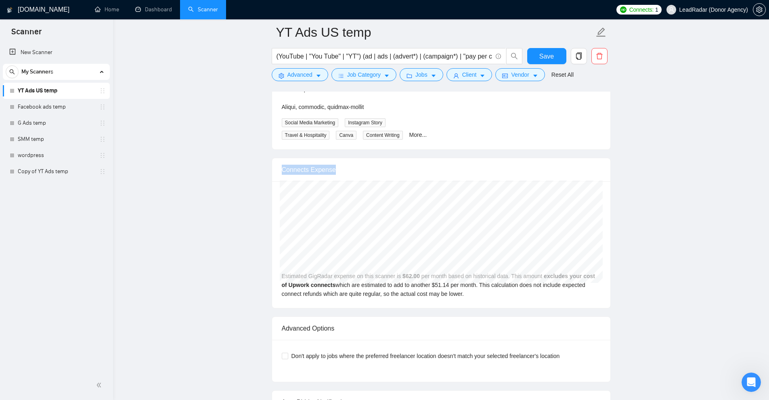
drag, startPoint x: 346, startPoint y: 158, endPoint x: 377, endPoint y: 158, distance: 31.1
click at [377, 158] on div "Connects Expense" at bounding box center [441, 169] width 338 height 23
click at [377, 158] on div "Connects Expense" at bounding box center [441, 169] width 319 height 23
drag, startPoint x: 660, startPoint y: 224, endPoint x: 659, endPoint y: 238, distance: 13.4
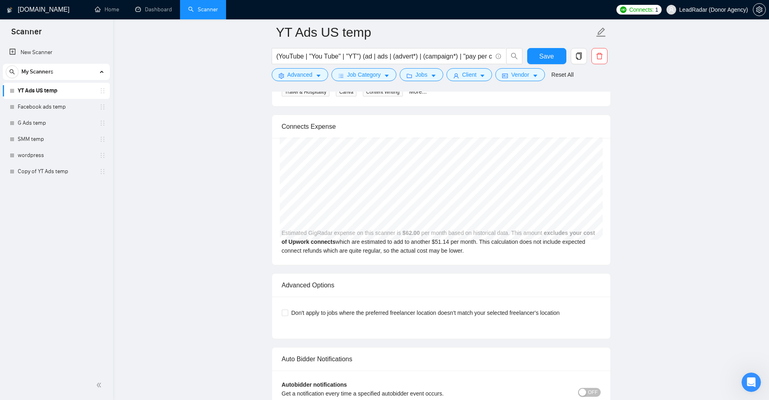
scroll to position [2707, 0]
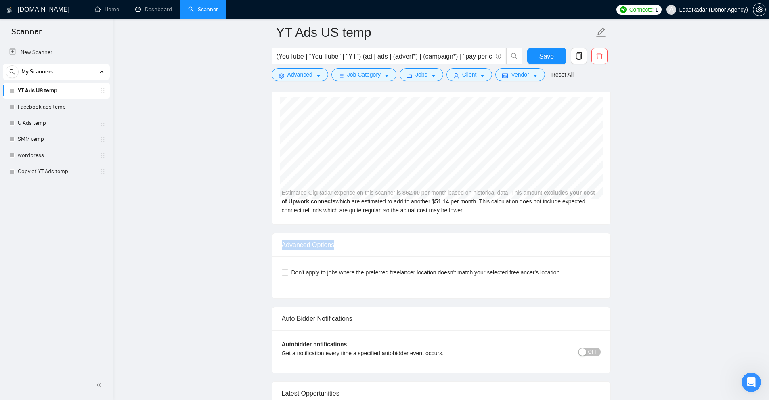
drag, startPoint x: 281, startPoint y: 233, endPoint x: 491, endPoint y: 268, distance: 212.8
click at [553, 257] on div "Advanced Options Don't apply to jobs where the preferred freelancer location do…" at bounding box center [441, 266] width 339 height 66
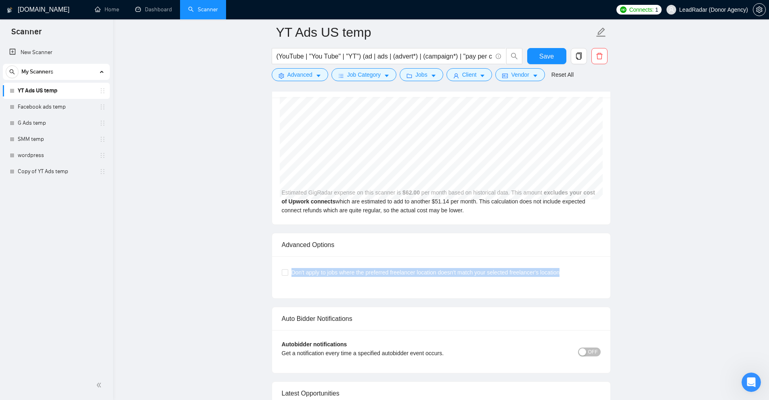
drag, startPoint x: 290, startPoint y: 264, endPoint x: 582, endPoint y: 262, distance: 292.2
click at [582, 268] on div "Don't apply to jobs where the preferred freelancer location doesn't match your …" at bounding box center [441, 272] width 319 height 9
click at [344, 268] on span "Don't apply to jobs where the preferred freelancer location doesn't match your …" at bounding box center [425, 272] width 275 height 9
click at [287, 269] on input "Don't apply to jobs where the preferred freelancer location doesn't match your …" at bounding box center [285, 272] width 6 height 6
drag, startPoint x: 599, startPoint y: 259, endPoint x: 367, endPoint y: 251, distance: 232.6
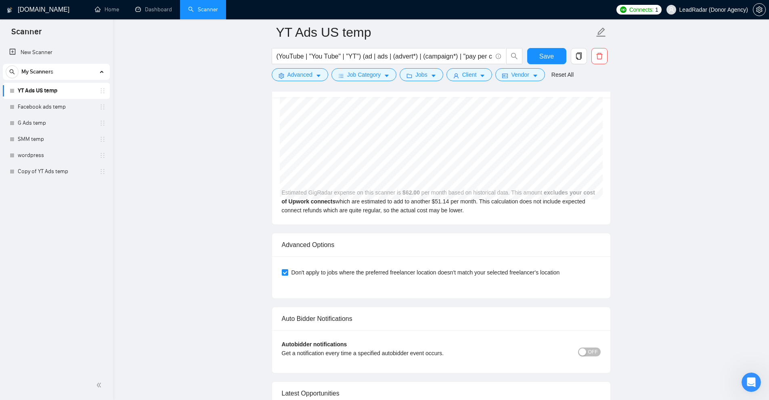
click at [330, 268] on div "Don't apply to jobs where the preferred freelancer location doesn't match your …" at bounding box center [441, 272] width 319 height 13
click at [532, 77] on icon "caret-down" at bounding box center [535, 76] width 6 height 6
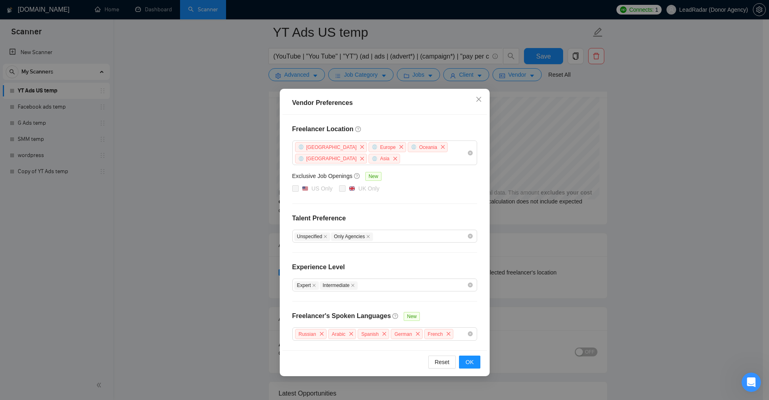
click at [647, 181] on div "Vendor Preferences Freelancer Location Africa Europe Oceania Antarctica Asia Ex…" at bounding box center [384, 200] width 769 height 400
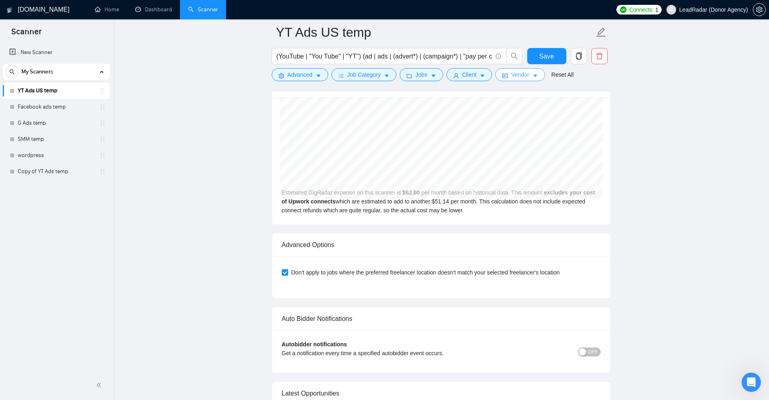
scroll to position [2787, 0]
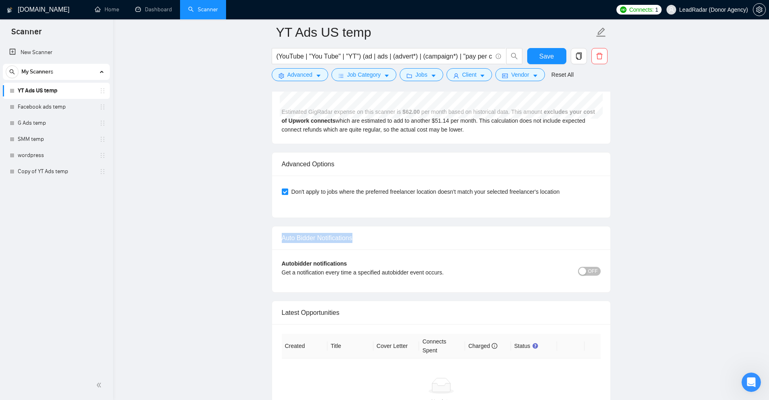
drag, startPoint x: 273, startPoint y: 224, endPoint x: 454, endPoint y: 224, distance: 180.4
click at [454, 226] on div "Auto Bidder Notifications" at bounding box center [441, 237] width 338 height 23
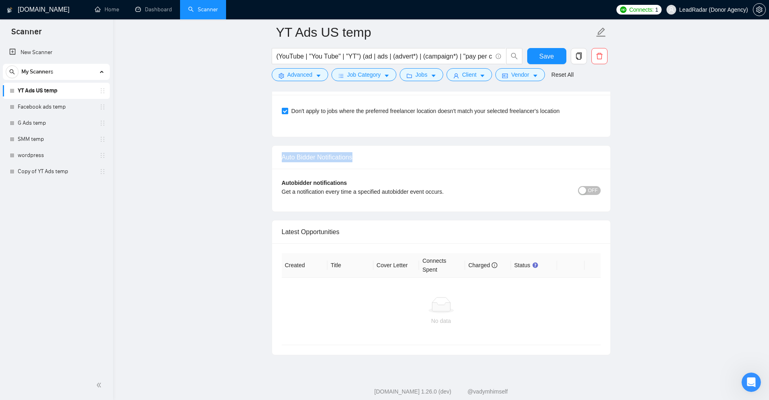
click at [594, 186] on span "OFF" at bounding box center [593, 190] width 10 height 9
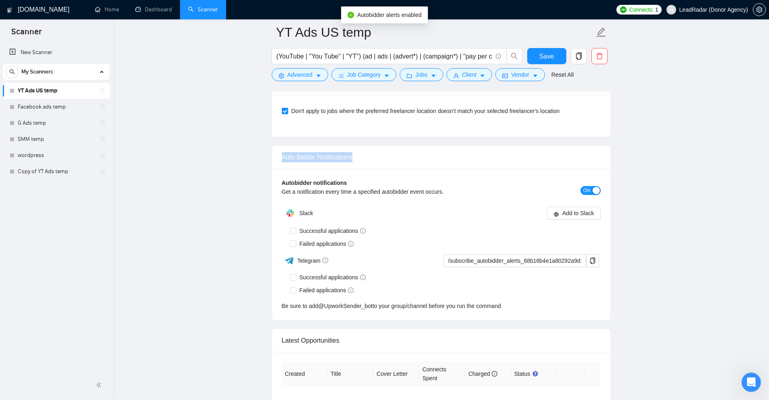
click at [350, 153] on div "Auto Bidder Notifications" at bounding box center [441, 157] width 319 height 23
drag, startPoint x: 301, startPoint y: 231, endPoint x: 383, endPoint y: 237, distance: 82.9
click at [383, 239] on div "Failed applications" at bounding box center [445, 243] width 311 height 9
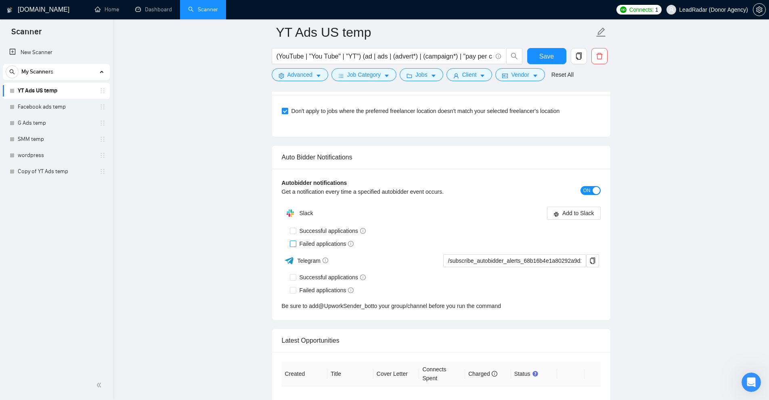
click at [304, 239] on span "Failed applications" at bounding box center [326, 243] width 61 height 9
click at [295, 241] on input "Failed applications" at bounding box center [293, 244] width 6 height 6
drag, startPoint x: 307, startPoint y: 235, endPoint x: 347, endPoint y: 237, distance: 40.4
click at [347, 239] on span "Failed applications" at bounding box center [326, 243] width 61 height 9
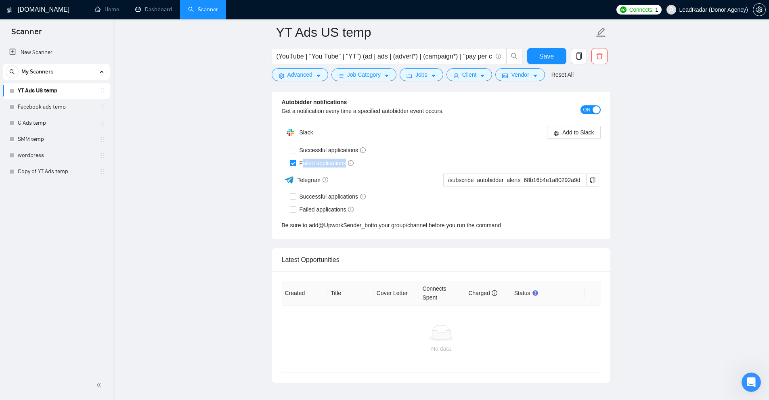
scroll to position [2908, 0]
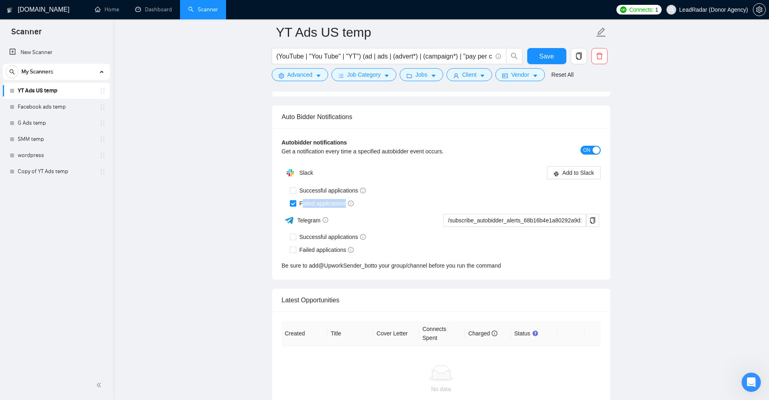
click at [592, 146] on div "button" at bounding box center [595, 149] width 7 height 7
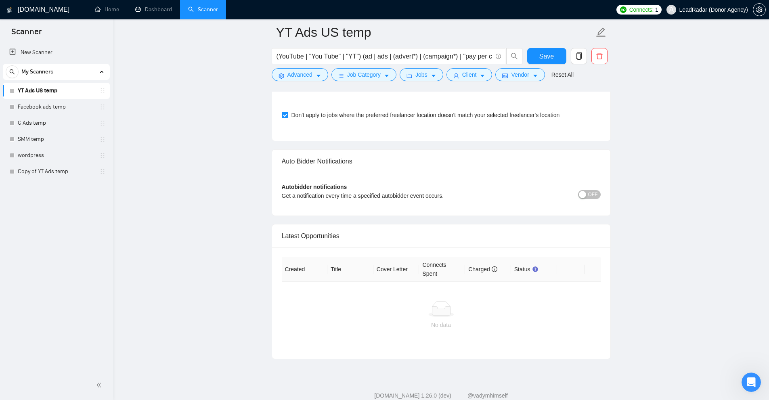
scroll to position [2875, 0]
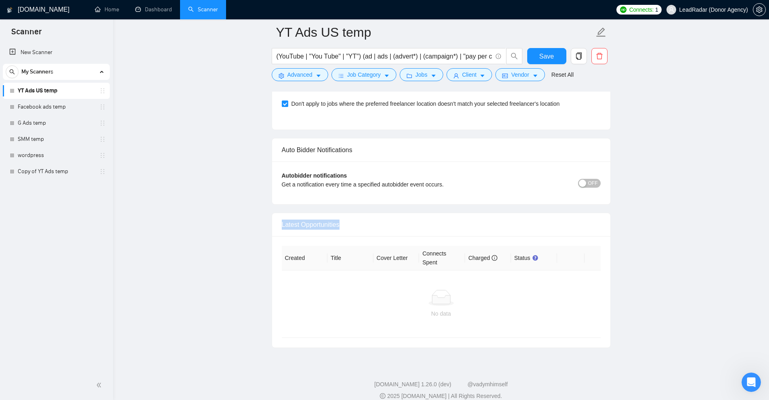
drag, startPoint x: 349, startPoint y: 216, endPoint x: 382, endPoint y: 215, distance: 32.7
click at [382, 215] on div "Latest Opportunities" at bounding box center [441, 224] width 319 height 23
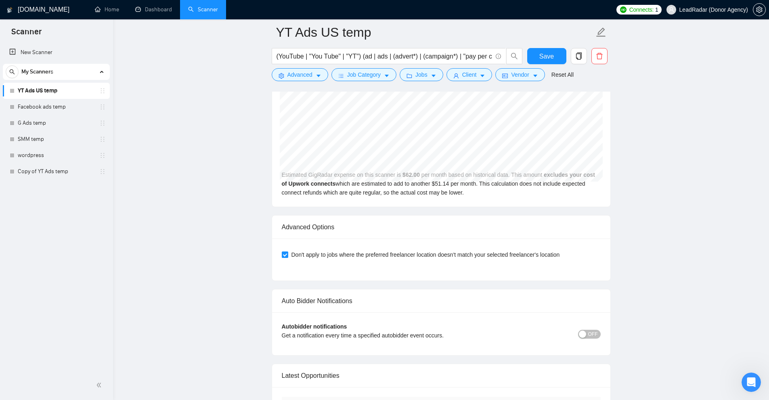
drag, startPoint x: 635, startPoint y: 340, endPoint x: 664, endPoint y: 242, distance: 101.8
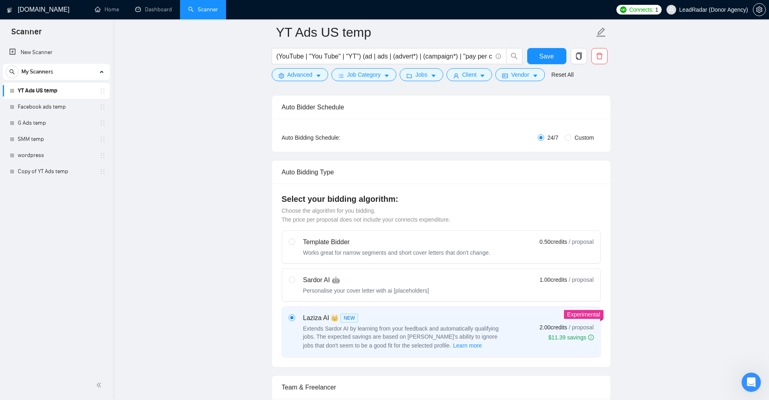
scroll to position [0, 0]
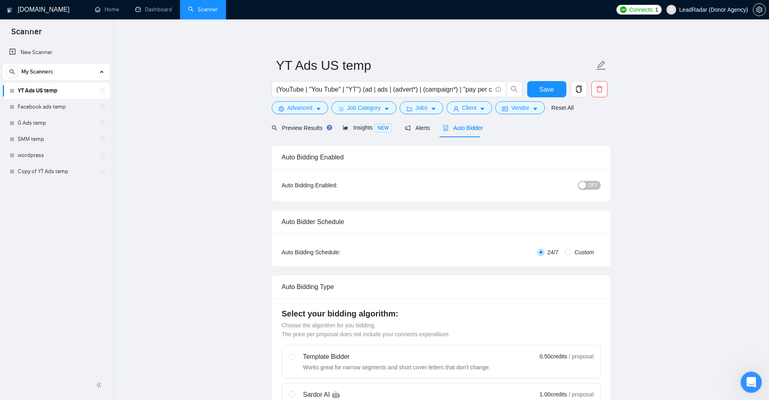
click at [752, 381] on icon "Open Intercom Messenger" at bounding box center [749, 380] width 13 height 13
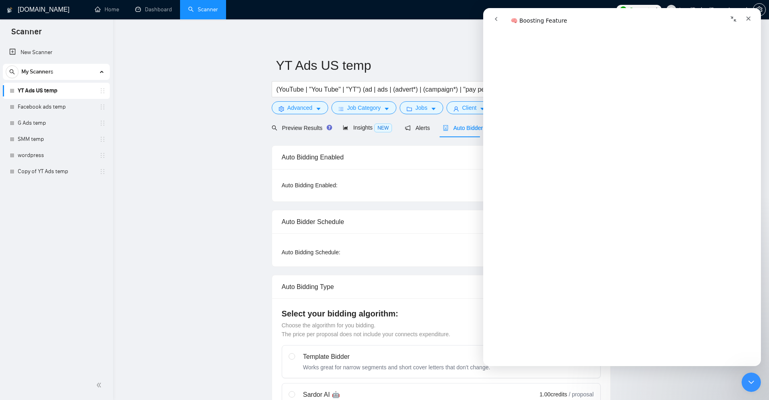
click at [491, 15] on button "go back" at bounding box center [495, 18] width 15 height 15
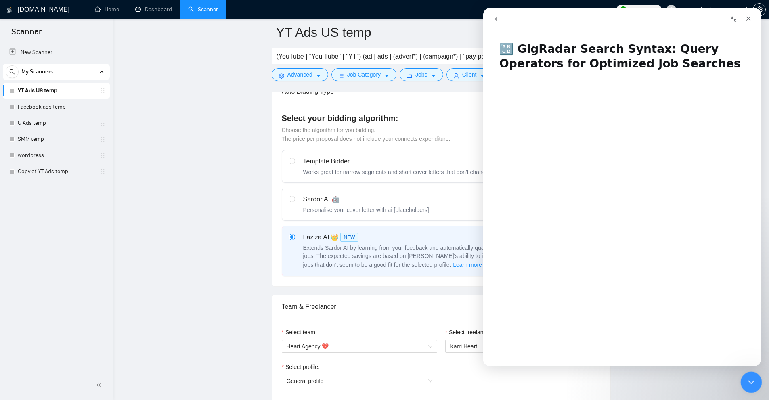
click at [749, 389] on div "Close Intercom Messenger" at bounding box center [749, 380] width 19 height 19
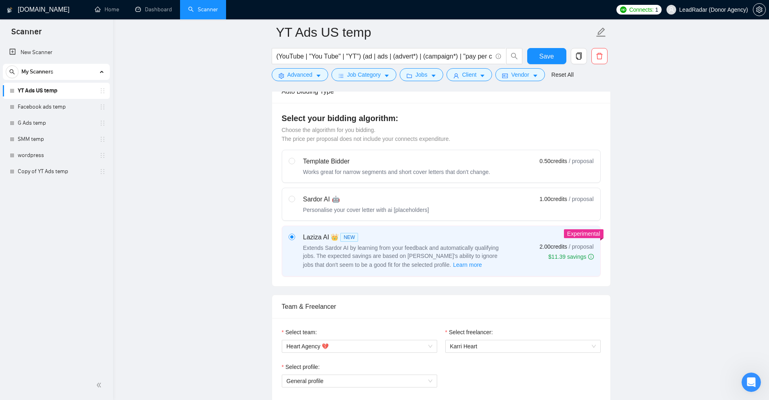
scroll to position [0, 0]
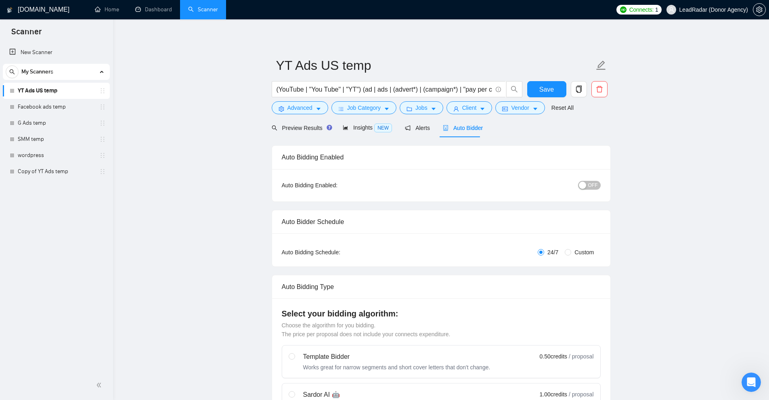
click at [303, 136] on div "Preview Results" at bounding box center [301, 127] width 58 height 19
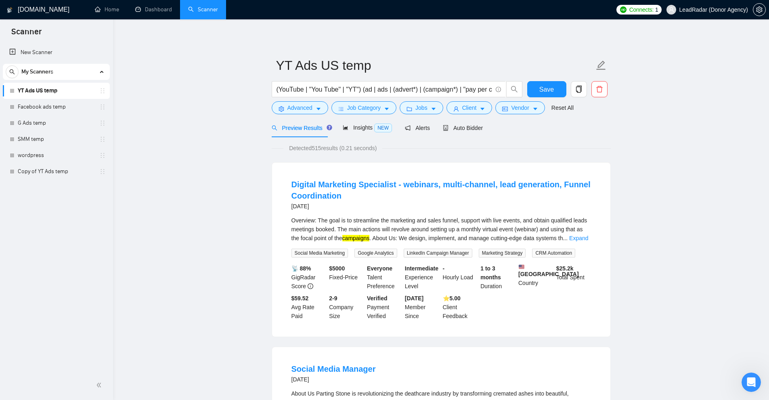
click at [311, 115] on form "YT Ads US temp (YouTube | "You Tube" | "YT") (ad | ads | (advert*) | (campaign*…" at bounding box center [441, 85] width 339 height 66
click at [296, 104] on span "Advanced" at bounding box center [299, 107] width 25 height 9
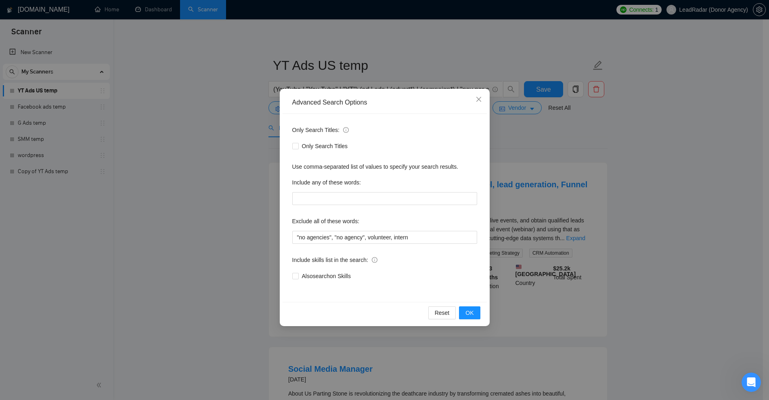
drag, startPoint x: 348, startPoint y: 273, endPoint x: 322, endPoint y: 286, distance: 29.4
click at [322, 286] on div "Only Search Titles: Only Search Titles Use comma-separated list of values to sp…" at bounding box center [384, 208] width 204 height 188
click at [570, 275] on div "Advanced Search Options Only Search Titles: Only Search Titles Use comma-separa…" at bounding box center [384, 200] width 769 height 400
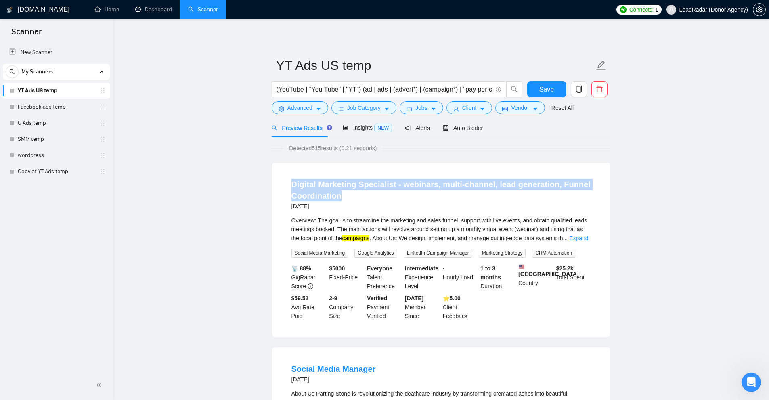
drag, startPoint x: 300, startPoint y: 182, endPoint x: 341, endPoint y: 210, distance: 50.3
click at [363, 200] on li "Digital Marketing Specialist - webinars, multi-channel, lead generation, Funnel…" at bounding box center [441, 249] width 319 height 155
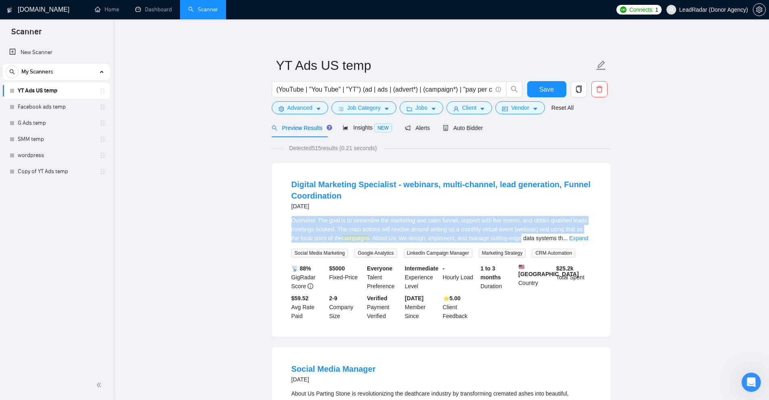
drag, startPoint x: 280, startPoint y: 219, endPoint x: 524, endPoint y: 234, distance: 244.7
click at [524, 234] on div "Digital Marketing Specialist - webinars, multi-channel, lead generation, Funnel…" at bounding box center [441, 250] width 338 height 174
click at [524, 234] on div "Overview: The goal is to streamline the marketing and sales funnel, support wit…" at bounding box center [440, 229] width 299 height 27
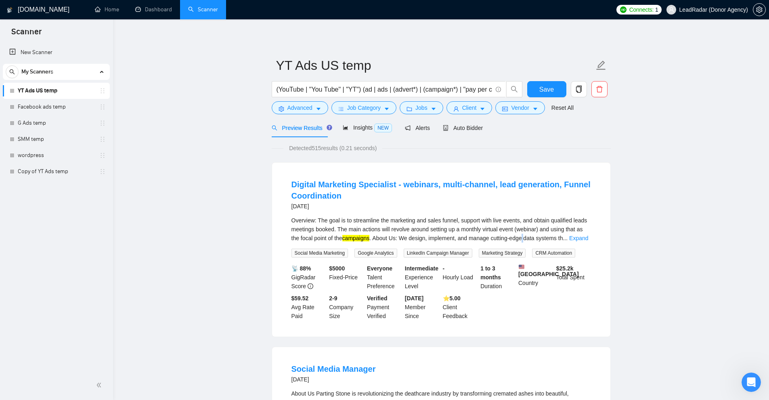
click at [524, 234] on div "Overview: The goal is to streamline the marketing and sales funnel, support wit…" at bounding box center [440, 229] width 299 height 27
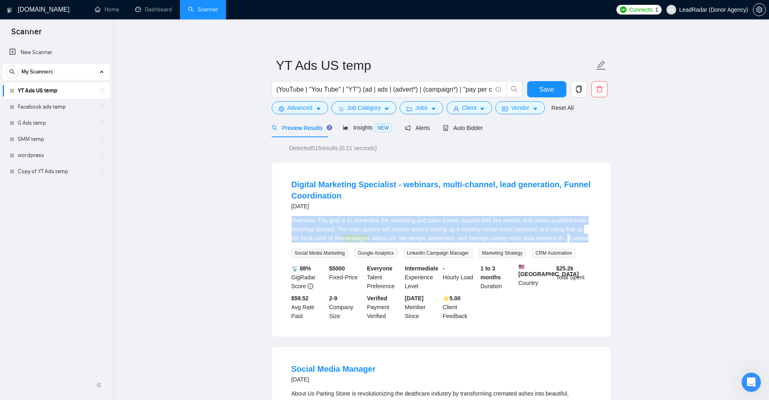
click at [524, 234] on div "Overview: The goal is to streamline the marketing and sales funnel, support wit…" at bounding box center [440, 229] width 299 height 27
click at [305, 98] on div "(YouTube | "You Tube" | "YT") (ad | ads | (advert*) | (campaign*) | "pay per cl…" at bounding box center [397, 91] width 254 height 20
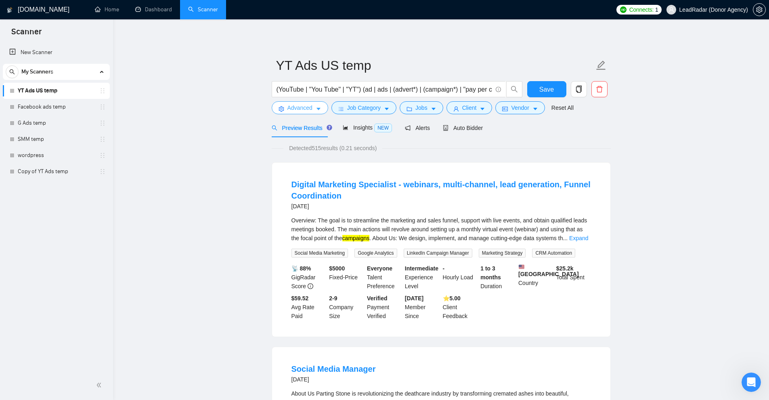
click at [302, 104] on span "Advanced" at bounding box center [299, 107] width 25 height 9
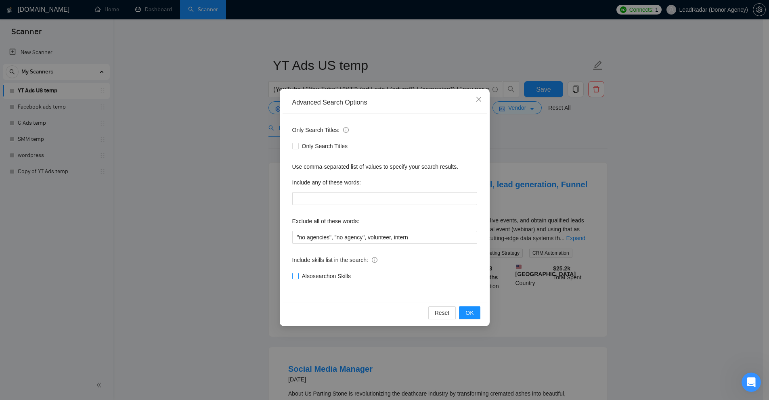
click at [308, 278] on span "Also search on Skills" at bounding box center [326, 276] width 55 height 9
click at [298, 278] on input "Also search on Skills" at bounding box center [295, 276] width 6 height 6
click at [639, 243] on div "Advanced Search Options Only Search Titles: Only Search Titles Use comma-separa…" at bounding box center [384, 200] width 769 height 400
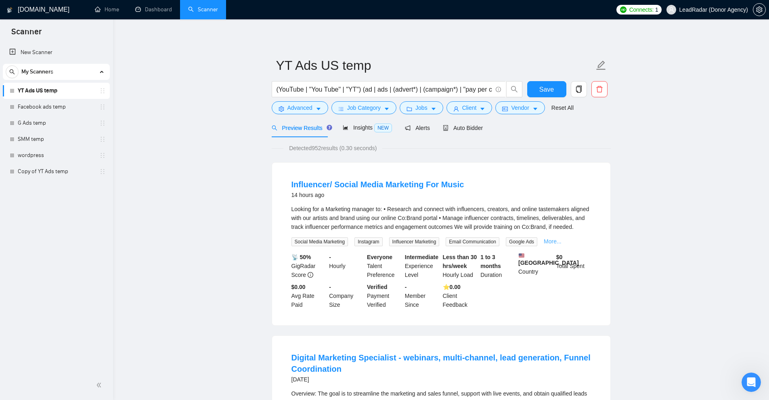
click at [550, 240] on link "More..." at bounding box center [553, 241] width 18 height 6
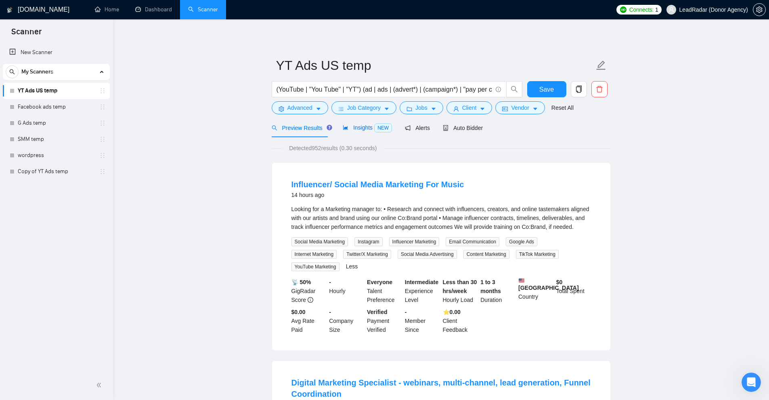
click at [359, 124] on span "Insights NEW" at bounding box center [367, 127] width 49 height 6
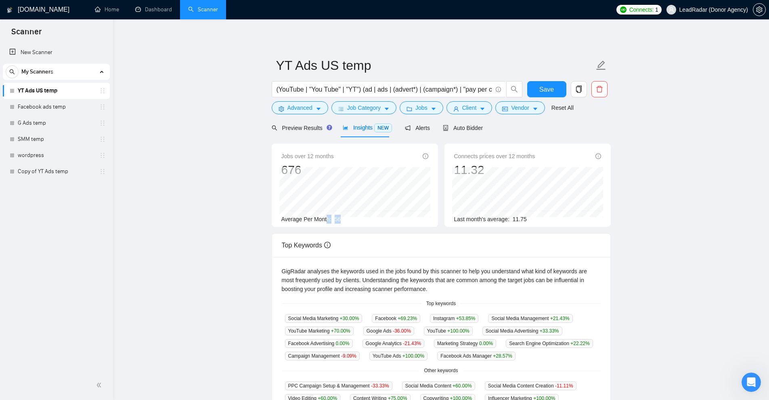
click at [326, 221] on div "Average Per Month: 56" at bounding box center [354, 219] width 147 height 9
click at [339, 219] on span "56" at bounding box center [338, 219] width 6 height 6
click at [181, 123] on main "YT Ads US temp (YouTube | "You Tube" | "YT") (ad | ads | (advert*) | (campaign*…" at bounding box center [441, 309] width 630 height 554
click at [276, 90] on input "(YouTube | "You Tube" | "YT") (ad | ads | (advert*) | (campaign*) | "pay per cl…" at bounding box center [383, 89] width 215 height 10
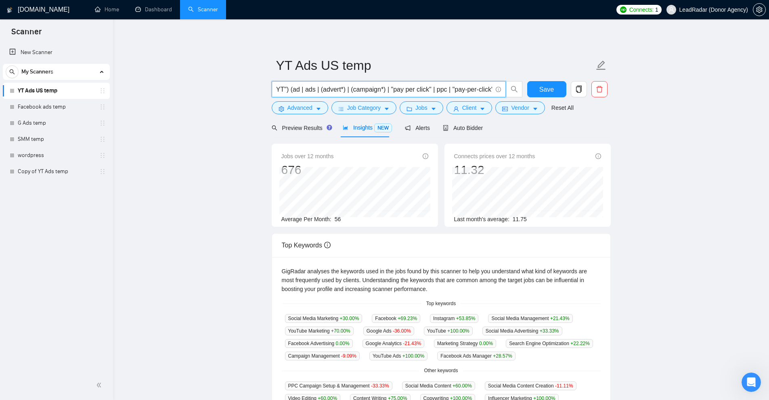
drag, startPoint x: 276, startPoint y: 90, endPoint x: 449, endPoint y: 91, distance: 172.3
click at [449, 91] on input "(YouTube | "You Tube" | "YT") (ad | ads | (advert*) | (campaign*) | "pay per cl…" at bounding box center [383, 89] width 215 height 10
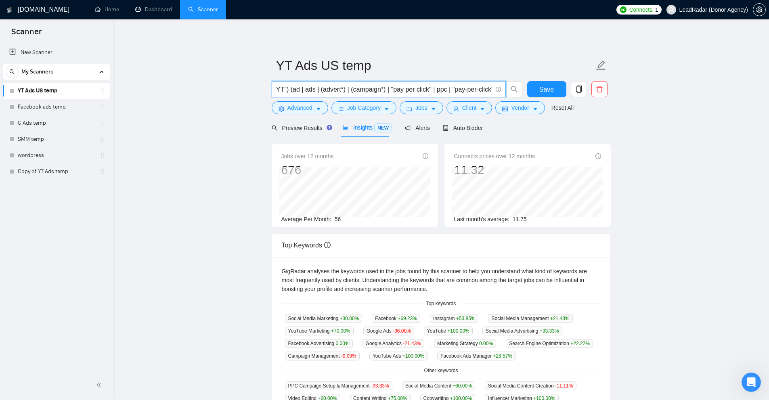
scroll to position [0, 0]
click at [301, 111] on span "Advanced" at bounding box center [299, 107] width 25 height 9
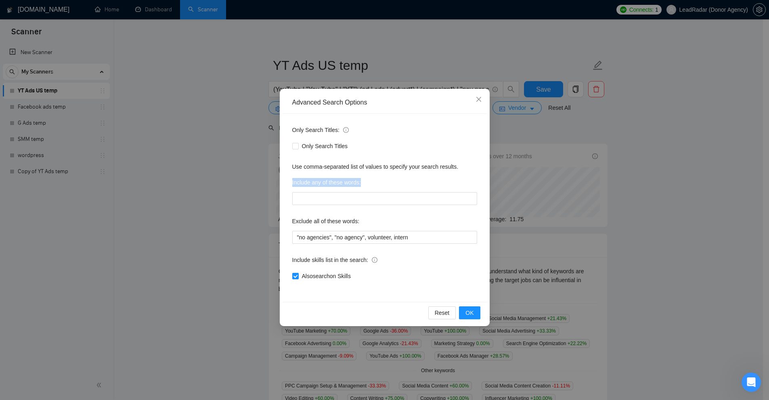
drag, startPoint x: 289, startPoint y: 185, endPoint x: 373, endPoint y: 179, distance: 84.6
click at [373, 179] on div "Only Search Titles: Only Search Titles Use comma-separated list of values to sp…" at bounding box center [384, 208] width 204 height 188
click at [333, 192] on input "text" at bounding box center [384, 198] width 185 height 13
click at [331, 195] on input "text" at bounding box center [384, 198] width 185 height 13
click at [333, 188] on div "Include any of these words:" at bounding box center [384, 184] width 185 height 16
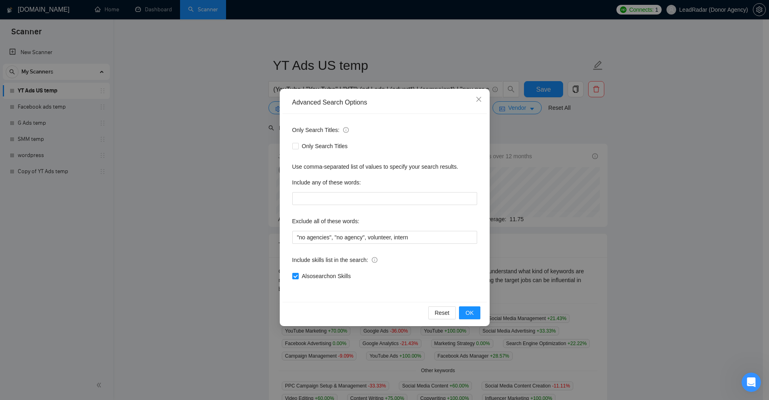
click at [275, 32] on div "Advanced Search Options Only Search Titles: Only Search Titles Use comma-separa…" at bounding box center [384, 200] width 769 height 400
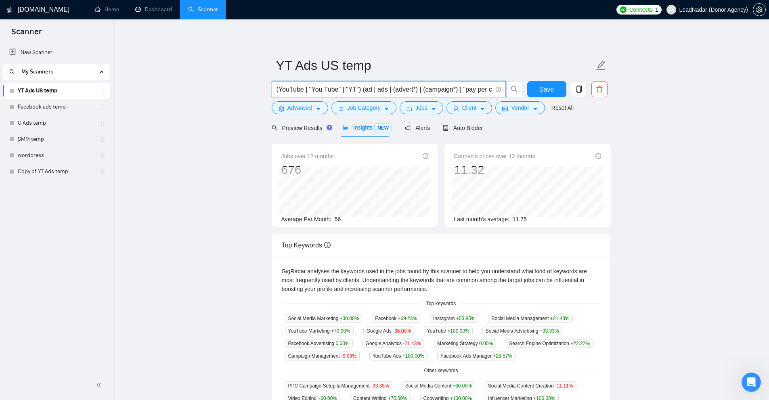
click at [345, 89] on input "(YouTube | "You Tube" | "YT") (ad | ads | (advert*) | (campaign*) | "pay per cl…" at bounding box center [383, 89] width 215 height 10
click at [309, 111] on span "Advanced" at bounding box center [299, 107] width 25 height 9
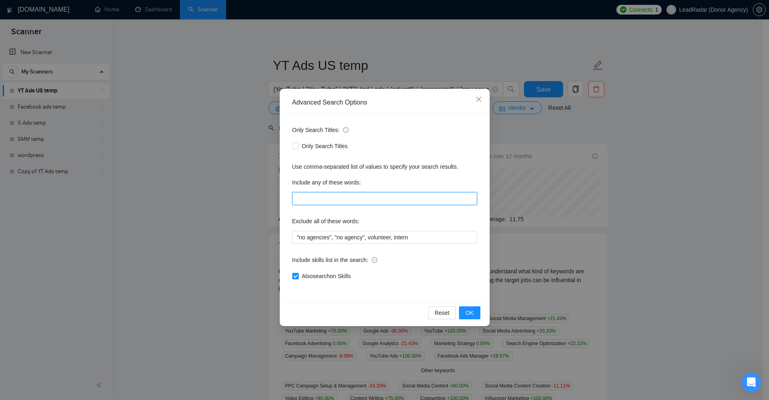
click at [347, 195] on input "text" at bounding box center [384, 198] width 185 height 13
click at [624, 163] on div "Advanced Search Options Only Search Titles: Only Search Titles Use comma-separa…" at bounding box center [384, 200] width 769 height 400
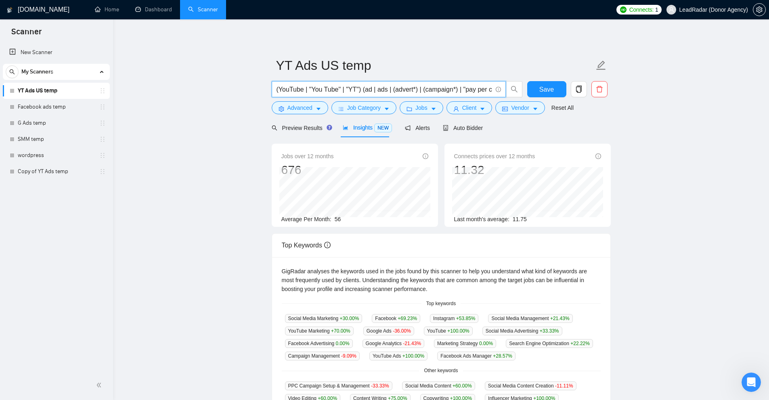
scroll to position [0, 72]
drag, startPoint x: 282, startPoint y: 88, endPoint x: 644, endPoint y: 98, distance: 362.5
click at [644, 98] on main "YT Ads US temp (YouTube | "You Tube" | "YT") (ad | ads | (advert*) | (campaign*…" at bounding box center [441, 309] width 630 height 554
click at [307, 105] on span "Advanced" at bounding box center [299, 107] width 25 height 9
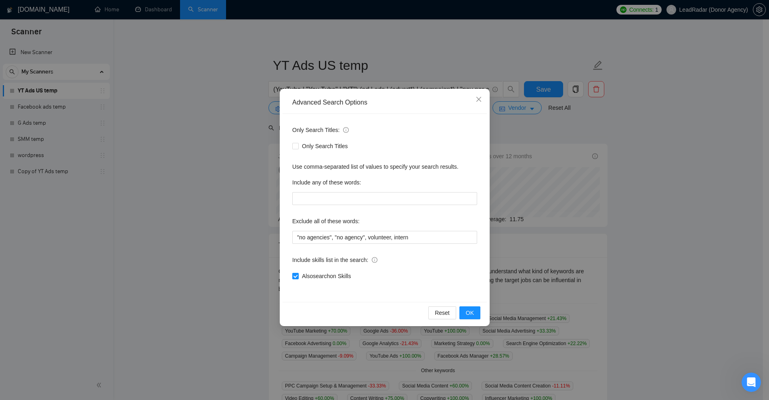
click at [353, 192] on div "Include any of these words:" at bounding box center [384, 184] width 185 height 16
click at [354, 196] on input "text" at bounding box center [384, 198] width 185 height 13
click at [355, 197] on input "text" at bounding box center [384, 198] width 185 height 13
click at [402, 185] on div "Include any of these words:" at bounding box center [384, 184] width 185 height 16
click at [634, 174] on div "Advanced Search Options Only Search Titles: Only Search Titles Use comma-separa…" at bounding box center [384, 200] width 769 height 400
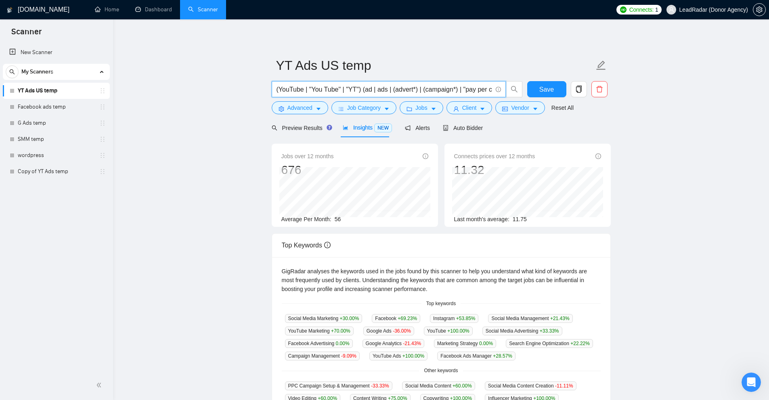
drag, startPoint x: 284, startPoint y: 88, endPoint x: 668, endPoint y: 111, distance: 385.3
click at [668, 111] on main "YT Ads US temp (YouTube | "You Tube" | "YT") (ad | ads | (advert*) | (campaign*…" at bounding box center [441, 309] width 630 height 554
click at [435, 89] on input "(YouTube | "You Tube" | "YT") (ad | ads | (advert*) | (campaign*) | "pay per cl…" at bounding box center [383, 89] width 215 height 10
drag, startPoint x: 435, startPoint y: 89, endPoint x: 295, endPoint y: 89, distance: 140.0
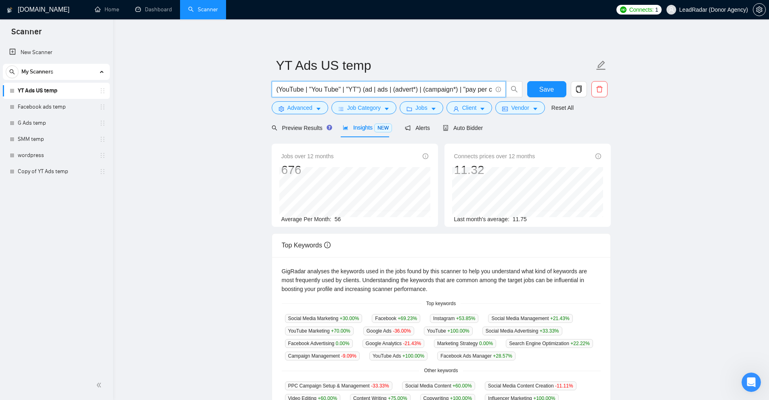
click at [295, 89] on input "(YouTube | "You Tube" | "YT") (ad | ads | (advert*) | (campaign*) | "pay per cl…" at bounding box center [383, 89] width 215 height 10
click at [301, 88] on input "(YouTube | "You Tube" | "YT") (ad | ads | (advert*) | (campaign*) | "pay per cl…" at bounding box center [383, 89] width 215 height 10
drag, startPoint x: 279, startPoint y: 89, endPoint x: 298, endPoint y: 94, distance: 20.0
click at [298, 94] on input "(YouTube | "You Tube" | "YT") (ad | ads | (advert*) | (campaign*) | "pay per cl…" at bounding box center [383, 89] width 215 height 10
drag, startPoint x: 311, startPoint y: 91, endPoint x: 337, endPoint y: 90, distance: 25.9
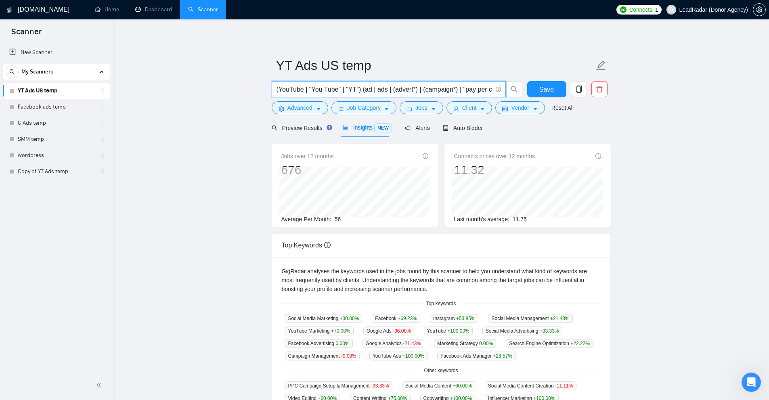
click at [337, 90] on input "(YouTube | "You Tube" | "YT") (ad | ads | (advert*) | (campaign*) | "pay per cl…" at bounding box center [383, 89] width 215 height 10
drag, startPoint x: 349, startPoint y: 90, endPoint x: 372, endPoint y: 91, distance: 23.1
click at [346, 90] on input "(YouTube | "You Tube" | "YT") (ad | ads | (advert*) | (campaign*) | "pay per cl…" at bounding box center [383, 89] width 215 height 10
click at [372, 91] on input "(YouTube | "You Tube" | "YT") (ad | ads | (advert*) | (campaign*) | "pay per cl…" at bounding box center [383, 89] width 215 height 10
drag, startPoint x: 368, startPoint y: 90, endPoint x: 383, endPoint y: 92, distance: 15.0
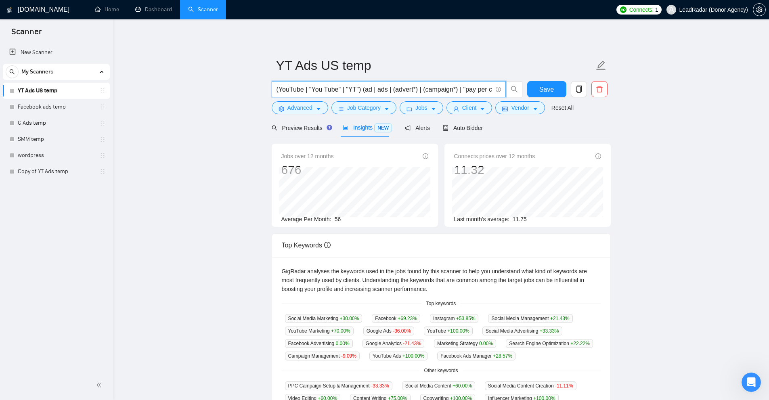
click at [382, 92] on input "(YouTube | "You Tube" | "YT") (ad | ads | (advert*) | (campaign*) | "pay per cl…" at bounding box center [383, 89] width 215 height 10
drag, startPoint x: 388, startPoint y: 88, endPoint x: 428, endPoint y: 90, distance: 39.6
click at [428, 90] on input "(YouTube | "You Tube" | "YT") (ad | ads | (advert*) | (campaign*) | "pay per cl…" at bounding box center [383, 89] width 215 height 10
click at [441, 90] on input "(YouTube | "You Tube" | "YT") (ad | ads | (advert*) | (campaign*) | "pay per cl…" at bounding box center [383, 89] width 215 height 10
drag, startPoint x: 410, startPoint y: 90, endPoint x: 458, endPoint y: 91, distance: 48.5
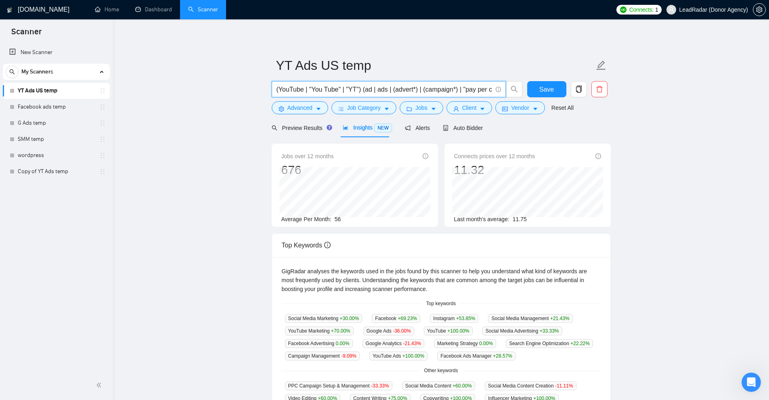
click at [458, 91] on input "(YouTube | "You Tube" | "YT") (ad | ads | (advert*) | (campaign*) | "pay per cl…" at bounding box center [383, 89] width 215 height 10
click at [400, 92] on input "(YouTube | "You Tube" | "YT") (ad | ads | (advert*) | (campaign*) | "pay per cl…" at bounding box center [383, 89] width 215 height 10
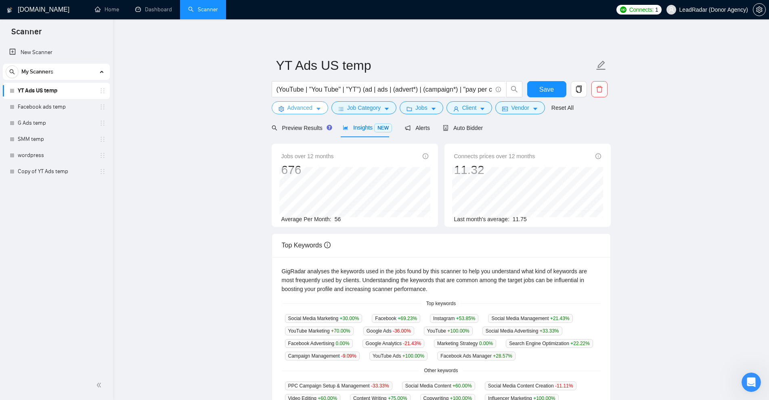
click at [300, 112] on span "Advanced" at bounding box center [299, 107] width 25 height 9
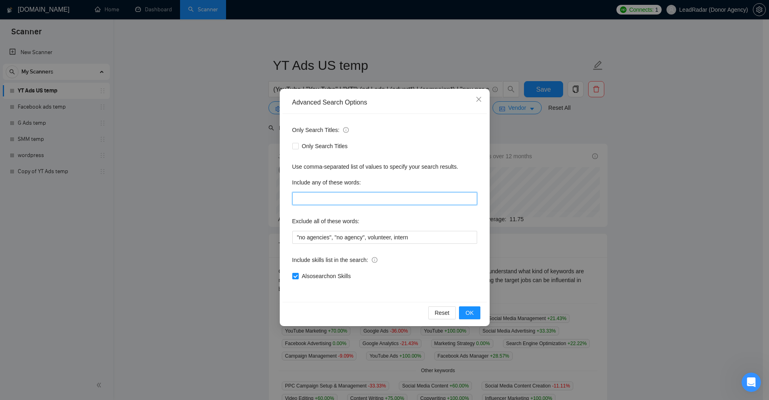
click at [326, 204] on input "text" at bounding box center [384, 198] width 185 height 13
click at [334, 194] on input "text" at bounding box center [384, 198] width 185 height 13
click at [324, 199] on input "text" at bounding box center [384, 198] width 185 height 13
click at [607, 188] on div "Advanced Search Options Only Search Titles: Only Search Titles Use comma-separa…" at bounding box center [384, 200] width 769 height 400
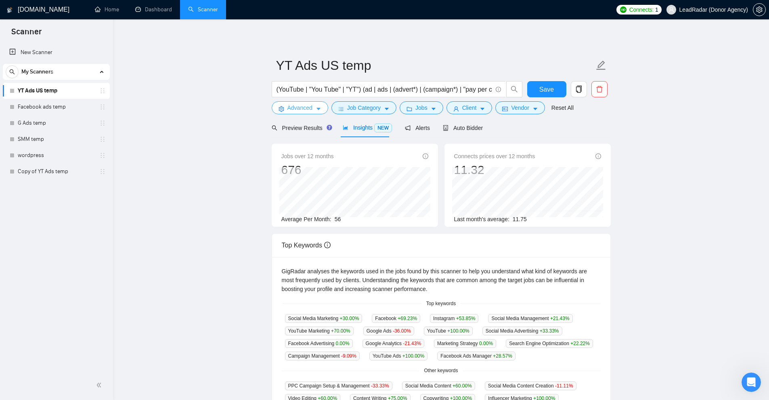
click at [314, 105] on button "Advanced" at bounding box center [300, 107] width 56 height 13
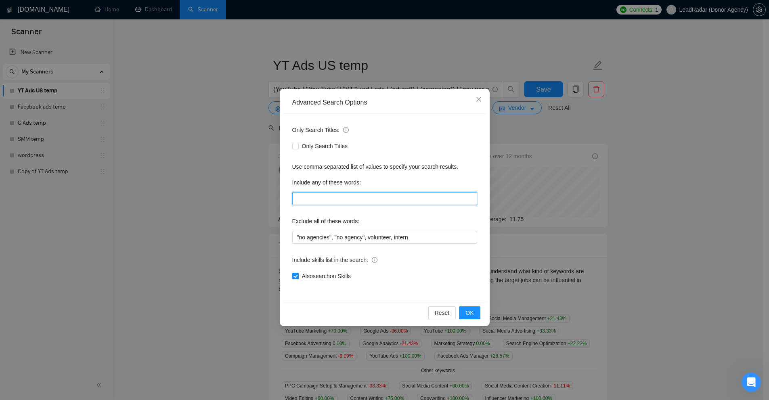
click at [306, 196] on input "text" at bounding box center [384, 198] width 185 height 13
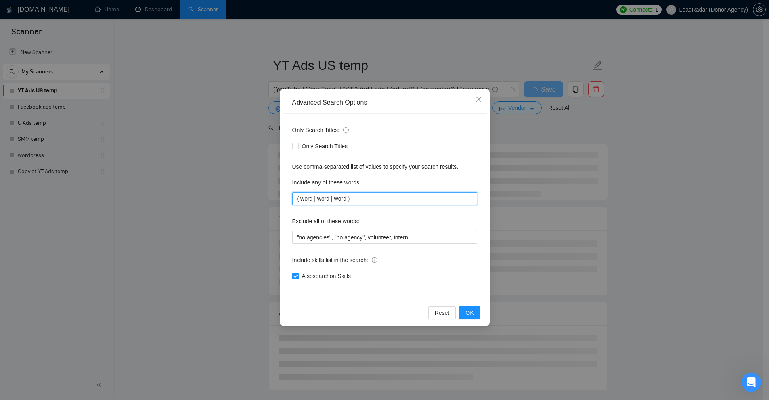
drag, startPoint x: 372, startPoint y: 198, endPoint x: 201, endPoint y: 203, distance: 170.8
click at [201, 203] on div "Advanced Search Options Only Search Titles: Only Search Titles Use comma-separa…" at bounding box center [384, 200] width 769 height 400
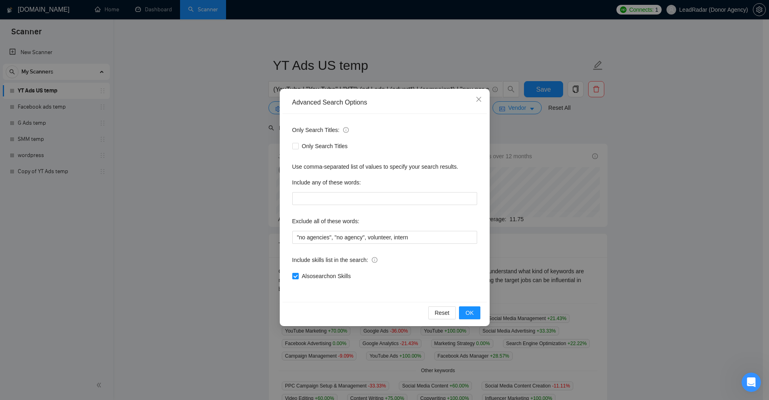
click at [468, 268] on div "Include skills list in the search:" at bounding box center [384, 261] width 185 height 16
click at [656, 164] on div "Advanced Search Options Only Search Titles: Only Search Titles Use comma-separa…" at bounding box center [384, 200] width 769 height 400
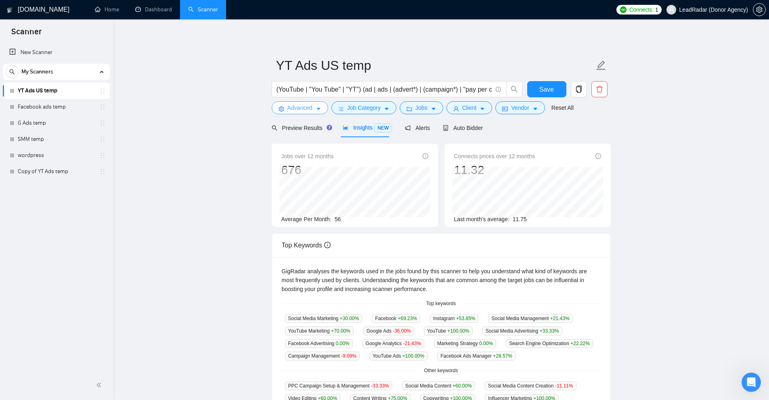
click at [313, 104] on button "Advanced" at bounding box center [300, 107] width 56 height 13
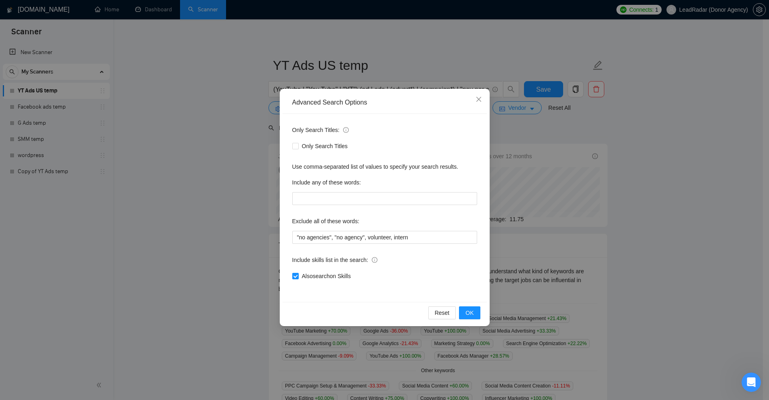
click at [594, 169] on div "Advanced Search Options Only Search Titles: Only Search Titles Use comma-separa…" at bounding box center [384, 200] width 769 height 400
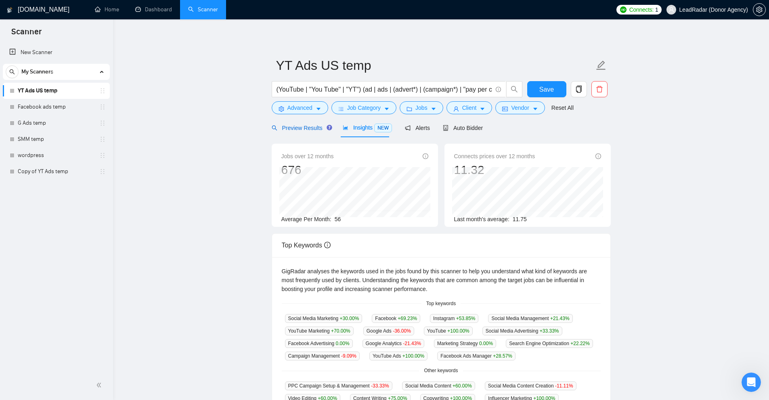
click at [305, 125] on span "Preview Results" at bounding box center [301, 128] width 58 height 6
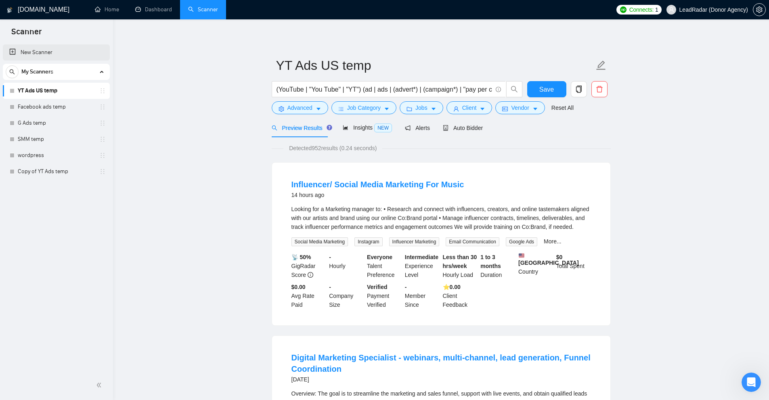
click at [42, 45] on link "New Scanner" at bounding box center [56, 52] width 94 height 16
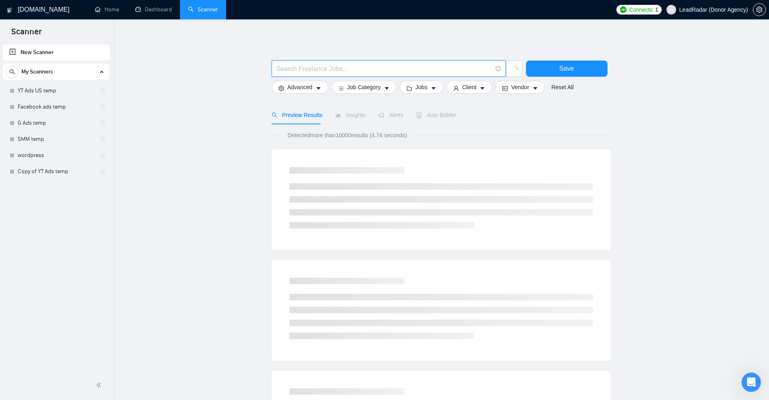
click at [342, 72] on input "text" at bounding box center [383, 69] width 215 height 10
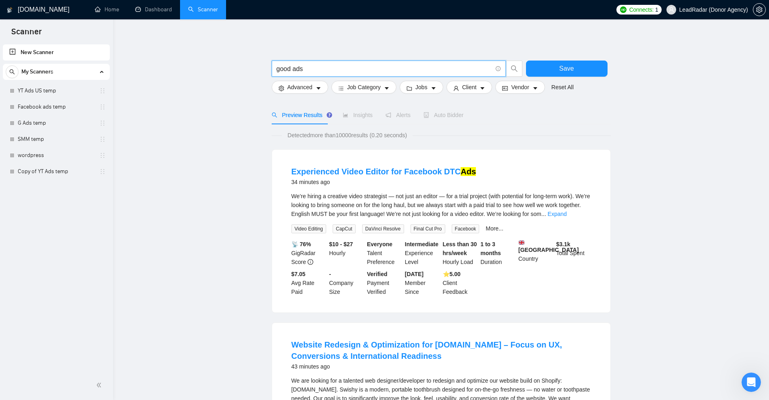
click at [289, 68] on input "good ads" at bounding box center [383, 69] width 215 height 10
drag, startPoint x: 320, startPoint y: 69, endPoint x: 291, endPoint y: 68, distance: 29.5
click at [277, 72] on input "goole ads" at bounding box center [383, 69] width 215 height 10
click at [290, 69] on input "goole ads" at bounding box center [383, 69] width 215 height 10
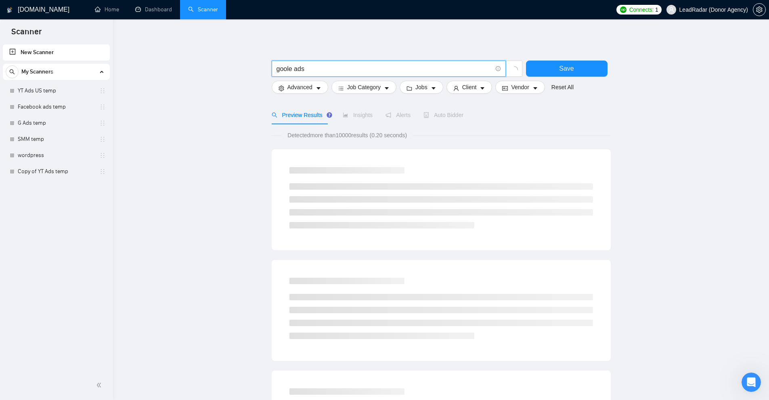
click at [287, 69] on input "goole ads" at bounding box center [383, 69] width 215 height 10
drag, startPoint x: 349, startPoint y: 69, endPoint x: 200, endPoint y: 72, distance: 148.9
click at [197, 73] on main "google ads Save Advanced Job Category Jobs Client Vendor Reset All Preview Resu…" at bounding box center [441, 372] width 630 height 680
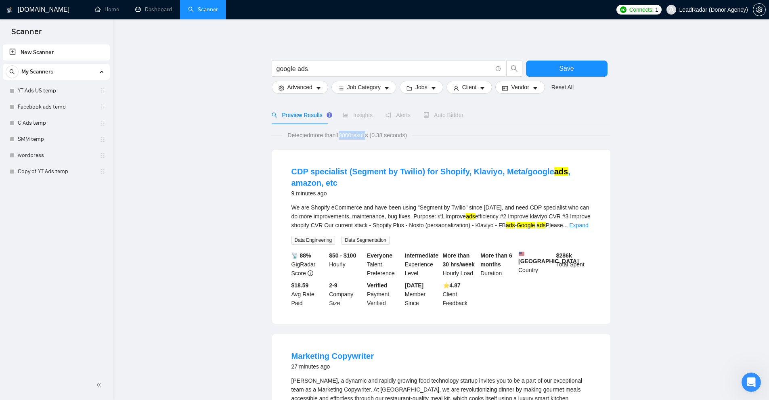
drag, startPoint x: 339, startPoint y: 134, endPoint x: 370, endPoint y: 138, distance: 30.8
click at [369, 138] on span "Detected more than 10000 results (0.38 seconds)" at bounding box center [347, 135] width 131 height 9
click at [370, 138] on span "Detected more than 10000 results (0.38 seconds)" at bounding box center [347, 135] width 131 height 9
click at [423, 86] on span "Jobs" at bounding box center [421, 87] width 12 height 9
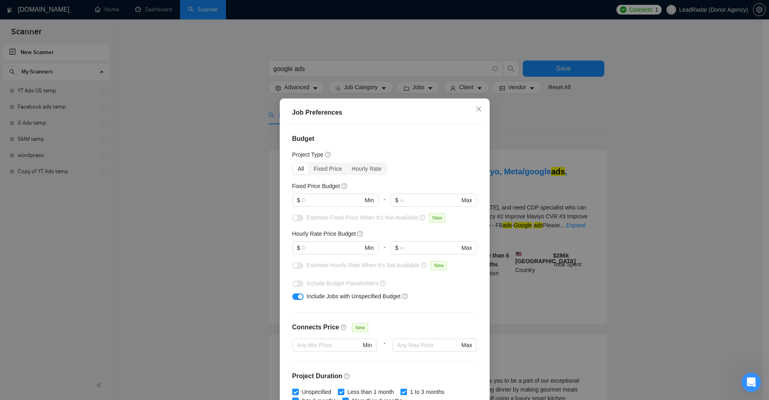
click at [537, 161] on div "Job Preferences Budget Project Type All Fixed Price Hourly Rate Fixed Price Bud…" at bounding box center [384, 200] width 769 height 400
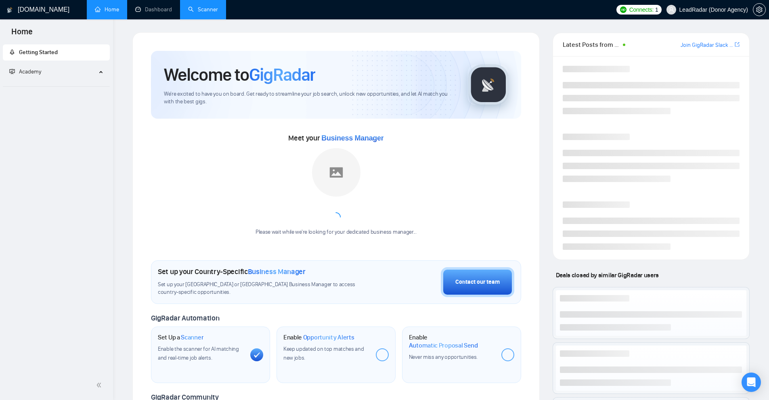
click at [201, 12] on link "Scanner" at bounding box center [203, 9] width 30 height 7
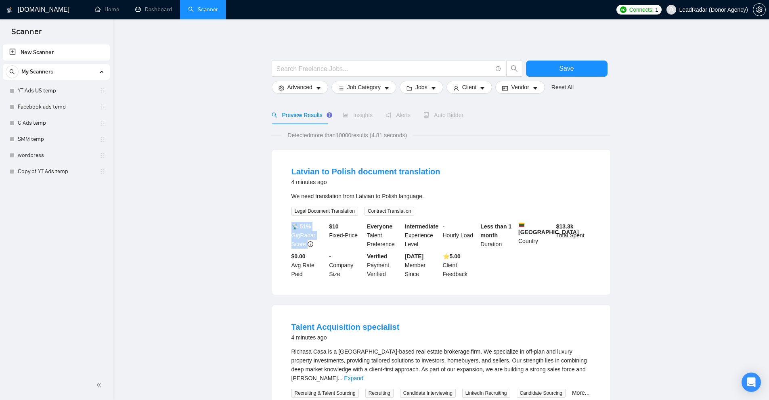
drag, startPoint x: 288, startPoint y: 228, endPoint x: 320, endPoint y: 243, distance: 35.2
click at [320, 243] on li "Latvian to Polish document translation 4 minutes ago We need translation from L…" at bounding box center [441, 222] width 319 height 126
click at [300, 226] on b "📡 51%" at bounding box center [301, 226] width 20 height 6
drag, startPoint x: 300, startPoint y: 226, endPoint x: 320, endPoint y: 230, distance: 20.8
click at [320, 230] on div "📡 51% GigRadar Score" at bounding box center [309, 235] width 38 height 27
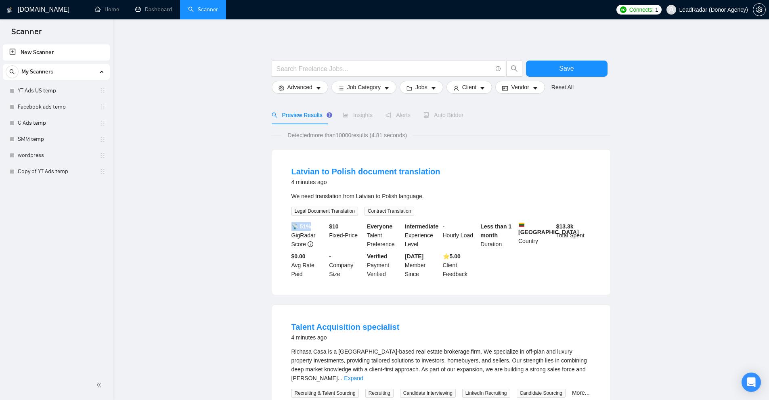
click at [309, 228] on b "📡 51%" at bounding box center [301, 226] width 20 height 6
click at [317, 229] on div "📡 51% GigRadar Score" at bounding box center [309, 235] width 38 height 27
drag, startPoint x: 298, startPoint y: 227, endPoint x: 327, endPoint y: 226, distance: 29.1
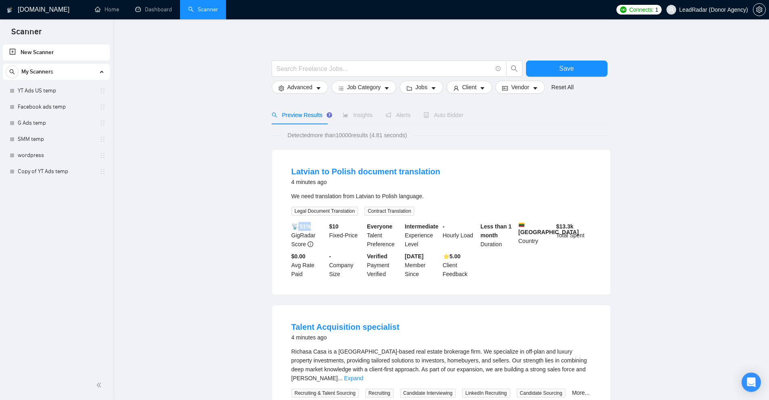
click at [327, 226] on div "📡 51% GigRadar Score" at bounding box center [309, 235] width 38 height 27
click at [301, 223] on b "📡 51%" at bounding box center [301, 226] width 20 height 6
drag, startPoint x: 301, startPoint y: 222, endPoint x: 310, endPoint y: 223, distance: 8.6
click at [310, 223] on b "📡 51%" at bounding box center [301, 226] width 20 height 6
click at [307, 229] on b "📡 51%" at bounding box center [301, 226] width 20 height 6
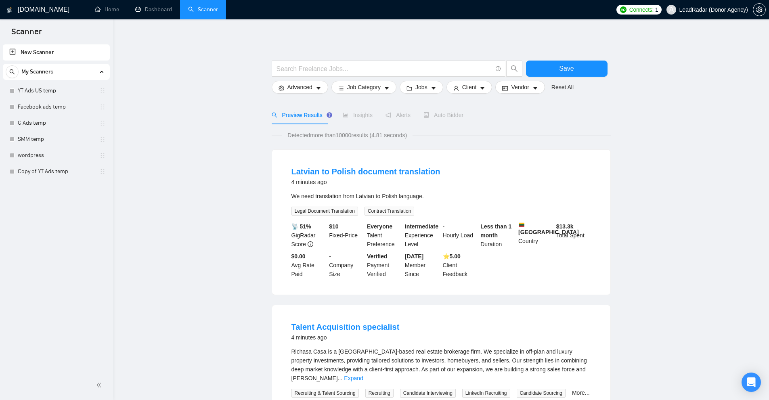
click at [312, 226] on div "📡 51% GigRadar Score" at bounding box center [309, 235] width 38 height 27
click at [306, 227] on b "📡 51%" at bounding box center [301, 226] width 20 height 6
drag, startPoint x: 296, startPoint y: 224, endPoint x: 310, endPoint y: 227, distance: 14.2
click at [310, 227] on b "📡 51%" at bounding box center [301, 226] width 20 height 6
click at [313, 226] on div "📡 51% GigRadar Score" at bounding box center [309, 235] width 38 height 27
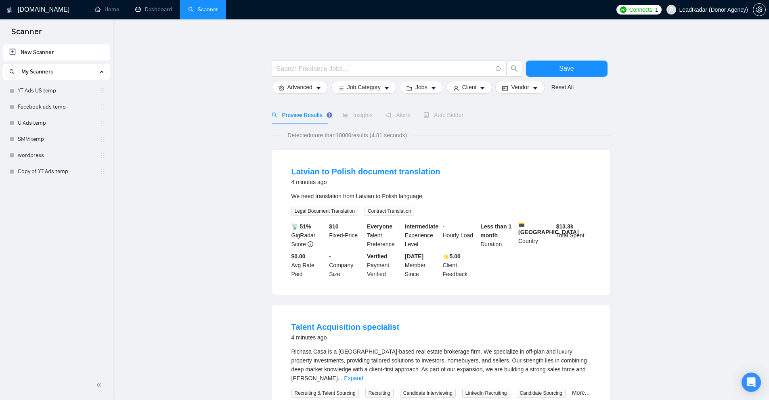
click at [310, 226] on b "📡 51%" at bounding box center [301, 226] width 20 height 6
drag, startPoint x: 293, startPoint y: 230, endPoint x: 319, endPoint y: 239, distance: 27.7
click at [319, 239] on div "📡 51% GigRadar Score" at bounding box center [309, 235] width 38 height 27
click at [540, 171] on div "Latvian to Polish document translation 4 minutes ago" at bounding box center [440, 176] width 299 height 21
click at [301, 86] on span "Advanced" at bounding box center [299, 87] width 25 height 9
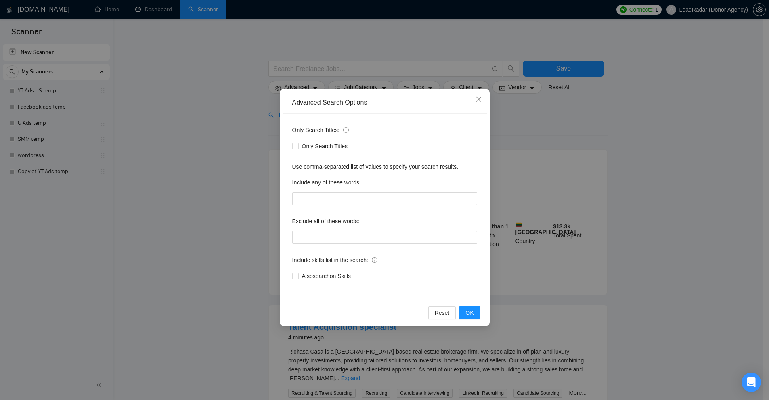
drag, startPoint x: 306, startPoint y: 278, endPoint x: 405, endPoint y: 293, distance: 100.5
click at [405, 293] on div "Only Search Titles: Only Search Titles Use comma-separated list of values to sp…" at bounding box center [384, 208] width 204 height 188
click at [369, 285] on div "Only Search Titles: Only Search Titles Use comma-separated list of values to sp…" at bounding box center [384, 208] width 204 height 188
drag, startPoint x: 375, startPoint y: 278, endPoint x: 273, endPoint y: 283, distance: 102.3
click at [273, 283] on div "Advanced Search Options Only Search Titles: Only Search Titles Use comma-separa…" at bounding box center [384, 200] width 769 height 400
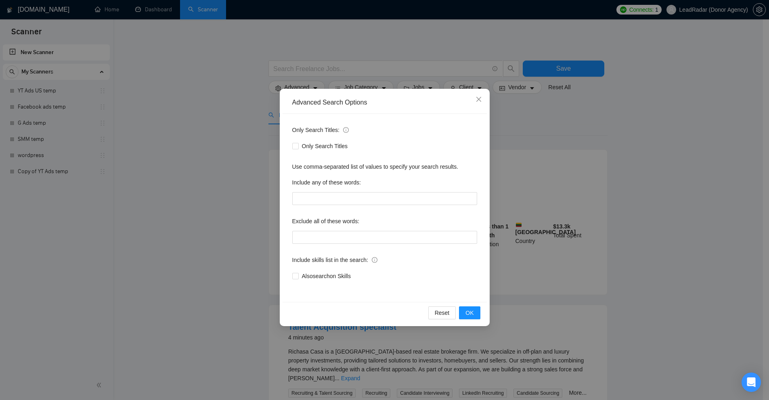
drag, startPoint x: 640, startPoint y: 223, endPoint x: 625, endPoint y: 200, distance: 28.2
click at [640, 223] on div "Advanced Search Options Only Search Titles: Only Search Titles Use comma-separa…" at bounding box center [384, 200] width 769 height 400
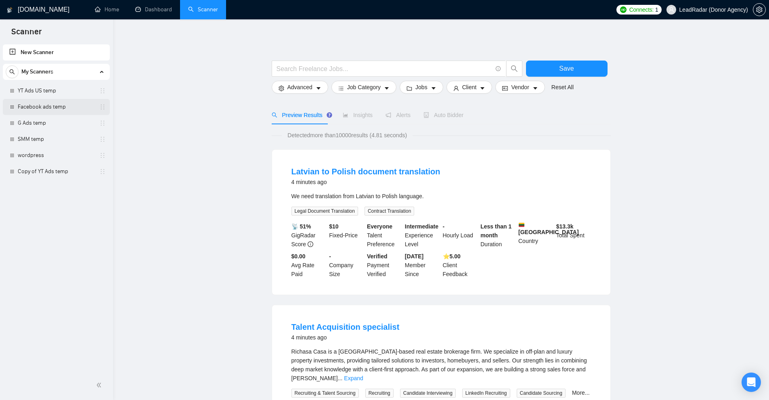
drag, startPoint x: 44, startPoint y: 110, endPoint x: 46, endPoint y: 103, distance: 7.0
click at [44, 110] on link "Facebook ads temp" at bounding box center [56, 107] width 77 height 16
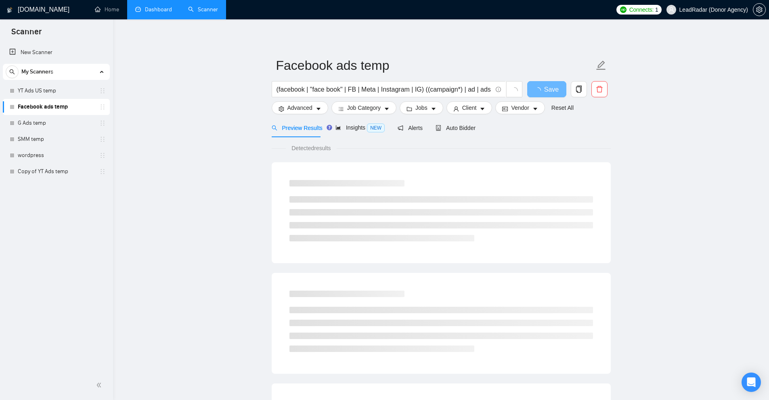
click at [163, 12] on link "Dashboard" at bounding box center [153, 9] width 37 height 7
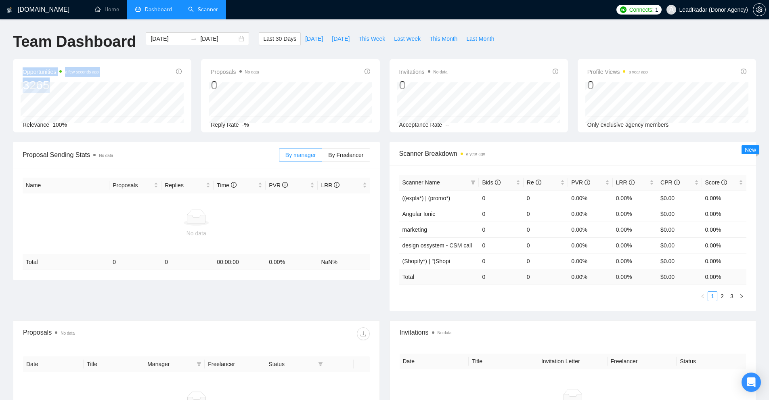
click at [87, 88] on div "Opportunities a few seconds ago 3265 Relevance 100%" at bounding box center [102, 98] width 159 height 62
click at [38, 67] on div "Opportunities a few seconds ago 3265 Relevance 100%" at bounding box center [102, 95] width 178 height 73
click at [38, 77] on div "Opportunities a few seconds ago 3265" at bounding box center [61, 80] width 76 height 26
click at [52, 84] on div "Opportunities a few seconds ago 3265 Relevance 100%" at bounding box center [102, 95] width 178 height 73
click at [46, 68] on span "Opportunities a few seconds ago" at bounding box center [61, 72] width 76 height 10
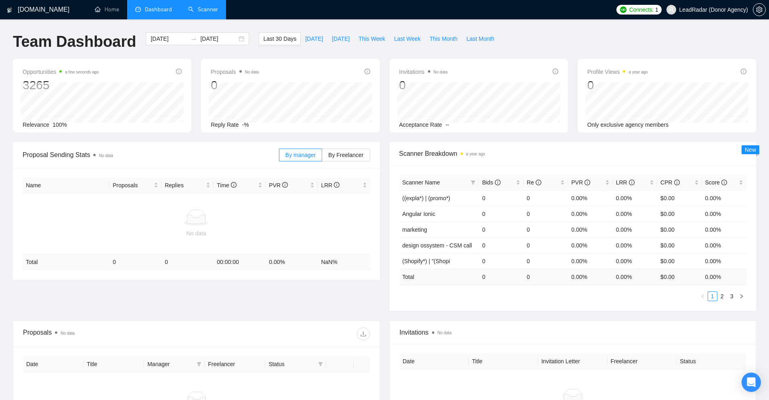
drag, startPoint x: 35, startPoint y: 65, endPoint x: 52, endPoint y: 69, distance: 17.6
click at [35, 65] on div "Opportunities a few seconds ago 3265 Relevance 100%" at bounding box center [102, 95] width 178 height 73
drag, startPoint x: 221, startPoint y: 71, endPoint x: 253, endPoint y: 80, distance: 33.1
click at [253, 80] on div "Proposals No data 0 2025-08-15 Replied 0 Reply Rate -%" at bounding box center [290, 95] width 178 height 73
drag, startPoint x: 209, startPoint y: 124, endPoint x: 282, endPoint y: 127, distance: 73.5
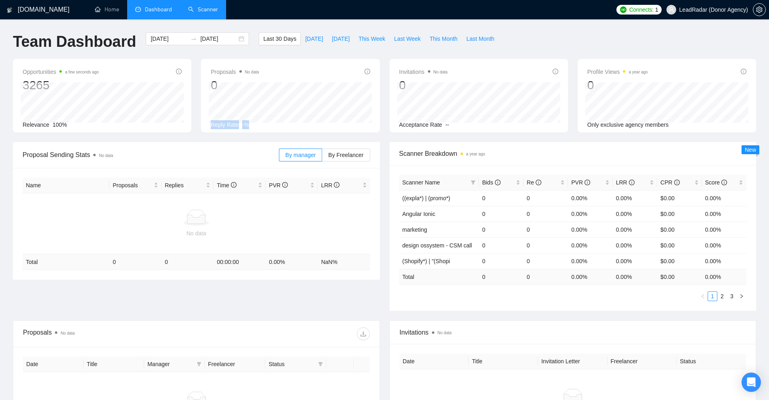
click at [282, 127] on div "Proposals No data 0 2025-08-07 Replied 0 Reply Rate -%" at bounding box center [290, 95] width 178 height 73
drag, startPoint x: 396, startPoint y: 67, endPoint x: 575, endPoint y: 82, distance: 179.4
click at [479, 68] on div "Invitations No data 0 2025-08-05 2025-08-05 0 Acceptance Rate --" at bounding box center [478, 95] width 178 height 73
drag, startPoint x: 593, startPoint y: 71, endPoint x: 647, endPoint y: 72, distance: 54.1
click at [650, 72] on div "Profile Views a year ago 0" at bounding box center [666, 80] width 159 height 26
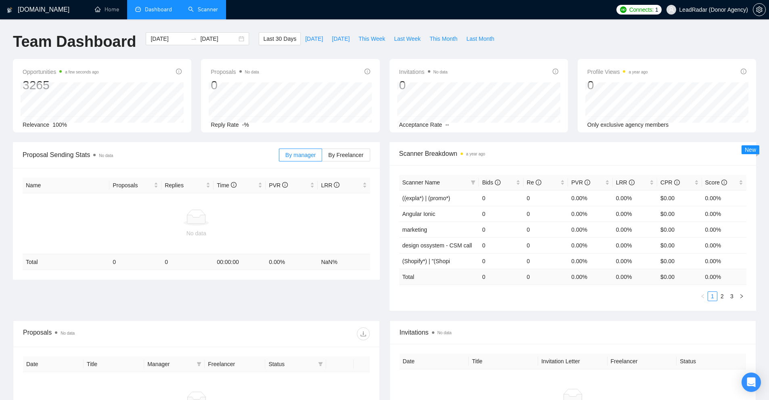
click at [647, 72] on div "Profile Views a year ago 0" at bounding box center [666, 80] width 159 height 26
drag, startPoint x: 398, startPoint y: 71, endPoint x: 426, endPoint y: 76, distance: 28.6
click at [426, 76] on div "Invitations No data 0 2025-08-03 2025-08-03 0 Acceptance Rate --" at bounding box center [478, 95] width 178 height 73
click at [400, 77] on div "Invitations No data 0 2025-08-03 2025-08-03 0 Acceptance Rate --" at bounding box center [478, 95] width 178 height 73
drag, startPoint x: 462, startPoint y: 126, endPoint x: 433, endPoint y: 127, distance: 28.3
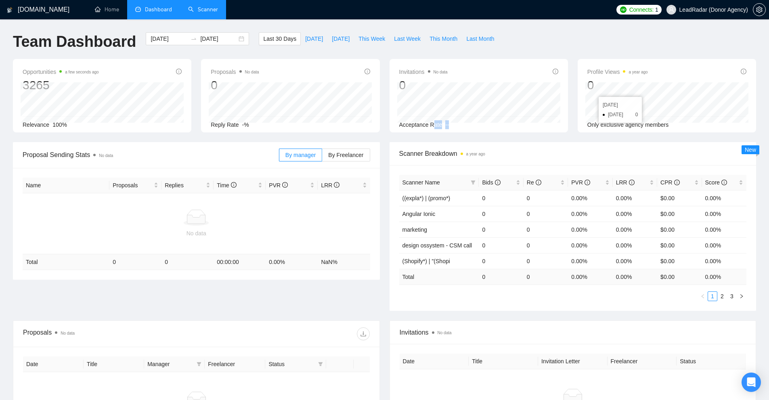
click at [433, 127] on div "Acceptance Rate --" at bounding box center [478, 124] width 159 height 9
click at [433, 127] on span "Acceptance Rate" at bounding box center [420, 124] width 43 height 6
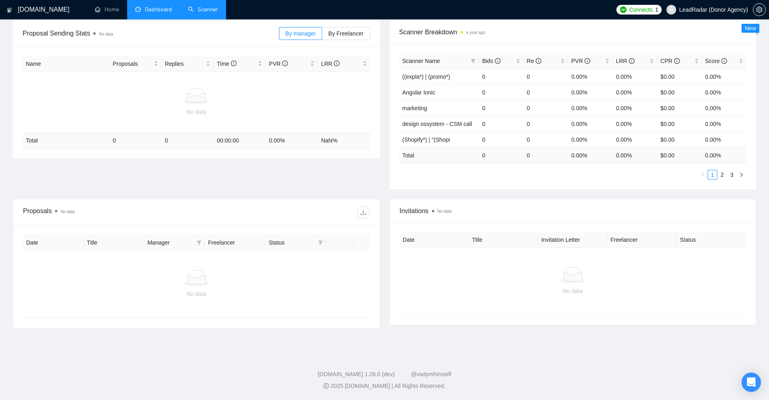
drag, startPoint x: 436, startPoint y: 264, endPoint x: 415, endPoint y: 270, distance: 22.1
click at [426, 270] on div "No data" at bounding box center [573, 281] width 347 height 67
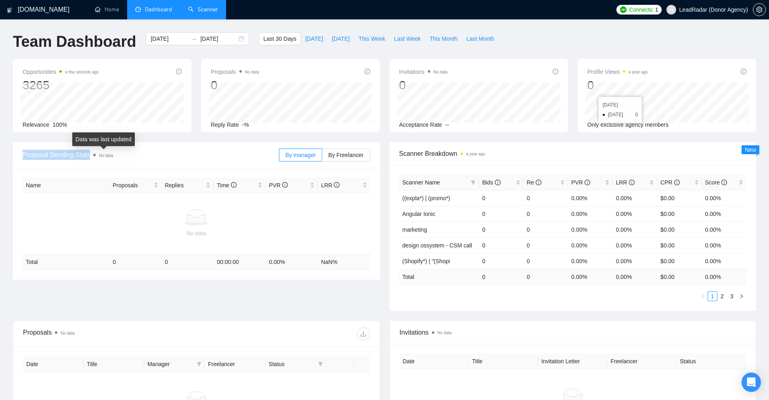
drag, startPoint x: 21, startPoint y: 152, endPoint x: 100, endPoint y: 153, distance: 78.3
click at [100, 153] on div "Proposal Sending Stats No data By manager By Freelancer" at bounding box center [196, 155] width 367 height 26
drag, startPoint x: 194, startPoint y: 33, endPoint x: 130, endPoint y: 56, distance: 67.6
click at [194, 33] on div "2025-07-30 2025-08-29" at bounding box center [197, 38] width 103 height 13
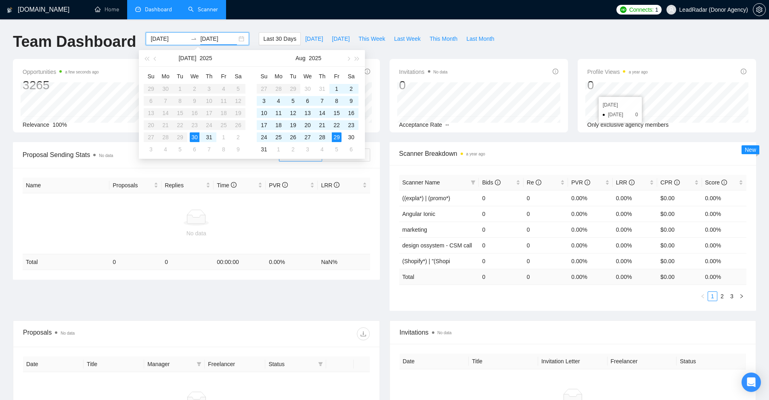
click at [200, 38] on input "2025-08-29" at bounding box center [218, 38] width 37 height 9
click at [190, 39] on icon "swap-right" at bounding box center [193, 39] width 6 height 6
click at [165, 37] on input "[DATE]" at bounding box center [169, 38] width 37 height 9
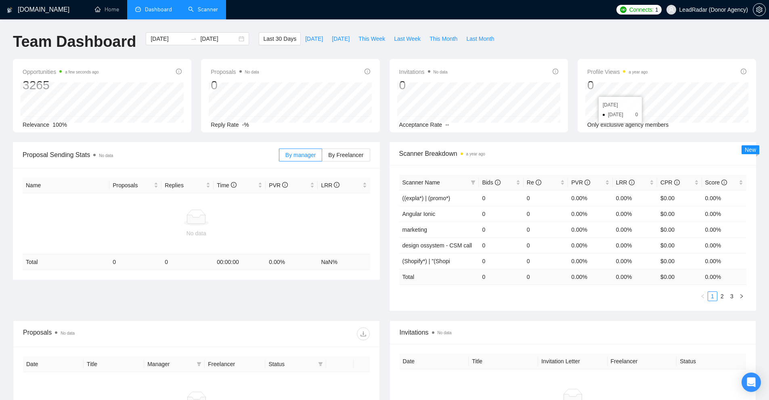
click at [64, 33] on h1 "Team Dashboard" at bounding box center [74, 41] width 123 height 19
click at [396, 40] on span "Last Week" at bounding box center [407, 38] width 27 height 9
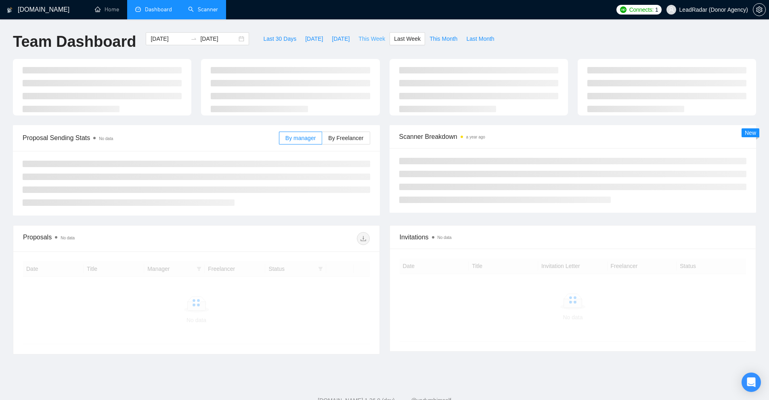
type input "[DATE]"
type input "2025-08-24"
click at [363, 38] on span "This Week" at bounding box center [371, 38] width 27 height 9
type input "2025-08-25"
type input "2025-08-31"
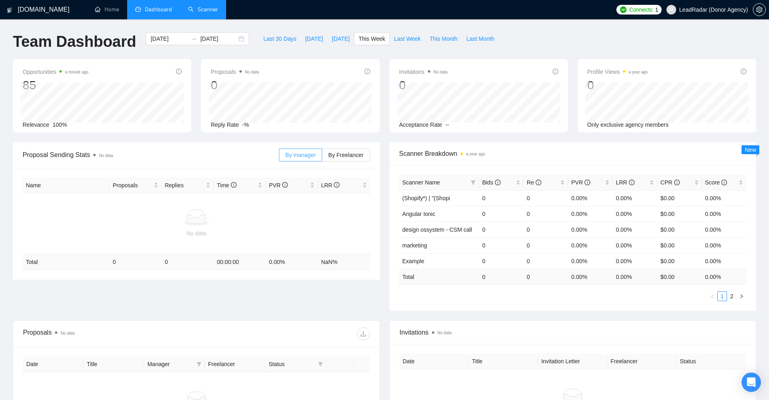
drag, startPoint x: 304, startPoint y: 151, endPoint x: 308, endPoint y: 157, distance: 6.7
click at [304, 152] on span "By manager" at bounding box center [300, 155] width 30 height 6
click at [279, 157] on input "By manager" at bounding box center [279, 157] width 0 height 0
click at [364, 152] on label "By Freelancer" at bounding box center [346, 155] width 48 height 13
click at [322, 157] on input "By Freelancer" at bounding box center [322, 157] width 0 height 0
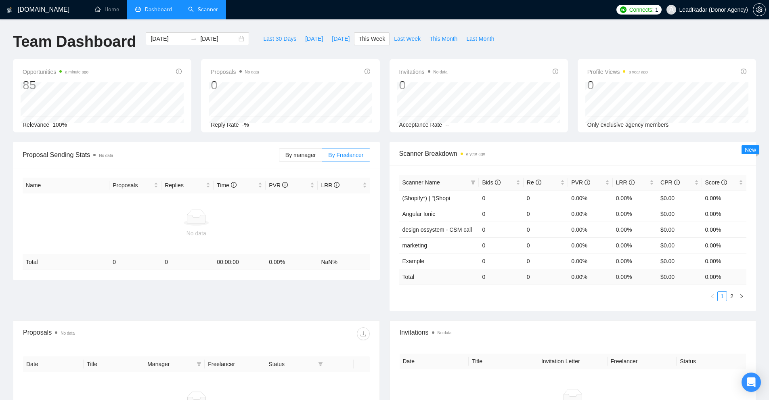
click at [303, 223] on div at bounding box center [196, 217] width 341 height 16
click at [293, 197] on td "No data" at bounding box center [196, 223] width 347 height 61
drag, startPoint x: 394, startPoint y: 151, endPoint x: 454, endPoint y: 190, distance: 71.3
click at [484, 159] on div "Scanner Breakdown a year ago" at bounding box center [572, 153] width 367 height 23
click at [421, 163] on div "Scanner Breakdown a year ago" at bounding box center [572, 153] width 347 height 23
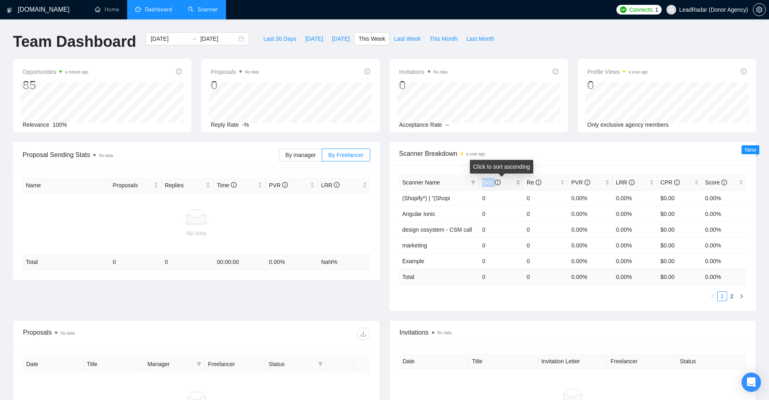
drag, startPoint x: 486, startPoint y: 182, endPoint x: 498, endPoint y: 182, distance: 11.7
click at [498, 182] on span "Bids" at bounding box center [491, 182] width 18 height 6
drag, startPoint x: 537, startPoint y: 183, endPoint x: 552, endPoint y: 185, distance: 14.7
click at [544, 184] on tr "Scanner Name Bids Re PVR LRR CPR Score" at bounding box center [572, 183] width 347 height 16
click at [588, 163] on div "Scanner Breakdown a year ago" at bounding box center [572, 153] width 347 height 23
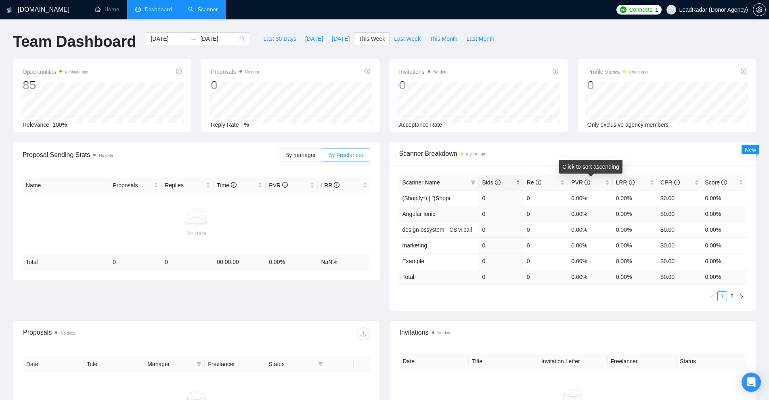
drag, startPoint x: 564, startPoint y: 182, endPoint x: 629, endPoint y: 207, distance: 69.0
click at [603, 194] on table "Scanner Name Bids Re PVR LRR CPR Score (Shopify*) | "(Shopi 0 0 0.00% 0.00% $0.…" at bounding box center [572, 230] width 347 height 110
drag, startPoint x: 617, startPoint y: 184, endPoint x: 672, endPoint y: 216, distance: 64.2
click at [636, 184] on span "LRR" at bounding box center [632, 182] width 32 height 9
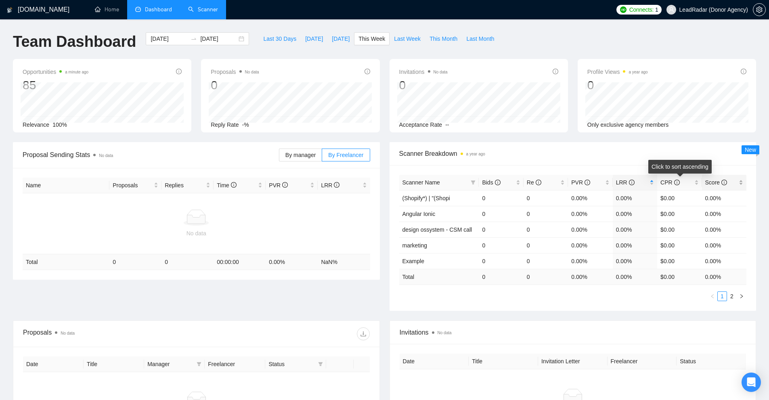
drag, startPoint x: 659, startPoint y: 182, endPoint x: 708, endPoint y: 181, distance: 48.8
click at [696, 187] on div "CPR" at bounding box center [679, 182] width 38 height 9
drag, startPoint x: 694, startPoint y: 159, endPoint x: 705, endPoint y: 167, distance: 13.3
click at [696, 160] on div "Scanner Breakdown a year ago" at bounding box center [572, 153] width 347 height 23
drag, startPoint x: 701, startPoint y: 176, endPoint x: 708, endPoint y: 179, distance: 7.3
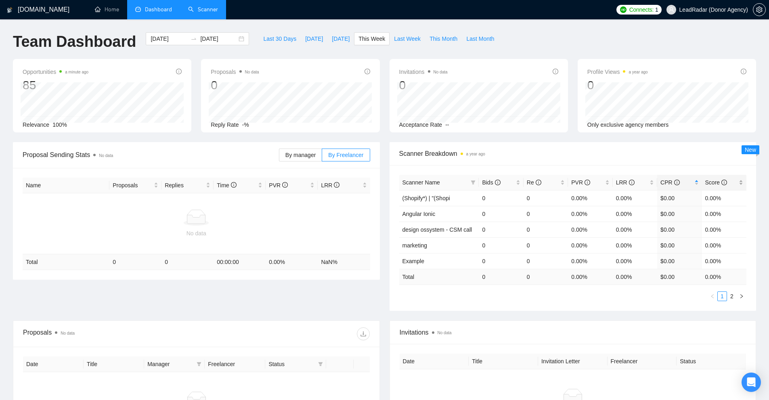
click at [722, 153] on div "Scanner Breakdown a year ago Scanner Name Bids Re PVR LRR CPR Score (Shopify*) …" at bounding box center [572, 226] width 367 height 169
click at [567, 306] on div "Scanner Name Bids Re PVR LRR CPR Score (Shopify*) | "(Shopi 0 0 0.00% 0.00% $0.…" at bounding box center [572, 238] width 367 height 146
click at [305, 159] on label "By manager" at bounding box center [300, 155] width 43 height 13
click at [279, 157] on input "By manager" at bounding box center [279, 157] width 0 height 0
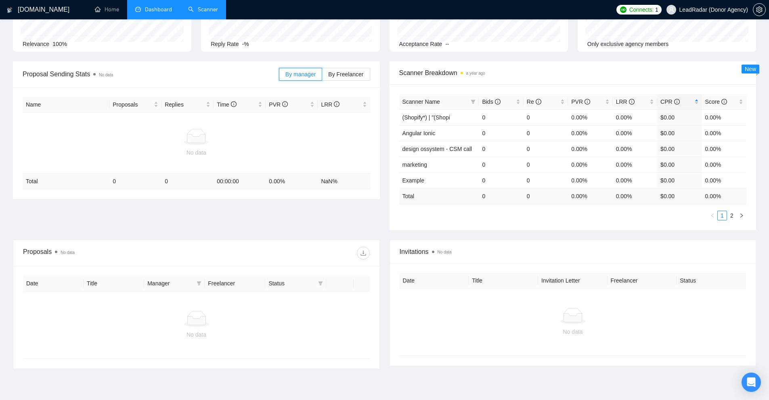
scroll to position [121, 0]
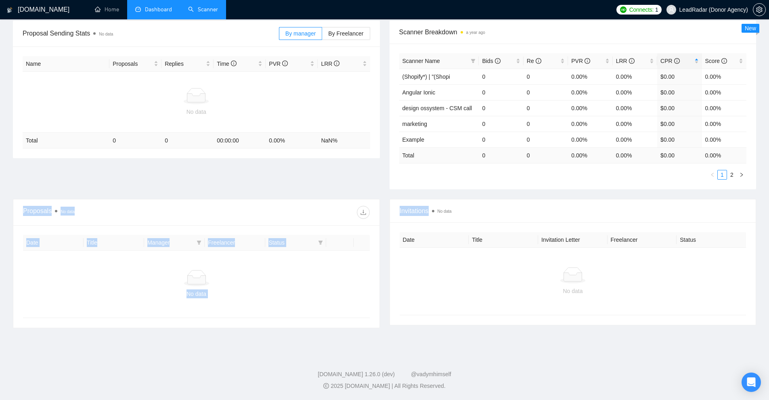
drag, startPoint x: 15, startPoint y: 201, endPoint x: 465, endPoint y: 201, distance: 449.6
click at [465, 201] on div "Proposals No data Date Title Manager Freelancer Status No data Invitations No d…" at bounding box center [384, 268] width 753 height 139
click at [465, 201] on div "Invitations No data" at bounding box center [573, 210] width 347 height 23
drag, startPoint x: 407, startPoint y: 214, endPoint x: 453, endPoint y: 213, distance: 46.4
click at [453, 213] on span "Invitations No data" at bounding box center [573, 211] width 347 height 10
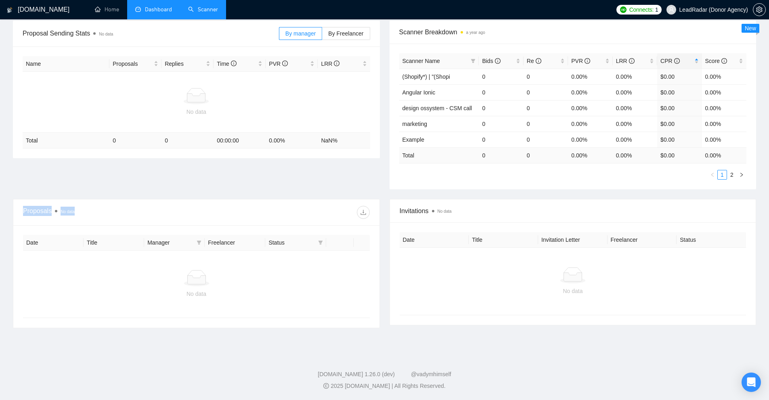
drag, startPoint x: 9, startPoint y: 207, endPoint x: 98, endPoint y: 211, distance: 88.5
click at [98, 211] on div "Proposals No data Date Title Manager Freelancer Status No data" at bounding box center [196, 263] width 377 height 129
drag, startPoint x: 98, startPoint y: 211, endPoint x: 62, endPoint y: 236, distance: 43.5
click at [98, 211] on div "Proposals No data" at bounding box center [109, 212] width 173 height 13
click at [492, 313] on div "No data" at bounding box center [573, 281] width 347 height 67
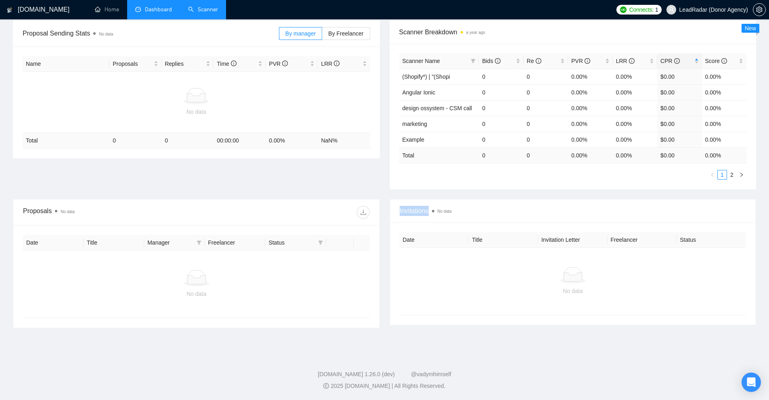
click at [448, 202] on div "Invitations No data" at bounding box center [573, 210] width 366 height 23
click at [700, 260] on div "No data" at bounding box center [573, 281] width 347 height 67
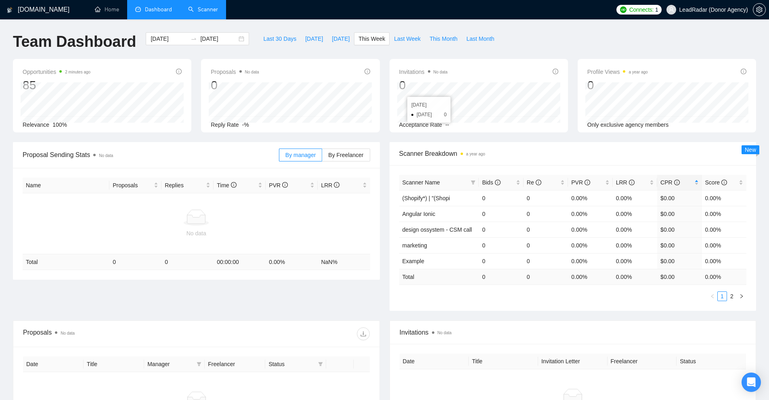
click at [280, 217] on div at bounding box center [196, 217] width 341 height 16
click at [745, 377] on div "Open Intercom Messenger" at bounding box center [751, 382] width 21 height 21
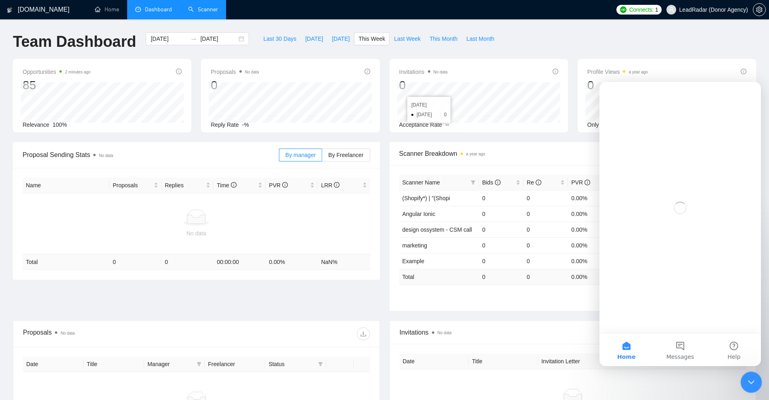
click at [754, 381] on icon "Close Intercom Messenger" at bounding box center [750, 381] width 10 height 10
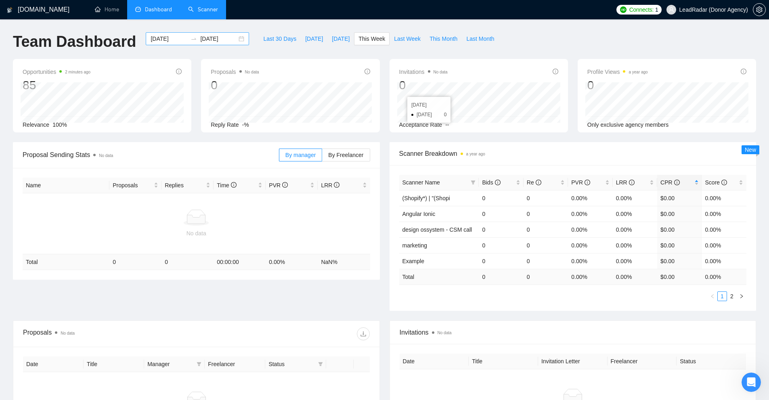
drag, startPoint x: 299, startPoint y: 54, endPoint x: 148, endPoint y: 43, distance: 151.3
click at [295, 54] on div "Last 30 Days Today Yesterday This Week Last Week This Month Last Month" at bounding box center [378, 45] width 249 height 27
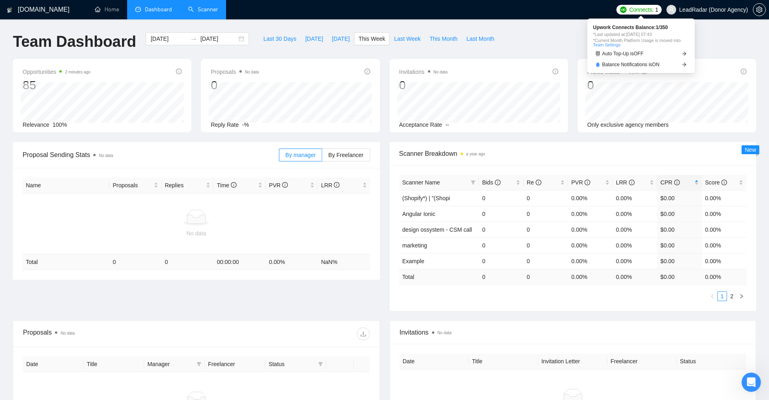
drag, startPoint x: 592, startPoint y: 35, endPoint x: 663, endPoint y: 32, distance: 71.5
click at [663, 32] on div "Upwork Connects Balance: 1 / 350 *Last updated at: 21 Aug 2024 07:43 *Current M…" at bounding box center [640, 46] width 107 height 54
click at [663, 32] on span "*Last updated at: 21 Aug 2024 07:43" at bounding box center [641, 34] width 96 height 4
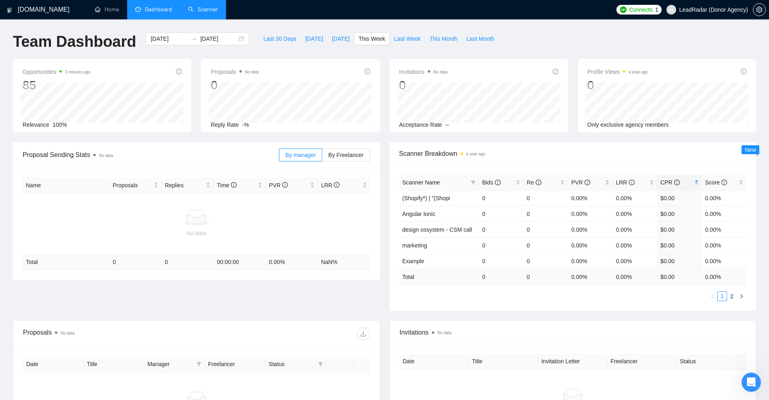
click at [646, 30] on div "GigRadar.io Home Dashboard Scanner Connects: 1 LeadRadar (Donor Agency) Team Da…" at bounding box center [384, 260] width 769 height 521
click at [763, 10] on span "setting" at bounding box center [759, 9] width 12 height 6
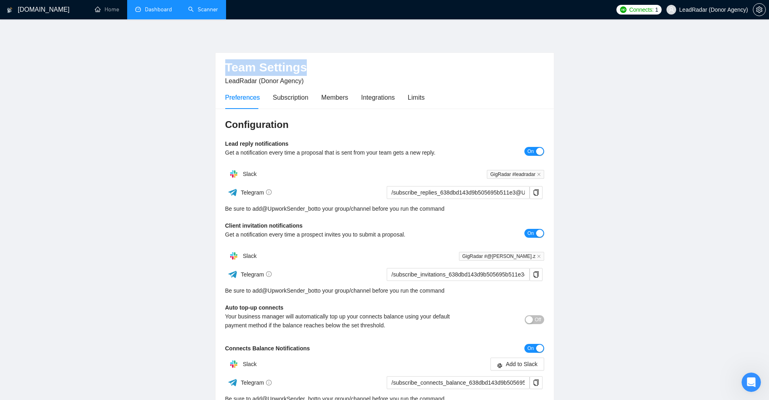
drag, startPoint x: 220, startPoint y: 64, endPoint x: 399, endPoint y: 62, distance: 178.8
click at [399, 62] on div "Team Settings LeadRadar (Donor Agency) Preferences Subscription Members Integra…" at bounding box center [384, 81] width 338 height 56
click at [399, 62] on h2 "Team Settings" at bounding box center [384, 67] width 319 height 17
drag, startPoint x: 213, startPoint y: 139, endPoint x: 318, endPoint y: 147, distance: 104.5
click at [334, 145] on main "Team Settings LeadRadar (Donor Agency) Preferences Subscription Members Integra…" at bounding box center [384, 244] width 743 height 425
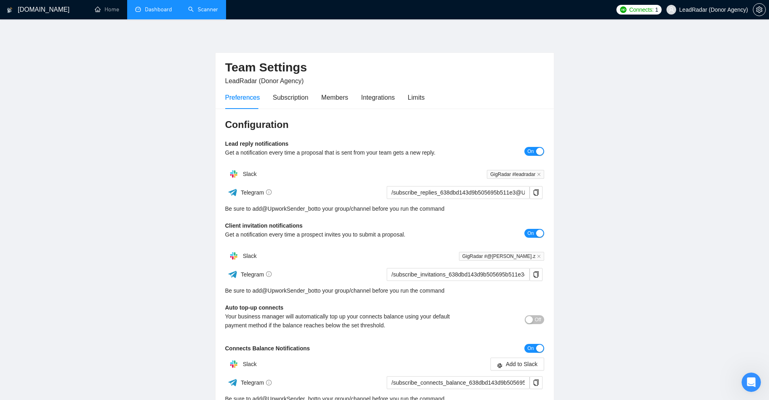
click at [210, 150] on main "Team Settings LeadRadar (Donor Agency) Preferences Subscription Members Integra…" at bounding box center [384, 244] width 743 height 425
drag, startPoint x: 221, startPoint y: 144, endPoint x: 308, endPoint y: 169, distance: 91.1
click at [327, 140] on div "Configuration Lead reply notifications Get a notification every time a proposal…" at bounding box center [384, 283] width 338 height 349
drag, startPoint x: 241, startPoint y: 219, endPoint x: 329, endPoint y: 220, distance: 88.0
click at [329, 220] on div "Configuration Lead reply notifications Get a notification every time a proposal…" at bounding box center [384, 283] width 338 height 349
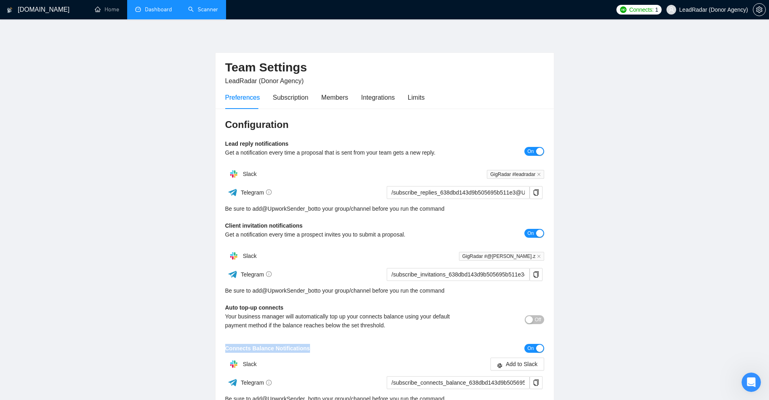
drag, startPoint x: 216, startPoint y: 341, endPoint x: 348, endPoint y: 342, distance: 132.4
click at [348, 342] on div "Configuration Lead reply notifications Get a notification every time a proposal…" at bounding box center [384, 283] width 338 height 349
drag, startPoint x: 224, startPoint y: 141, endPoint x: 312, endPoint y: 141, distance: 88.4
click at [312, 141] on div "Configuration Lead reply notifications Get a notification every time a proposal…" at bounding box center [384, 283] width 338 height 349
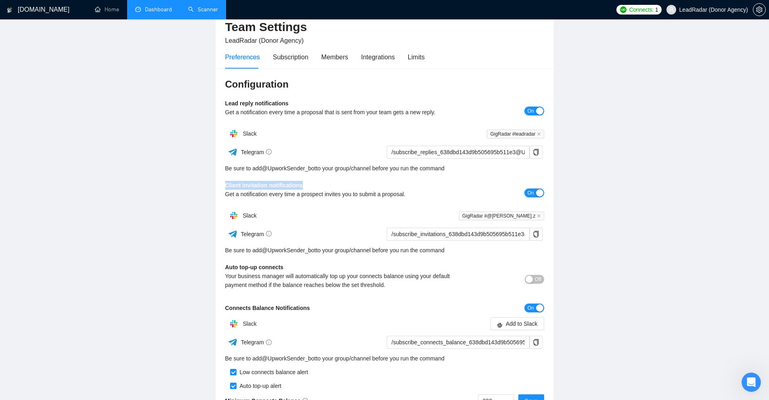
drag, startPoint x: 223, startPoint y: 182, endPoint x: 322, endPoint y: 183, distance: 99.3
click at [322, 183] on div "Configuration Lead reply notifications Get a notification every time a proposal…" at bounding box center [384, 242] width 338 height 349
click at [226, 184] on b "Client invitation notifications" at bounding box center [263, 185] width 77 height 6
drag, startPoint x: 226, startPoint y: 184, endPoint x: 259, endPoint y: 183, distance: 32.7
click at [259, 183] on b "Client invitation notifications" at bounding box center [263, 185] width 77 height 6
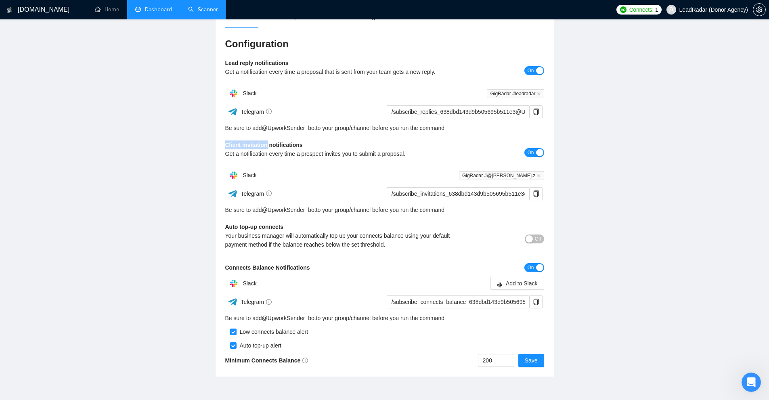
scroll to position [120, 0]
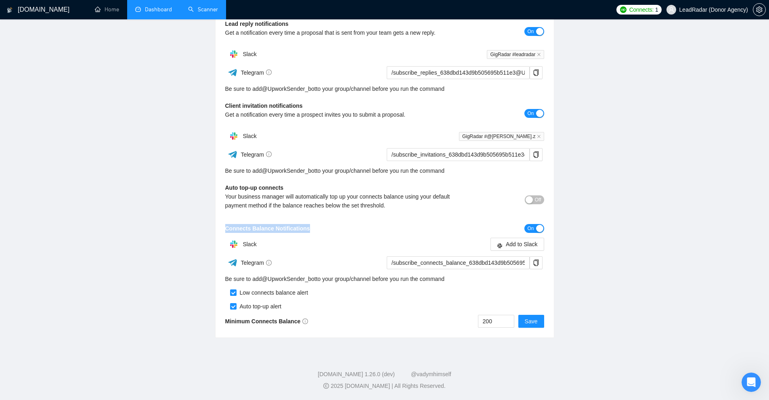
drag, startPoint x: 224, startPoint y: 222, endPoint x: 382, endPoint y: 217, distance: 158.3
click at [382, 217] on div "Configuration Lead reply notifications Get a notification every time a proposal…" at bounding box center [384, 163] width 338 height 349
click at [376, 217] on div "Configuration Lead reply notifications Get a notification every time a proposal…" at bounding box center [384, 163] width 338 height 349
drag, startPoint x: 500, startPoint y: 324, endPoint x: 444, endPoint y: 328, distance: 56.2
click at [439, 319] on div "200 Save" at bounding box center [464, 321] width 159 height 13
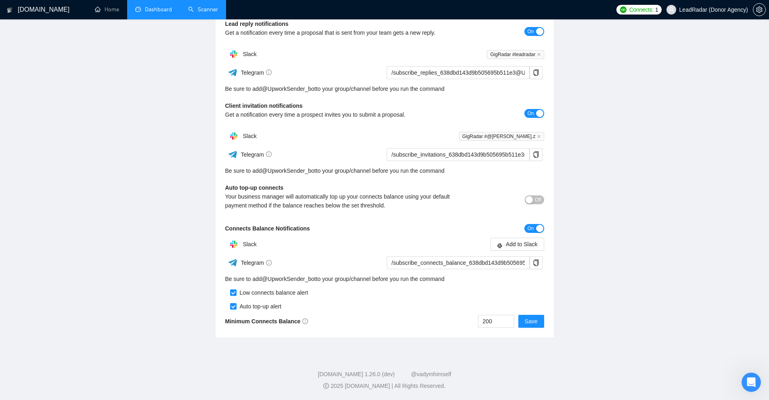
click at [444, 328] on div "Configuration Lead reply notifications Get a notification every time a proposal…" at bounding box center [384, 163] width 338 height 349
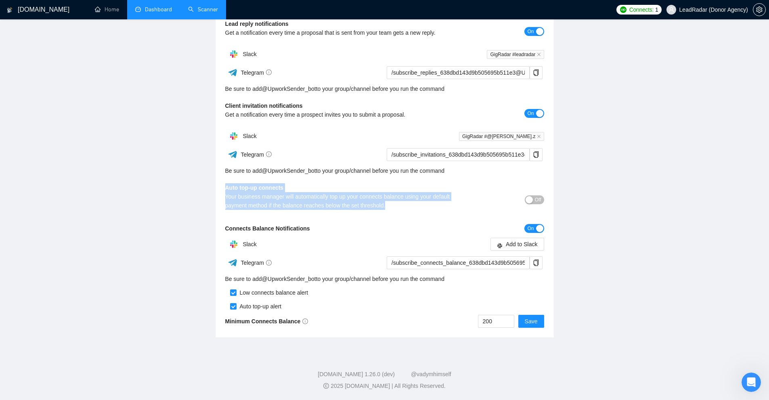
drag, startPoint x: 215, startPoint y: 185, endPoint x: 409, endPoint y: 207, distance: 194.9
click at [409, 207] on main "Team Settings LeadRadar (Donor Agency) Preferences Subscription Members Integra…" at bounding box center [384, 124] width 743 height 425
click at [409, 207] on div "Your business manager will automatically top up your connects balance using you…" at bounding box center [344, 201] width 239 height 18
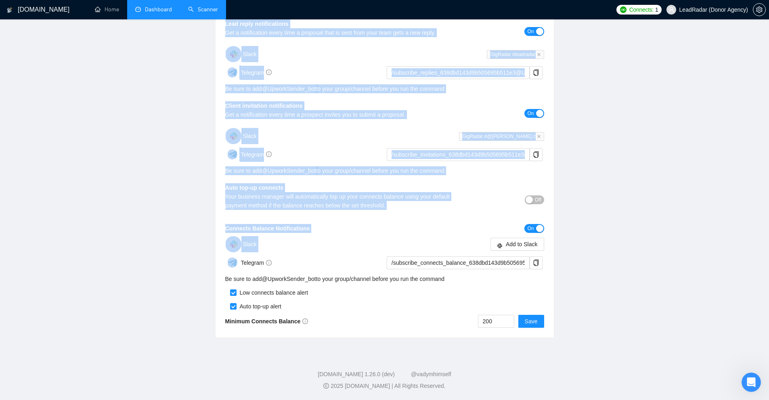
drag, startPoint x: 217, startPoint y: 84, endPoint x: 596, endPoint y: 239, distance: 409.5
click at [595, 238] on main "Team Settings LeadRadar (Donor Agency) Preferences Subscription Members Integra…" at bounding box center [384, 124] width 743 height 425
click at [598, 249] on main "Team Settings LeadRadar (Donor Agency) Preferences Subscription Members Integra…" at bounding box center [384, 124] width 743 height 425
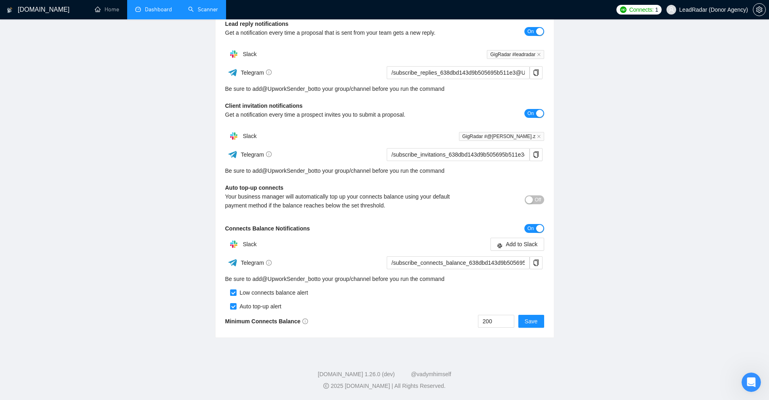
drag, startPoint x: 272, startPoint y: 185, endPoint x: 351, endPoint y: 185, distance: 78.7
click at [351, 185] on div "Configuration Lead reply notifications Get a notification every time a proposal…" at bounding box center [384, 163] width 338 height 349
drag, startPoint x: 226, startPoint y: 106, endPoint x: 369, endPoint y: 109, distance: 142.9
click at [369, 109] on div "Client invitation notifications Get a notification every time a prospect invite…" at bounding box center [344, 112] width 239 height 23
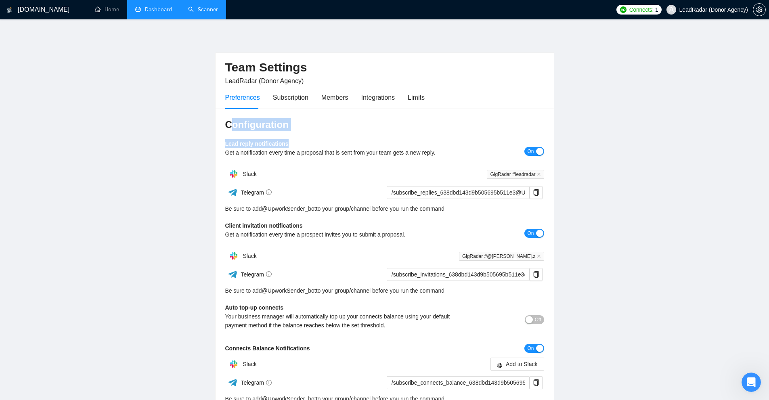
drag, startPoint x: 278, startPoint y: 142, endPoint x: 360, endPoint y: 143, distance: 82.3
click at [360, 143] on div "Configuration Lead reply notifications Get a notification every time a proposal…" at bounding box center [384, 283] width 338 height 349
drag, startPoint x: 360, startPoint y: 143, endPoint x: 349, endPoint y: 145, distance: 10.6
click at [360, 143] on div "Lead reply notifications Get a notification every time a proposal that is sent …" at bounding box center [344, 150] width 239 height 23
click at [299, 98] on div "Subscription" at bounding box center [291, 97] width 36 height 10
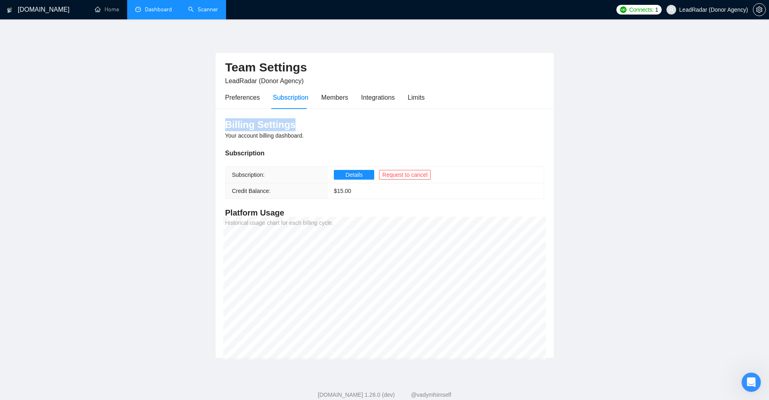
drag, startPoint x: 247, startPoint y: 123, endPoint x: 358, endPoint y: 132, distance: 111.3
click at [370, 125] on div "Billing Settings Your account billing dashboard. Subscription Subscription: Det…" at bounding box center [384, 234] width 338 height 250
drag, startPoint x: 230, startPoint y: 177, endPoint x: 288, endPoint y: 185, distance: 57.9
click at [285, 174] on th "Subscription:" at bounding box center [277, 175] width 102 height 17
drag, startPoint x: 351, startPoint y: 191, endPoint x: 347, endPoint y: 194, distance: 5.2
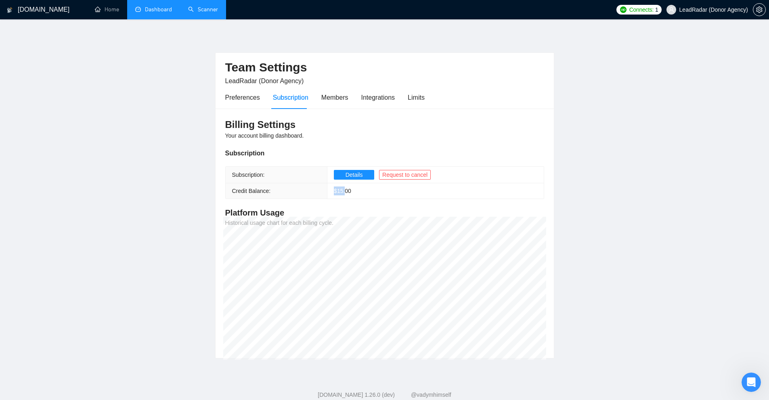
click at [347, 194] on td "$ 15.00" at bounding box center [435, 191] width 216 height 16
drag, startPoint x: 227, startPoint y: 190, endPoint x: 346, endPoint y: 193, distance: 119.5
click at [346, 193] on tr "Credit Balance: $ 15.00" at bounding box center [385, 191] width 318 height 16
click at [615, 201] on main "Team Settings LeadRadar (Donor Agency) Preferences Subscription Members Integra…" at bounding box center [384, 195] width 743 height 326
click at [325, 217] on div "Billing Settings Your account billing dashboard. Subscription Subscription: Det…" at bounding box center [384, 234] width 338 height 250
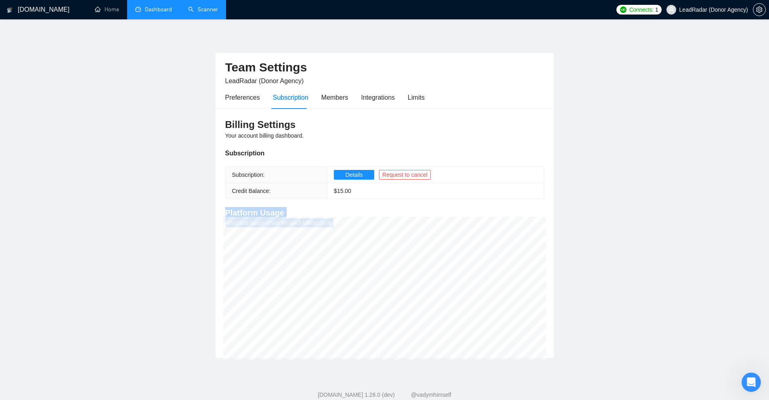
click at [182, 289] on main "Team Settings LeadRadar (Donor Agency) Preferences Subscription Members Integra…" at bounding box center [384, 195] width 743 height 326
click at [621, 287] on main "Team Settings LeadRadar (Donor Agency) Preferences Subscription Members Integra…" at bounding box center [384, 195] width 743 height 326
click at [334, 99] on div "Members" at bounding box center [334, 97] width 27 height 10
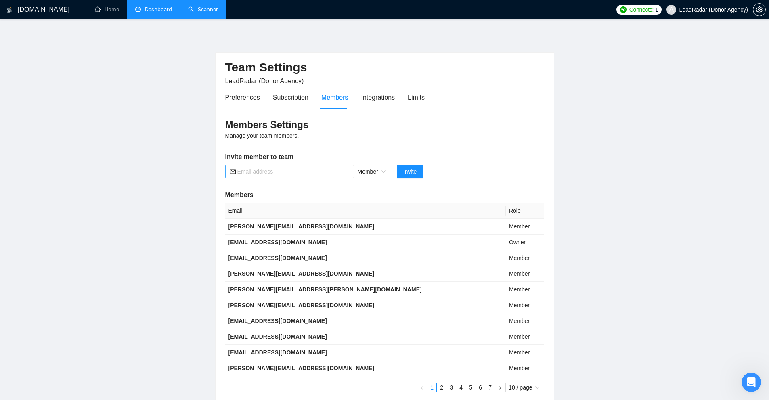
click at [287, 168] on input "text" at bounding box center [289, 171] width 104 height 9
click at [369, 155] on h5 "Invite member to team" at bounding box center [384, 157] width 319 height 10
click at [368, 173] on span "Member" at bounding box center [372, 171] width 28 height 12
drag, startPoint x: 365, startPoint y: 204, endPoint x: 374, endPoint y: 203, distance: 9.4
click at [365, 204] on div "Member" at bounding box center [371, 200] width 28 height 9
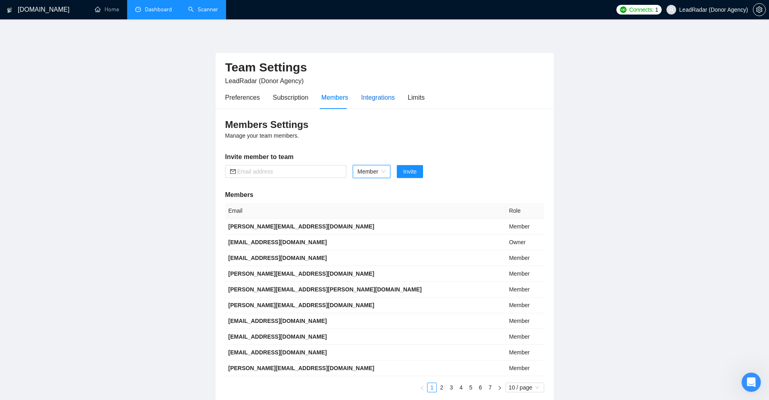
click at [378, 99] on div "Integrations" at bounding box center [378, 97] width 34 height 10
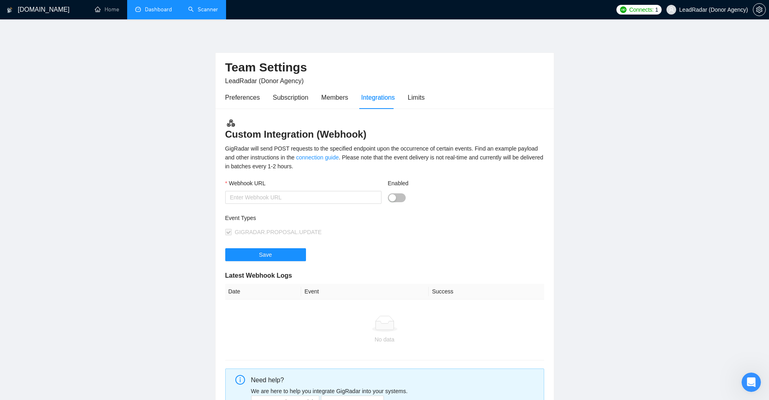
drag, startPoint x: 221, startPoint y: 132, endPoint x: 431, endPoint y: 135, distance: 209.5
click at [431, 135] on div "Custom Integration (Webhook) GigRadar will send POST requests to the specified …" at bounding box center [384, 271] width 338 height 324
drag, startPoint x: 259, startPoint y: 182, endPoint x: 292, endPoint y: 183, distance: 33.1
click at [292, 183] on main "Team Settings LeadRadar (Donor Agency) Preferences Subscription Members Integra…" at bounding box center [384, 232] width 743 height 401
click at [292, 183] on div "Webhook URL" at bounding box center [303, 185] width 156 height 12
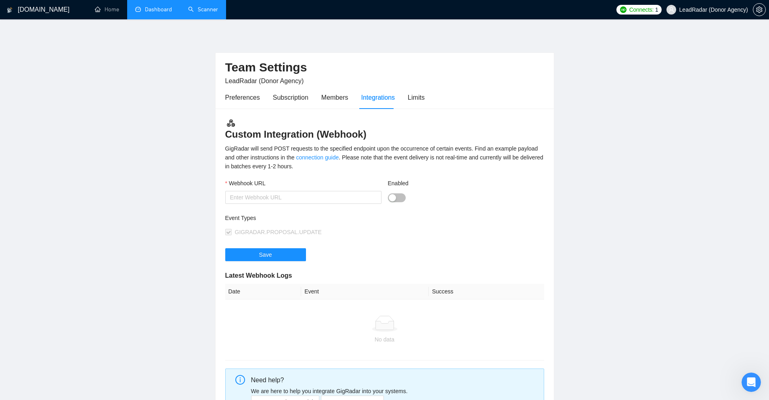
scroll to position [95, 0]
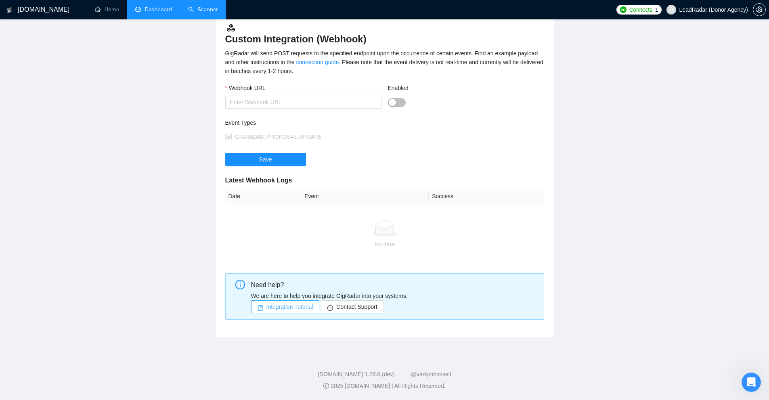
click at [279, 306] on span "Integration Tutorial" at bounding box center [289, 306] width 47 height 9
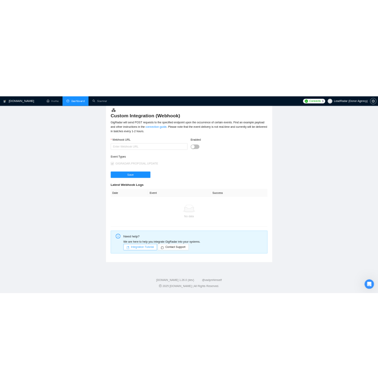
scroll to position [0, 0]
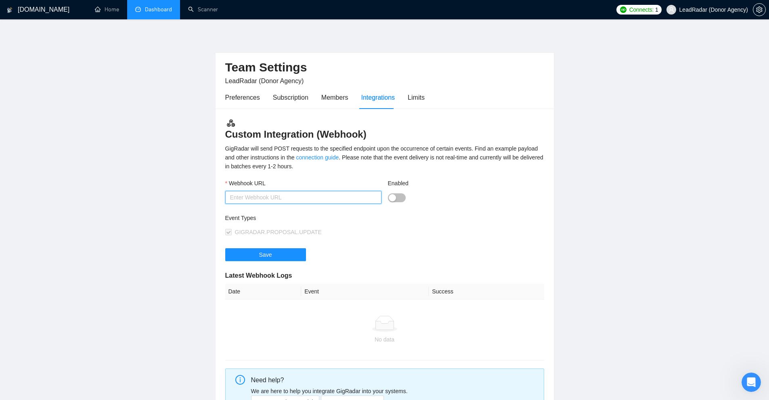
click at [261, 191] on input "Webhook URL" at bounding box center [303, 197] width 156 height 13
click at [751, 384] on icon "Open Intercom Messenger" at bounding box center [749, 380] width 13 height 13
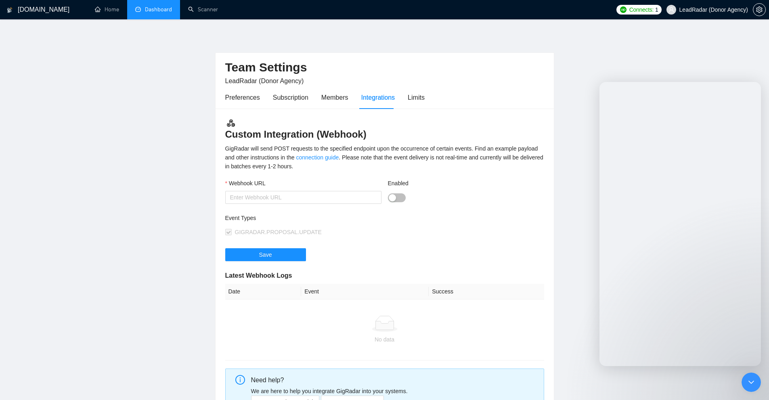
drag, startPoint x: 761, startPoint y: 387, endPoint x: 16, endPoint y: 14, distance: 832.9
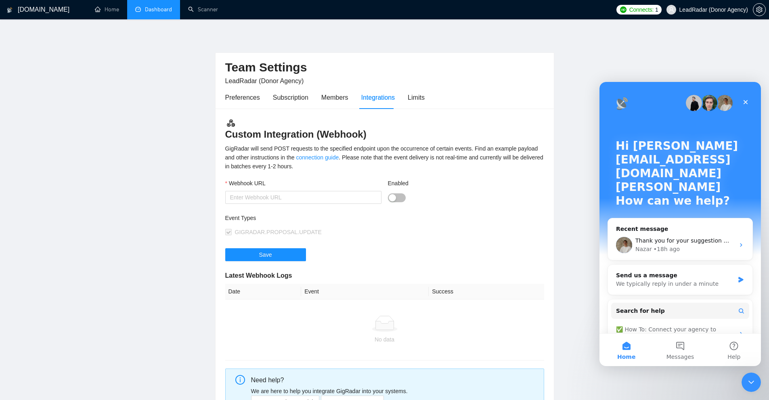
click at [761, 387] on div "GigRadar.io Home Dashboard Scanner Connects: 1 LeadRadar (Donor Agency) Team Se…" at bounding box center [384, 247] width 769 height 495
click at [753, 384] on icon "Close Intercom Messenger" at bounding box center [750, 381] width 10 height 10
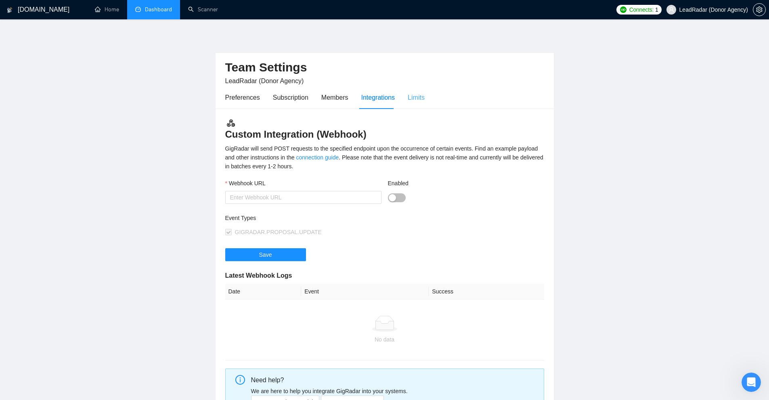
click at [413, 103] on div "Limits" at bounding box center [416, 97] width 17 height 23
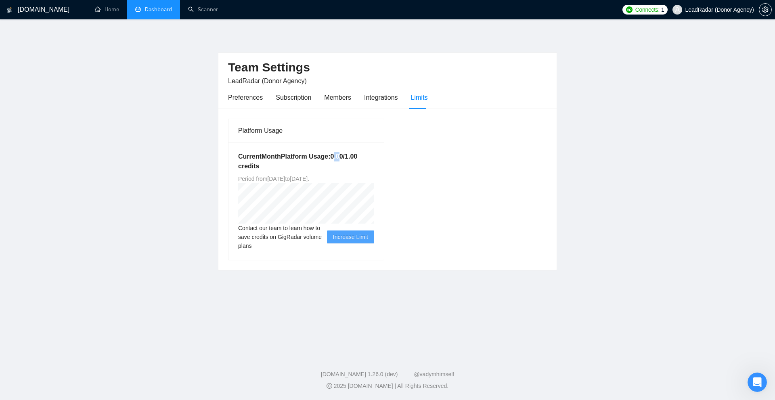
drag, startPoint x: 338, startPoint y: 153, endPoint x: 331, endPoint y: 154, distance: 6.5
click at [331, 154] on h5 "Current Month Platform Usage: 0.00 / 1.00 credits" at bounding box center [306, 161] width 136 height 19
drag, startPoint x: 336, startPoint y: 158, endPoint x: 343, endPoint y: 159, distance: 7.3
click at [343, 159] on h5 "Current Month Platform Usage: 0.00 / 1.00 credits" at bounding box center [306, 161] width 136 height 19
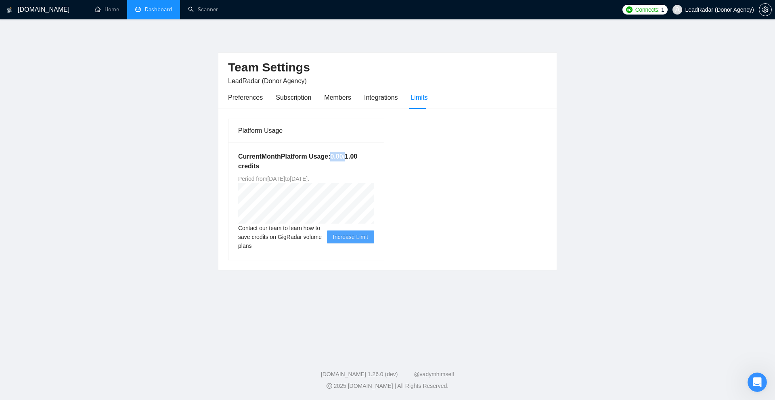
drag, startPoint x: 341, startPoint y: 157, endPoint x: 330, endPoint y: 158, distance: 10.6
click at [330, 158] on h5 "Current Month Platform Usage: 0.00 / 1.00 credits" at bounding box center [306, 161] width 136 height 19
click at [333, 160] on h5 "Current Month Platform Usage: 0.00 / 1.00 credits" at bounding box center [306, 161] width 136 height 19
click at [377, 193] on div "Current Month Platform Usage: 0.00 / 1.00 credits Period from Sun Aug 17 2025 t…" at bounding box center [305, 201] width 155 height 118
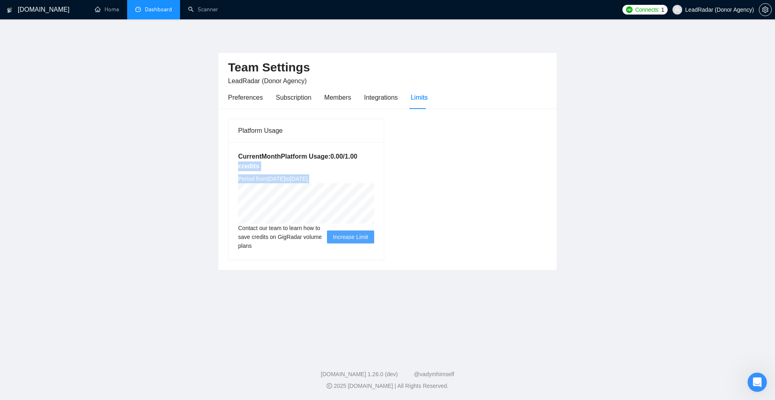
drag, startPoint x: 236, startPoint y: 162, endPoint x: 408, endPoint y: 179, distance: 172.8
click at [408, 179] on div "Platform Usage Current Month Platform Usage: 0.00 / 1.00 credits Period from Su…" at bounding box center [387, 189] width 325 height 142
click at [418, 177] on div "Platform Usage Current Month Platform Usage: 0.00 / 1.00 credits Period from Su…" at bounding box center [387, 189] width 325 height 142
click at [370, 188] on div "Platform Usage Current Month Platform Usage: 0.00 / 1.00 credits Period from Su…" at bounding box center [306, 190] width 163 height 142
click at [631, 261] on main "Team Settings LeadRadar (Donor Agency) Preferences Subscription Members Integra…" at bounding box center [387, 184] width 749 height 305
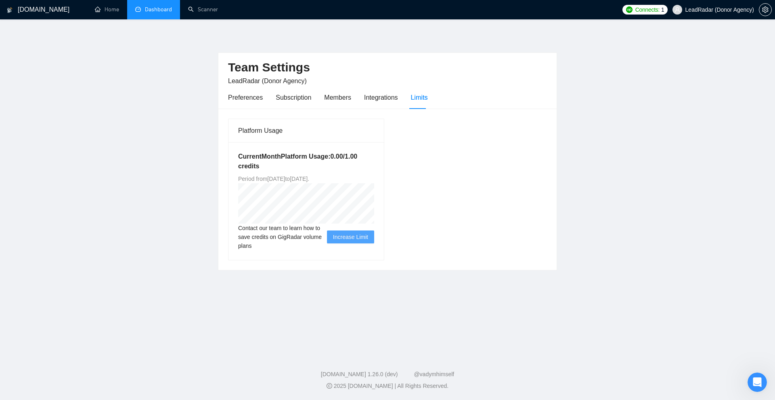
click at [460, 274] on main "Team Settings LeadRadar (Donor Agency) Preferences Subscription Members Integra…" at bounding box center [387, 184] width 749 height 305
drag, startPoint x: 236, startPoint y: 177, endPoint x: 367, endPoint y: 179, distance: 131.2
click at [366, 179] on div "Current Month Platform Usage: 0.00 / 1.00 credits Period from Sun Aug 17 2025 t…" at bounding box center [305, 201] width 155 height 118
click at [368, 179] on div "Current Month Platform Usage: 0.00 / 1.00 credits Period from Sun Aug 17 2025 t…" at bounding box center [305, 201] width 155 height 118
drag, startPoint x: 369, startPoint y: 178, endPoint x: 322, endPoint y: 178, distance: 47.6
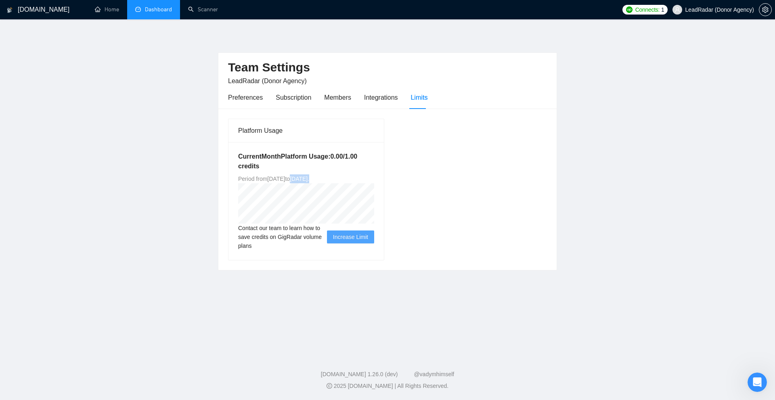
click at [322, 178] on div "Current Month Platform Usage: 0.00 / 1.00 credits Period from Sun Aug 17 2025 t…" at bounding box center [305, 201] width 155 height 118
drag, startPoint x: 266, startPoint y: 179, endPoint x: 286, endPoint y: 179, distance: 19.8
click at [286, 179] on span "Period from Sun Aug 17 2025 to Wed Sep 17 2025 ." at bounding box center [273, 179] width 71 height 6
drag, startPoint x: 328, startPoint y: 172, endPoint x: 388, endPoint y: 175, distance: 59.8
click at [388, 175] on div "Platform Usage Current Month Platform Usage: 0.00 / 1.00 credits Period from Su…" at bounding box center [387, 189] width 325 height 142
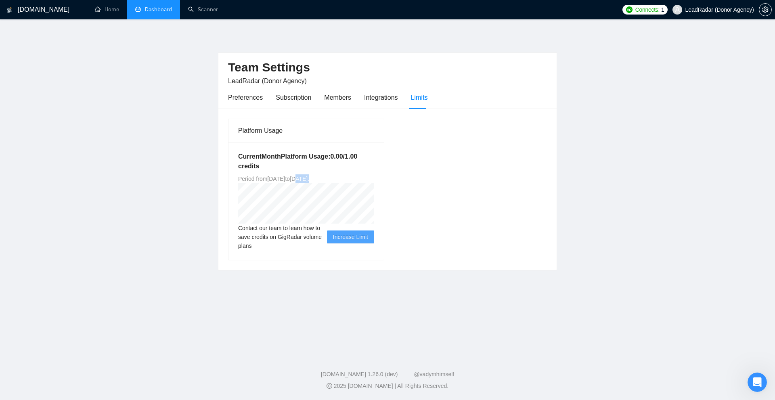
drag, startPoint x: 385, startPoint y: 176, endPoint x: 383, endPoint y: 226, distance: 50.9
click at [385, 176] on div "Platform Usage Current Month Platform Usage: 0.00 / 1.00 credits Period from Su…" at bounding box center [306, 190] width 163 height 142
click at [247, 172] on div "Current Month Platform Usage: 0.00 / 1.00 credits Period from Sun Aug 17 2025 t…" at bounding box center [305, 201] width 155 height 118
click at [309, 178] on span "Period from Sun Aug 17 2025 to Wed Sep 17 2025 ." at bounding box center [273, 179] width 71 height 6
drag, startPoint x: 345, startPoint y: 153, endPoint x: 381, endPoint y: 161, distance: 36.8
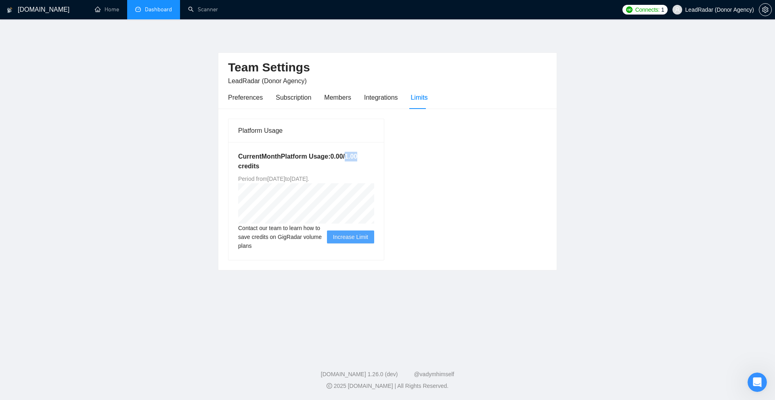
click at [380, 161] on div "Current Month Platform Usage: 0.00 / 1.00 credits Period from Sun Aug 17 2025 t…" at bounding box center [305, 201] width 155 height 118
click at [547, 220] on div "Platform Usage Current Month Platform Usage: 0.00 / 1.00 credits Period from Su…" at bounding box center [387, 189] width 325 height 142
drag, startPoint x: 344, startPoint y: 159, endPoint x: 383, endPoint y: 155, distance: 38.5
click at [383, 155] on div "Current Month Platform Usage: 0.00 / 1.00 credits Period from Sun Aug 17 2025 t…" at bounding box center [305, 201] width 155 height 118
click at [372, 163] on h5 "Current Month Platform Usage: 0.00 / 1.00 credits" at bounding box center [306, 161] width 136 height 19
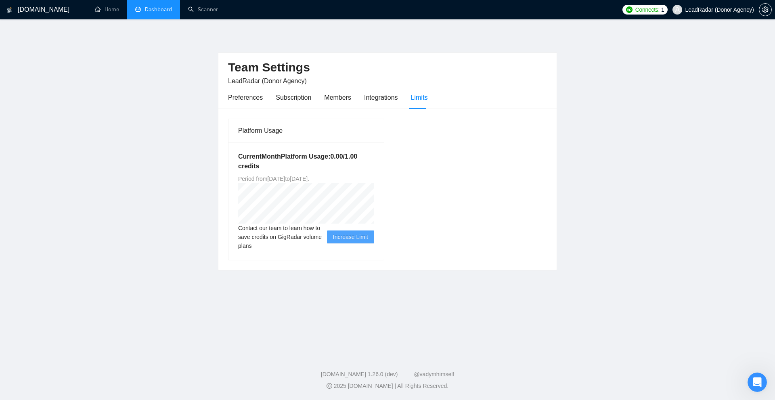
drag, startPoint x: 151, startPoint y: 16, endPoint x: 224, endPoint y: 22, distance: 72.5
click at [151, 13] on link "Dashboard" at bounding box center [153, 9] width 37 height 7
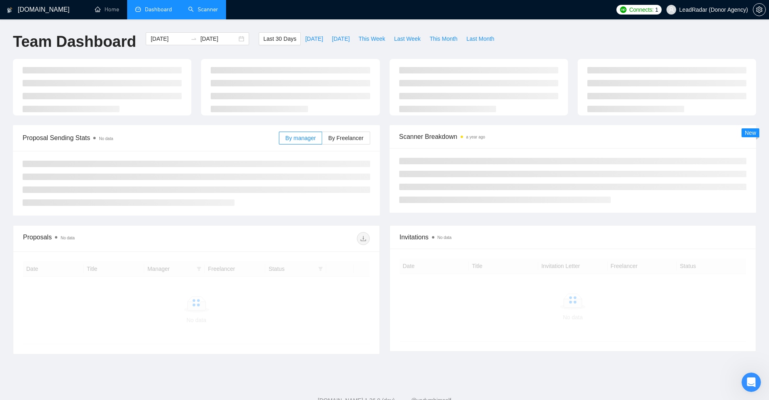
click at [202, 13] on link "Scanner" at bounding box center [203, 9] width 30 height 7
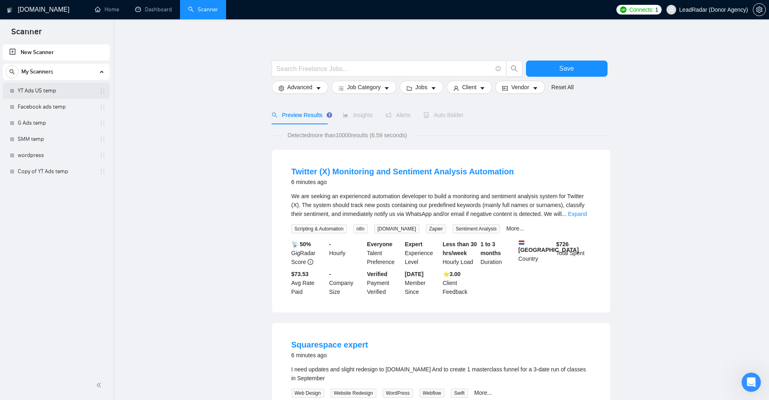
click at [50, 89] on link "YT Ads US temp" at bounding box center [56, 91] width 77 height 16
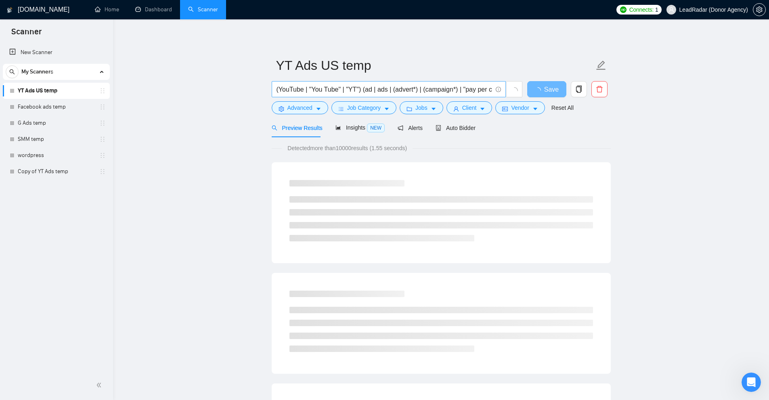
click at [337, 91] on input "(YouTube | "You Tube" | "YT") (ad | ads | (advert*) | (campaign*) | "pay per cl…" at bounding box center [383, 89] width 215 height 10
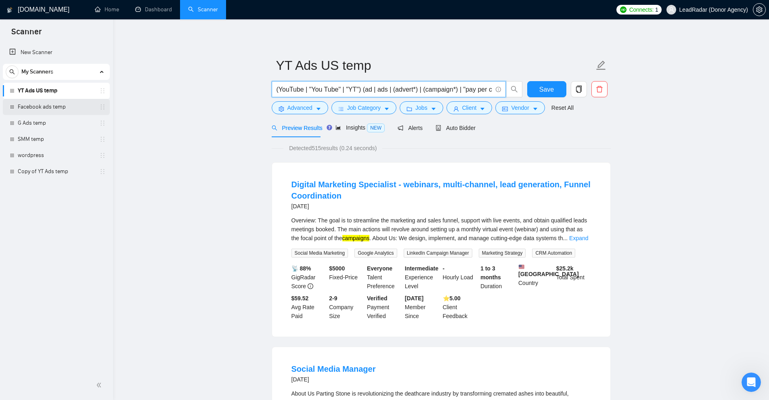
click at [56, 110] on link "Facebook ads temp" at bounding box center [56, 107] width 77 height 16
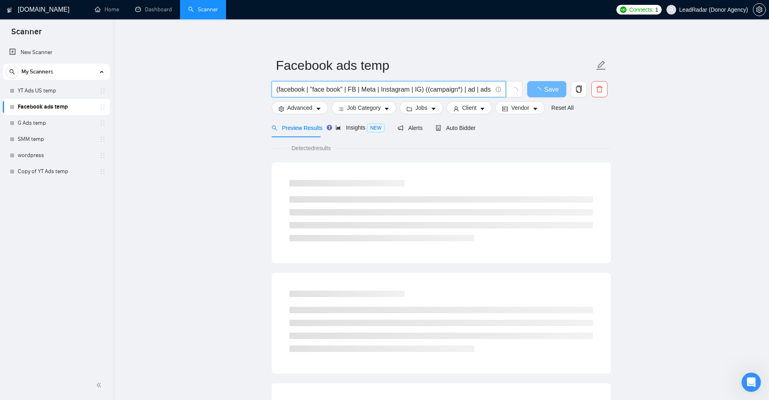
click at [374, 94] on input "(facebook | "face book" | FB | Meta | Instagram | IG) ((campaign*) | ad | ads |…" at bounding box center [383, 89] width 215 height 10
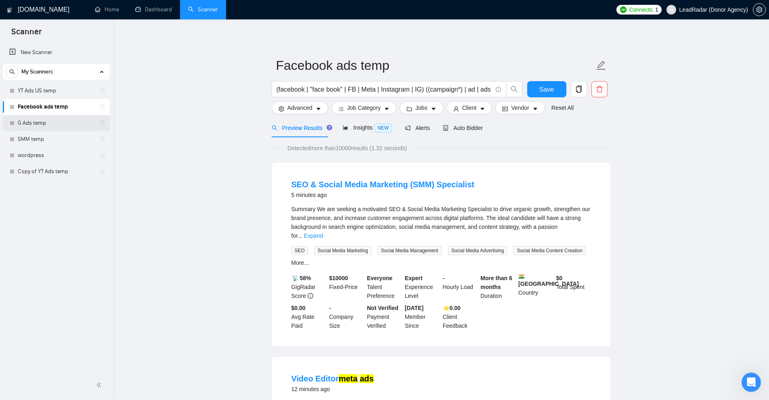
click at [37, 121] on link "G Ads temp" at bounding box center [56, 123] width 77 height 16
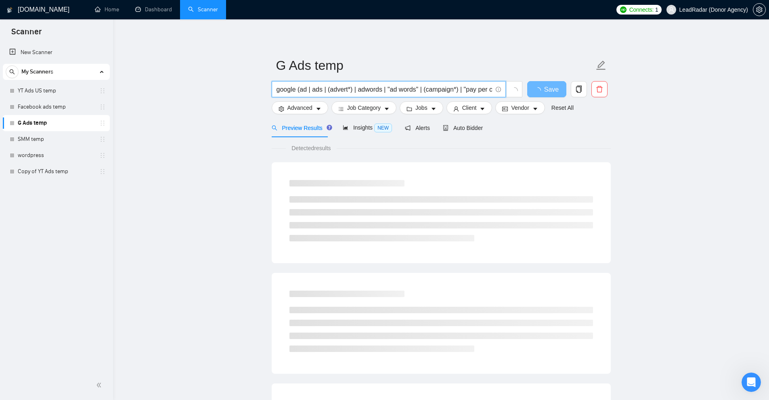
click at [348, 90] on input "google (ad | ads | (advert*) | adwords | "ad words" | (campaign*) | "pay per cl…" at bounding box center [383, 89] width 215 height 10
click at [55, 133] on link "SMM temp" at bounding box center [56, 139] width 77 height 16
click at [348, 84] on input "(SMM | "Social Media" | marketing | paid | "Media buyer") (ad | ads | (advert*)…" at bounding box center [383, 89] width 215 height 10
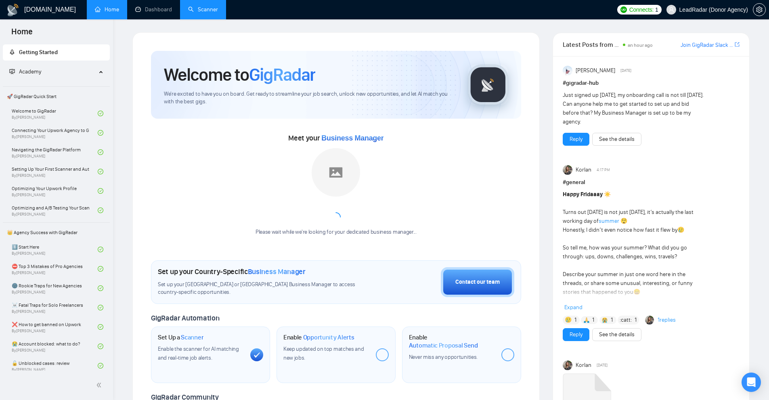
click at [200, 13] on link "Scanner" at bounding box center [203, 9] width 30 height 7
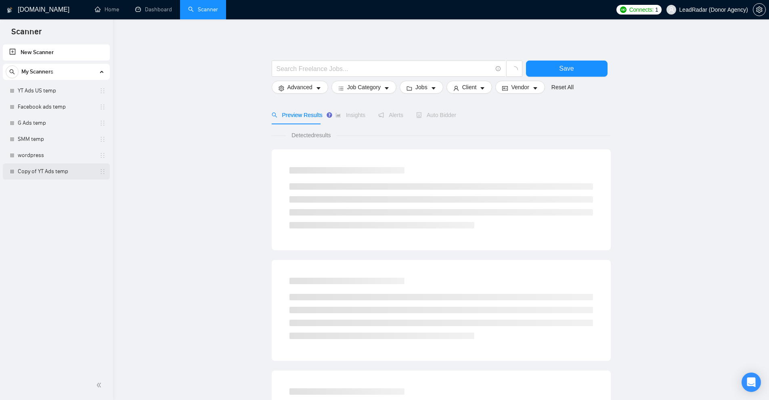
click at [75, 175] on link "Copy of YT Ads temp" at bounding box center [56, 171] width 77 height 16
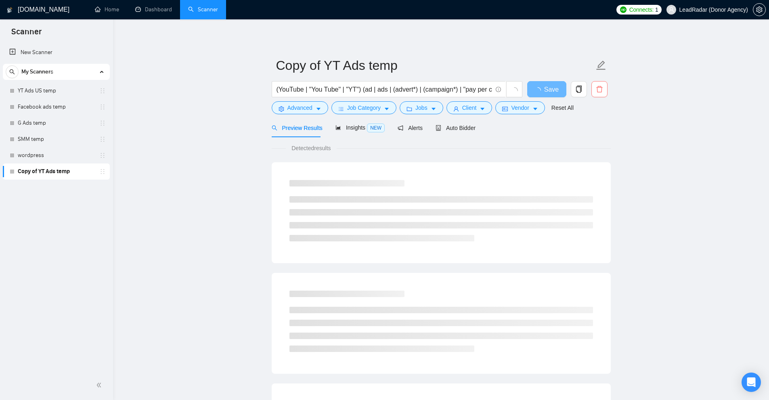
click at [601, 87] on icon "delete" at bounding box center [599, 89] width 6 height 6
click at [596, 129] on span "Yes" at bounding box center [594, 130] width 9 height 9
click at [42, 136] on link "SMM temp" at bounding box center [56, 139] width 77 height 16
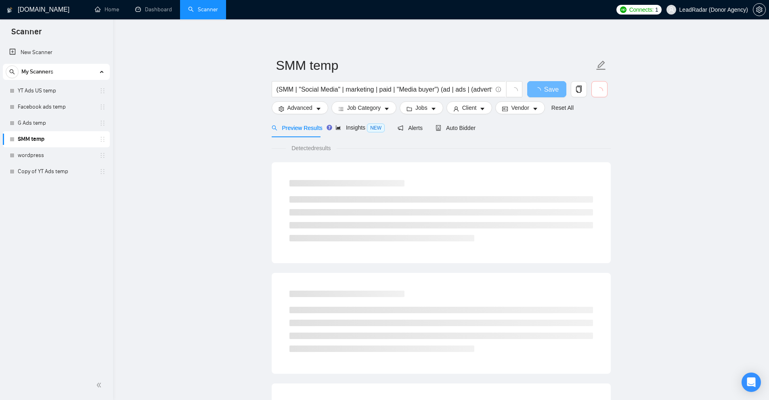
click at [596, 89] on icon "loading" at bounding box center [598, 90] width 9 height 9
click at [600, 90] on icon "loading" at bounding box center [599, 90] width 8 height 8
click at [600, 90] on icon "loading" at bounding box center [599, 90] width 7 height 7
click at [56, 100] on link "Facebook ads temp" at bounding box center [56, 107] width 77 height 16
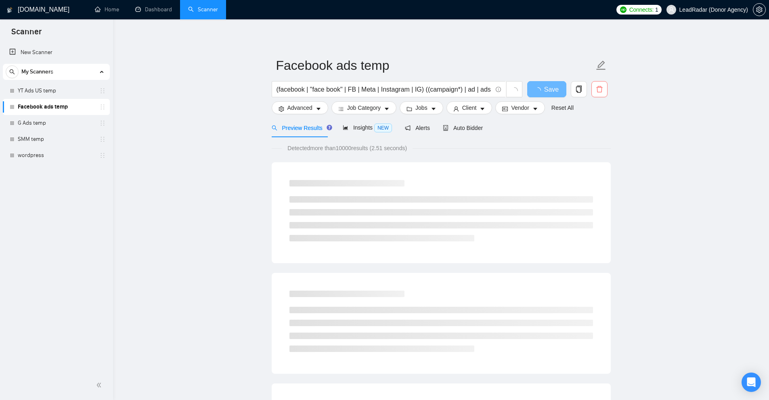
click at [602, 87] on icon "delete" at bounding box center [599, 89] width 7 height 7
click at [594, 132] on span "Yes" at bounding box center [594, 130] width 9 height 9
click at [49, 93] on link "YT Ads US temp" at bounding box center [56, 91] width 77 height 16
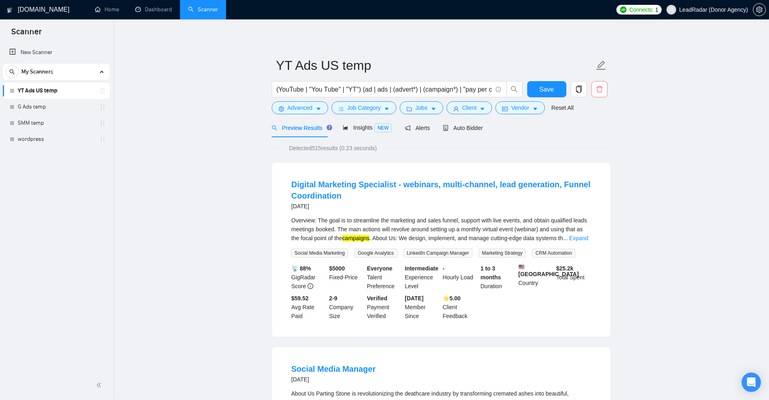
click at [598, 90] on icon "delete" at bounding box center [599, 89] width 7 height 7
drag, startPoint x: 595, startPoint y: 130, endPoint x: 270, endPoint y: 140, distance: 325.0
click at [594, 130] on span "Yes" at bounding box center [594, 130] width 9 height 9
click at [59, 109] on link "G Ads temp" at bounding box center [56, 107] width 77 height 16
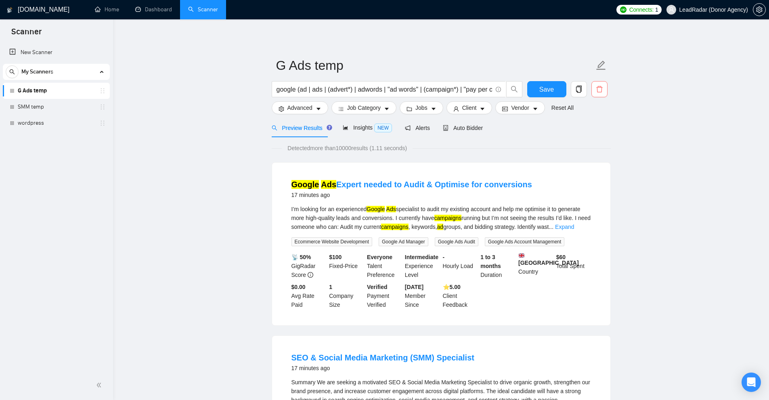
click at [600, 88] on icon "delete" at bounding box center [599, 89] width 7 height 7
click at [595, 134] on span "Yes" at bounding box center [594, 130] width 9 height 9
click at [42, 104] on link "SMM temp" at bounding box center [56, 107] width 77 height 16
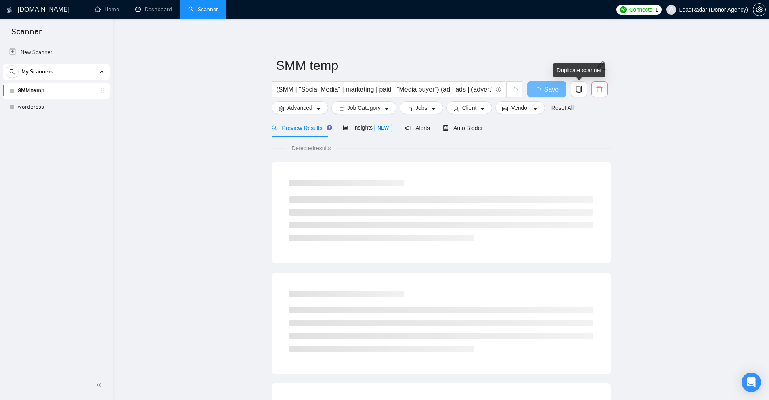
click at [592, 87] on span "delete" at bounding box center [599, 89] width 15 height 7
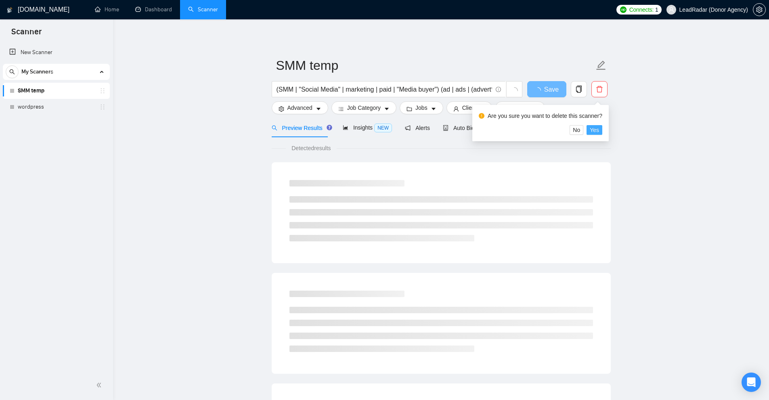
click at [594, 130] on span "Yes" at bounding box center [594, 130] width 9 height 9
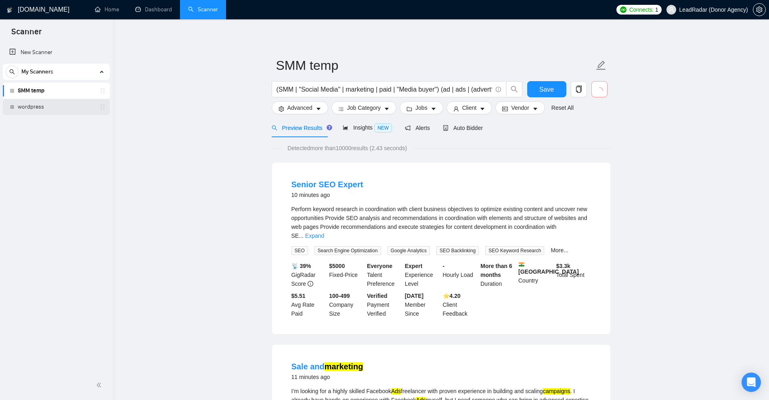
click at [33, 108] on link "wordpress" at bounding box center [56, 107] width 77 height 16
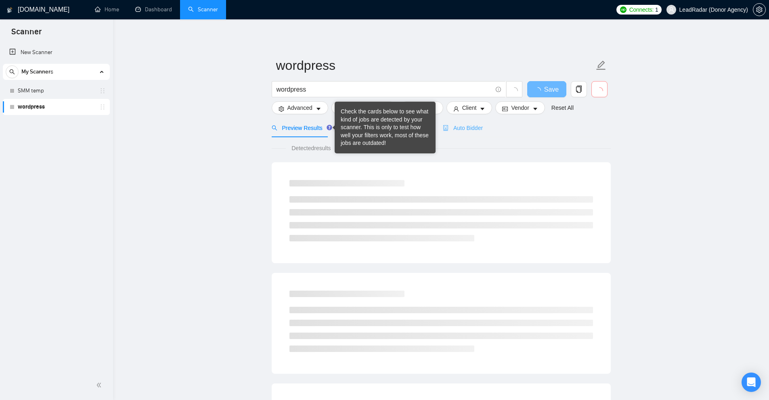
click at [448, 122] on div "Auto Bidder" at bounding box center [463, 127] width 40 height 19
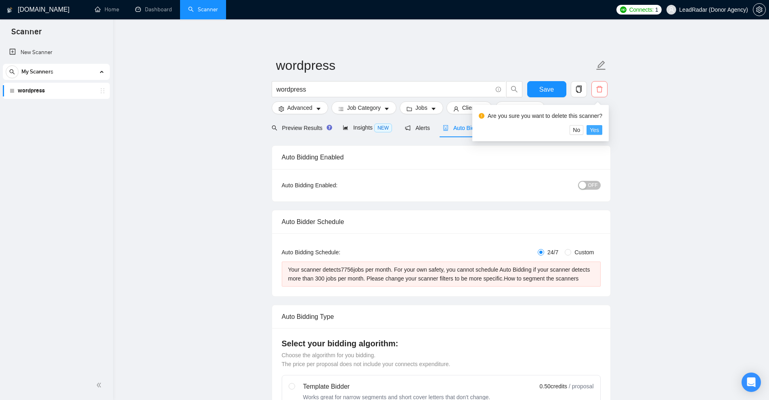
click at [592, 130] on span "Yes" at bounding box center [594, 130] width 9 height 9
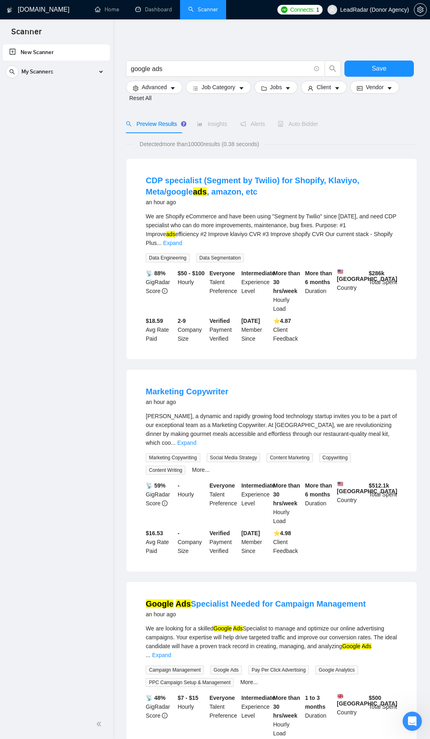
click at [278, 236] on div "We are Shopify eCommerce and have been using "Segment by Twilio" since [DATE], …" at bounding box center [271, 230] width 251 height 36
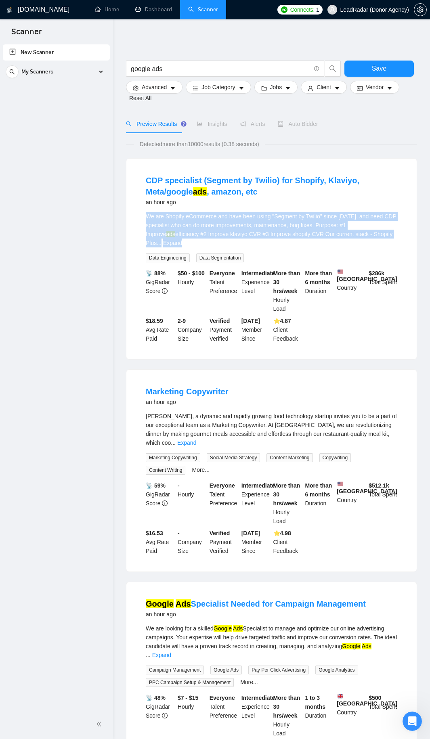
click at [278, 236] on div "We are Shopify eCommerce and have been using "Segment by Twilio" since [DATE], …" at bounding box center [271, 230] width 251 height 36
click at [304, 234] on div "We are Shopify eCommerce and have been using "Segment by Twilio" since [DATE], …" at bounding box center [271, 230] width 251 height 36
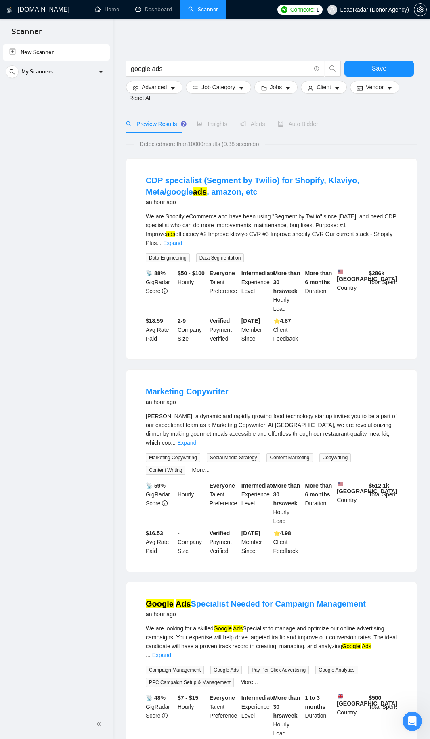
drag, startPoint x: 371, startPoint y: 233, endPoint x: 146, endPoint y: 220, distance: 225.2
click at [146, 220] on div "We are Shopify eCommerce and have been using "Segment by Twilio" since [DATE], …" at bounding box center [271, 230] width 251 height 36
drag, startPoint x: 146, startPoint y: 220, endPoint x: 247, endPoint y: 230, distance: 101.4
click at [247, 230] on div "We are Shopify eCommerce and have been using "Segment by Twilio" since [DATE], …" at bounding box center [271, 230] width 251 height 36
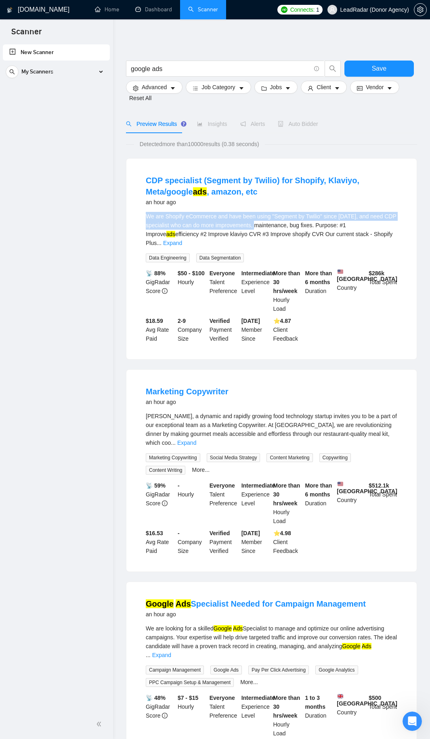
click at [247, 230] on div "We are Shopify eCommerce and have been using "Segment by Twilio" since [DATE], …" at bounding box center [271, 230] width 251 height 36
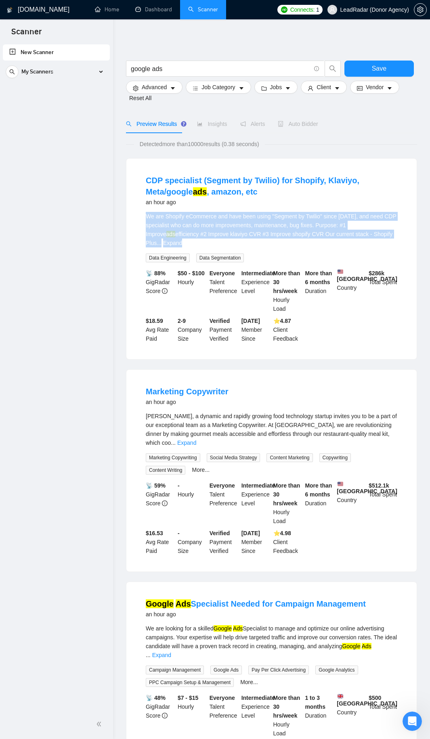
click at [247, 230] on div "We are Shopify eCommerce and have been using "Segment by Twilio" since [DATE], …" at bounding box center [271, 230] width 251 height 36
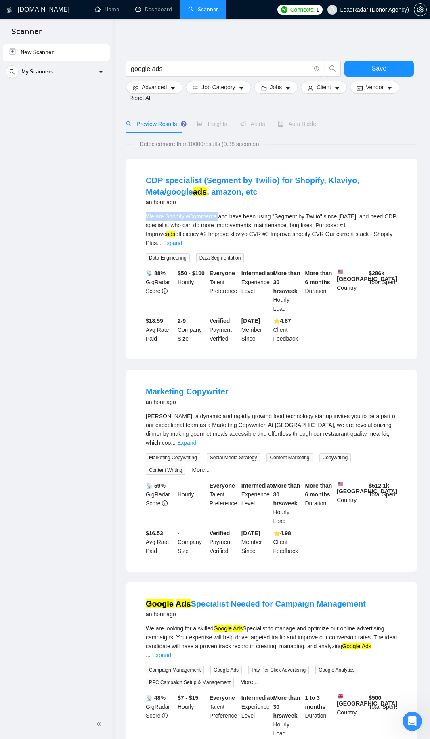
drag, startPoint x: 142, startPoint y: 217, endPoint x: 230, endPoint y: 215, distance: 87.2
click at [228, 215] on li "CDP specialist (Segment by Twilio) for Shopify, Klaviyo, Meta/google ads , amaz…" at bounding box center [271, 258] width 271 height 181
click at [230, 215] on div "We are Shopify eCommerce and have been using "Segment by Twilio" since [DATE], …" at bounding box center [271, 230] width 251 height 36
click at [107, 7] on link "Home" at bounding box center [107, 9] width 24 height 7
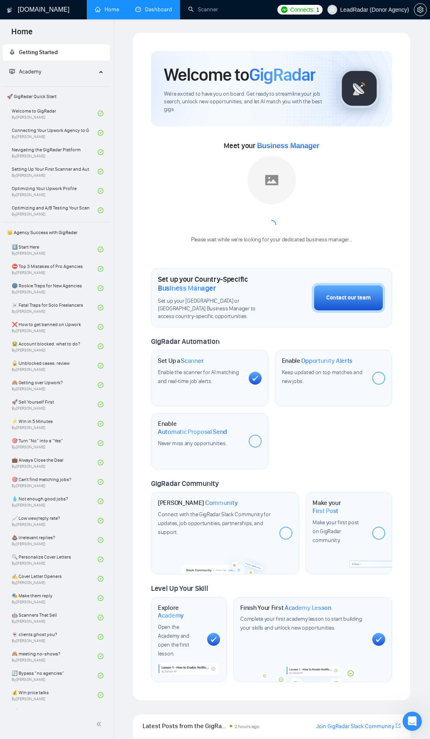
click at [157, 6] on link "Dashboard" at bounding box center [153, 9] width 37 height 7
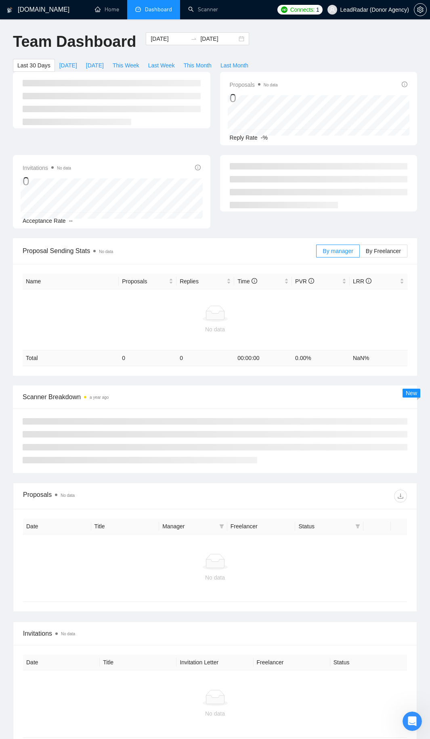
scroll to position [81, 0]
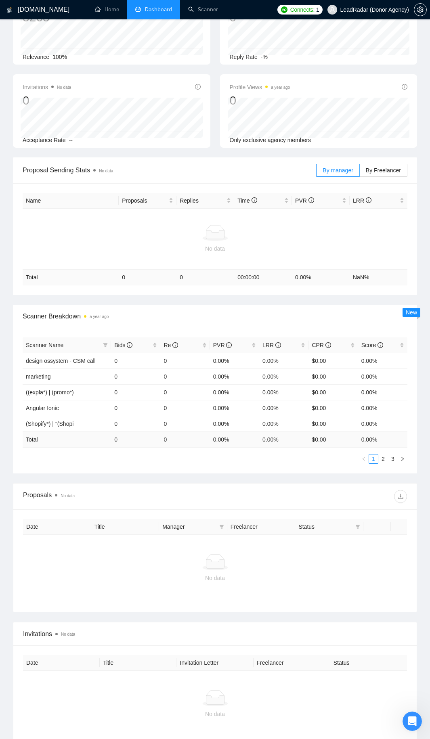
click at [164, 238] on div at bounding box center [215, 233] width 378 height 16
click at [162, 239] on div at bounding box center [215, 233] width 378 height 16
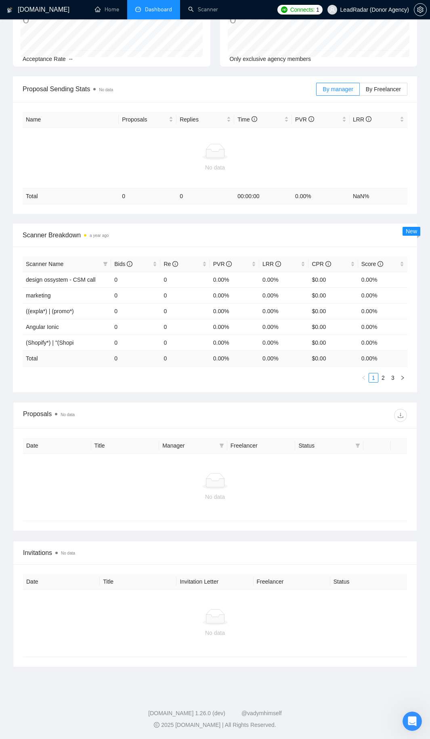
scroll to position [0, 0]
